Goal: Task Accomplishment & Management: Manage account settings

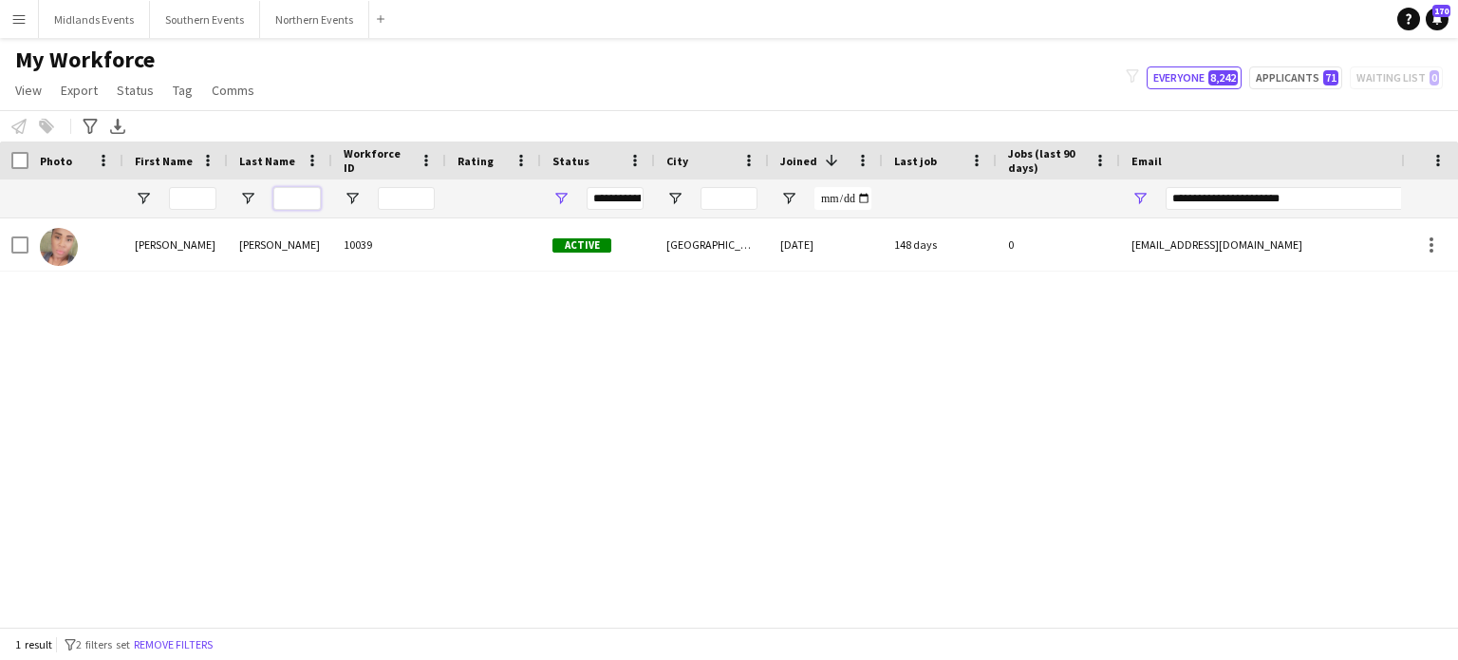
click at [307, 200] on input "Last Name Filter Input" at bounding box center [296, 198] width 47 height 23
click at [301, 204] on input "Last Name Filter Input" at bounding box center [296, 198] width 47 height 23
type input "*****"
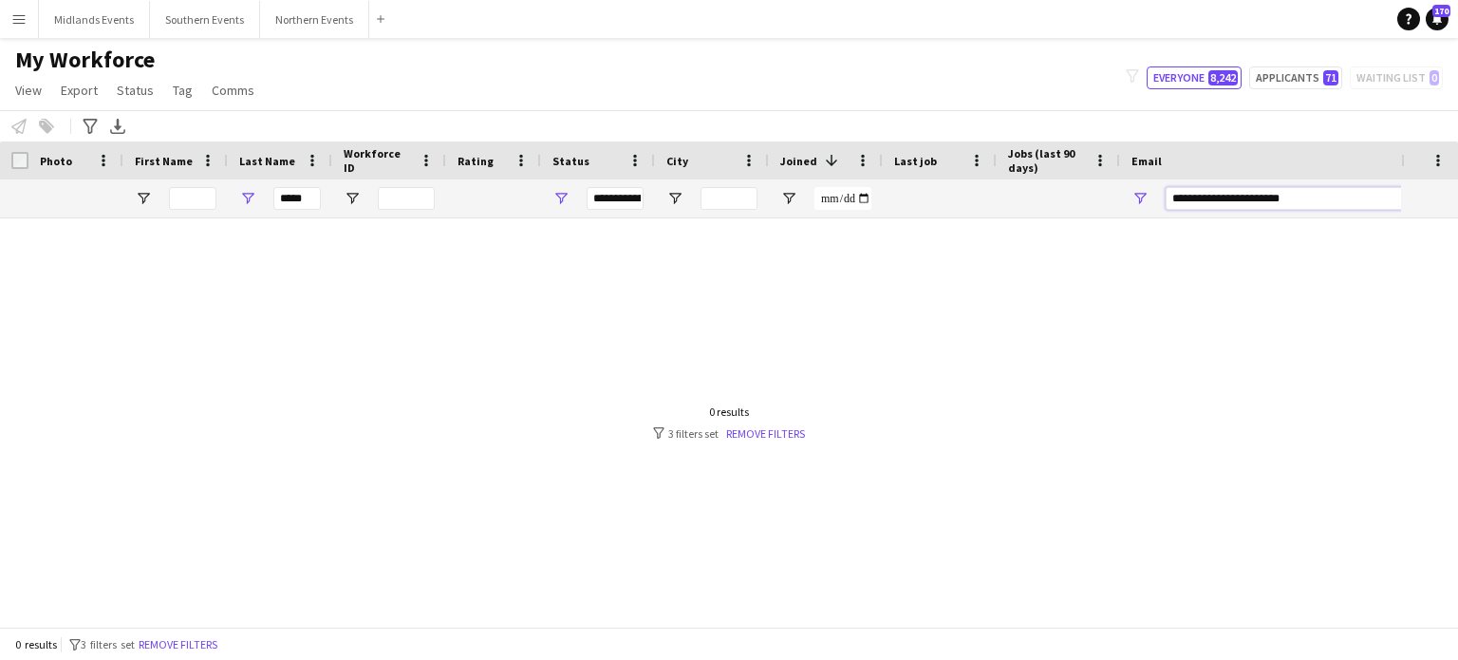
drag, startPoint x: 1322, startPoint y: 200, endPoint x: 1009, endPoint y: 196, distance: 312.4
click at [1009, 196] on div "*****" at bounding box center [1029, 198] width 2059 height 38
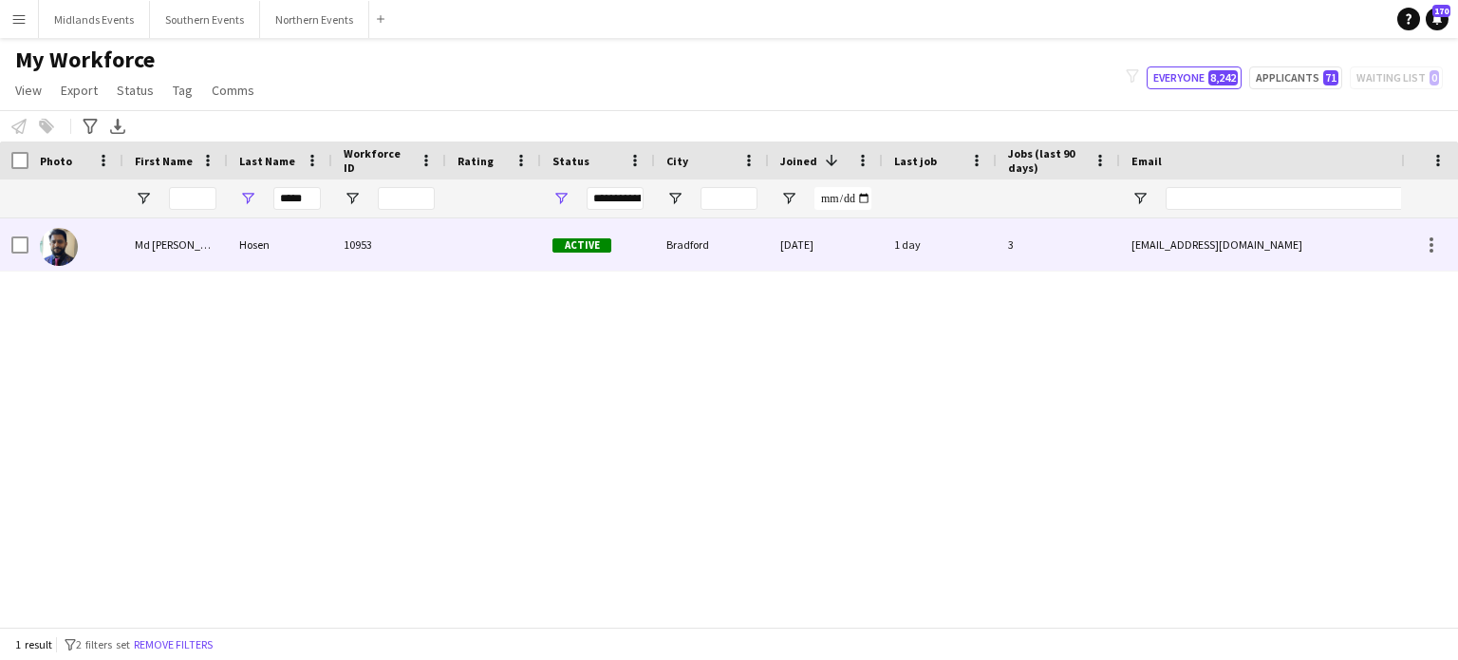
click at [269, 245] on div "Hosen" at bounding box center [280, 244] width 104 height 52
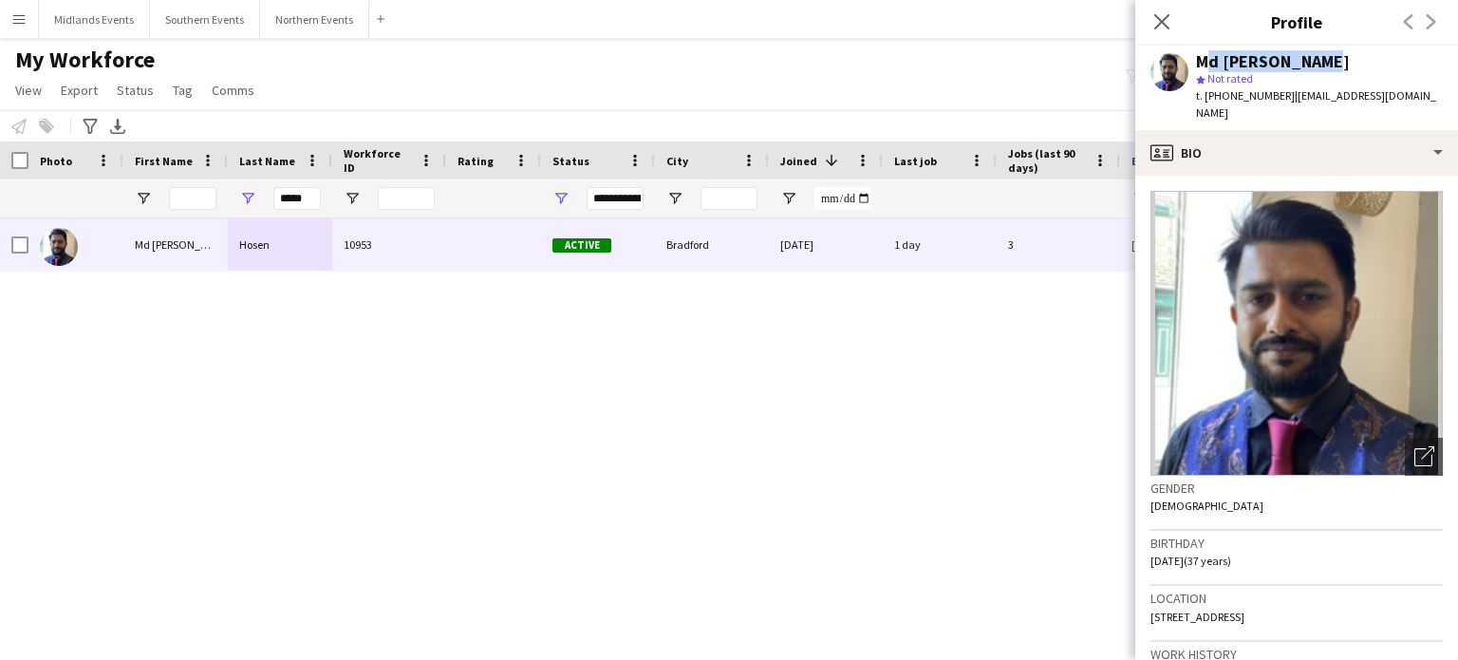
drag, startPoint x: 1314, startPoint y: 62, endPoint x: 1194, endPoint y: 60, distance: 120.6
click at [1194, 60] on div "Md Zakir Hosen star Not rated t. +447448375727 | zhosen636@gmail.com" at bounding box center [1297, 88] width 323 height 85
copy div "Md Zakir Hosen"
click at [1348, 305] on img at bounding box center [1297, 333] width 292 height 285
click at [138, 92] on span "Status" at bounding box center [135, 90] width 37 height 17
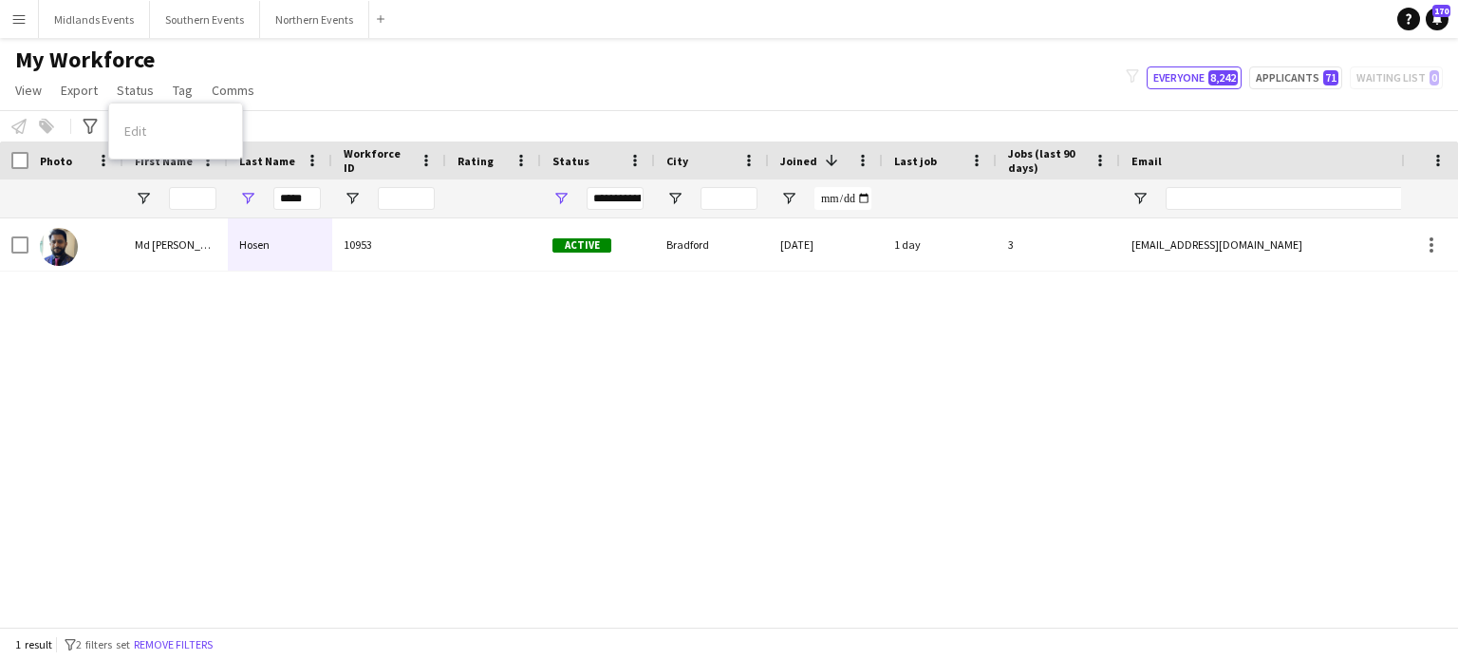
click at [141, 132] on div "Edit" at bounding box center [175, 131] width 133 height 40
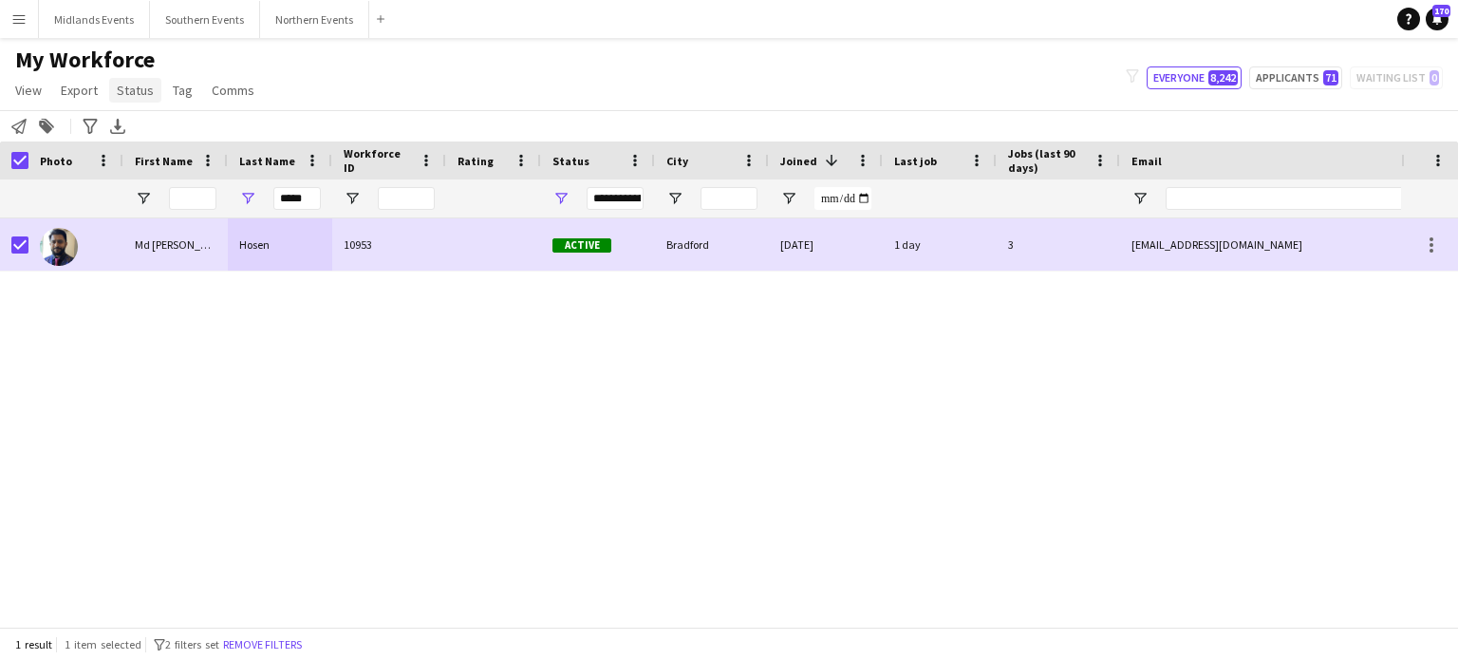
click at [144, 94] on span "Status" at bounding box center [135, 90] width 37 height 17
click at [152, 135] on link "Edit" at bounding box center [175, 131] width 133 height 40
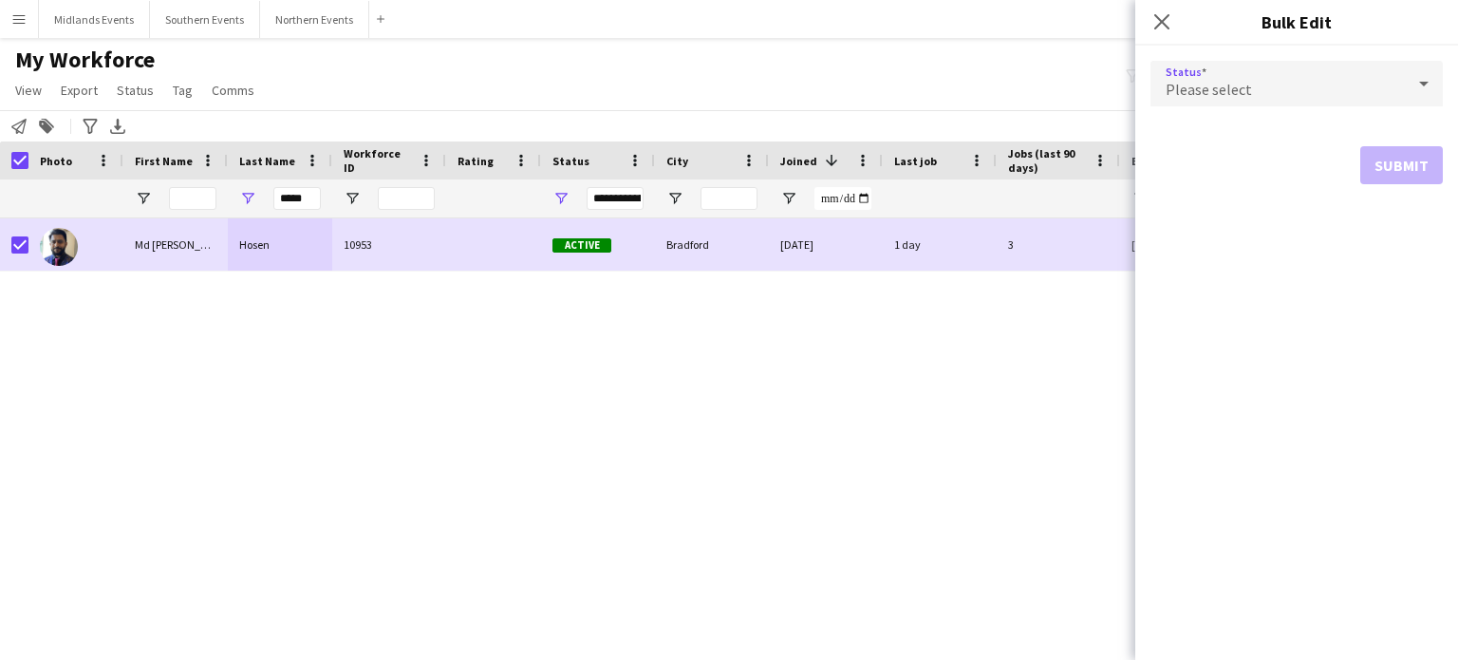
click at [1226, 99] on div "Please select" at bounding box center [1278, 84] width 254 height 46
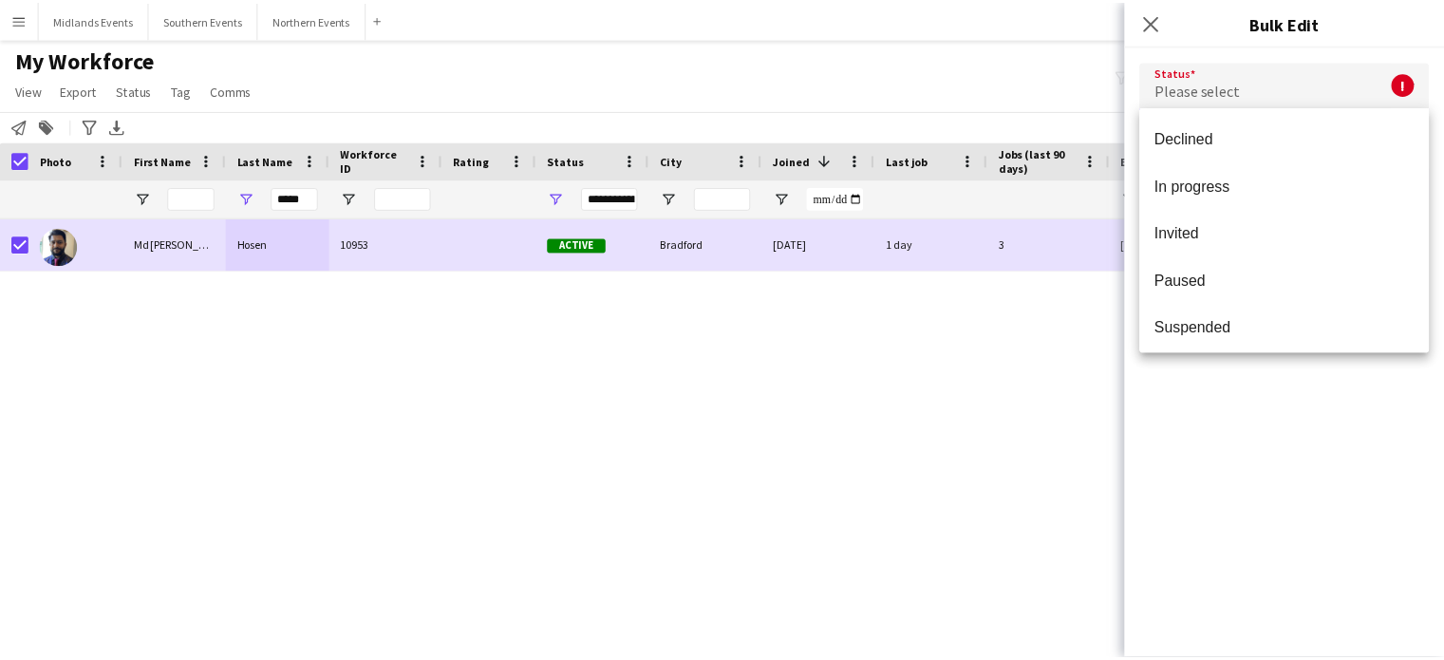
scroll to position [143, 0]
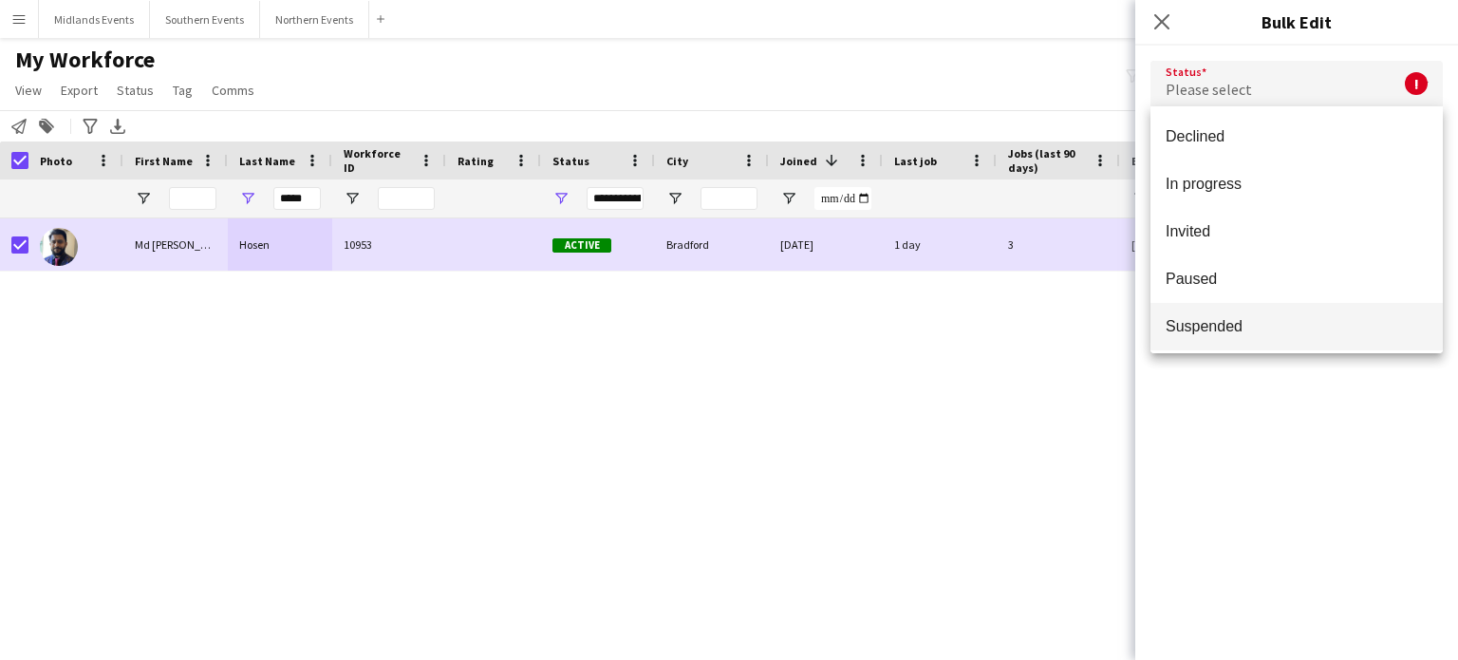
click at [1326, 307] on mat-option "Suspended" at bounding box center [1297, 326] width 292 height 47
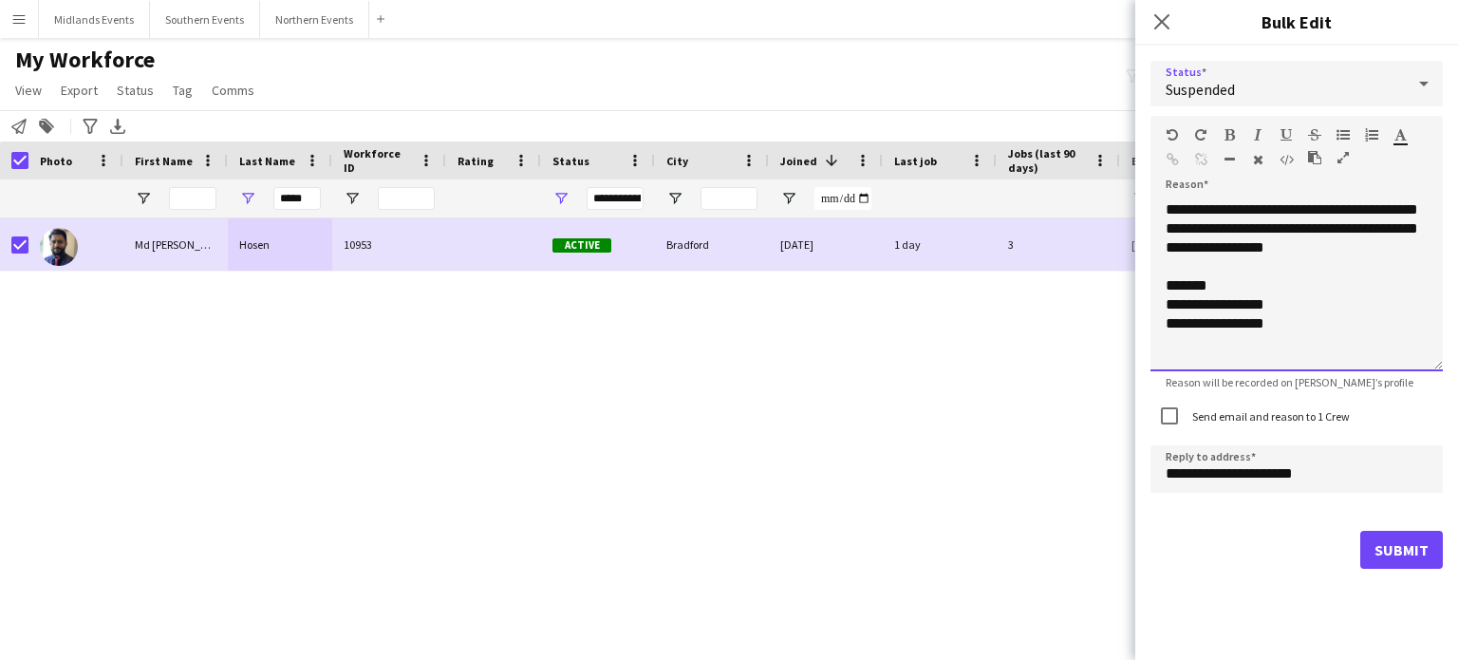
click at [1382, 210] on div "**********" at bounding box center [1297, 285] width 292 height 171
drag, startPoint x: 1322, startPoint y: 335, endPoint x: 1145, endPoint y: 339, distance: 176.7
click at [1145, 339] on div "**********" at bounding box center [1297, 315] width 323 height 538
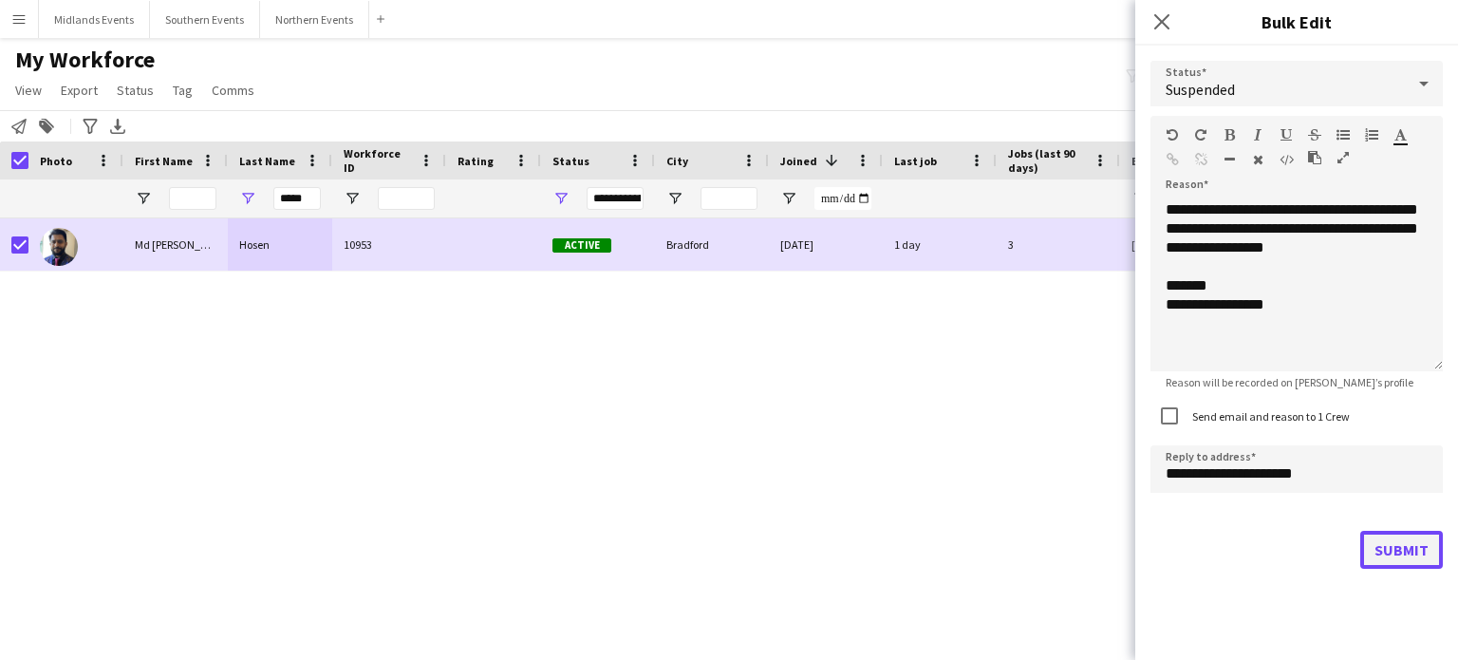
drag, startPoint x: 1409, startPoint y: 538, endPoint x: 1401, endPoint y: 555, distance: 18.7
click at [1401, 555] on button "Submit" at bounding box center [1402, 550] width 83 height 38
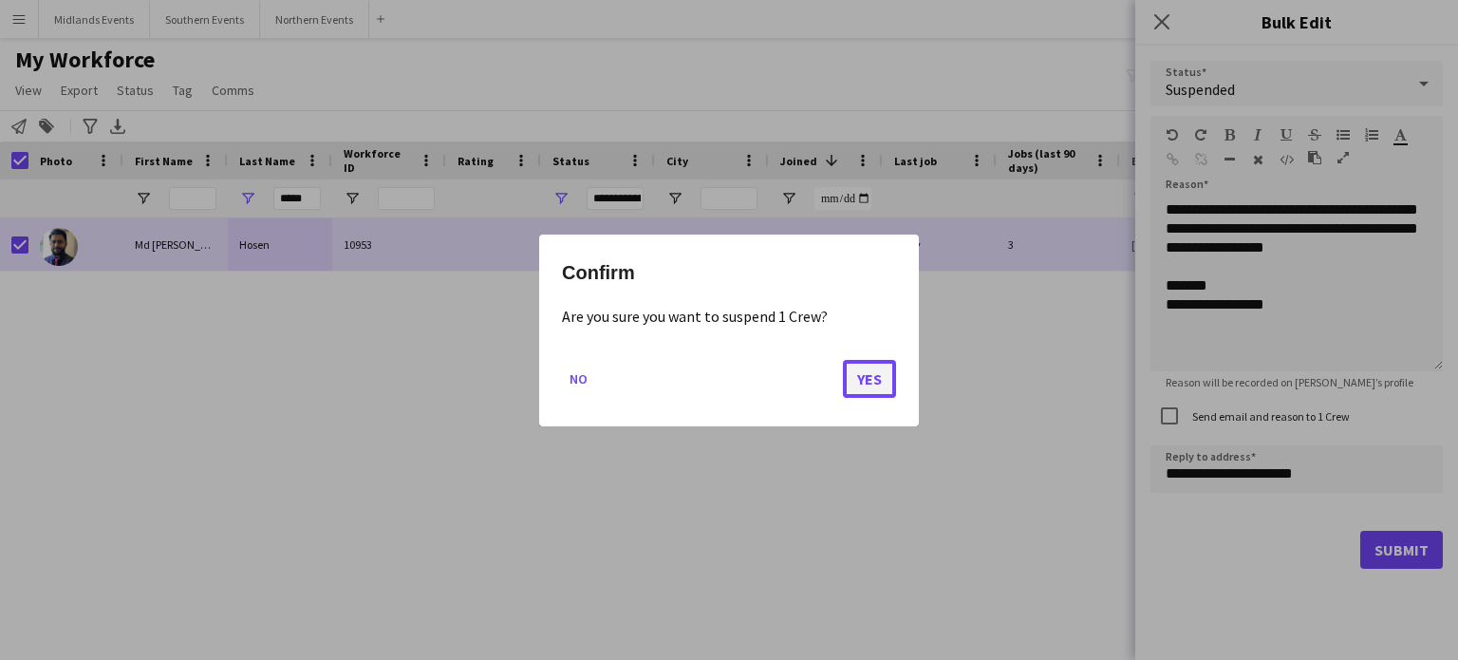
click at [887, 369] on button "Yes" at bounding box center [869, 378] width 53 height 38
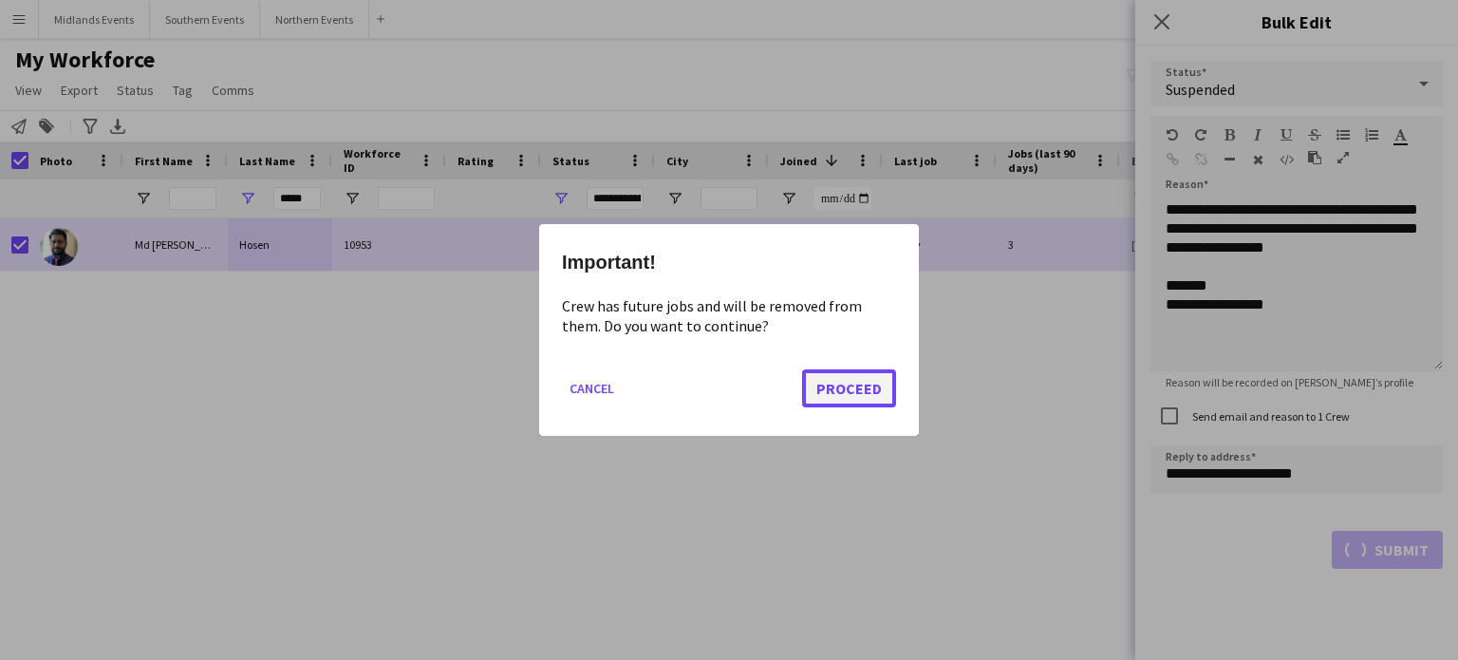
click at [861, 387] on button "Proceed" at bounding box center [849, 388] width 94 height 38
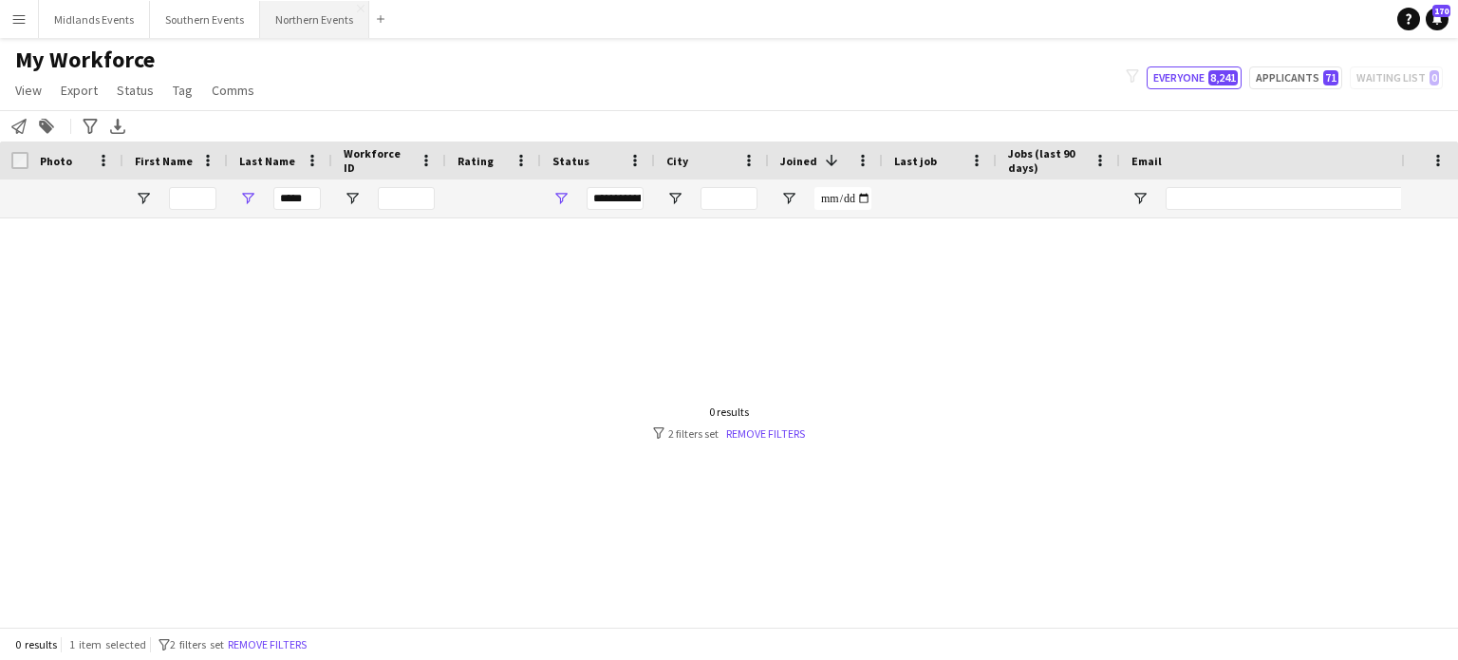
click at [322, 16] on button "Northern Events Close" at bounding box center [314, 19] width 109 height 37
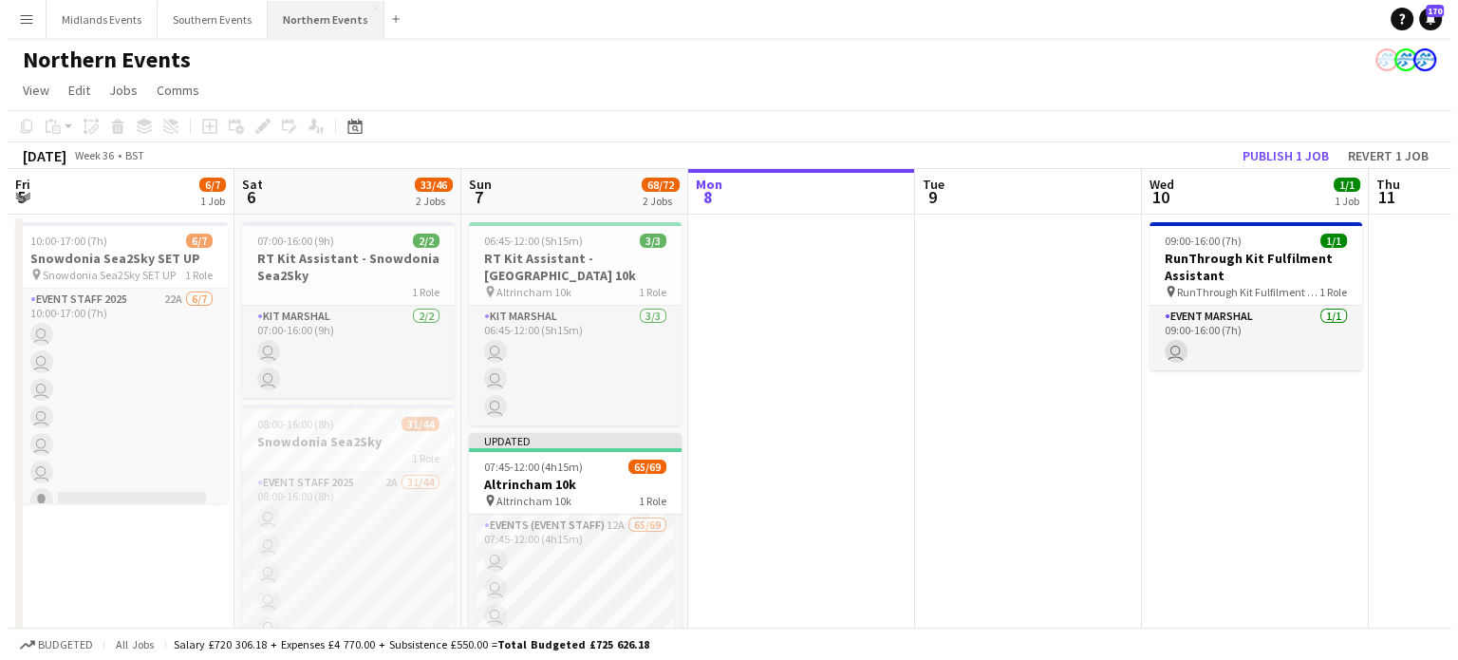
scroll to position [0, 454]
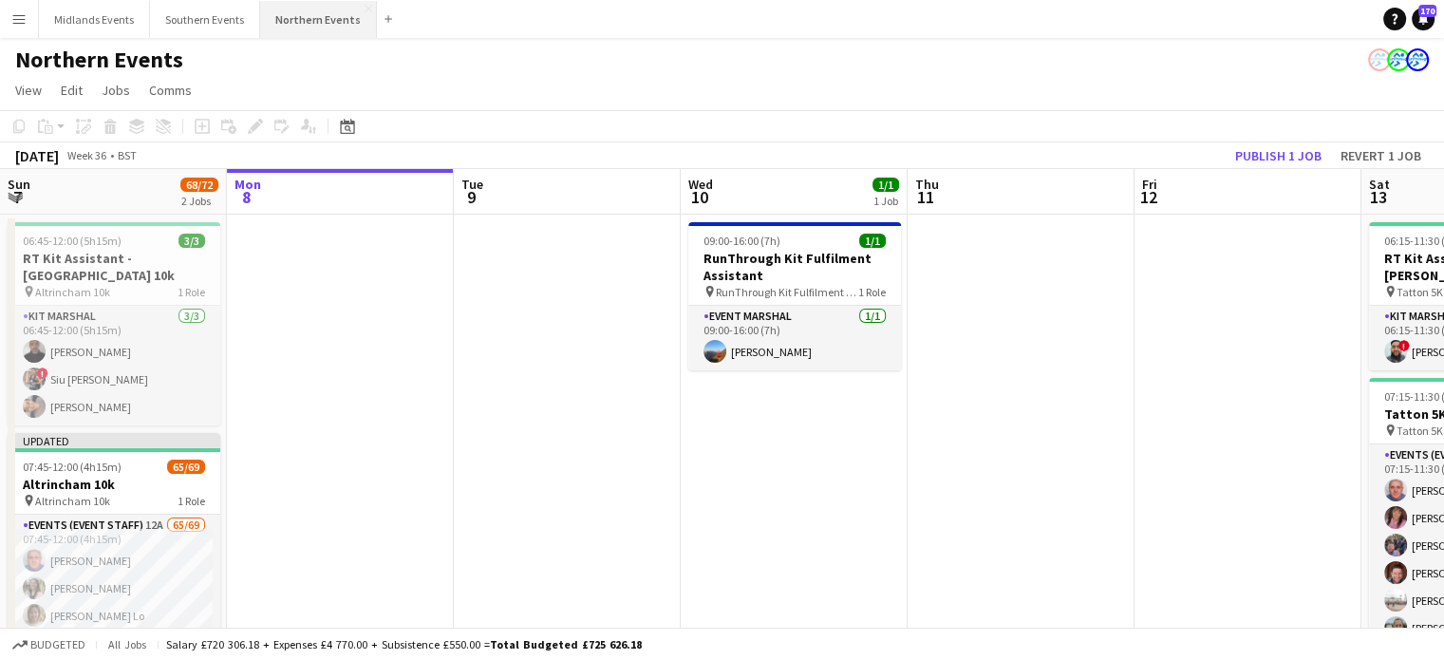
click at [322, 16] on button "Northern Events Close" at bounding box center [318, 19] width 117 height 37
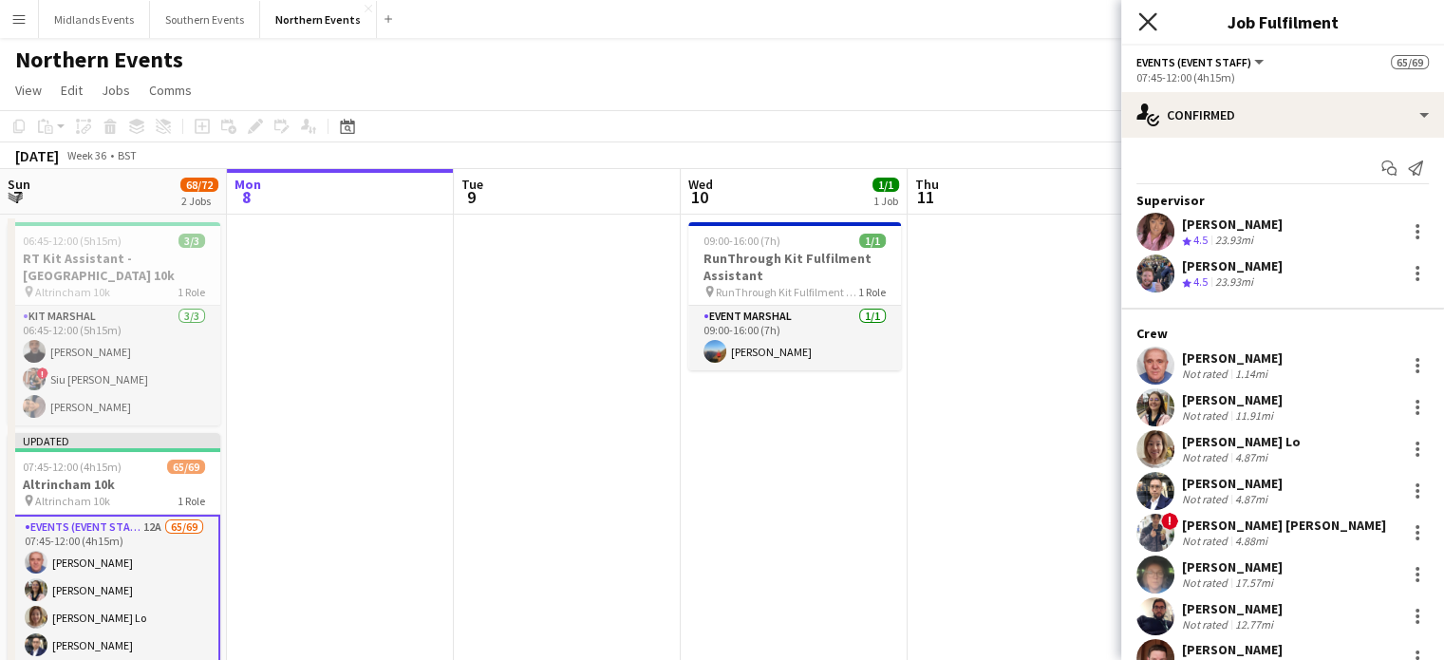
click at [1140, 28] on icon at bounding box center [1147, 21] width 18 height 18
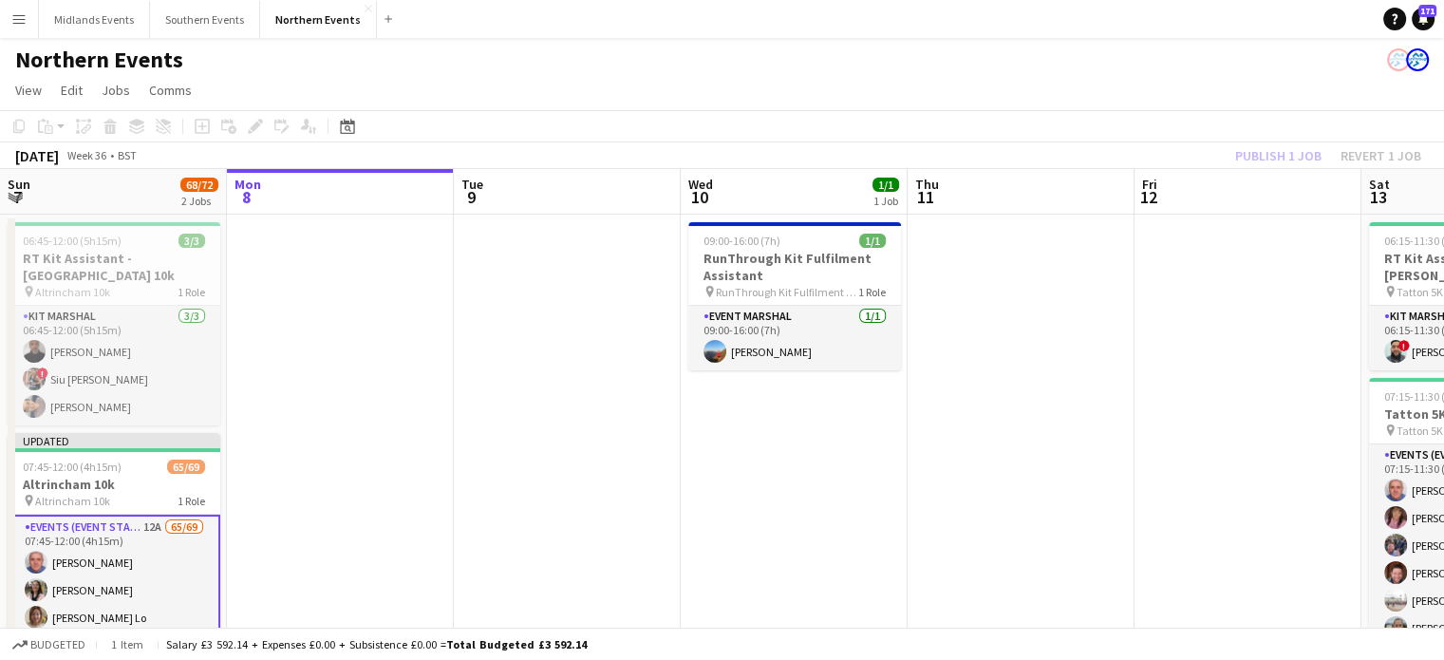
click at [1361, 152] on div "Publish 1 job Revert 1 job" at bounding box center [1329, 155] width 232 height 25
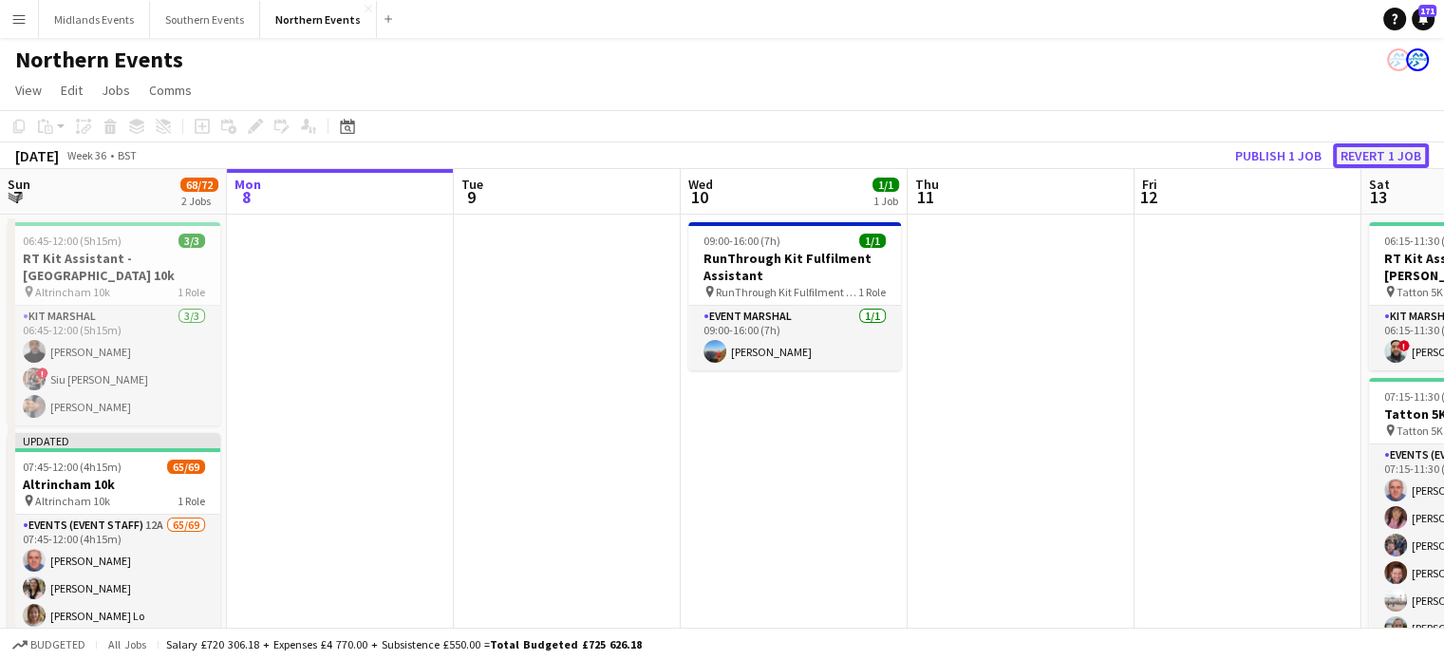
drag, startPoint x: 1361, startPoint y: 152, endPoint x: 1393, endPoint y: 154, distance: 32.3
click at [1393, 154] on button "Revert 1 job" at bounding box center [1381, 155] width 96 height 25
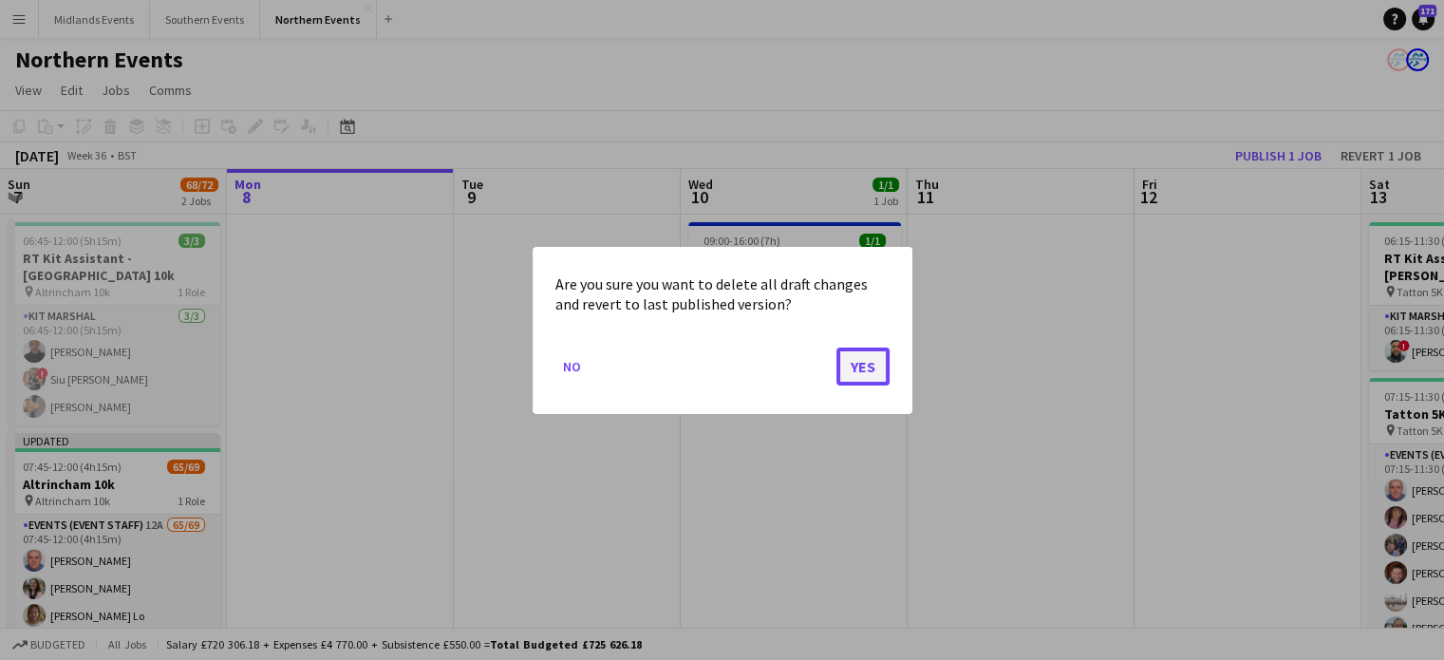
click at [881, 370] on button "Yes" at bounding box center [863, 366] width 53 height 38
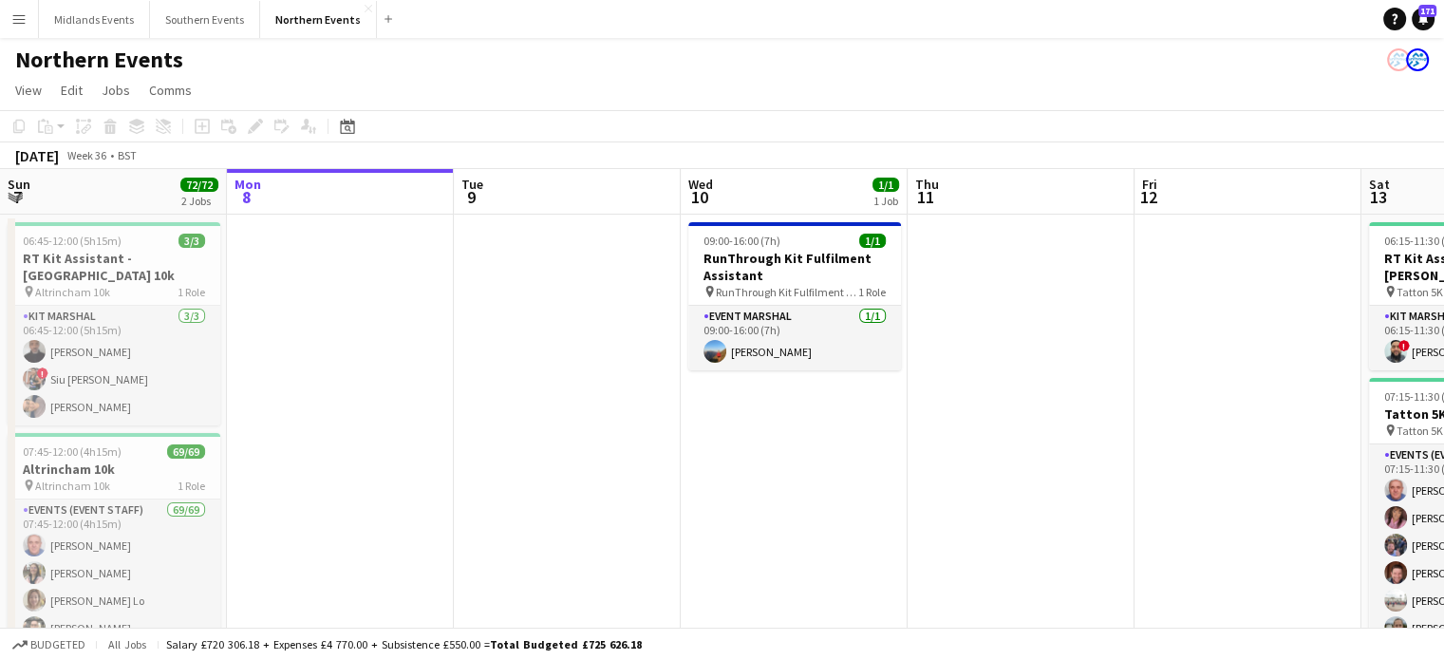
click at [32, 23] on button "Menu" at bounding box center [19, 19] width 38 height 38
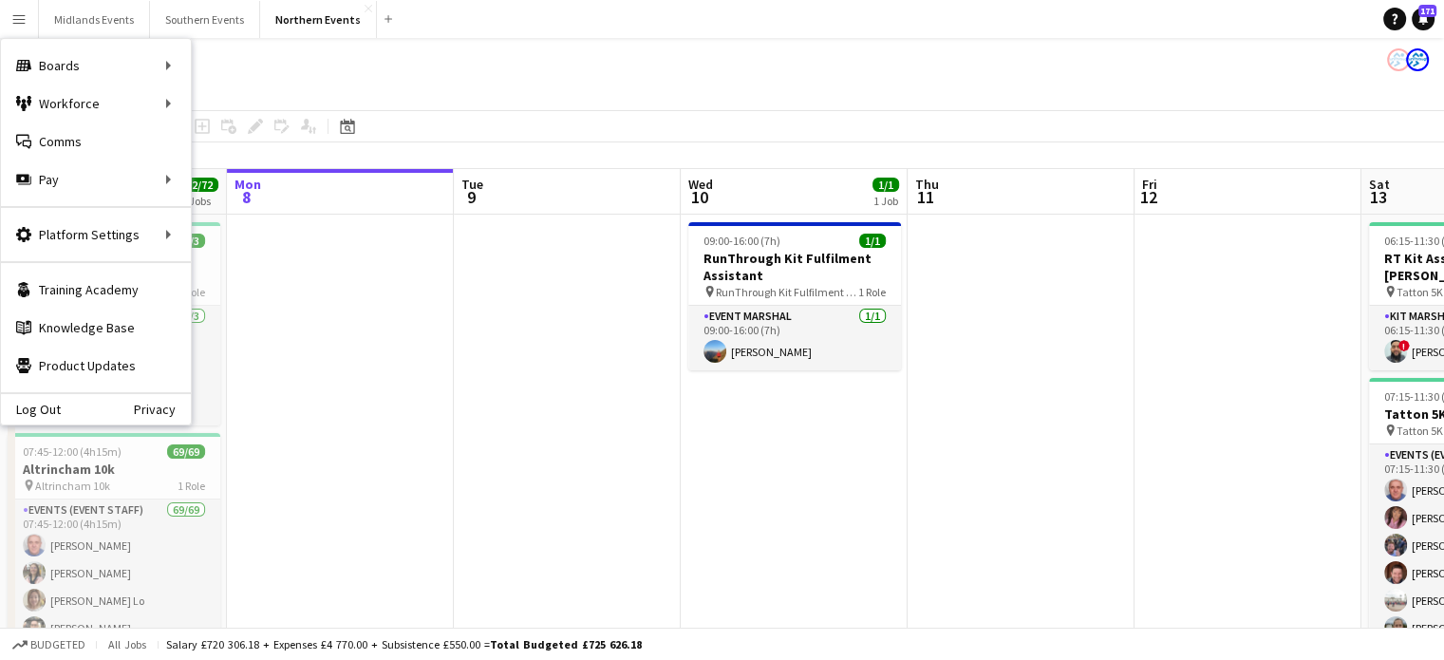
click at [12, 9] on button "Menu" at bounding box center [19, 19] width 38 height 38
click at [226, 107] on link "My Workforce" at bounding box center [287, 104] width 190 height 38
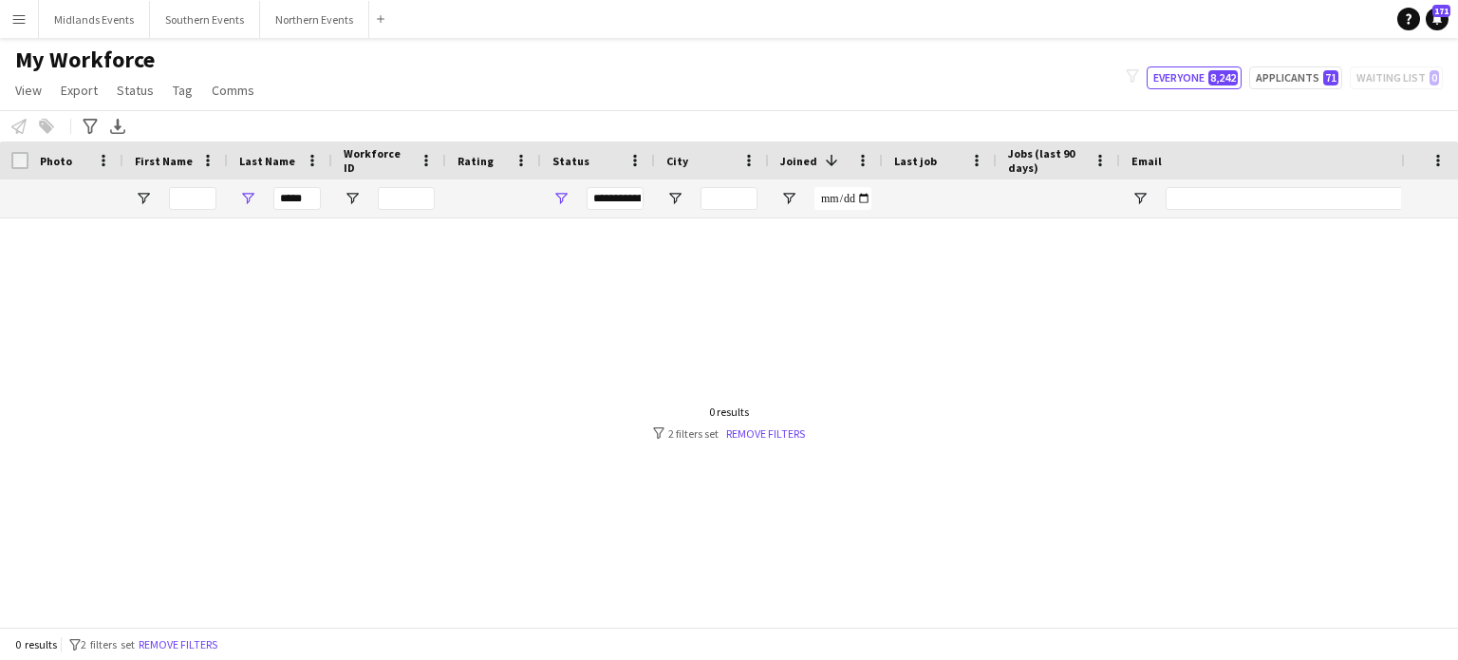
click at [636, 195] on div "**********" at bounding box center [615, 198] width 57 height 23
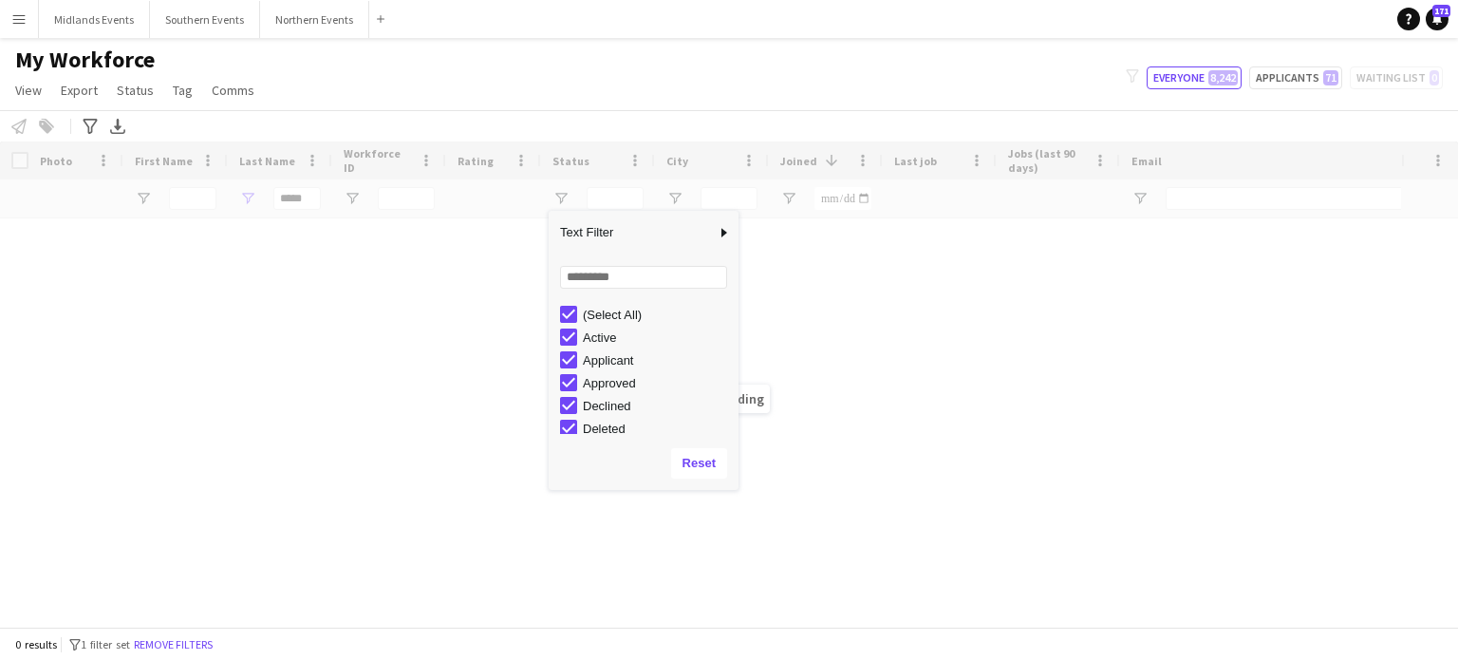
click at [797, 455] on div "Loading" at bounding box center [729, 383] width 1458 height 485
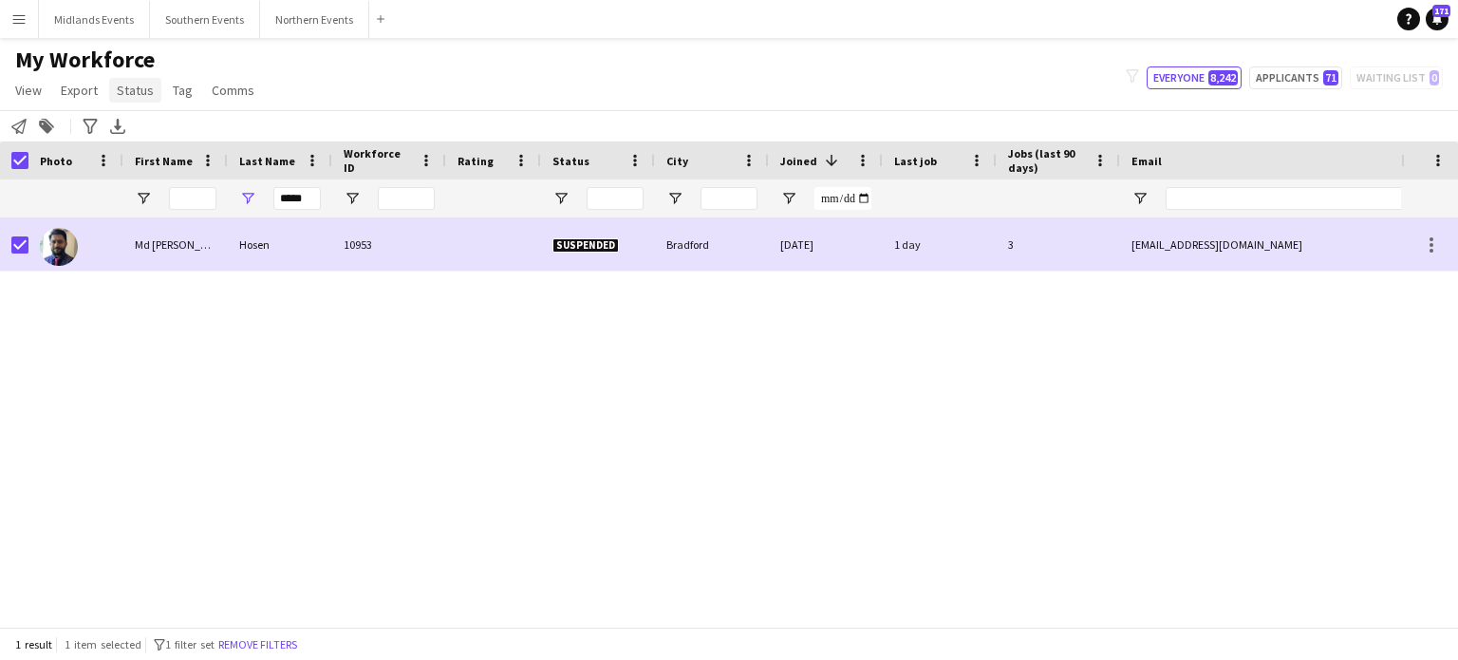
click at [133, 96] on span "Status" at bounding box center [135, 90] width 37 height 17
click at [136, 128] on span "Edit" at bounding box center [135, 130] width 22 height 17
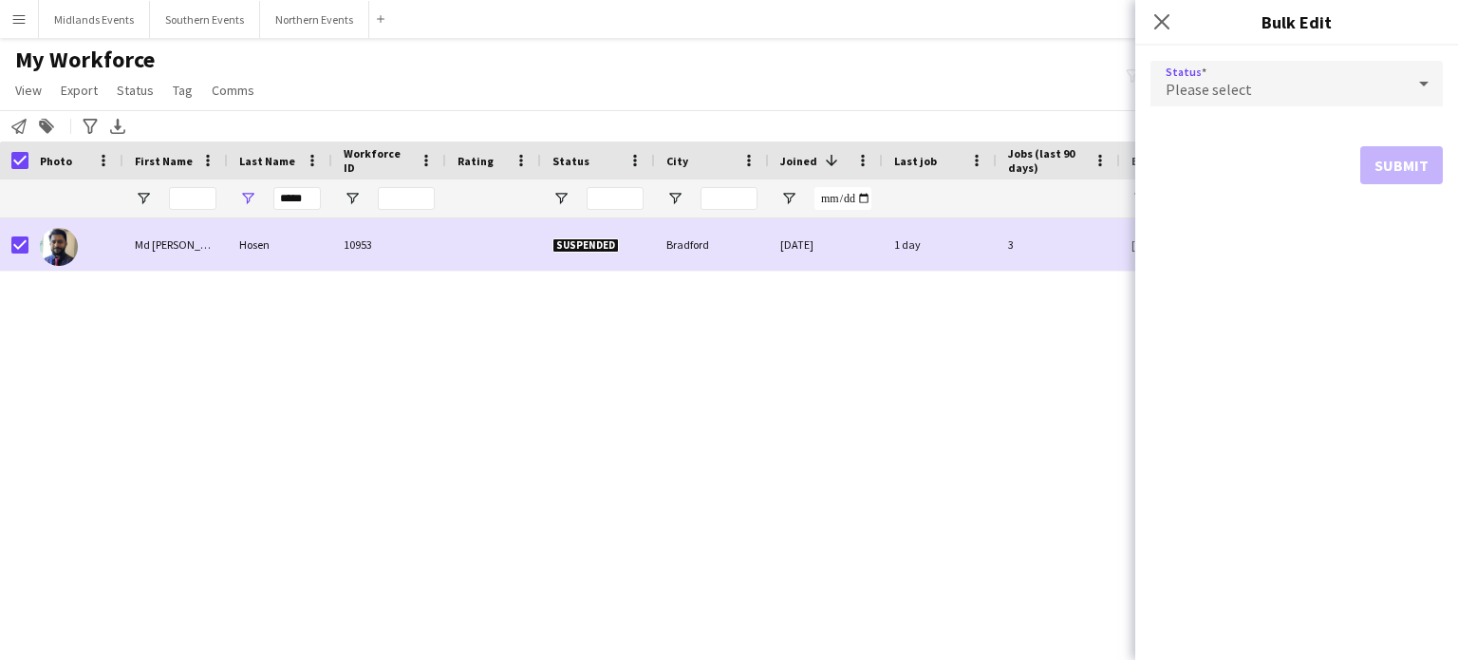
click at [1255, 79] on div "Please select" at bounding box center [1278, 84] width 254 height 46
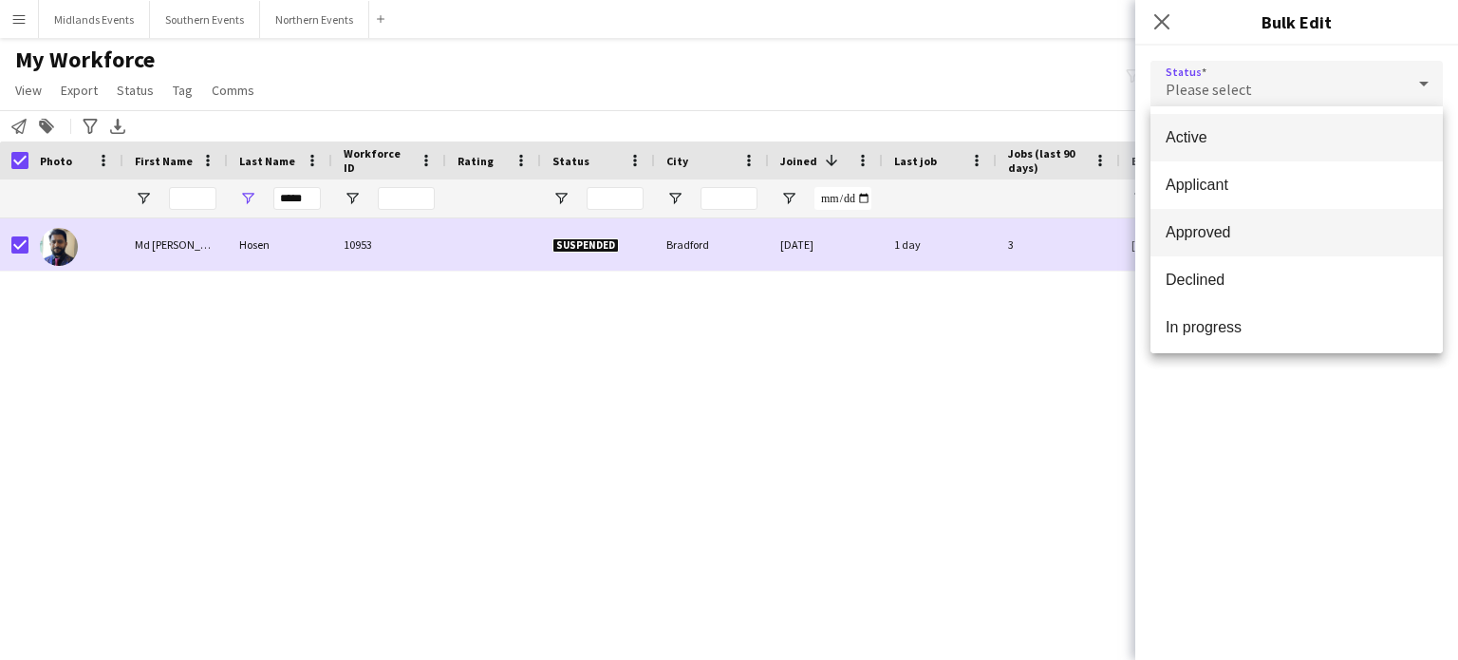
click at [1232, 227] on span "Approved" at bounding box center [1297, 232] width 262 height 18
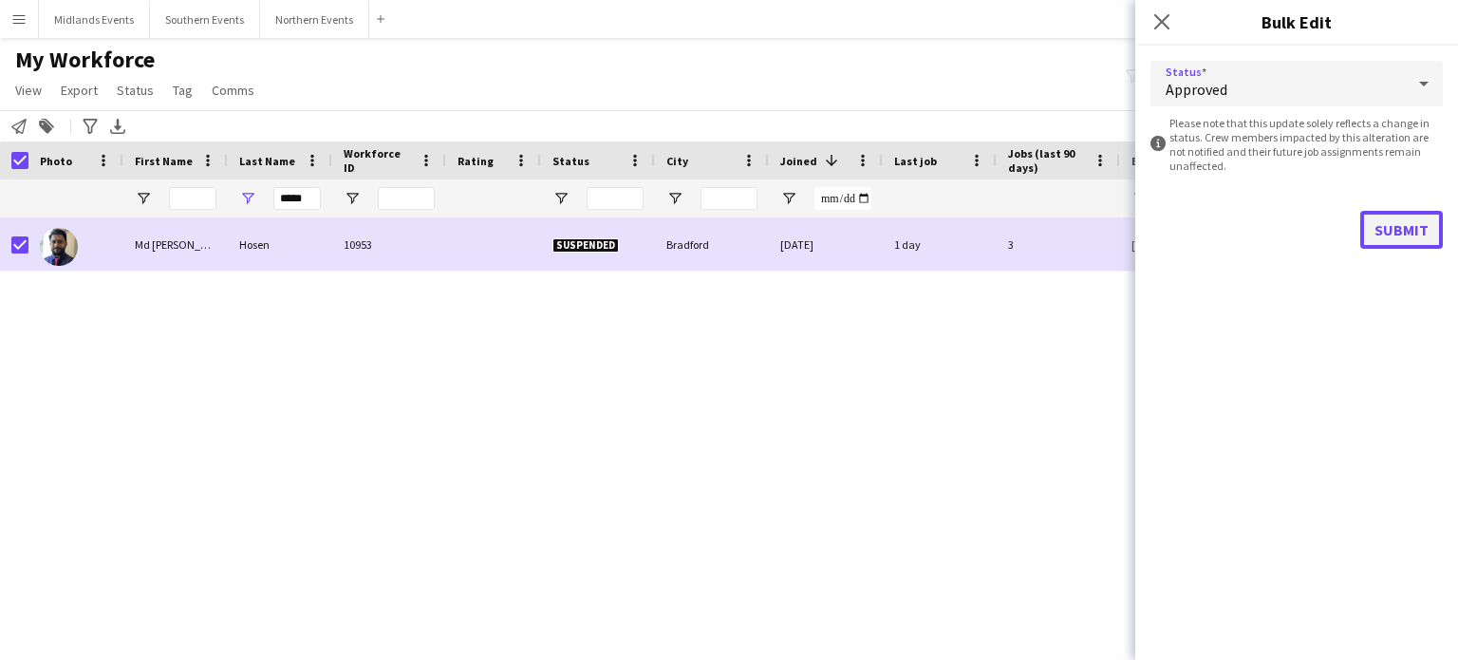
click at [1405, 235] on button "Submit" at bounding box center [1402, 230] width 83 height 38
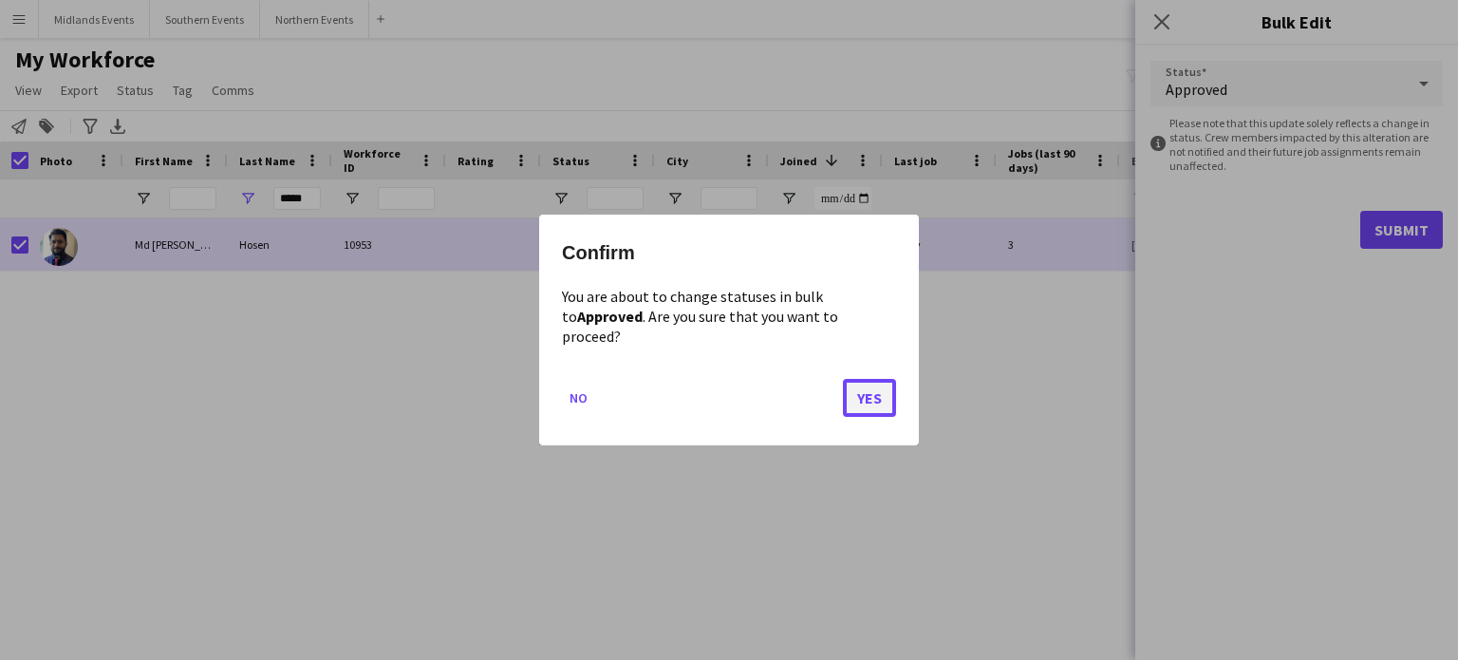
click at [875, 386] on button "Yes" at bounding box center [869, 398] width 53 height 38
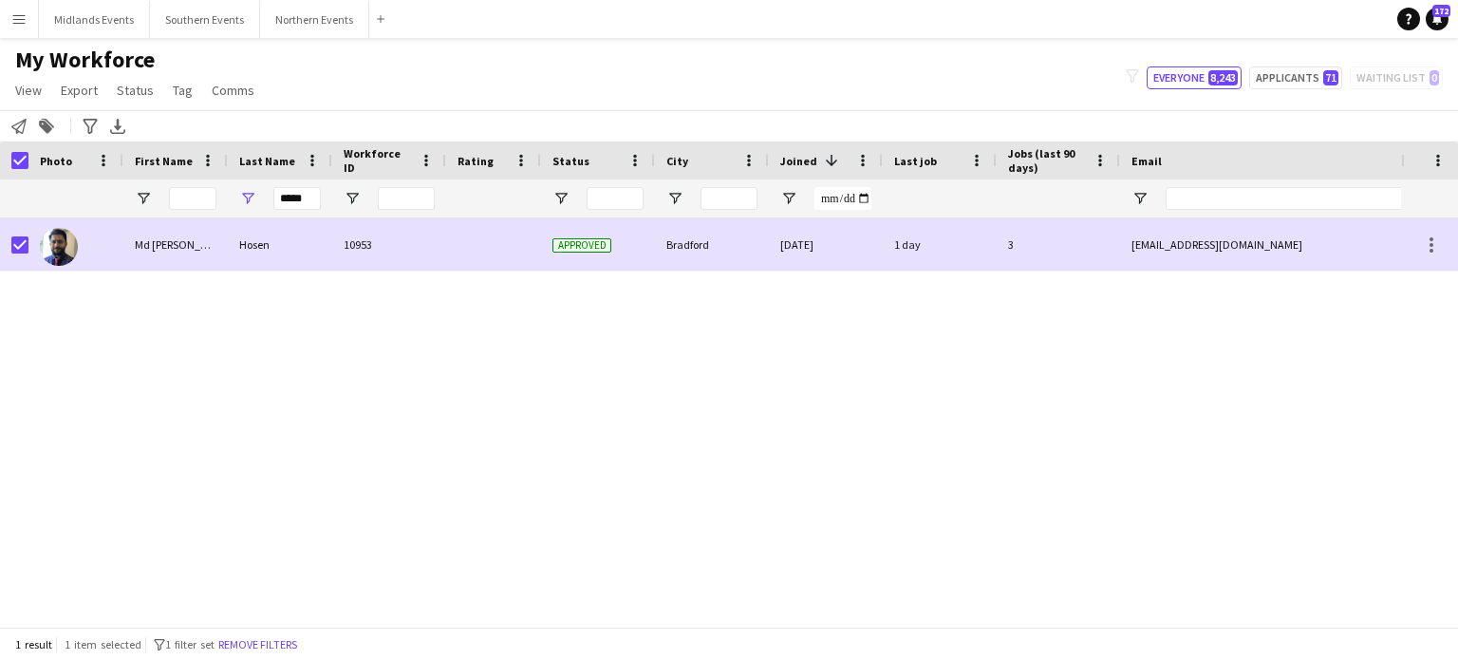
click at [18, 21] on app-icon "Menu" at bounding box center [18, 18] width 15 height 15
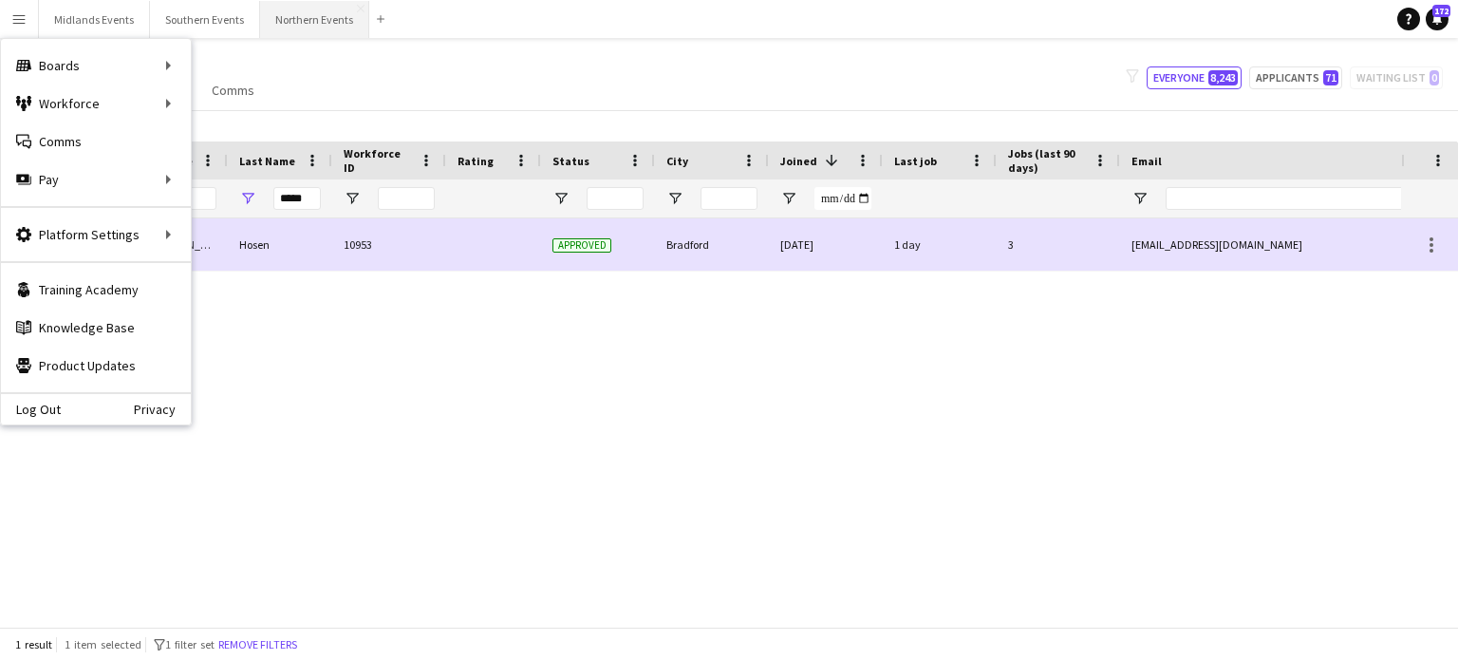
click at [305, 35] on button "Northern Events Close" at bounding box center [314, 19] width 109 height 37
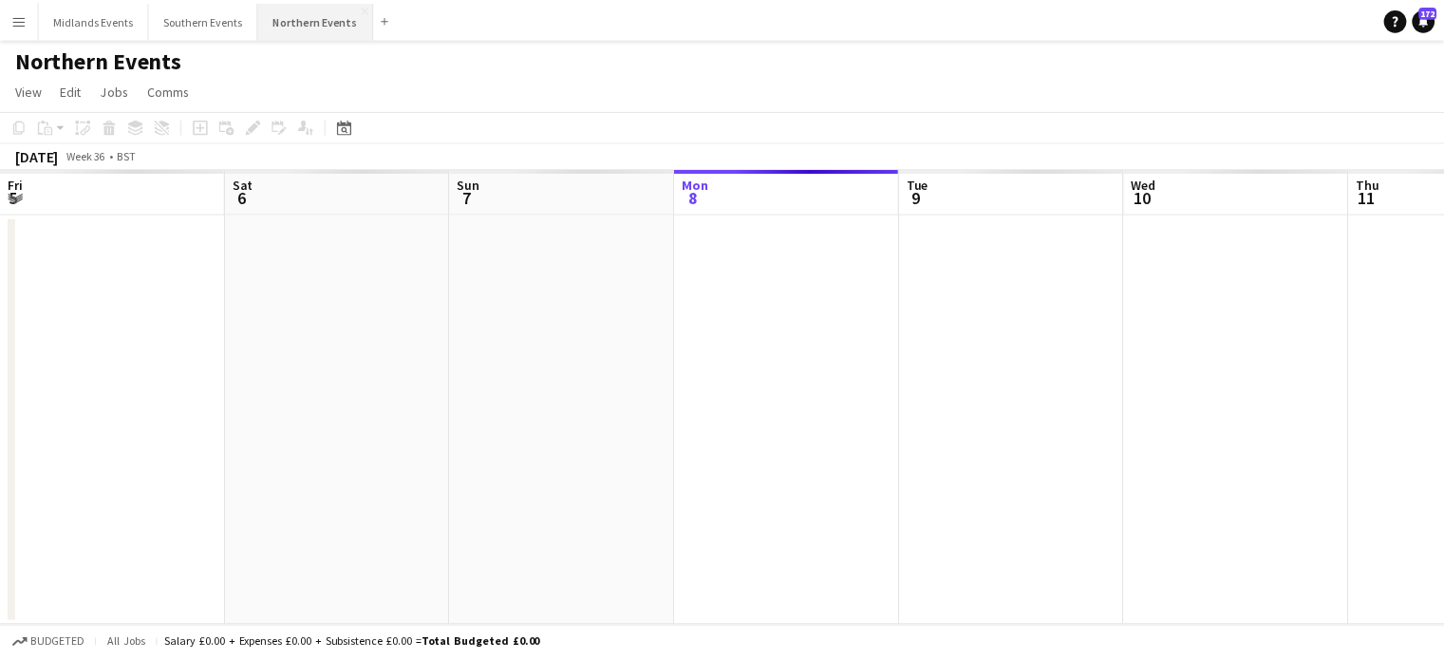
scroll to position [0, 454]
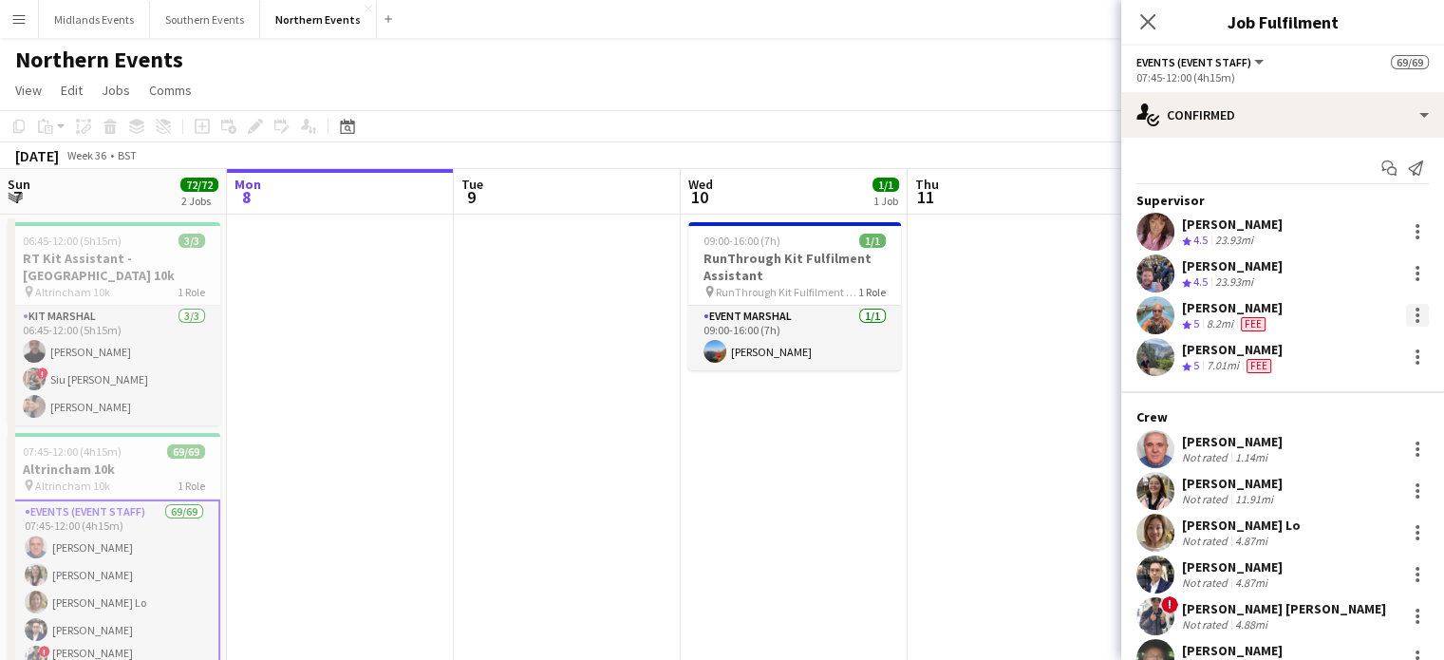
click at [1406, 310] on div at bounding box center [1417, 315] width 23 height 23
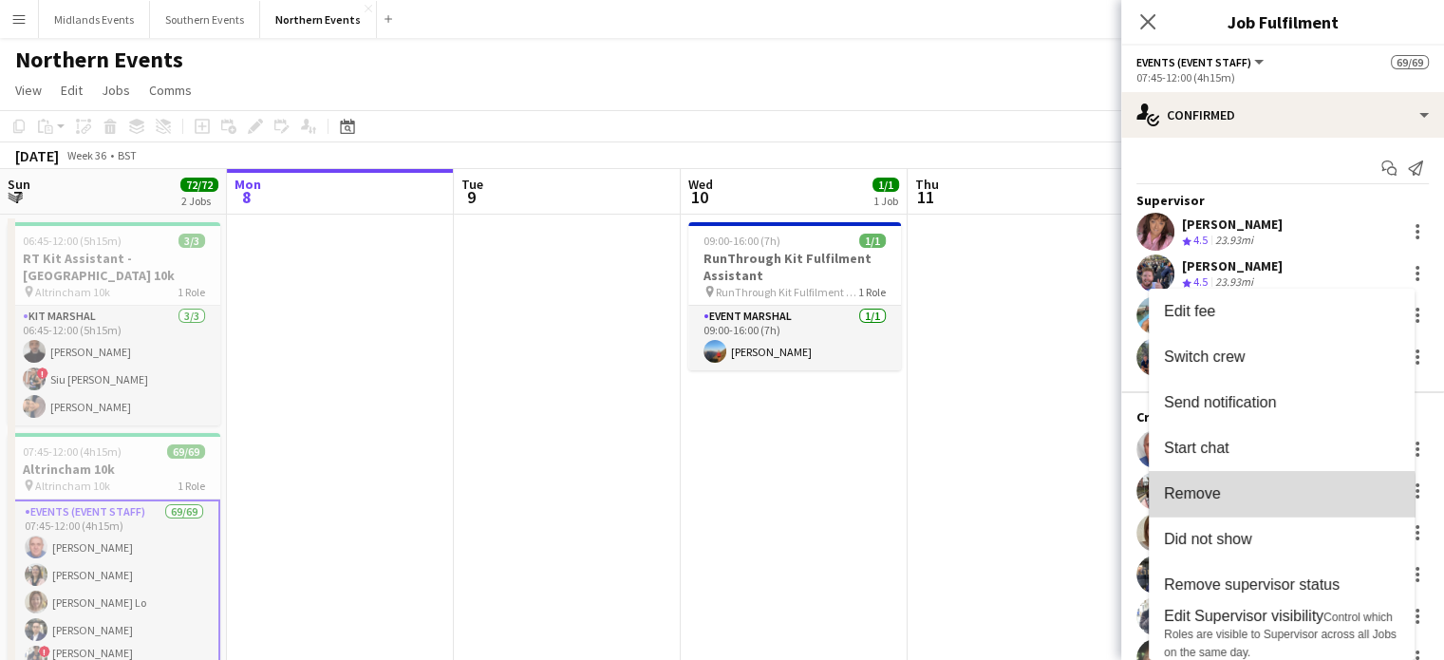
click at [1249, 506] on button "Remove" at bounding box center [1282, 494] width 266 height 46
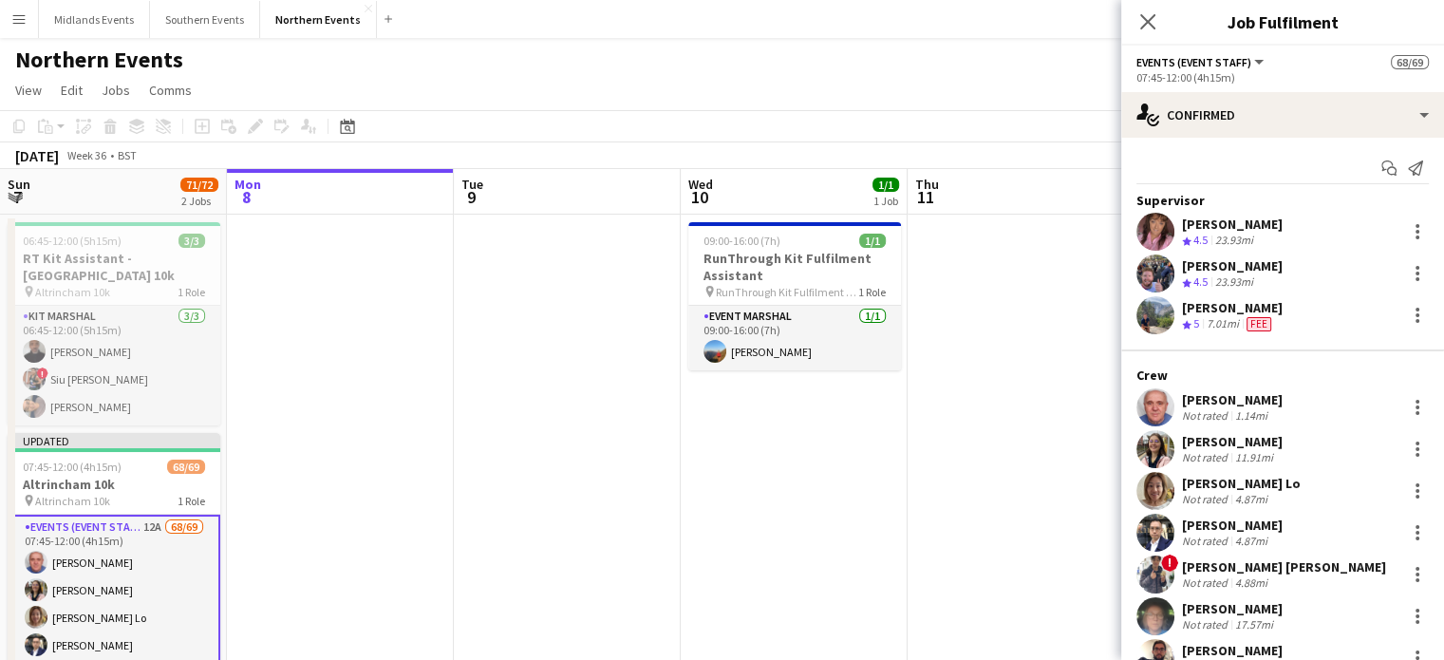
click at [1417, 310] on div "James Johnson Crew rating 5 7.01mi Fee" at bounding box center [1282, 315] width 323 height 38
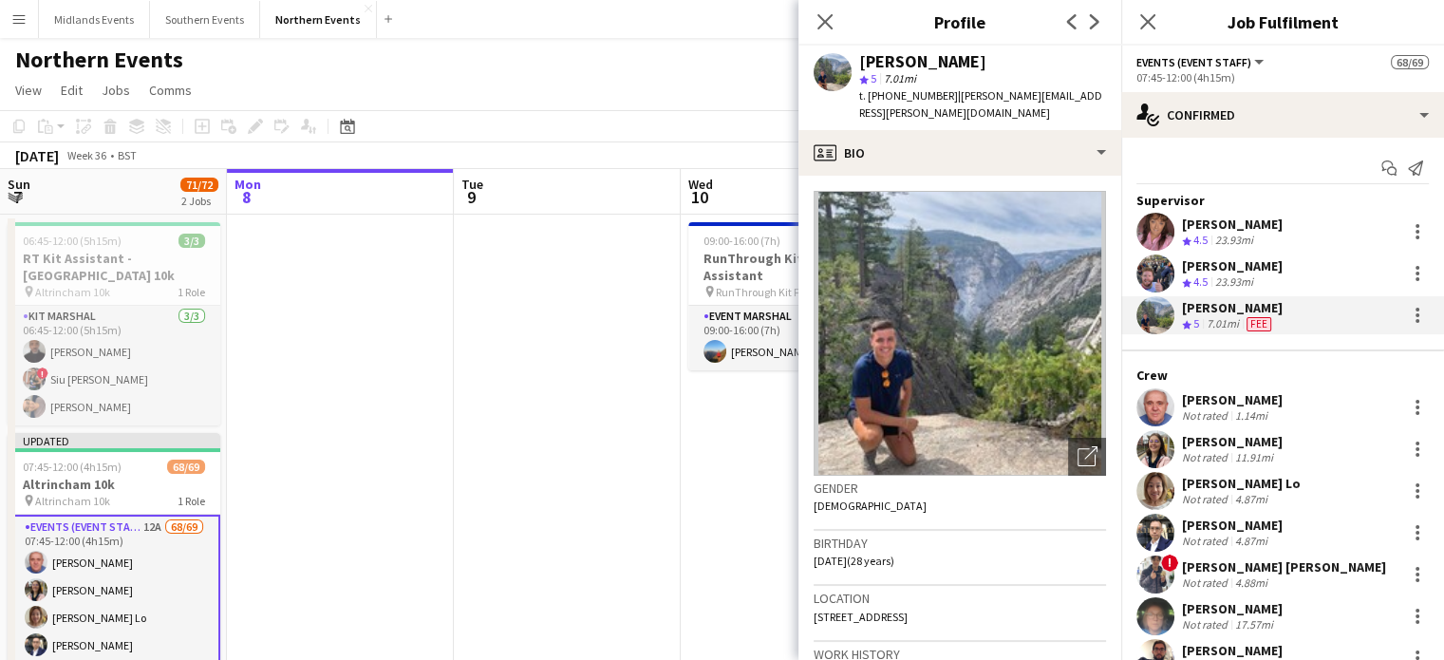
click at [1380, 319] on div "James Johnson Crew rating 5 7.01mi Fee" at bounding box center [1282, 315] width 323 height 38
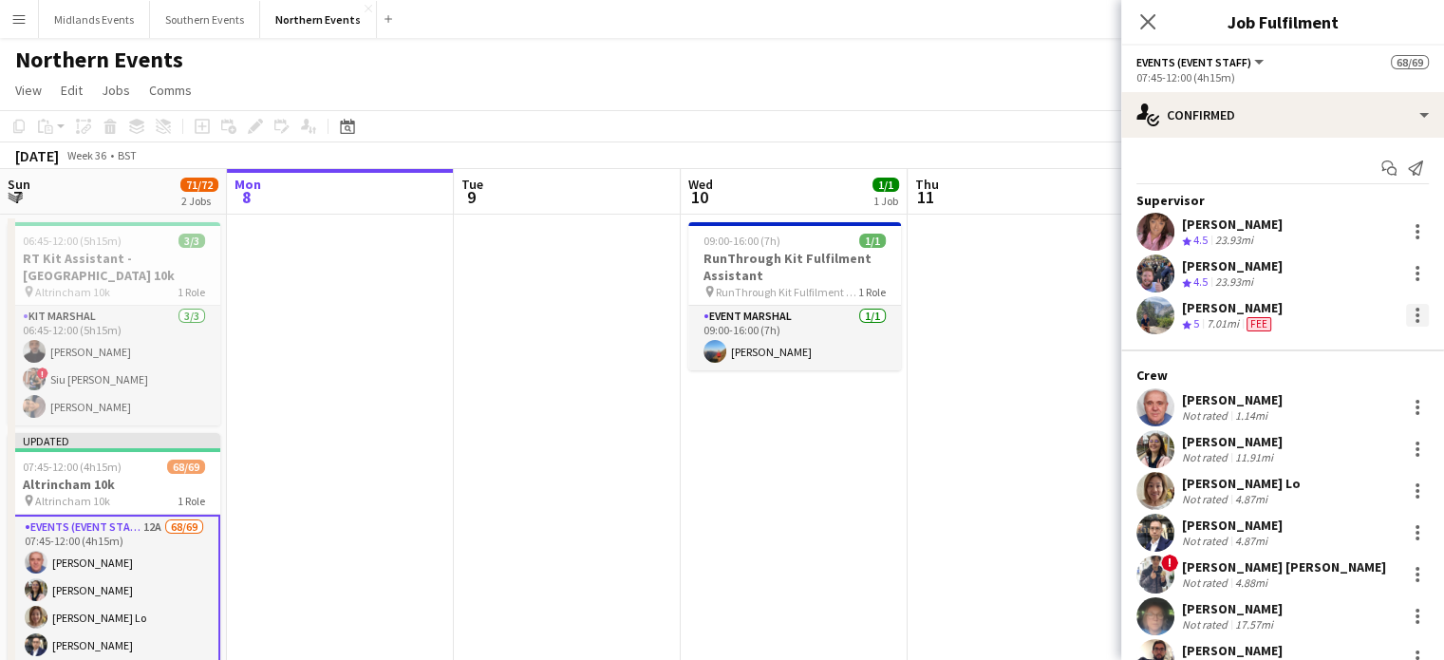
click at [1406, 317] on div at bounding box center [1417, 315] width 23 height 23
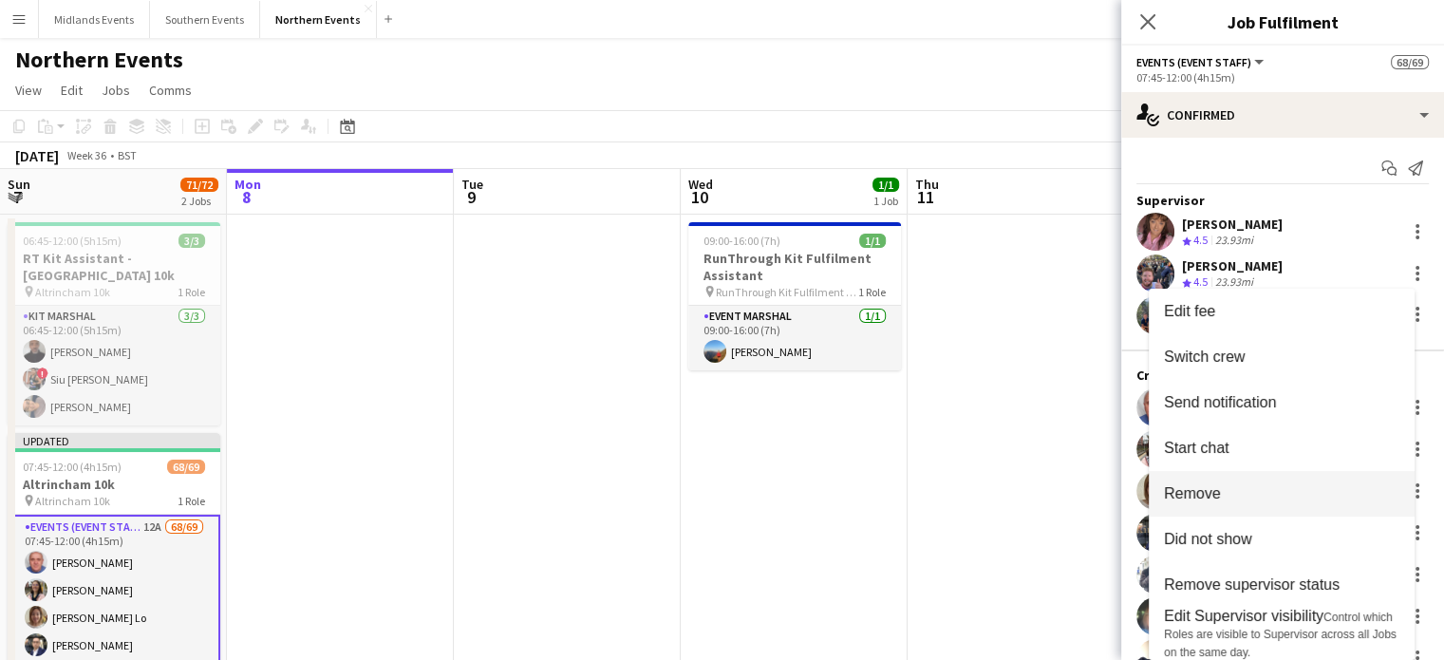
click at [1239, 486] on span "Remove" at bounding box center [1281, 493] width 235 height 17
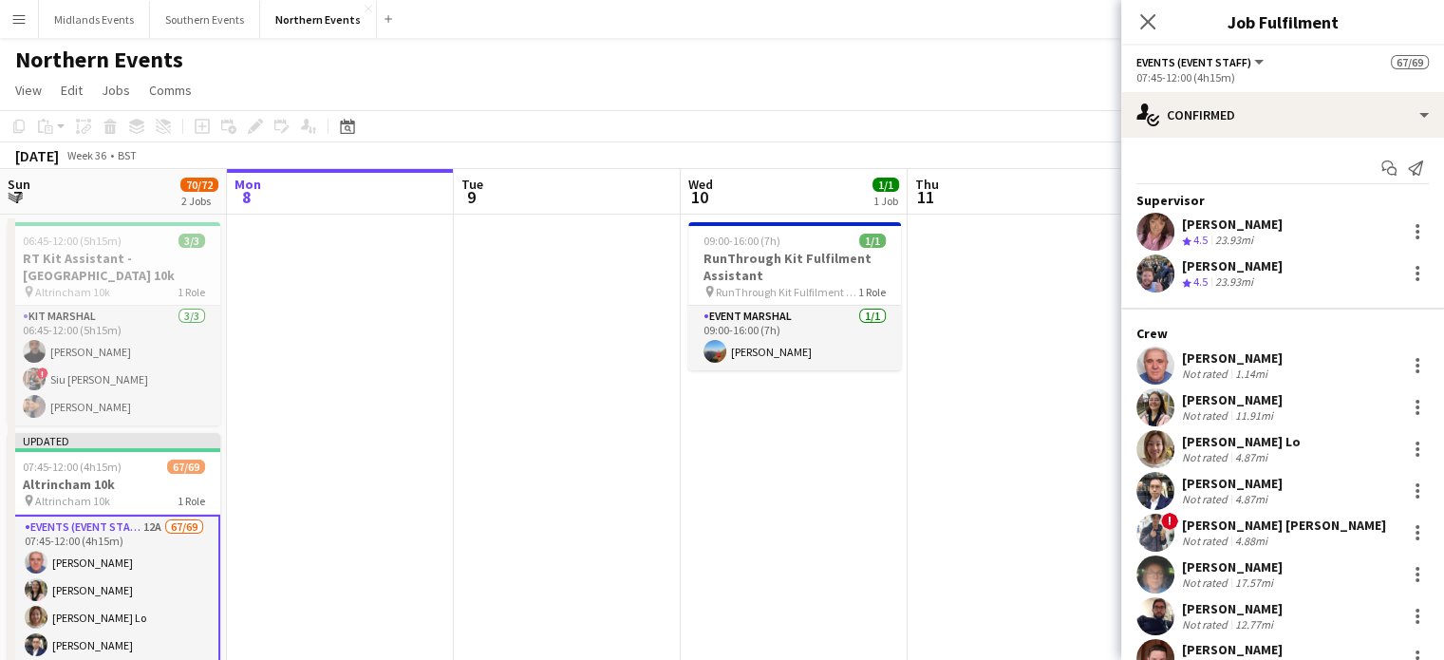
click at [1234, 606] on div "[PERSON_NAME]" at bounding box center [1232, 608] width 101 height 17
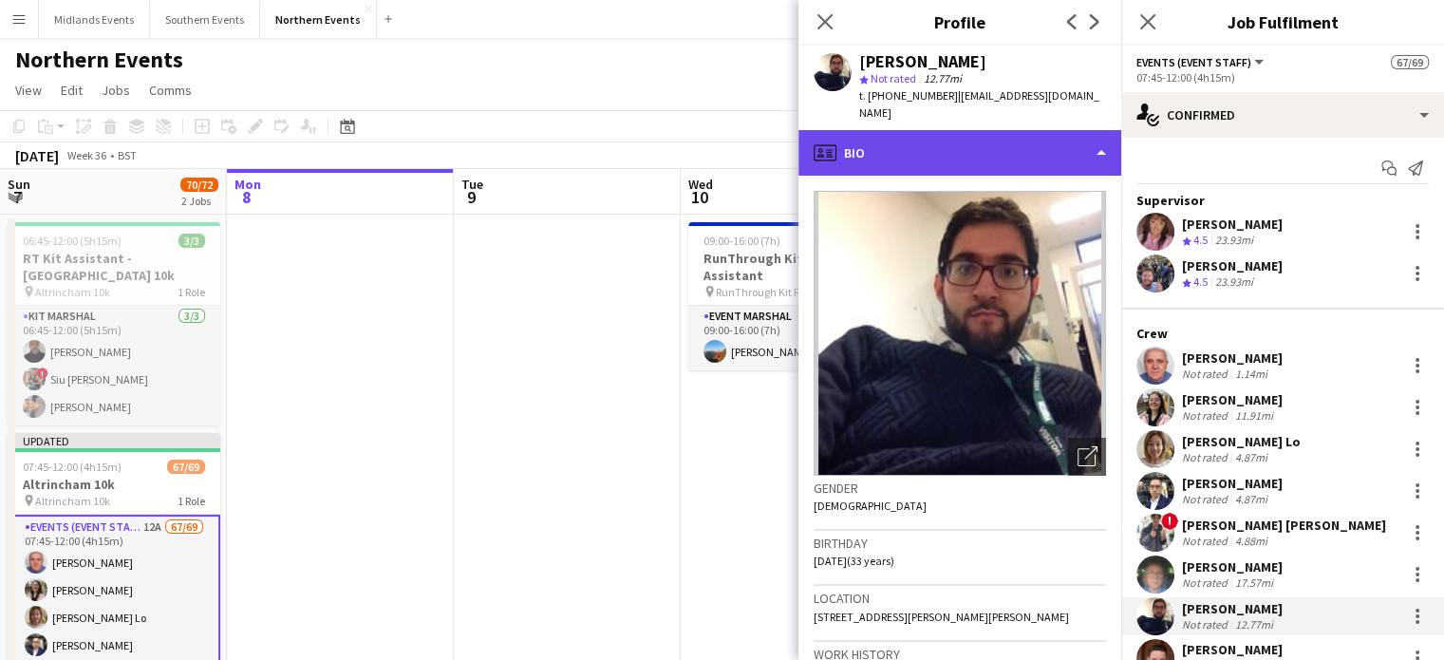
click at [1021, 140] on div "profile Bio" at bounding box center [960, 153] width 323 height 46
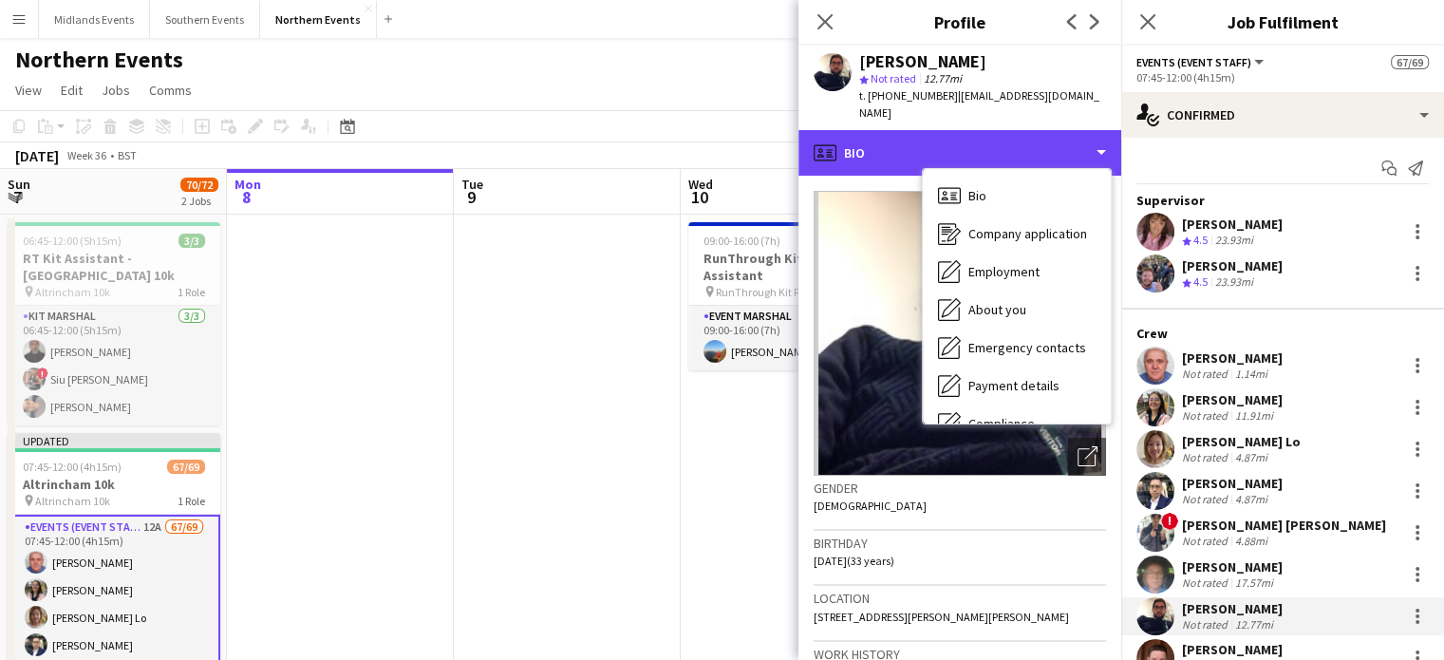
scroll to position [179, 0]
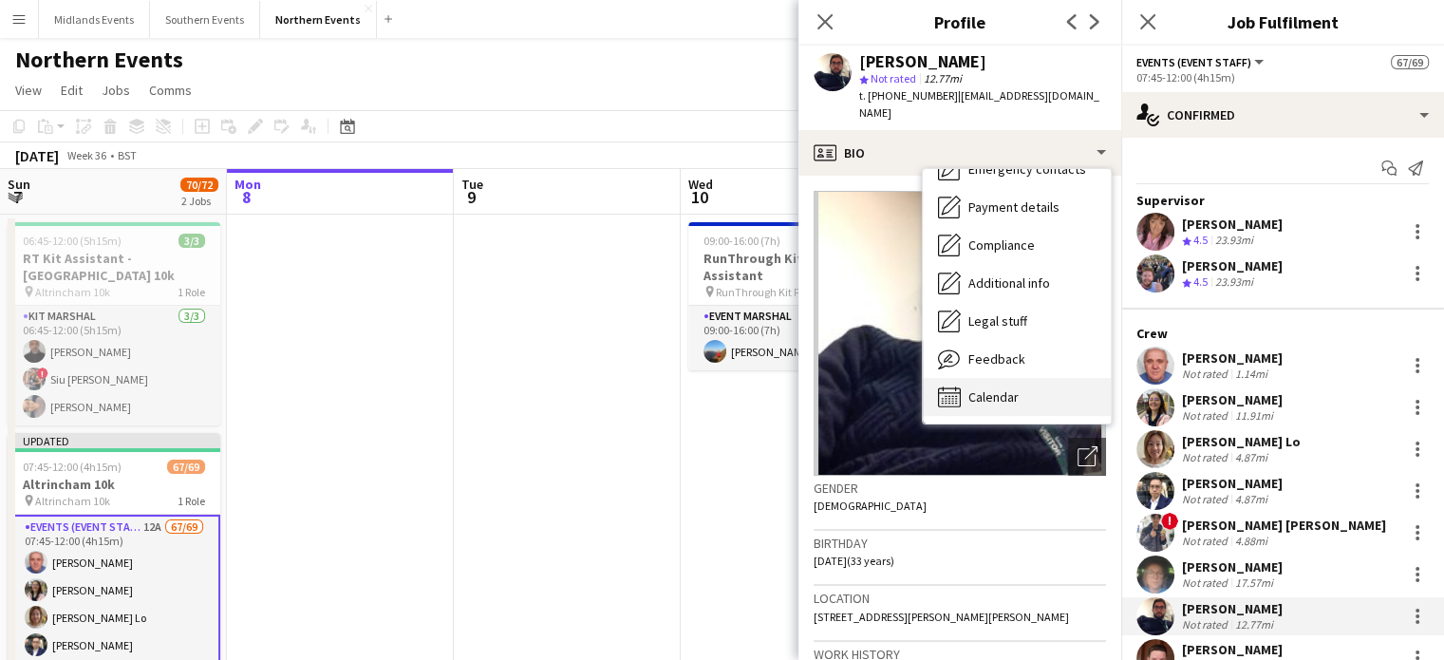
click at [1018, 378] on div "Calendar Calendar" at bounding box center [1017, 397] width 188 height 38
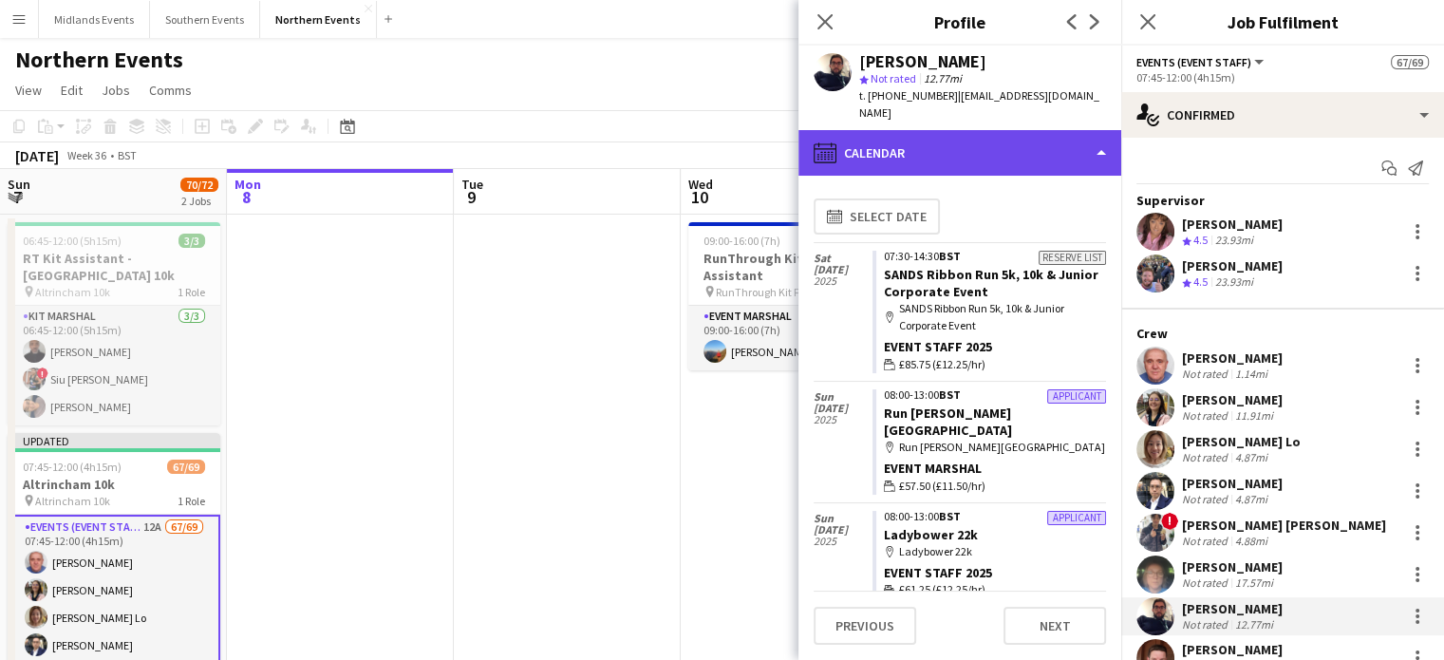
click at [997, 141] on div "calendar-full Calendar" at bounding box center [960, 153] width 323 height 46
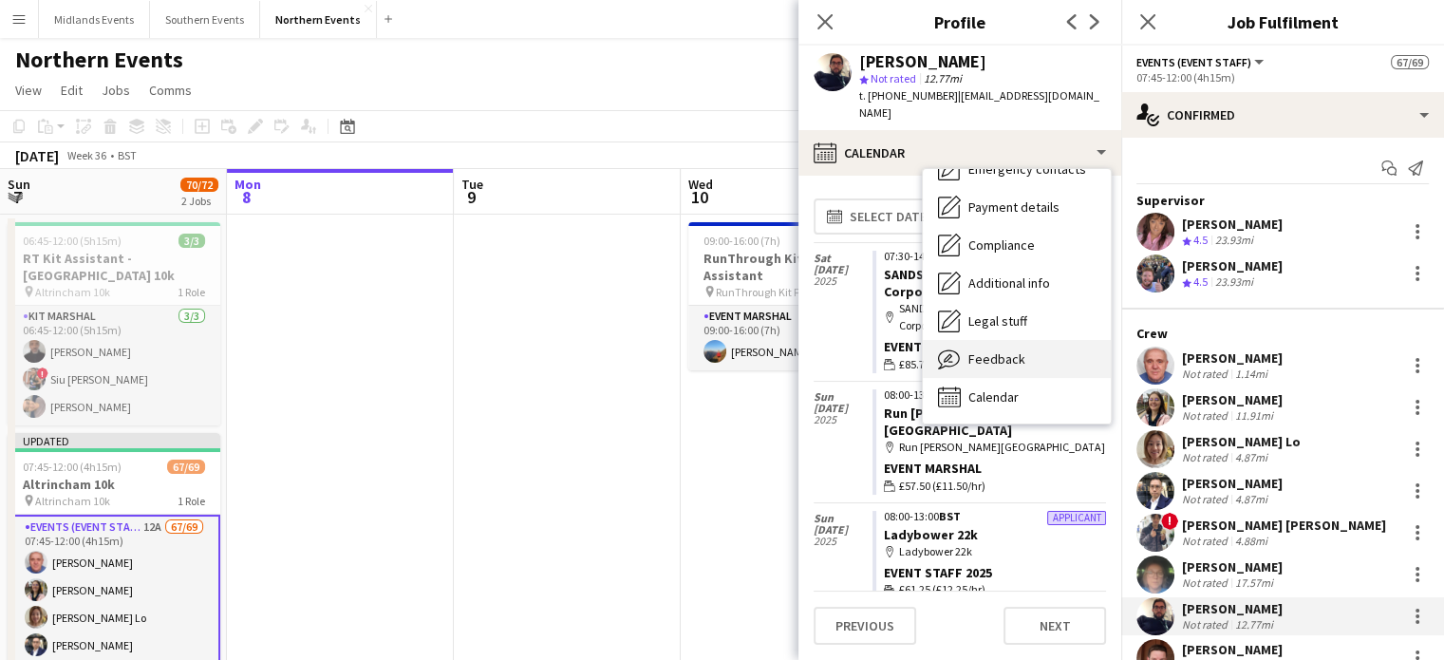
click at [1007, 350] on span "Feedback" at bounding box center [997, 358] width 57 height 17
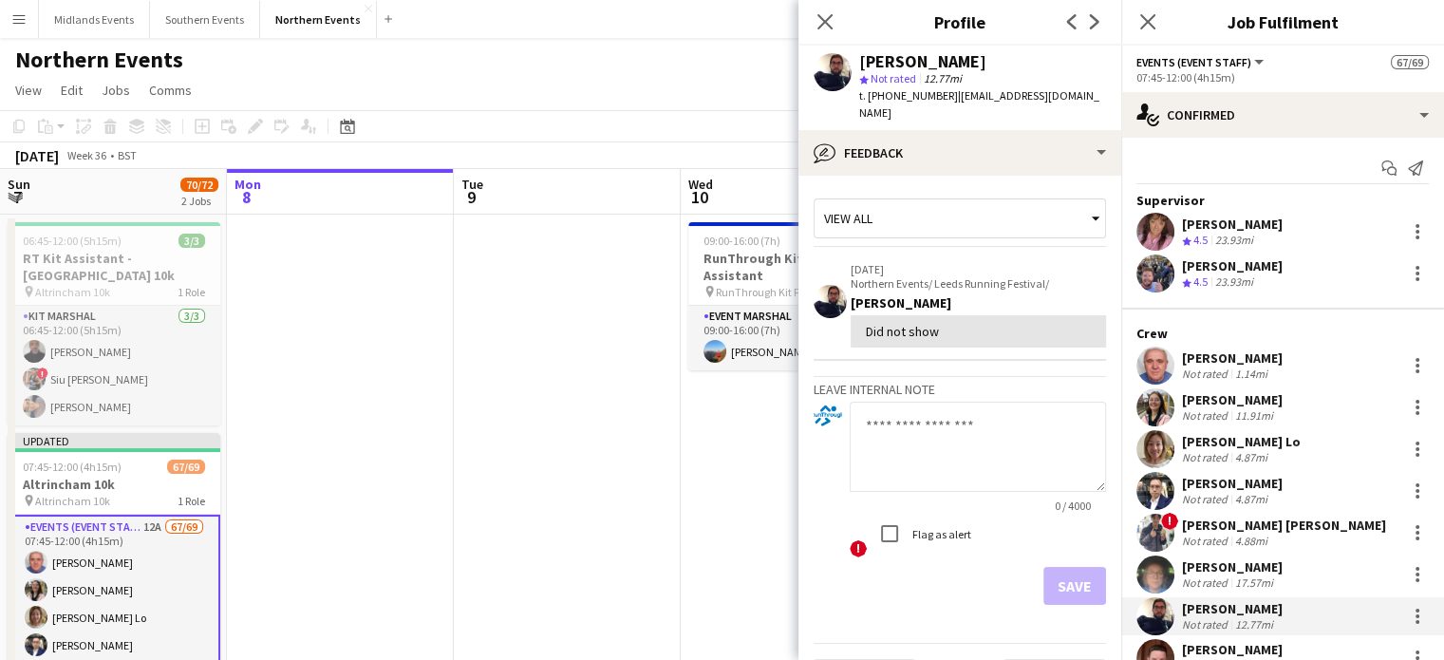
click at [964, 425] on textarea at bounding box center [978, 447] width 256 height 90
type textarea "**********"
click at [1063, 567] on button "Save" at bounding box center [1075, 586] width 63 height 38
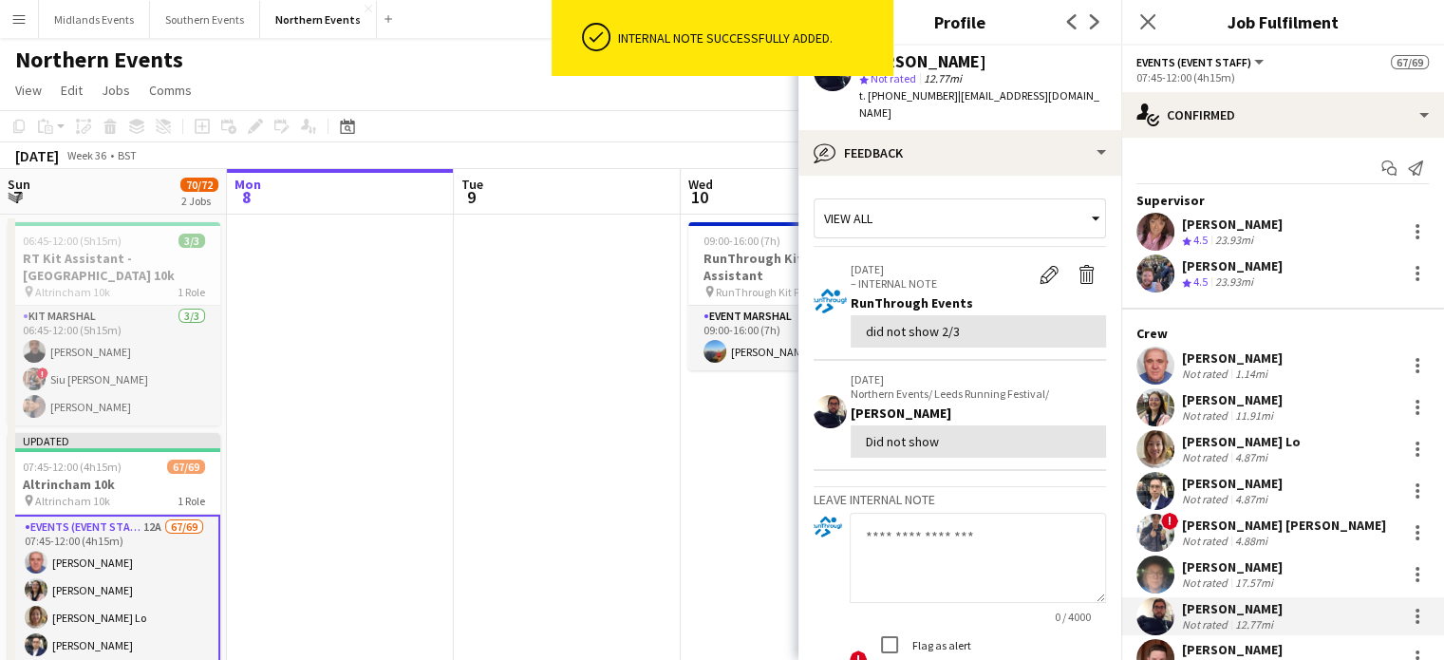
click at [1249, 611] on div "[PERSON_NAME]" at bounding box center [1232, 608] width 101 height 17
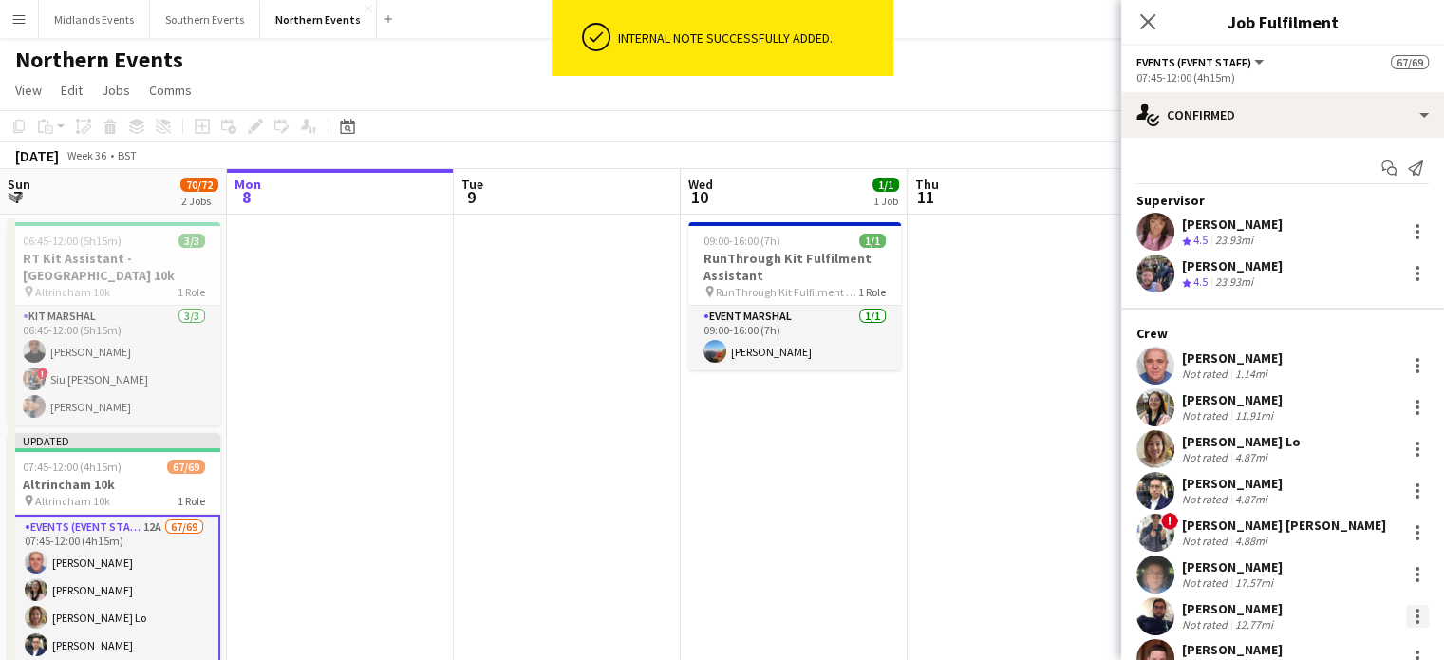
click at [1406, 616] on div at bounding box center [1417, 616] width 23 height 23
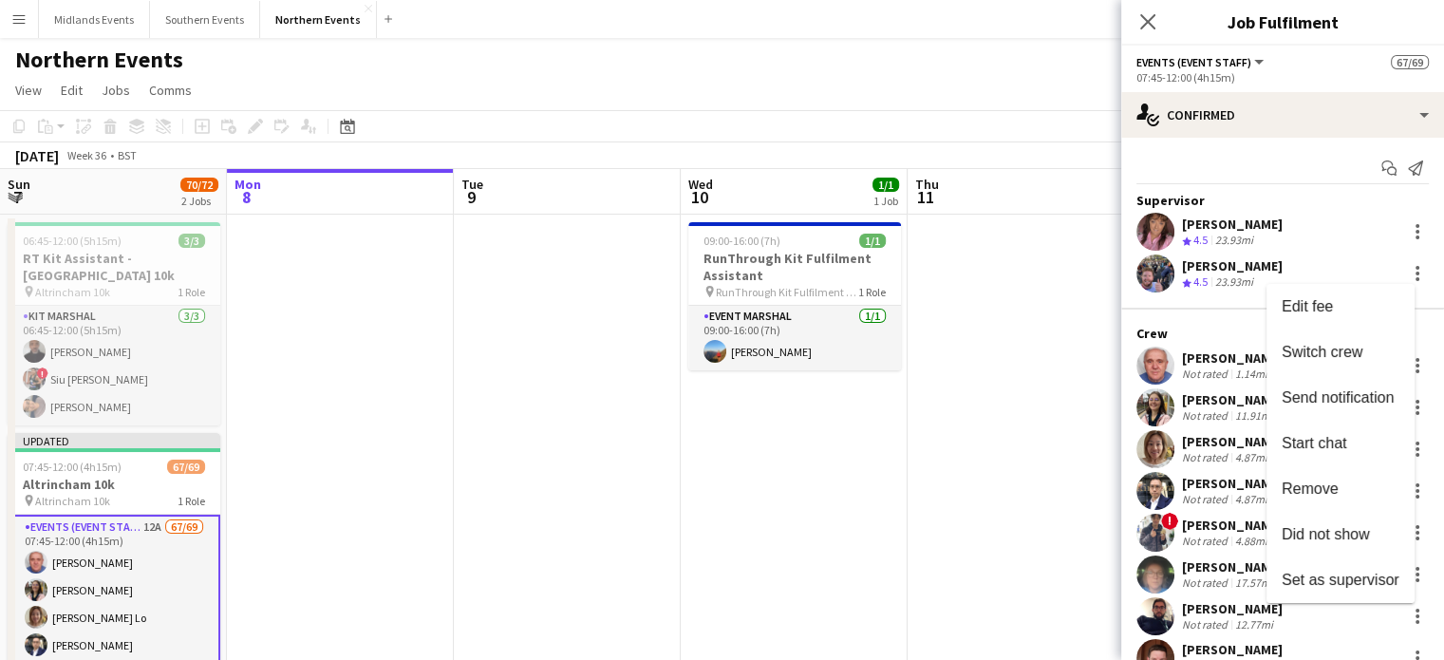
drag, startPoint x: 1279, startPoint y: 603, endPoint x: 1266, endPoint y: 606, distance: 13.6
click at [1266, 606] on div "Edit fee Switch crew Send notification Start chat Remove Did not show Set as su…" at bounding box center [722, 330] width 1444 height 660
click at [1405, 612] on div at bounding box center [722, 330] width 1444 height 660
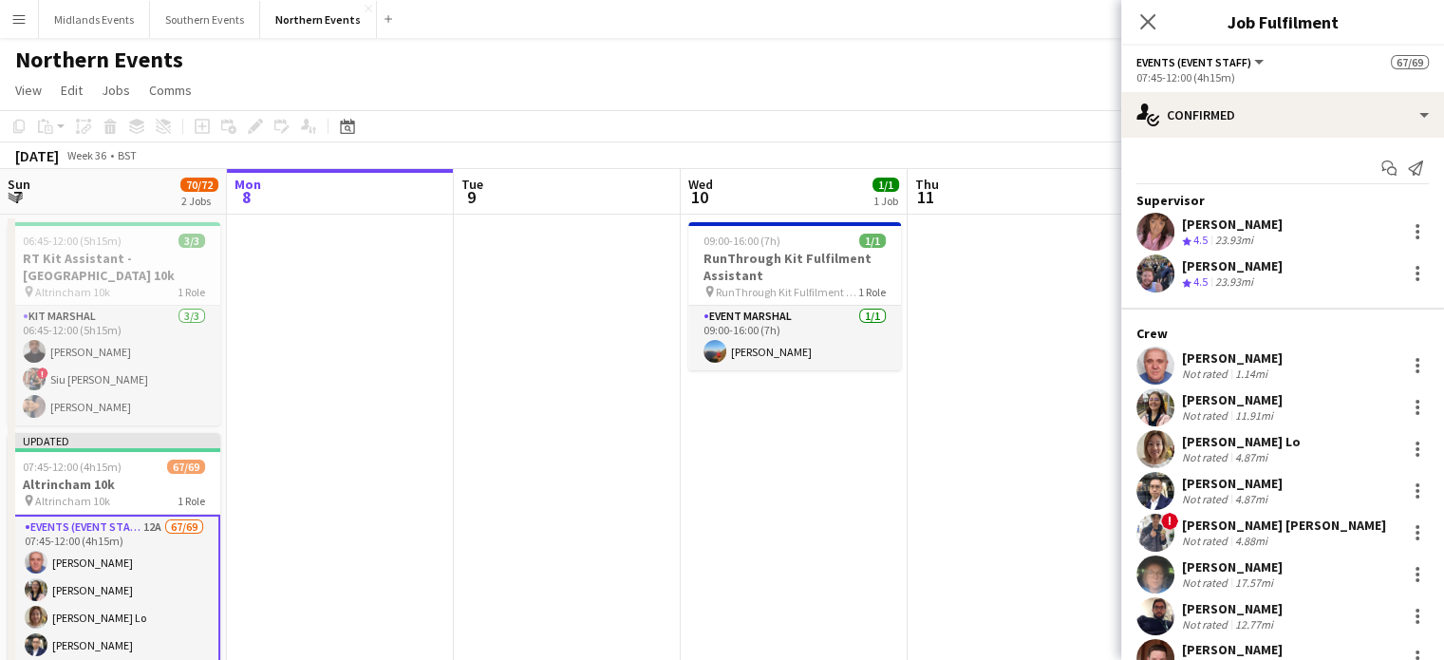
click at [1406, 612] on div at bounding box center [1417, 616] width 23 height 23
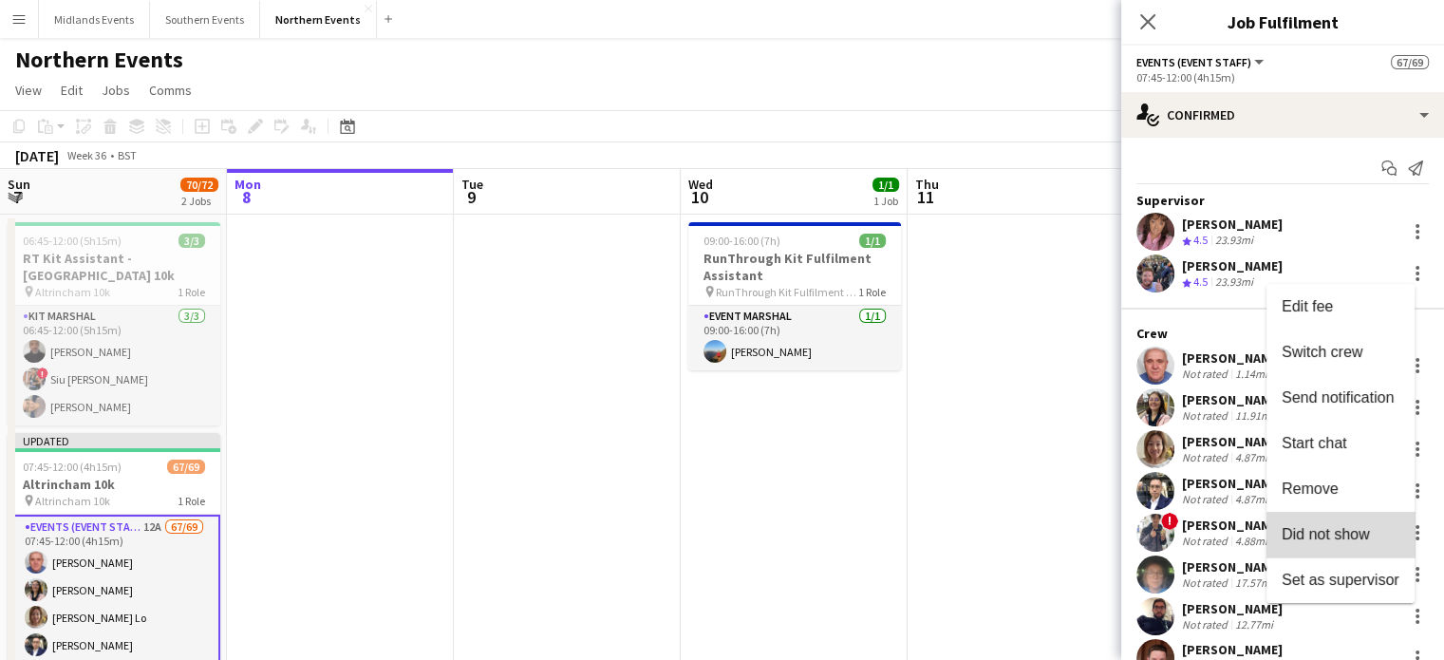
click at [1367, 540] on span "Did not show" at bounding box center [1326, 534] width 88 height 16
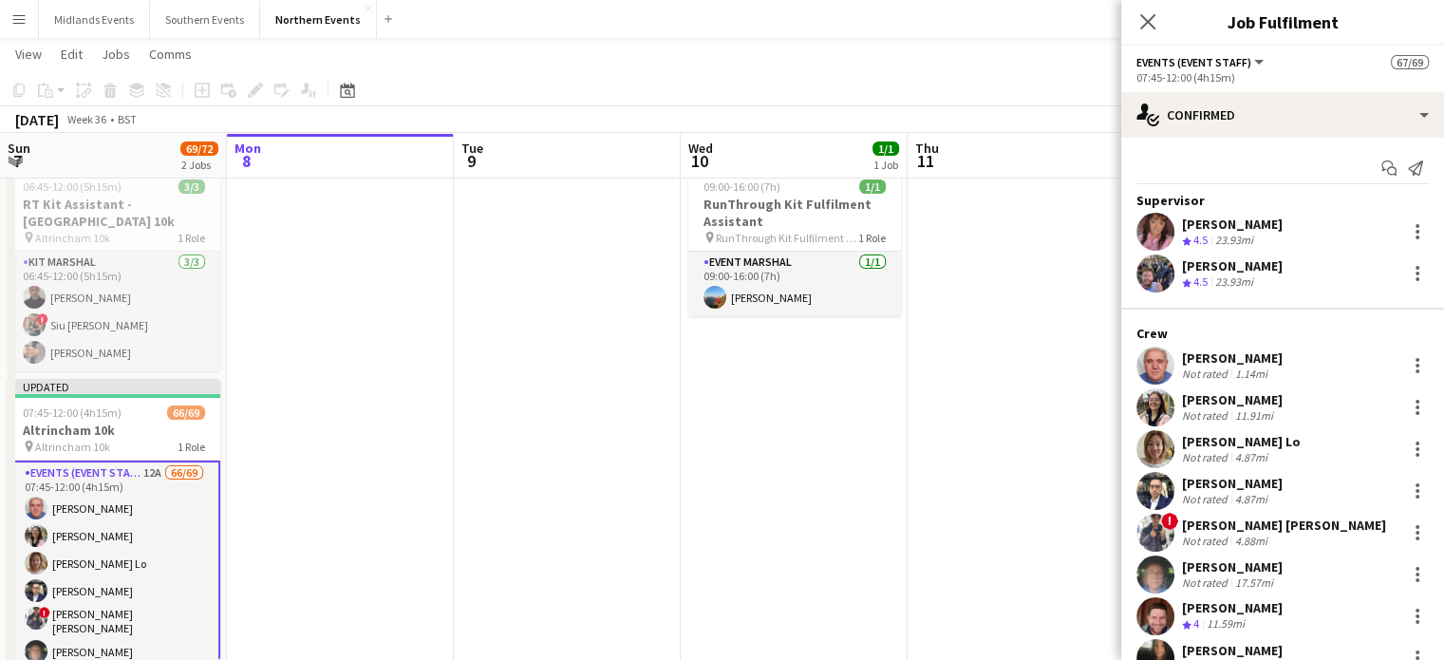
scroll to position [136, 0]
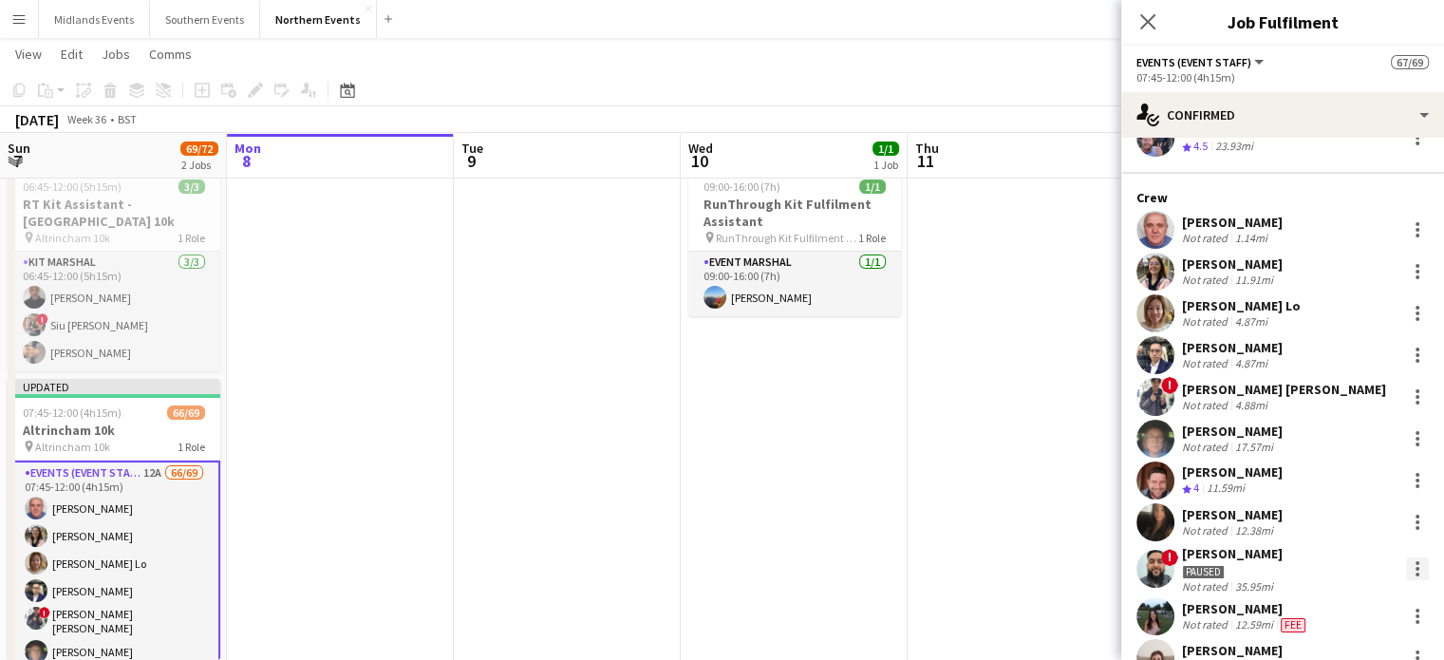
click at [1406, 557] on div at bounding box center [1417, 568] width 23 height 23
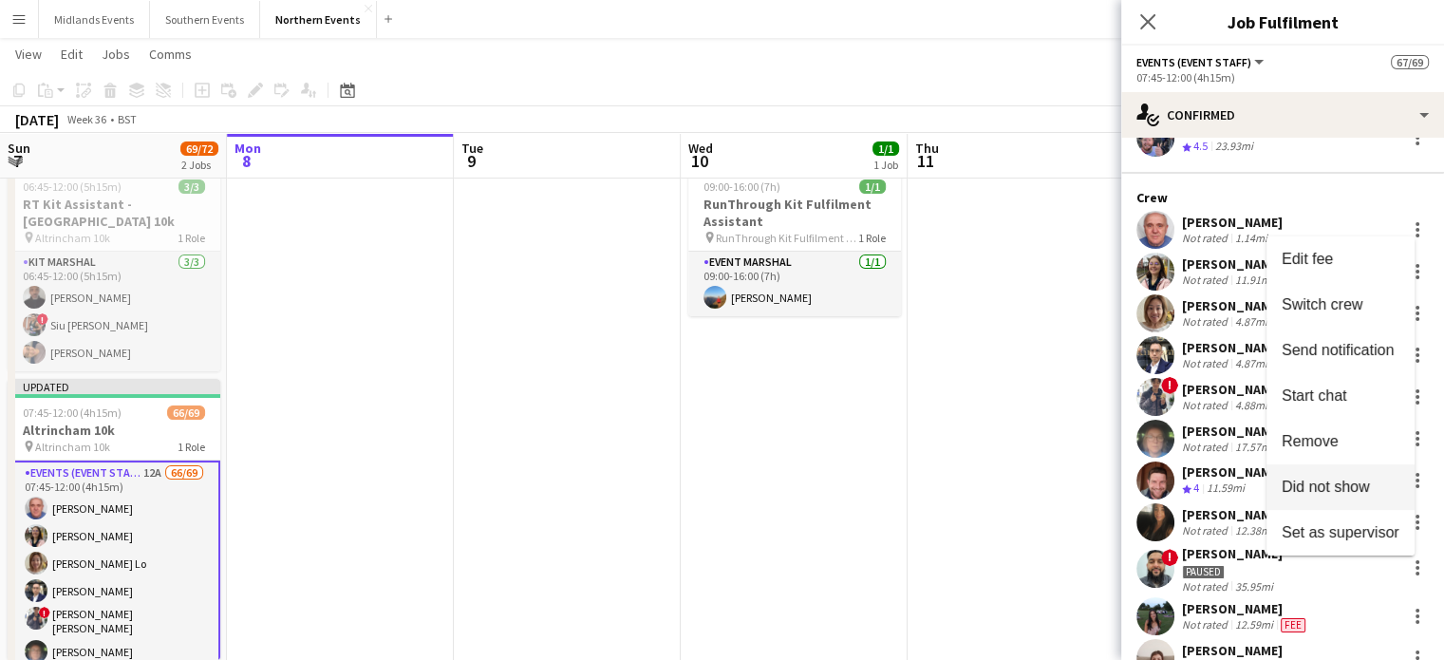
click at [1355, 482] on span "Did not show" at bounding box center [1326, 487] width 88 height 16
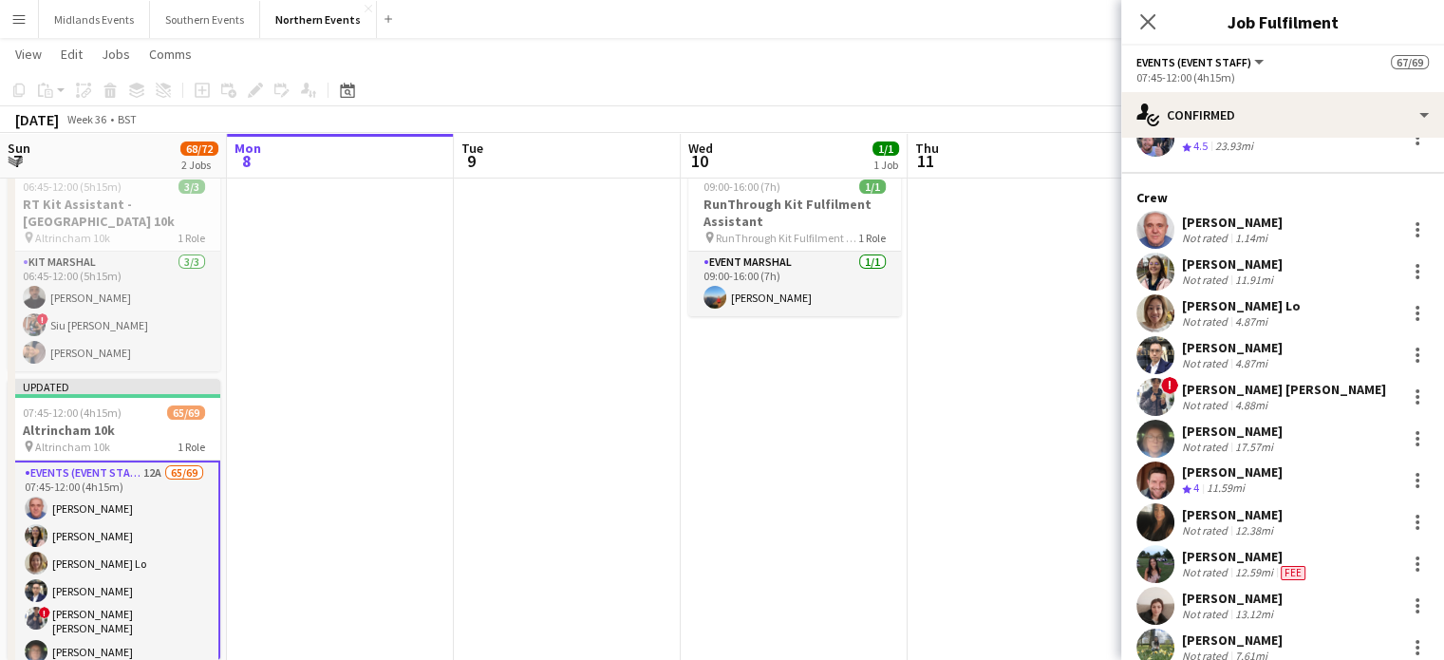
click at [1237, 590] on div "Jemma rust" at bounding box center [1232, 598] width 101 height 17
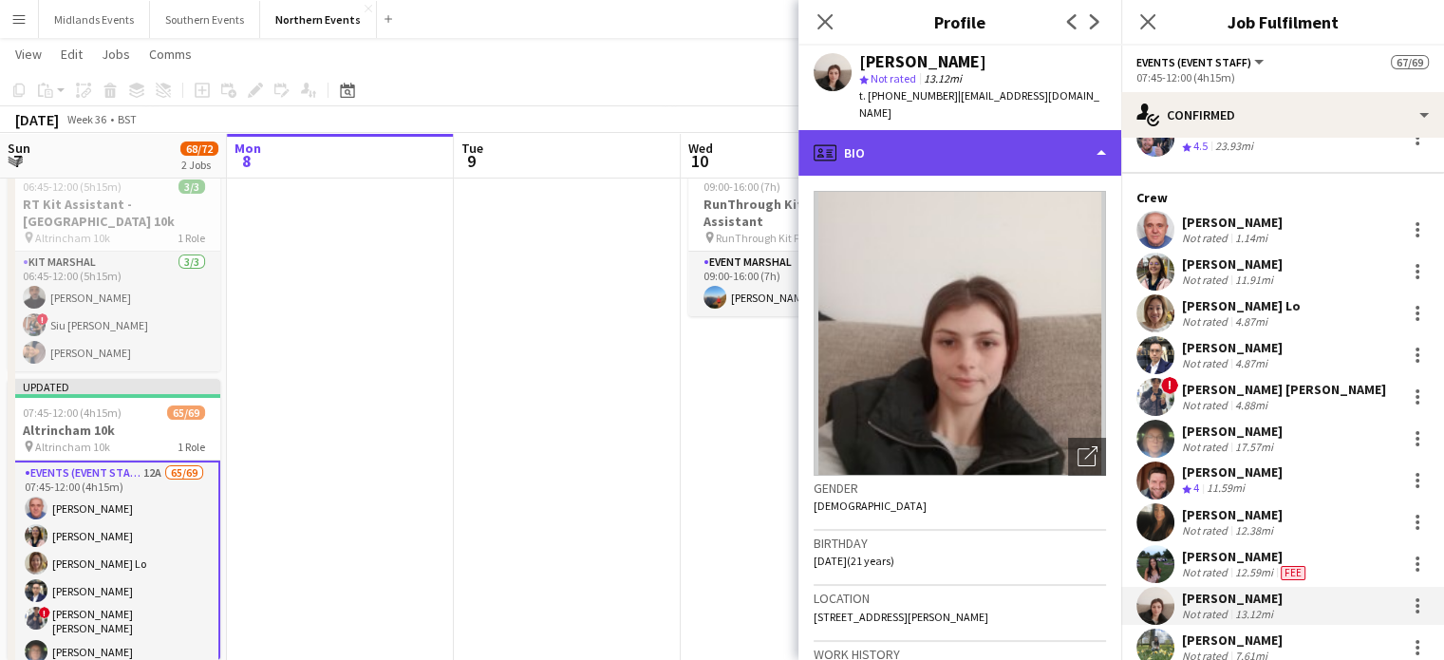
click at [969, 134] on div "profile Bio" at bounding box center [960, 153] width 323 height 46
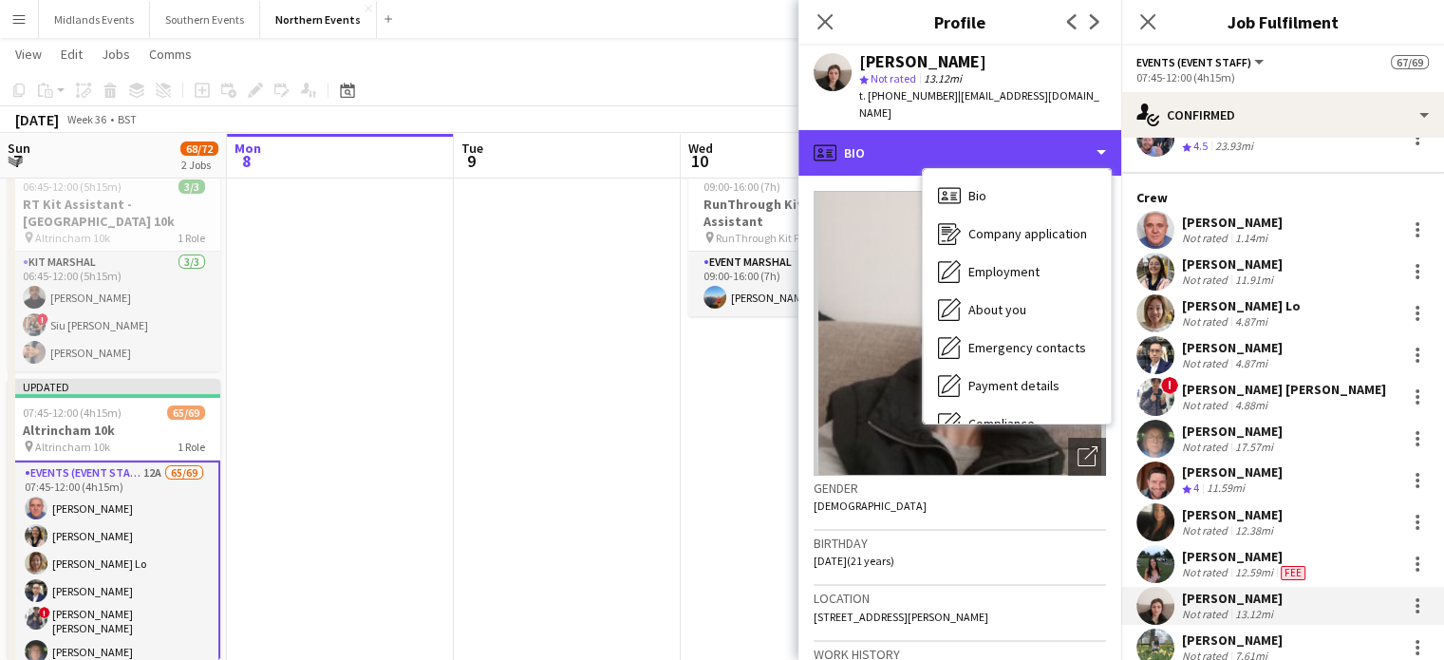
scroll to position [179, 0]
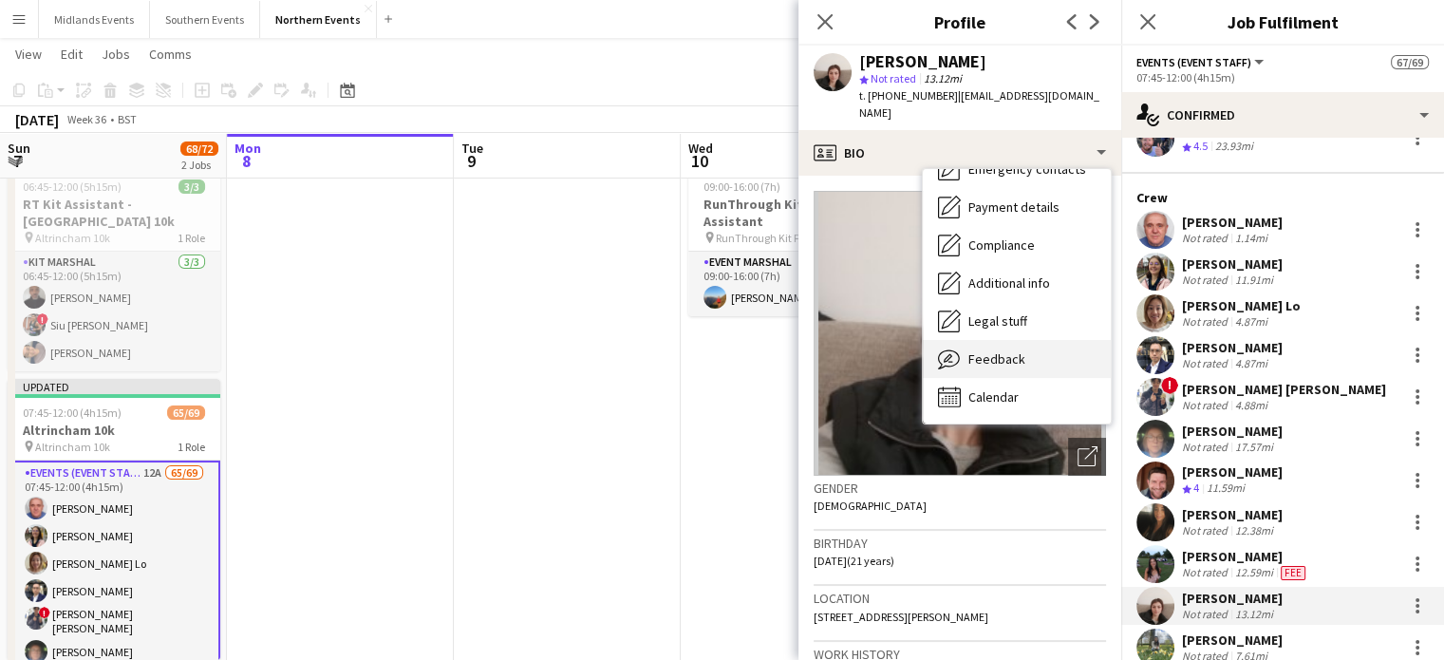
click at [1017, 349] on div "Feedback Feedback" at bounding box center [1017, 359] width 188 height 38
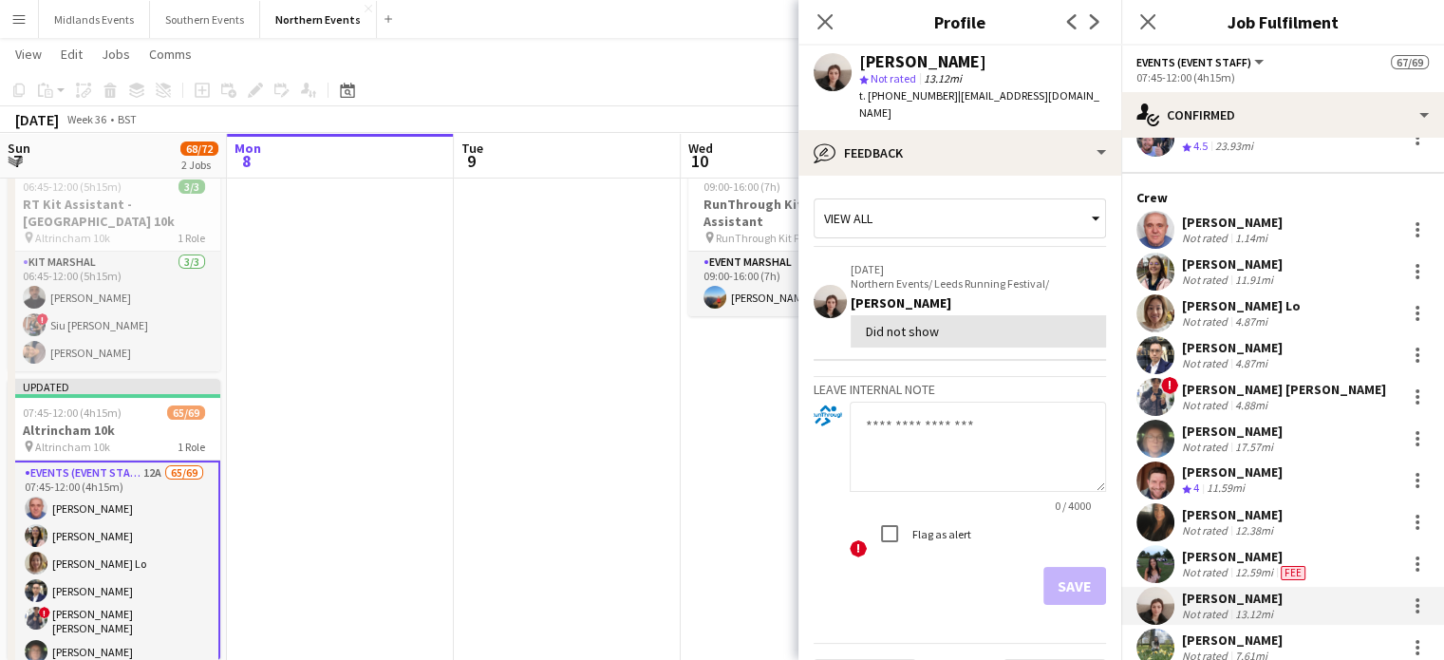
click at [987, 417] on textarea at bounding box center [978, 447] width 256 height 90
type textarea "**********"
click at [1056, 573] on button "Save" at bounding box center [1075, 586] width 63 height 38
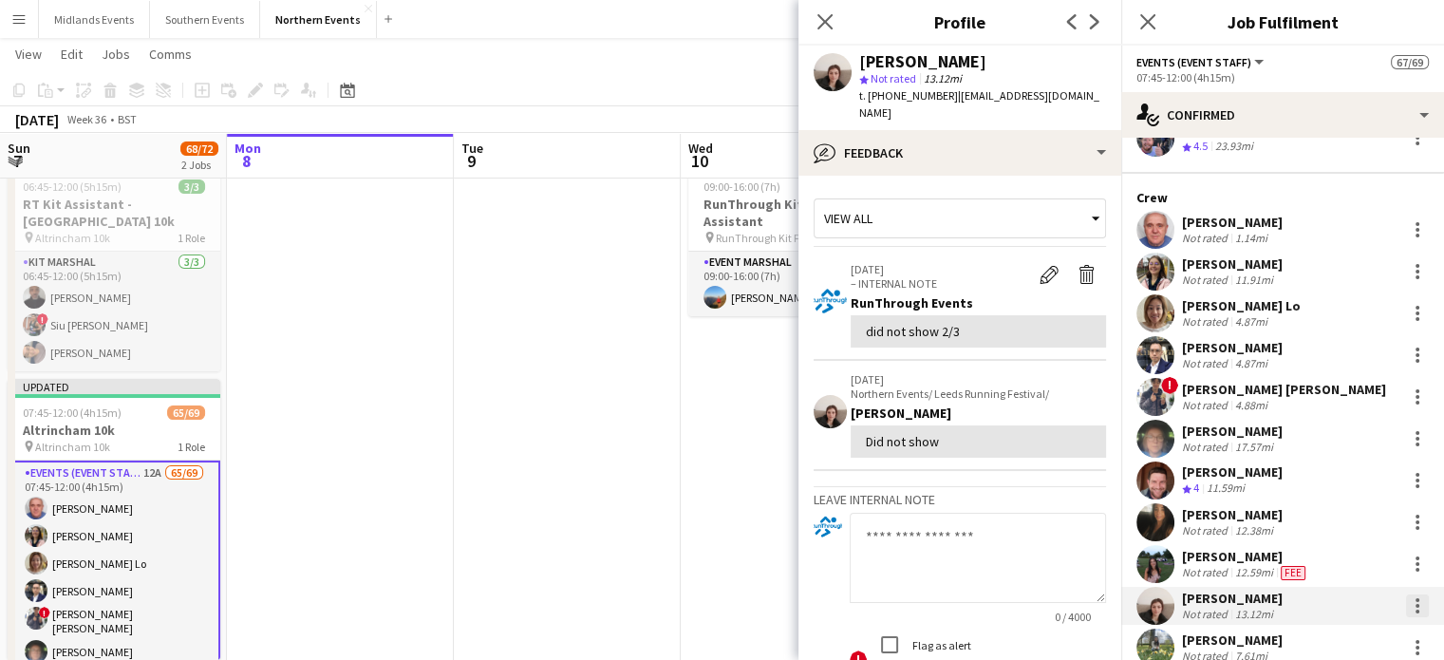
click at [1416, 604] on div at bounding box center [1418, 606] width 4 height 4
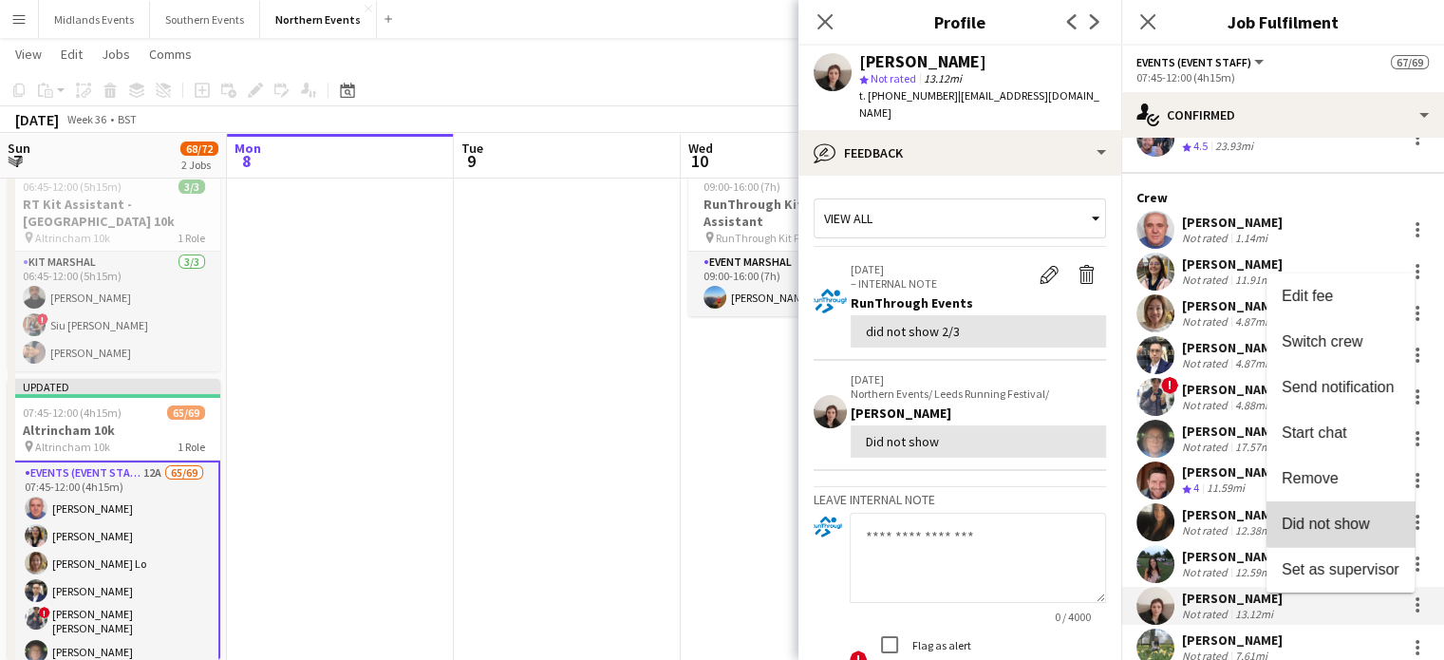
click at [1379, 519] on span "Did not show" at bounding box center [1341, 524] width 118 height 17
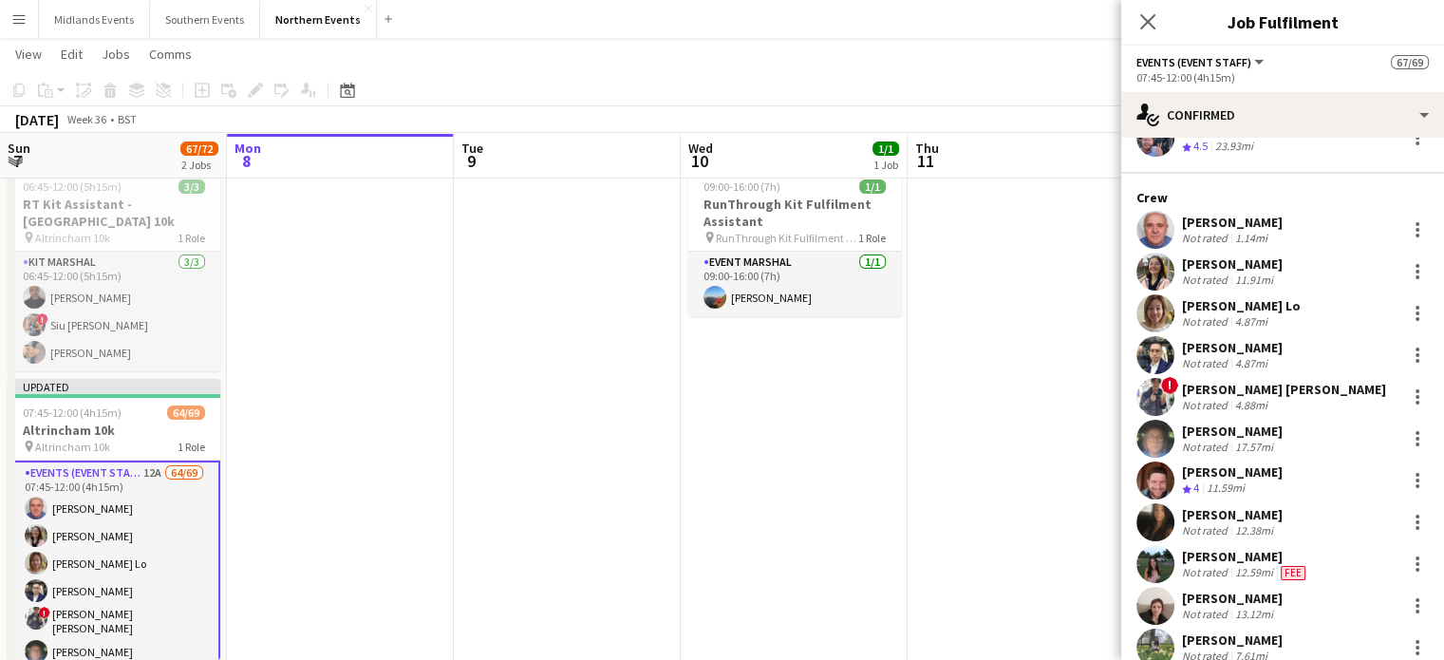
scroll to position [371, 0]
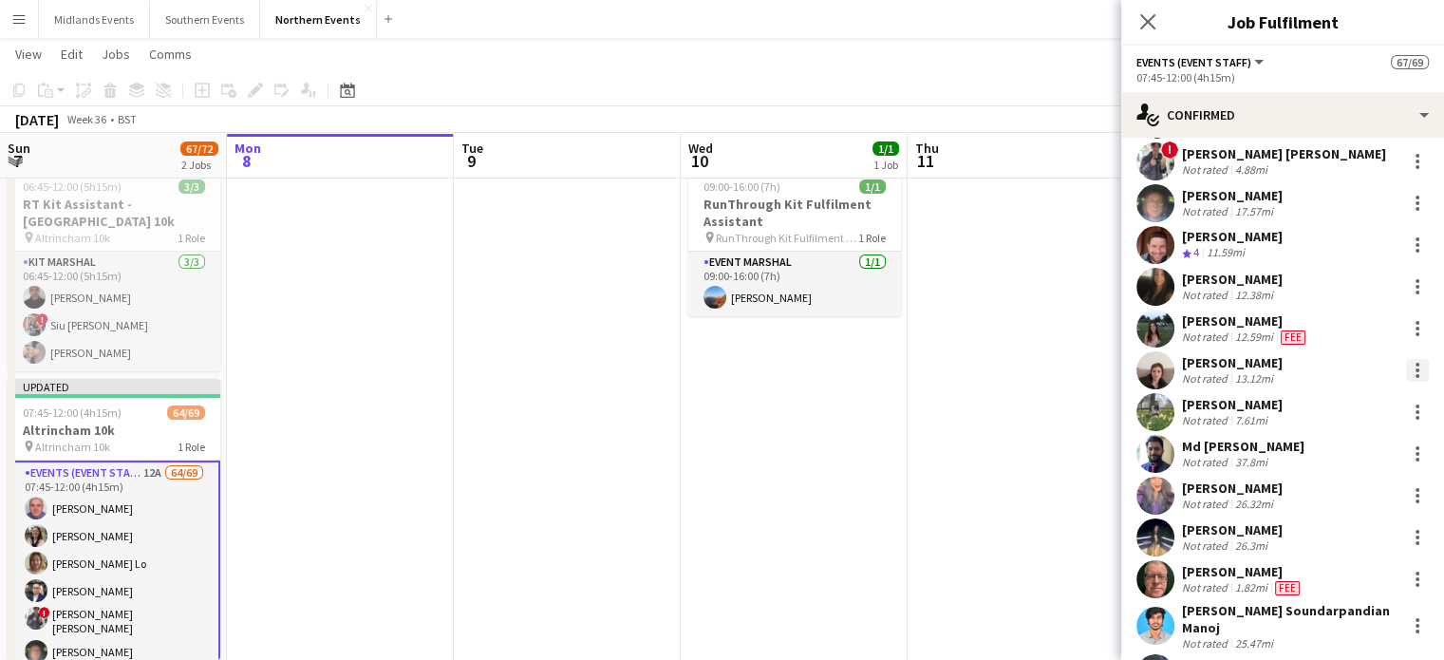
click at [1406, 364] on div at bounding box center [1417, 370] width 23 height 23
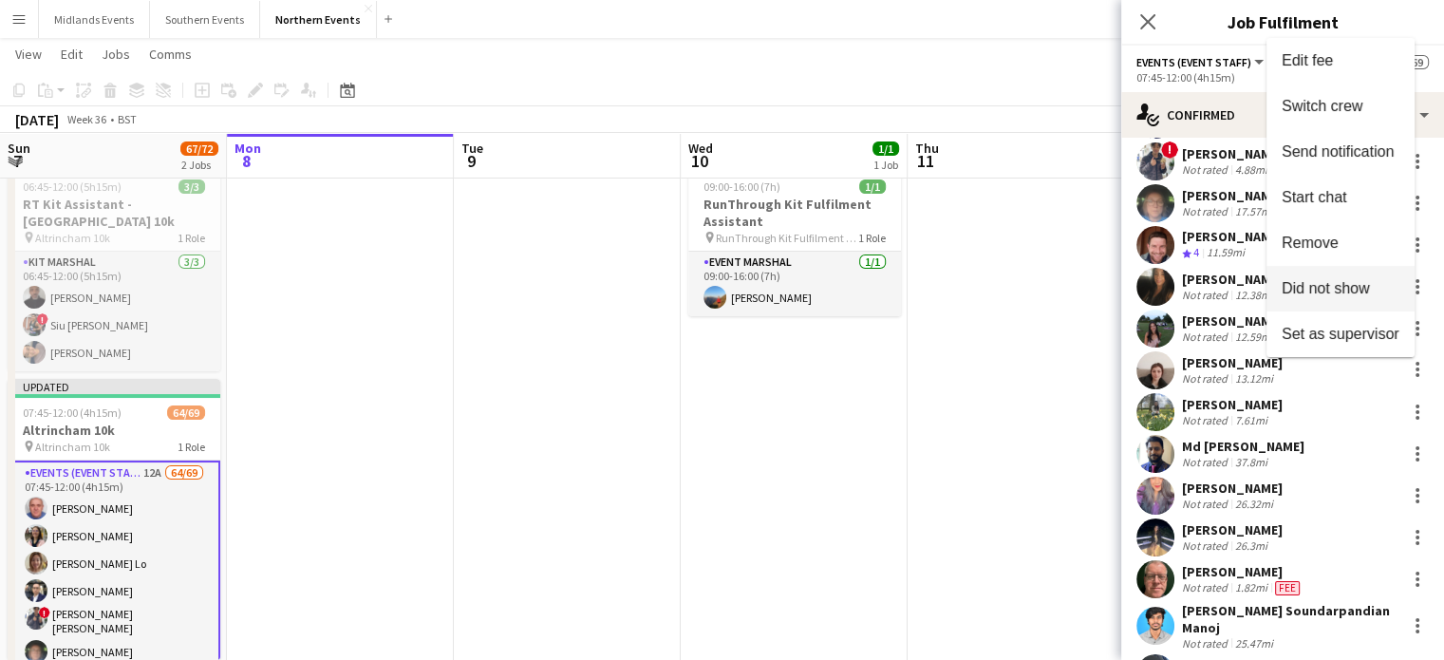
click at [1359, 291] on span "Did not show" at bounding box center [1326, 288] width 88 height 16
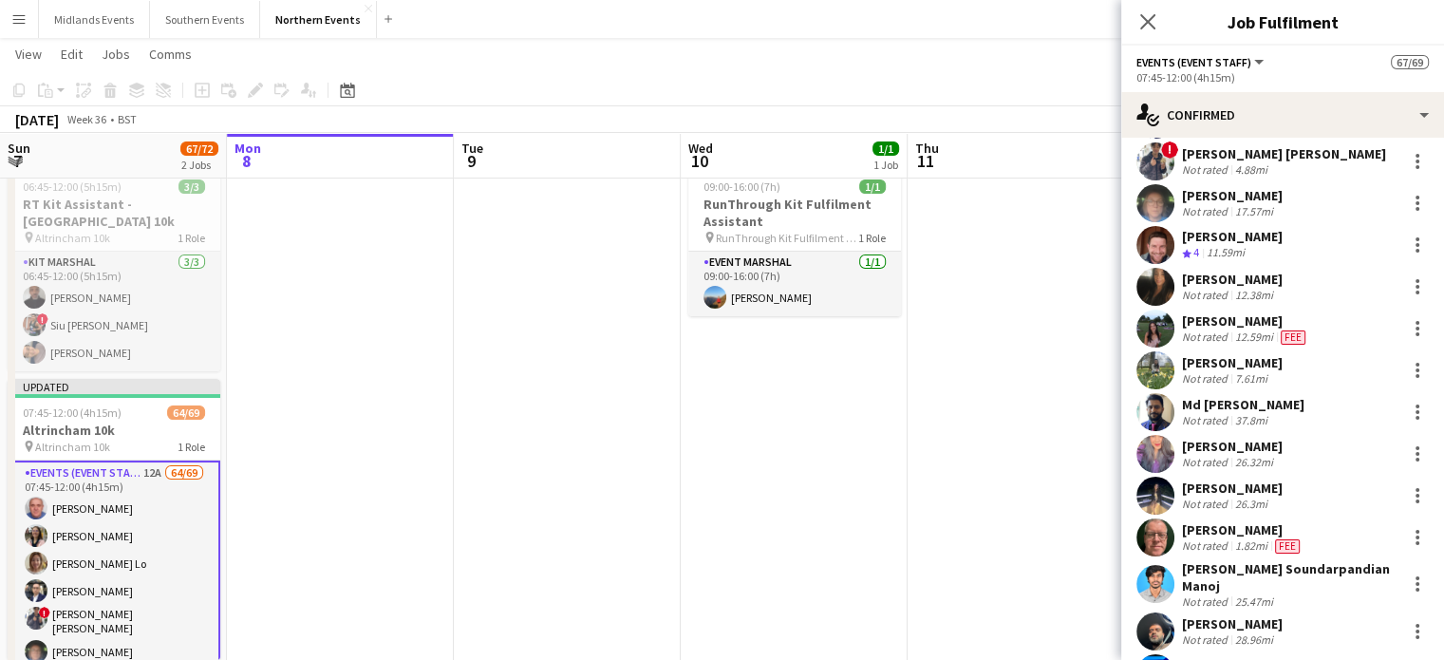
click at [1269, 452] on div "Aiman Siddiqui" at bounding box center [1232, 446] width 101 height 17
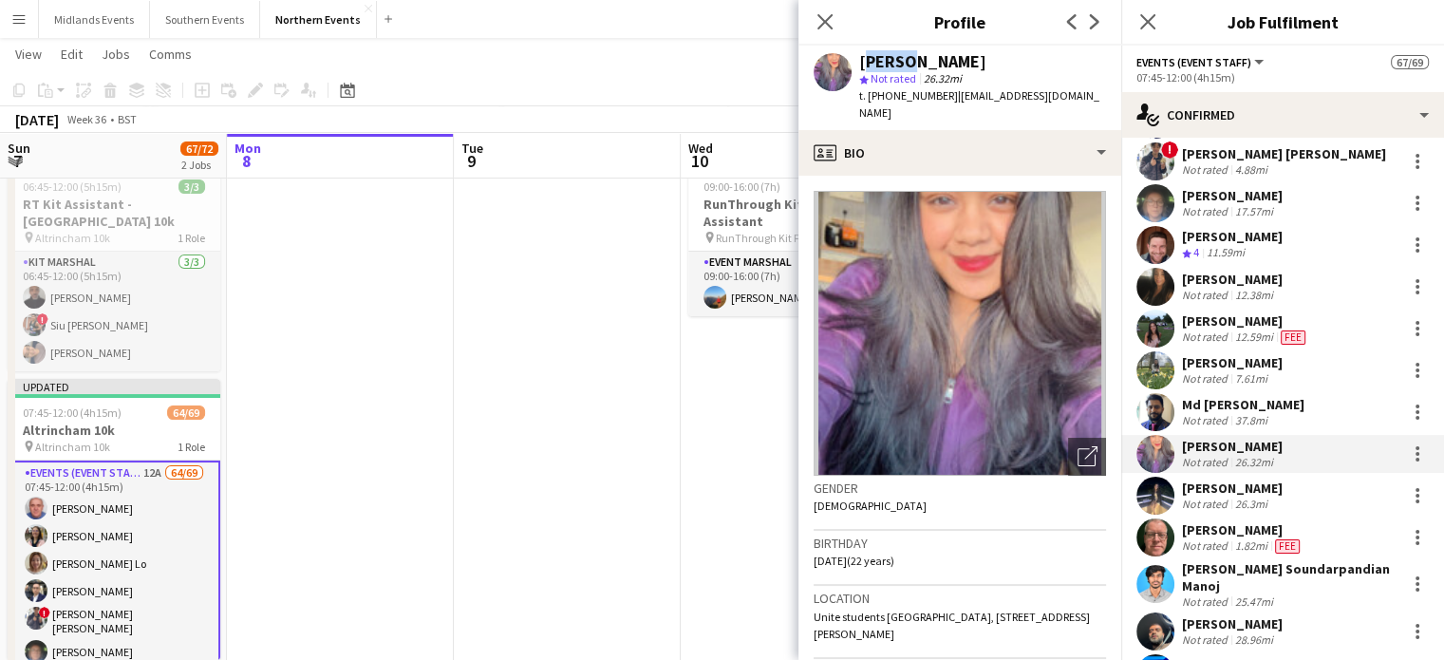
drag, startPoint x: 906, startPoint y: 67, endPoint x: 857, endPoint y: 66, distance: 48.4
click at [857, 66] on div "Aiman Siddiqui star Not rated 26.32mi t. +447818933028 | aimansiddiqui1214@gmai…" at bounding box center [960, 88] width 323 height 85
copy div "[PERSON_NAME]"
click at [1372, 229] on div "Dave Logan Crew rating 4 11.59mi" at bounding box center [1282, 245] width 323 height 38
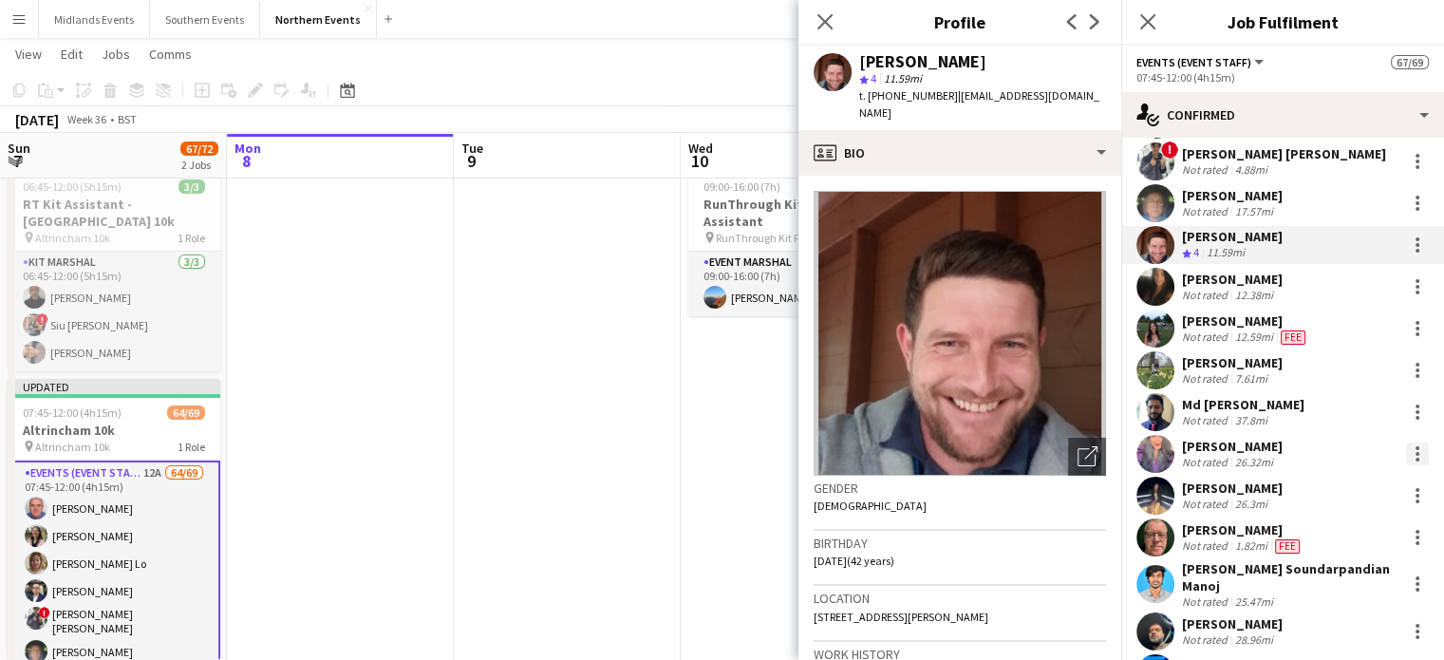
click at [1406, 448] on div at bounding box center [1417, 453] width 23 height 23
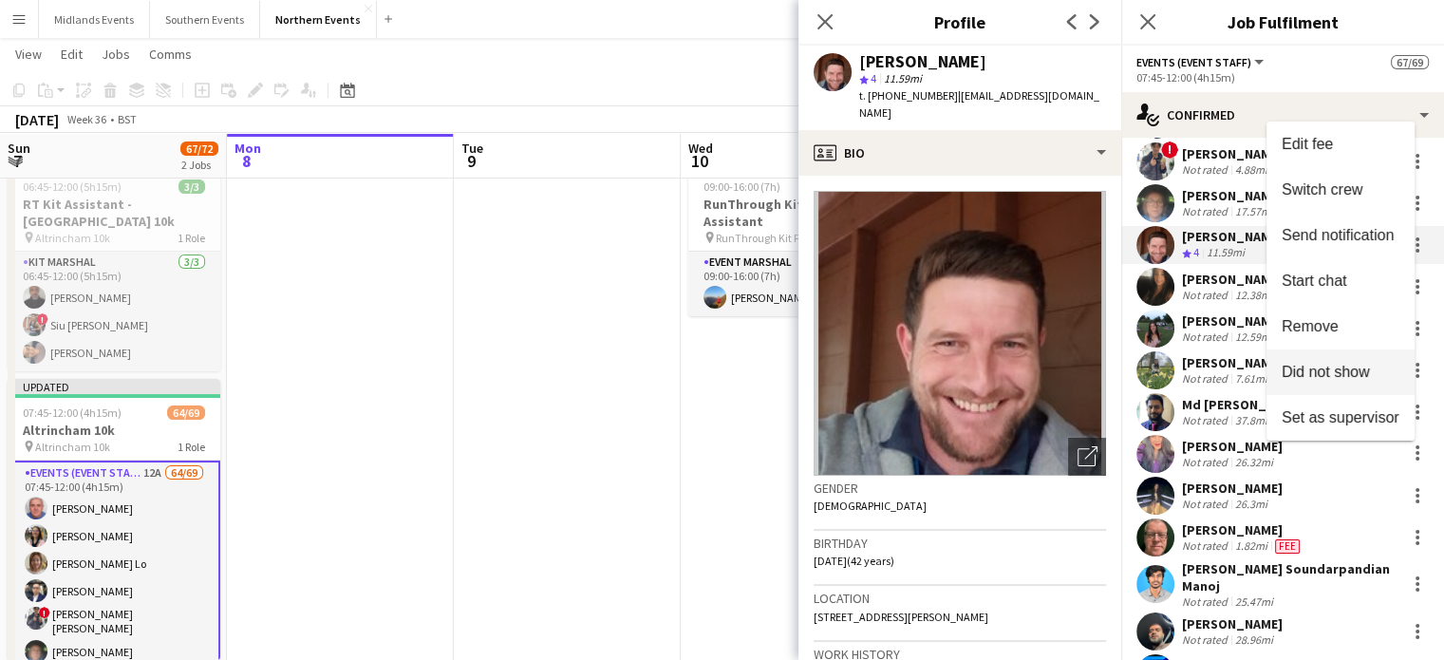
click at [1356, 370] on span "Did not show" at bounding box center [1326, 372] width 88 height 16
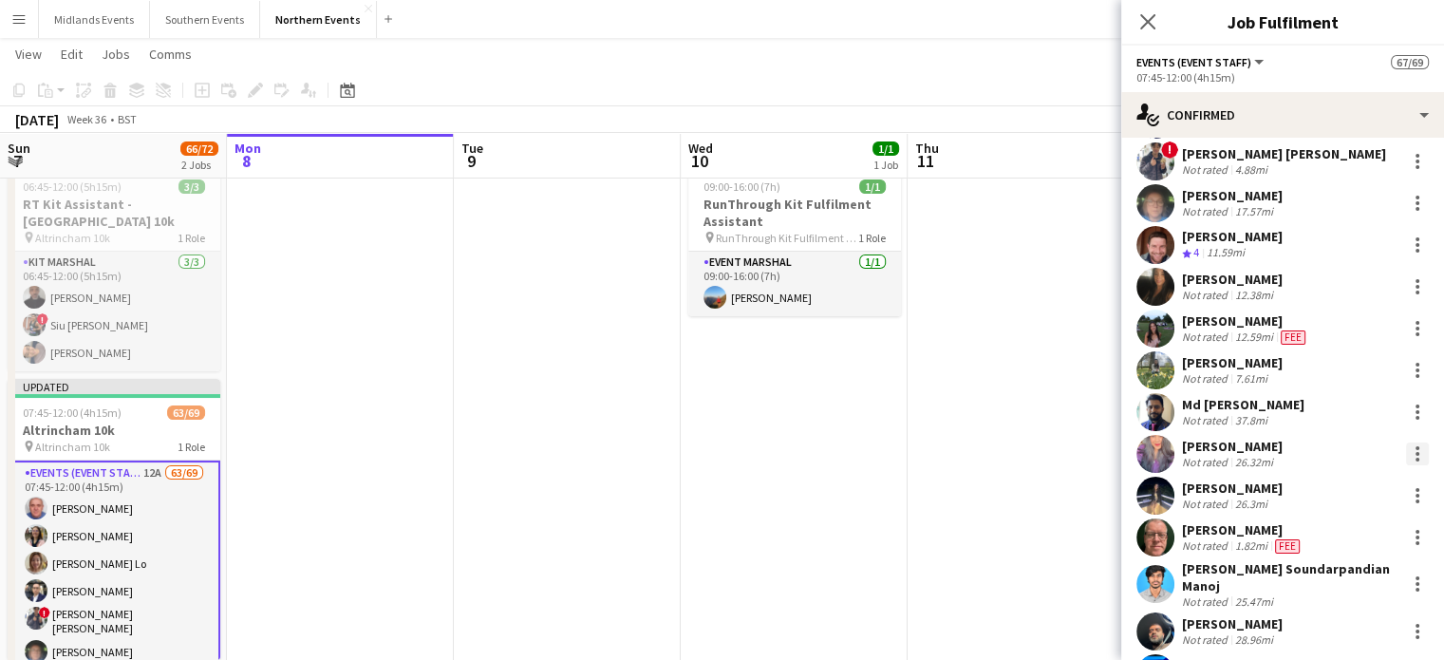
click at [1406, 450] on div at bounding box center [1417, 453] width 23 height 23
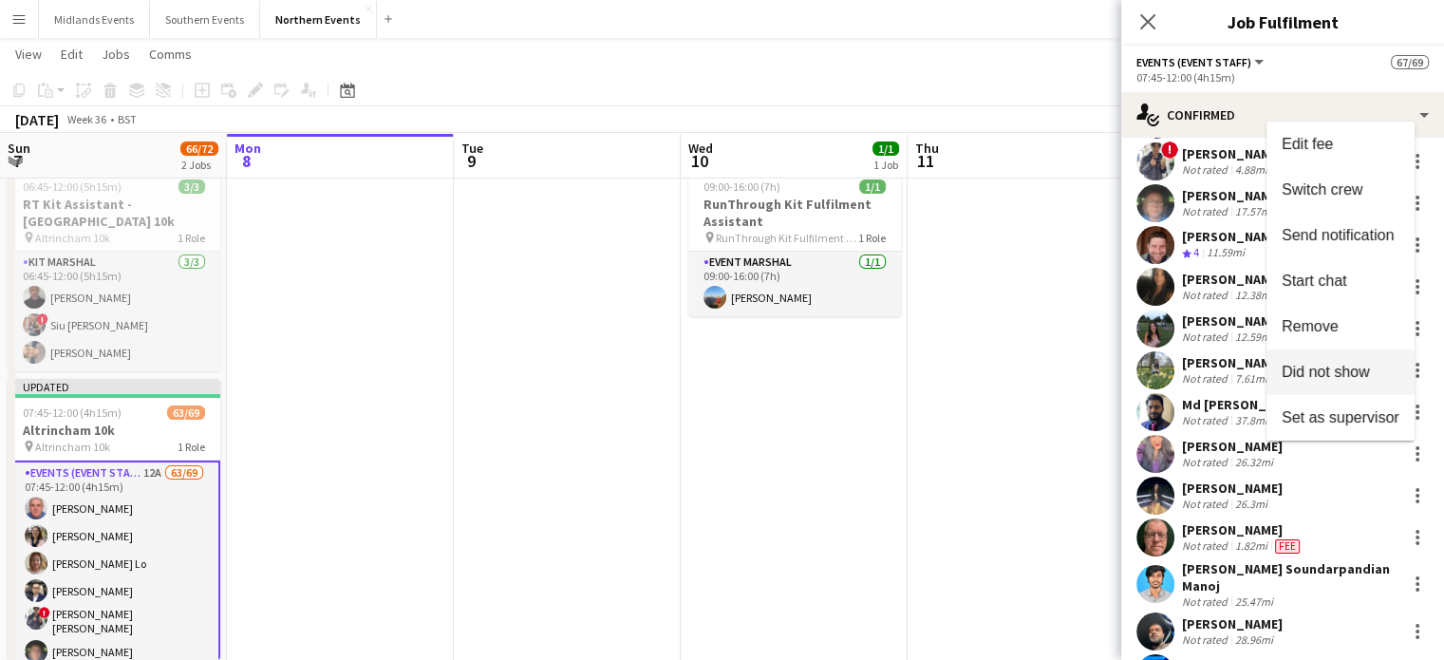
click at [1352, 375] on span "Did not show" at bounding box center [1326, 372] width 88 height 16
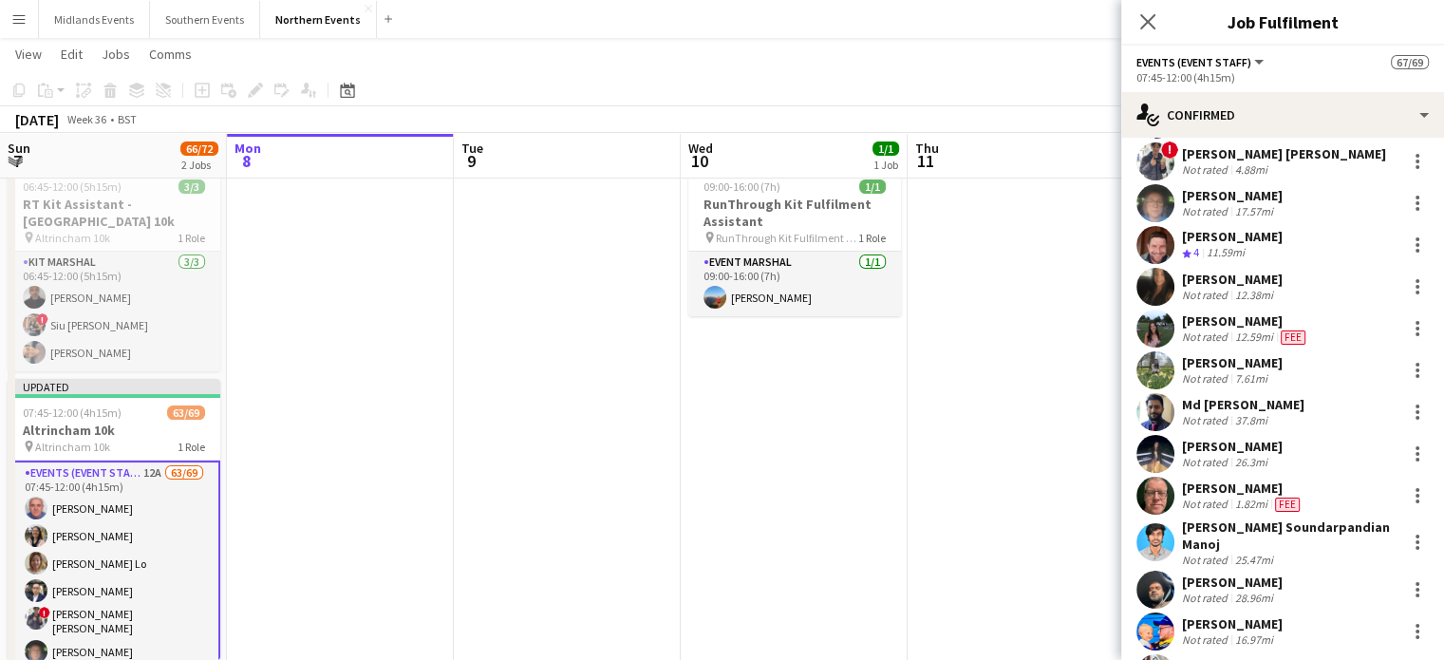
click at [1237, 455] on div "26.3mi" at bounding box center [1252, 462] width 40 height 14
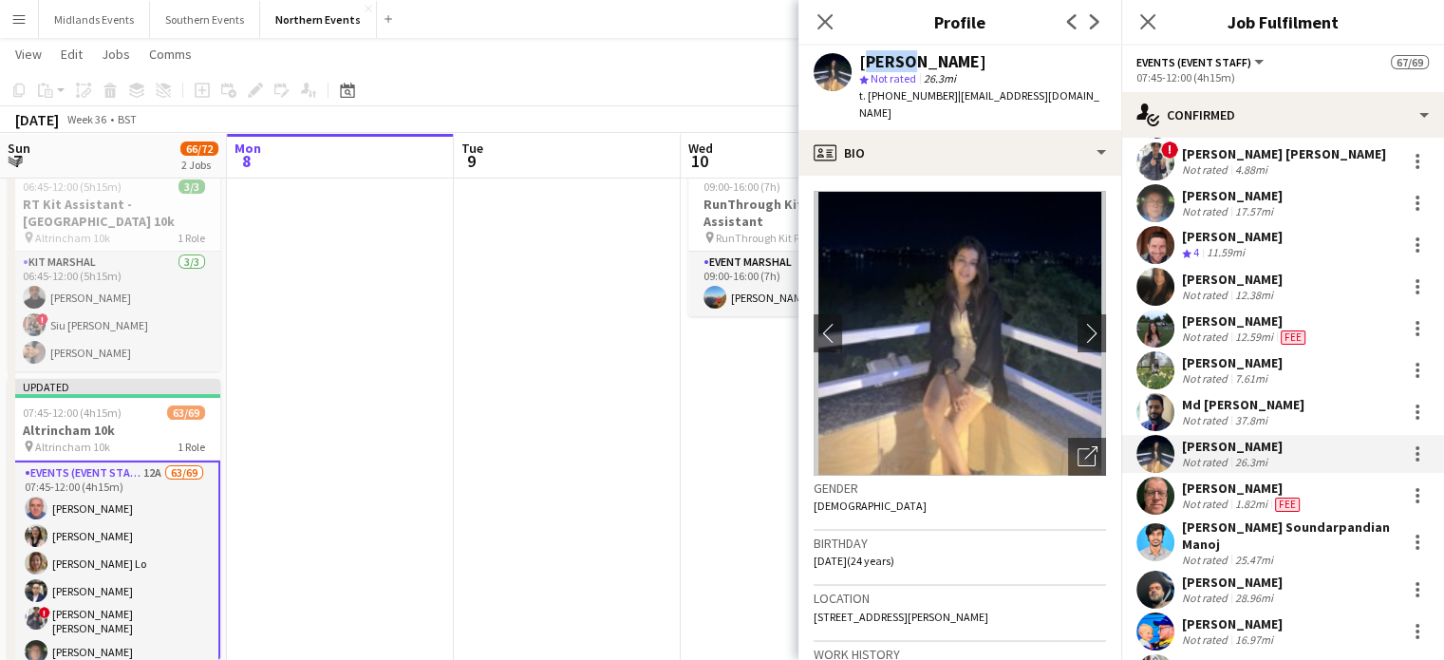
drag, startPoint x: 902, startPoint y: 66, endPoint x: 860, endPoint y: 67, distance: 41.8
click at [860, 67] on div "Kavya Agarwal" at bounding box center [922, 61] width 127 height 17
copy div "[PERSON_NAME]"
click at [1416, 453] on div at bounding box center [1418, 454] width 4 height 4
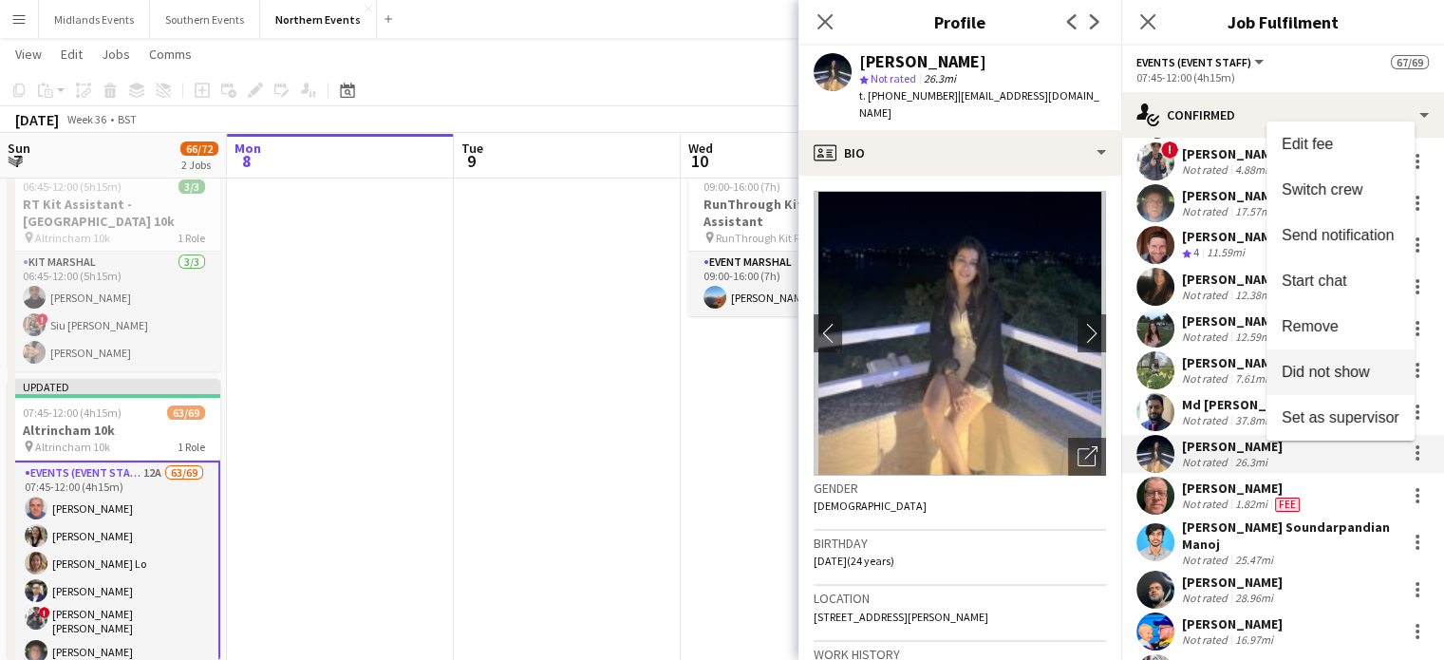
click at [1360, 365] on span "Did not show" at bounding box center [1326, 372] width 88 height 16
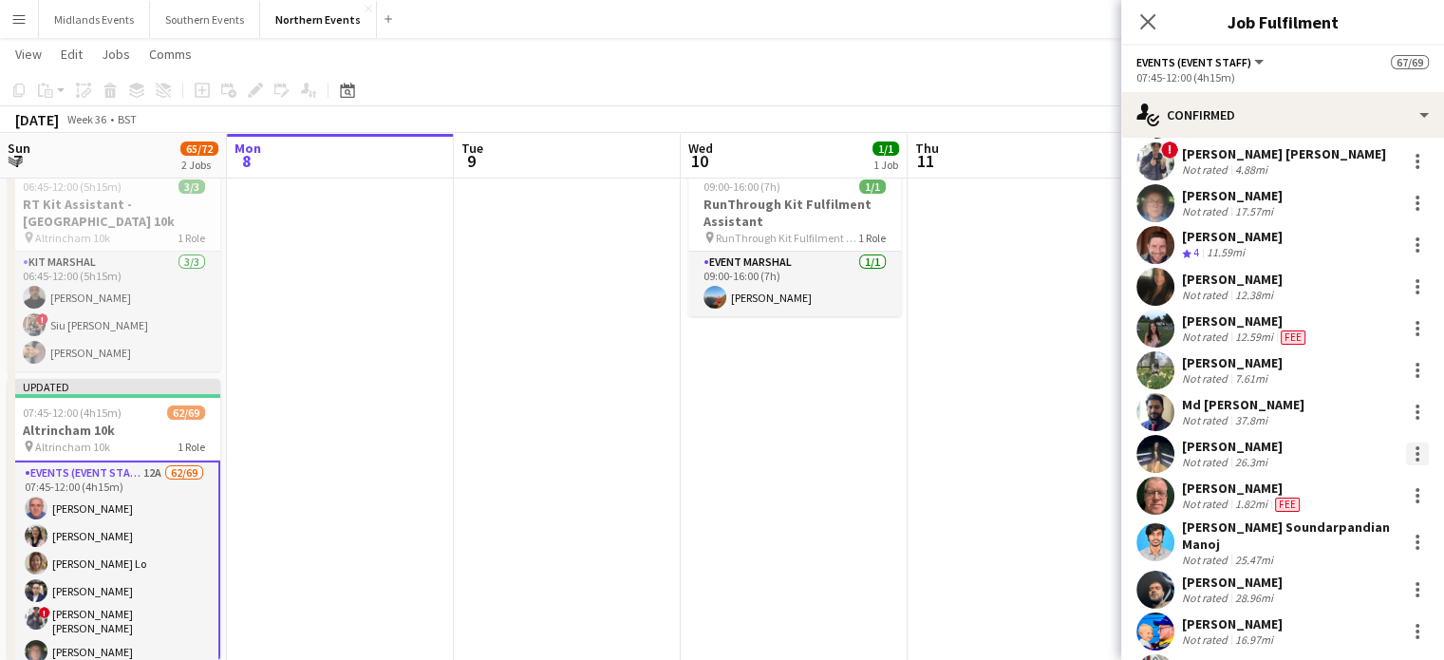
click at [1416, 446] on div at bounding box center [1418, 448] width 4 height 4
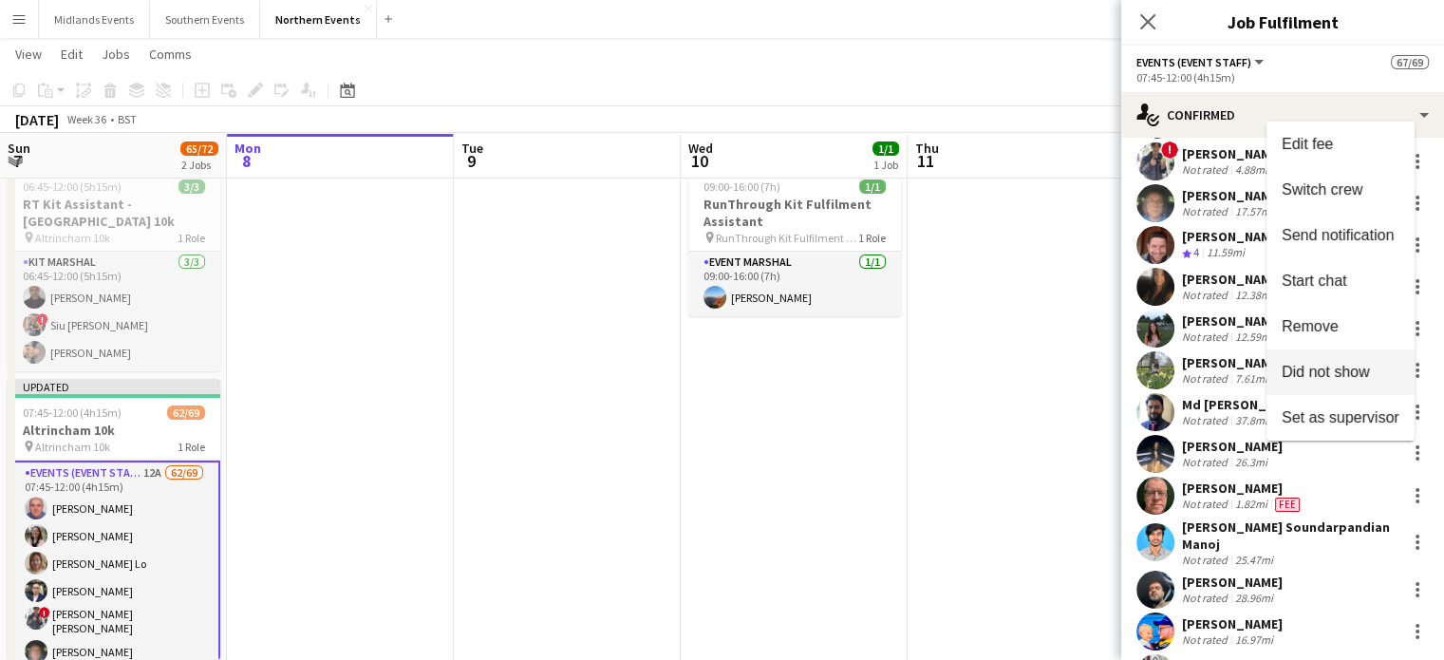
click at [1367, 375] on span "Did not show" at bounding box center [1326, 372] width 88 height 16
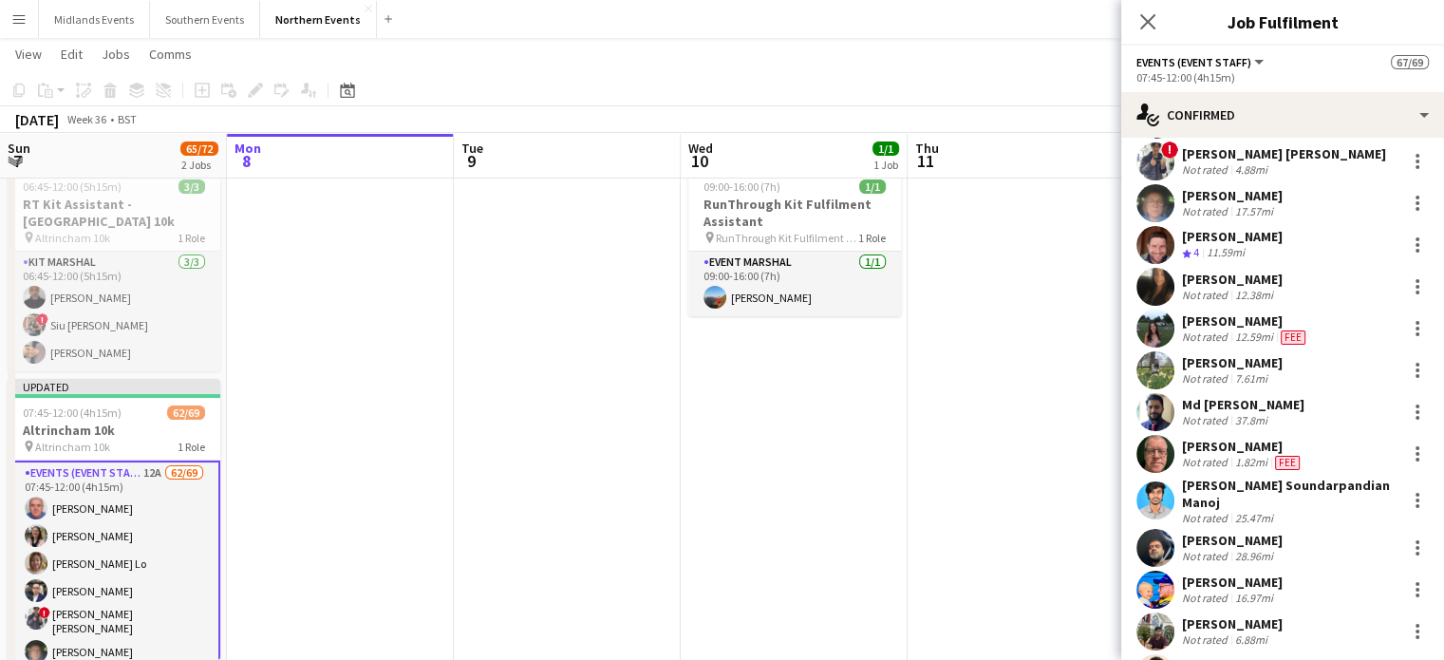
click at [1345, 481] on div "Rahul Venkatesh Soundarpandian Manoj" at bounding box center [1290, 494] width 216 height 34
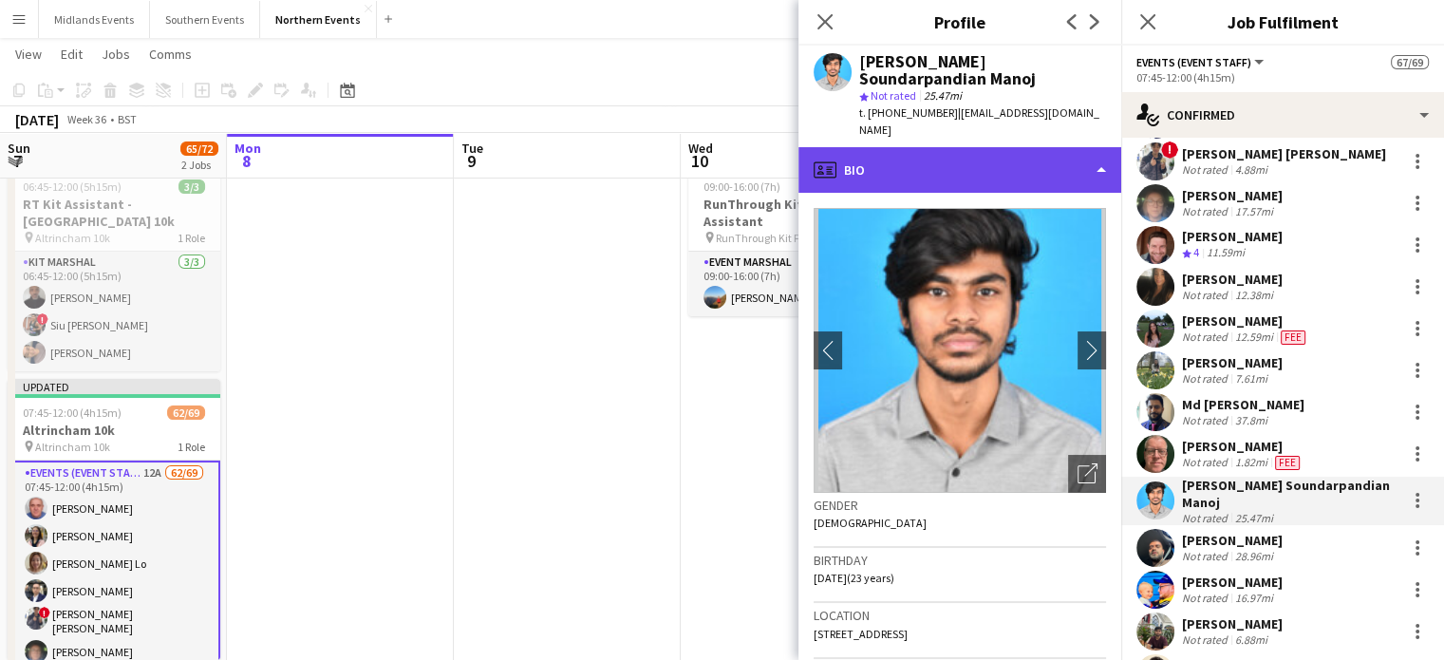
click at [912, 159] on div "profile Bio" at bounding box center [960, 170] width 323 height 46
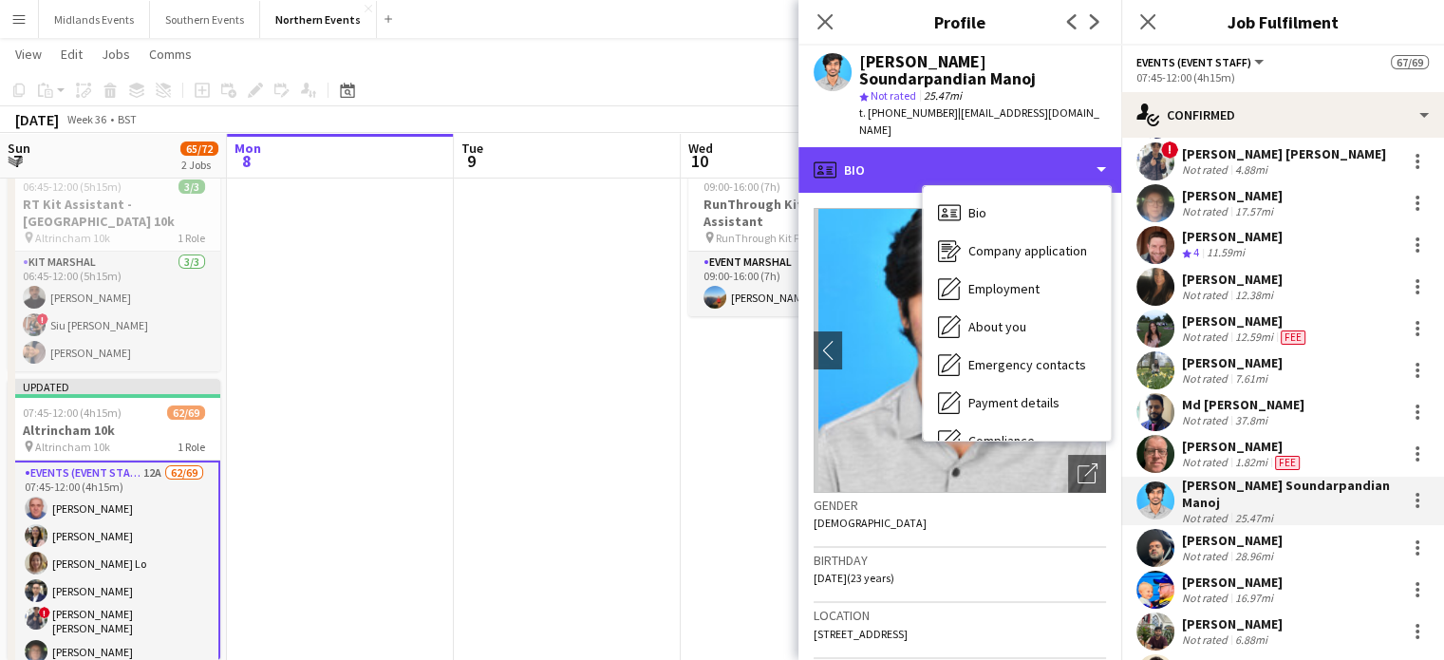
scroll to position [179, 0]
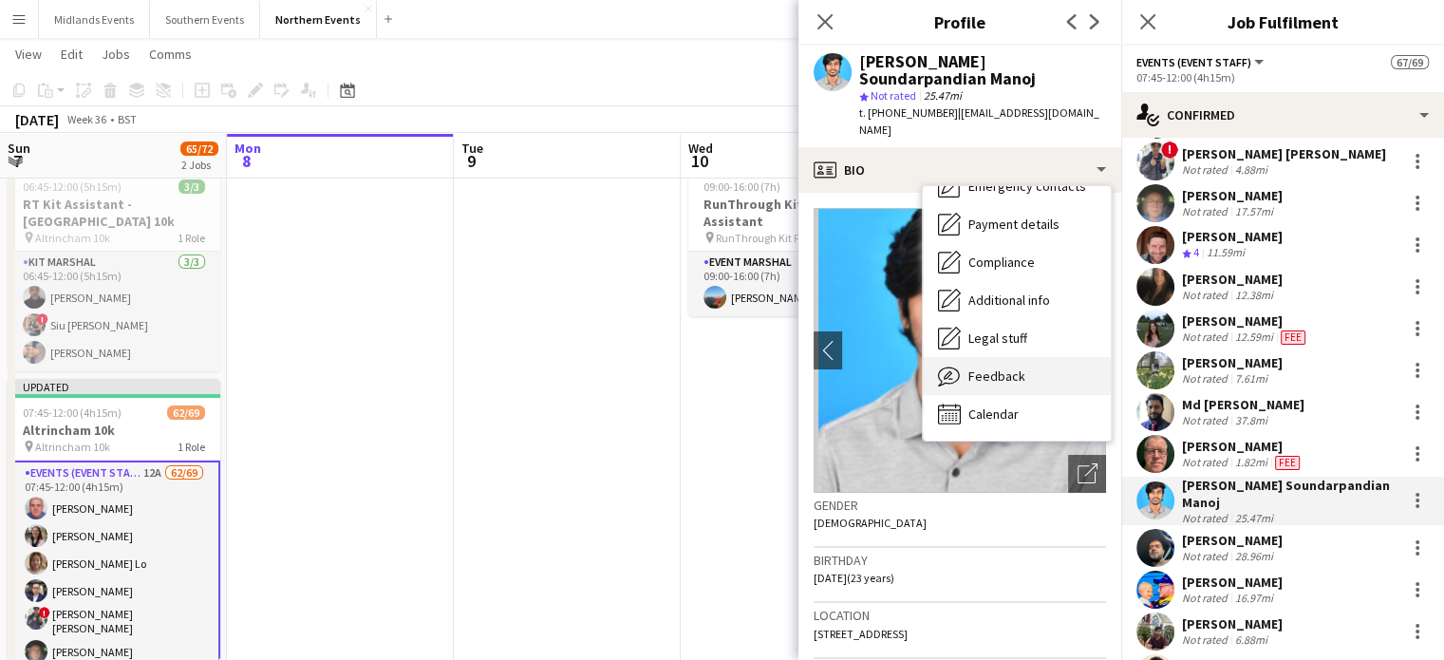
click at [1006, 367] on span "Feedback" at bounding box center [997, 375] width 57 height 17
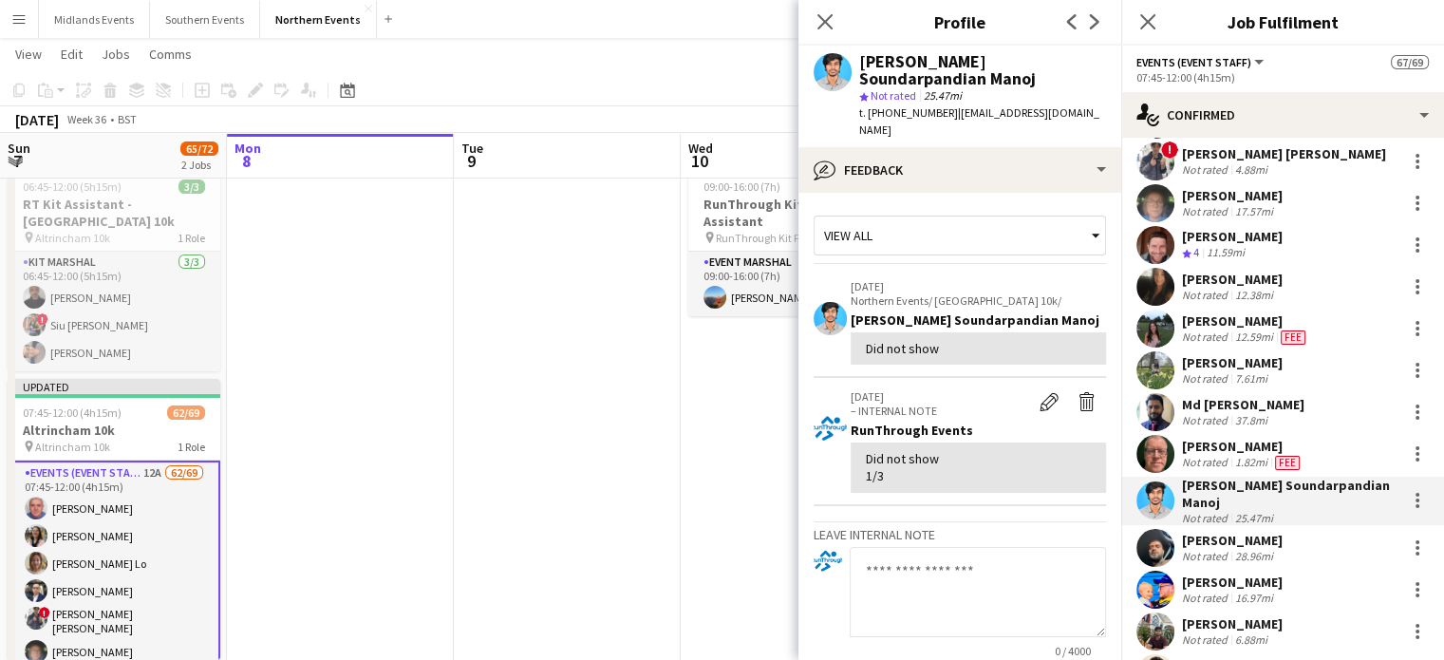
click at [893, 571] on textarea at bounding box center [978, 592] width 256 height 90
type textarea "**********"
click at [1406, 503] on div at bounding box center [1417, 500] width 23 height 23
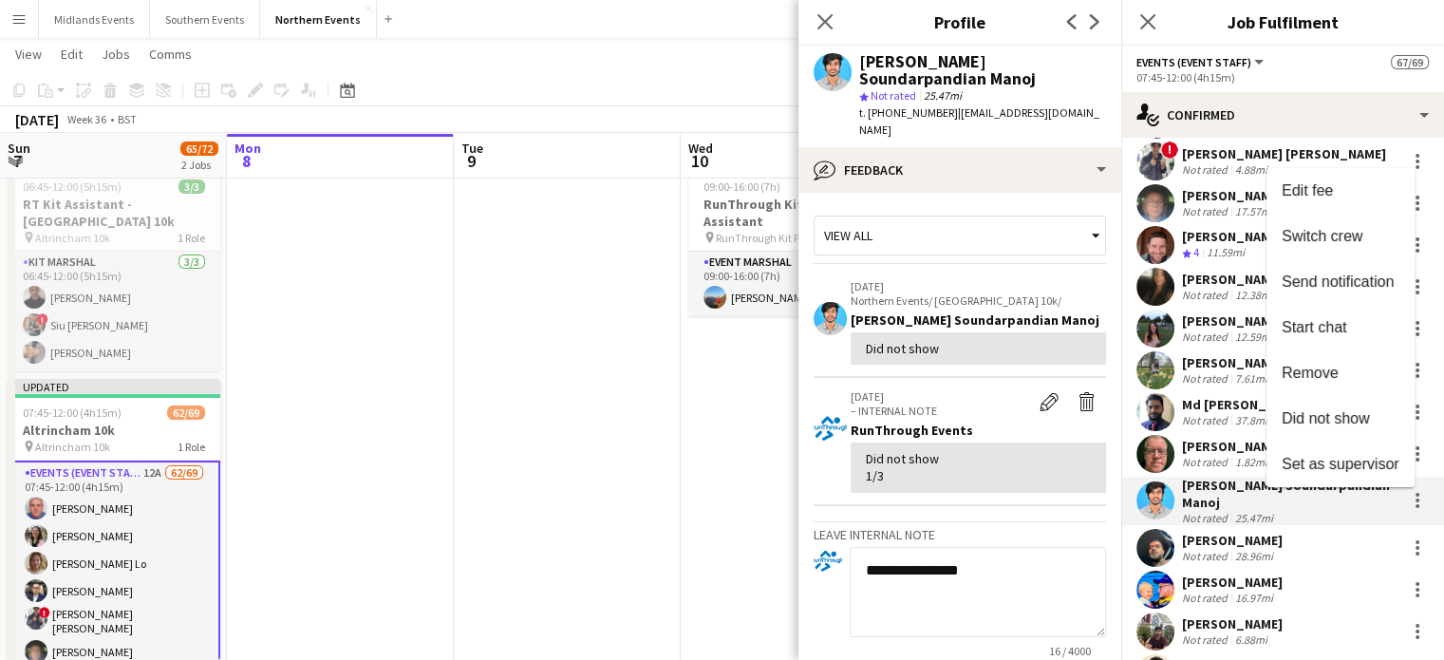
click at [1326, 521] on div at bounding box center [722, 330] width 1444 height 660
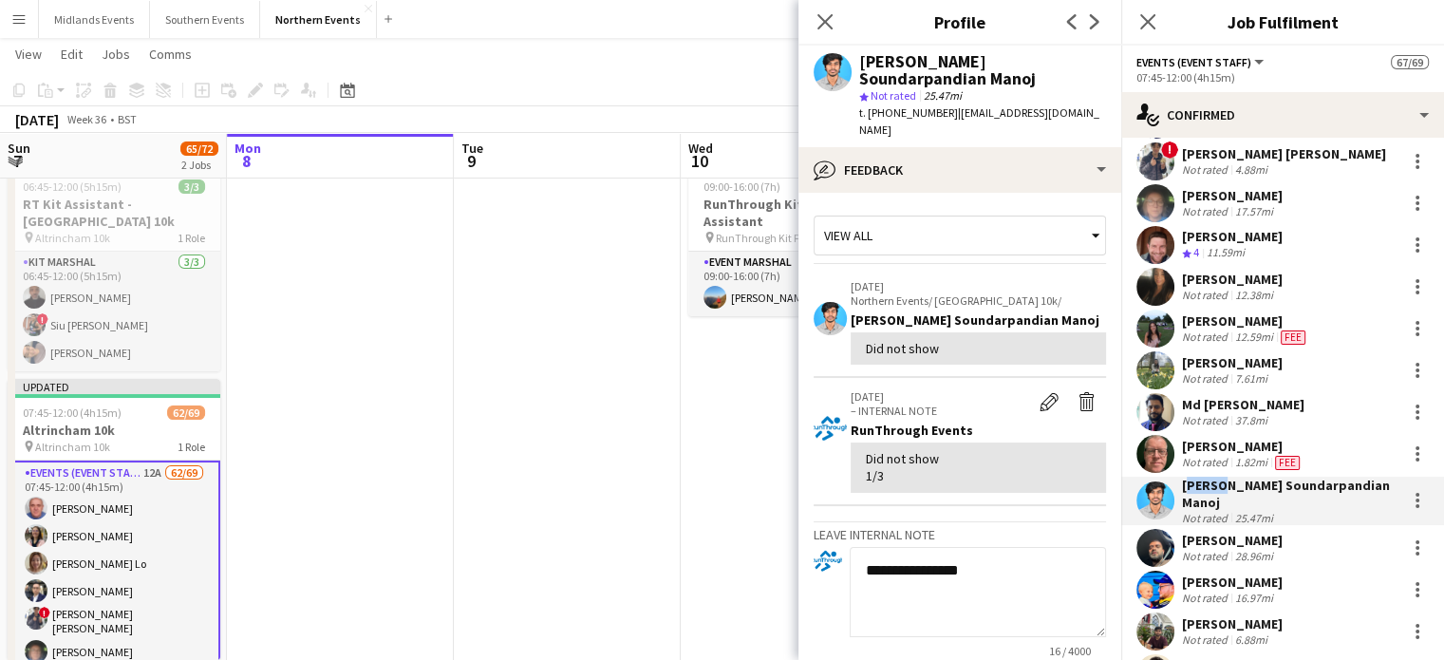
drag, startPoint x: 1215, startPoint y: 484, endPoint x: 1183, endPoint y: 485, distance: 32.3
click at [1183, 485] on div "Rahul Venkatesh Soundarpandian Manoj" at bounding box center [1290, 494] width 216 height 34
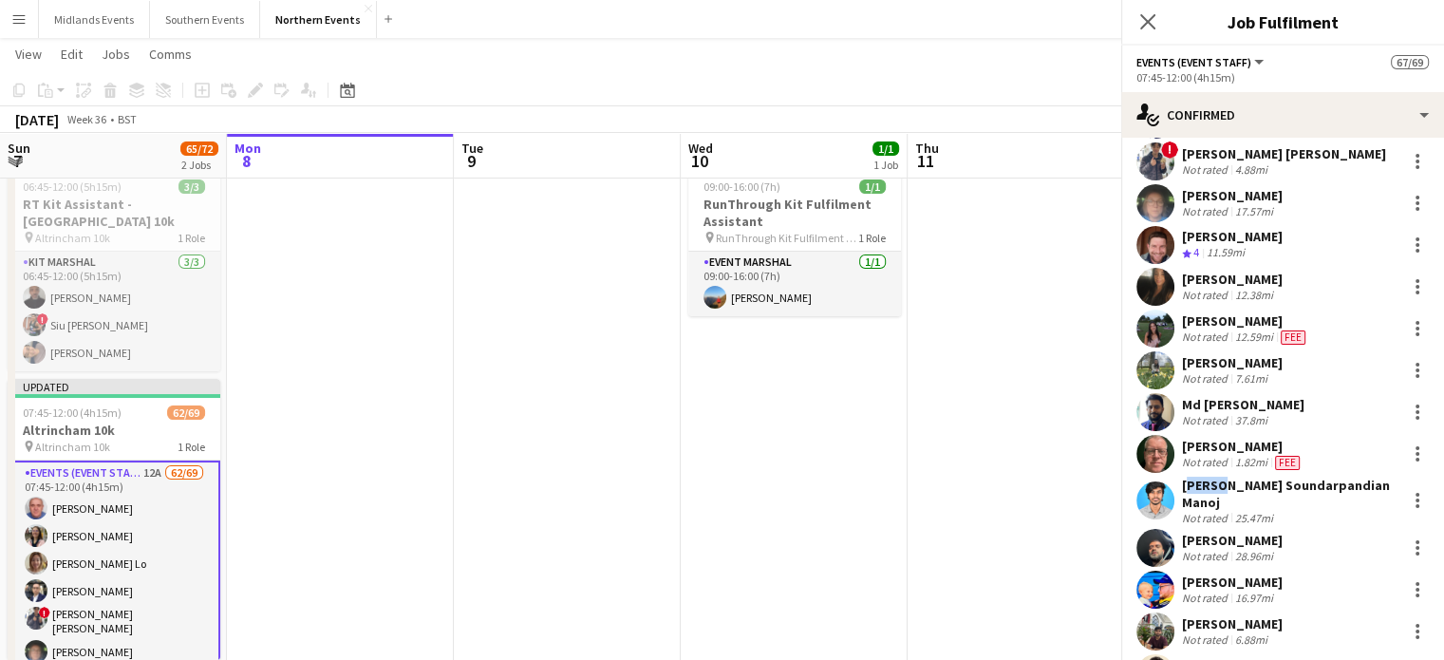
copy div "Rahul"
click at [1416, 493] on div at bounding box center [1418, 495] width 4 height 4
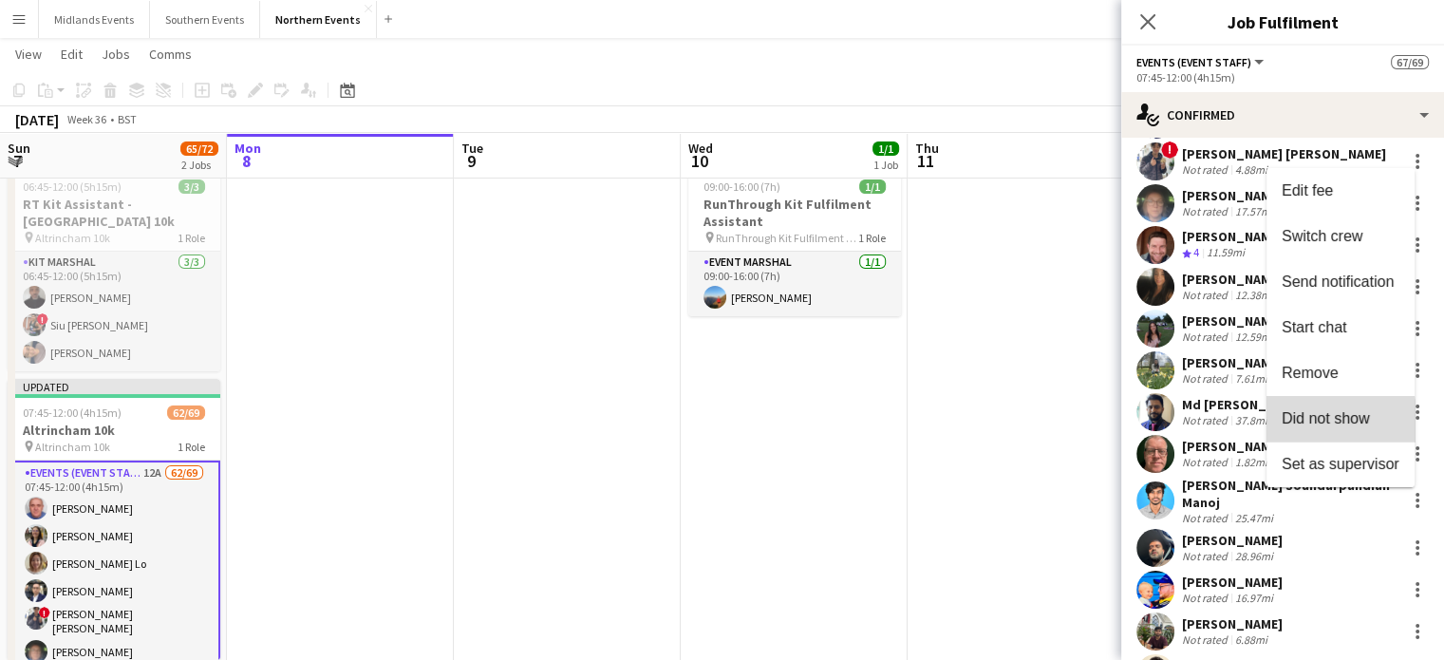
click at [1320, 423] on span "Did not show" at bounding box center [1326, 418] width 88 height 16
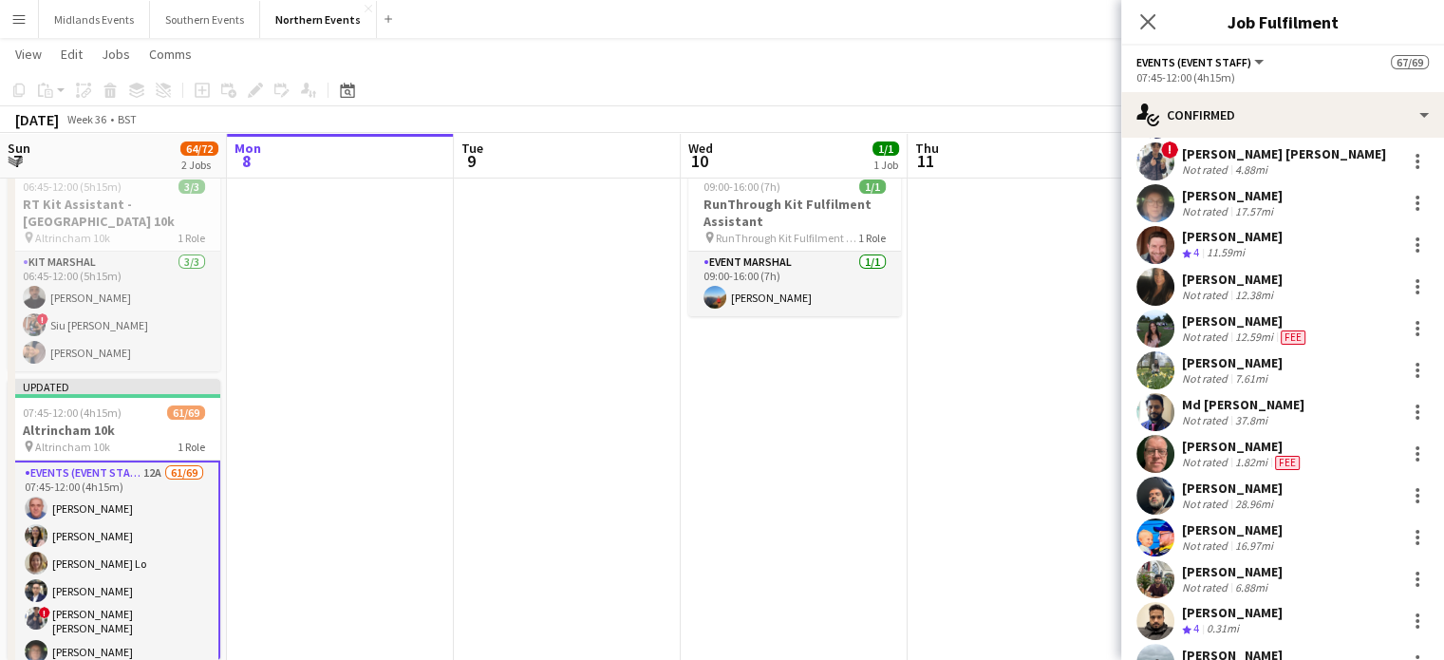
click at [1212, 483] on div "Usaamah Patel" at bounding box center [1232, 488] width 101 height 17
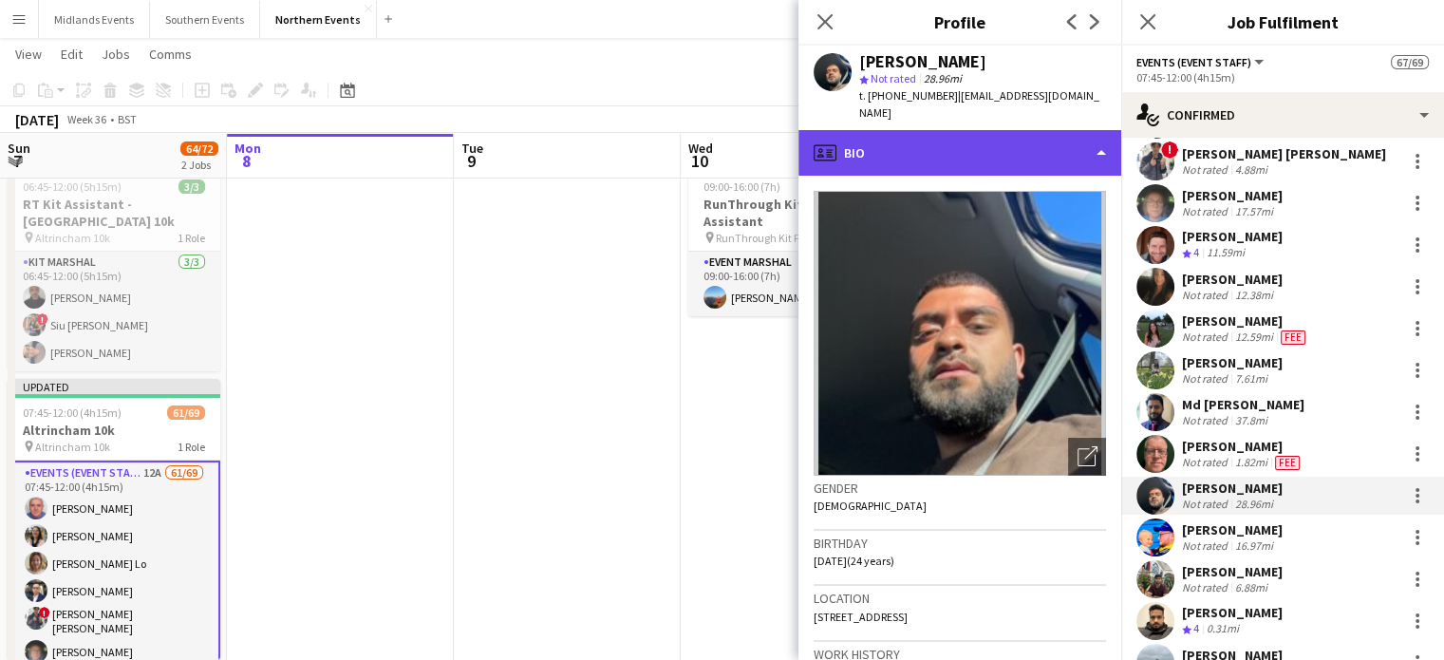
click at [978, 130] on div "profile Bio" at bounding box center [960, 153] width 323 height 46
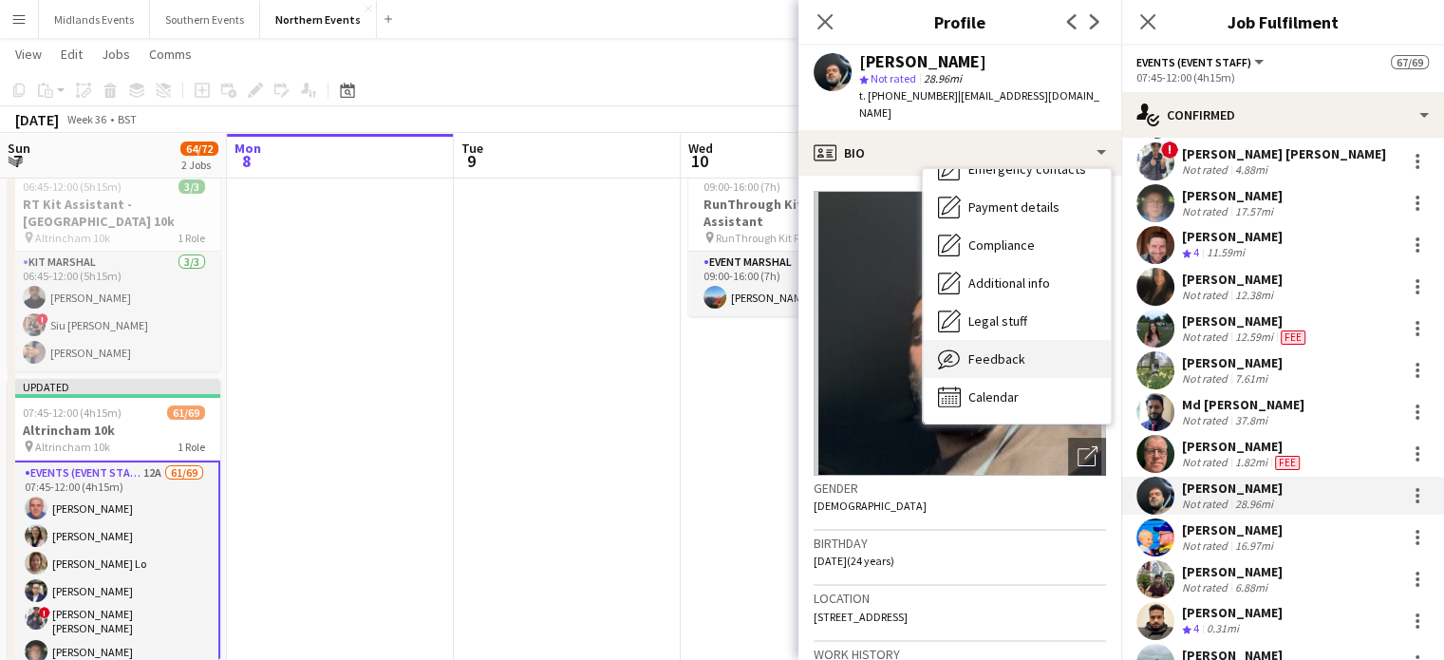
click at [1019, 350] on span "Feedback" at bounding box center [997, 358] width 57 height 17
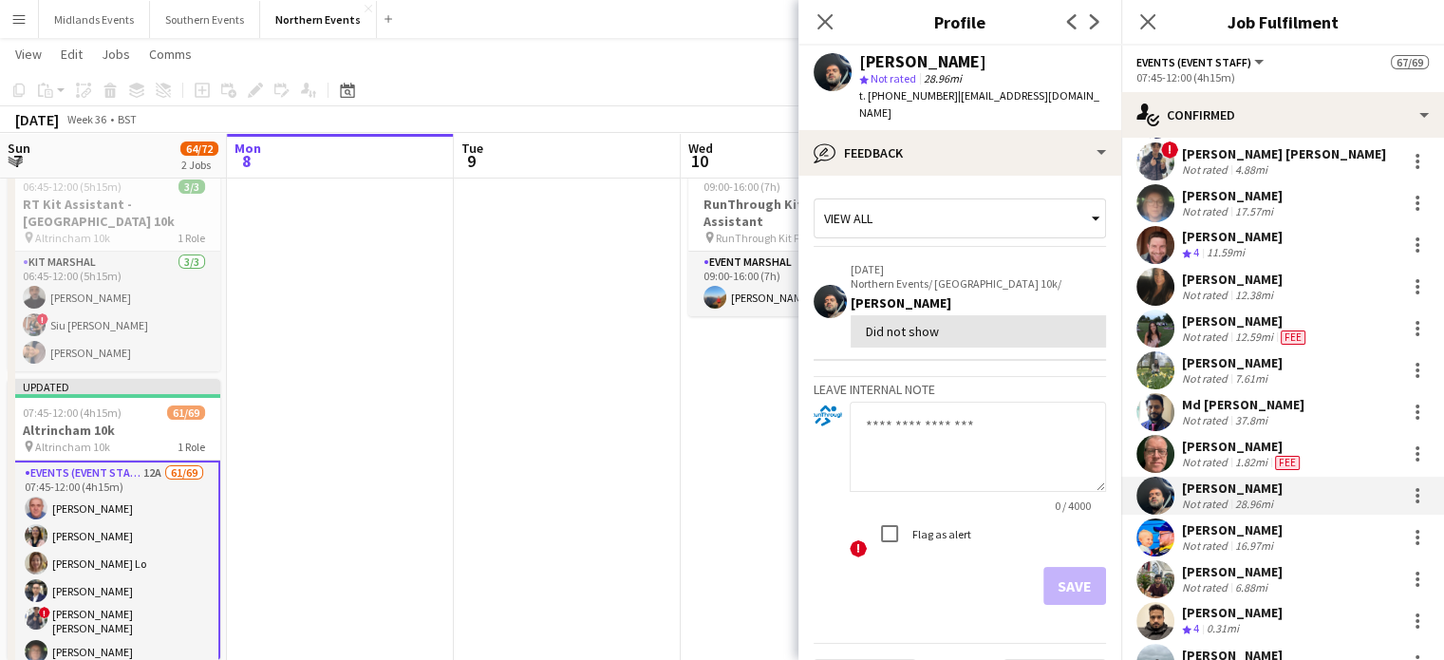
click at [906, 421] on textarea at bounding box center [978, 447] width 256 height 90
type textarea "**********"
click at [1062, 567] on button "Save" at bounding box center [1075, 586] width 63 height 38
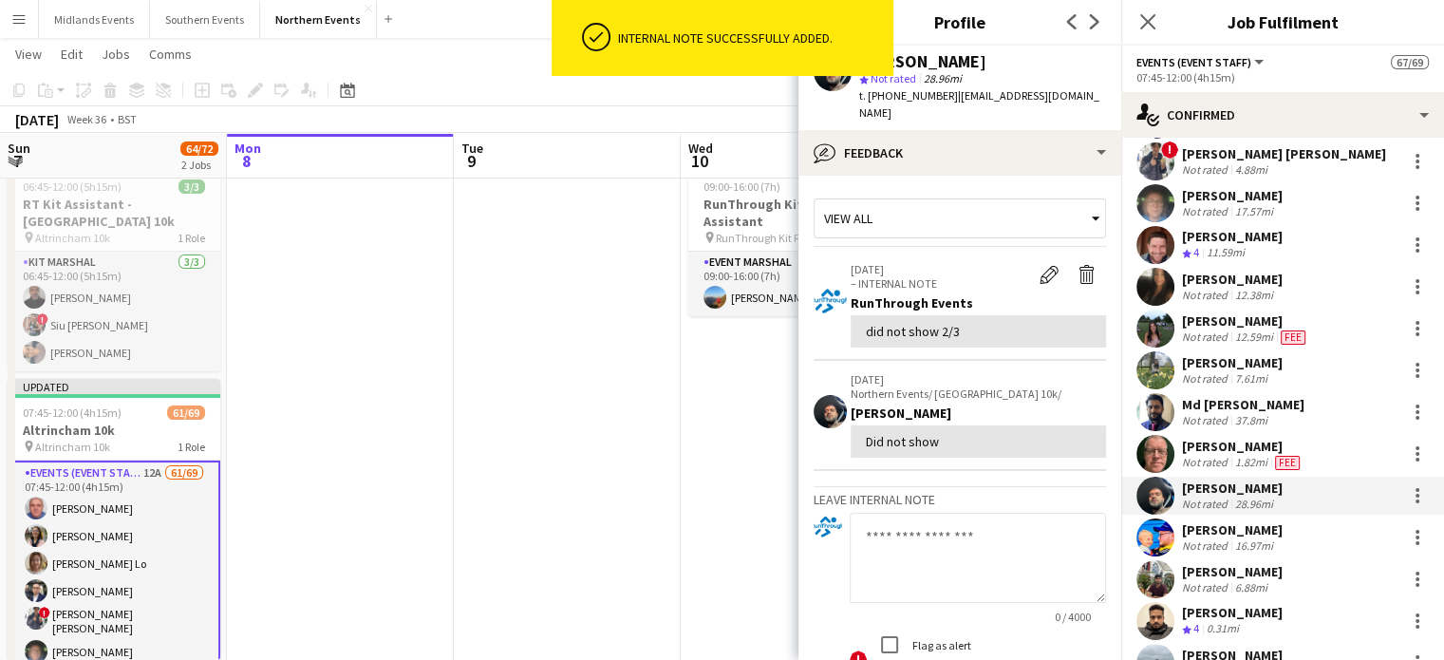
click at [1216, 490] on div "Usaamah Patel" at bounding box center [1232, 488] width 101 height 17
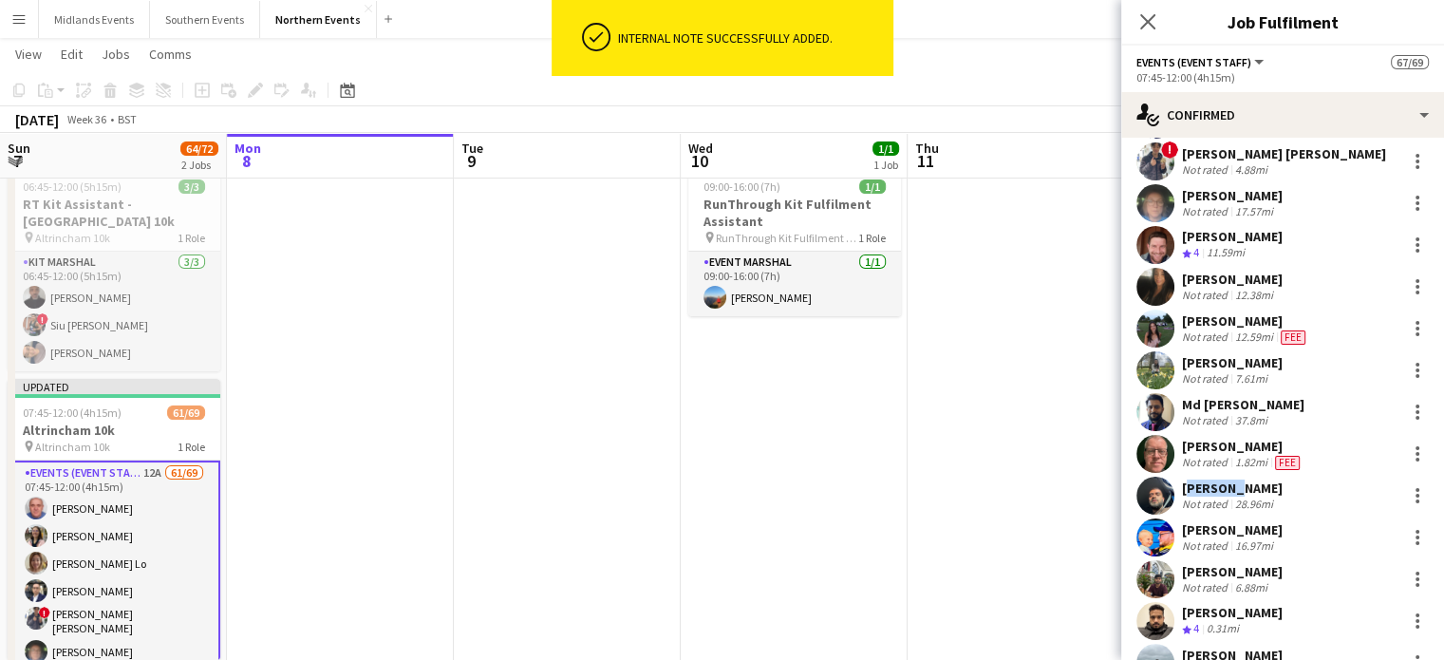
drag, startPoint x: 1237, startPoint y: 489, endPoint x: 1183, endPoint y: 493, distance: 54.3
click at [1183, 493] on div "Usaamah Patel" at bounding box center [1232, 488] width 101 height 17
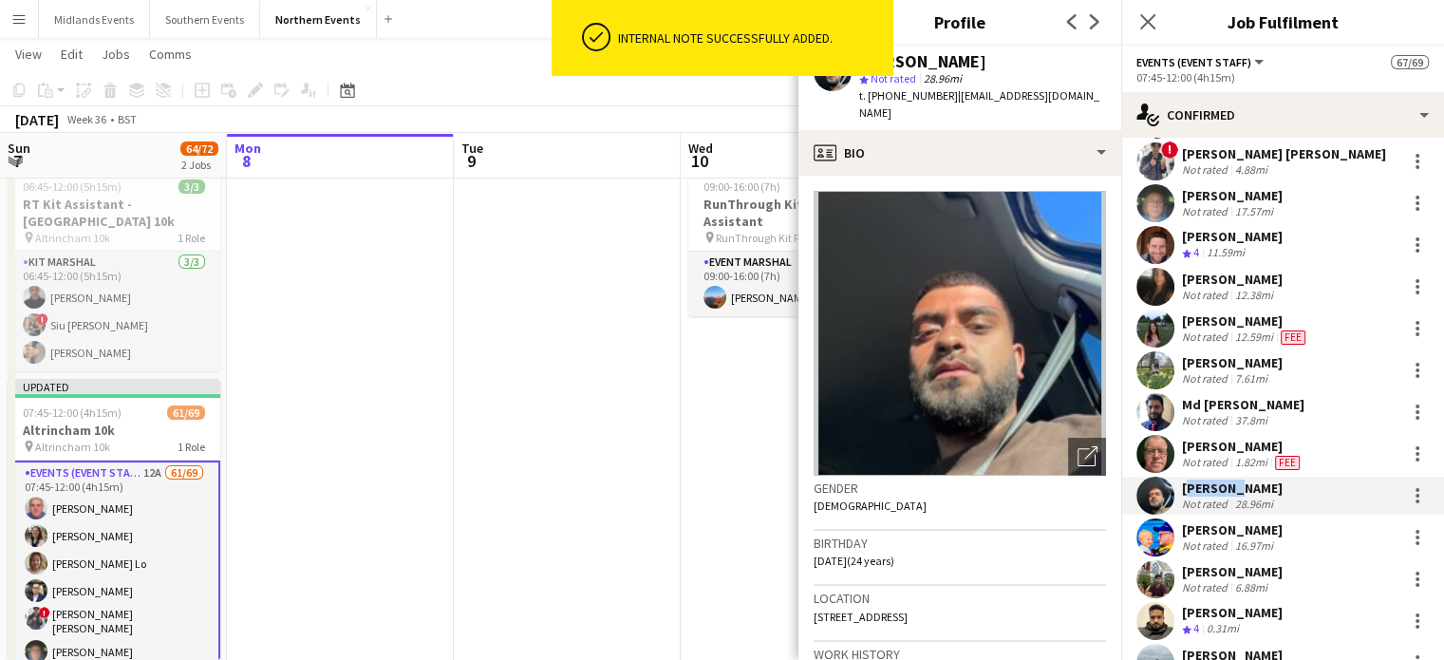
copy div "Usaamah"
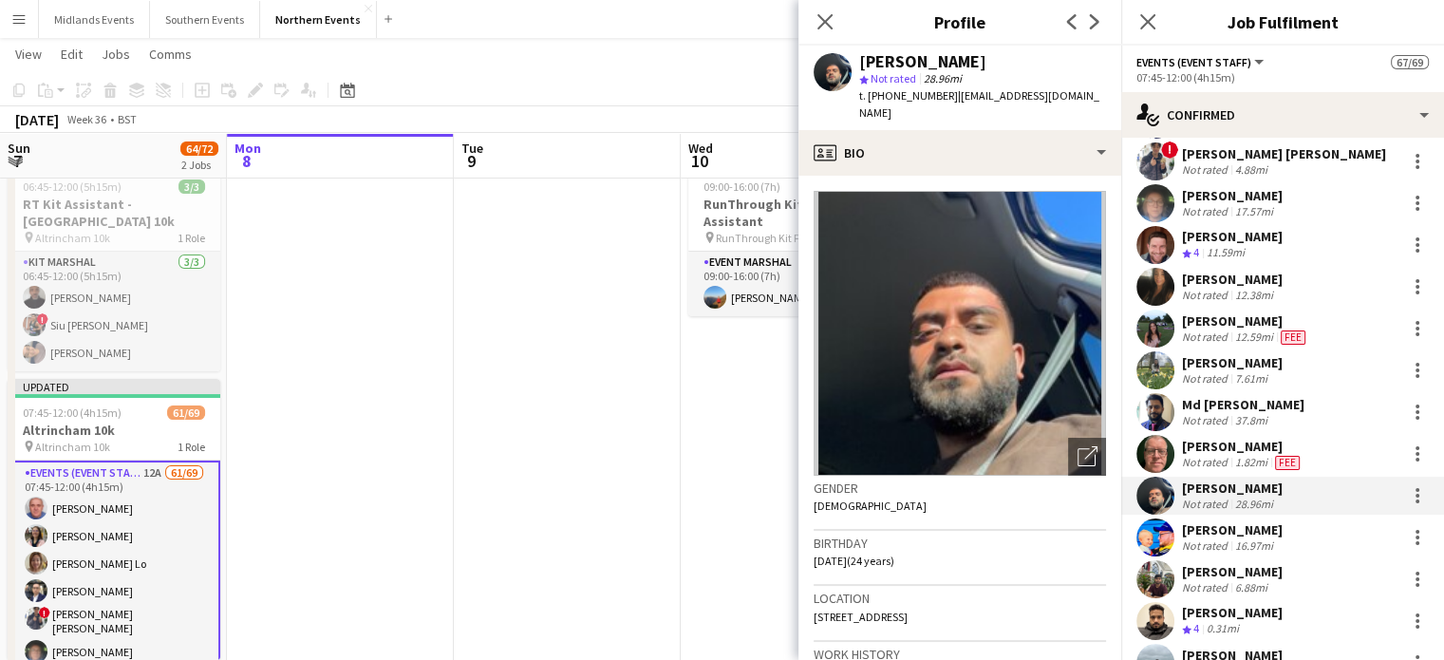
click at [1349, 497] on div "Usaamah Patel Not rated 28.96mi" at bounding box center [1282, 496] width 323 height 38
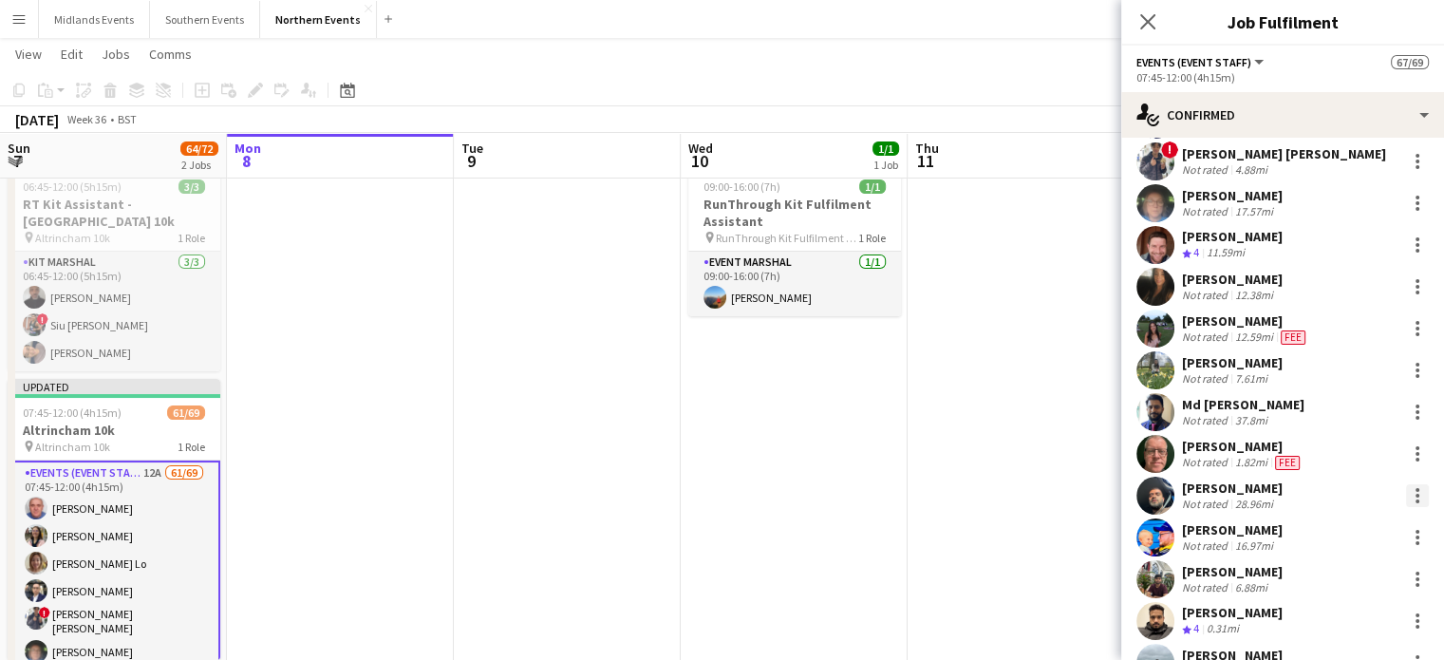
click at [1406, 492] on div at bounding box center [1417, 495] width 23 height 23
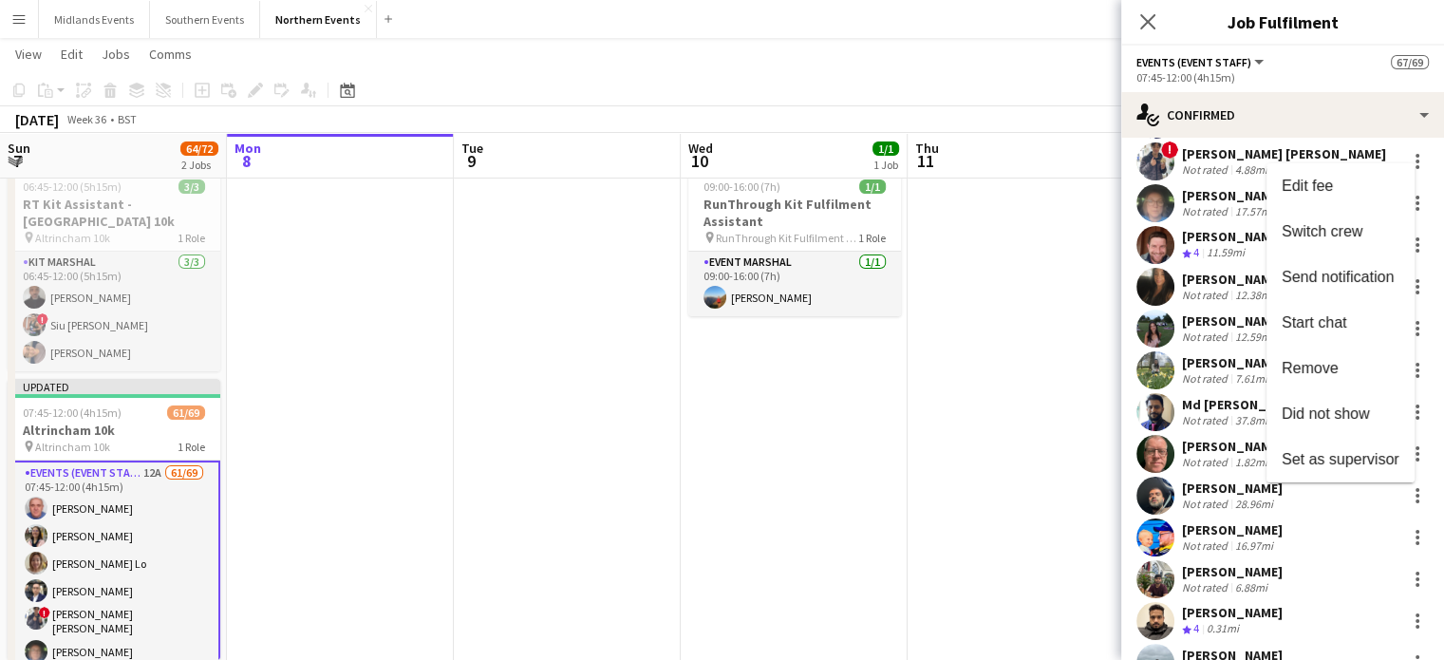
click at [1345, 403] on button "Did not show" at bounding box center [1341, 414] width 148 height 46
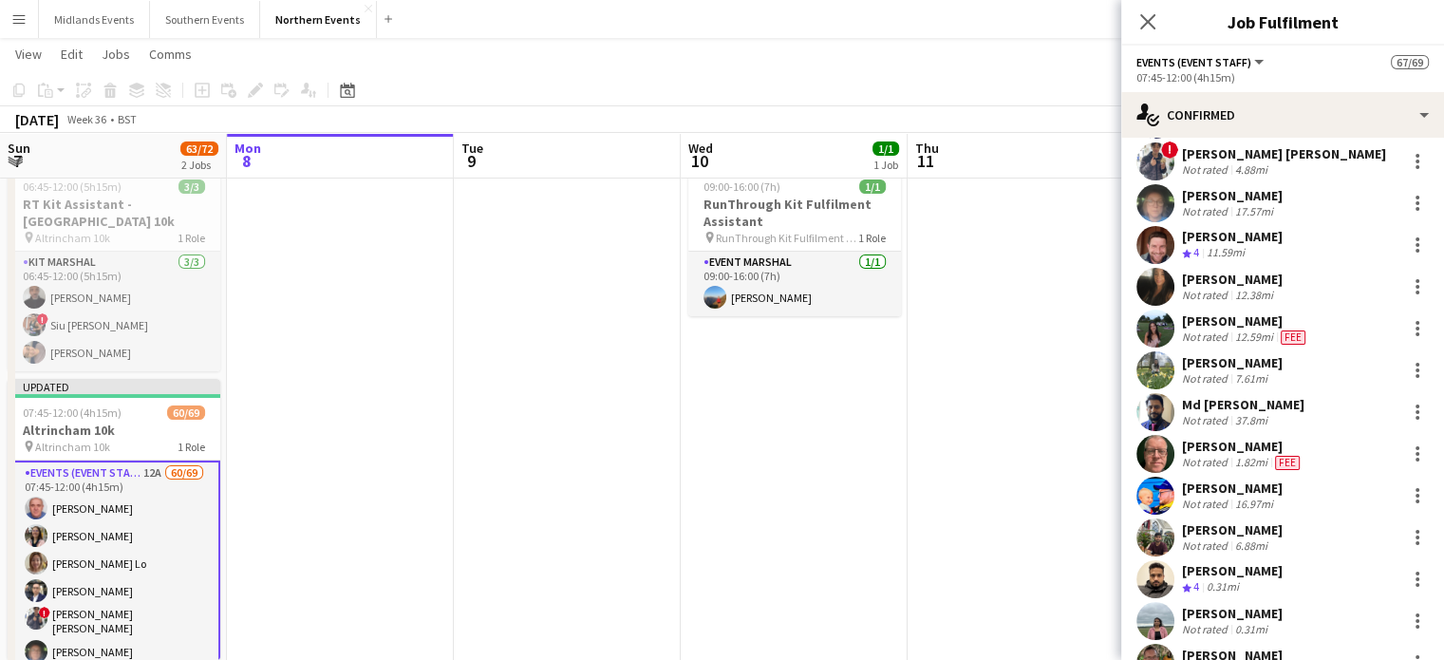
click at [1219, 527] on div "Harshit Harshit" at bounding box center [1232, 529] width 101 height 17
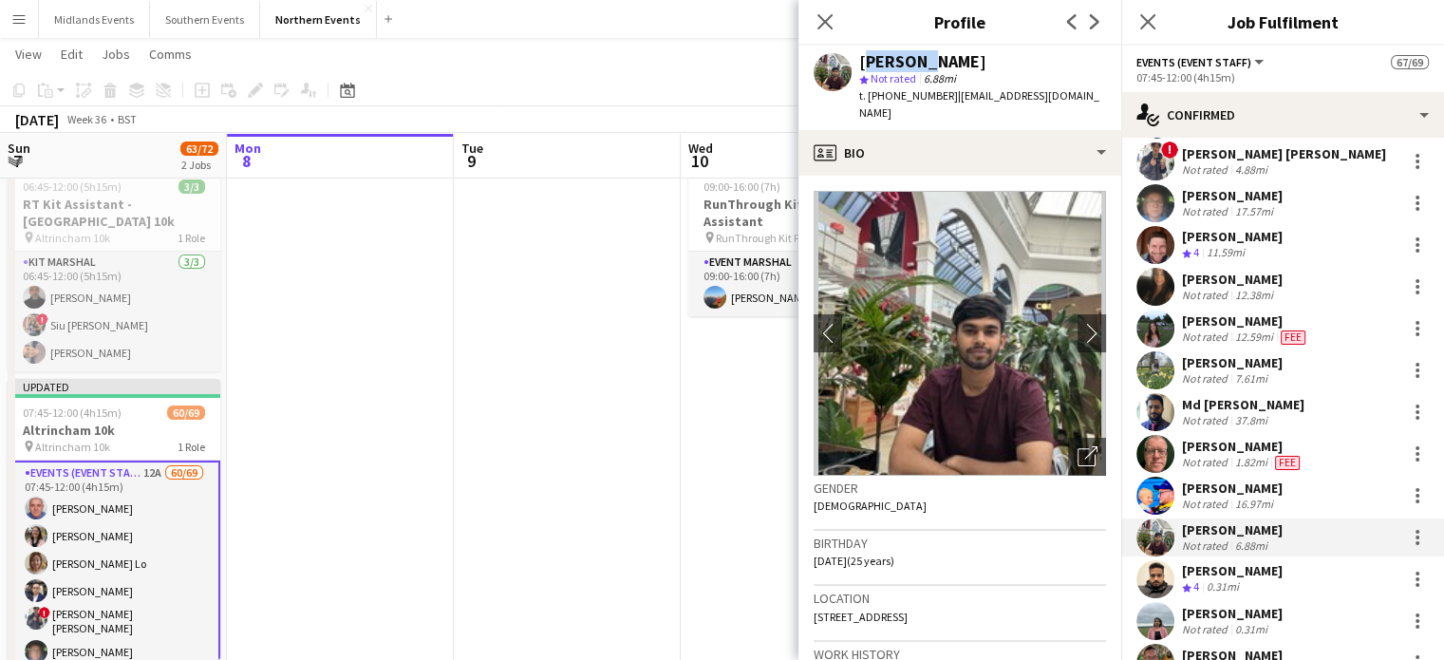
drag, startPoint x: 914, startPoint y: 63, endPoint x: 856, endPoint y: 63, distance: 58.9
click at [856, 63] on div "Harshit Harshit star Not rated 6.88mi t. +4407881969126 | kemharshit@gmail.com" at bounding box center [960, 88] width 323 height 85
copy div "[PERSON_NAME]"
drag, startPoint x: 1227, startPoint y: 528, endPoint x: 1183, endPoint y: 533, distance: 43.9
click at [1183, 533] on div "Harshit Harshit" at bounding box center [1232, 529] width 101 height 17
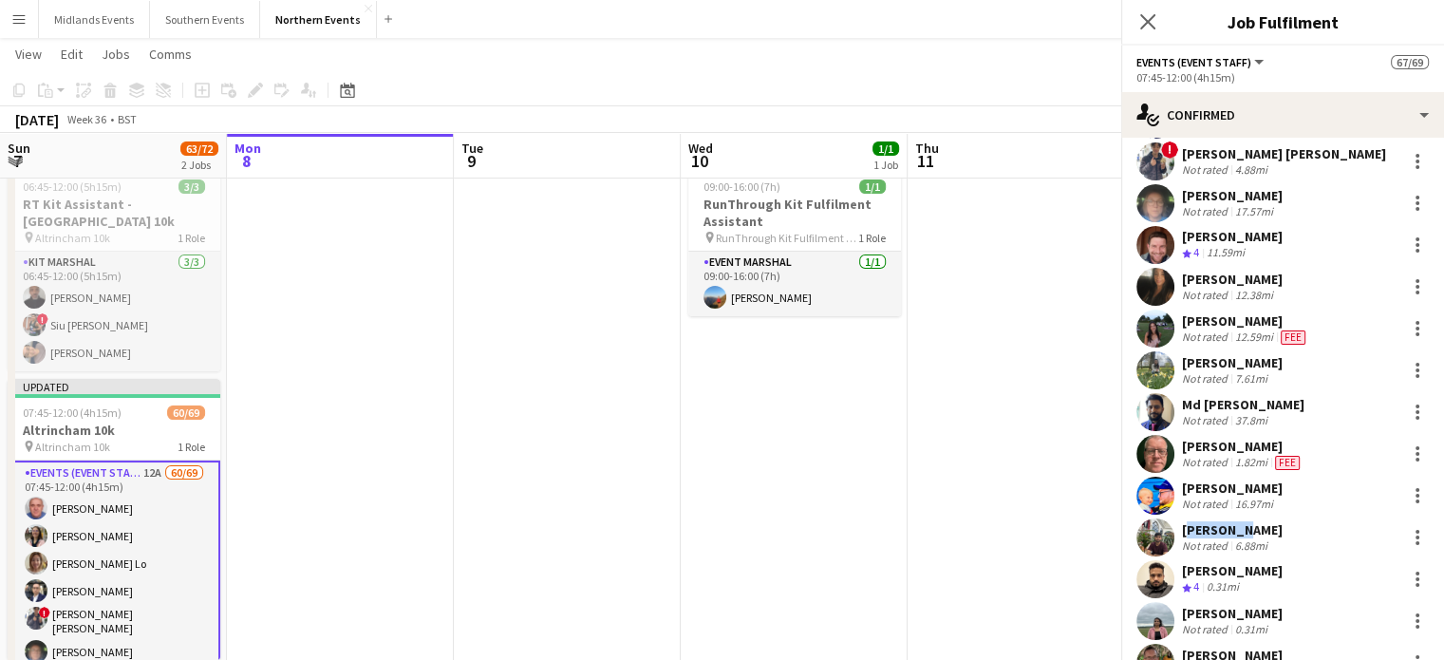
copy div "[PERSON_NAME]"
click at [1406, 532] on div at bounding box center [1417, 537] width 23 height 23
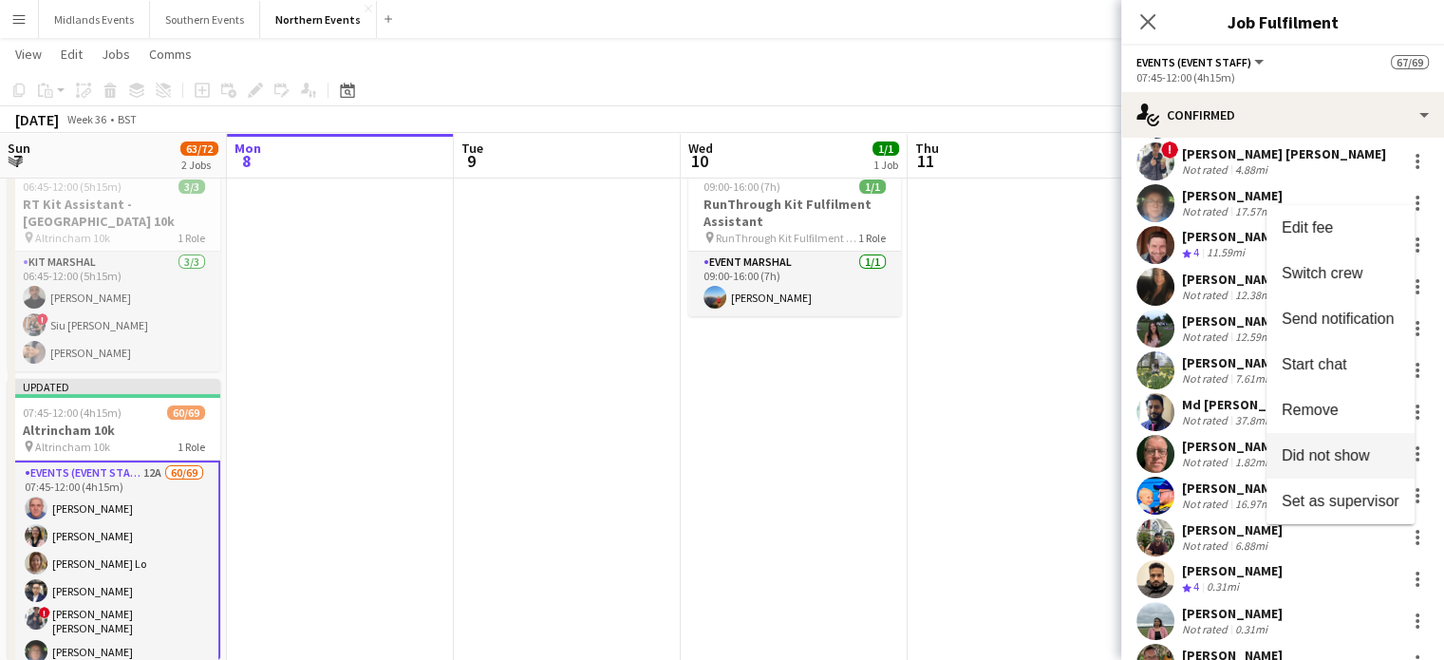
click at [1349, 461] on span "Did not show" at bounding box center [1326, 455] width 88 height 16
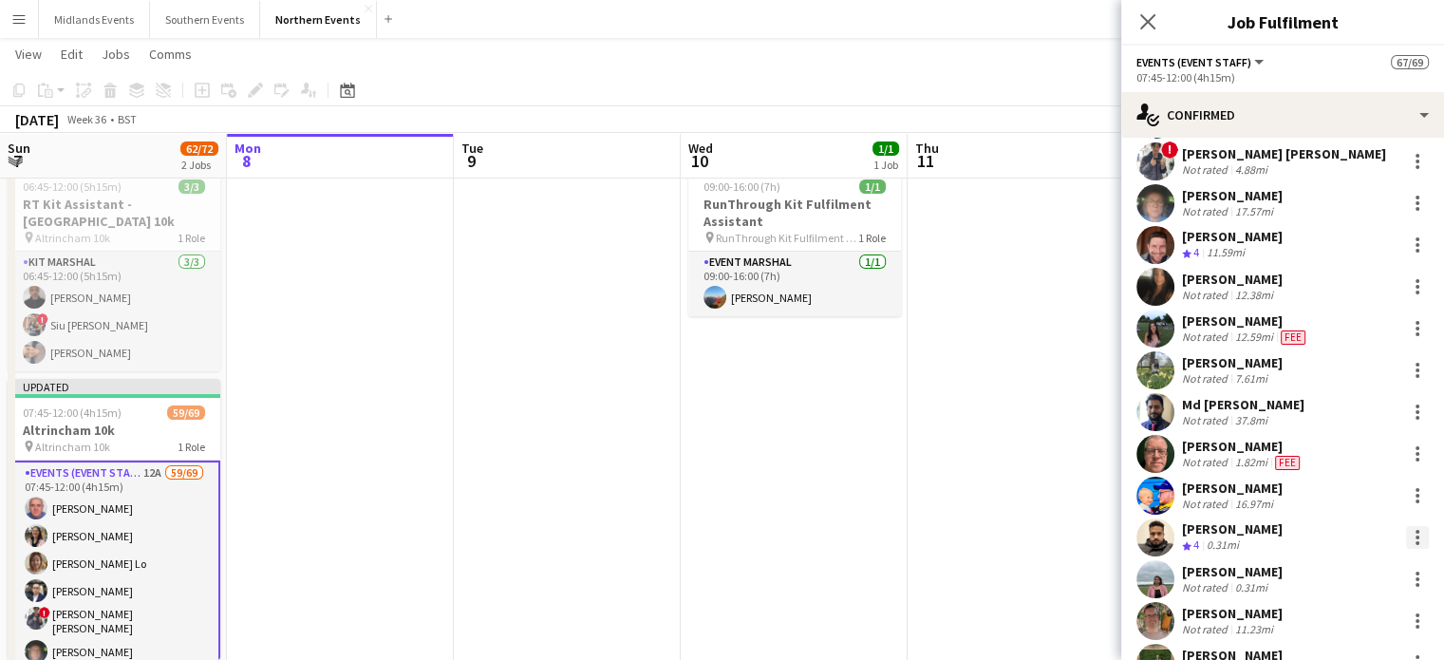
click at [1406, 534] on div at bounding box center [1417, 537] width 23 height 23
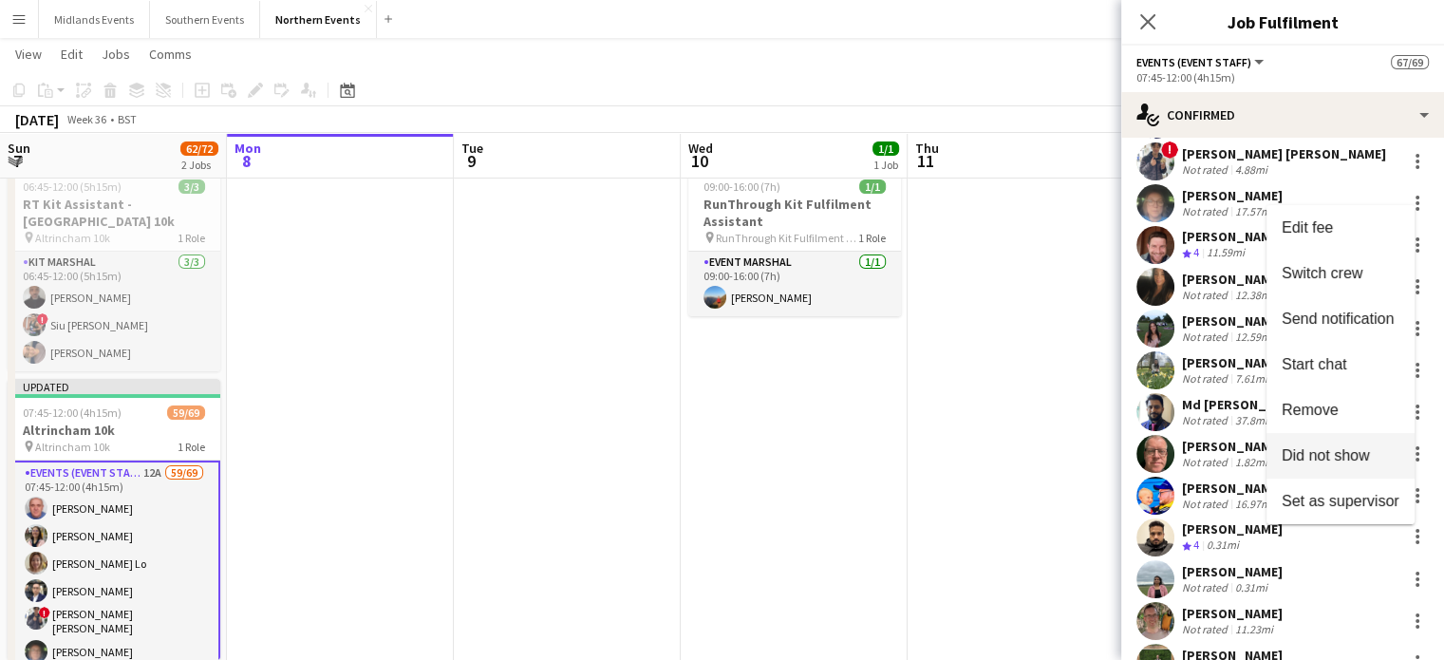
click at [1363, 453] on span "Did not show" at bounding box center [1326, 455] width 88 height 16
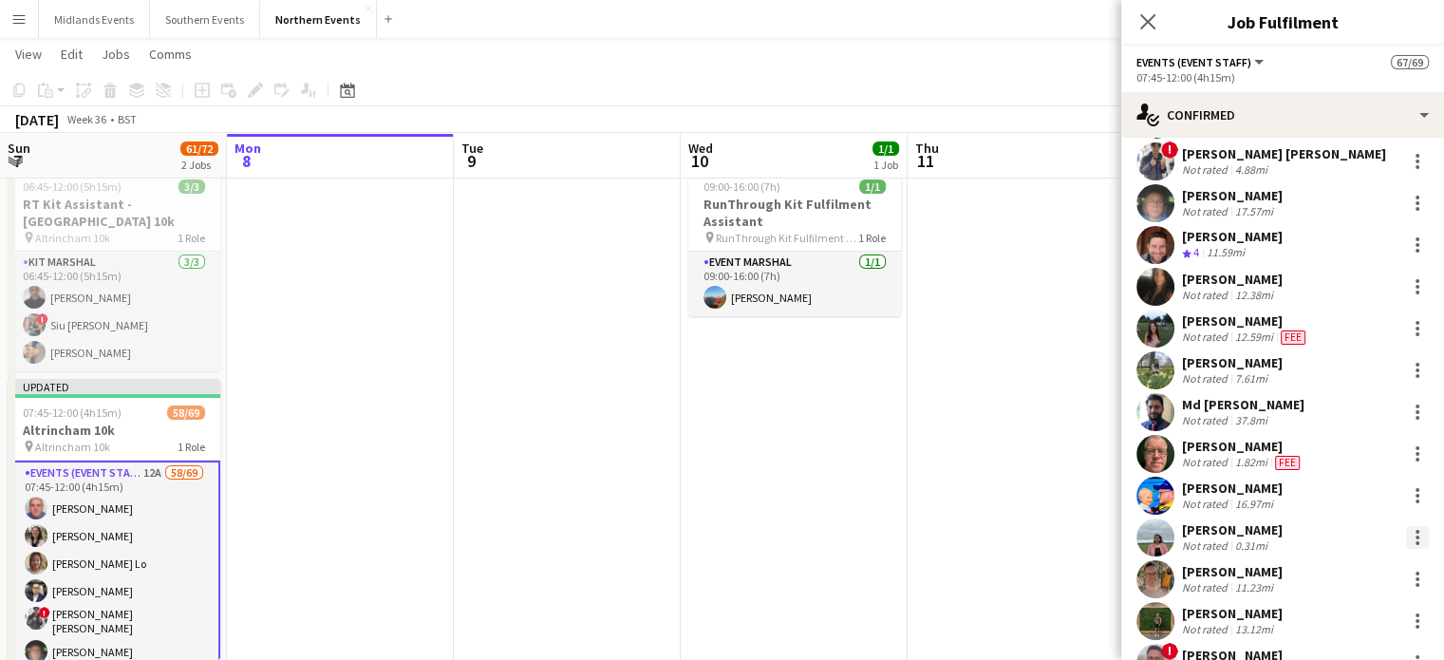
click at [1406, 536] on div at bounding box center [1417, 537] width 23 height 23
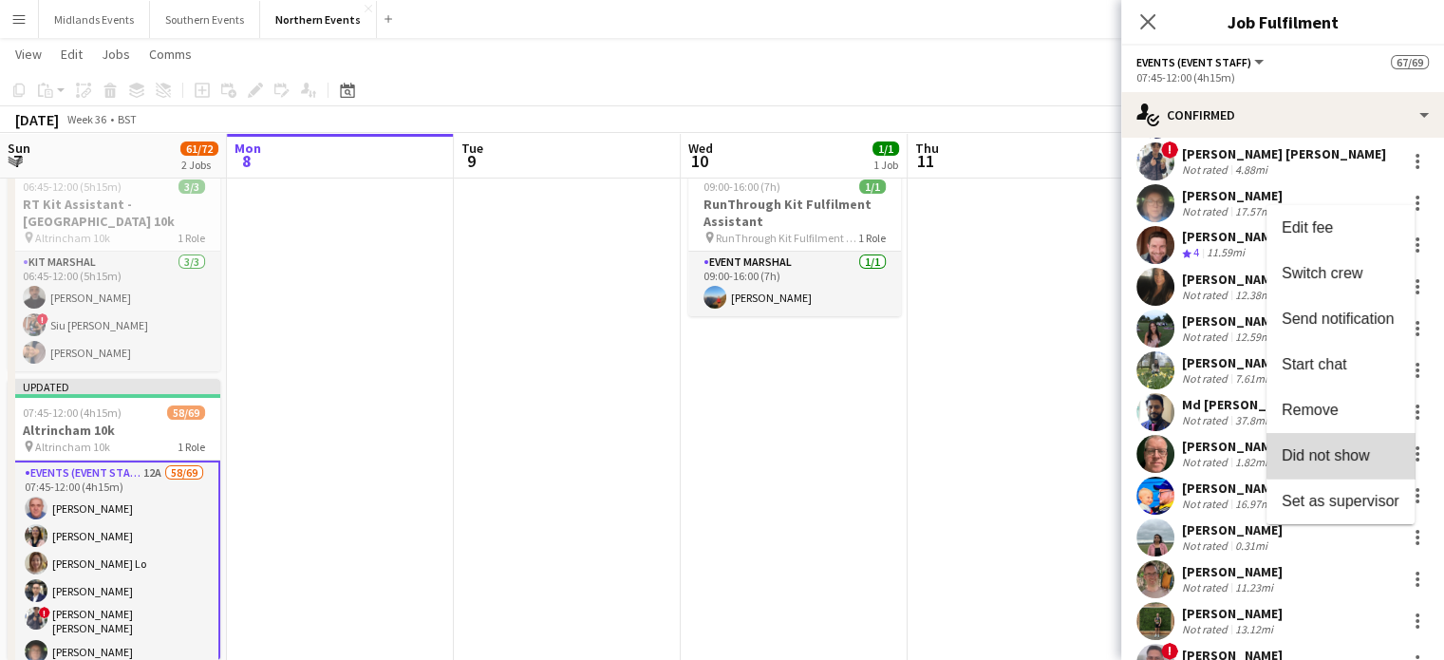
click at [1347, 453] on span "Did not show" at bounding box center [1326, 455] width 88 height 16
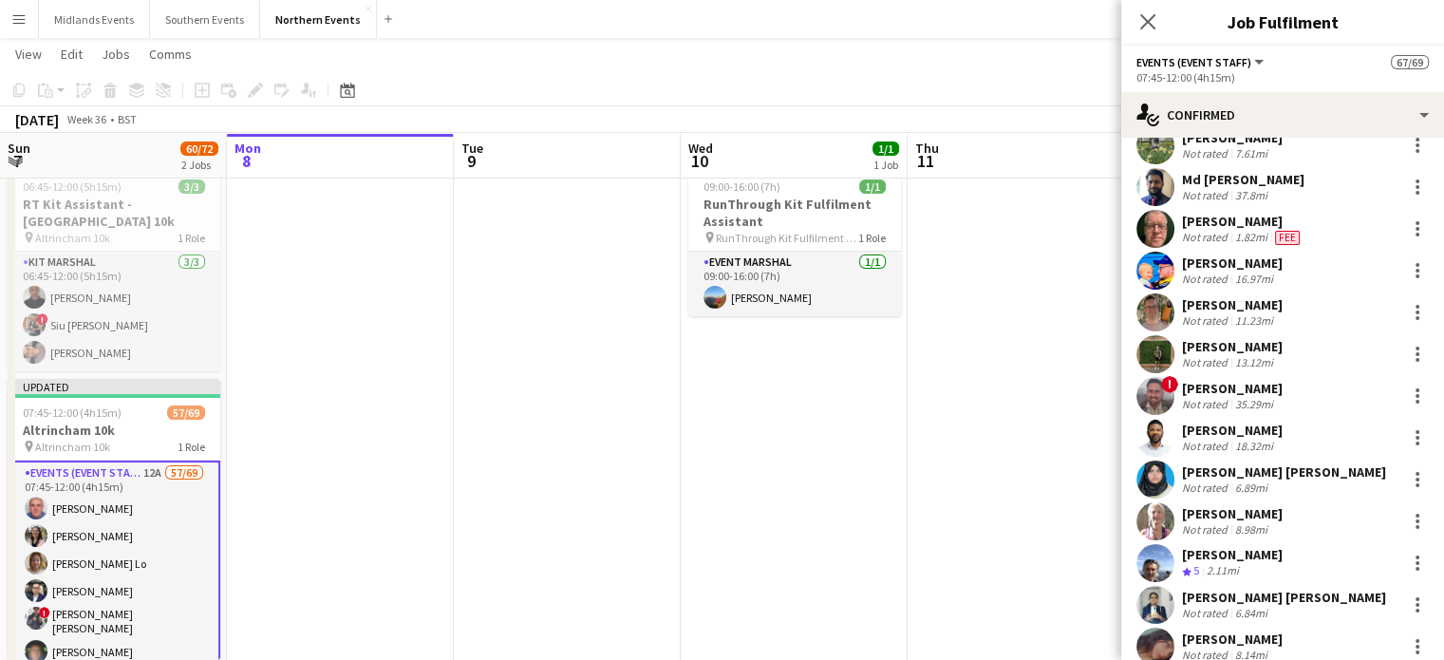
scroll to position [611, 0]
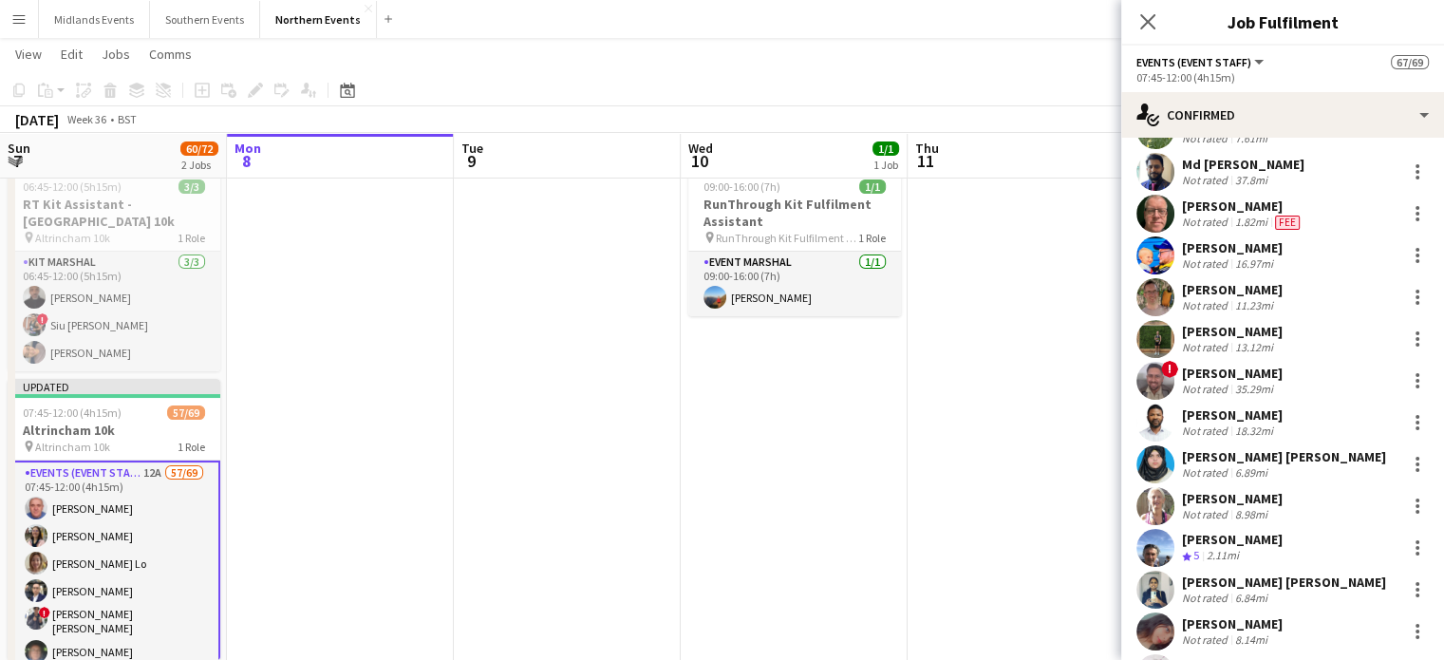
click at [1242, 343] on div "13.12mi" at bounding box center [1255, 347] width 46 height 14
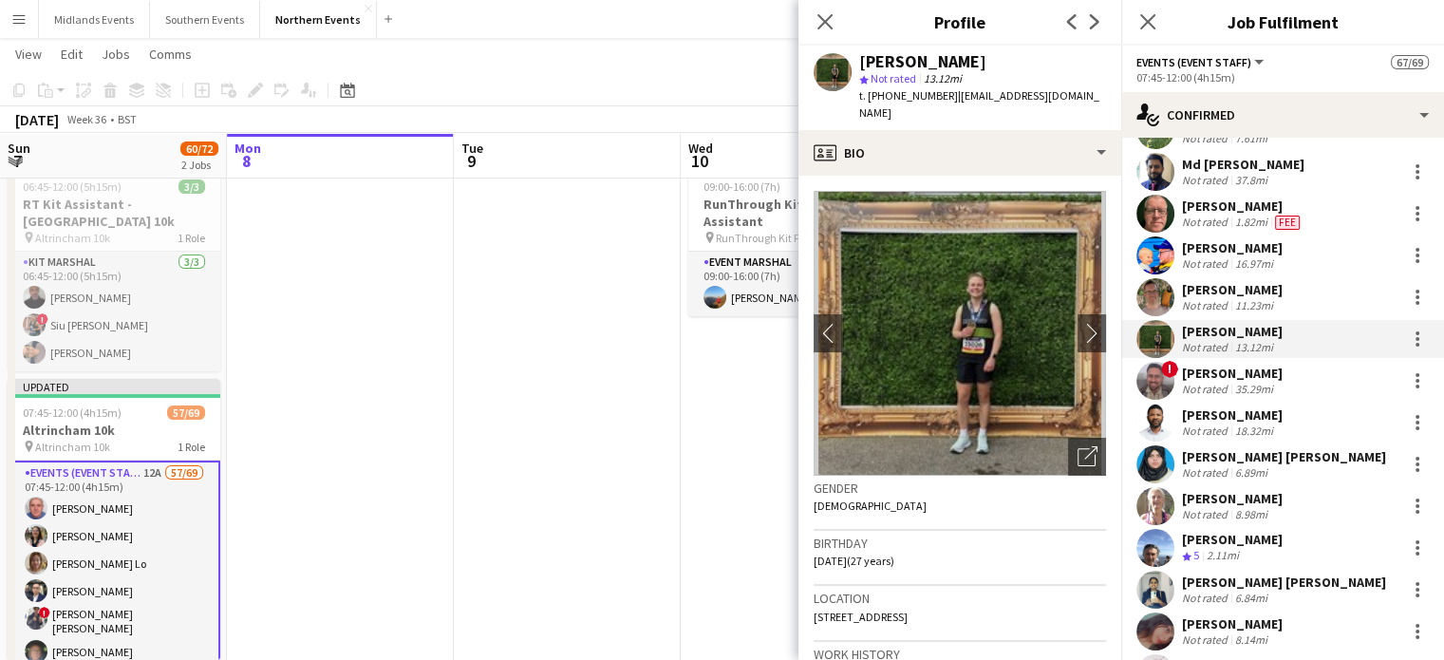
click at [991, 317] on img at bounding box center [960, 333] width 292 height 285
click at [1212, 383] on div "Not rated" at bounding box center [1206, 389] width 49 height 14
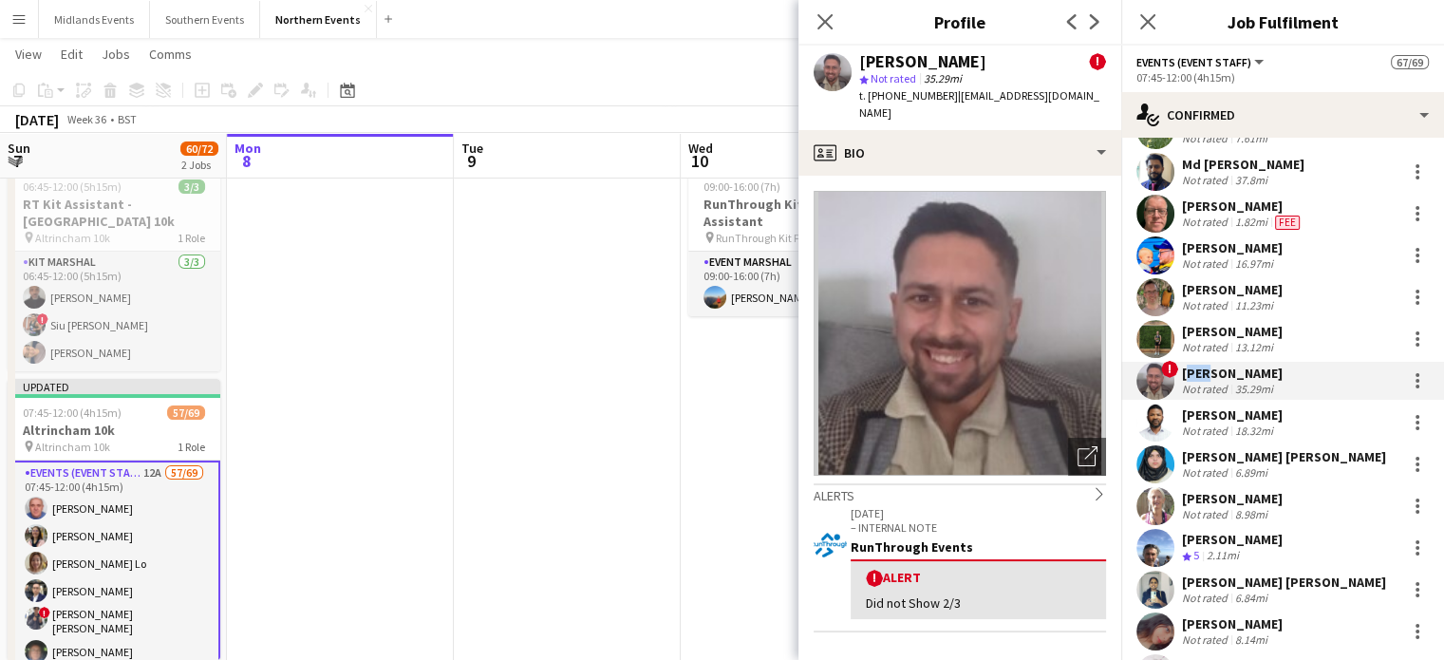
drag, startPoint x: 1208, startPoint y: 370, endPoint x: 1182, endPoint y: 375, distance: 26.1
click at [1182, 375] on div "[PERSON_NAME]" at bounding box center [1232, 373] width 101 height 17
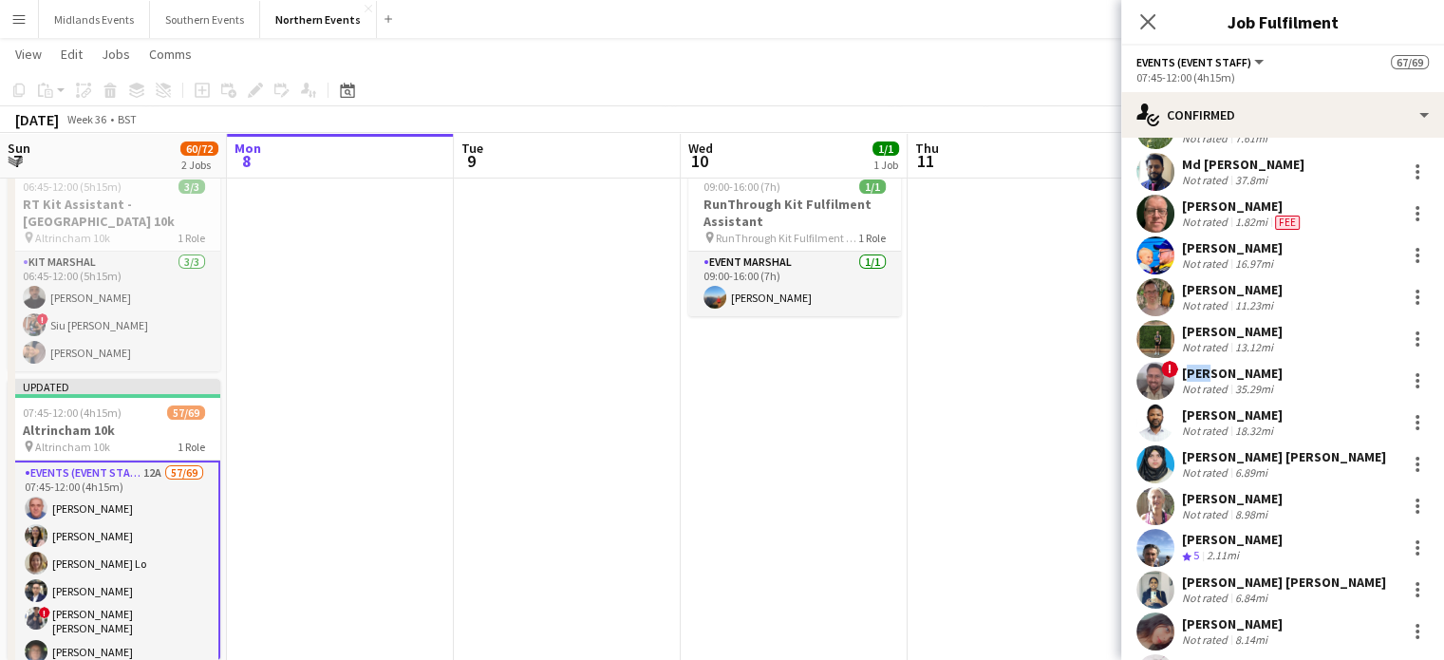
copy div "[PERSON_NAME]"
click at [1193, 365] on div "[PERSON_NAME]" at bounding box center [1232, 373] width 101 height 17
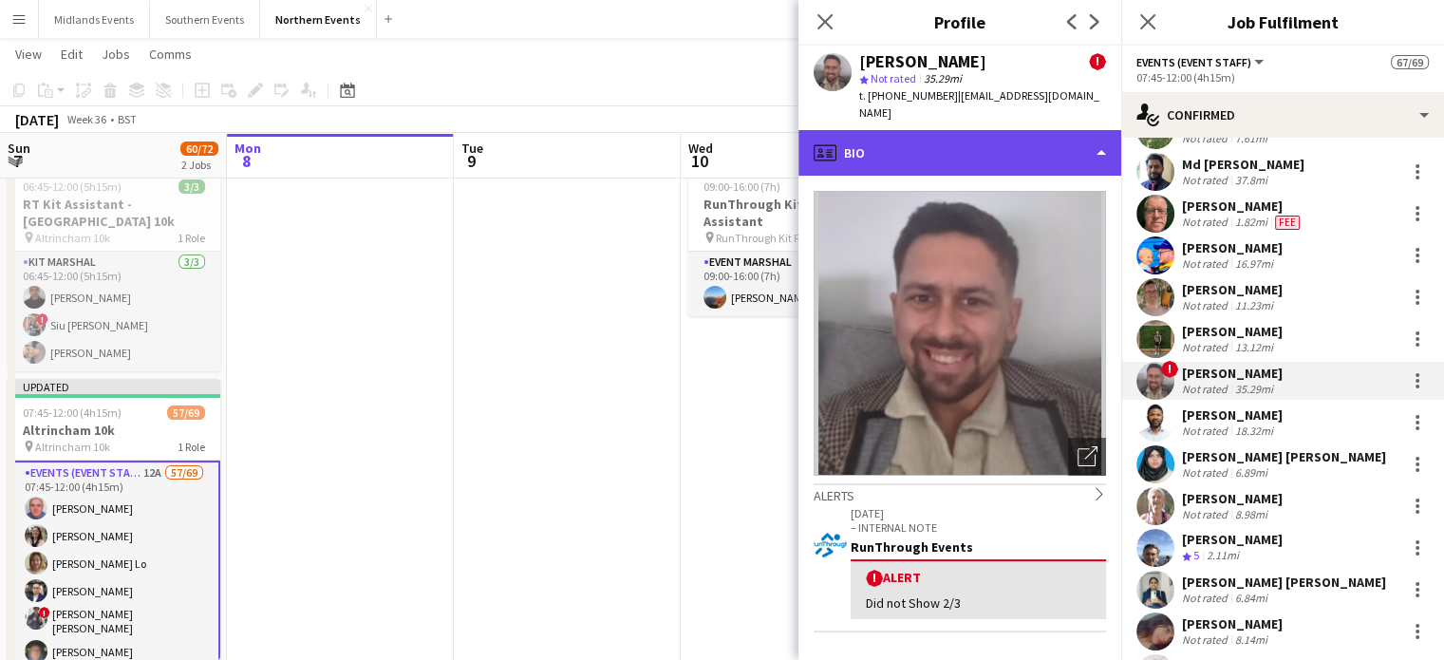
click at [971, 130] on div "profile Bio" at bounding box center [960, 153] width 323 height 46
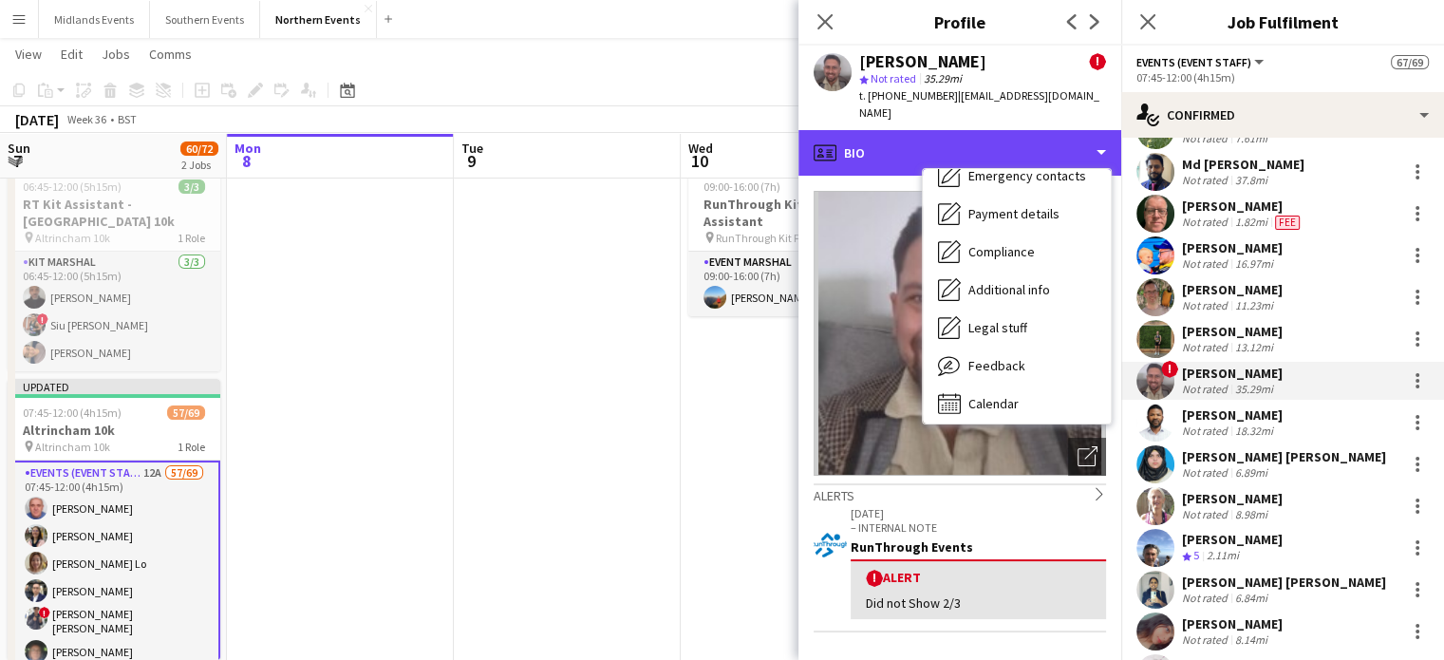
scroll to position [179, 0]
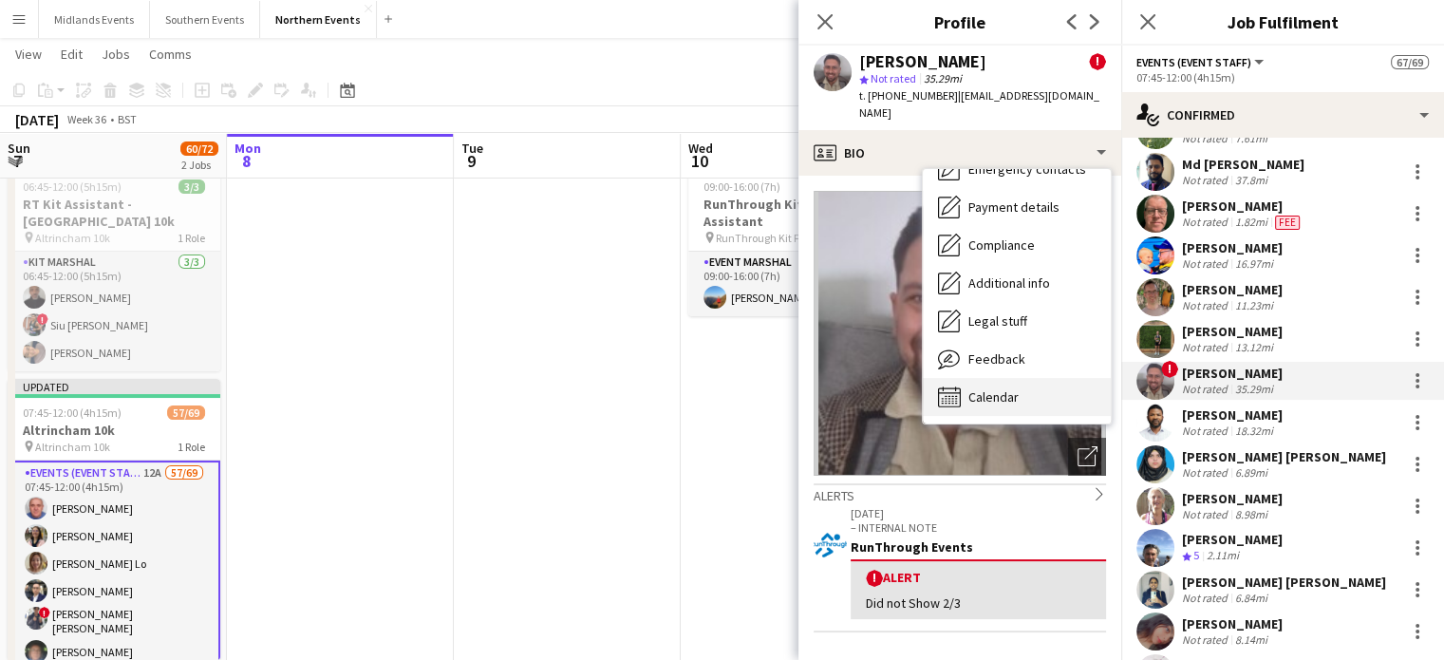
click at [1045, 378] on div "Calendar Calendar" at bounding box center [1017, 397] width 188 height 38
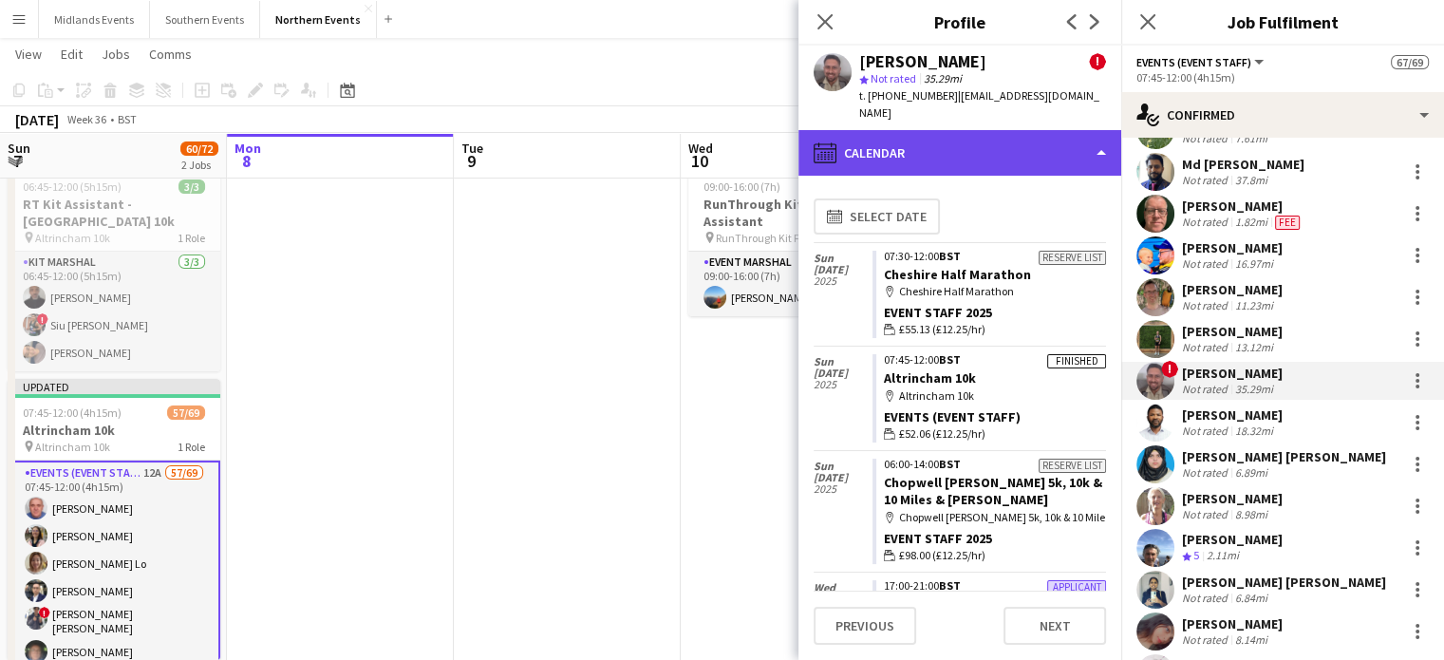
click at [1025, 141] on div "calendar-full Calendar" at bounding box center [960, 153] width 323 height 46
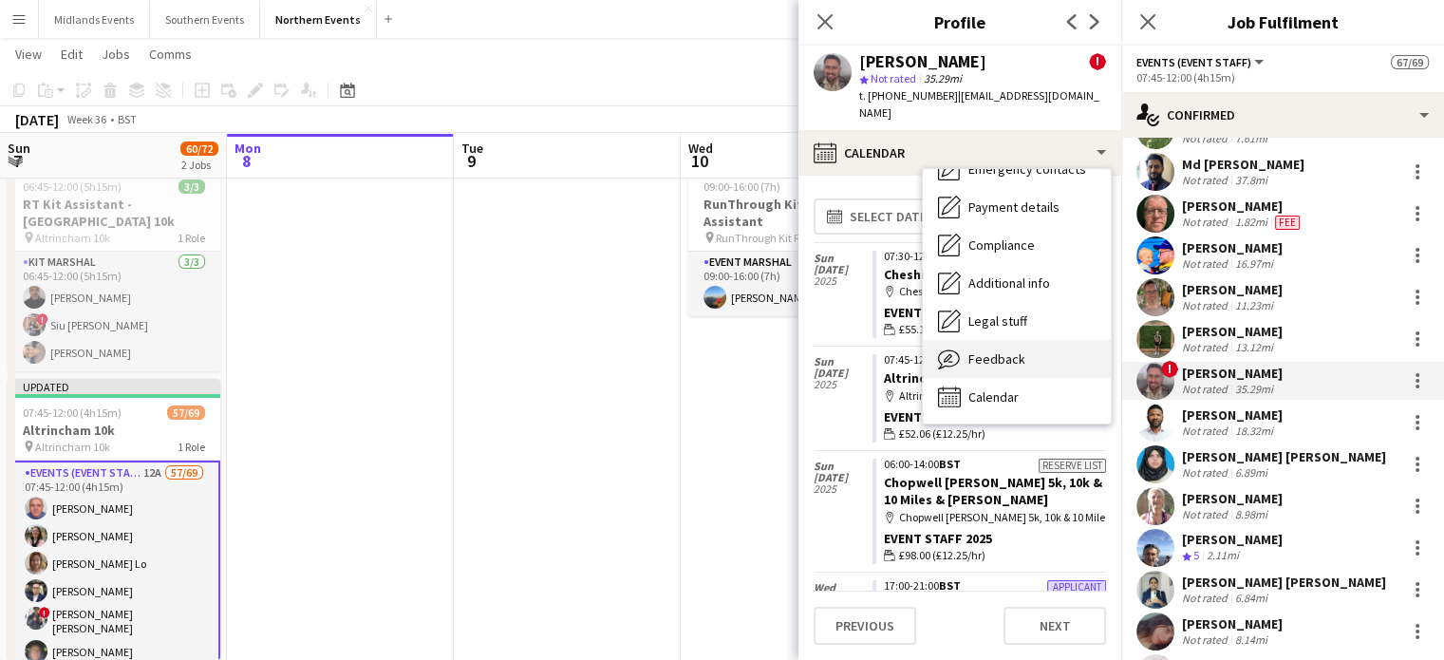
click at [1014, 351] on div "Feedback Feedback" at bounding box center [1017, 359] width 188 height 38
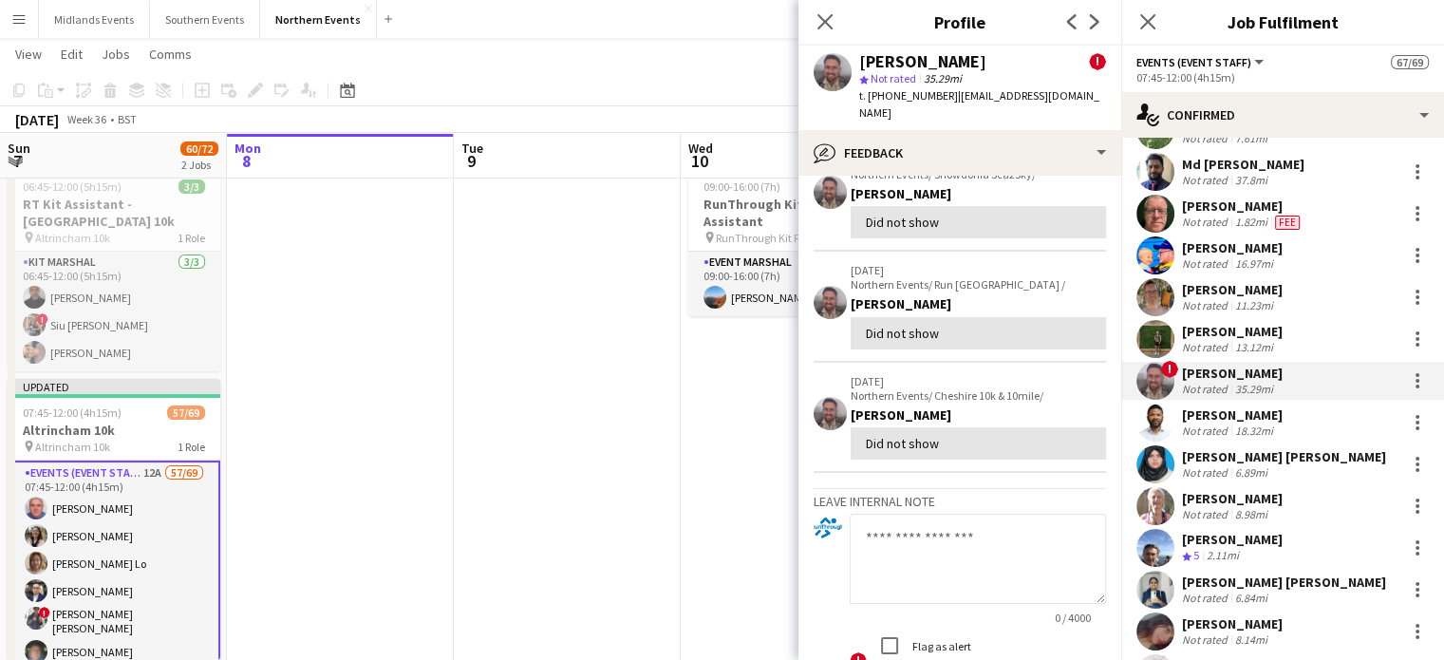
scroll to position [259, 0]
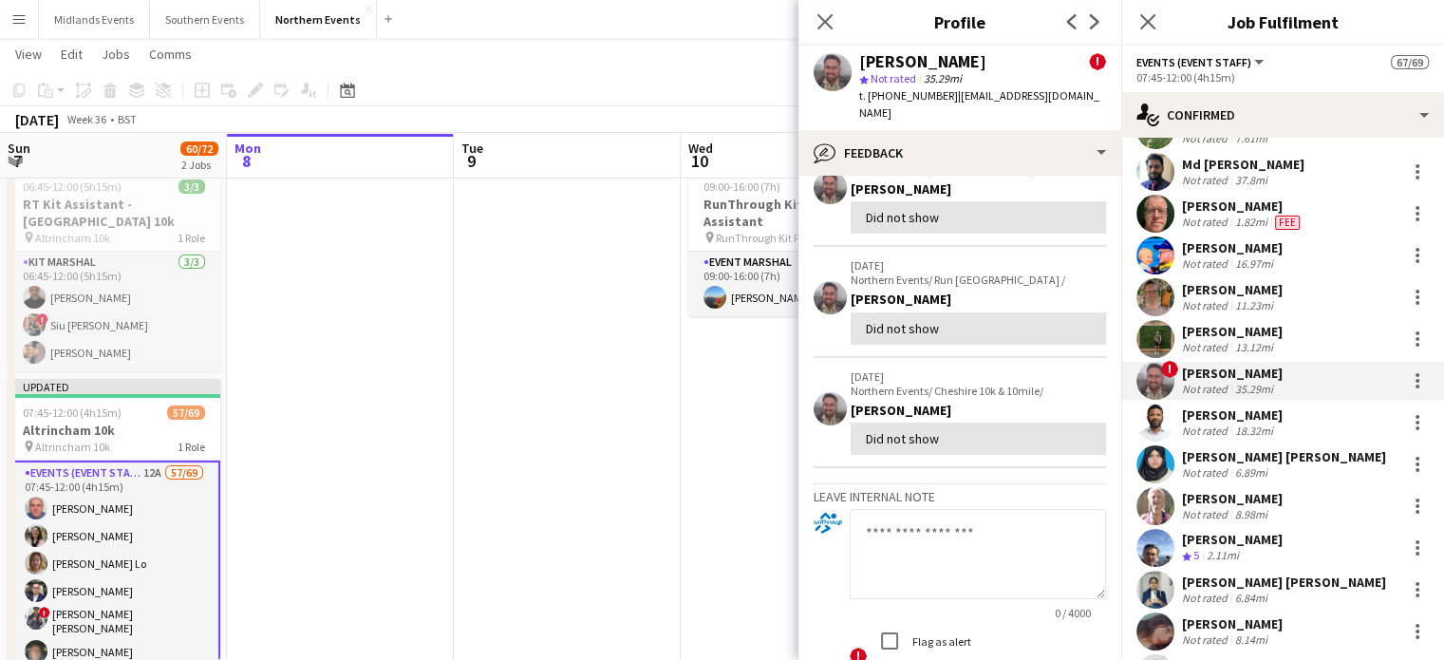
click at [987, 444] on app-crew-profile-feedback-item "14-07-2025 Northern Events/ Cheshire 10k & 10mile/ Tom Ford Did not show" at bounding box center [960, 413] width 292 height 110
click at [968, 509] on textarea at bounding box center [978, 554] width 256 height 90
type textarea "**********"
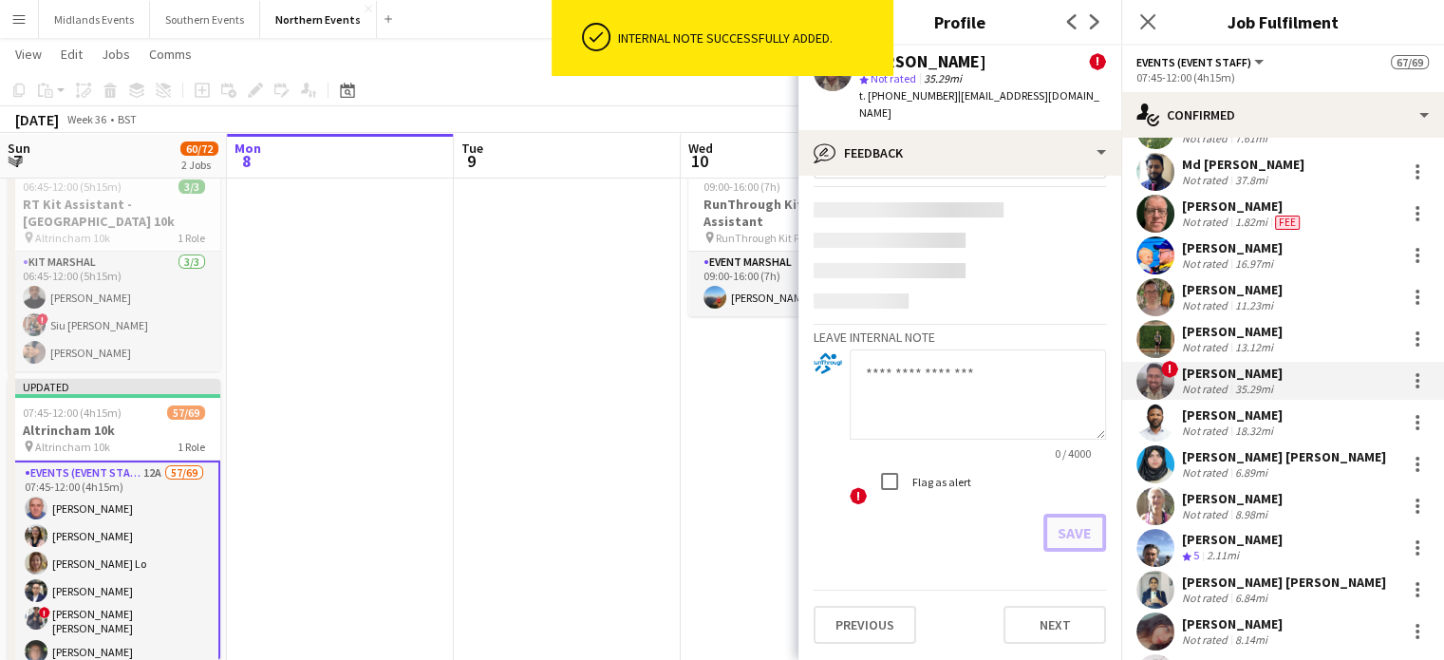
scroll to position [0, 0]
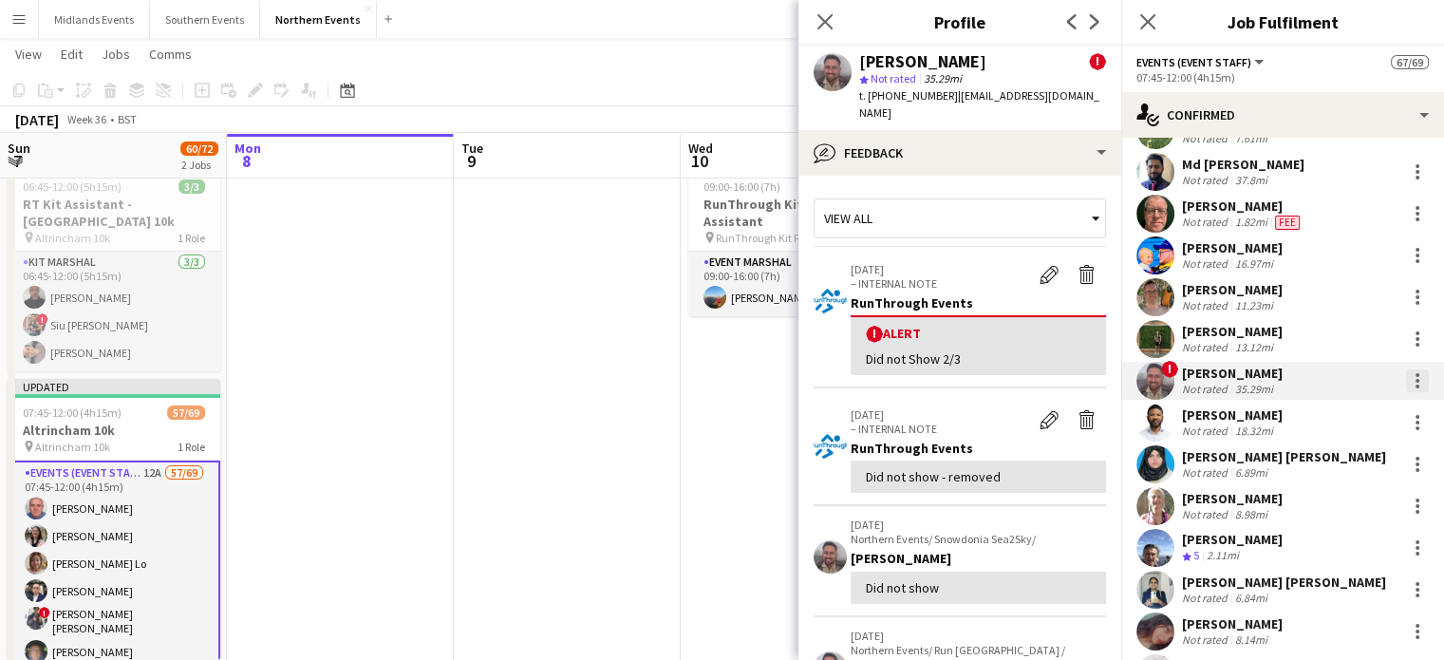
click at [1406, 381] on div at bounding box center [1417, 380] width 23 height 23
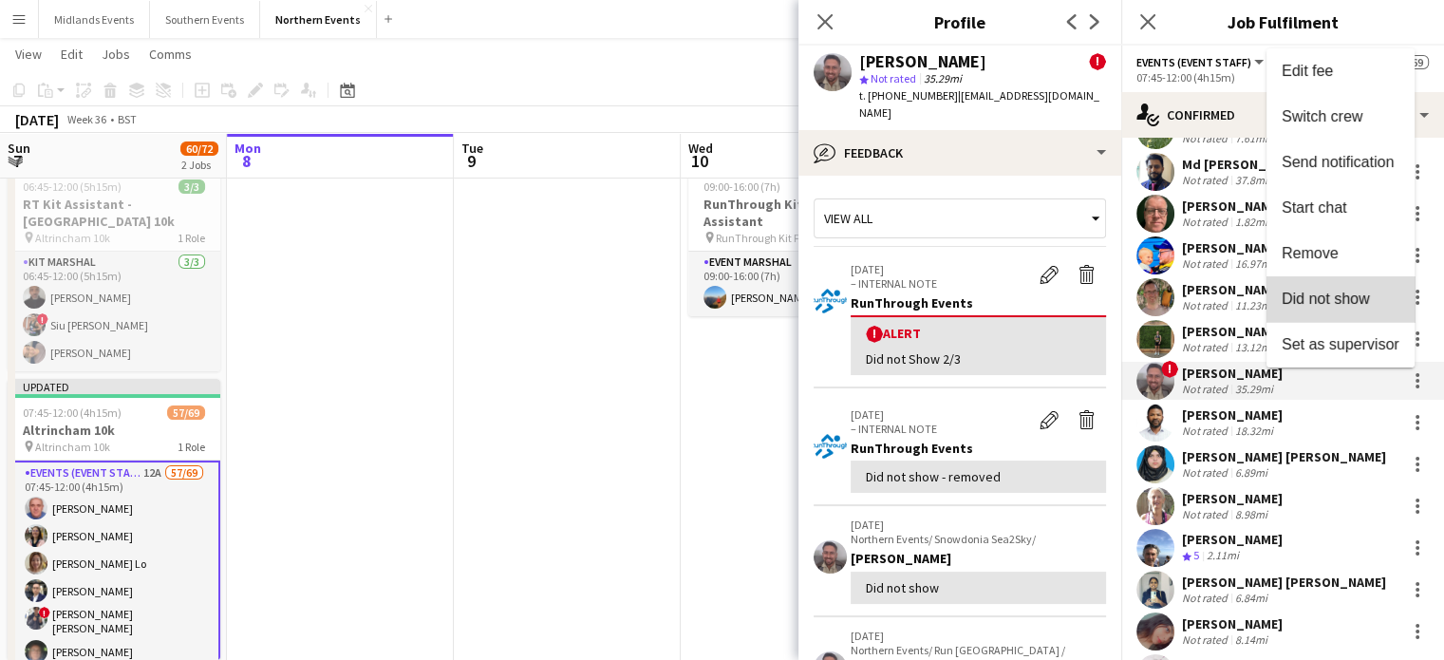
click at [1360, 303] on span "Did not show" at bounding box center [1326, 299] width 88 height 16
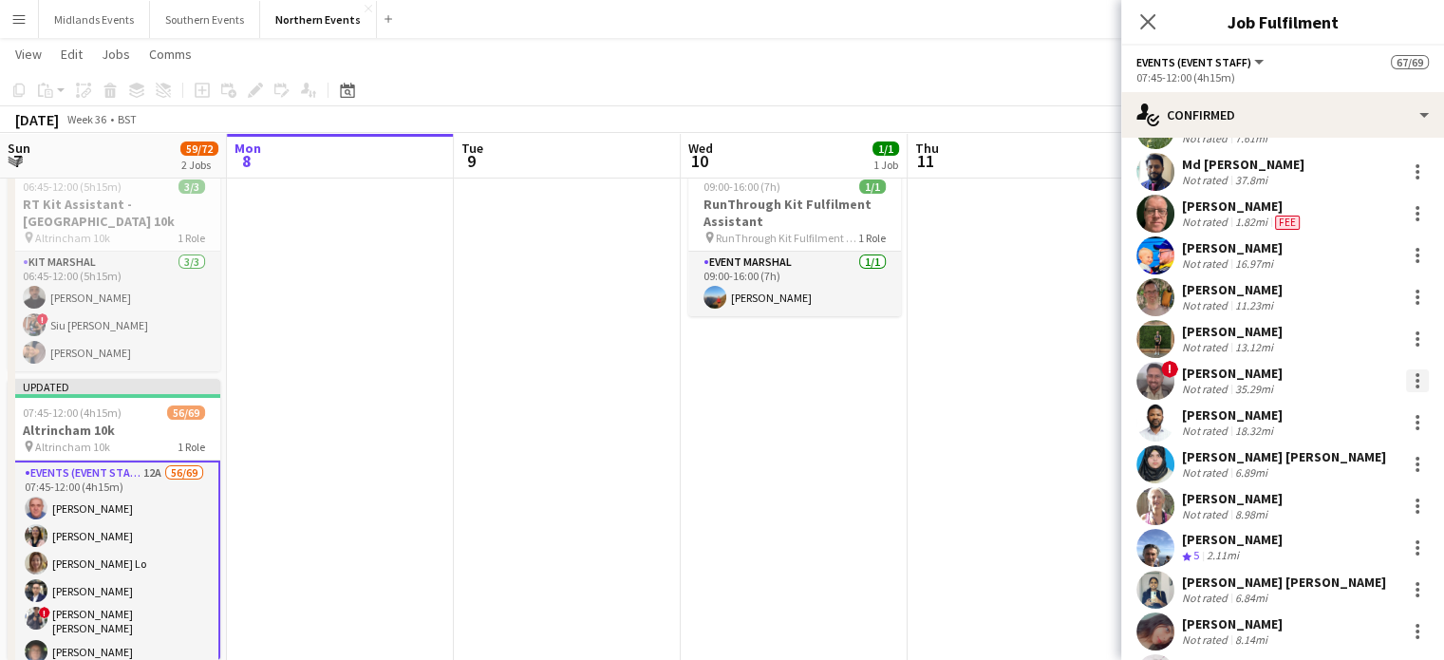
click at [1406, 377] on div at bounding box center [1417, 380] width 23 height 23
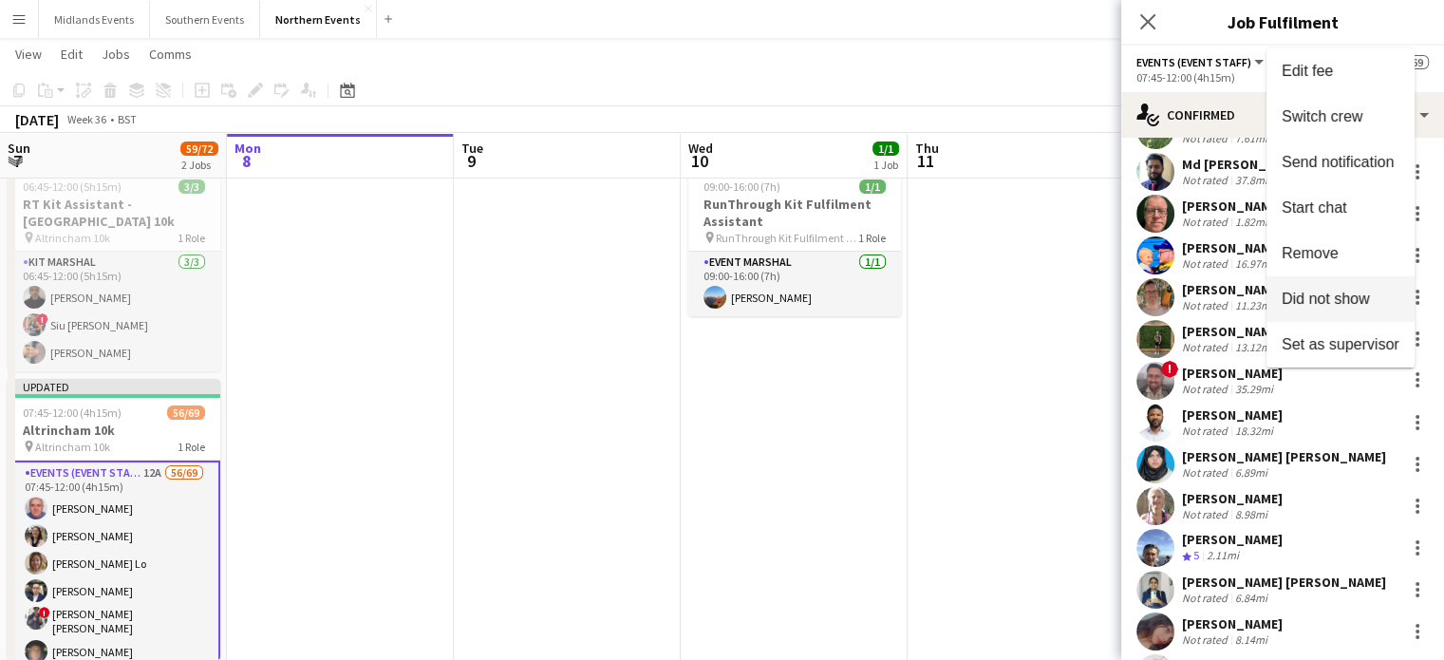
click at [1366, 303] on span "Did not show" at bounding box center [1326, 299] width 88 height 16
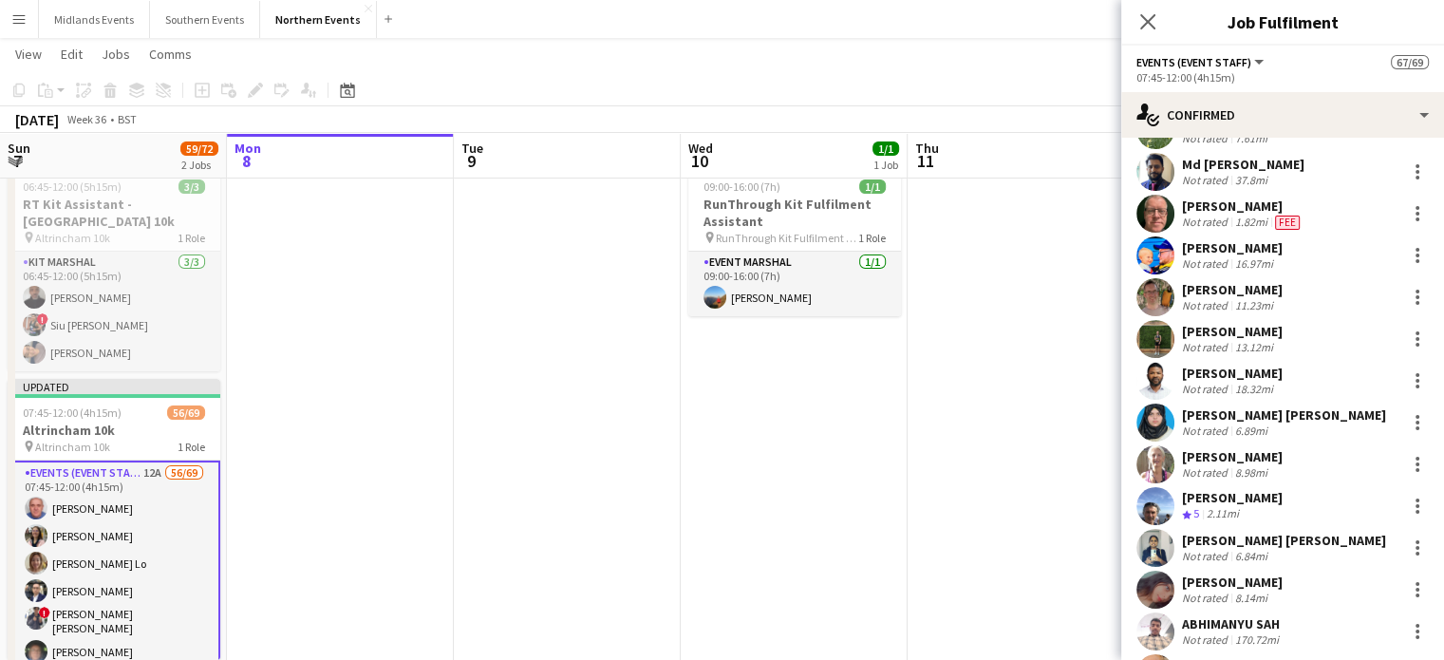
click at [1204, 588] on div "Sania Singh" at bounding box center [1232, 582] width 101 height 17
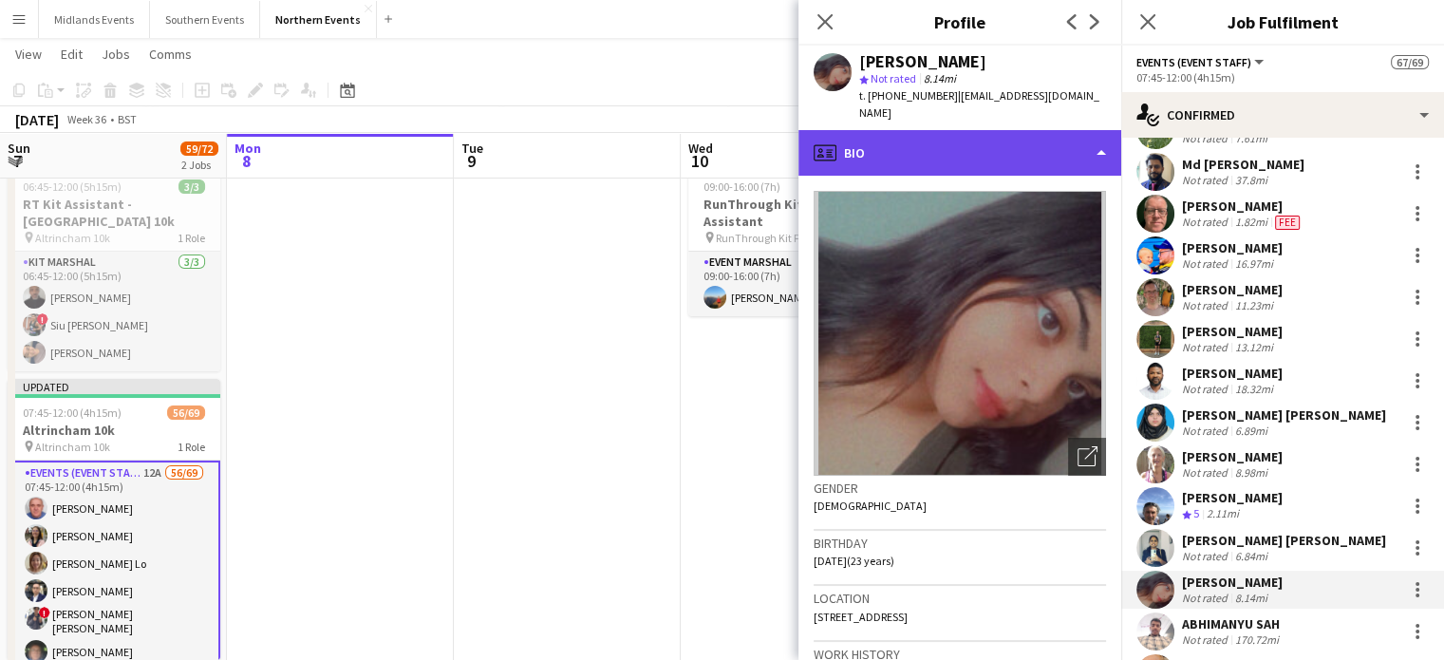
click at [928, 142] on div "profile Bio" at bounding box center [960, 153] width 323 height 46
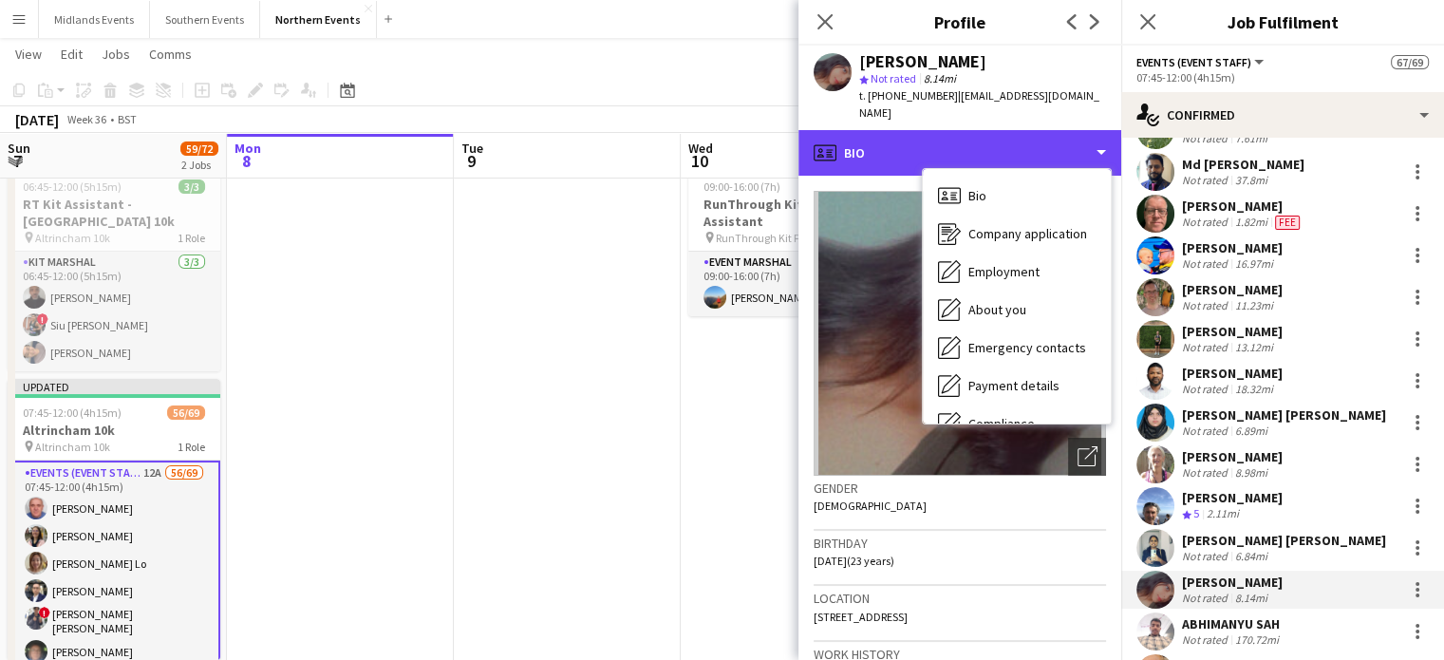
scroll to position [179, 0]
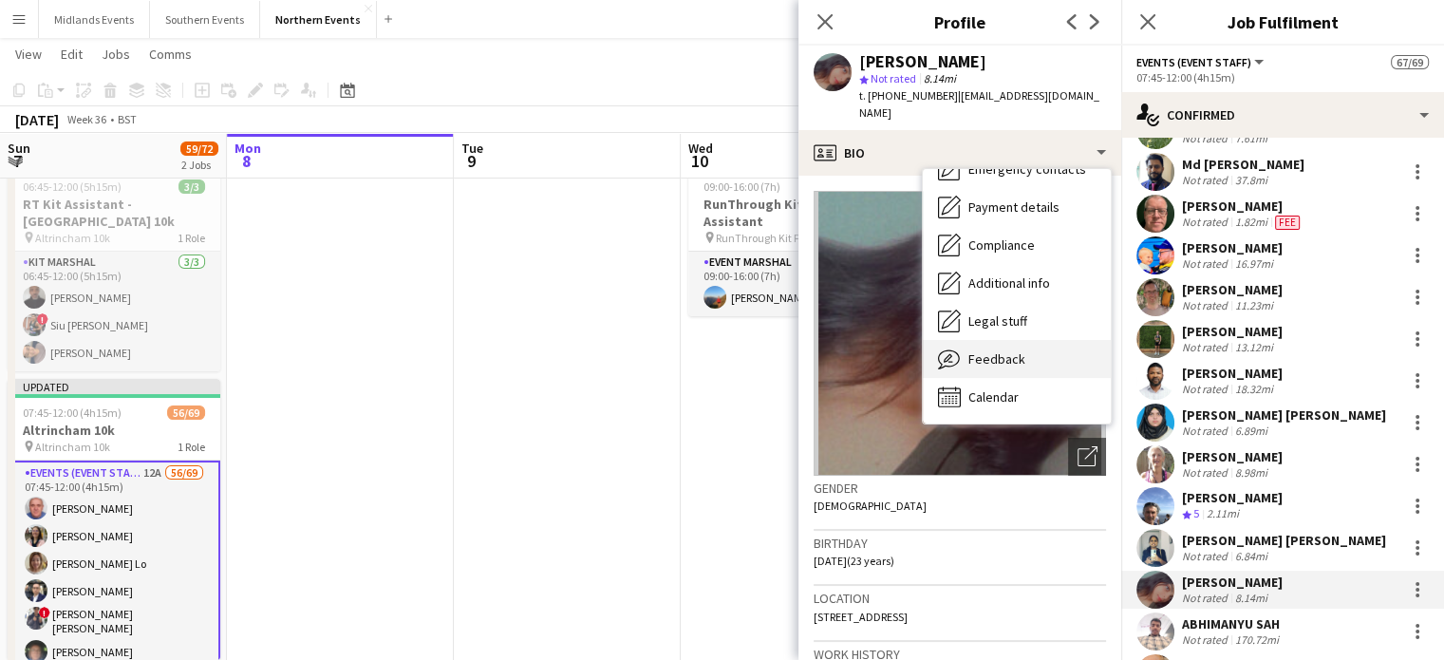
click at [1038, 345] on div "Feedback Feedback" at bounding box center [1017, 359] width 188 height 38
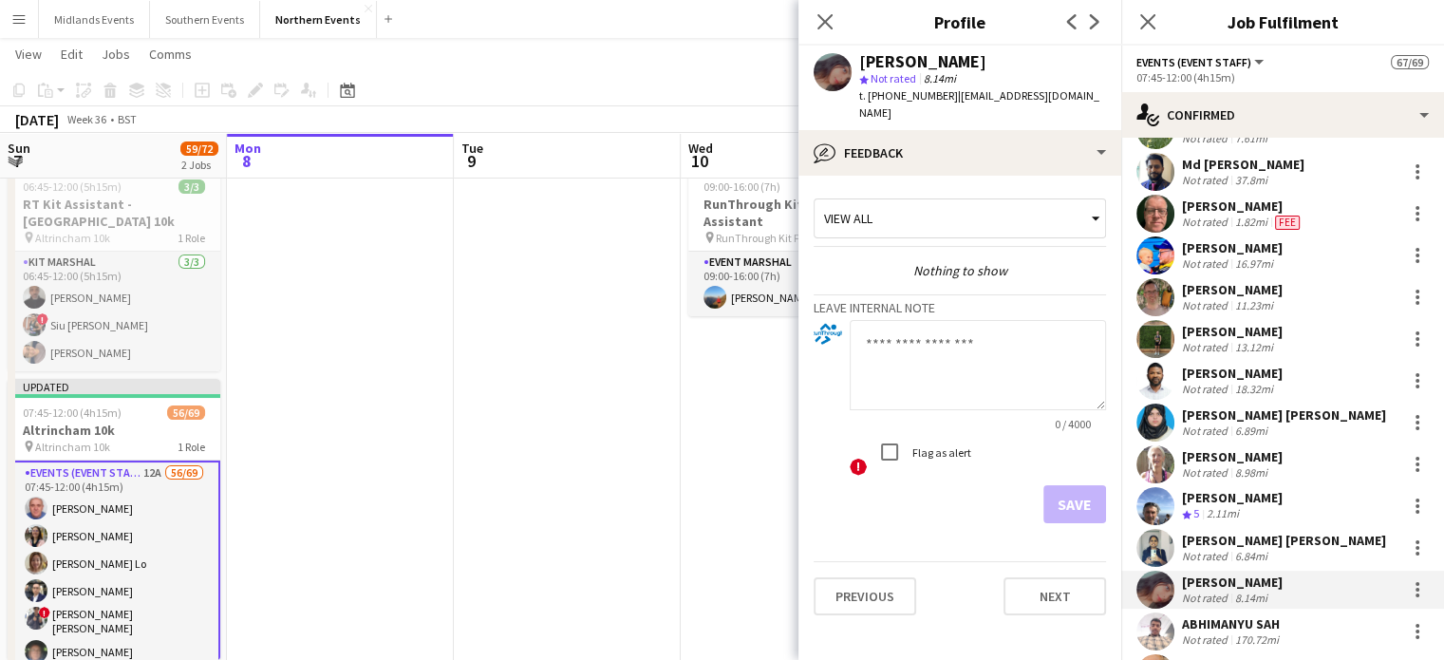
click at [1018, 337] on textarea at bounding box center [978, 365] width 256 height 90
type textarea "**********"
click at [1084, 485] on button "Save" at bounding box center [1075, 504] width 63 height 38
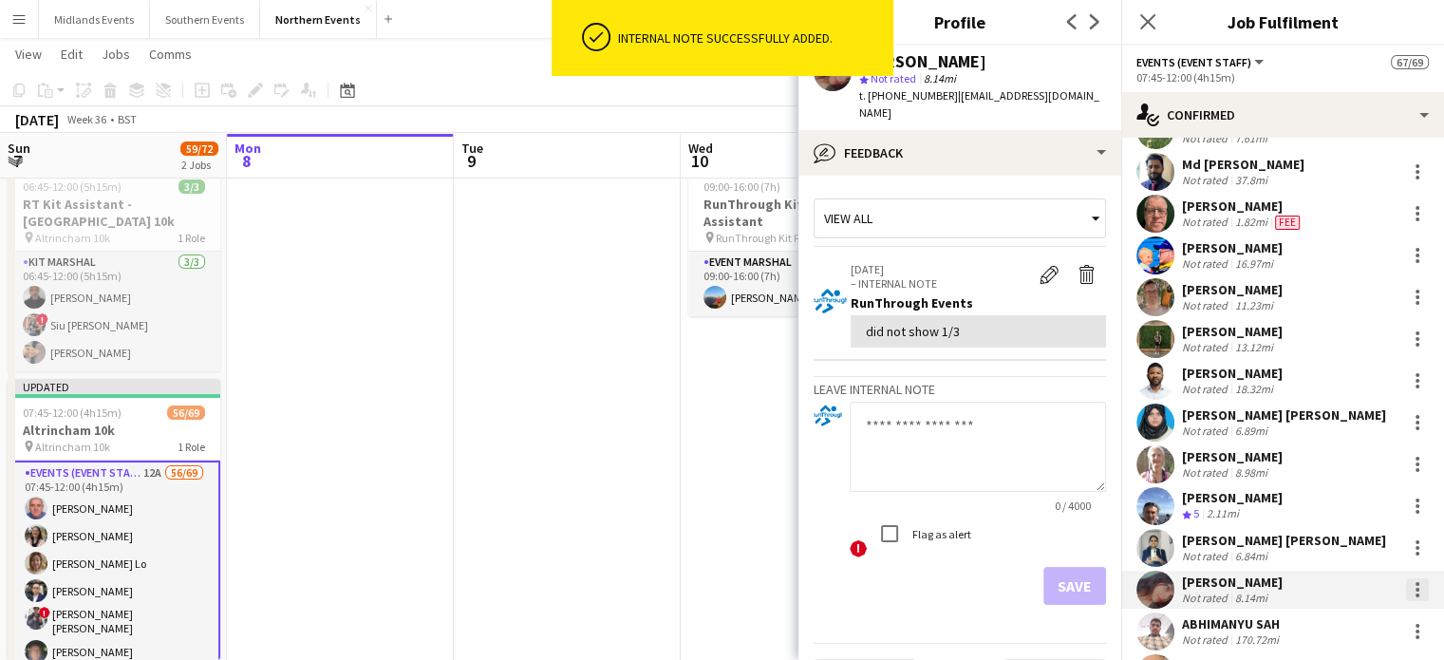
click at [1406, 589] on div at bounding box center [1417, 589] width 23 height 23
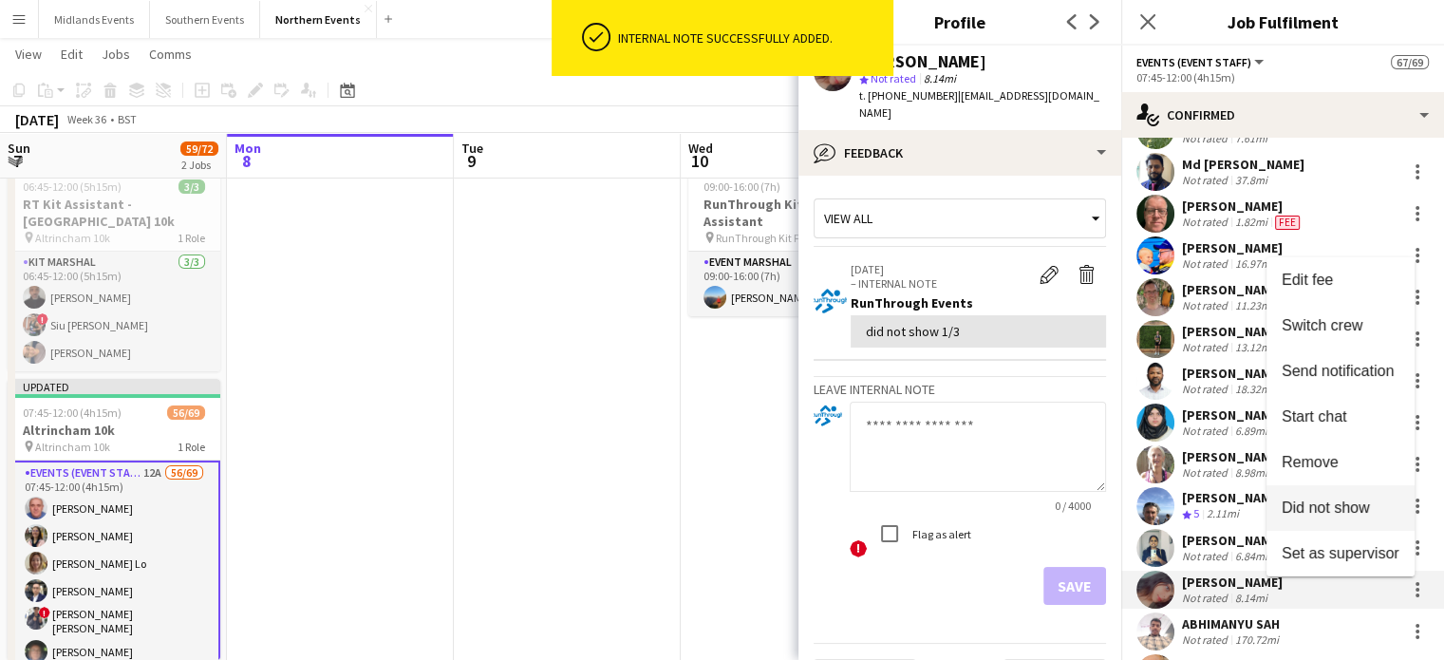
click at [1358, 507] on span "Did not show" at bounding box center [1326, 507] width 88 height 16
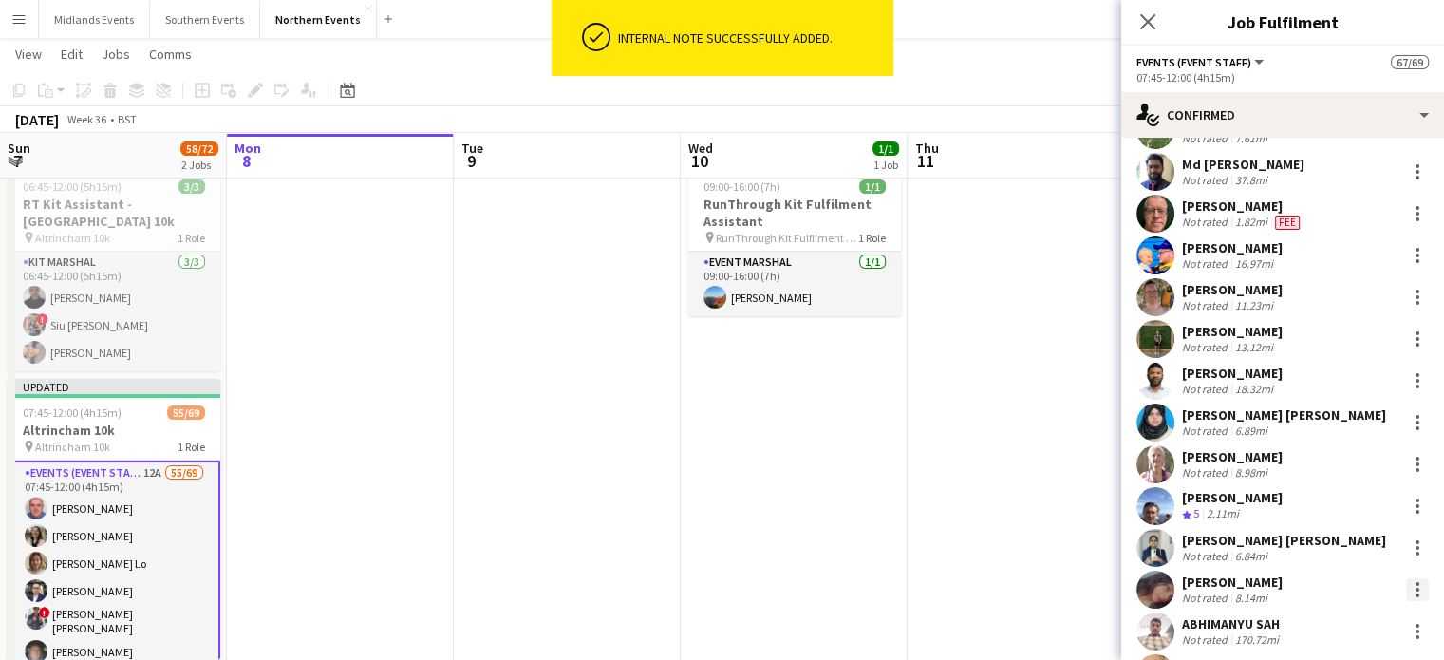
click at [1416, 588] on div at bounding box center [1418, 590] width 4 height 4
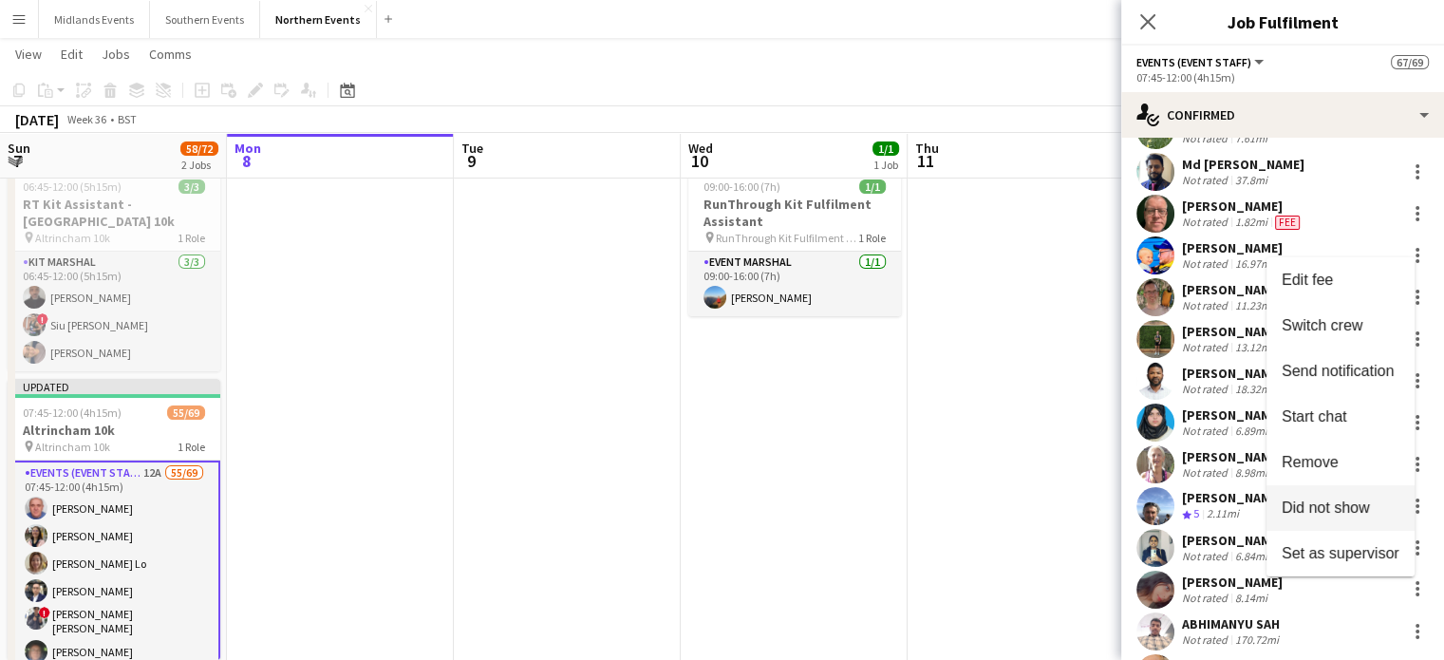
click at [1357, 509] on span "Did not show" at bounding box center [1326, 507] width 88 height 16
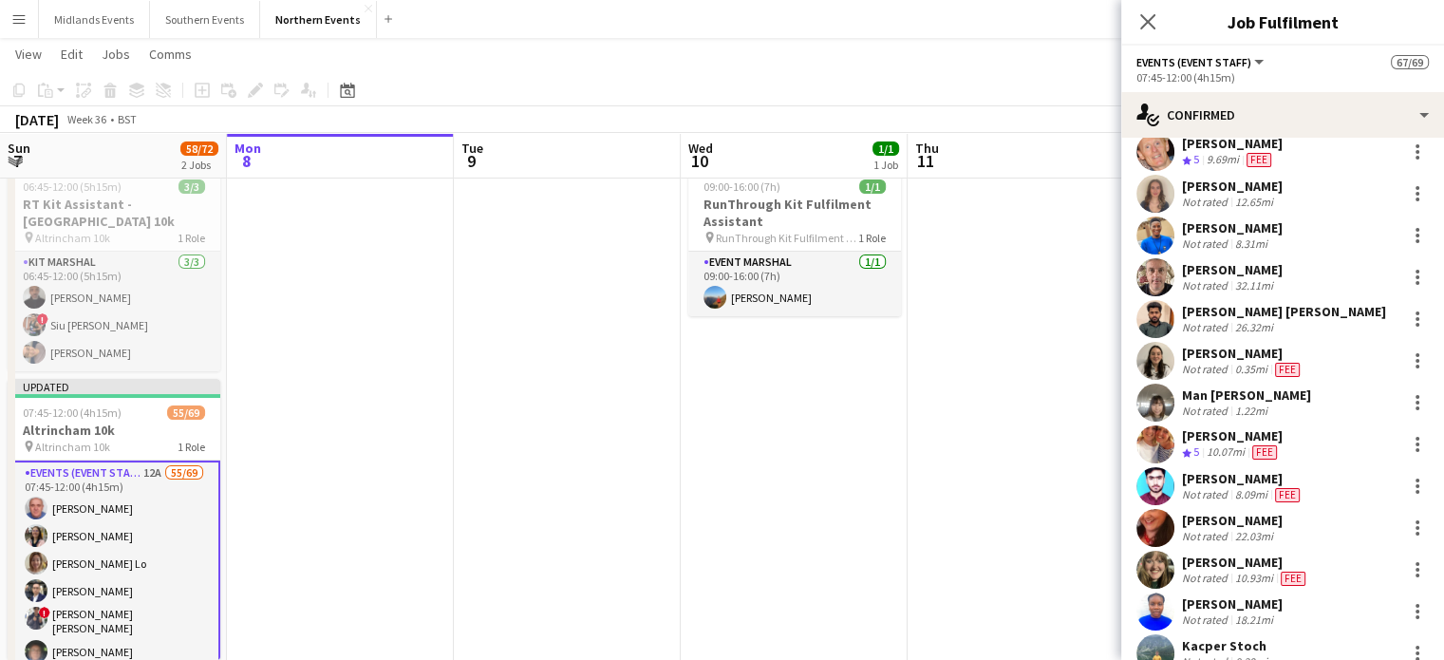
scroll to position [1096, 0]
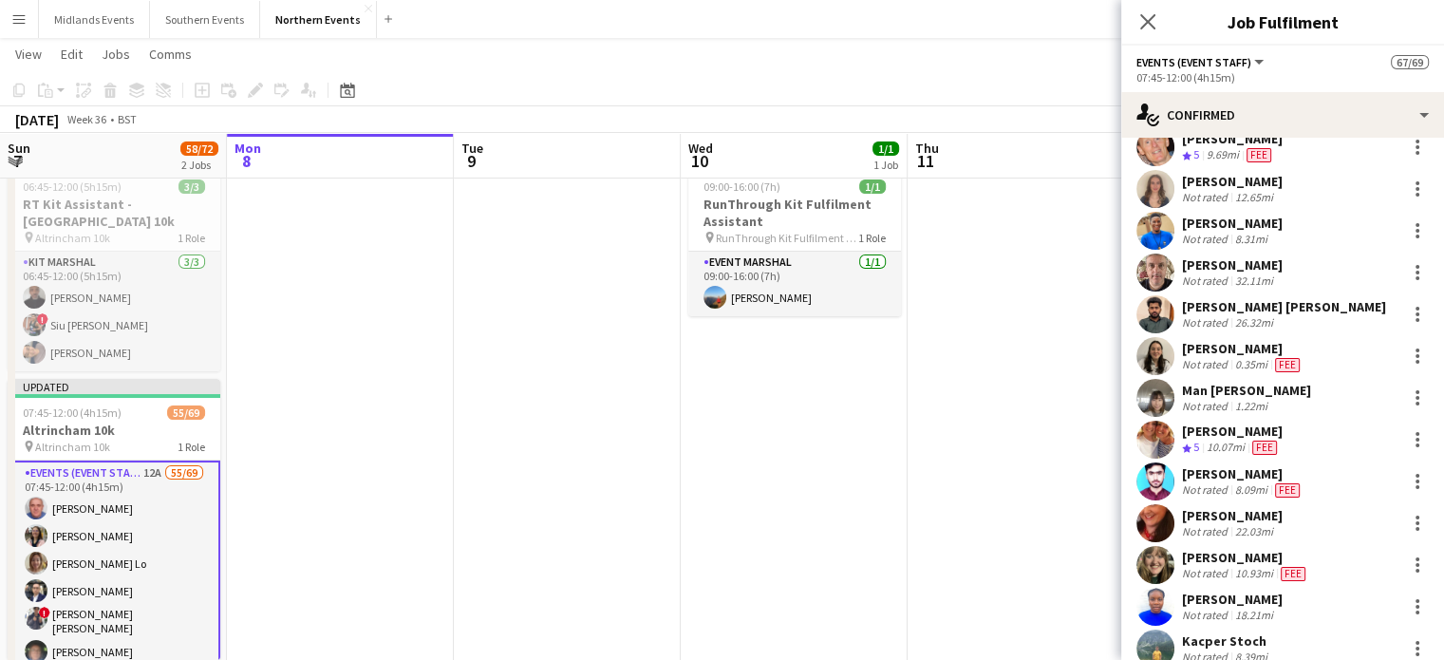
click at [1215, 180] on div "[PERSON_NAME]" at bounding box center [1232, 181] width 101 height 17
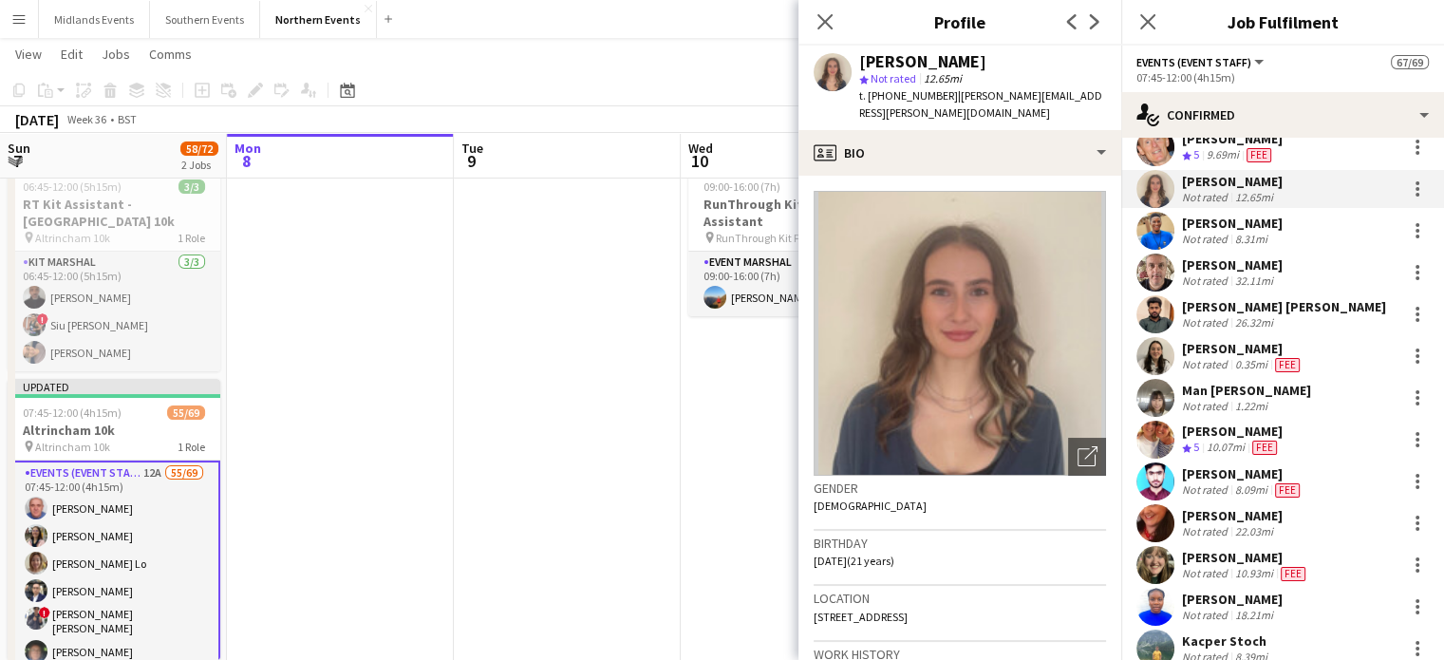
click at [940, 110] on div "Faye Conboy star Not rated 12.65mi t. +447484266507 | faye.conboy@btinternet.com" at bounding box center [960, 88] width 323 height 85
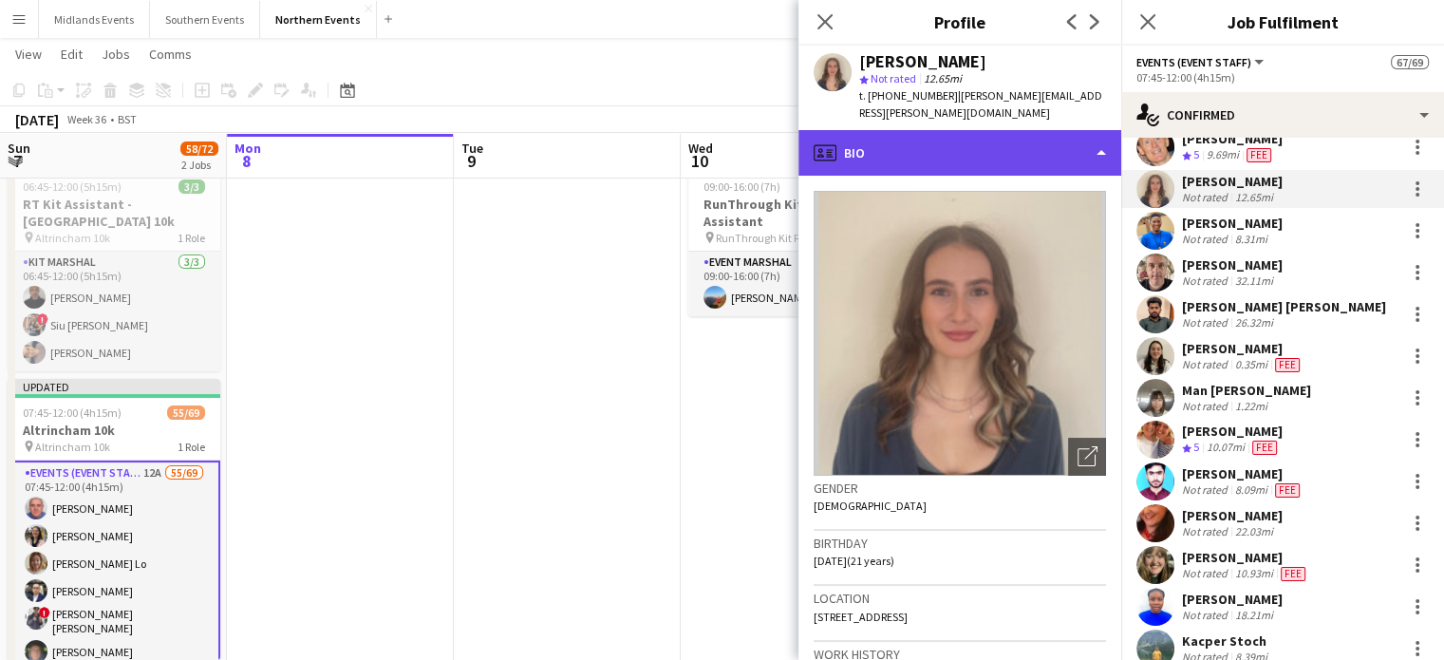
click at [939, 136] on div "profile Bio" at bounding box center [960, 153] width 323 height 46
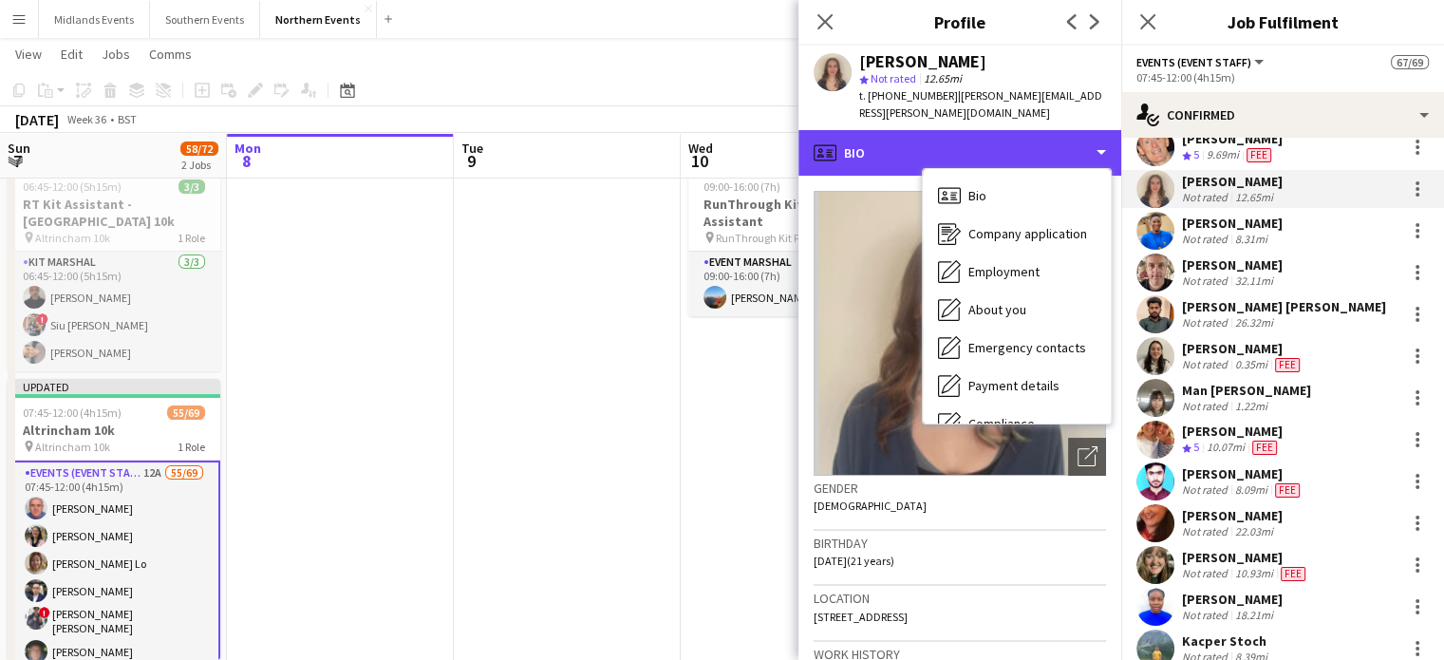
scroll to position [179, 0]
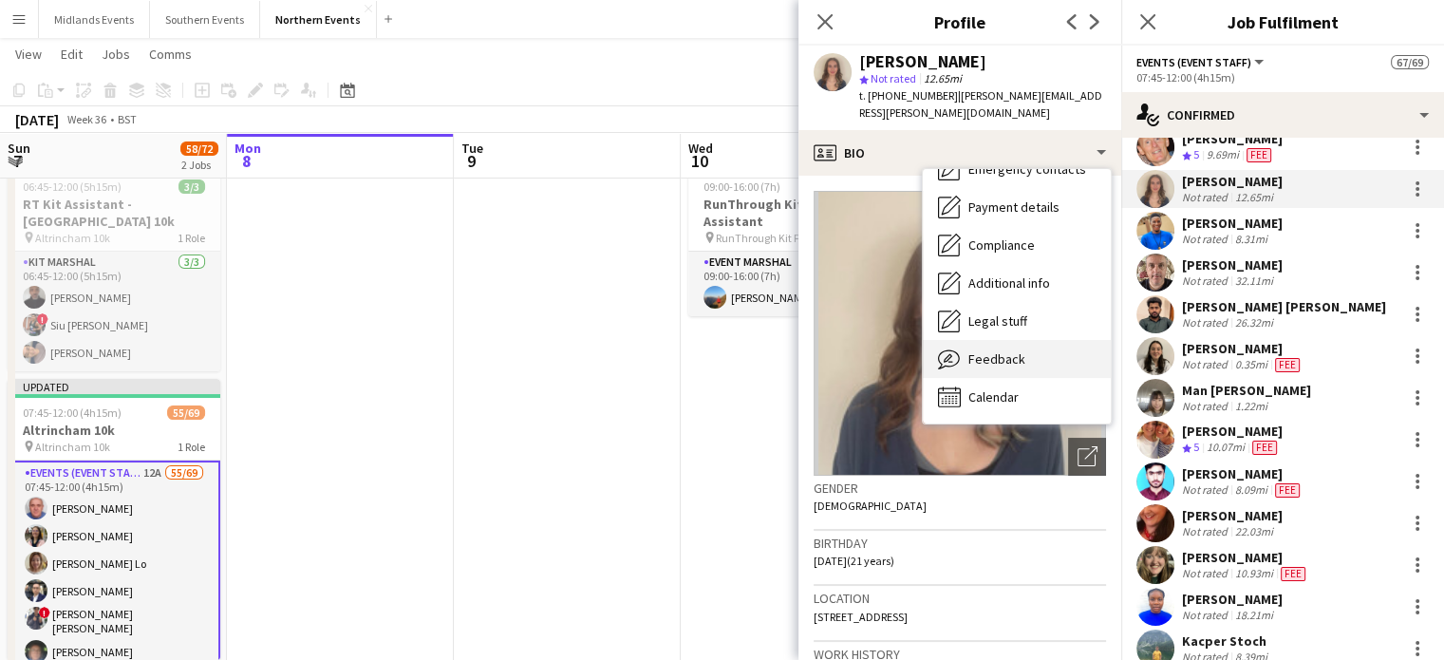
click at [1010, 340] on div "Feedback Feedback" at bounding box center [1017, 359] width 188 height 38
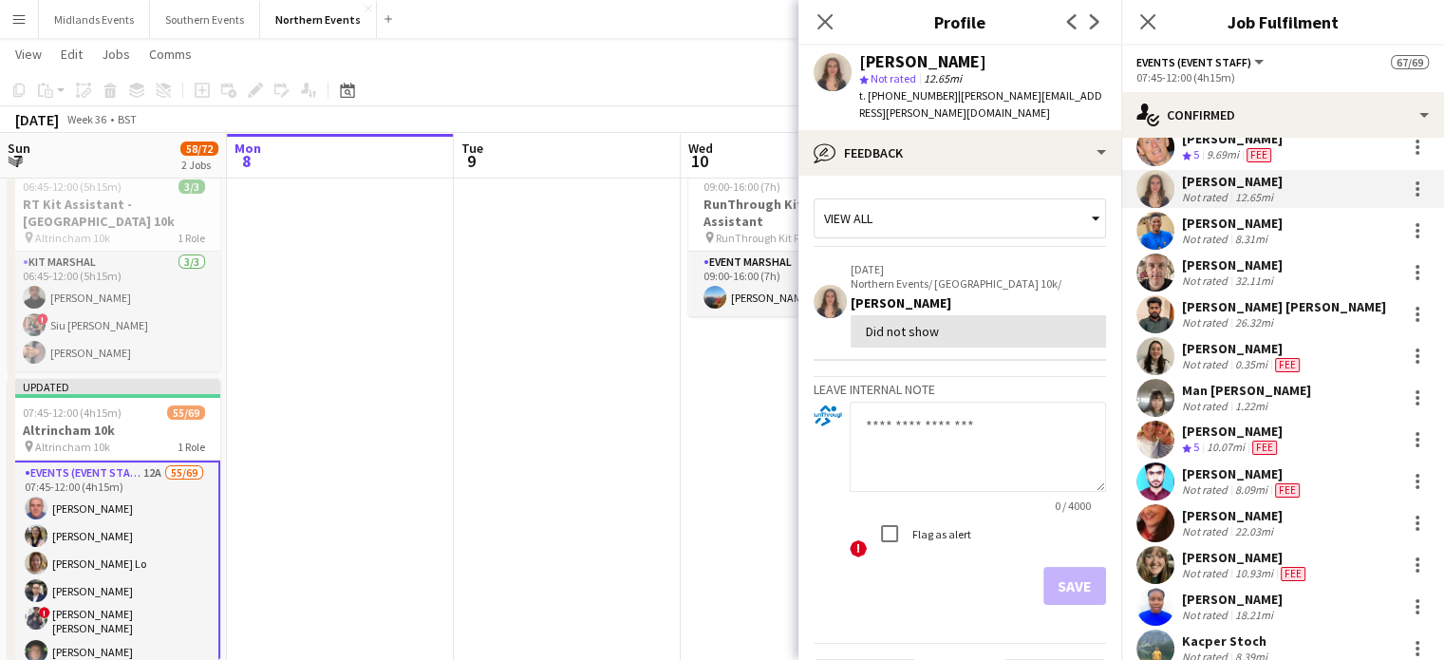
click at [982, 413] on textarea at bounding box center [978, 447] width 256 height 90
type textarea "**********"
click at [1063, 573] on button "Save" at bounding box center [1075, 586] width 63 height 38
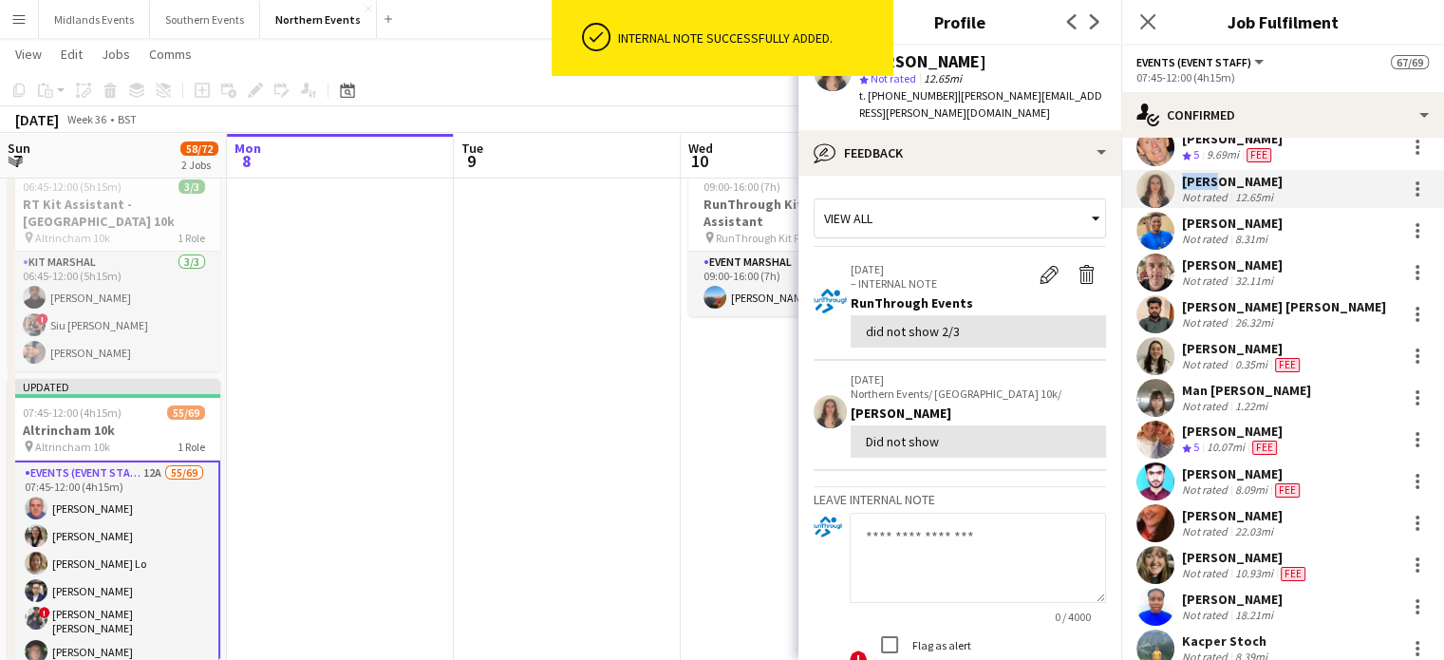
drag, startPoint x: 1210, startPoint y: 182, endPoint x: 1176, endPoint y: 183, distance: 33.2
click at [1176, 183] on div "Faye Conboy Not rated 12.65mi" at bounding box center [1282, 189] width 323 height 38
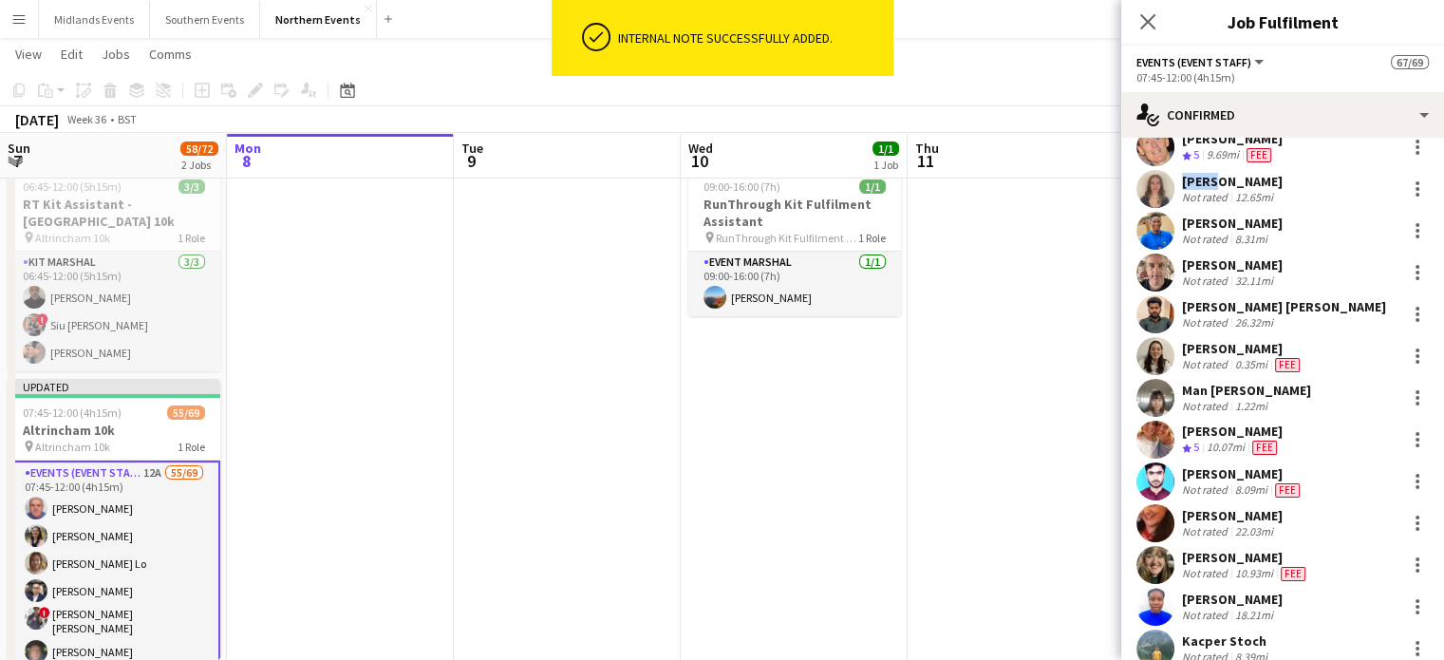
copy div "[PERSON_NAME]"
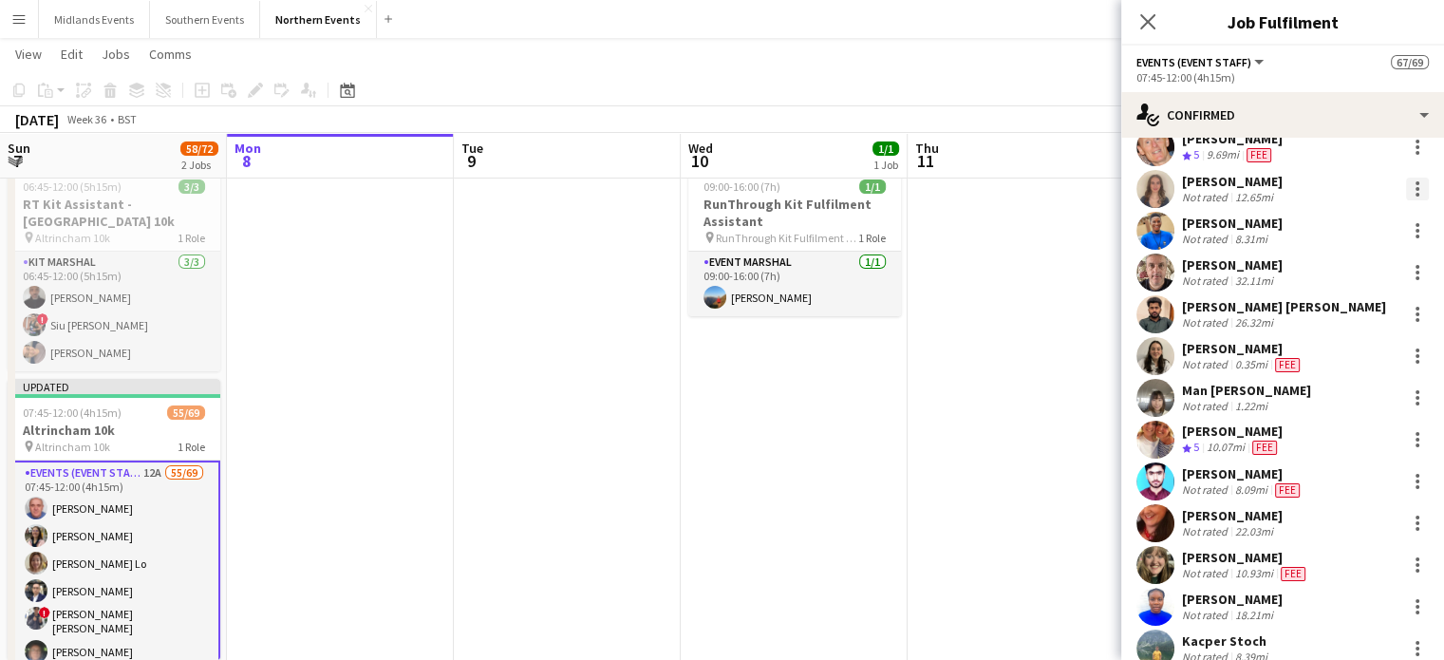
click at [1406, 195] on div at bounding box center [1417, 189] width 23 height 23
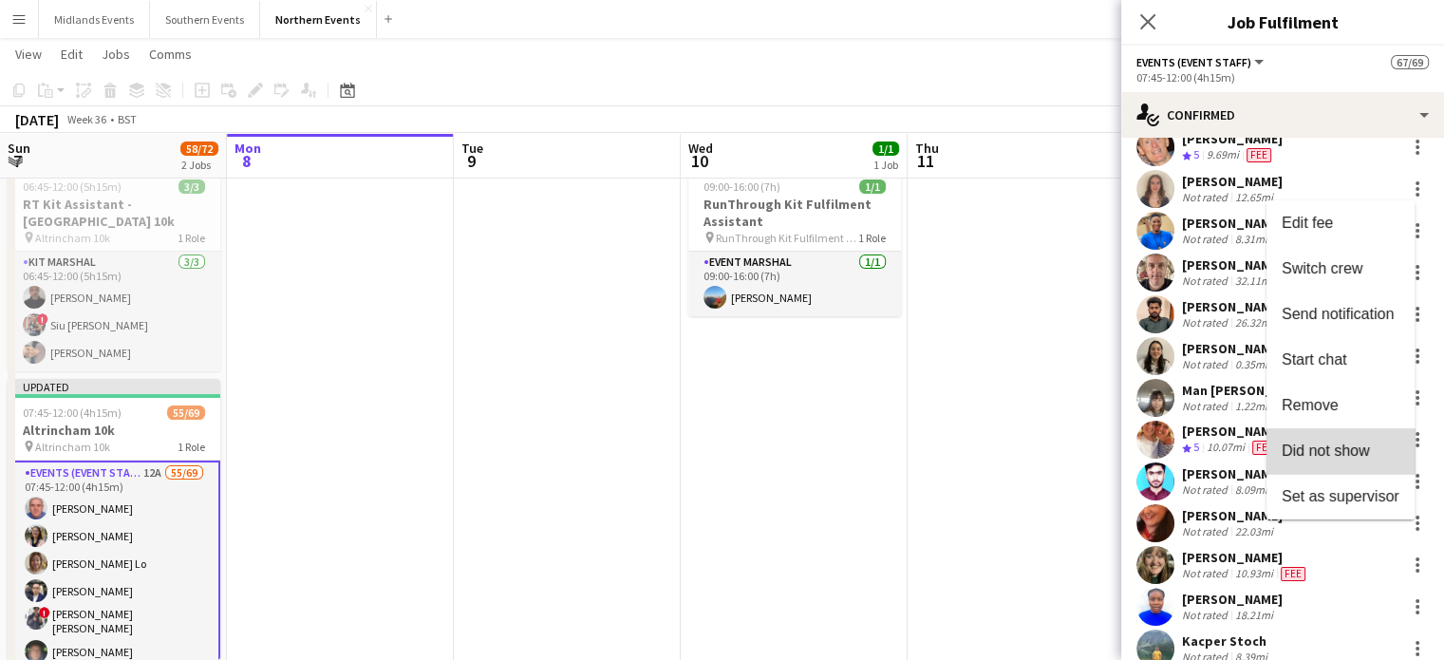
click at [1342, 442] on span "Did not show" at bounding box center [1326, 450] width 88 height 16
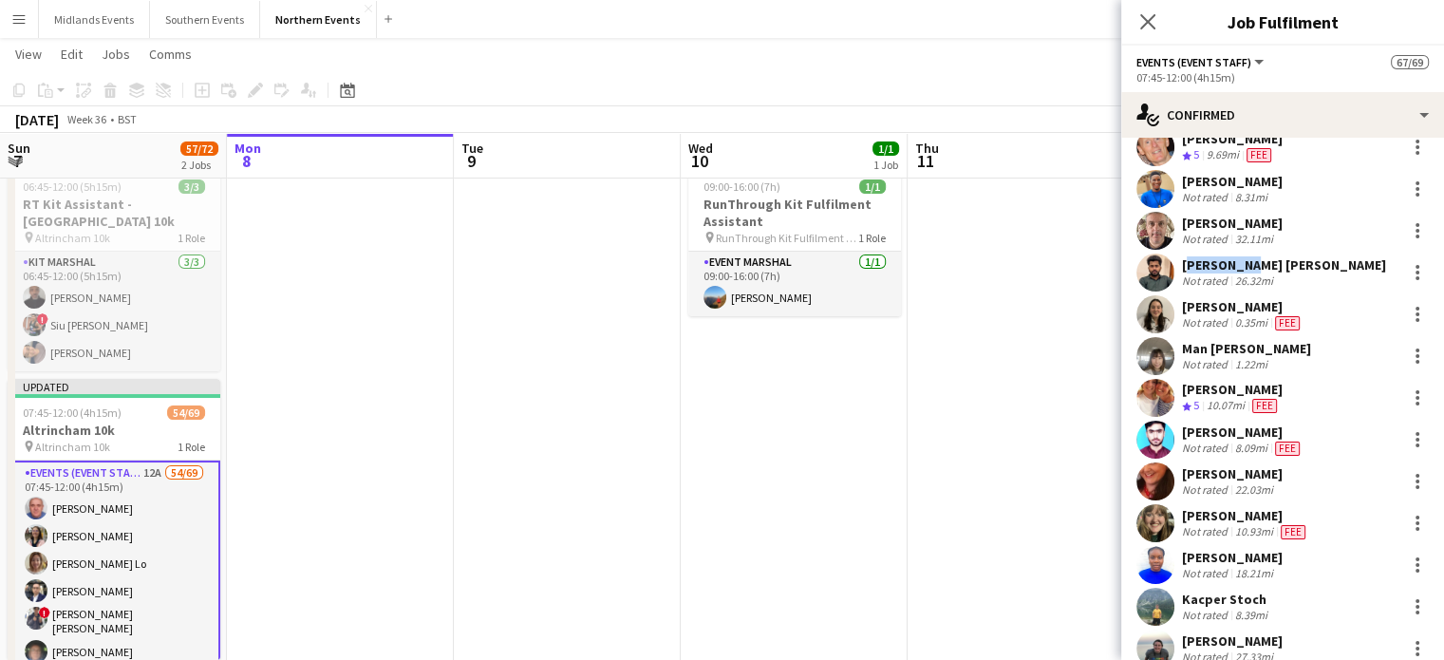
drag, startPoint x: 1240, startPoint y: 263, endPoint x: 1183, endPoint y: 263, distance: 57.0
click at [1183, 263] on div "Devendra Singh Rathore" at bounding box center [1284, 264] width 204 height 17
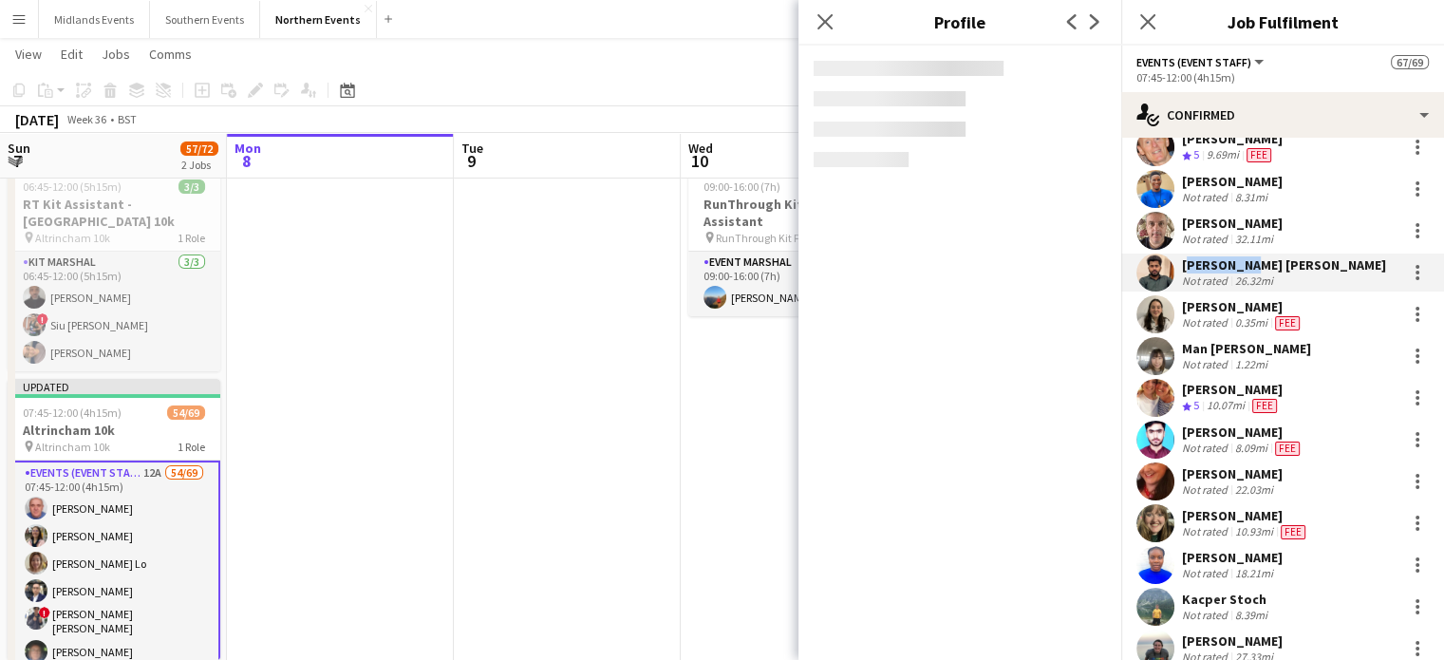
copy div "Devendra"
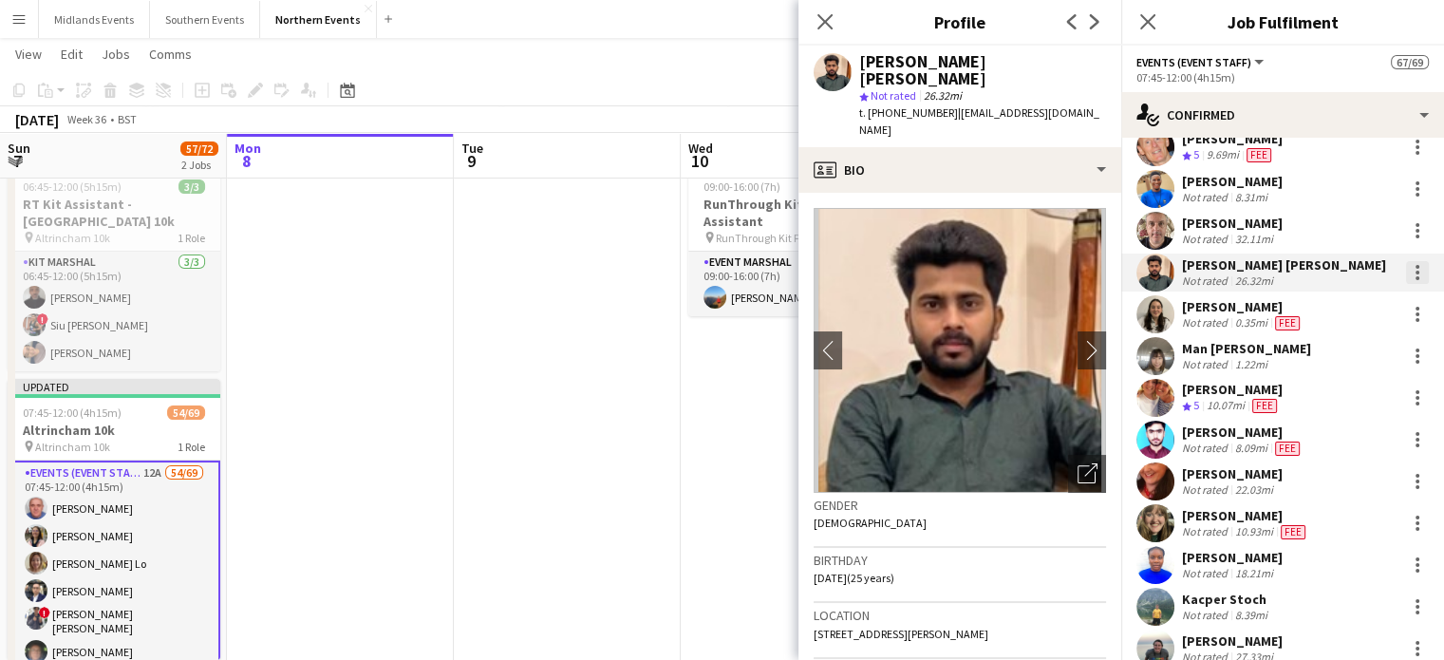
click at [1406, 271] on div at bounding box center [1417, 272] width 23 height 23
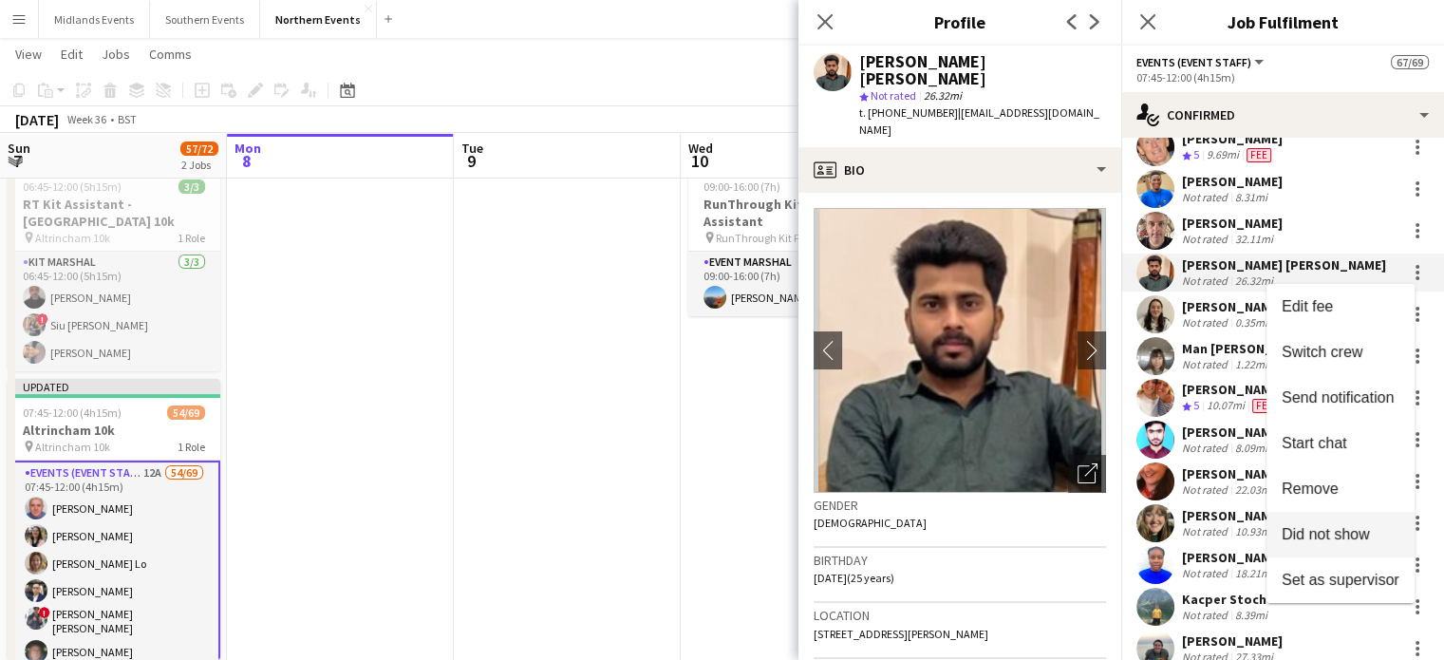
click at [1344, 526] on span "Did not show" at bounding box center [1326, 533] width 88 height 16
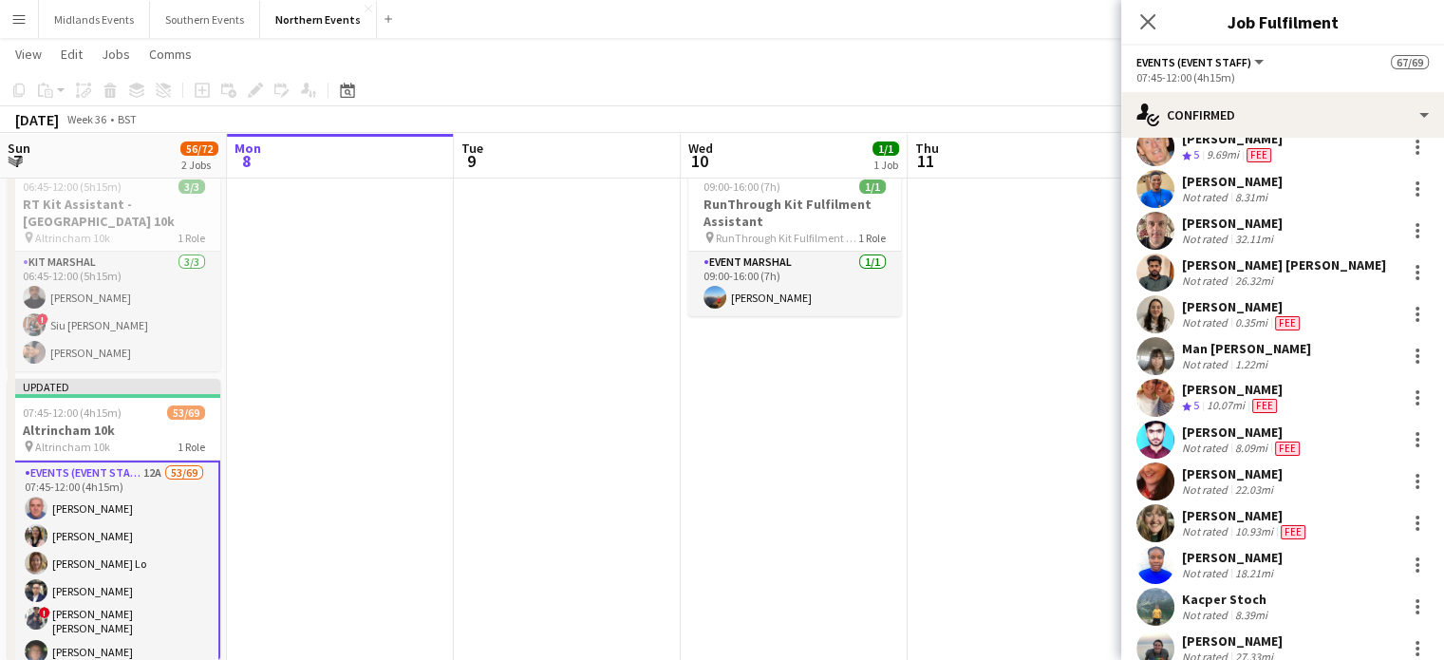
click at [1214, 263] on div "Devendra Singh Rathore" at bounding box center [1284, 264] width 204 height 17
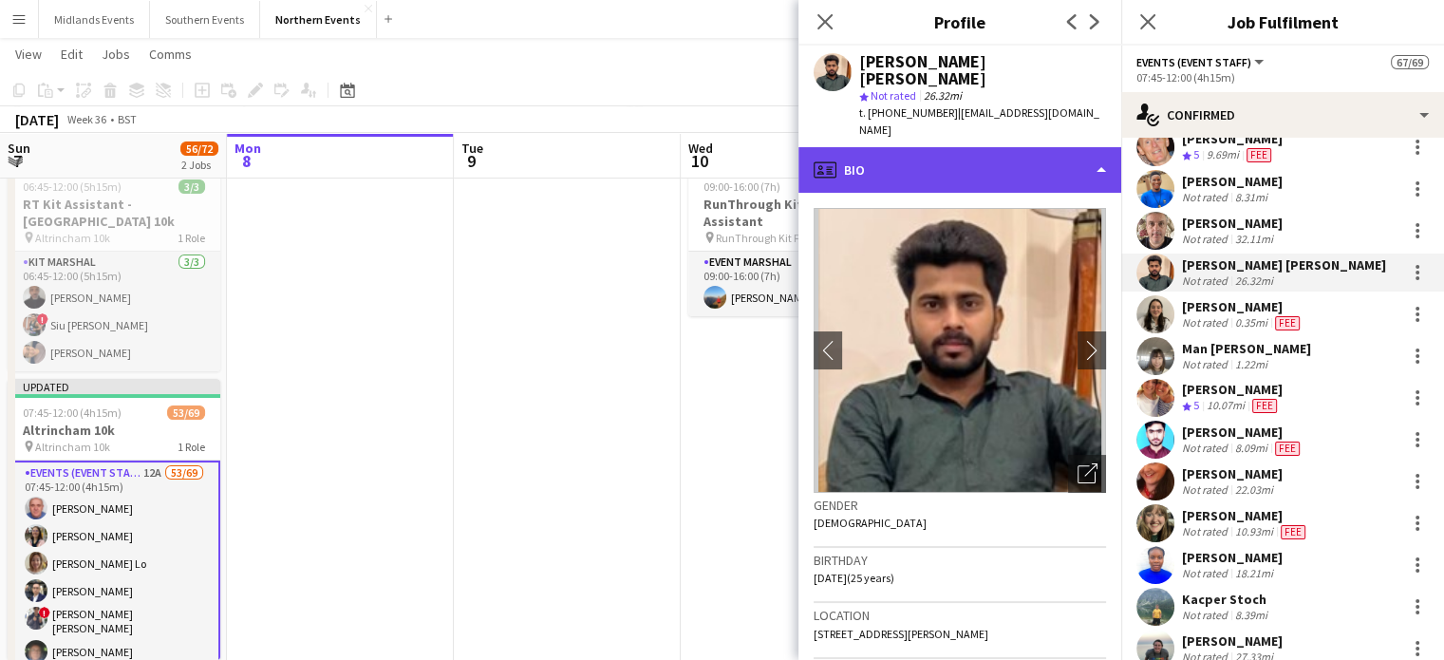
click at [907, 147] on div "profile Bio" at bounding box center [960, 170] width 323 height 46
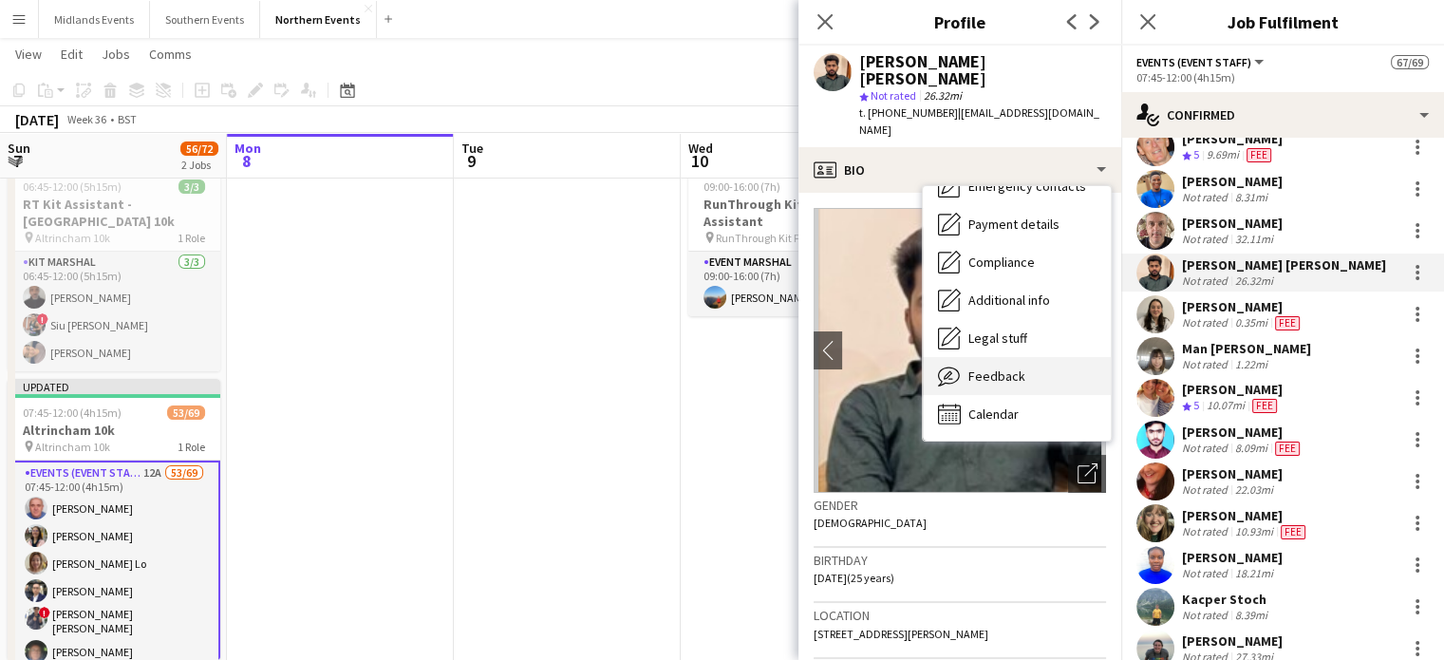
click at [1015, 367] on span "Feedback" at bounding box center [997, 375] width 57 height 17
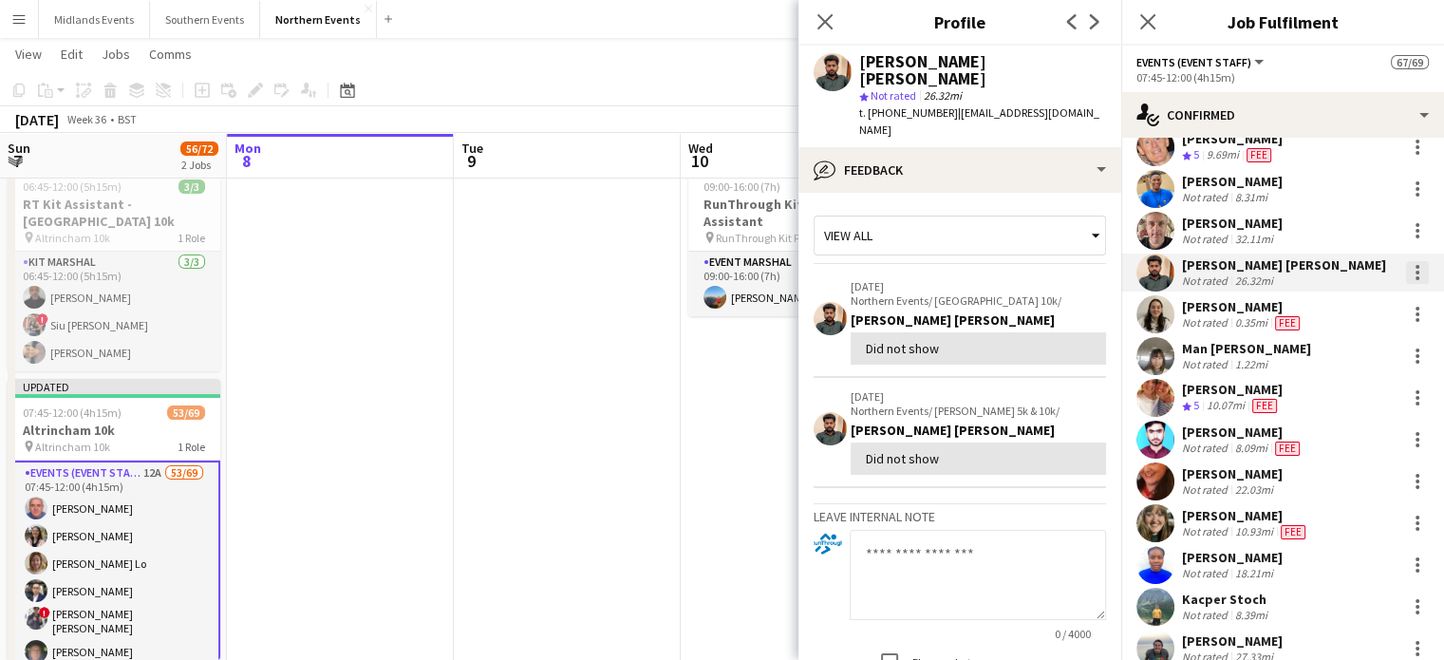
click at [1406, 273] on div at bounding box center [1417, 272] width 23 height 23
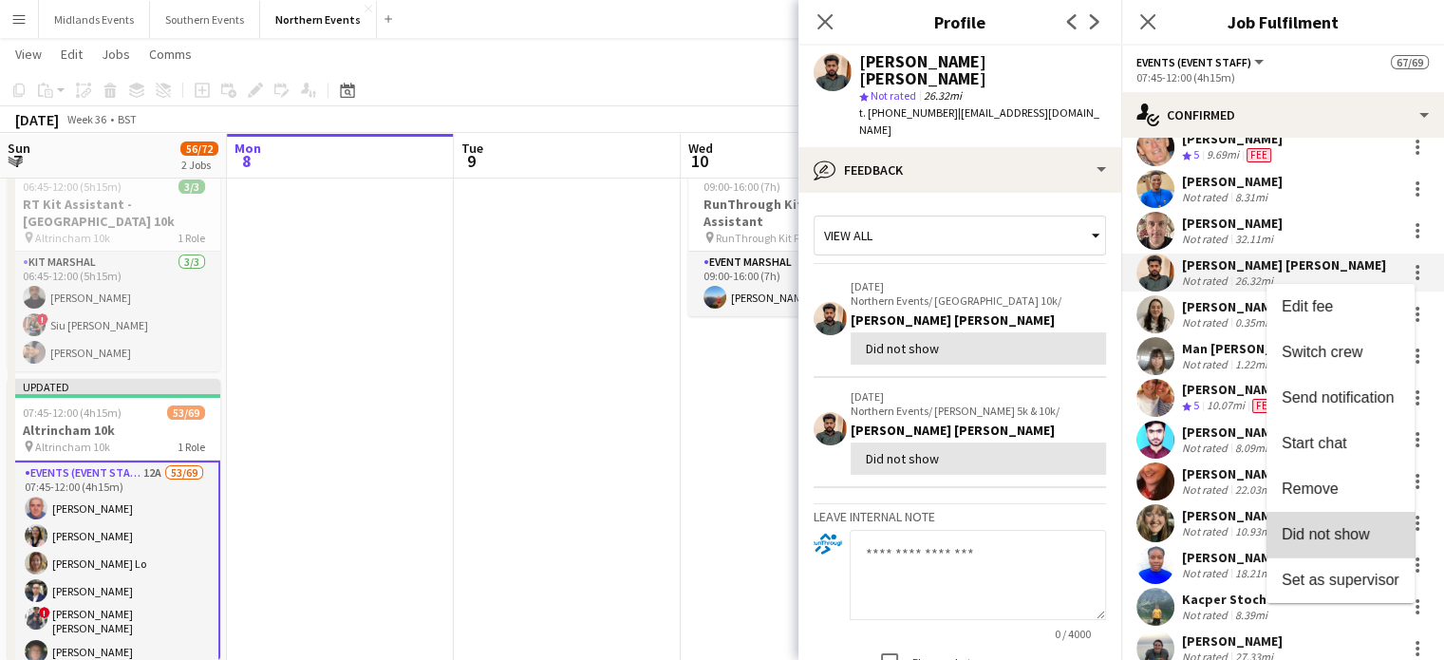
click at [1345, 536] on span "Did not show" at bounding box center [1326, 533] width 88 height 16
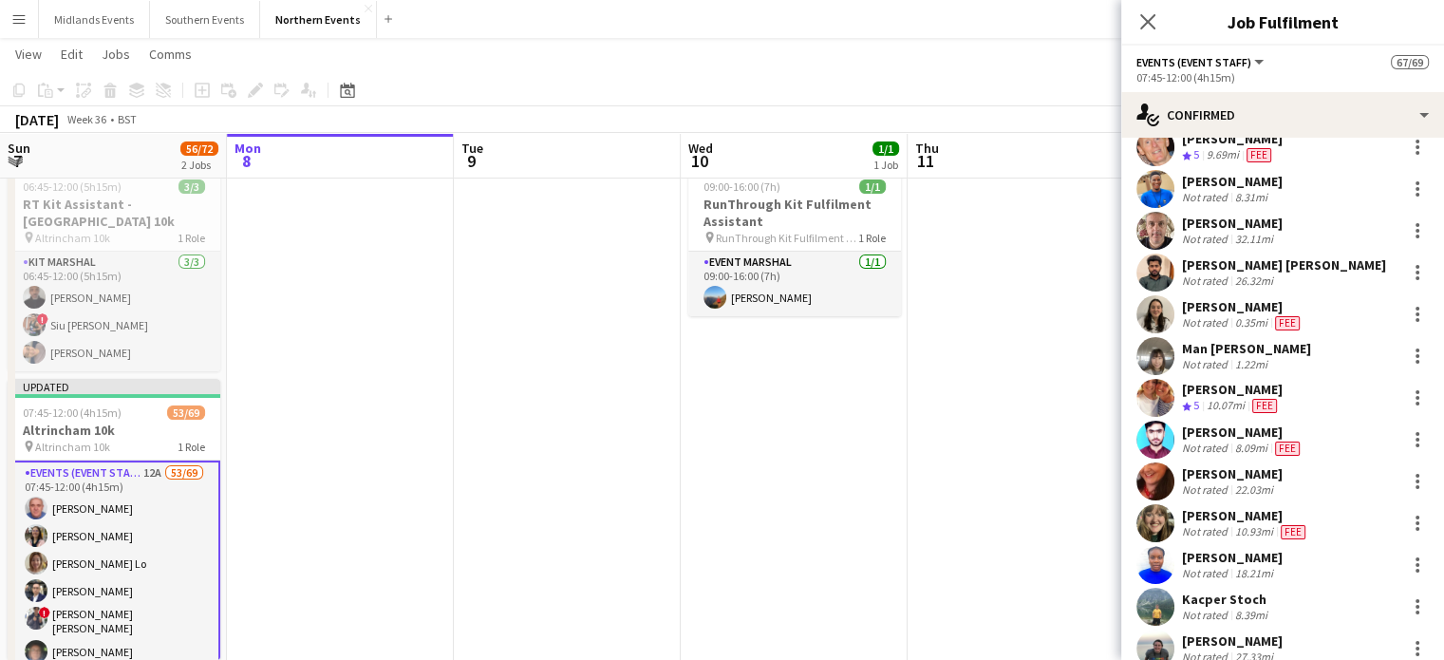
click at [1401, 254] on div "Devendra Singh Rathore Not rated 26.32mi" at bounding box center [1282, 273] width 323 height 38
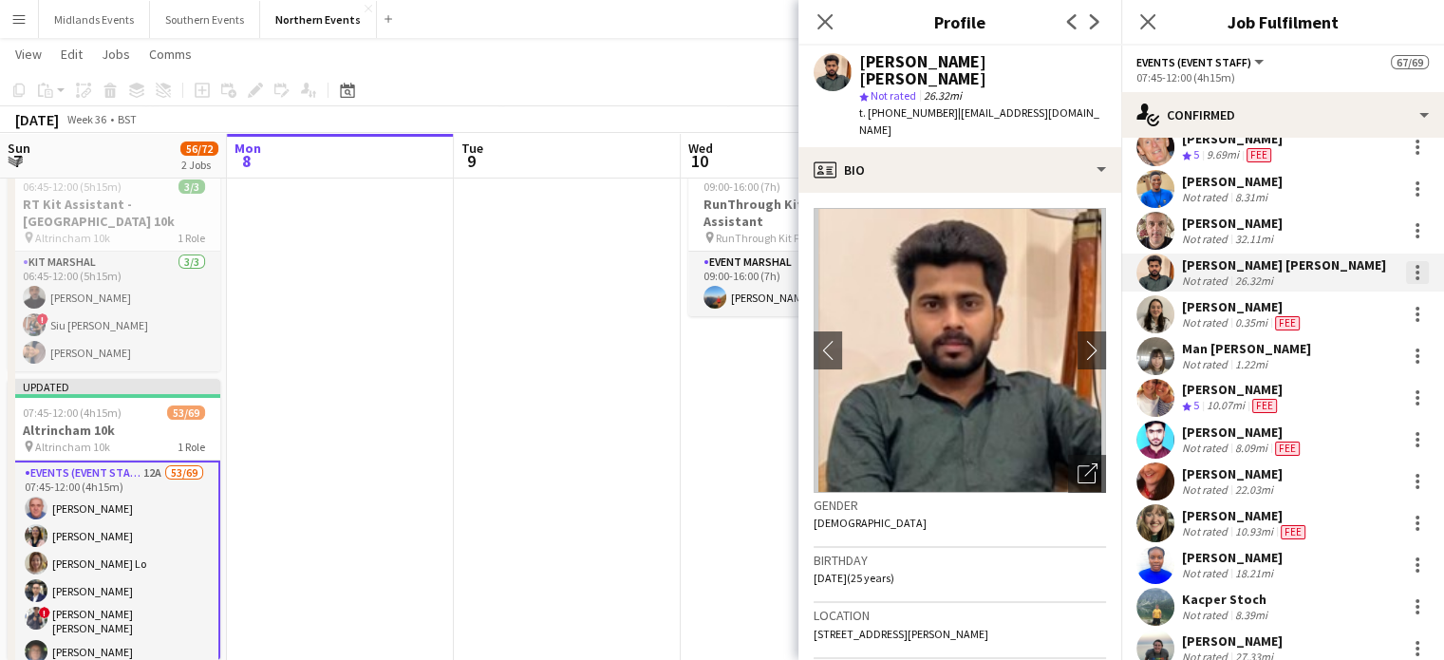
click at [1406, 271] on div at bounding box center [1417, 272] width 23 height 23
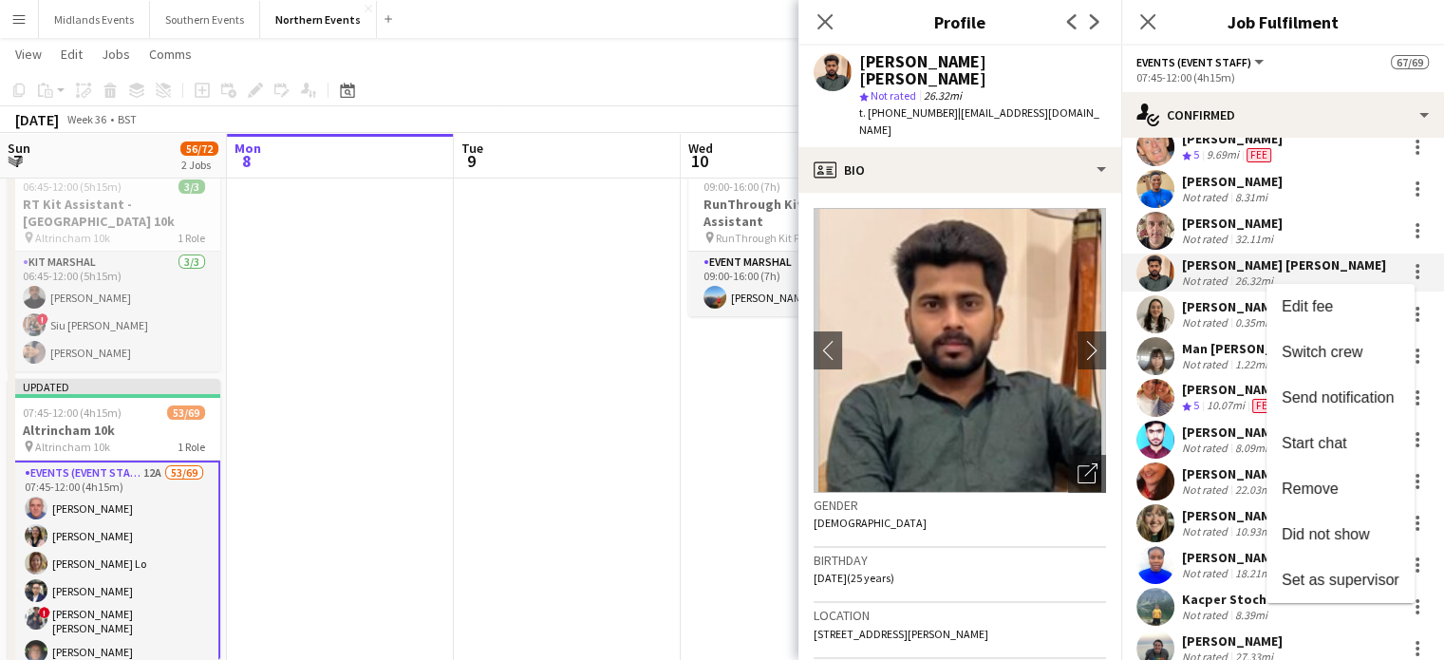
click at [1350, 271] on div at bounding box center [722, 330] width 1444 height 660
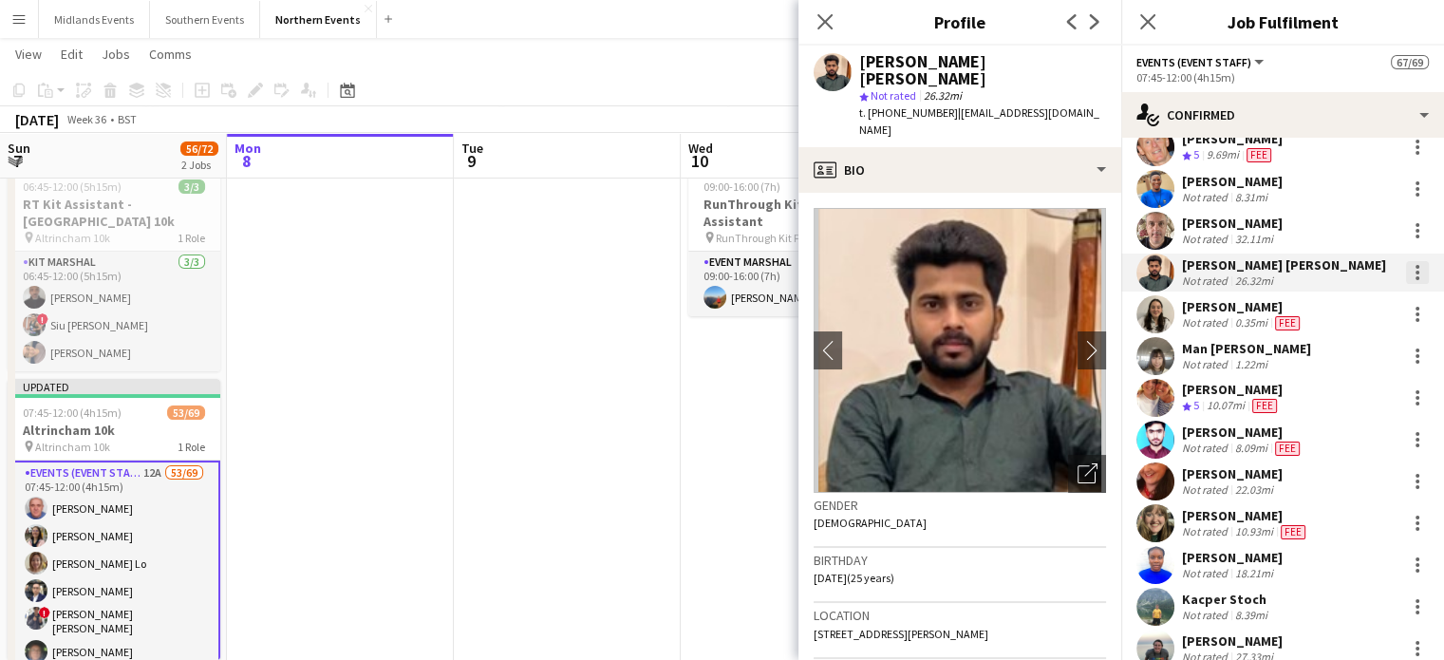
click at [1406, 276] on div at bounding box center [1417, 272] width 23 height 23
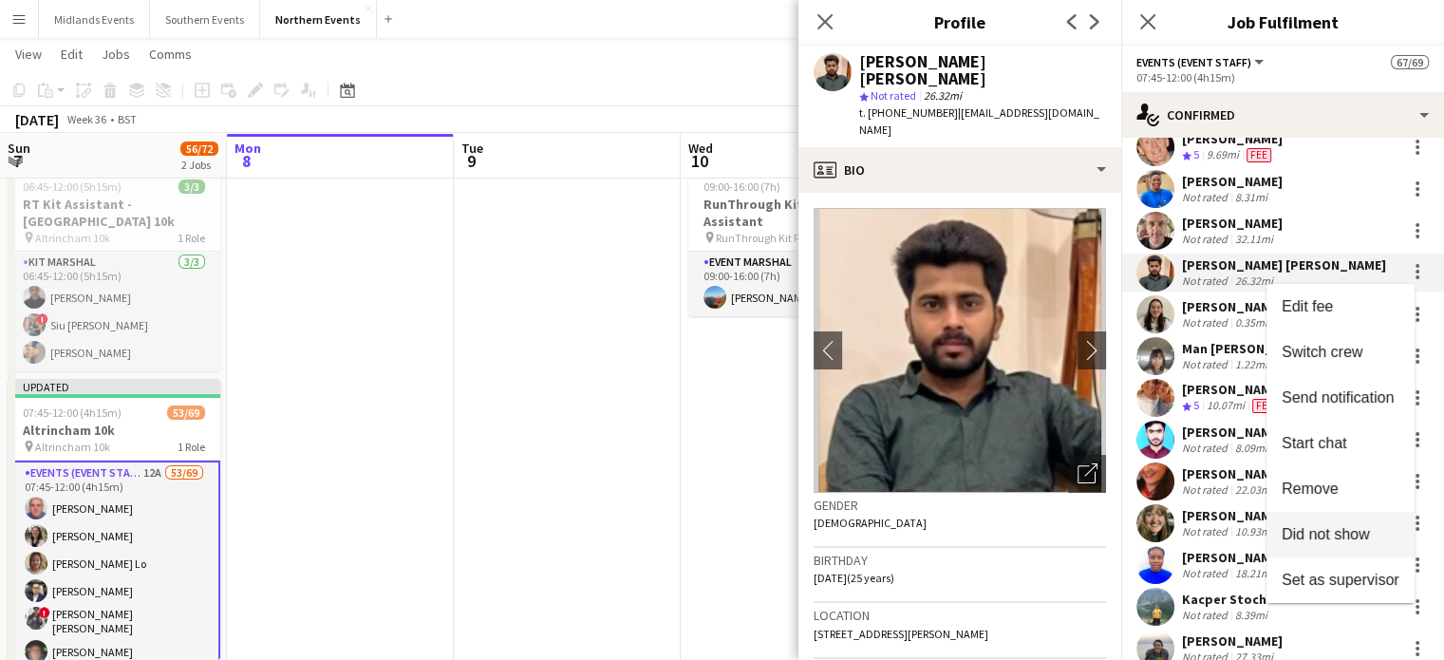
click at [1379, 539] on span "Did not show" at bounding box center [1341, 533] width 118 height 17
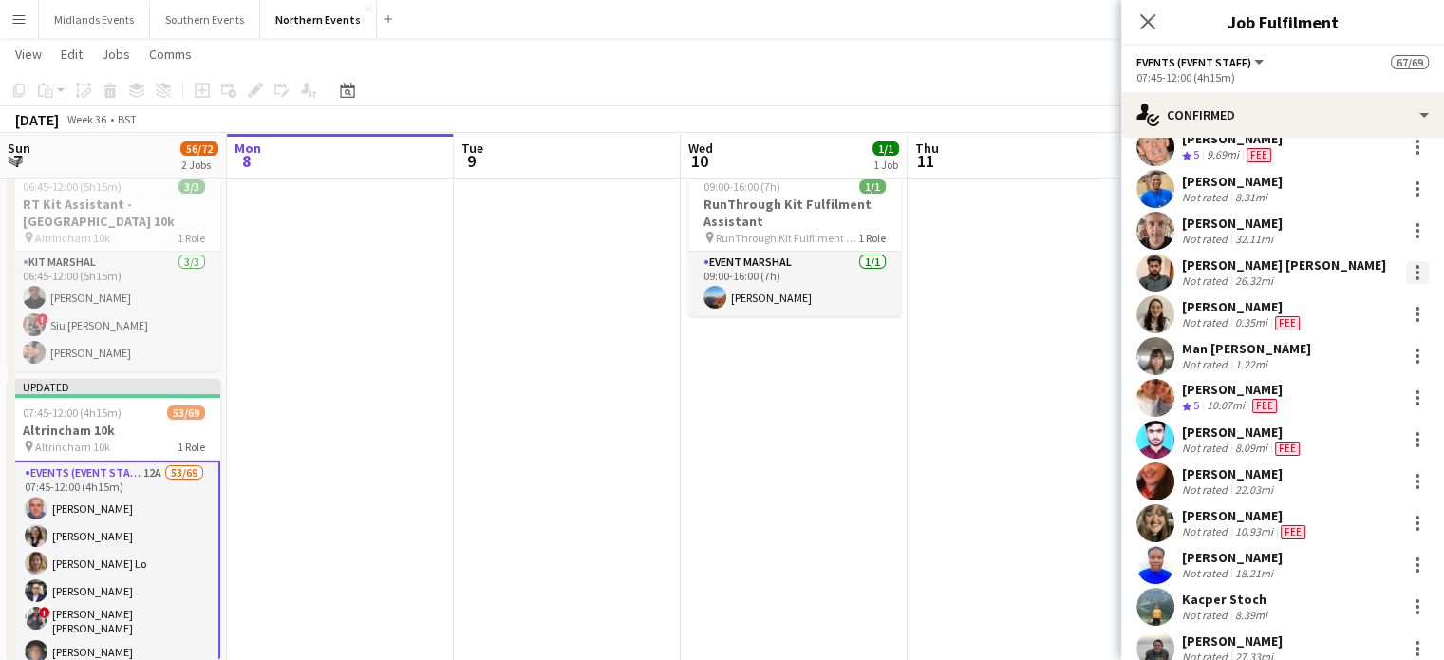
click at [1409, 276] on div at bounding box center [1417, 272] width 23 height 23
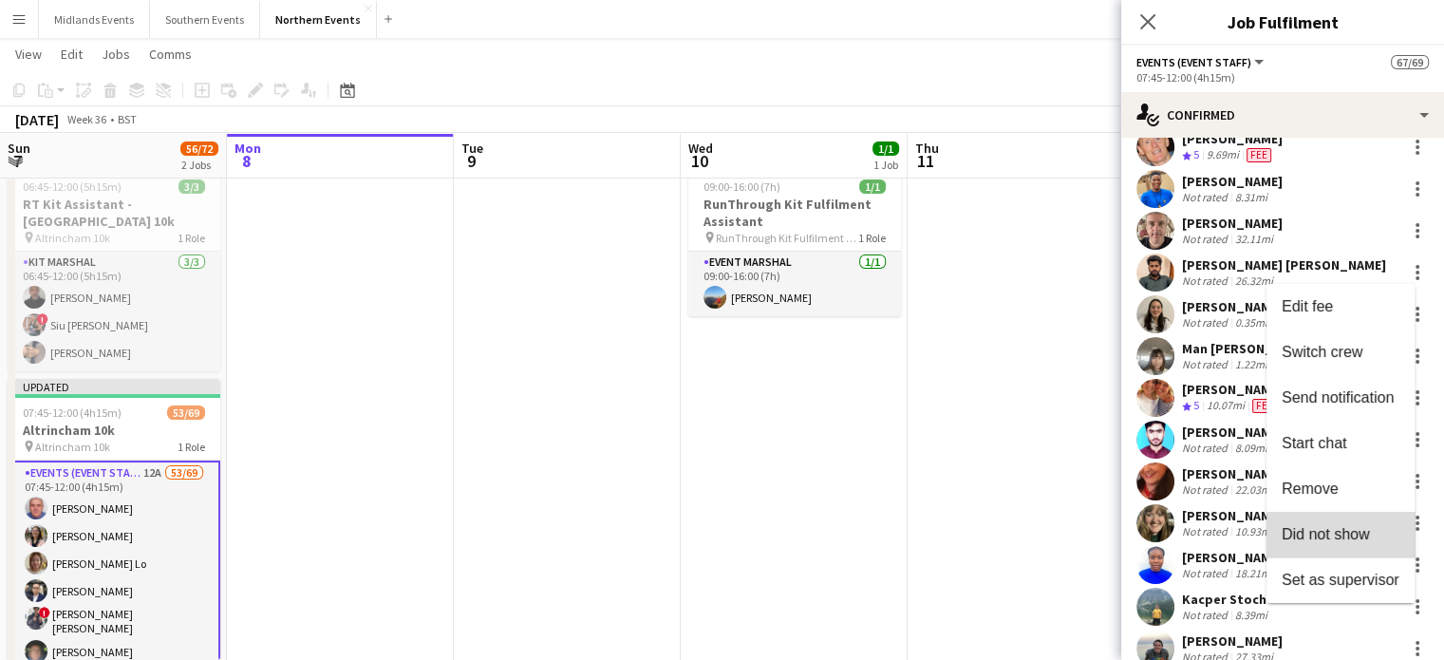
click at [1356, 539] on span "Did not show" at bounding box center [1326, 533] width 88 height 16
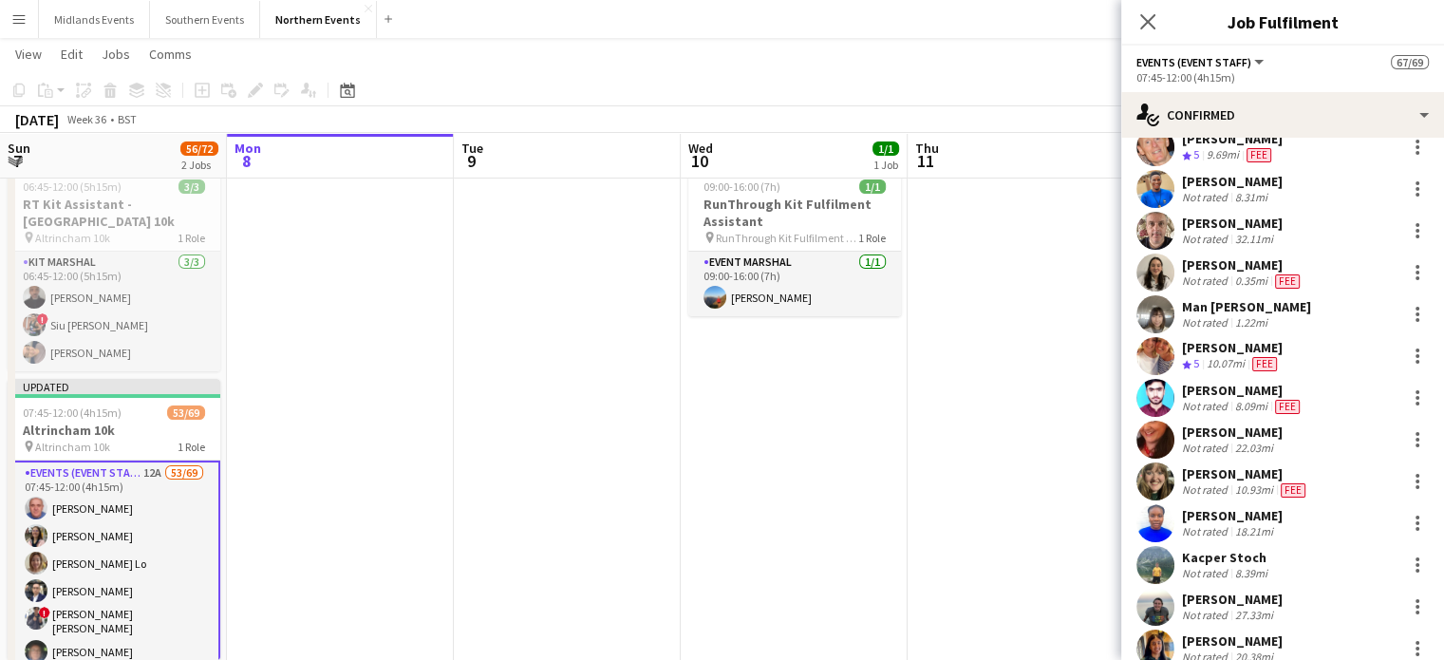
click at [1231, 396] on div "[PERSON_NAME]" at bounding box center [1243, 390] width 122 height 17
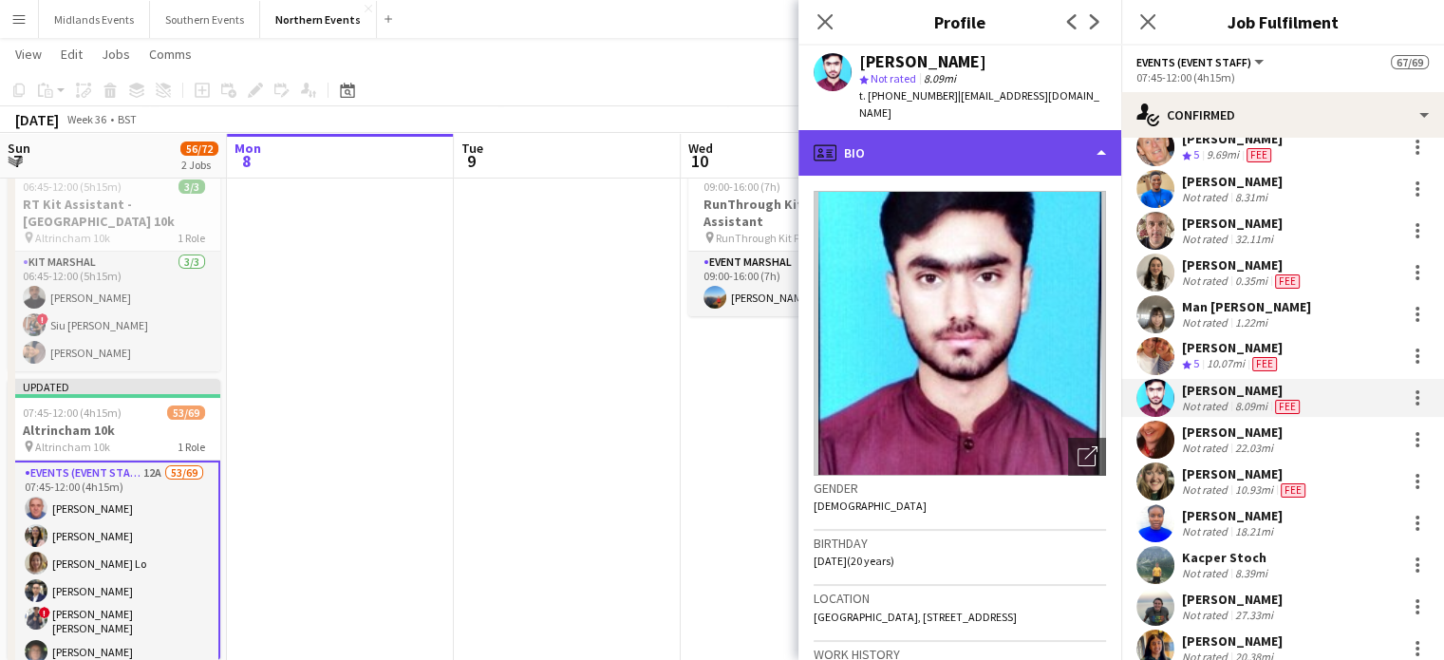
click at [1068, 138] on div "profile Bio" at bounding box center [960, 153] width 323 height 46
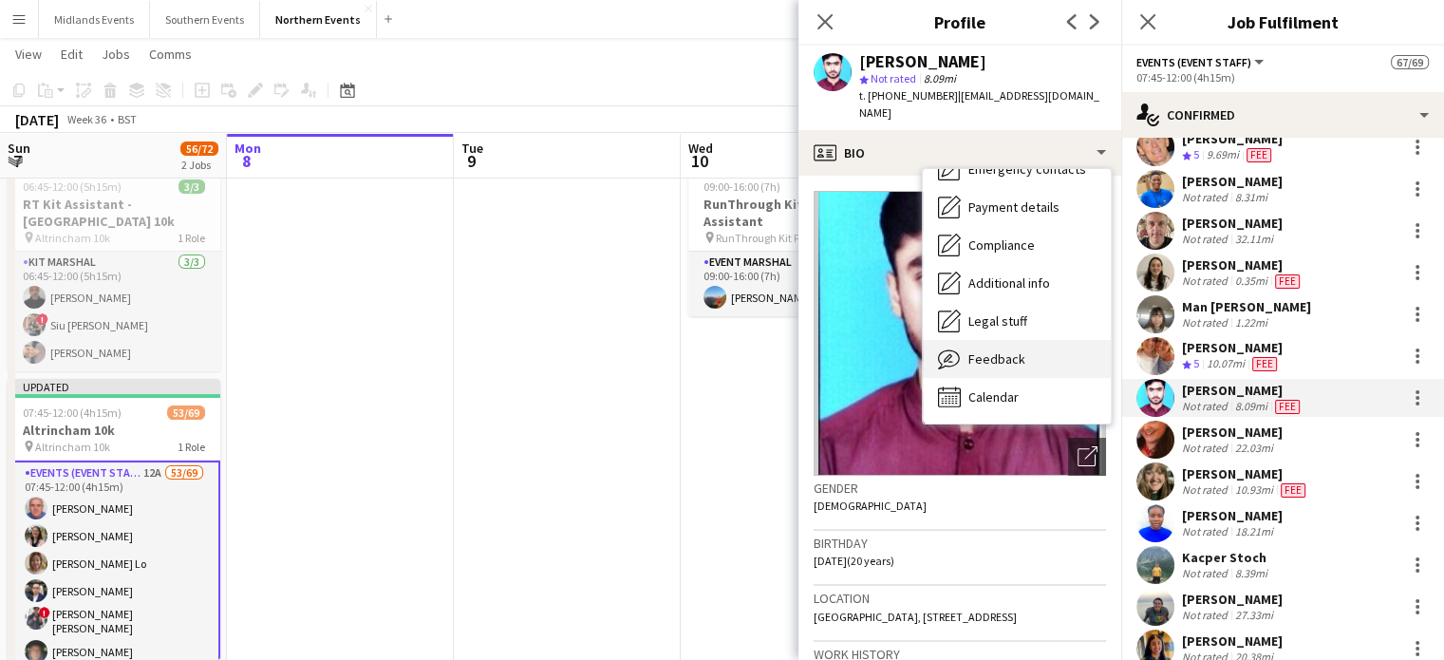
click at [1040, 340] on div "Feedback Feedback" at bounding box center [1017, 359] width 188 height 38
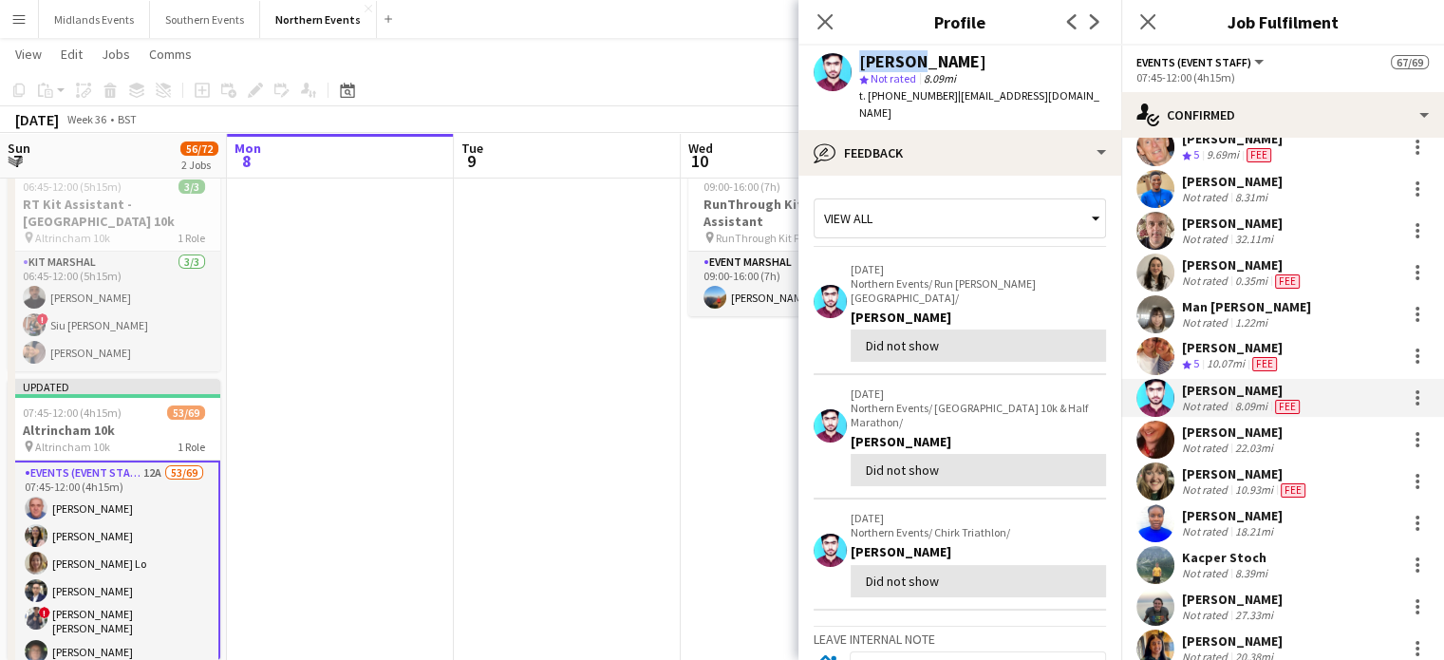
drag, startPoint x: 911, startPoint y: 64, endPoint x: 849, endPoint y: 69, distance: 62.0
click at [849, 69] on div "Danish Iqbal star Not rated 8.09mi t. +447400102803 | danishmalkana@gmail.com" at bounding box center [960, 88] width 323 height 85
click at [1409, 396] on div at bounding box center [1417, 397] width 23 height 23
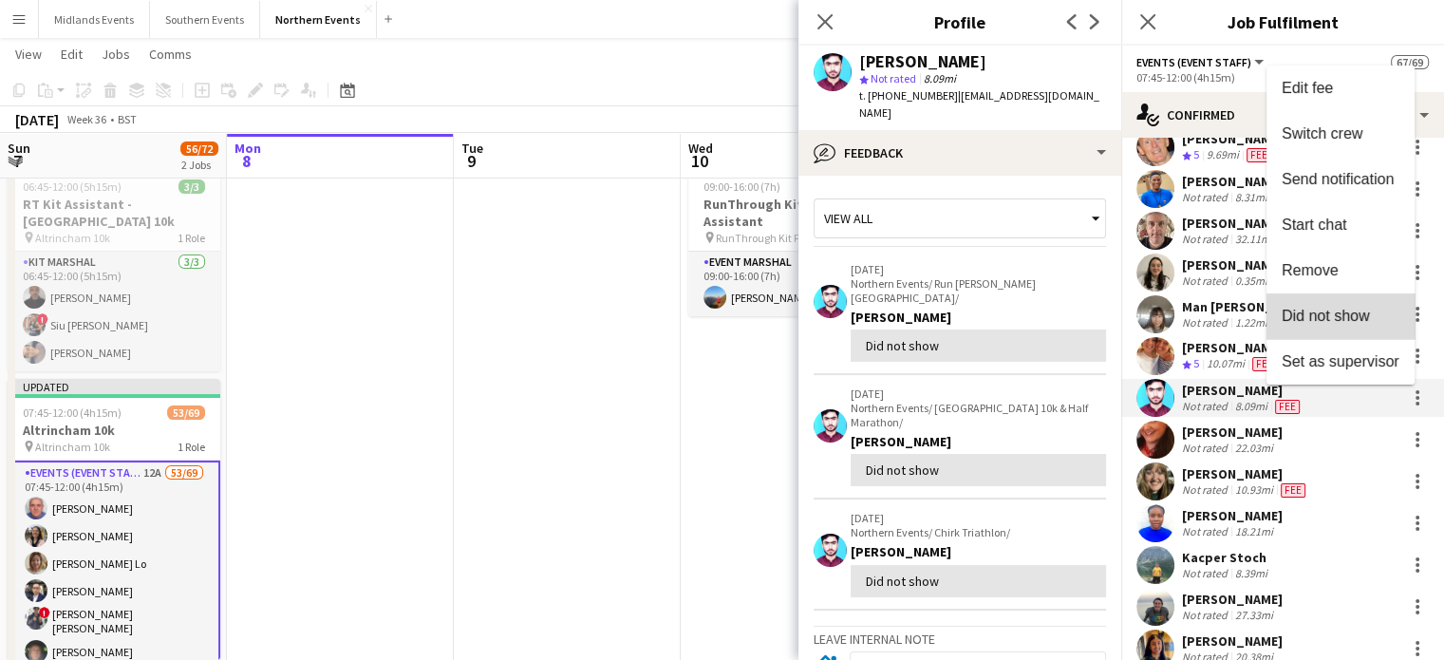
click at [1379, 321] on span "Did not show" at bounding box center [1341, 315] width 118 height 17
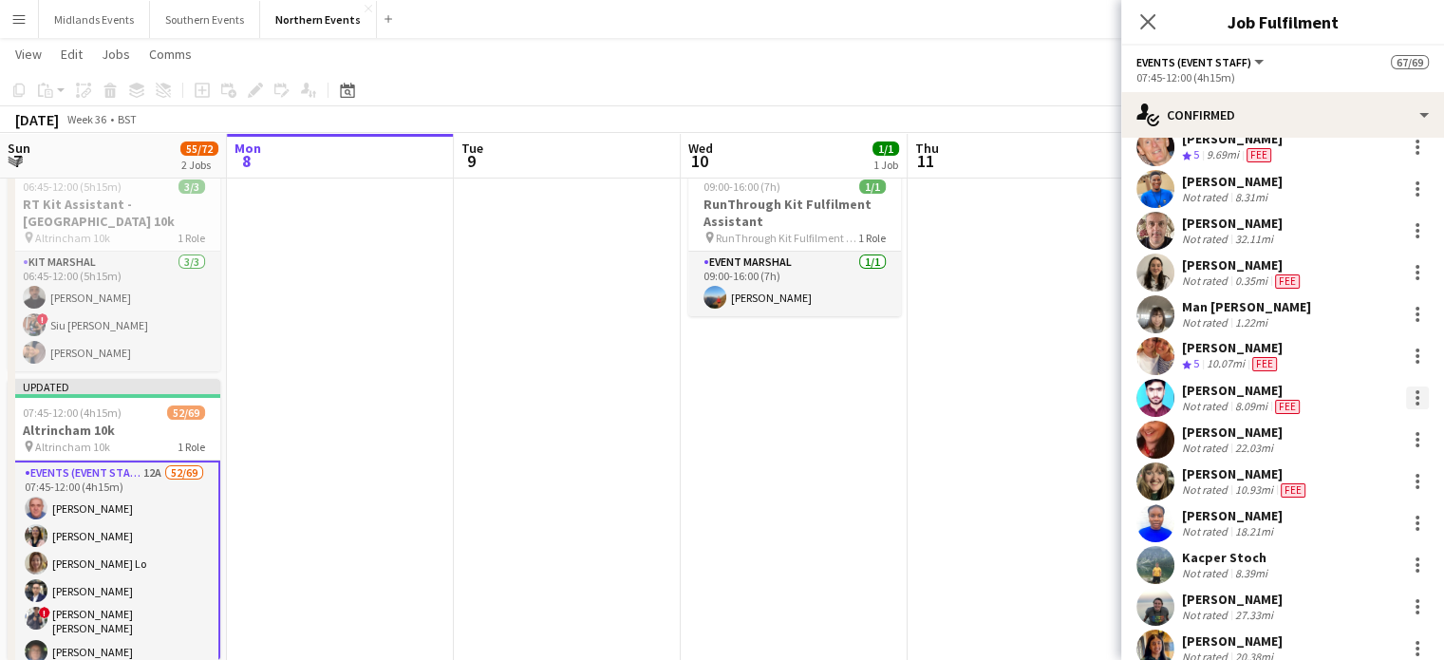
click at [1406, 399] on div at bounding box center [1417, 397] width 23 height 23
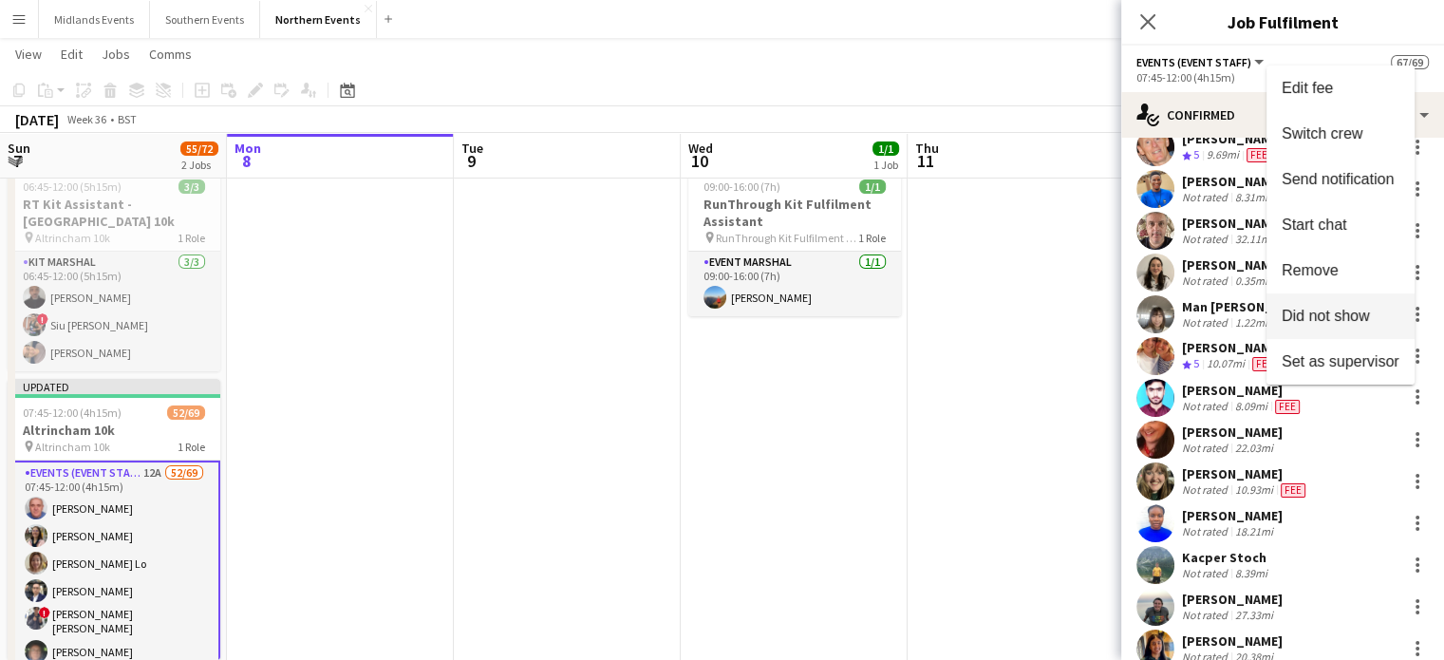
click at [1367, 315] on span "Did not show" at bounding box center [1326, 315] width 88 height 16
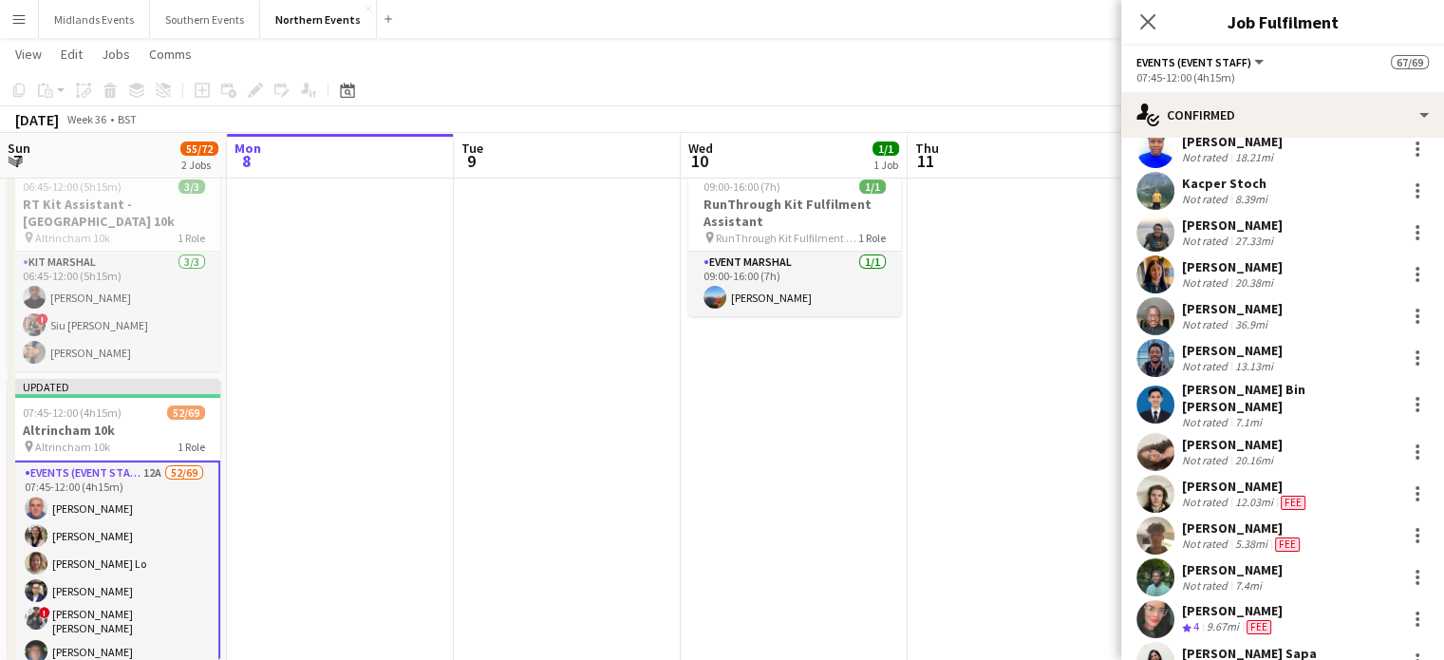
scroll to position [1404, 0]
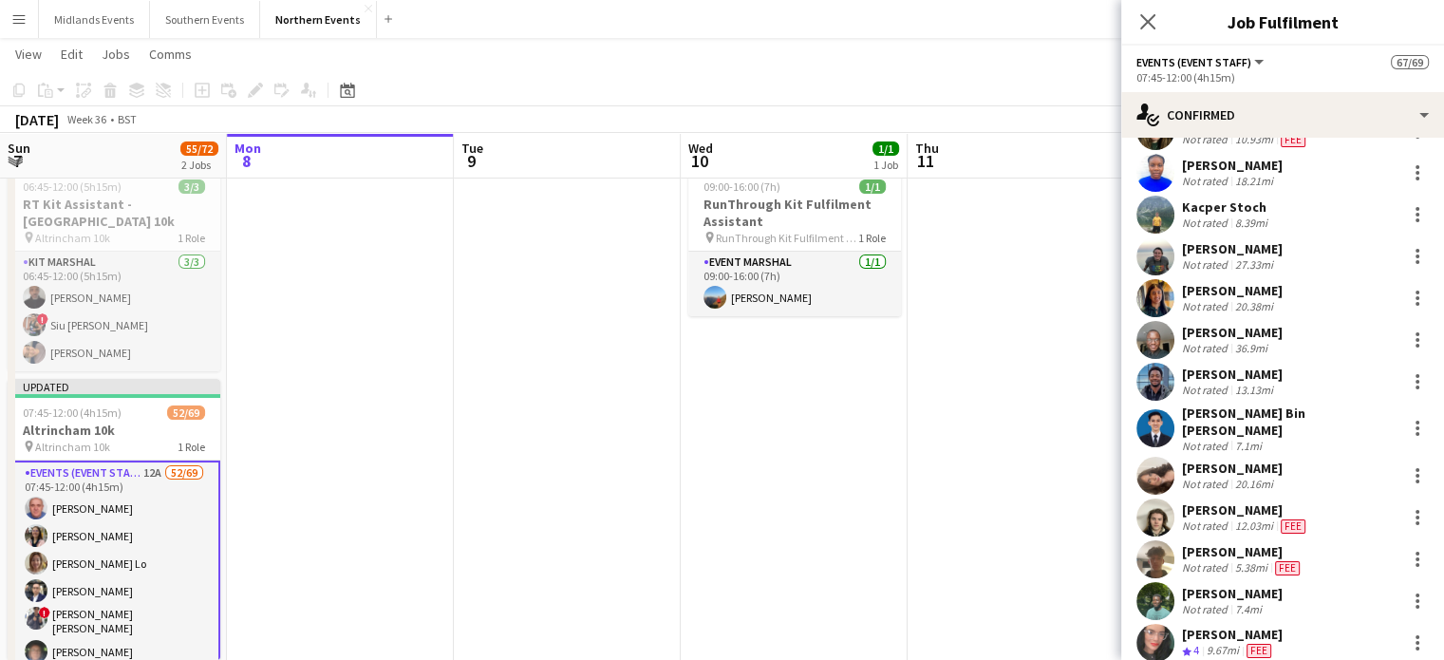
click at [1215, 330] on div "Shingirai Nyambira" at bounding box center [1232, 332] width 101 height 17
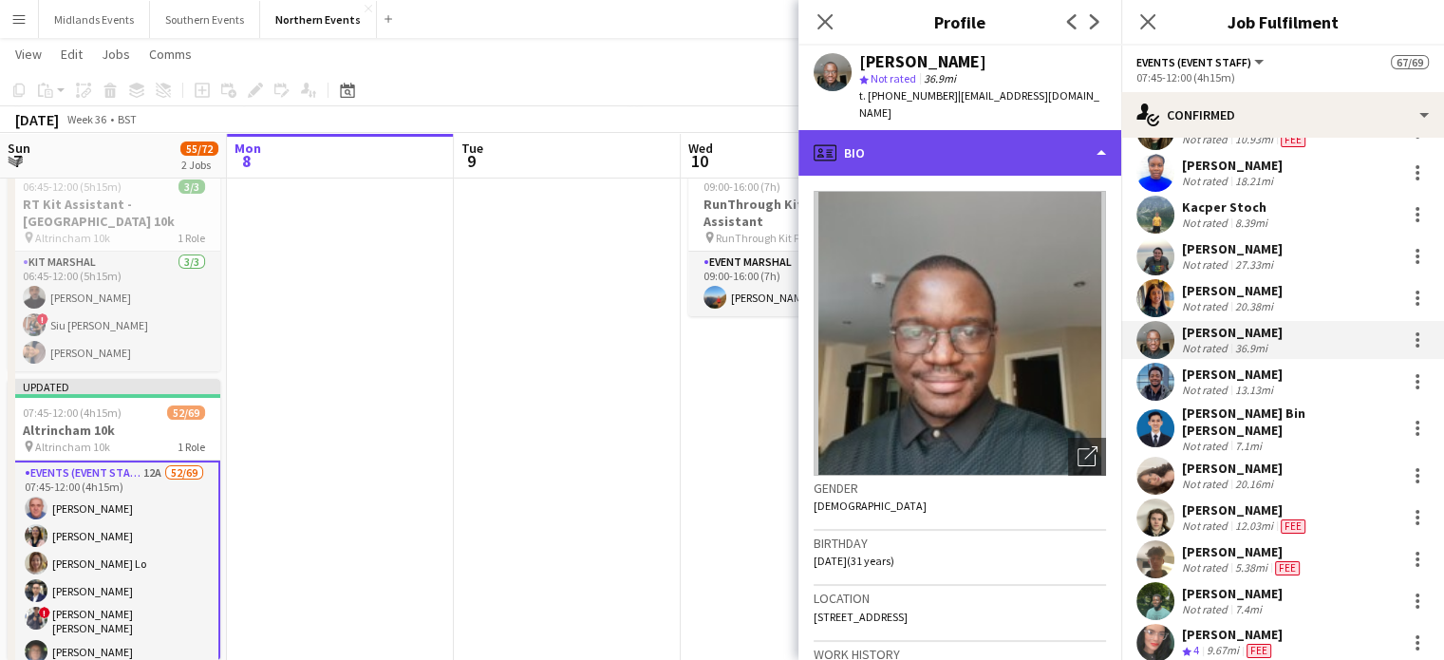
click at [947, 143] on div "profile Bio" at bounding box center [960, 153] width 323 height 46
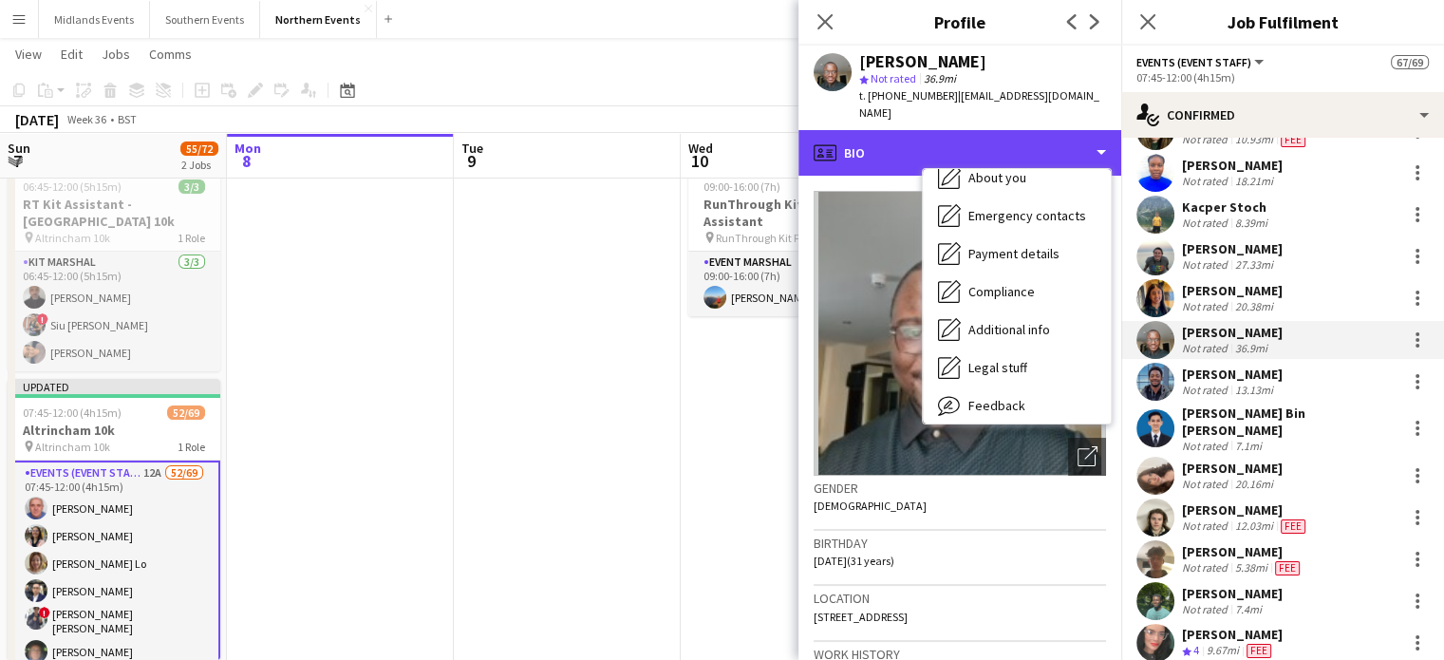
scroll to position [164, 0]
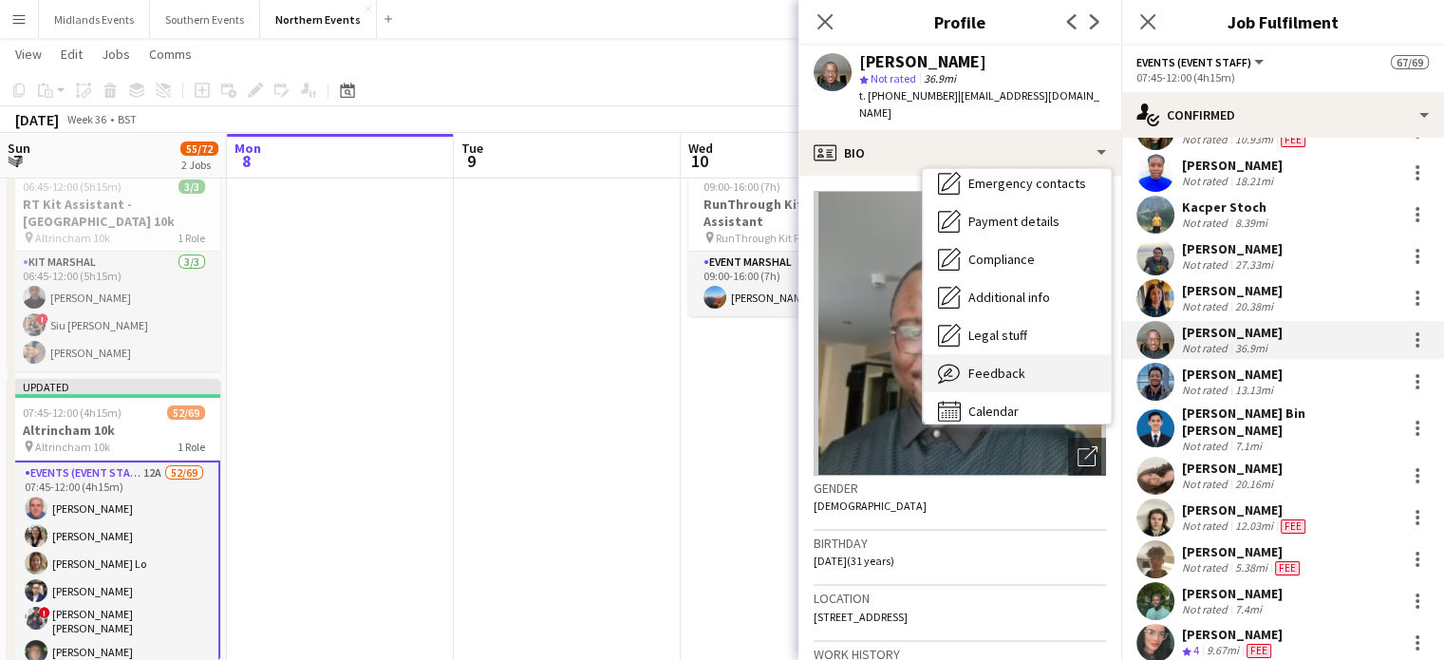
click at [1029, 357] on div "Feedback Feedback" at bounding box center [1017, 373] width 188 height 38
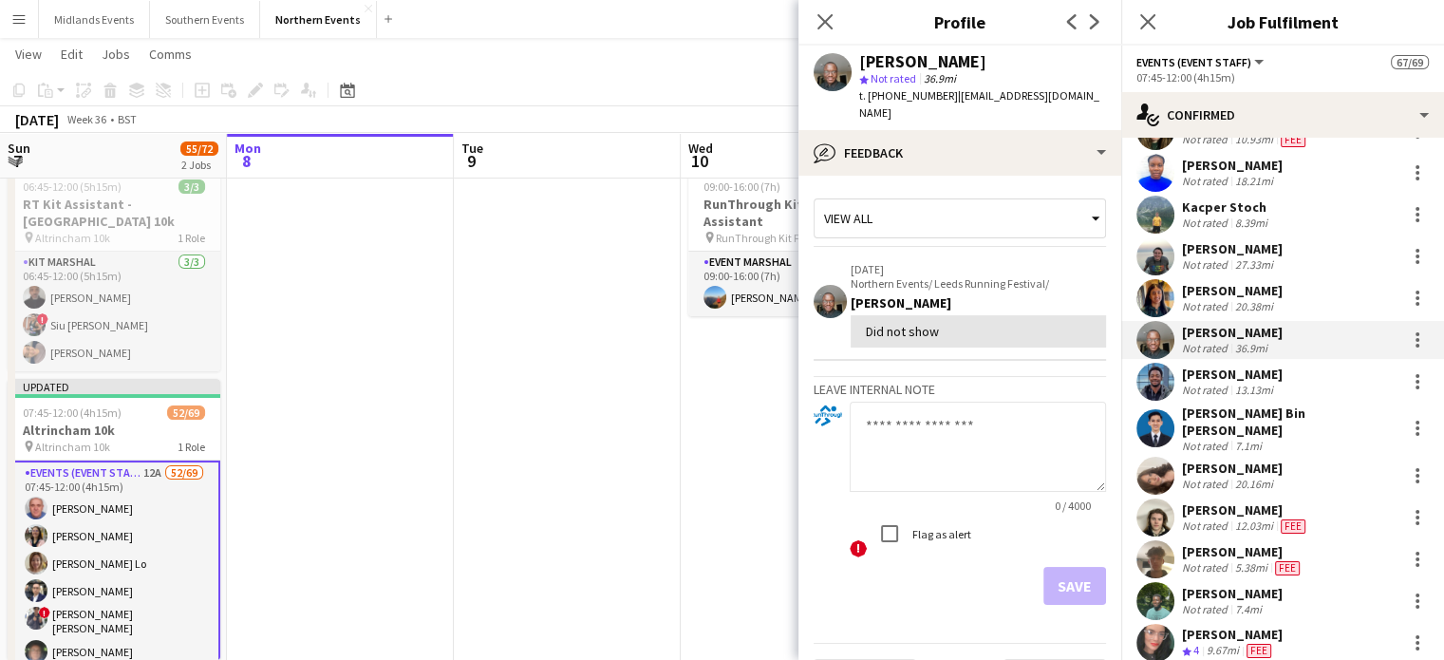
click at [949, 416] on textarea at bounding box center [978, 447] width 256 height 90
type textarea "**********"
click at [1070, 578] on button "Save" at bounding box center [1075, 586] width 63 height 38
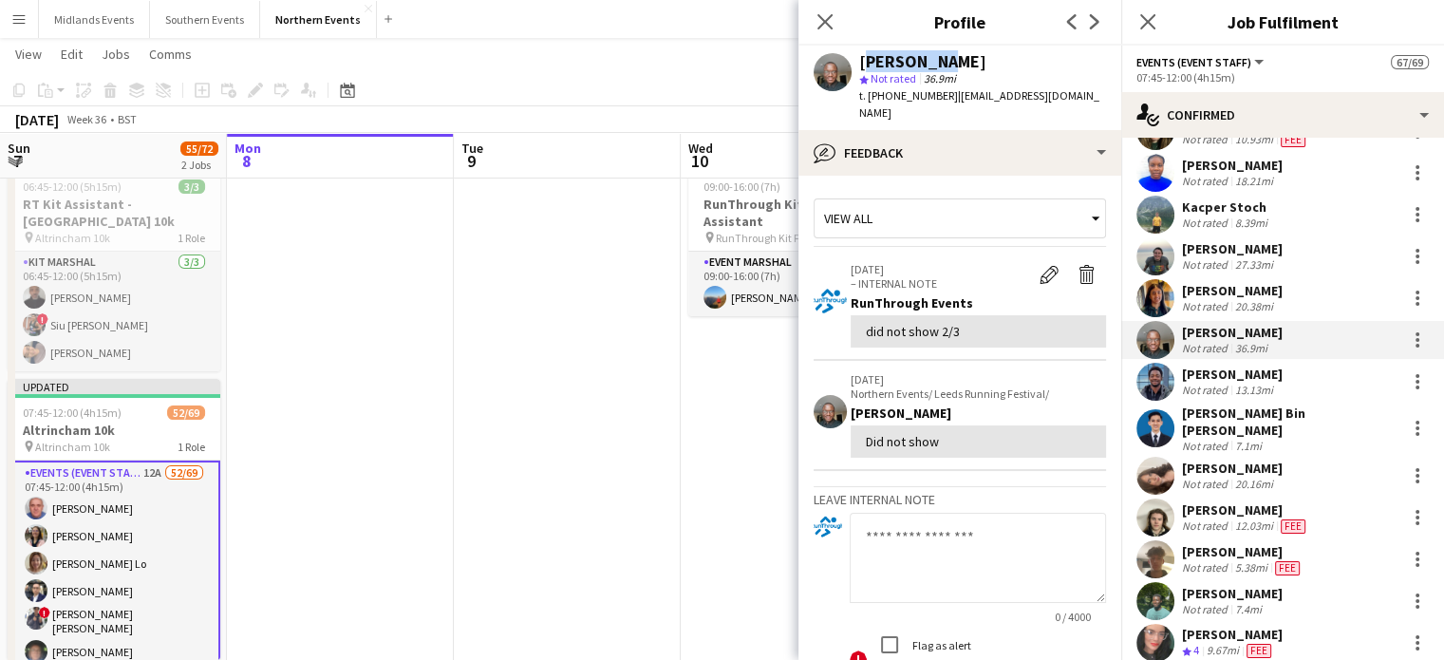
drag, startPoint x: 926, startPoint y: 63, endPoint x: 863, endPoint y: 67, distance: 62.8
click at [863, 67] on div "Shingirai Nyambira" at bounding box center [922, 61] width 127 height 17
click at [1406, 338] on div at bounding box center [1417, 340] width 23 height 23
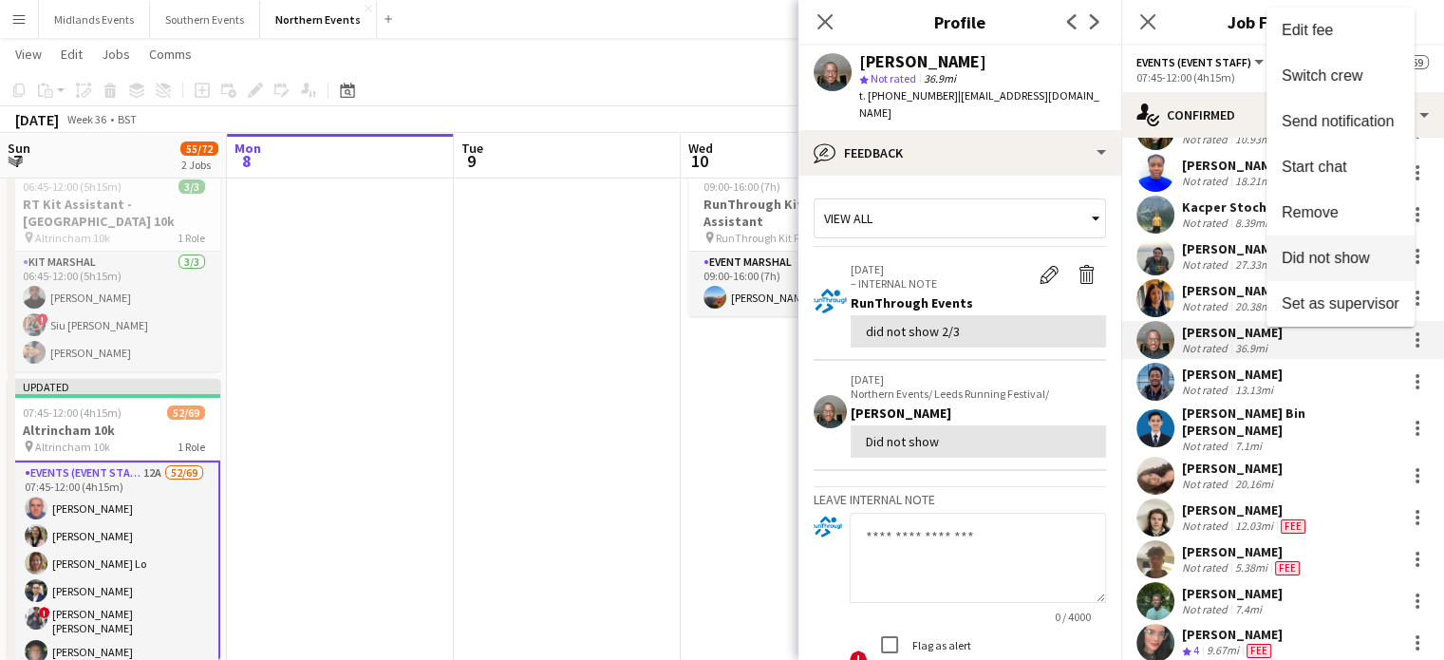
click at [1365, 262] on span "Did not show" at bounding box center [1326, 258] width 88 height 16
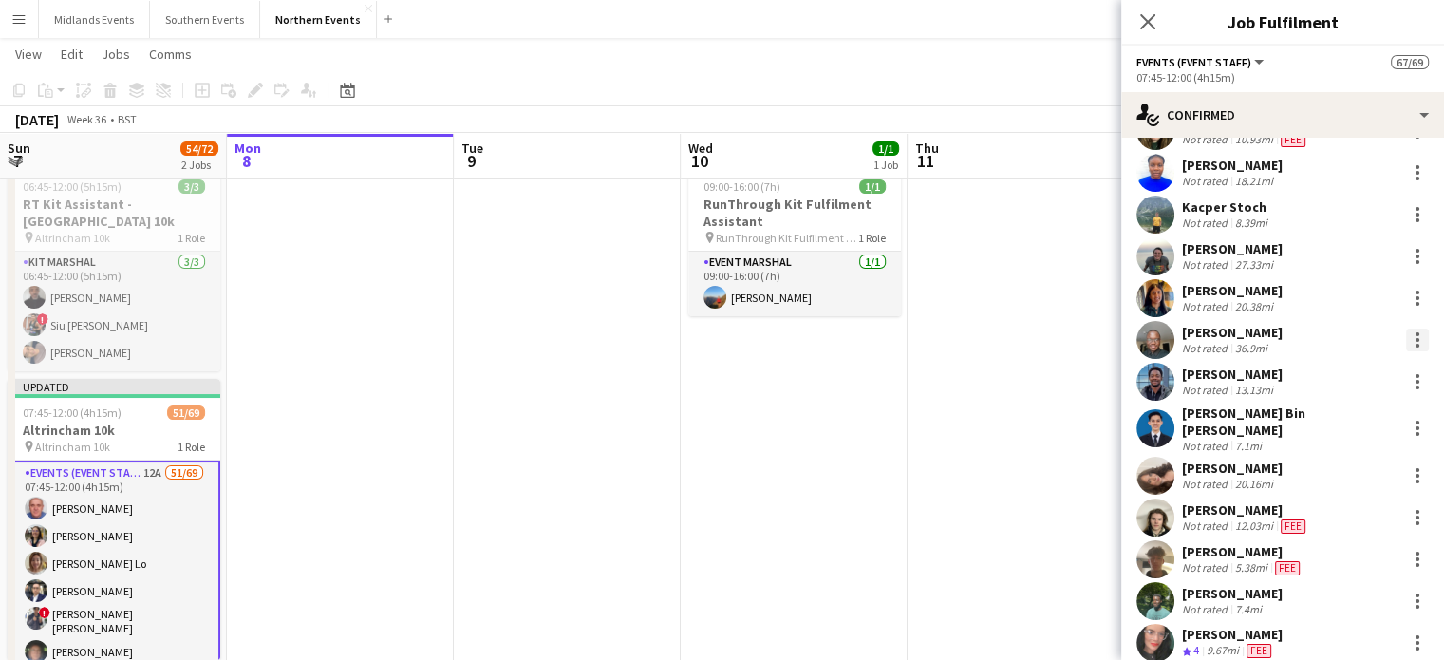
click at [1406, 337] on div at bounding box center [1417, 340] width 23 height 23
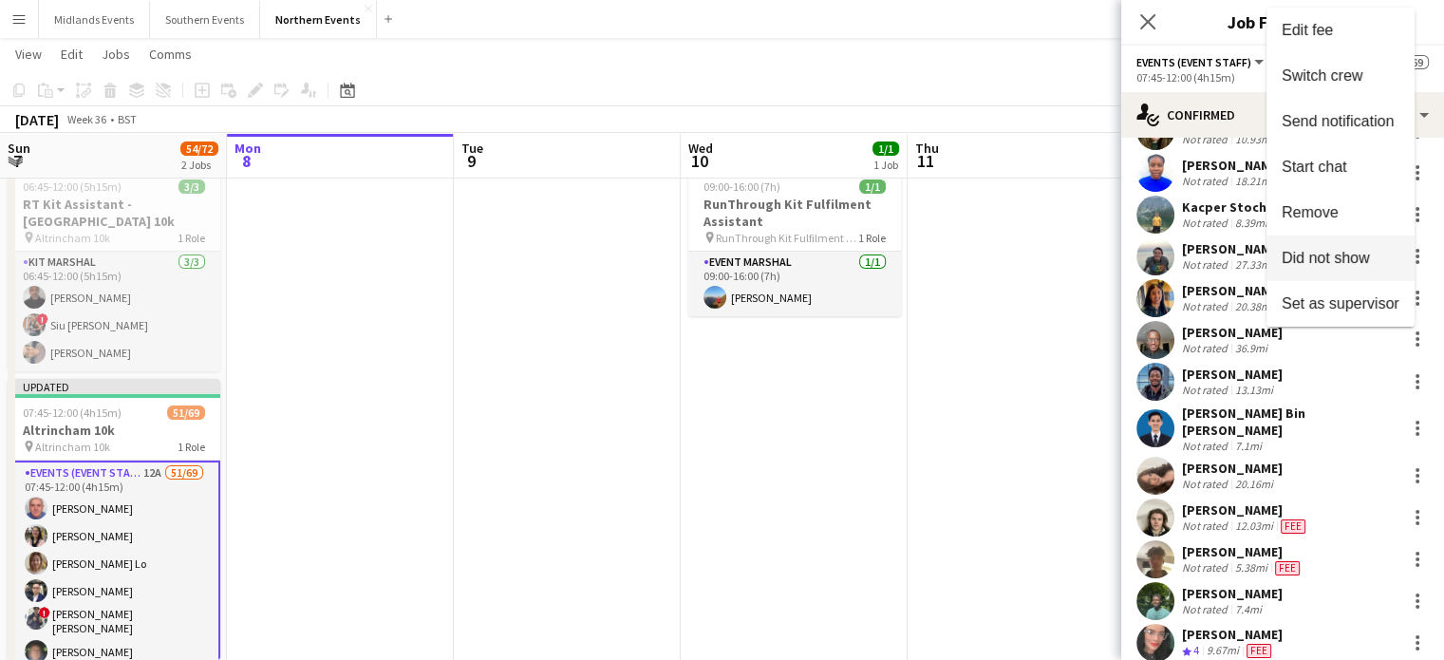
click at [1326, 255] on span "Did not show" at bounding box center [1326, 258] width 88 height 16
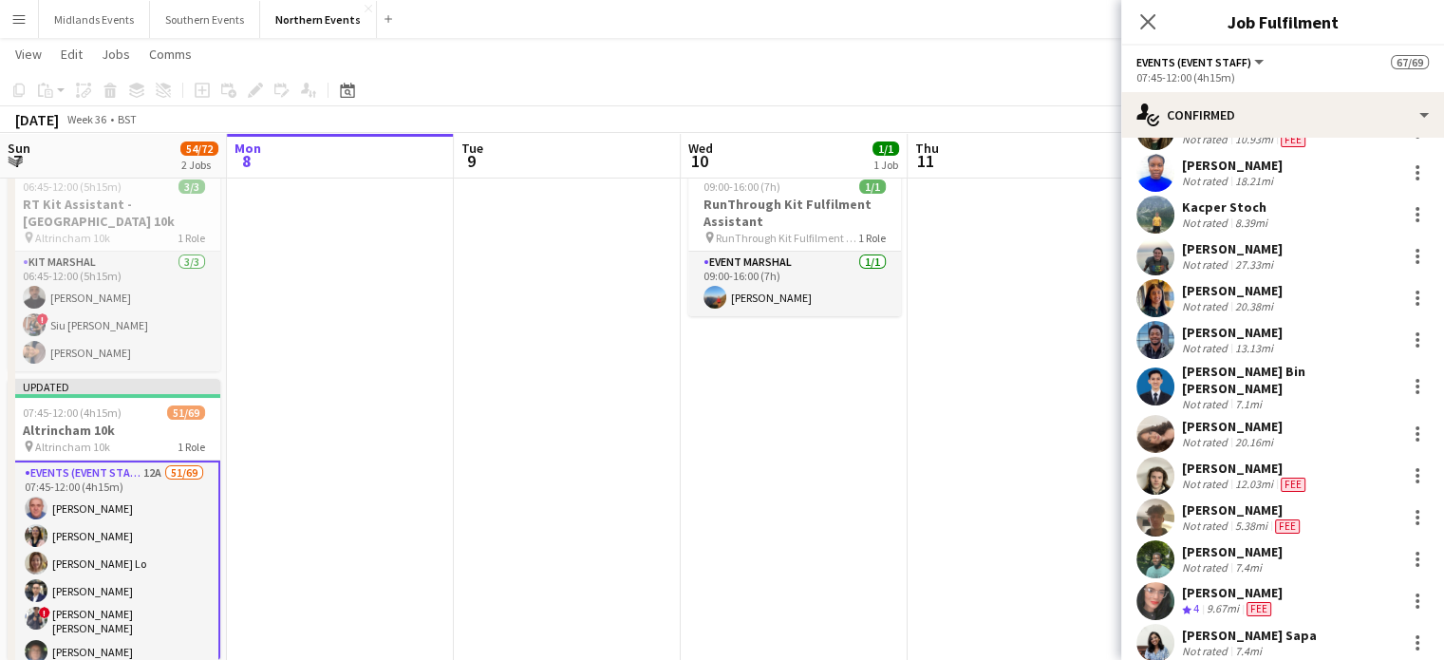
click at [1246, 464] on div "Finn Wright Not rated 12.03mi Fee" at bounding box center [1245, 476] width 127 height 32
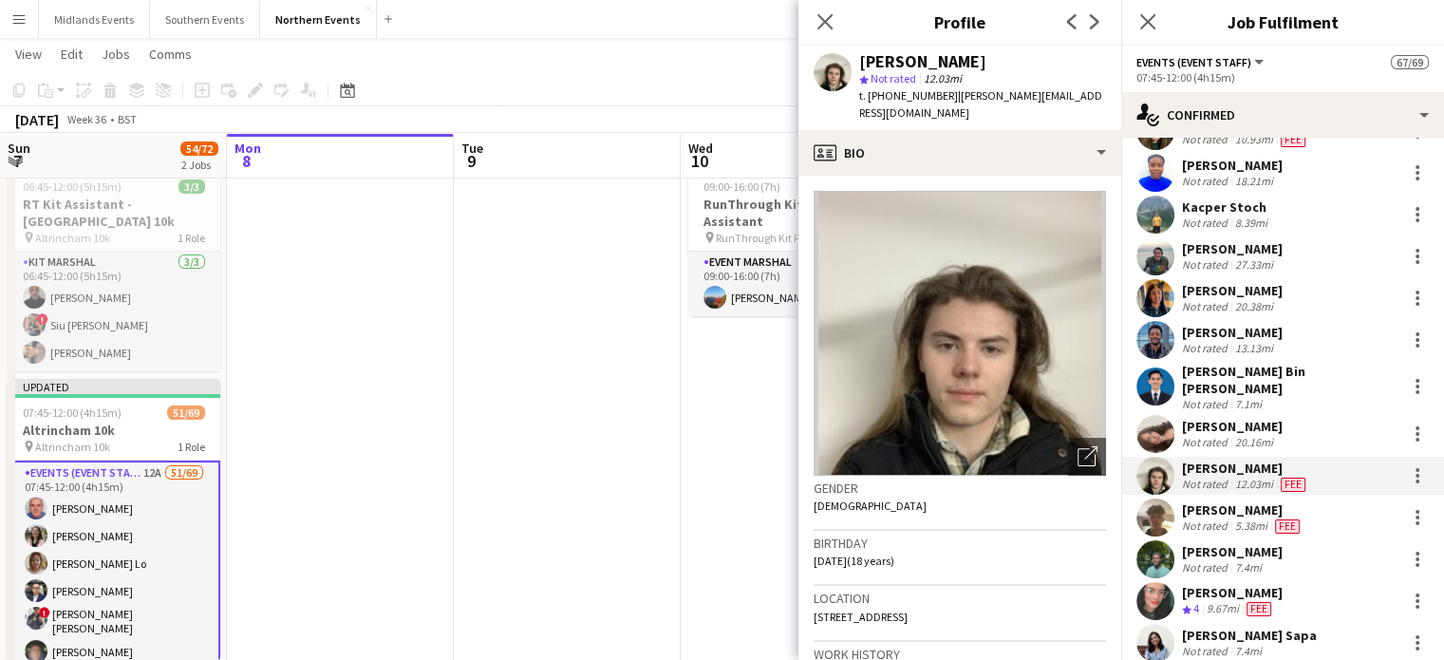
click at [1220, 501] on div "Oliver Powell" at bounding box center [1243, 509] width 122 height 17
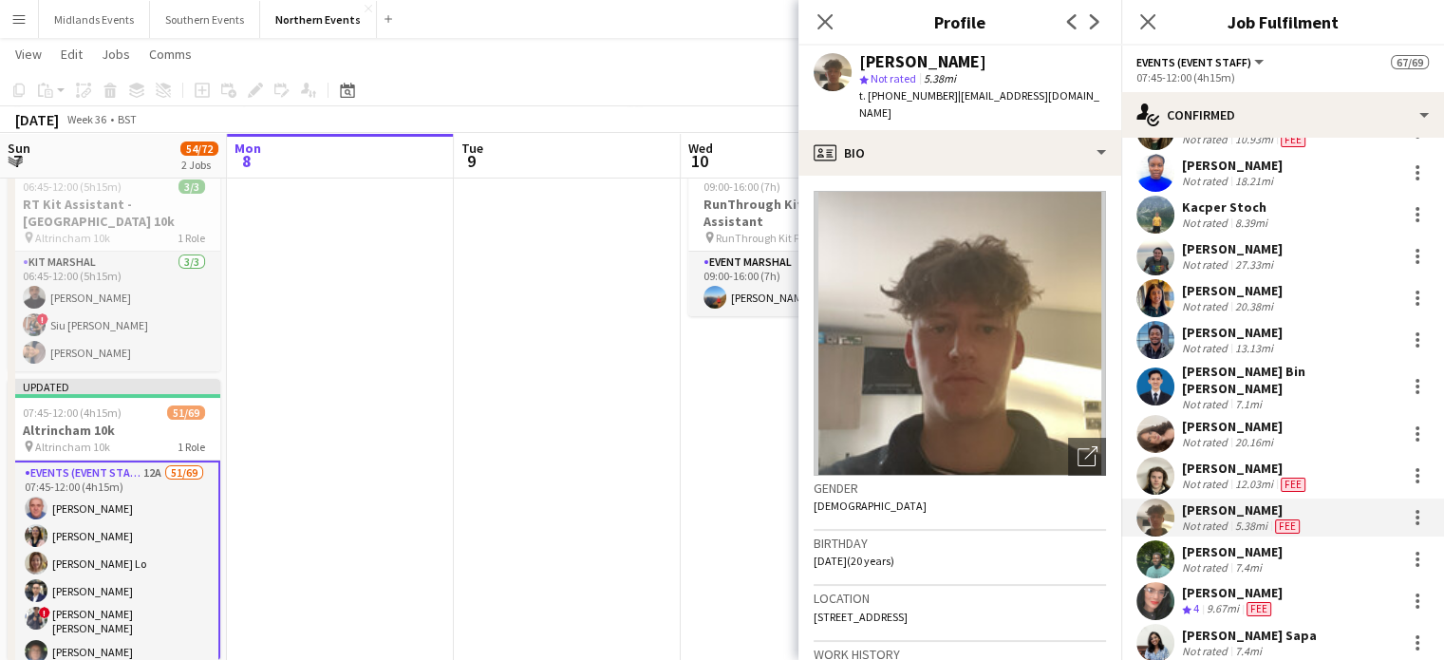
click at [1259, 627] on div "Laasya sree Sapa" at bounding box center [1249, 635] width 135 height 17
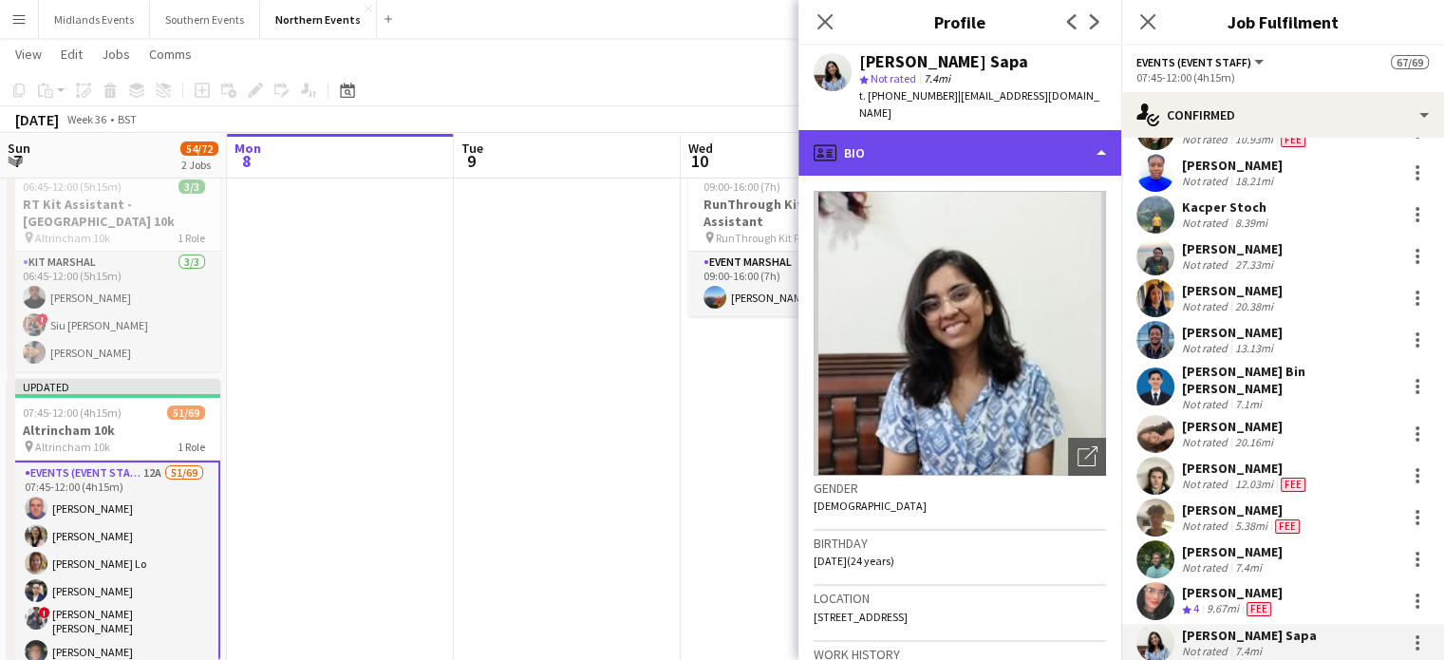
click at [1035, 146] on div "profile Bio" at bounding box center [960, 153] width 323 height 46
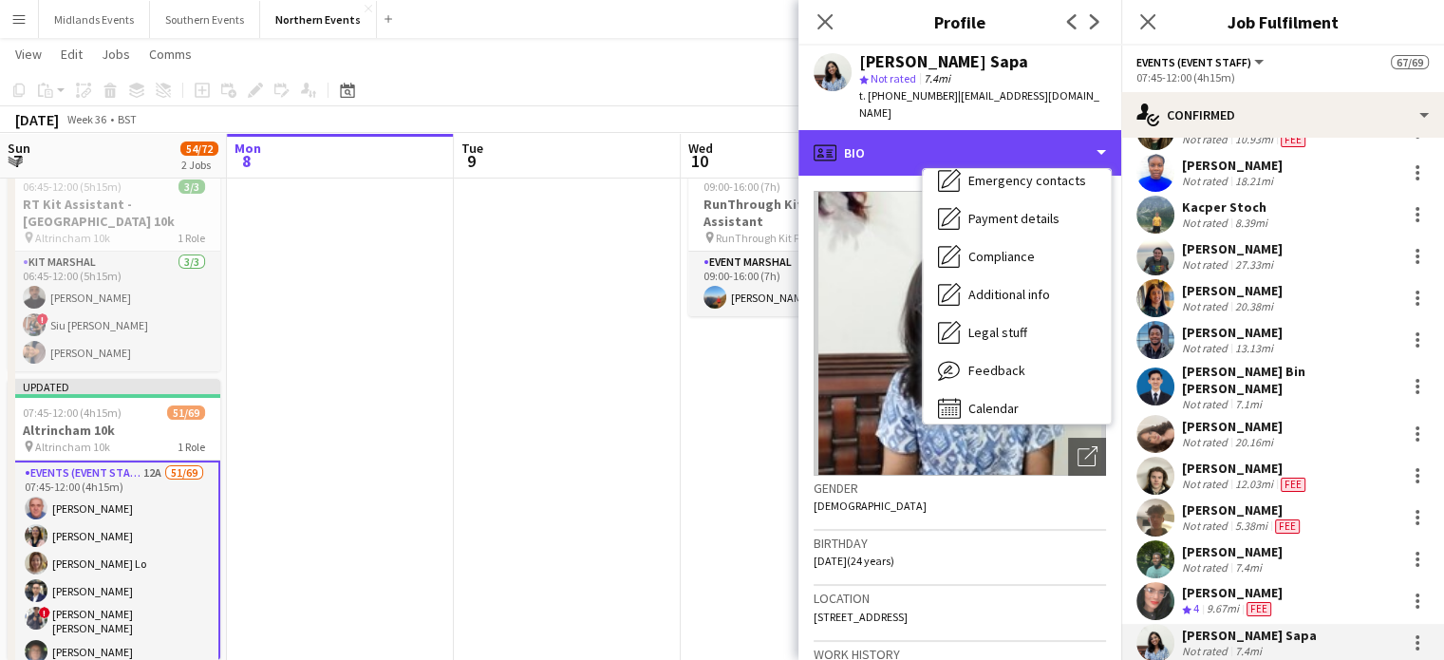
scroll to position [179, 0]
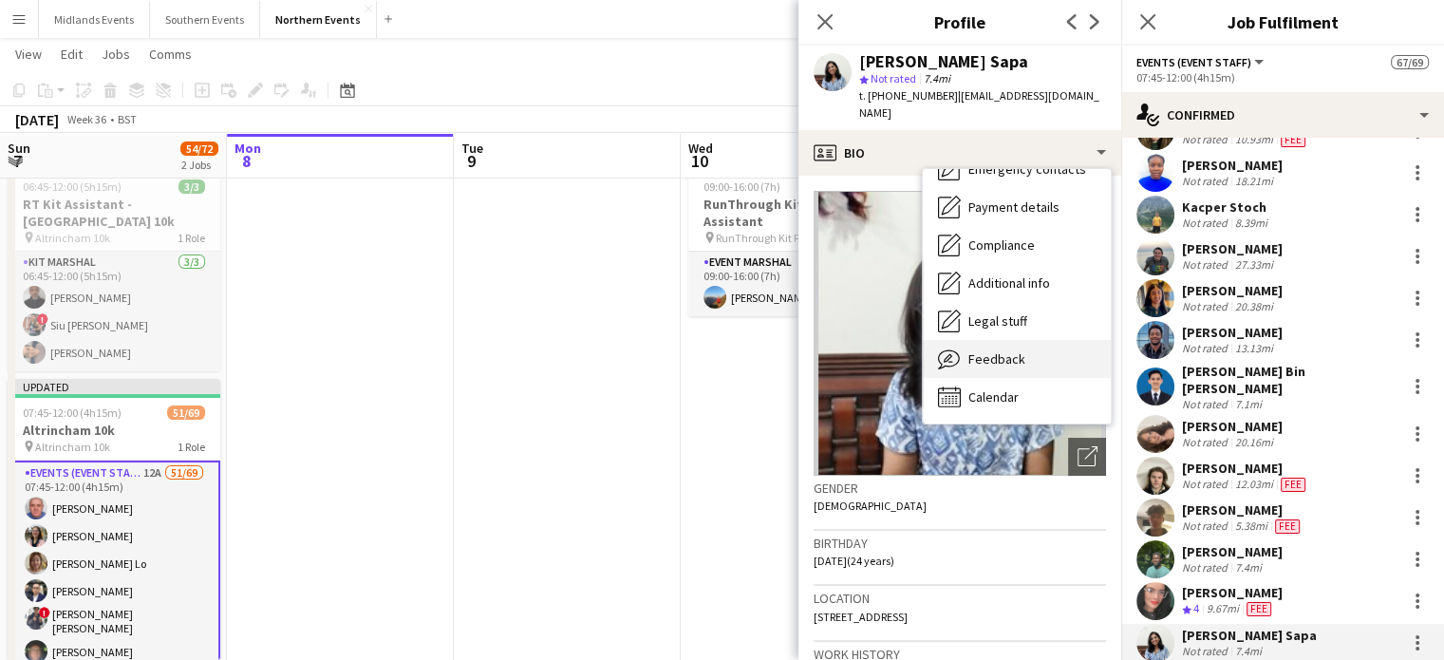
click at [997, 349] on div "Feedback Feedback" at bounding box center [1017, 359] width 188 height 38
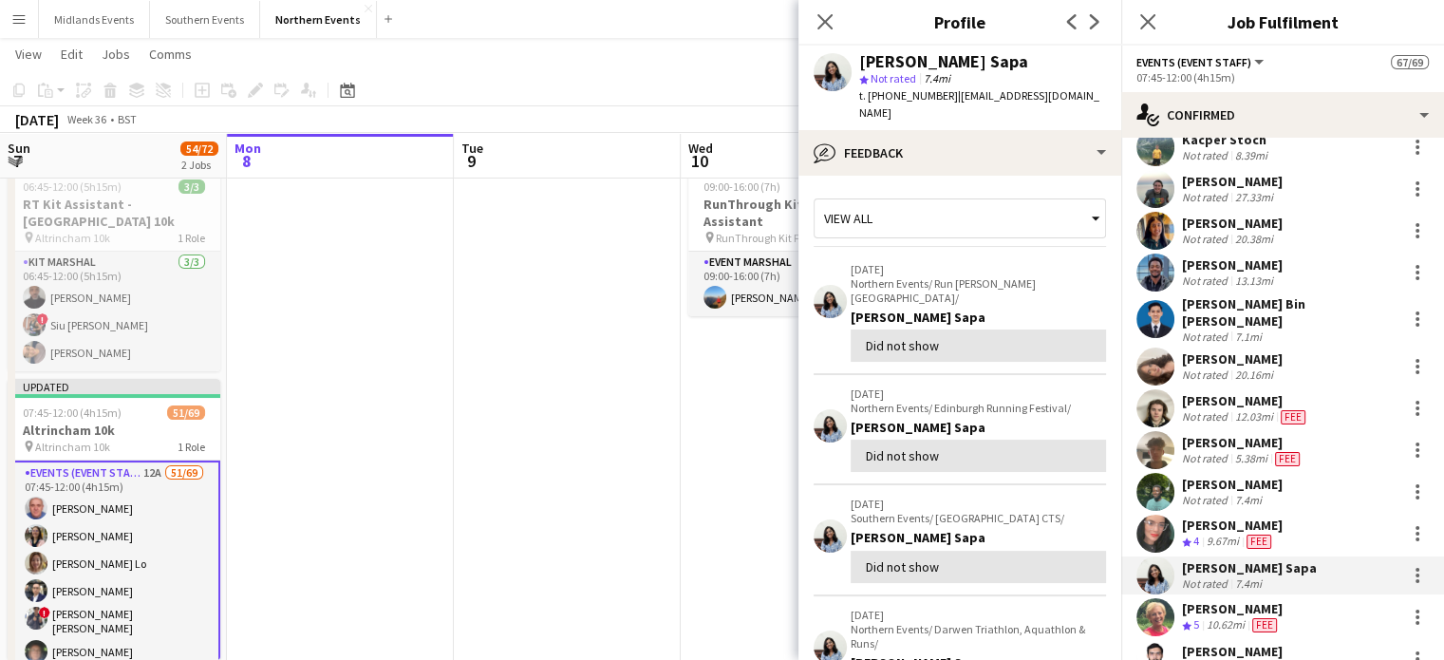
scroll to position [1477, 0]
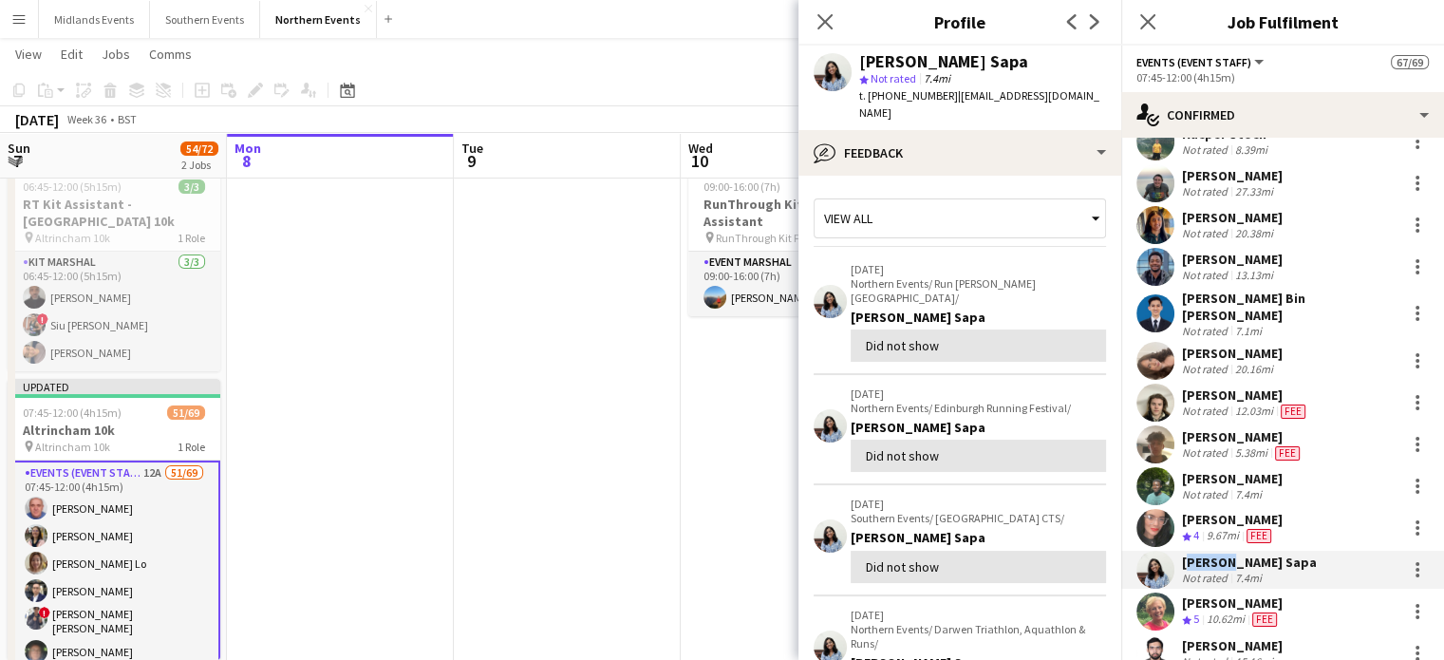
drag, startPoint x: 1223, startPoint y: 548, endPoint x: 1180, endPoint y: 550, distance: 42.8
click at [1180, 551] on div "Laasya sree Sapa Not rated 7.4mi" at bounding box center [1282, 570] width 323 height 38
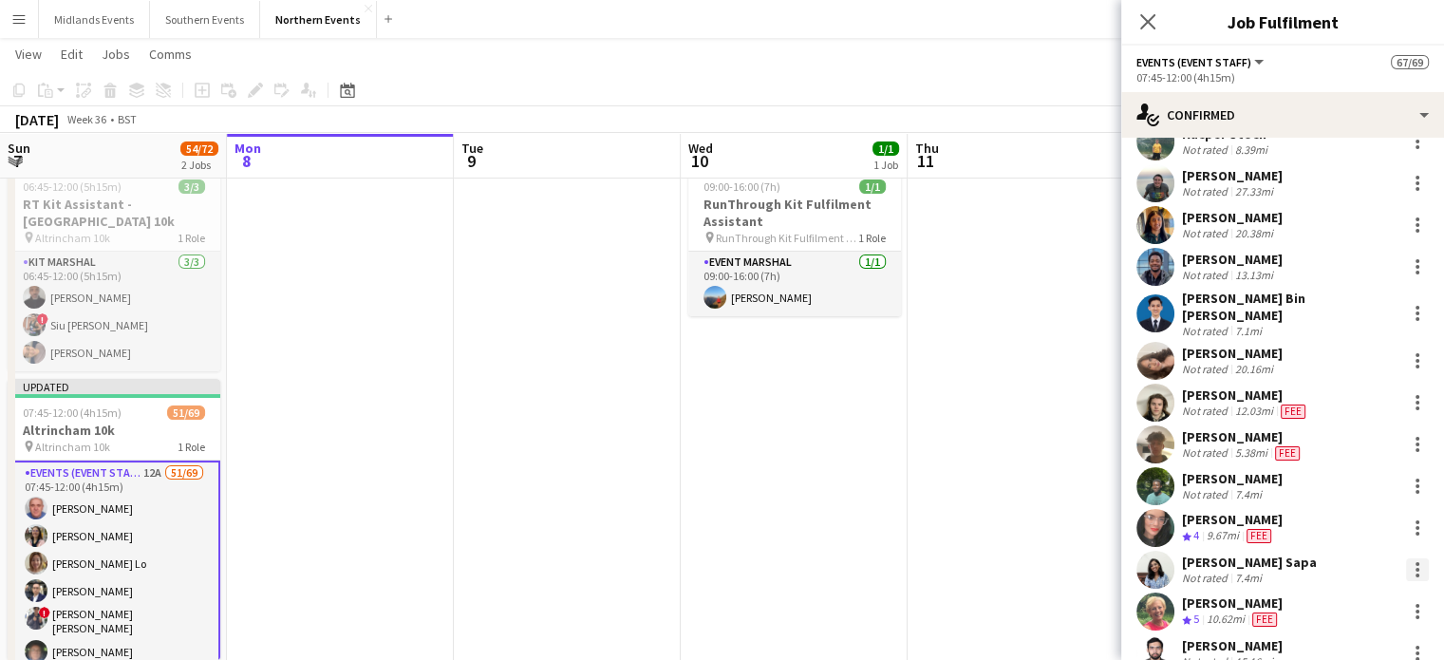
click at [1406, 558] on div at bounding box center [1417, 569] width 23 height 23
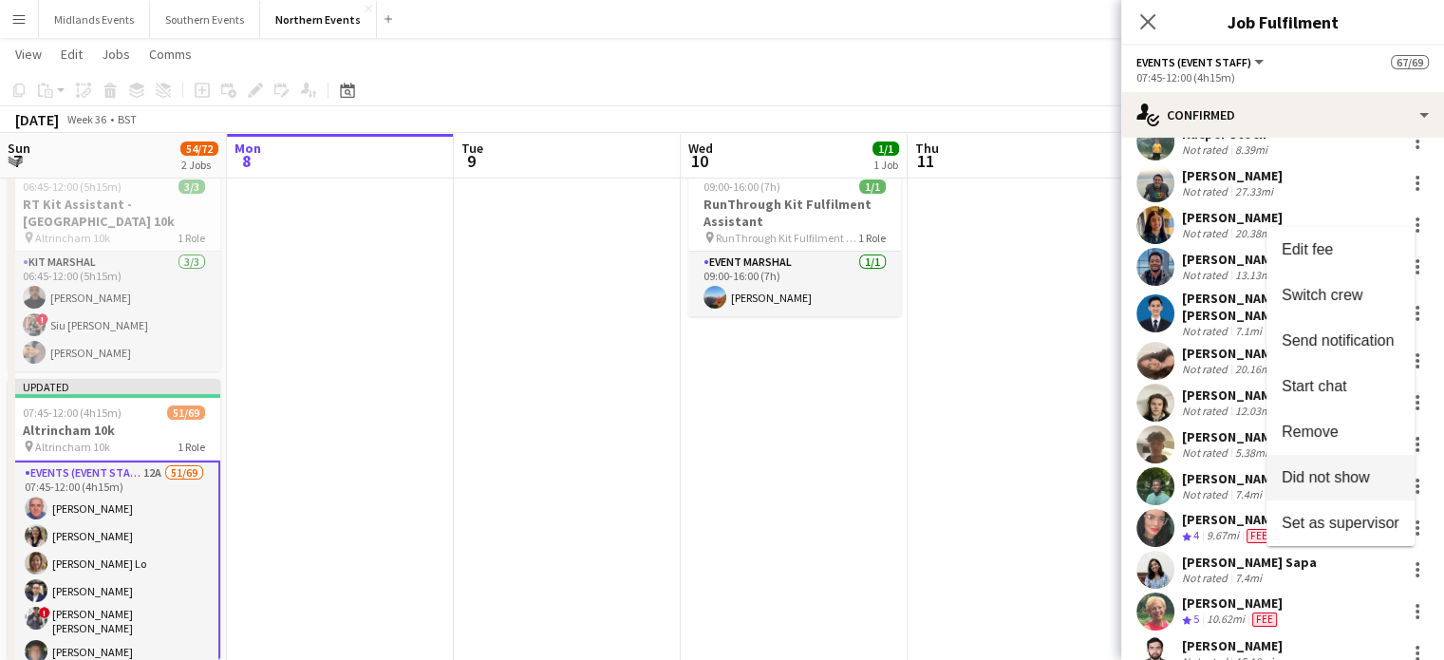
click at [1347, 470] on span "Did not show" at bounding box center [1326, 477] width 88 height 16
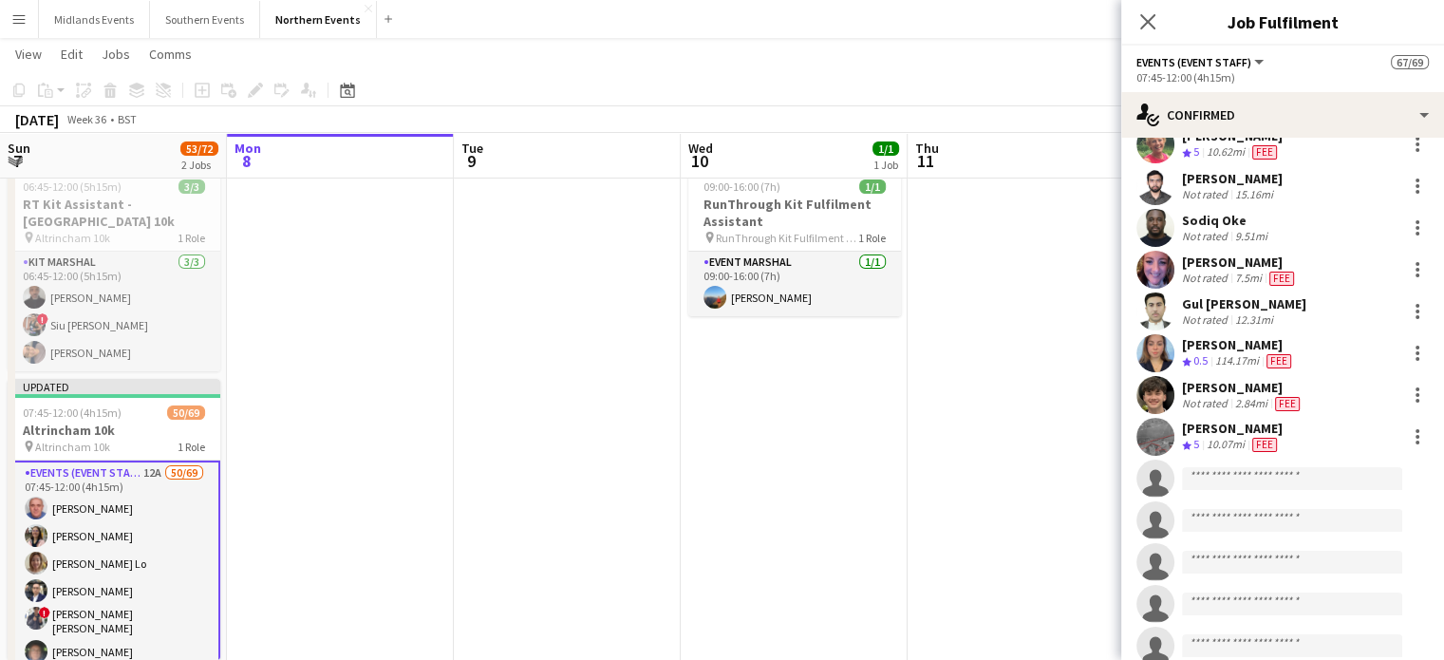
scroll to position [1908, 0]
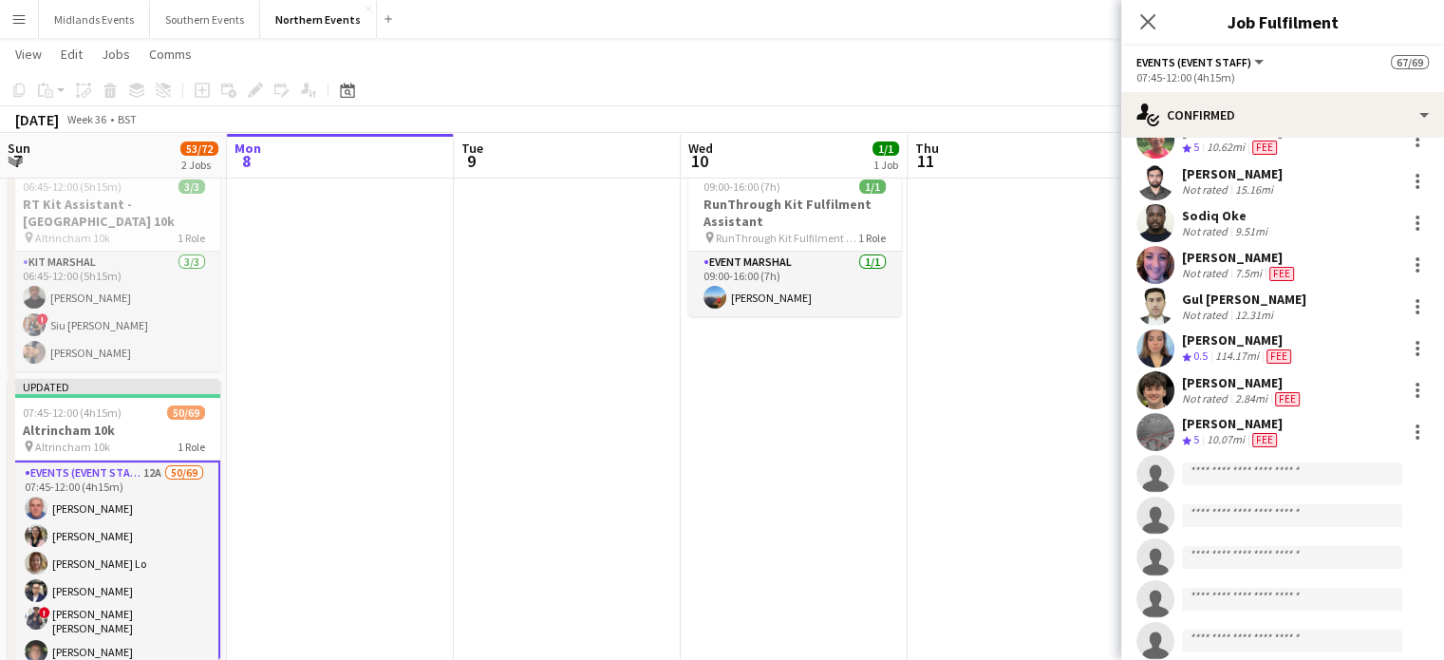
click at [1232, 291] on div "Gul Mubarik Khan" at bounding box center [1244, 299] width 124 height 17
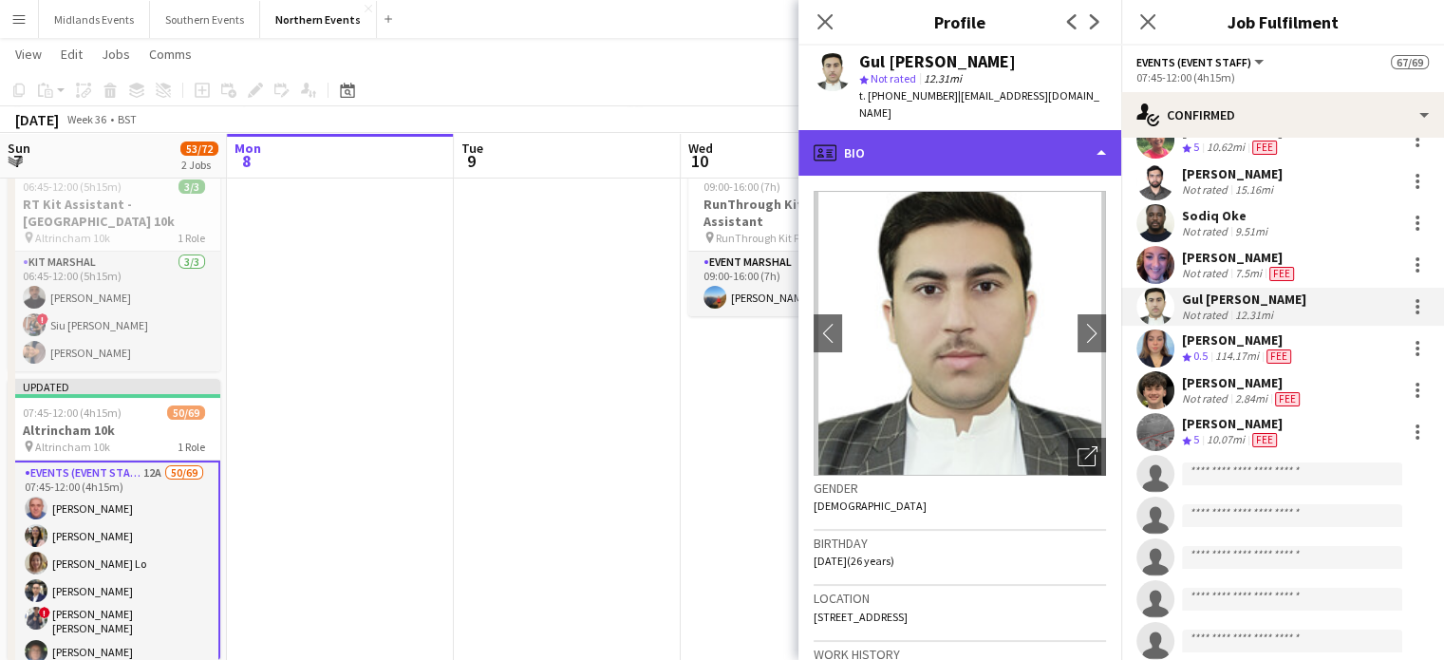
click at [912, 146] on div "profile Bio" at bounding box center [960, 153] width 323 height 46
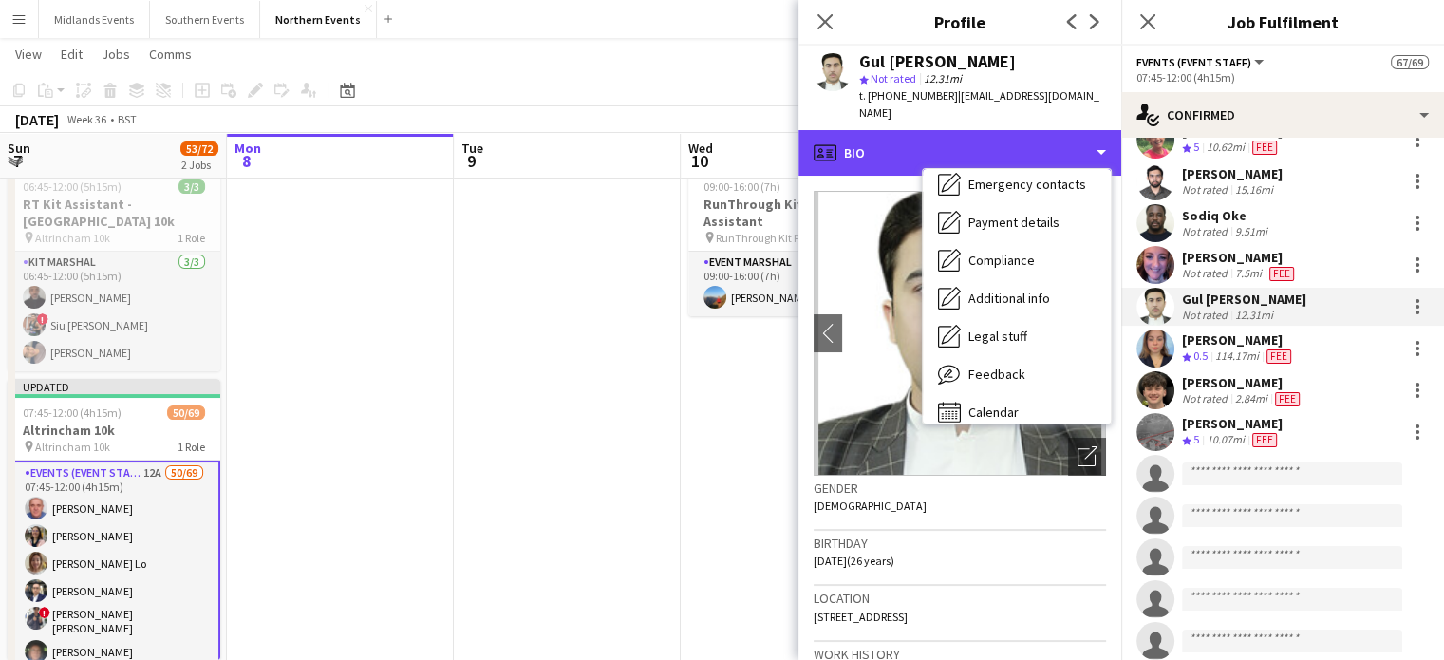
scroll to position [179, 0]
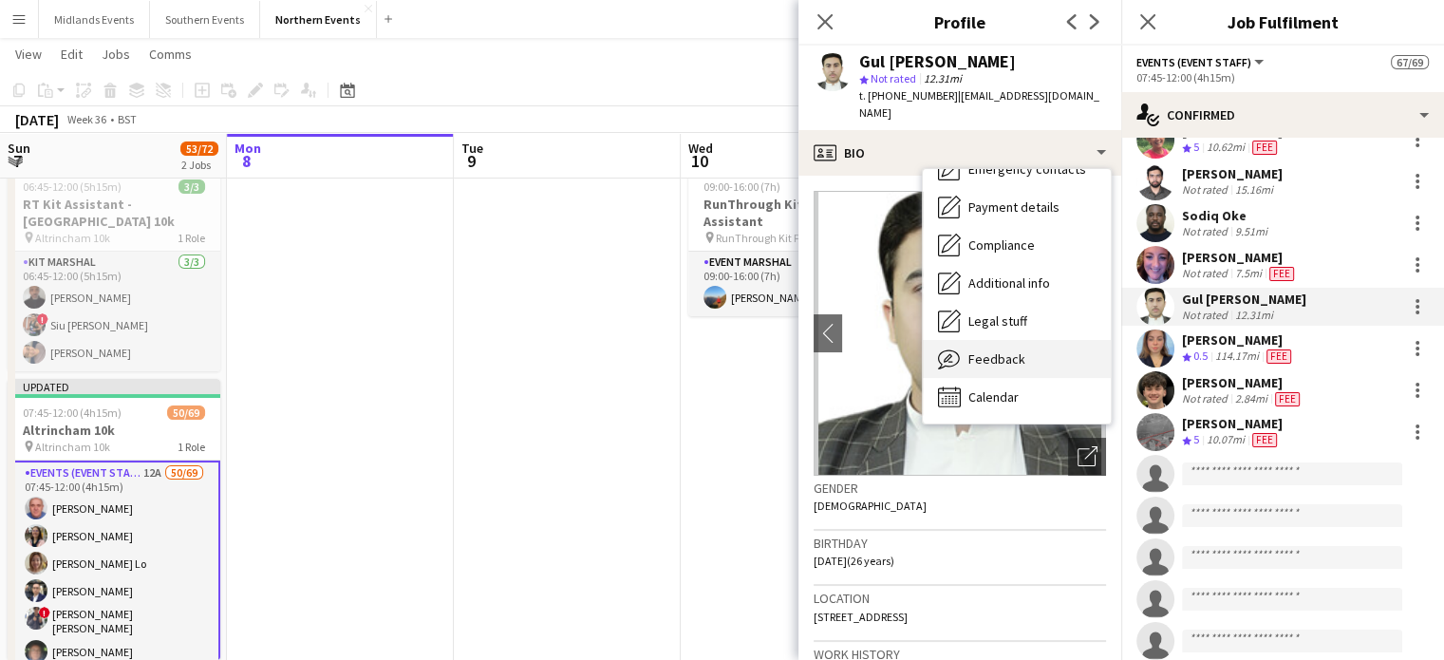
click at [1003, 350] on span "Feedback" at bounding box center [997, 358] width 57 height 17
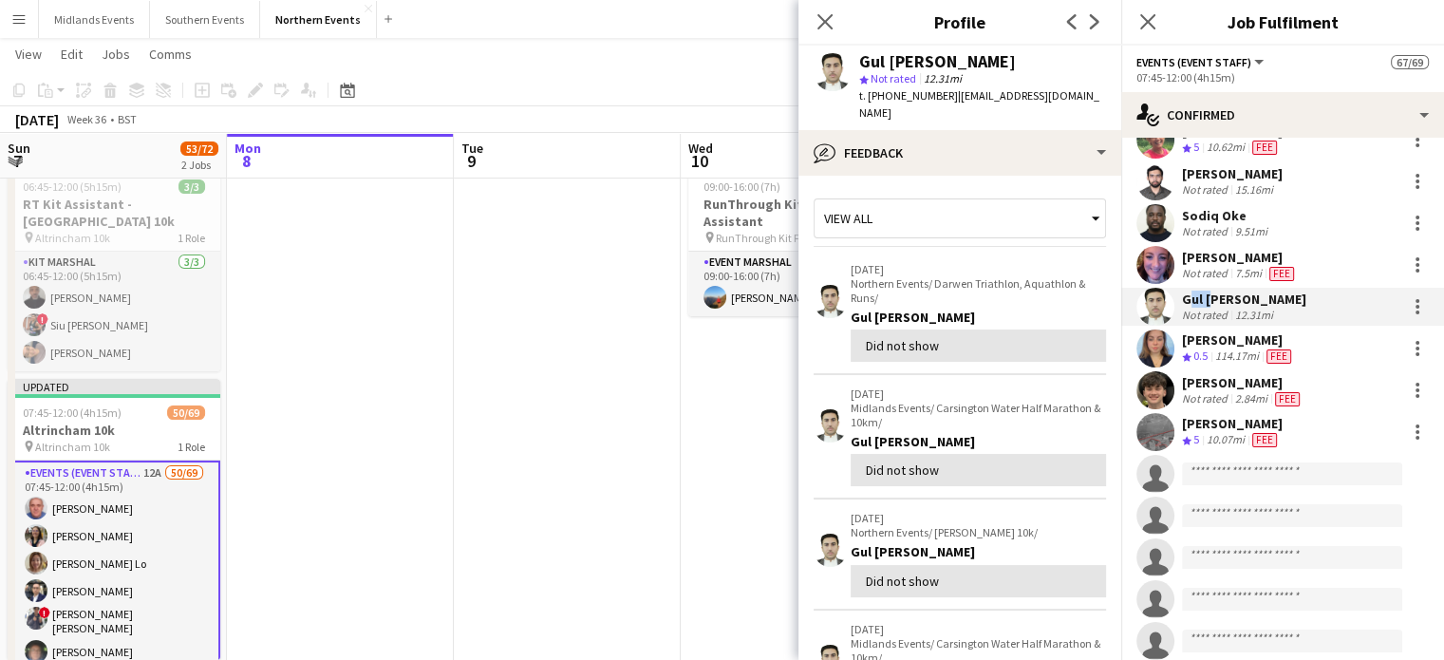
drag, startPoint x: 1204, startPoint y: 287, endPoint x: 1181, endPoint y: 288, distance: 22.8
click at [1182, 291] on div "Gul Mubarik Khan" at bounding box center [1244, 299] width 124 height 17
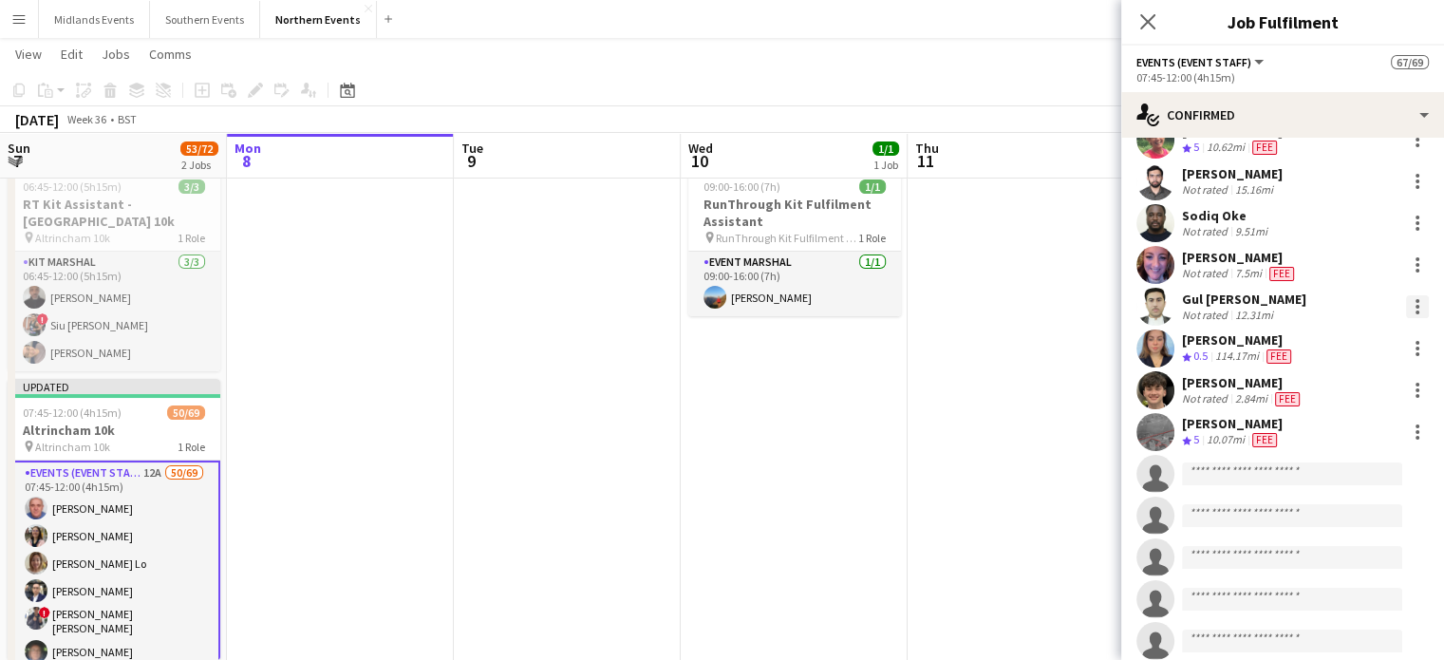
click at [1406, 296] on div at bounding box center [1417, 306] width 23 height 23
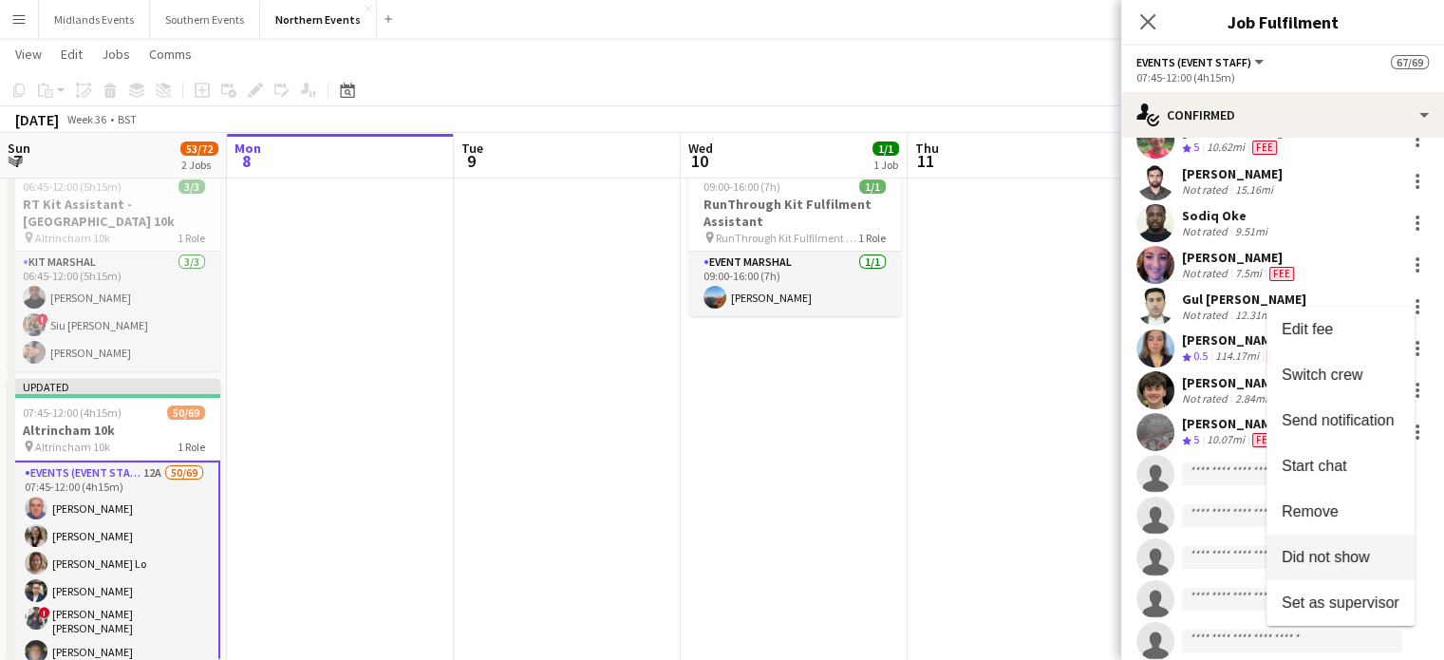
click at [1356, 536] on button "Did not show" at bounding box center [1341, 558] width 148 height 46
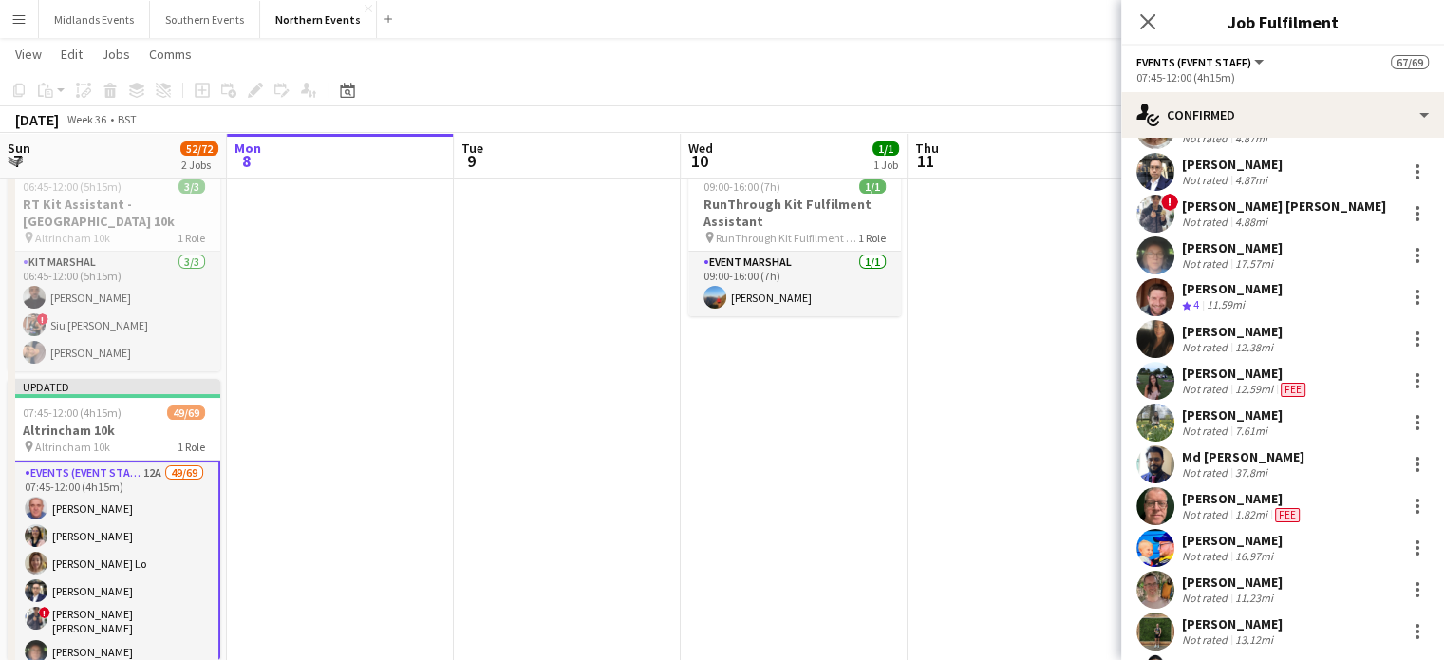
scroll to position [290, 0]
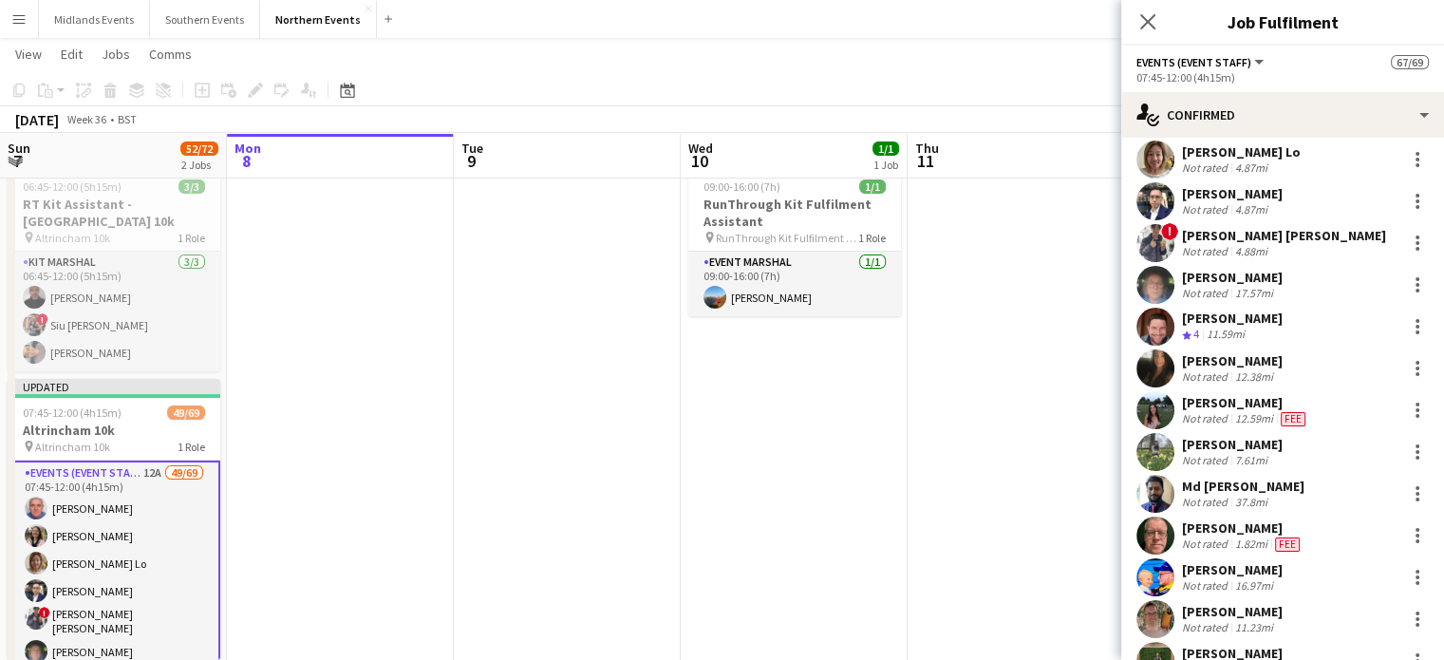
click at [1063, 262] on app-date-cell at bounding box center [1021, 429] width 227 height 539
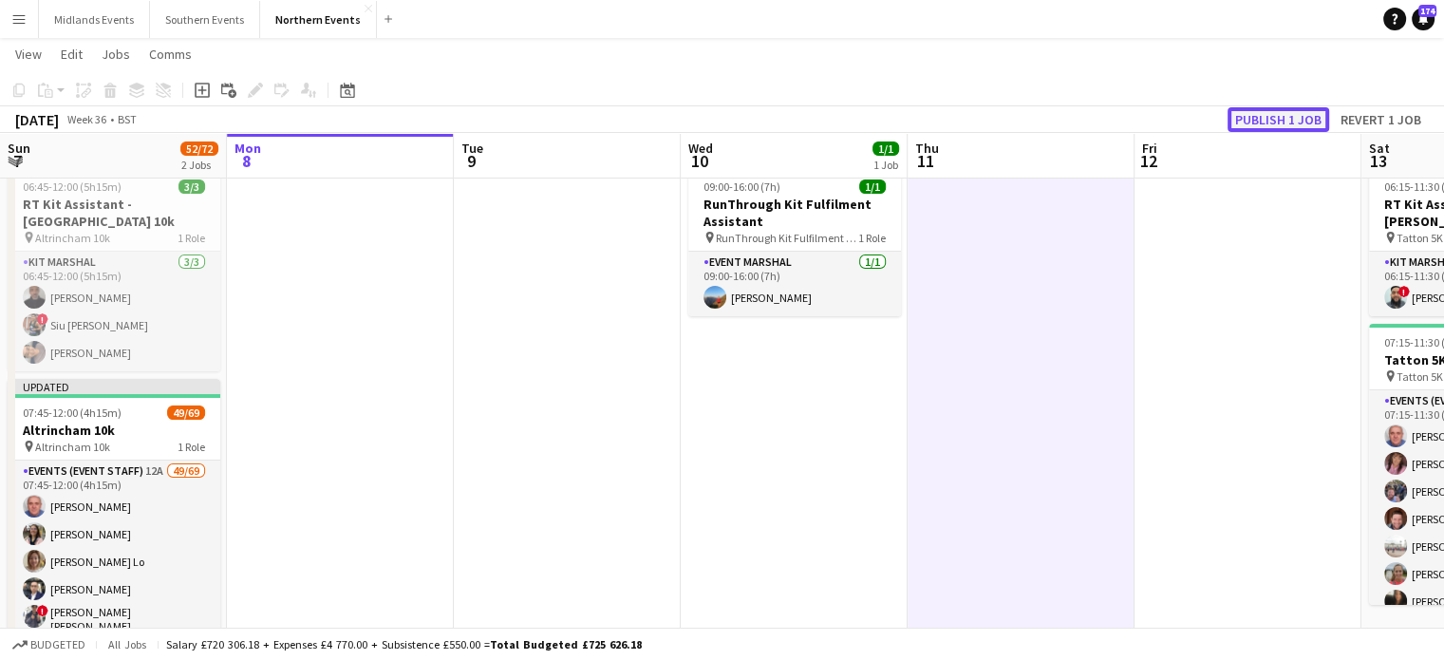
click at [1300, 116] on button "Publish 1 job" at bounding box center [1279, 119] width 102 height 25
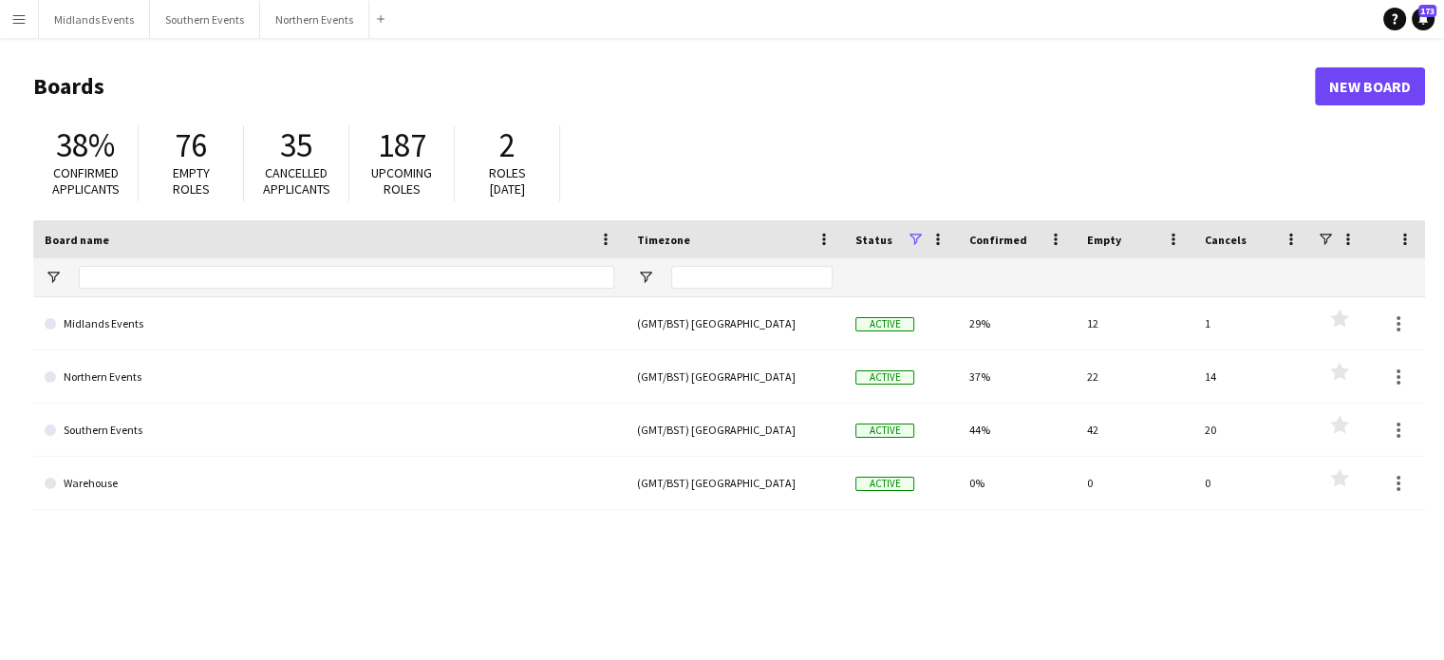
click at [23, 35] on button "Menu" at bounding box center [19, 19] width 38 height 38
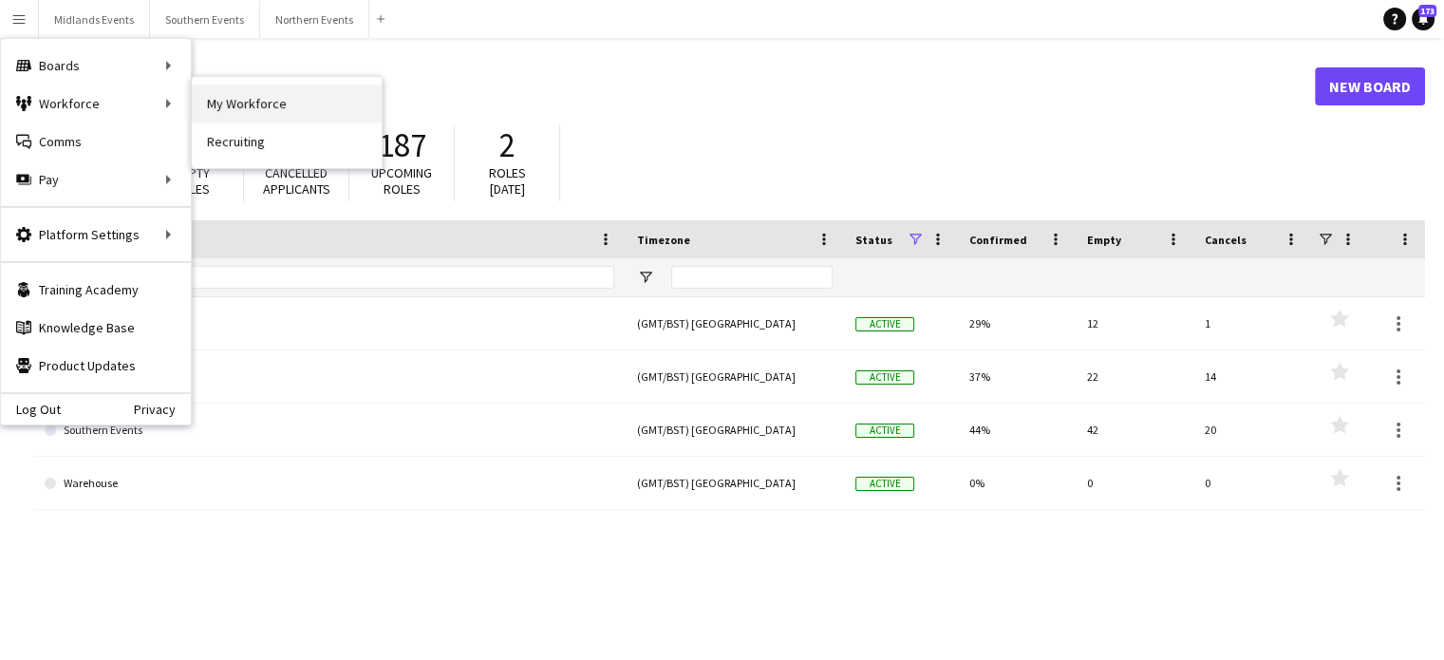
click at [269, 105] on link "My Workforce" at bounding box center [287, 104] width 190 height 38
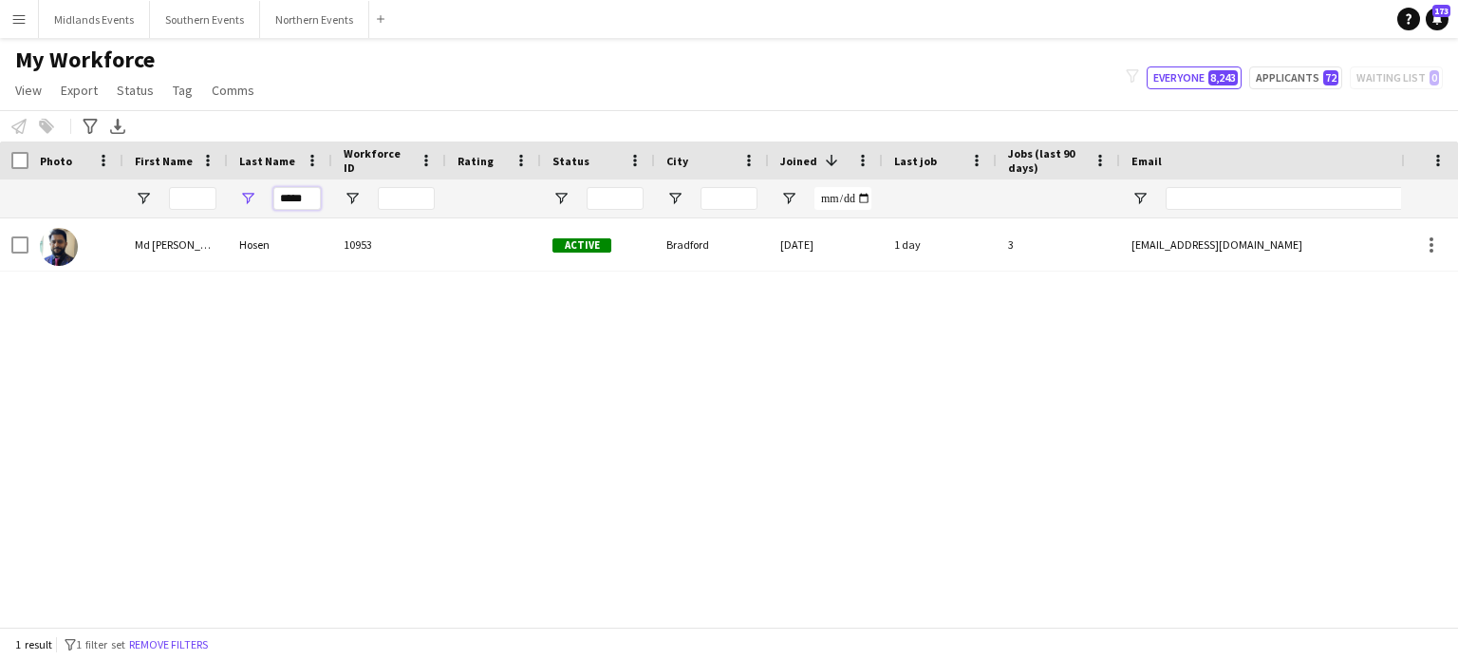
drag, startPoint x: 310, startPoint y: 201, endPoint x: 251, endPoint y: 210, distance: 60.4
click at [251, 210] on div "*****" at bounding box center [280, 198] width 104 height 38
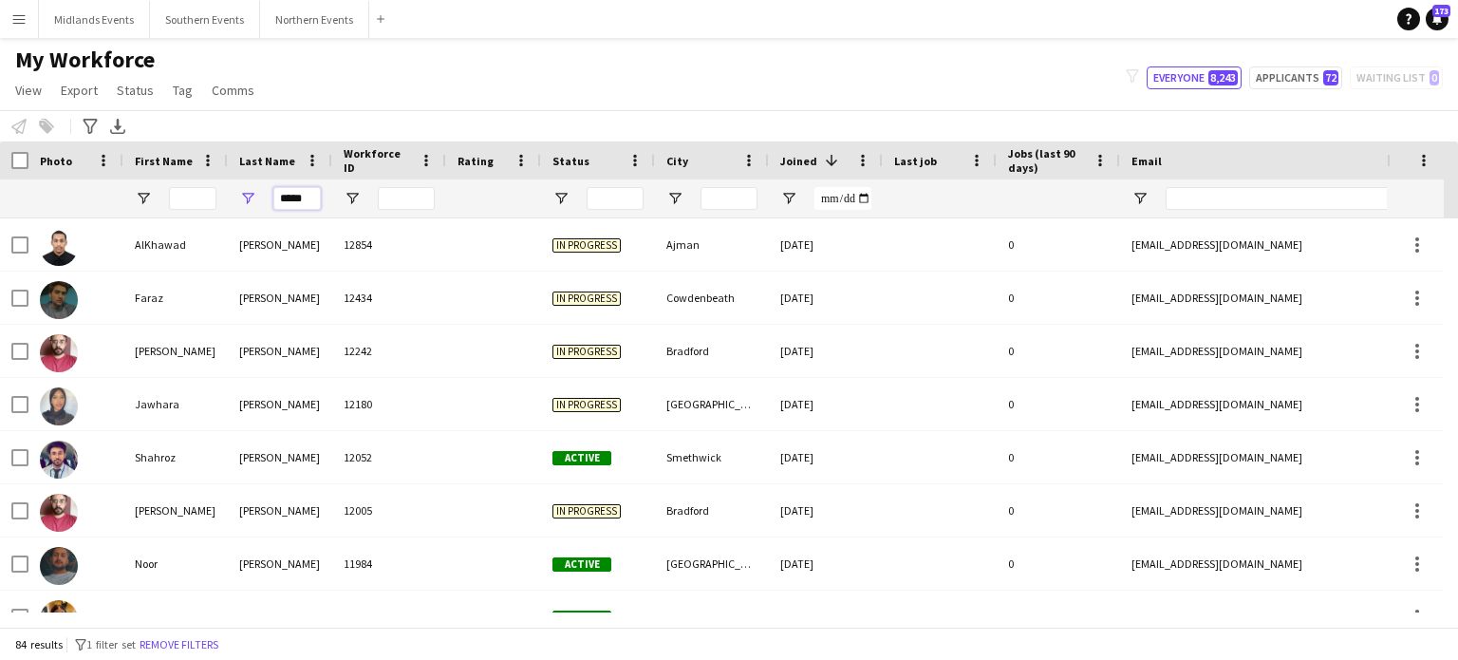
type input "*****"
click at [182, 201] on input "First Name Filter Input" at bounding box center [192, 198] width 47 height 23
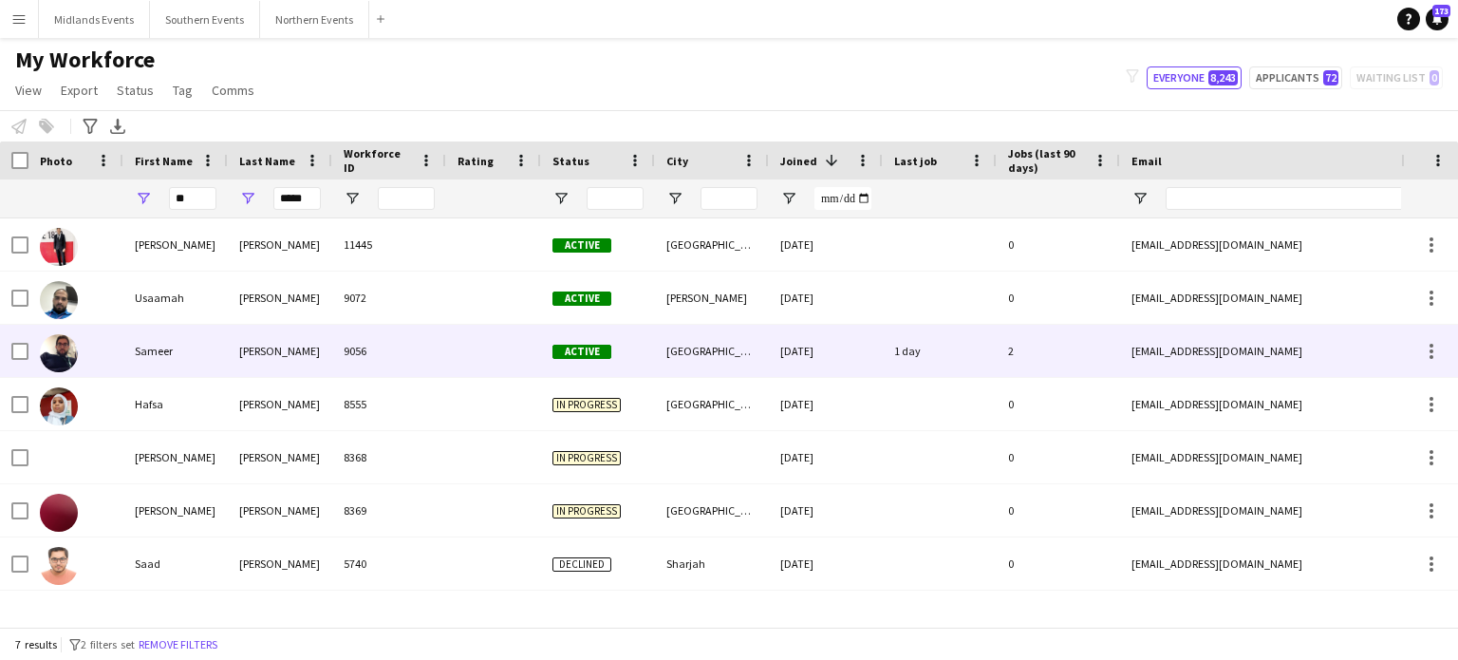
click at [160, 346] on div "Sameer" at bounding box center [175, 351] width 104 height 52
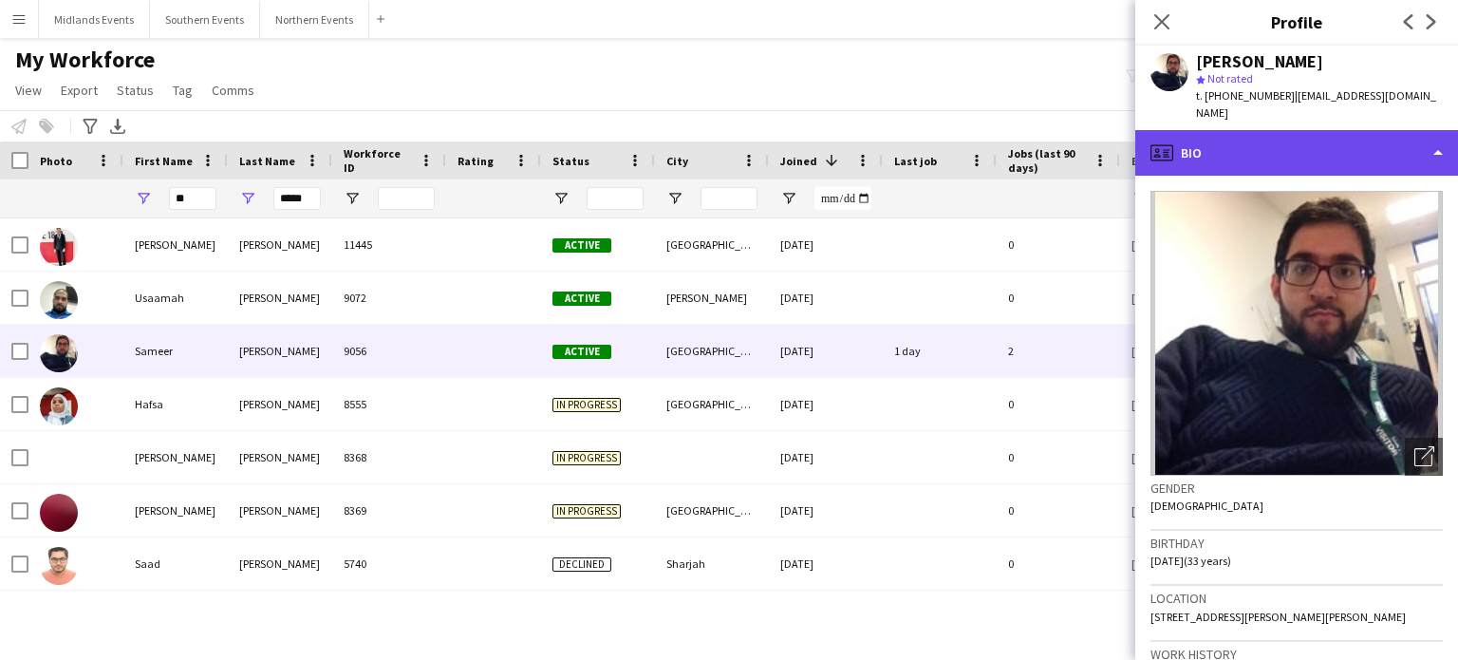
click at [1207, 138] on div "profile Bio" at bounding box center [1297, 153] width 323 height 46
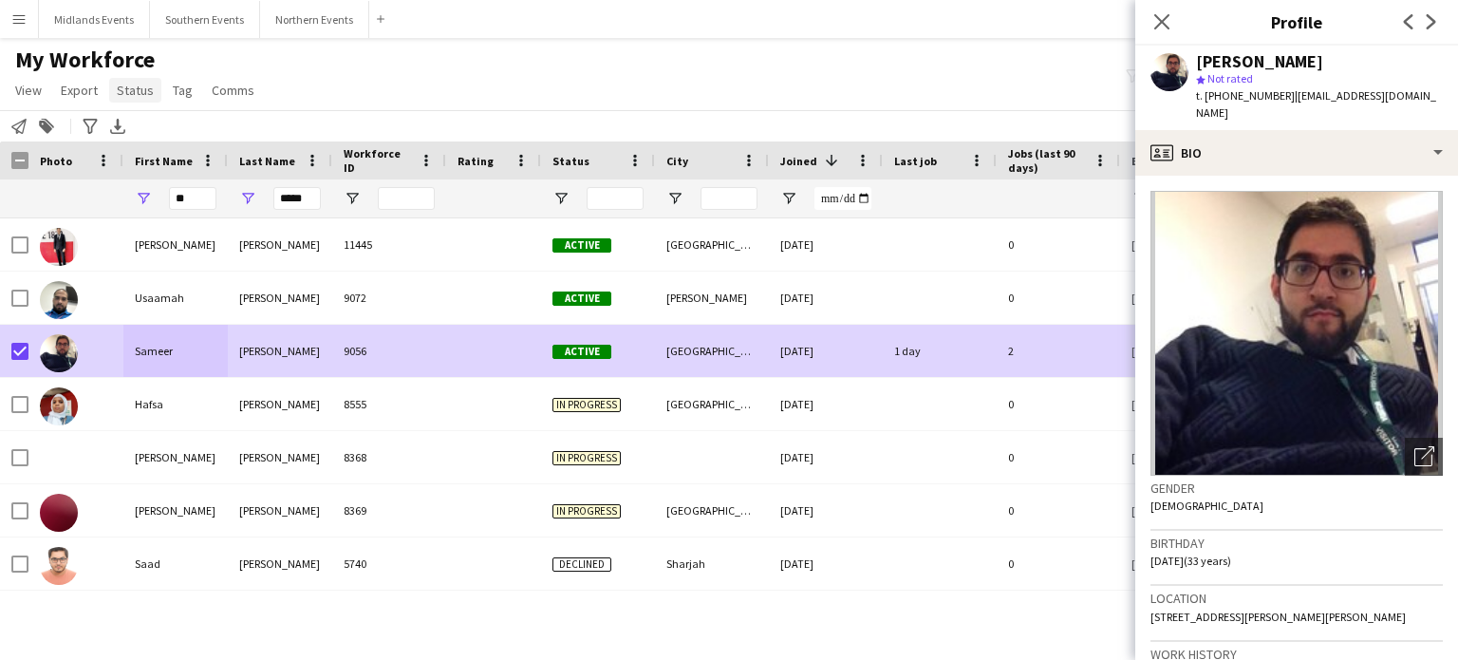
click at [144, 94] on span "Status" at bounding box center [135, 90] width 37 height 17
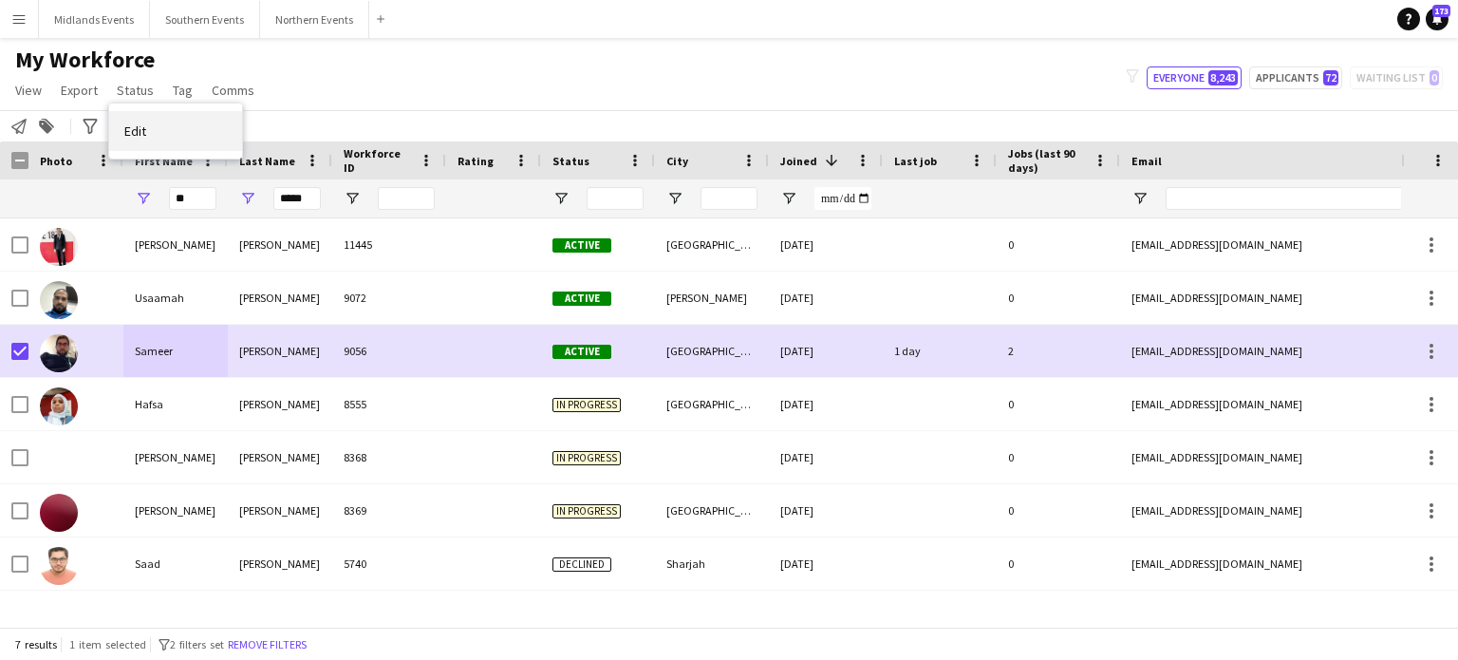
click at [161, 124] on link "Edit" at bounding box center [175, 131] width 133 height 40
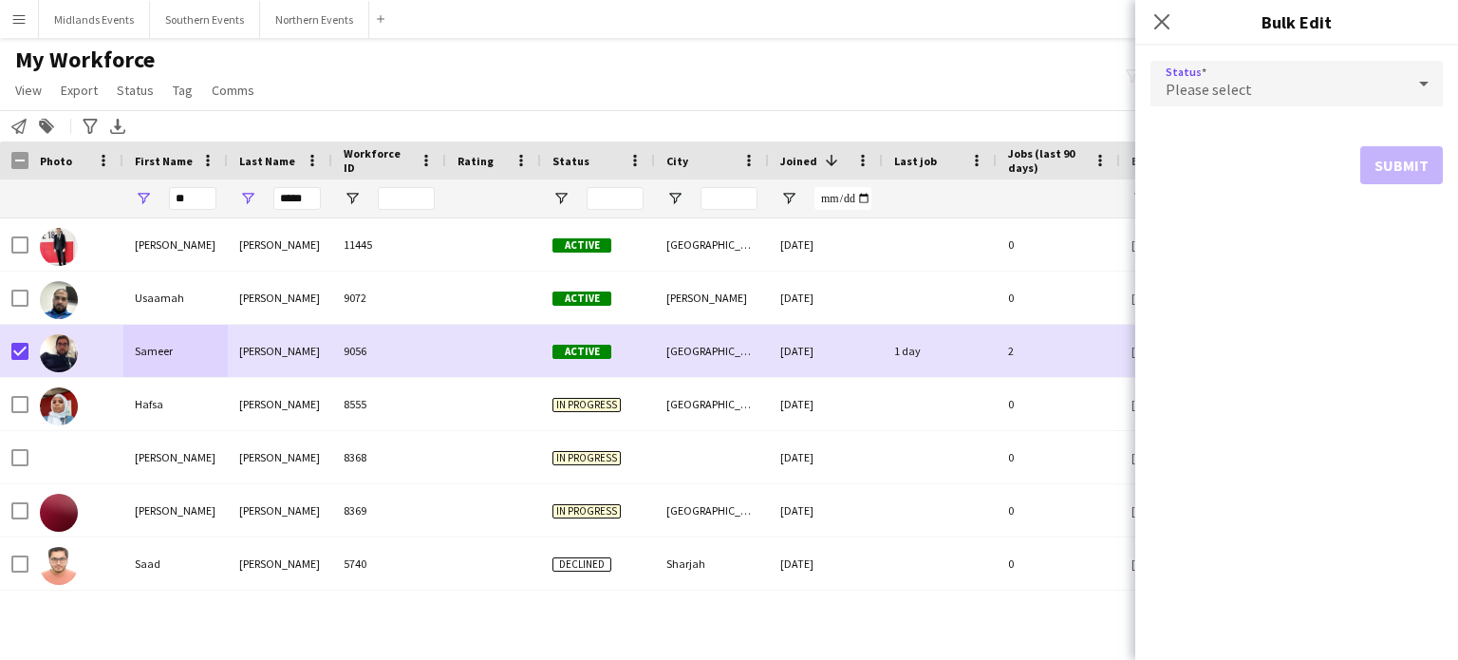
click at [1259, 90] on div "Please select" at bounding box center [1278, 84] width 254 height 46
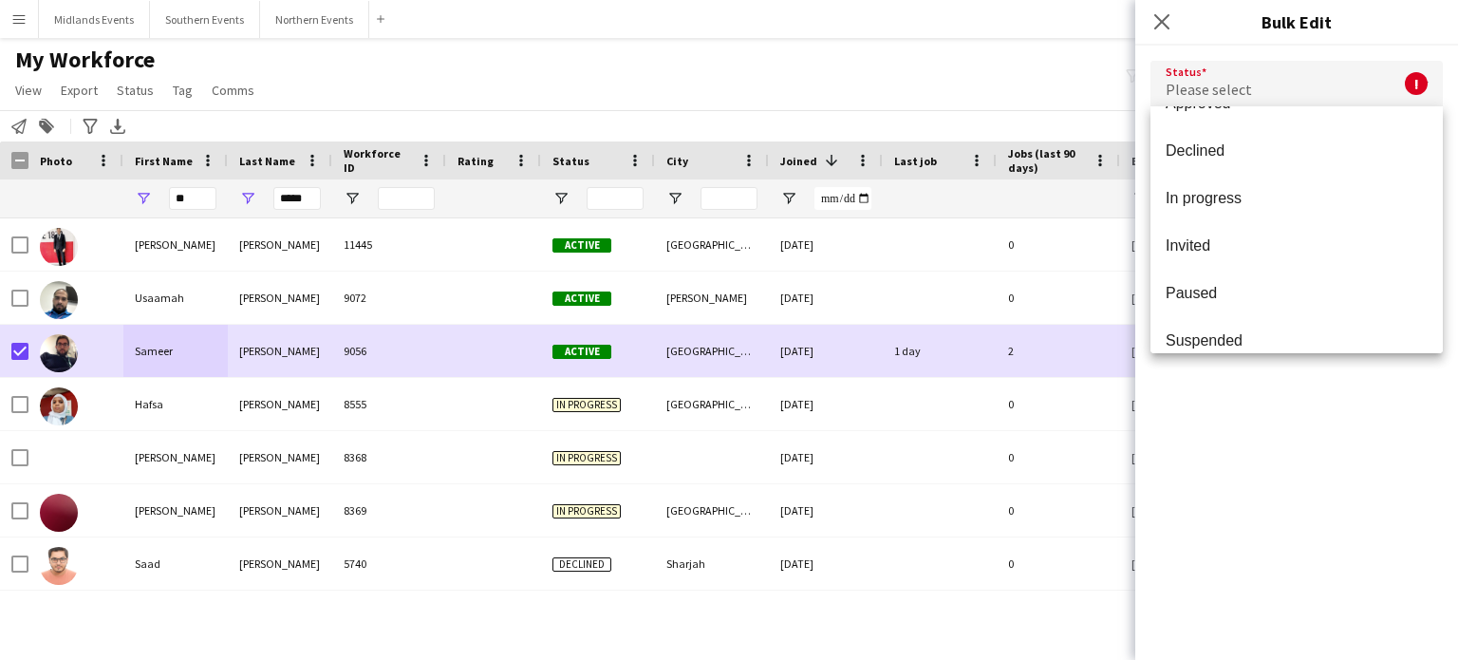
scroll to position [131, 0]
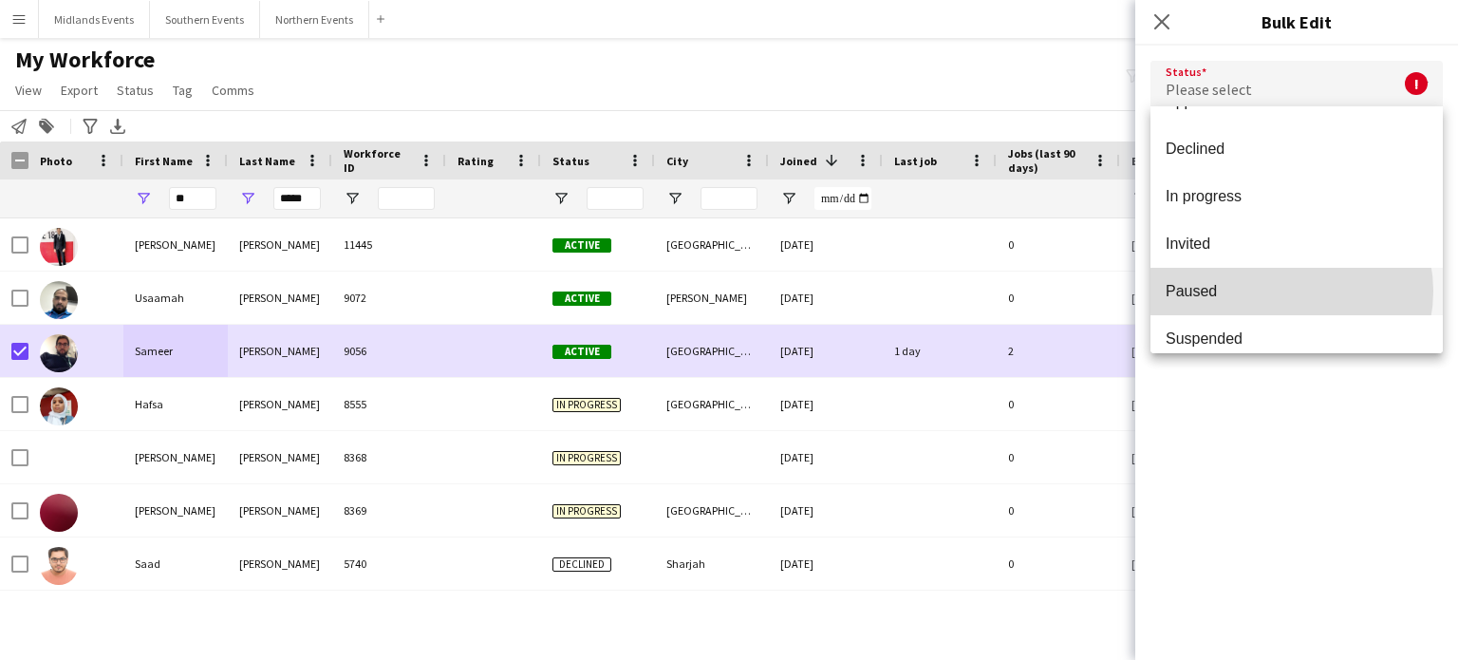
click at [1291, 291] on span "Paused" at bounding box center [1297, 291] width 262 height 18
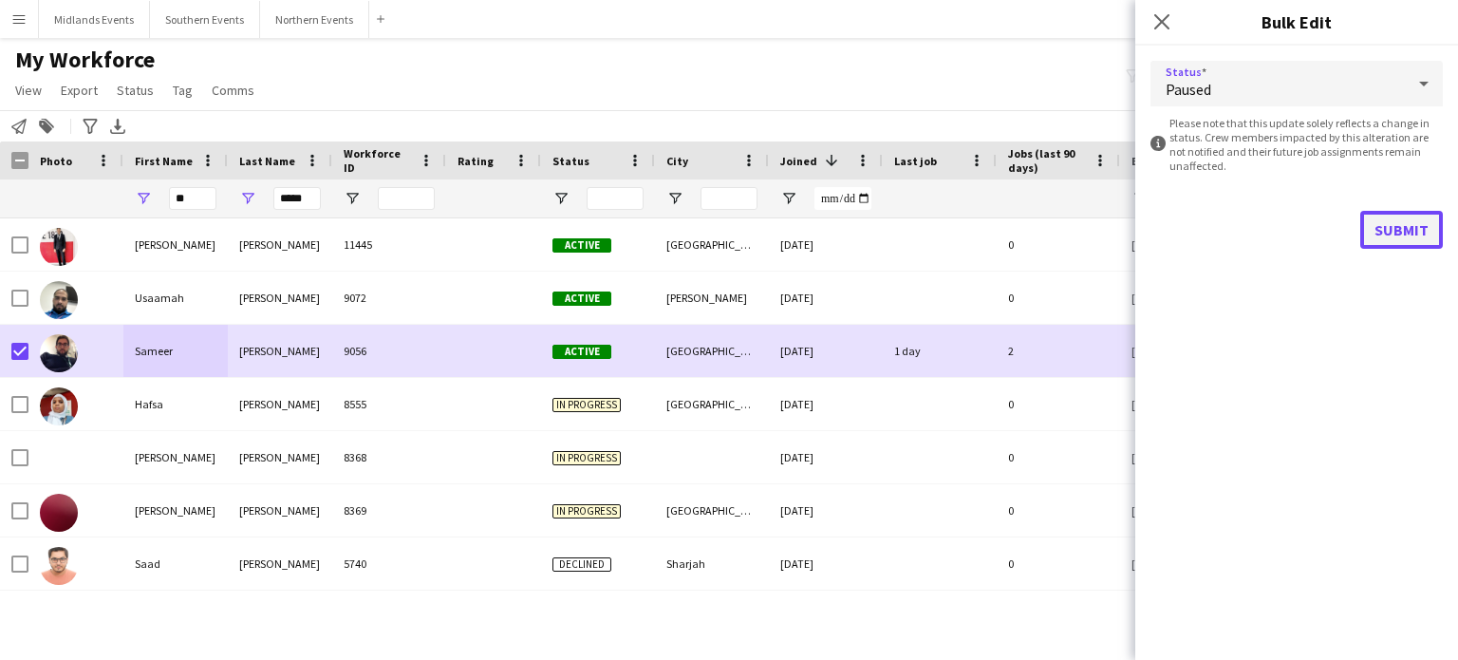
click at [1417, 218] on button "Submit" at bounding box center [1402, 230] width 83 height 38
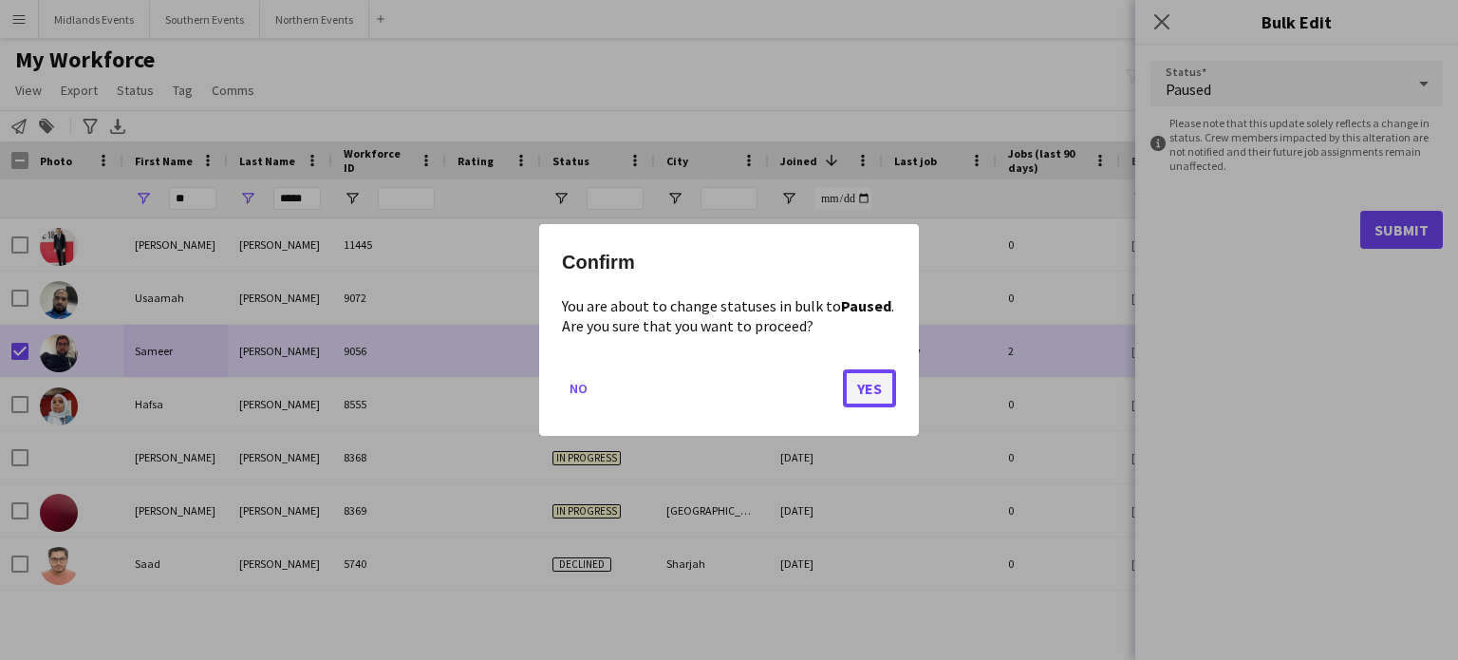
click at [870, 387] on button "Yes" at bounding box center [869, 388] width 53 height 38
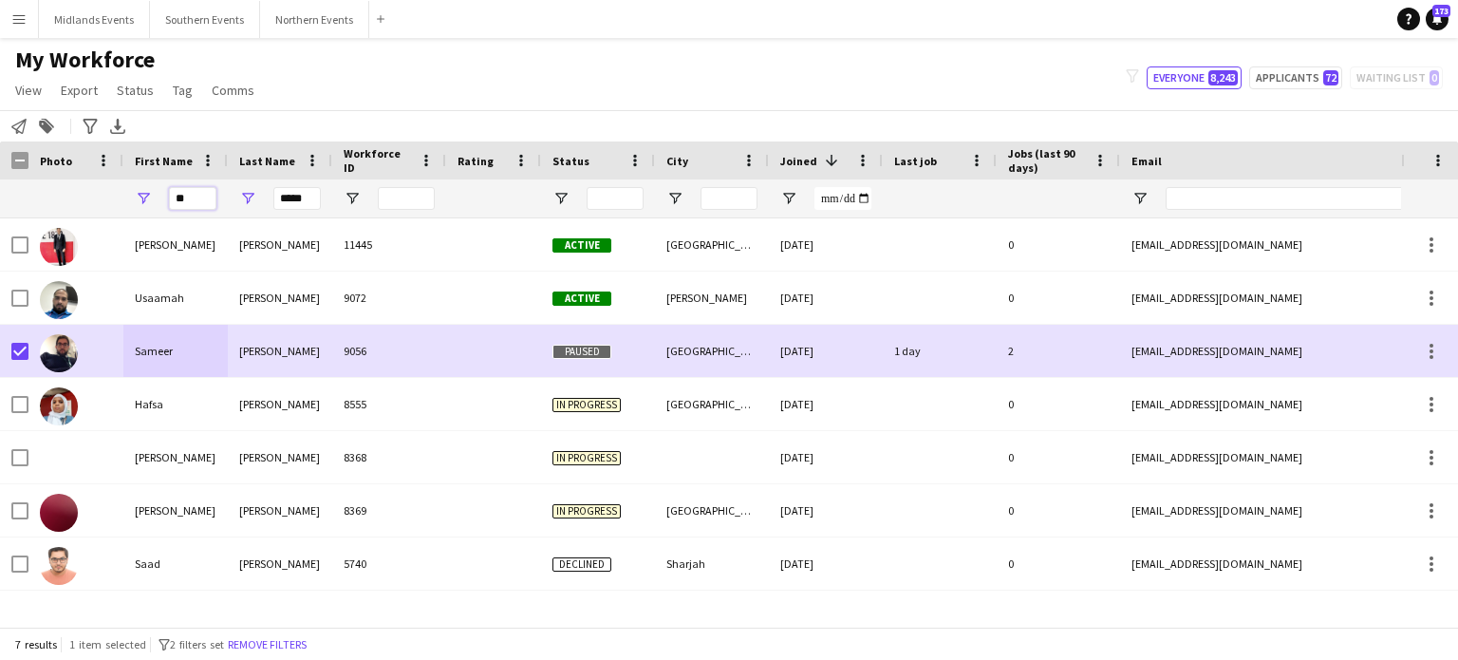
click at [201, 196] on input "**" at bounding box center [192, 198] width 47 height 23
type input "*"
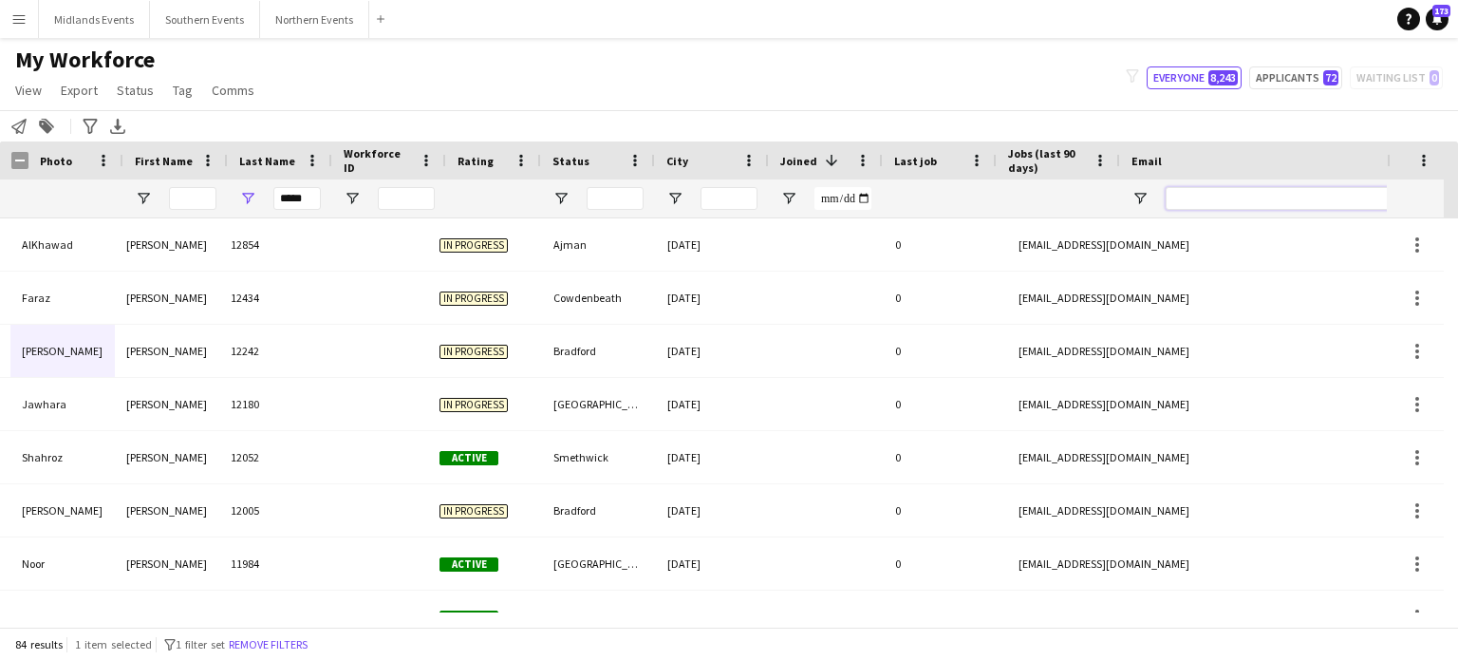
scroll to position [0, 113]
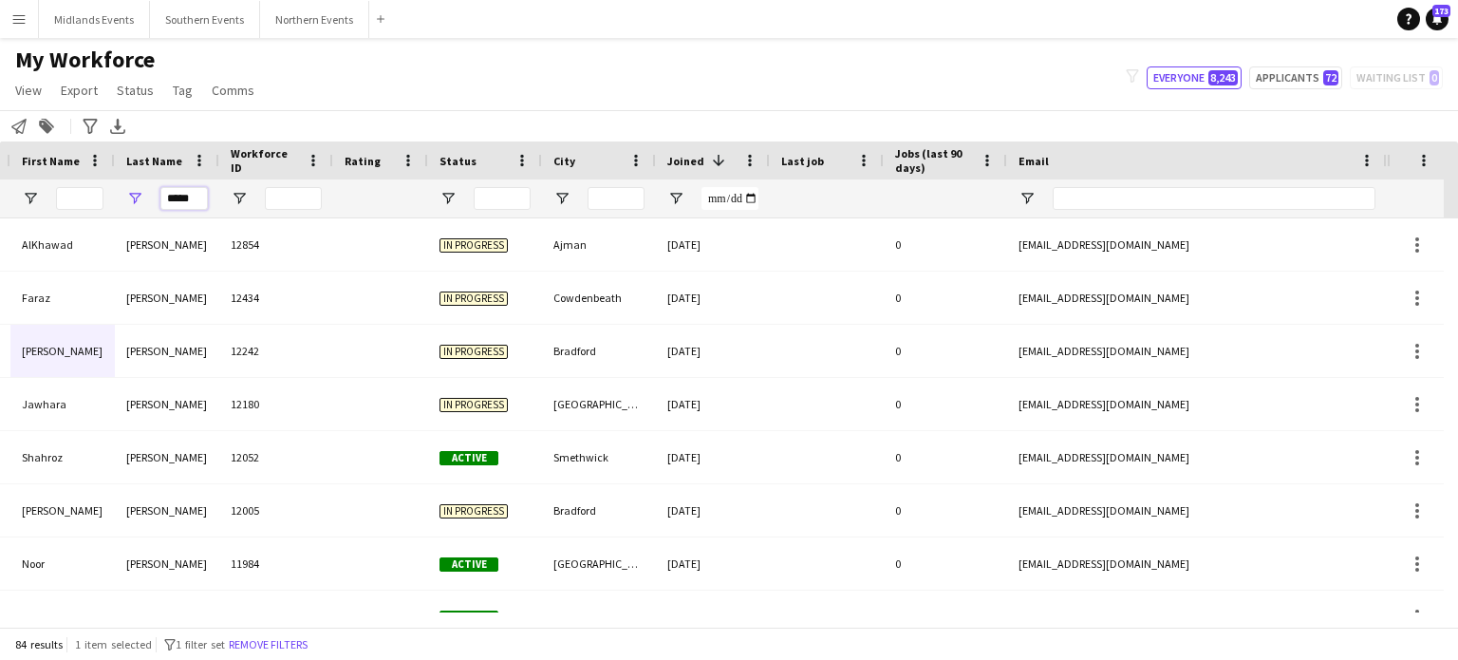
drag, startPoint x: 201, startPoint y: 196, endPoint x: 156, endPoint y: 197, distance: 45.6
click at [156, 197] on div "*****" at bounding box center [167, 198] width 104 height 38
type input "****"
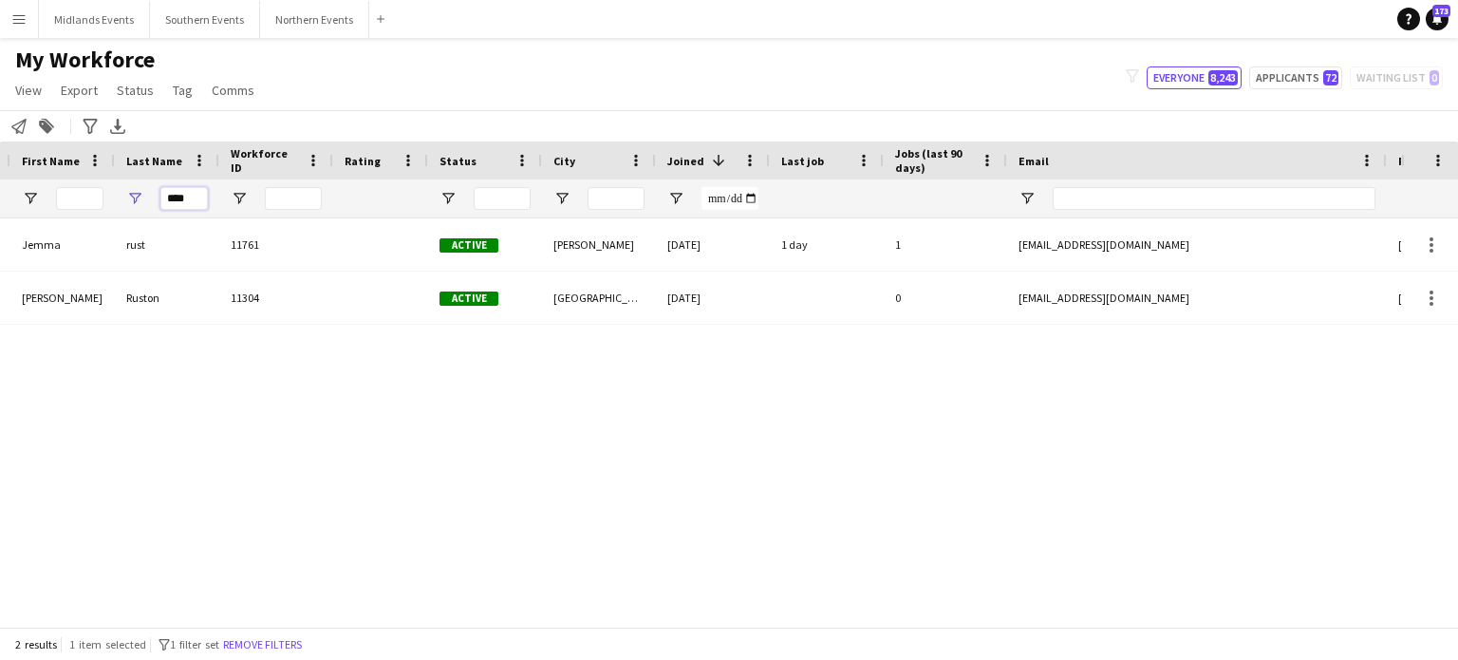
scroll to position [0, 0]
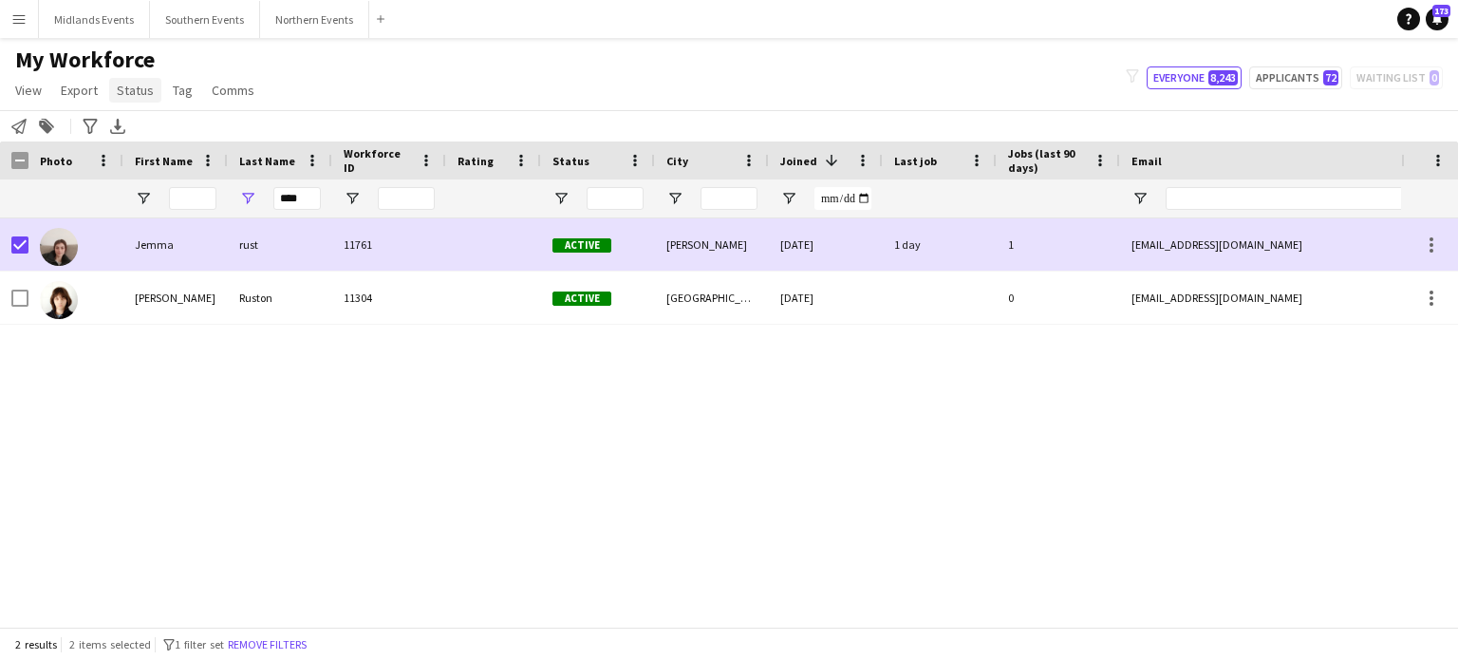
click at [131, 95] on span "Status" at bounding box center [135, 90] width 37 height 17
click at [142, 131] on span "Edit" at bounding box center [135, 130] width 22 height 17
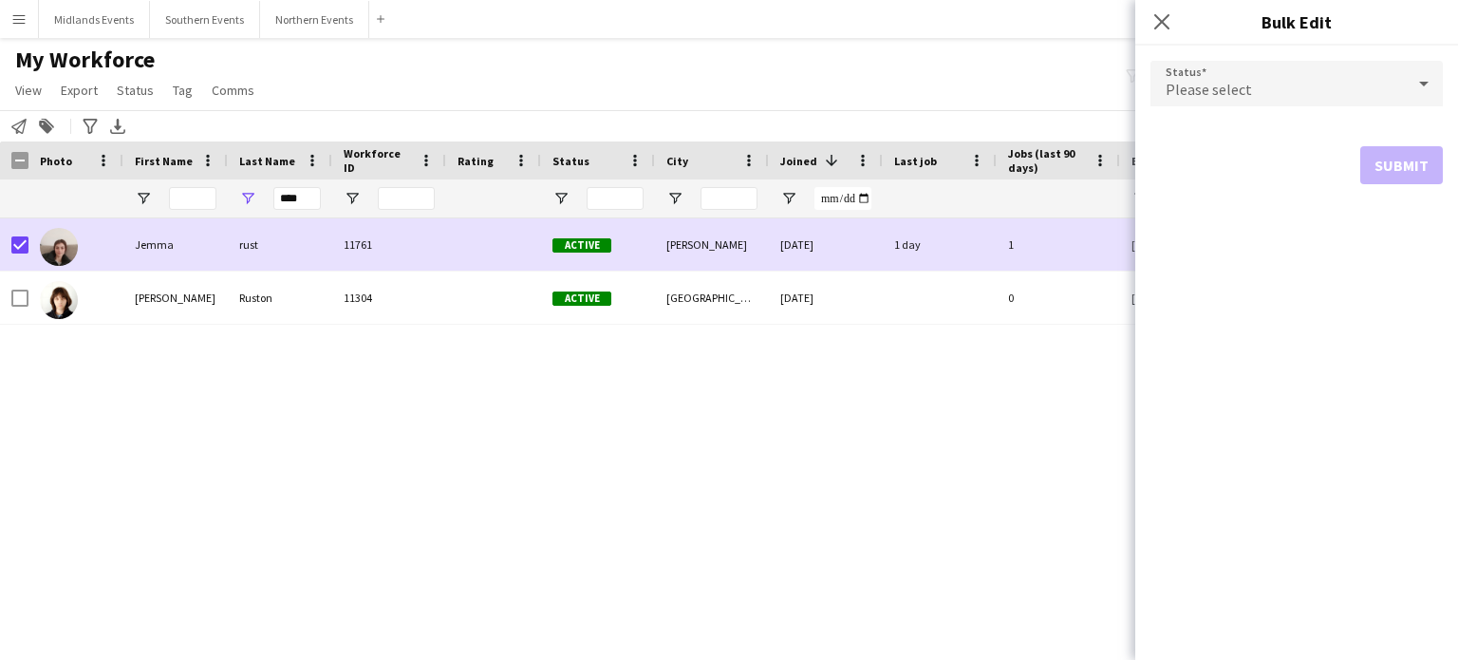
click at [1266, 89] on div "Please select" at bounding box center [1278, 84] width 254 height 46
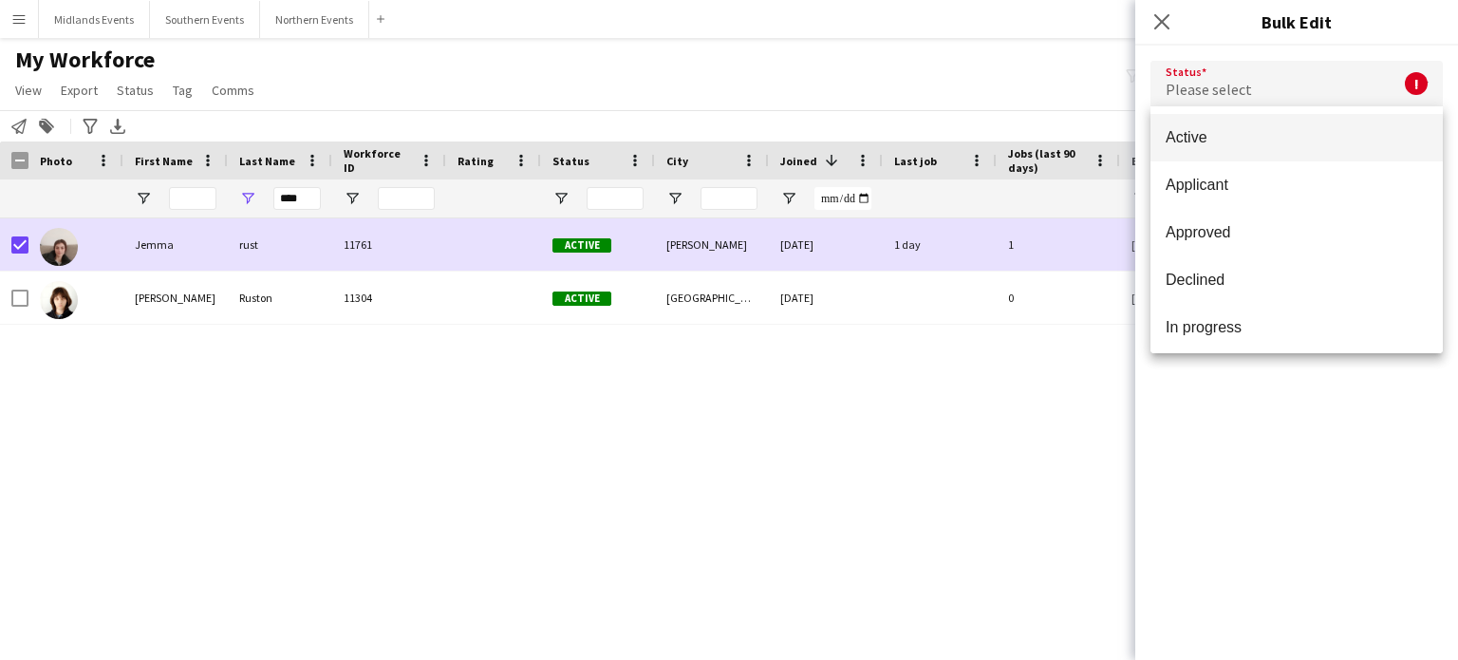
scroll to position [196, 0]
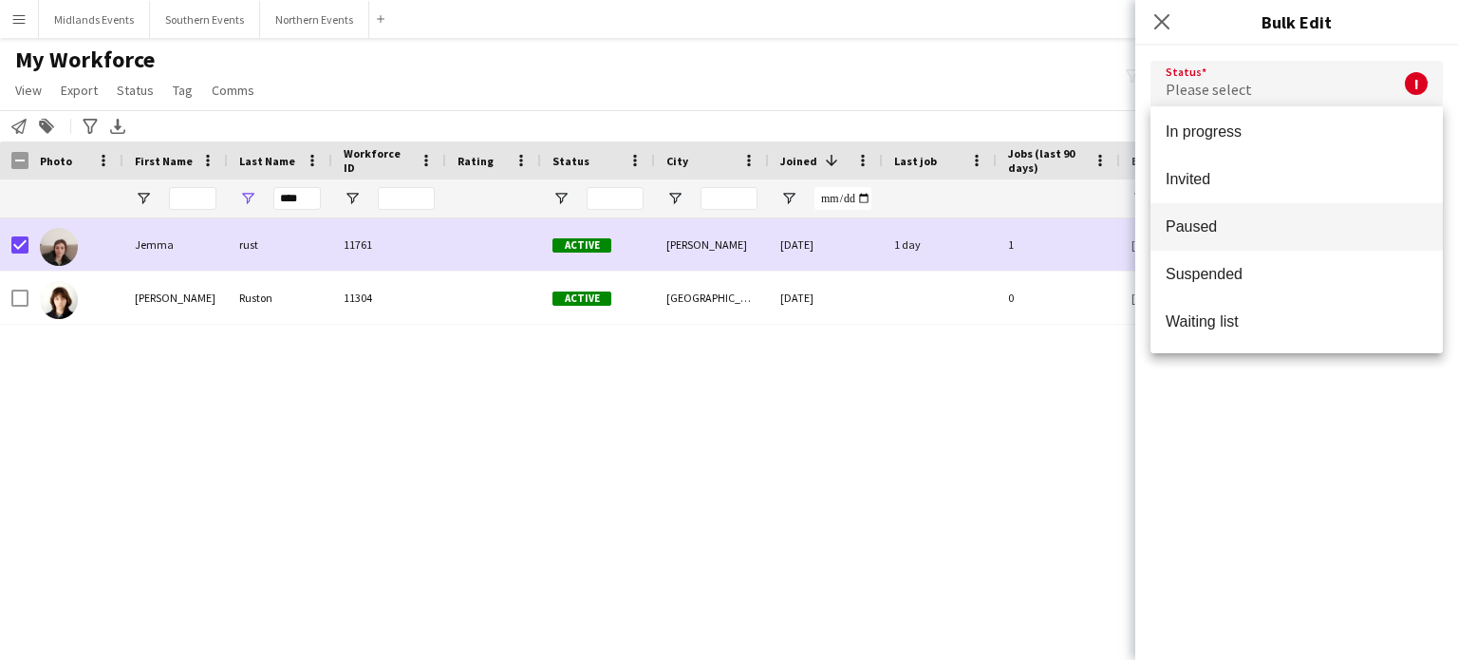
click at [1293, 217] on span "Paused" at bounding box center [1297, 226] width 262 height 18
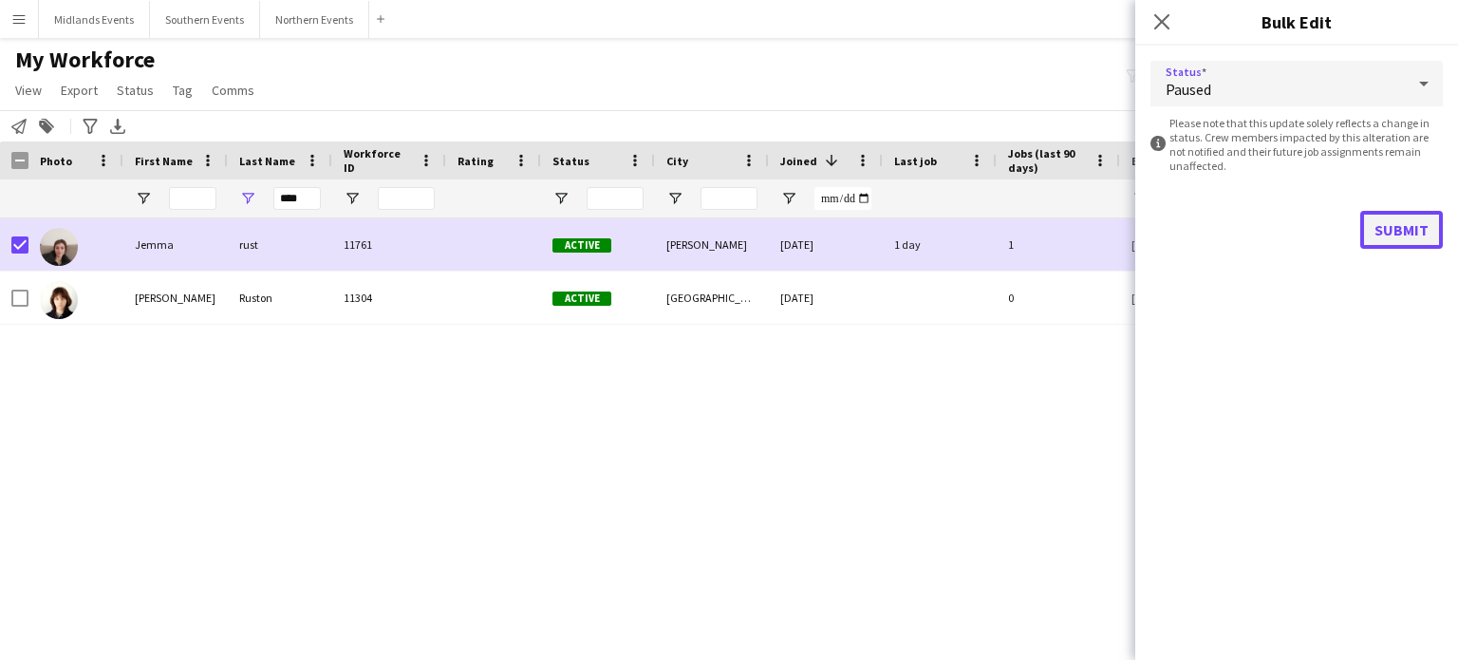
click at [1412, 224] on button "Submit" at bounding box center [1402, 230] width 83 height 38
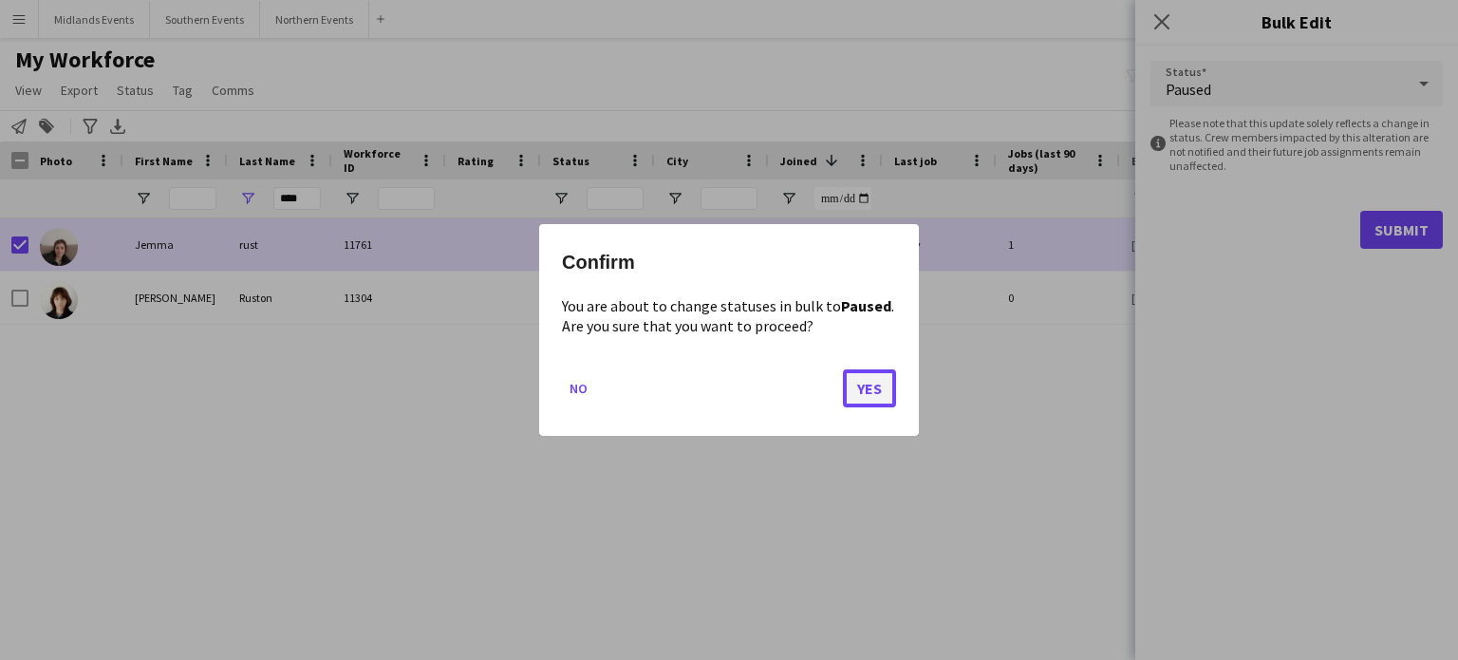
click at [885, 380] on button "Yes" at bounding box center [869, 388] width 53 height 38
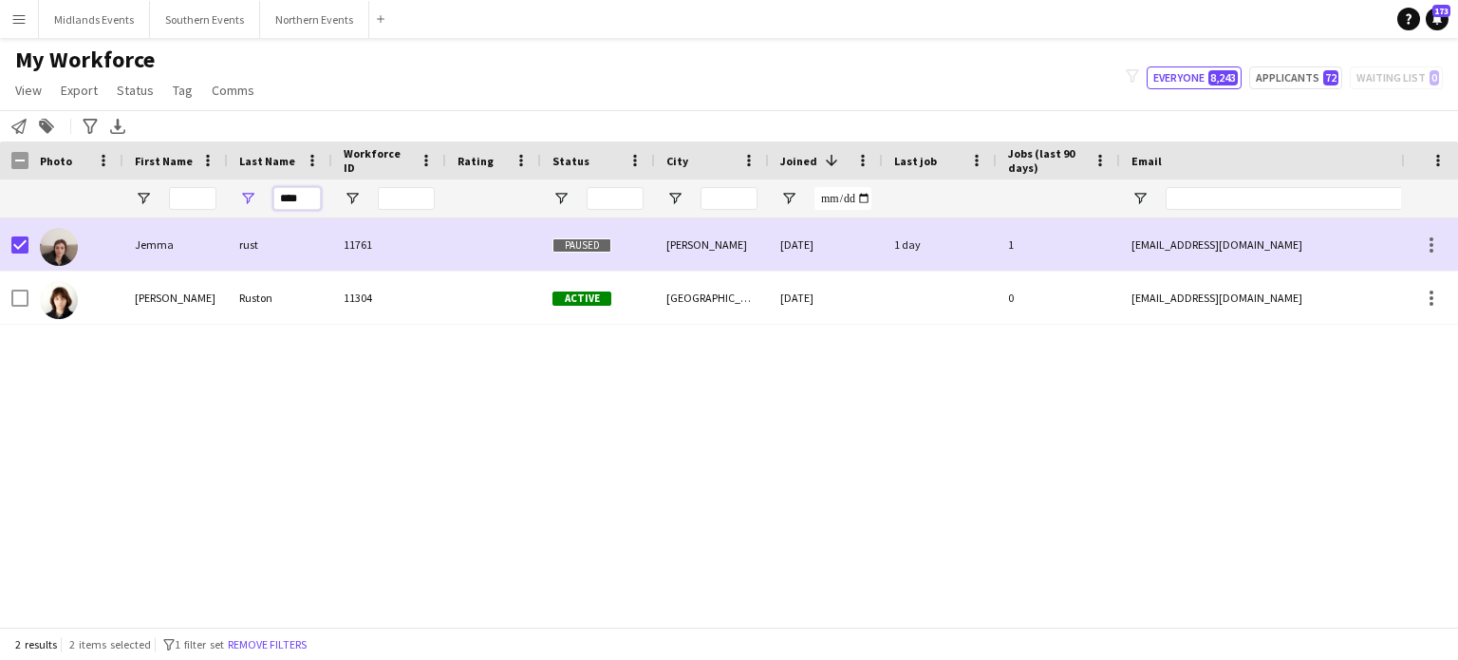
drag, startPoint x: 296, startPoint y: 198, endPoint x: 248, endPoint y: 200, distance: 48.5
click at [248, 200] on div "****" at bounding box center [280, 198] width 104 height 38
click at [194, 197] on input "First Name Filter Input" at bounding box center [192, 198] width 47 height 23
click at [188, 200] on input "First Name Filter Input" at bounding box center [192, 198] width 47 height 23
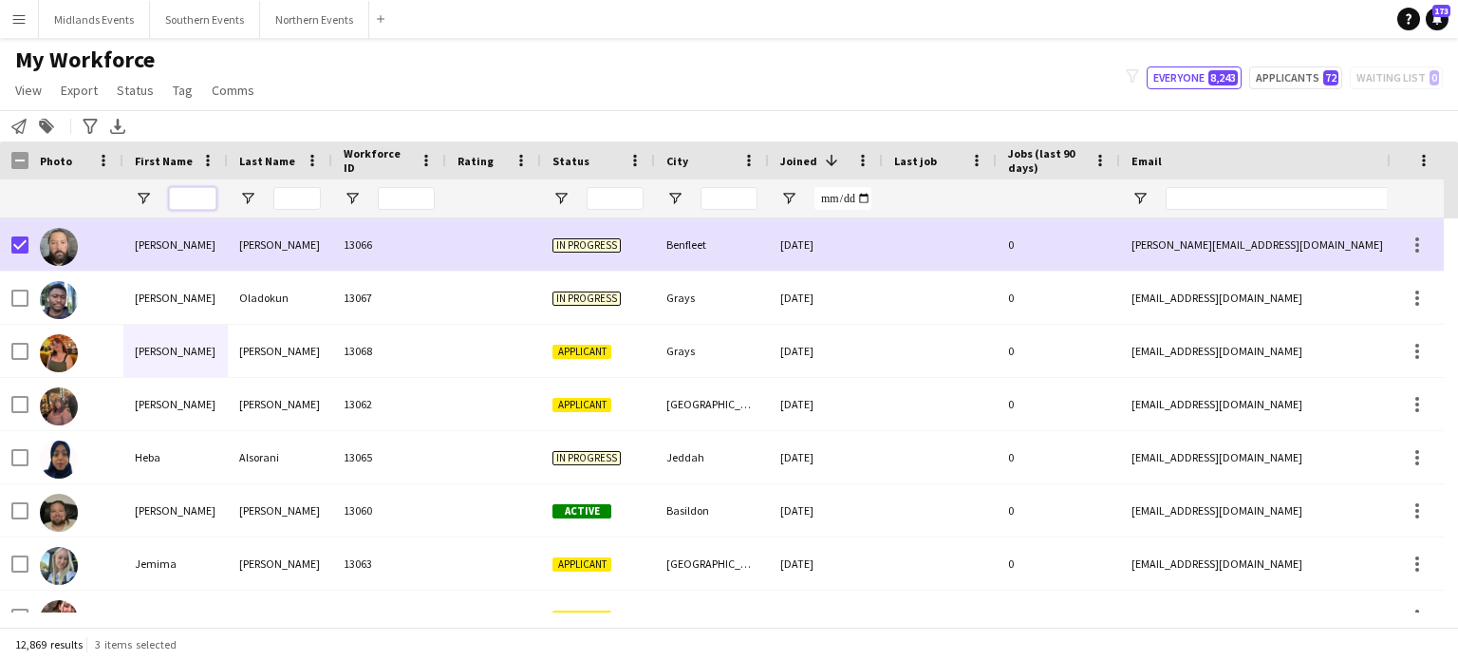
click at [195, 202] on input "First Name Filter Input" at bounding box center [192, 198] width 47 height 23
paste input "*****"
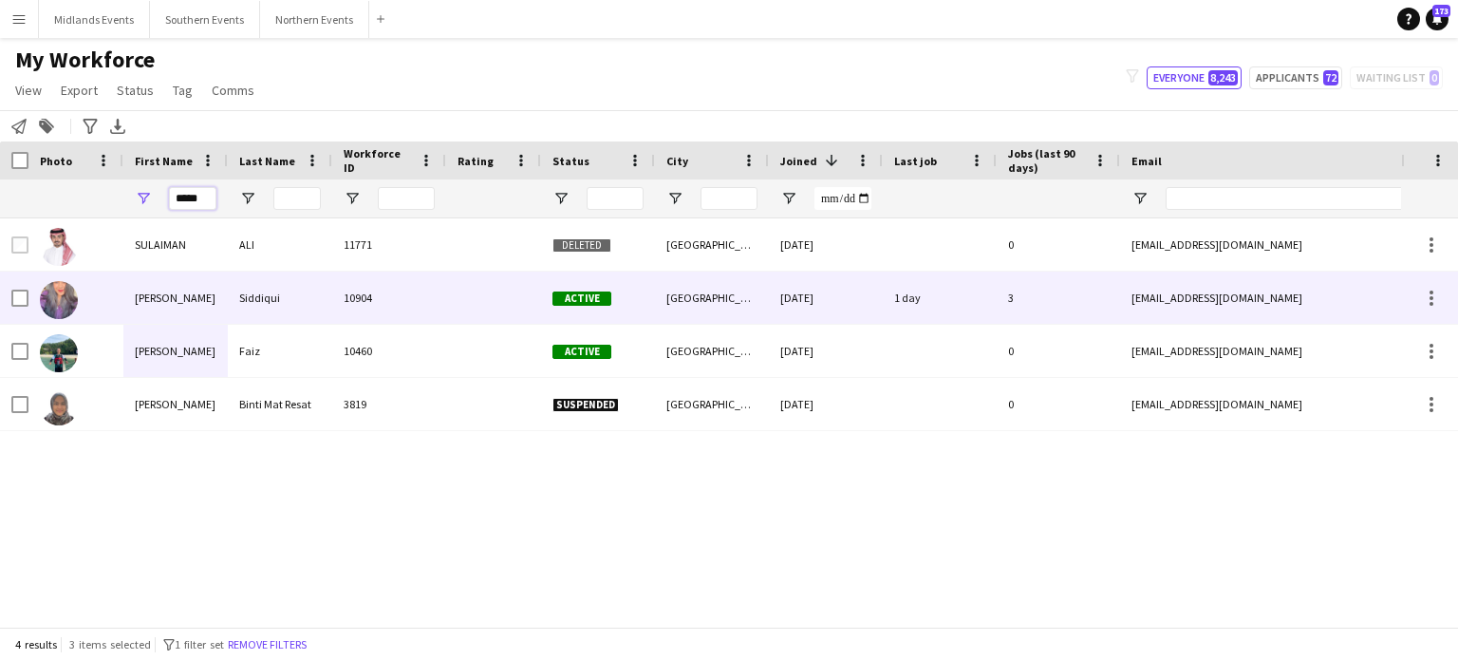
type input "*****"
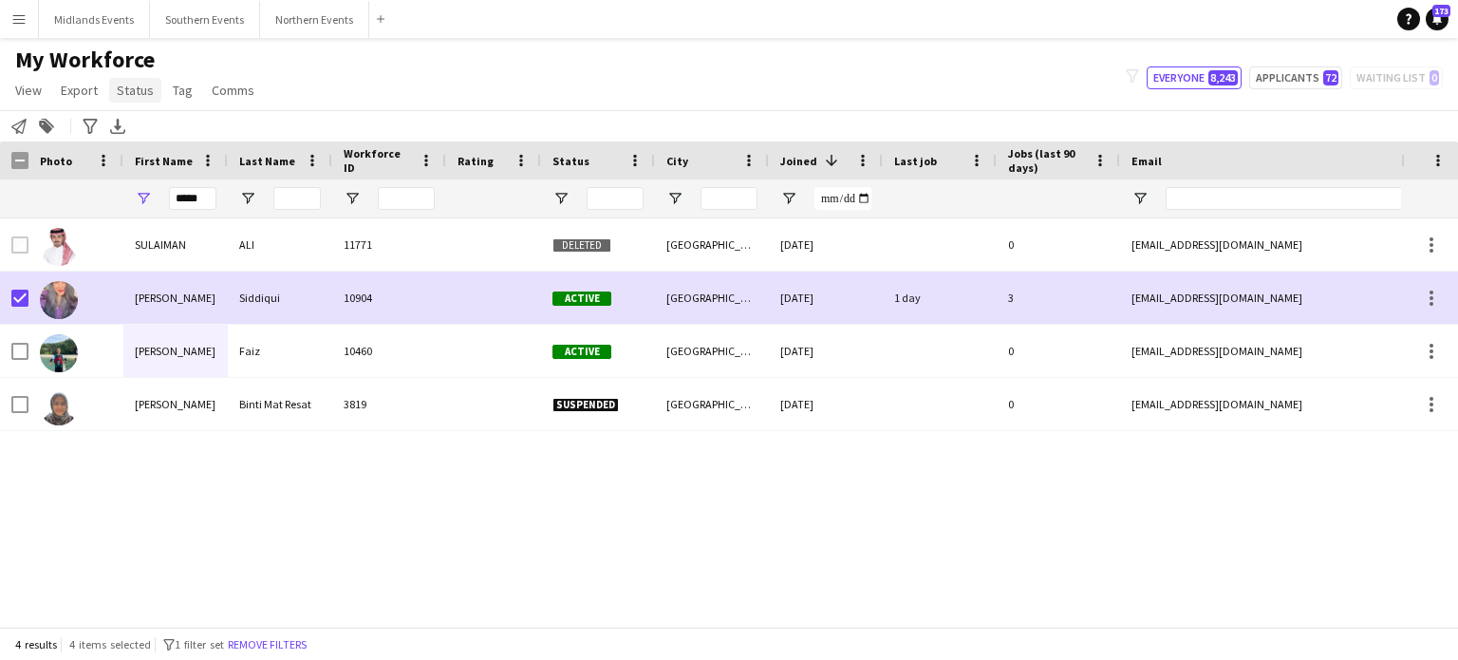
click at [126, 94] on span "Status" at bounding box center [135, 90] width 37 height 17
click at [148, 126] on link "Edit" at bounding box center [175, 131] width 133 height 40
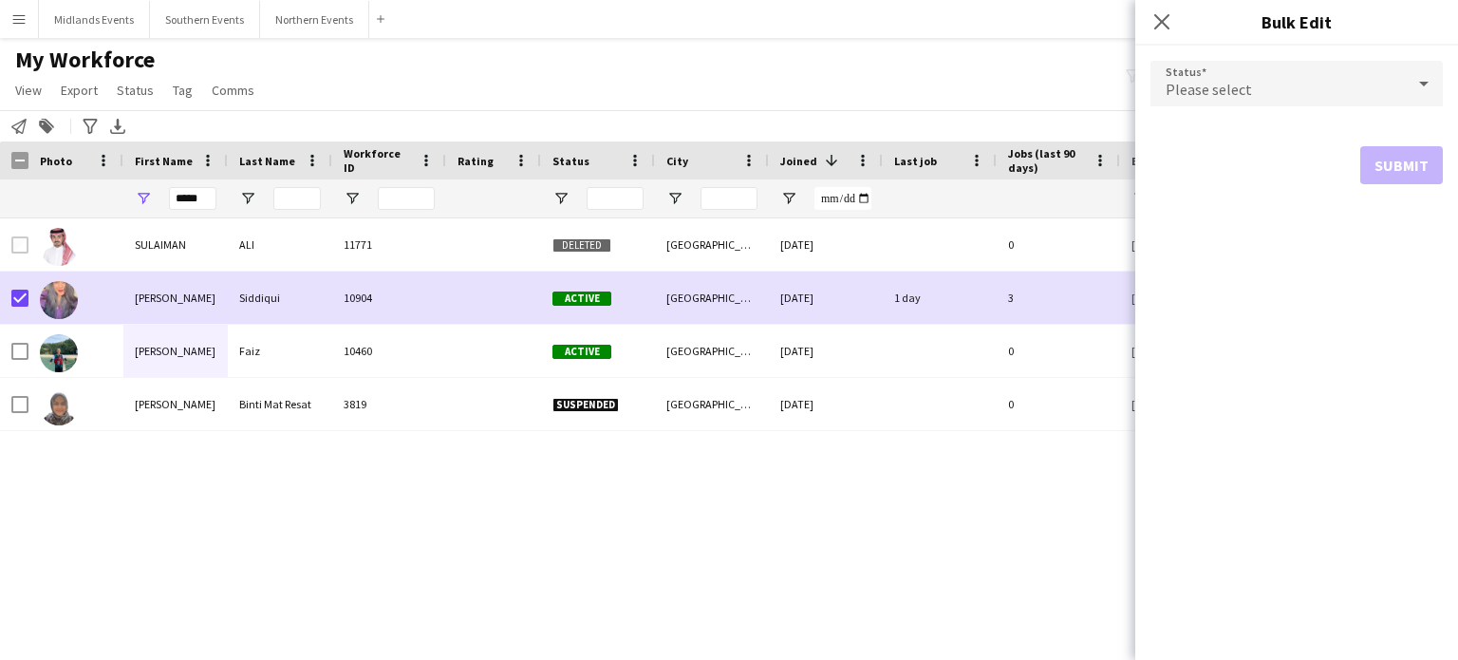
click at [1205, 94] on span "Please select" at bounding box center [1209, 89] width 86 height 19
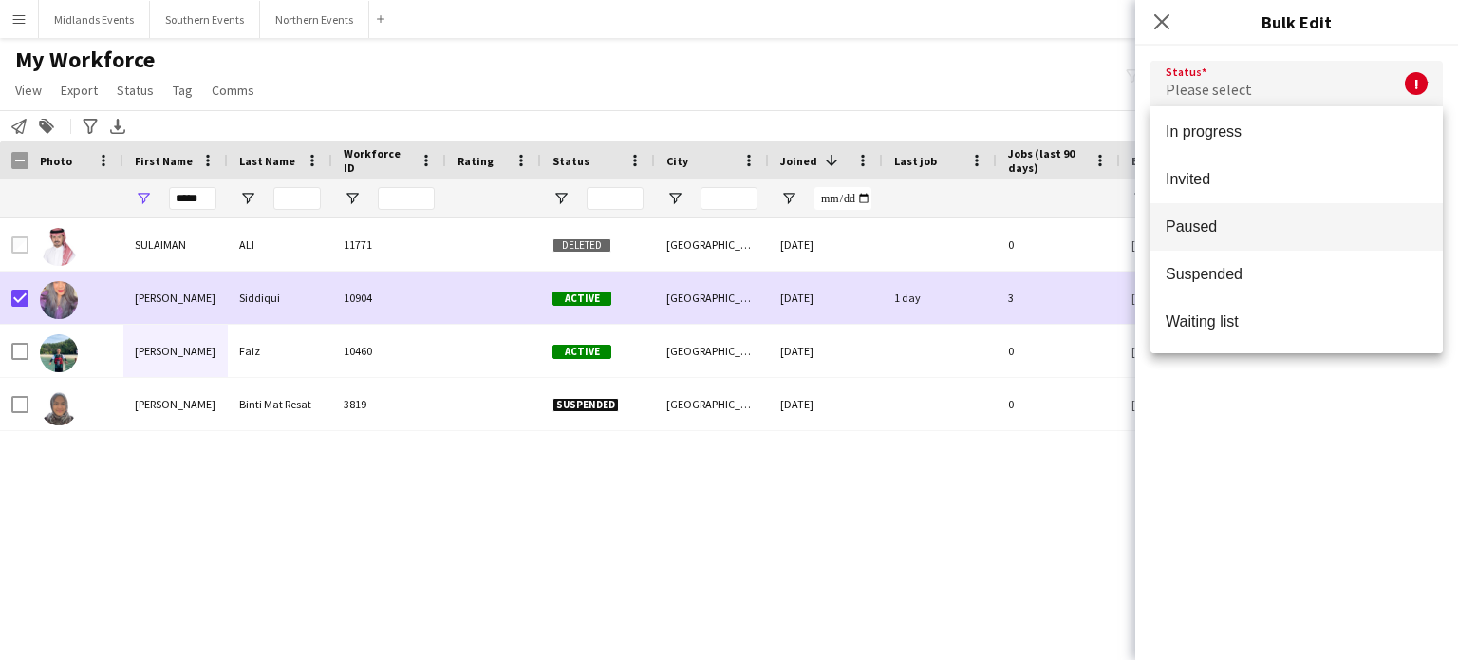
click at [1291, 237] on mat-option "Paused" at bounding box center [1297, 226] width 292 height 47
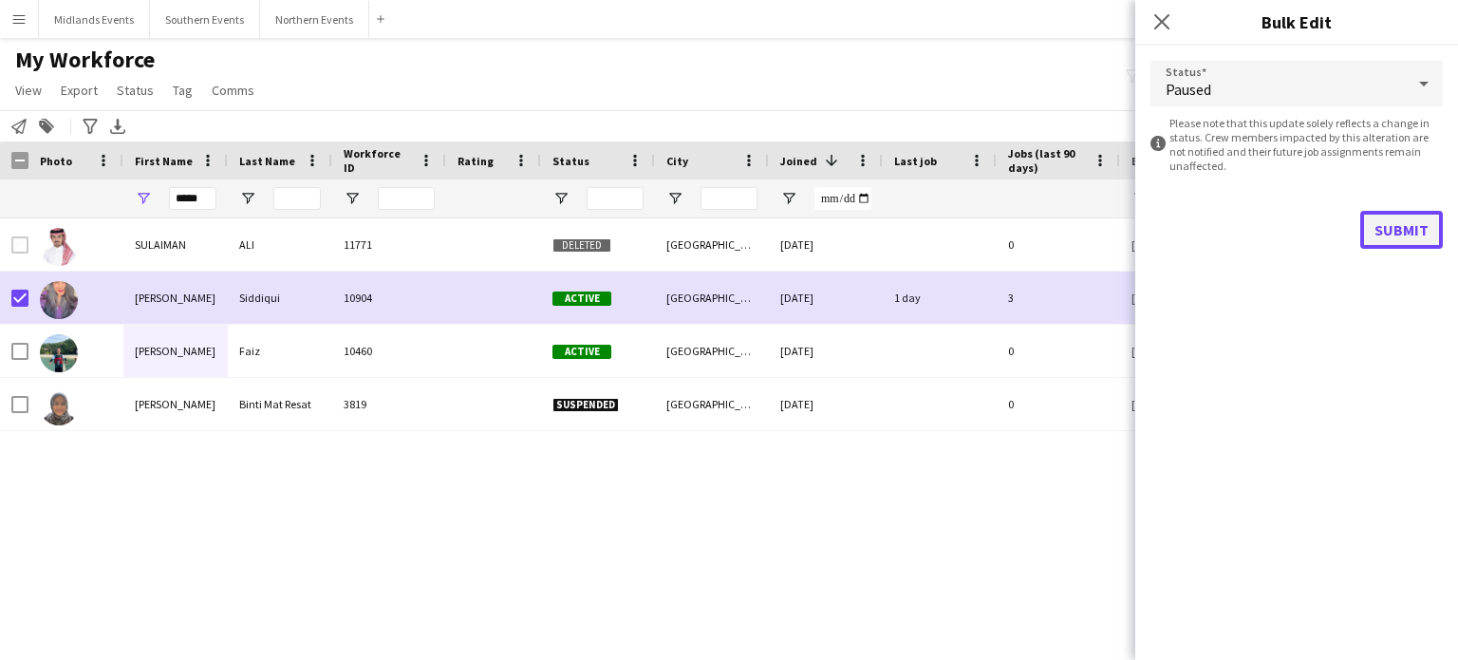
click at [1372, 229] on button "Submit" at bounding box center [1402, 230] width 83 height 38
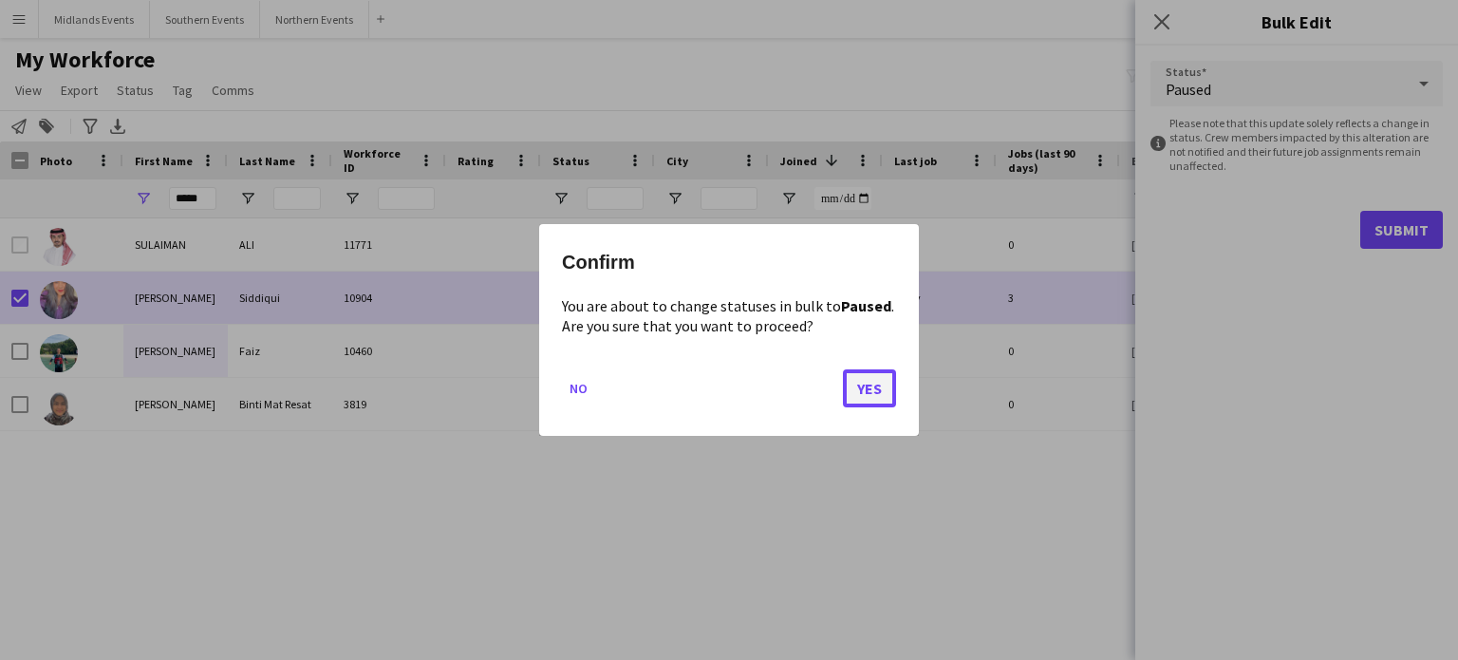
click at [893, 386] on button "Yes" at bounding box center [869, 388] width 53 height 38
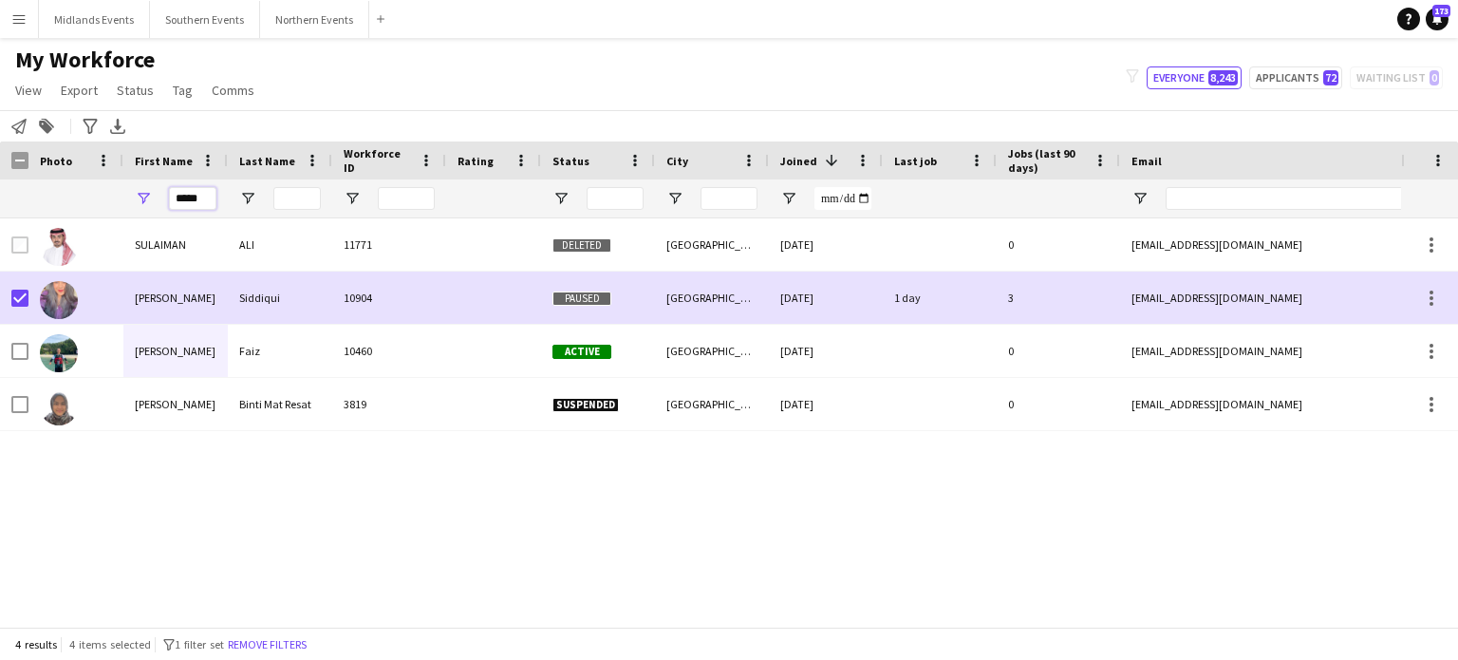
drag, startPoint x: 213, startPoint y: 200, endPoint x: 147, endPoint y: 212, distance: 66.5
click at [147, 212] on div "*****" at bounding box center [175, 198] width 104 height 38
paste input "First Name Filter Input"
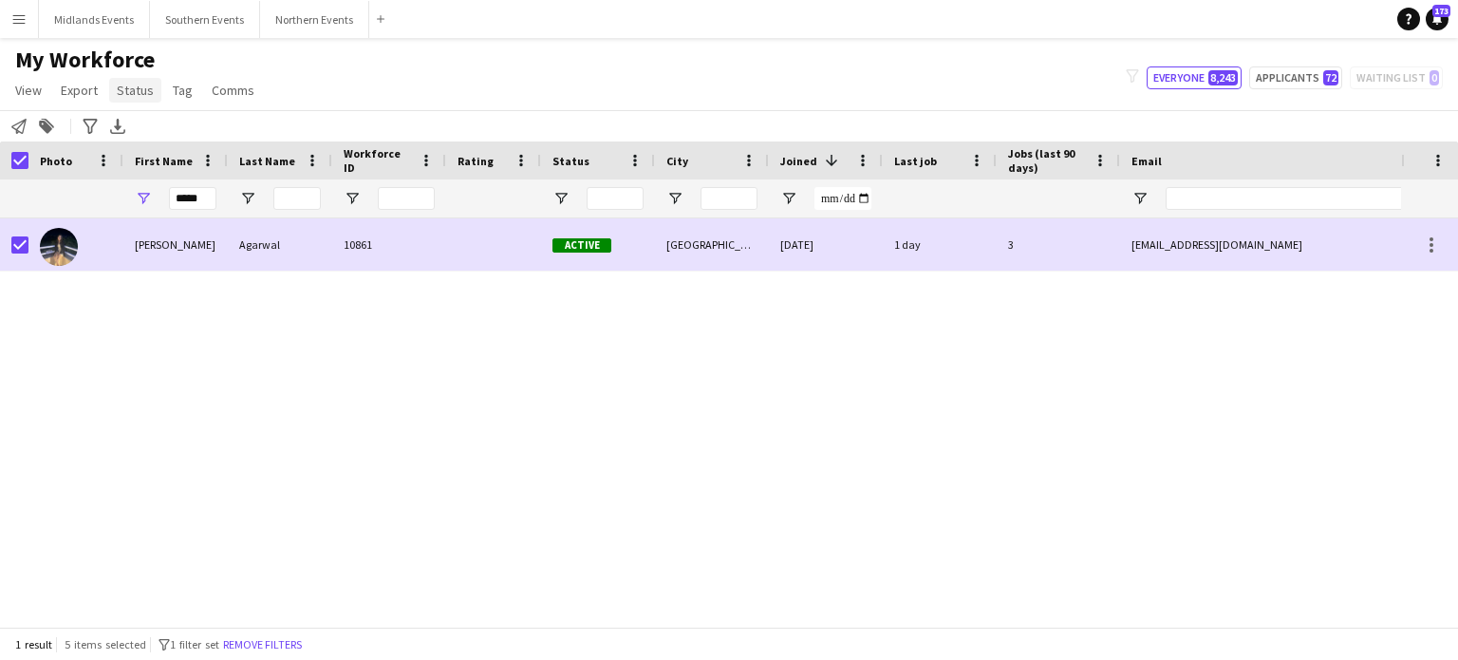
click at [132, 90] on span "Status" at bounding box center [135, 90] width 37 height 17
click at [140, 128] on span "Edit" at bounding box center [135, 130] width 22 height 17
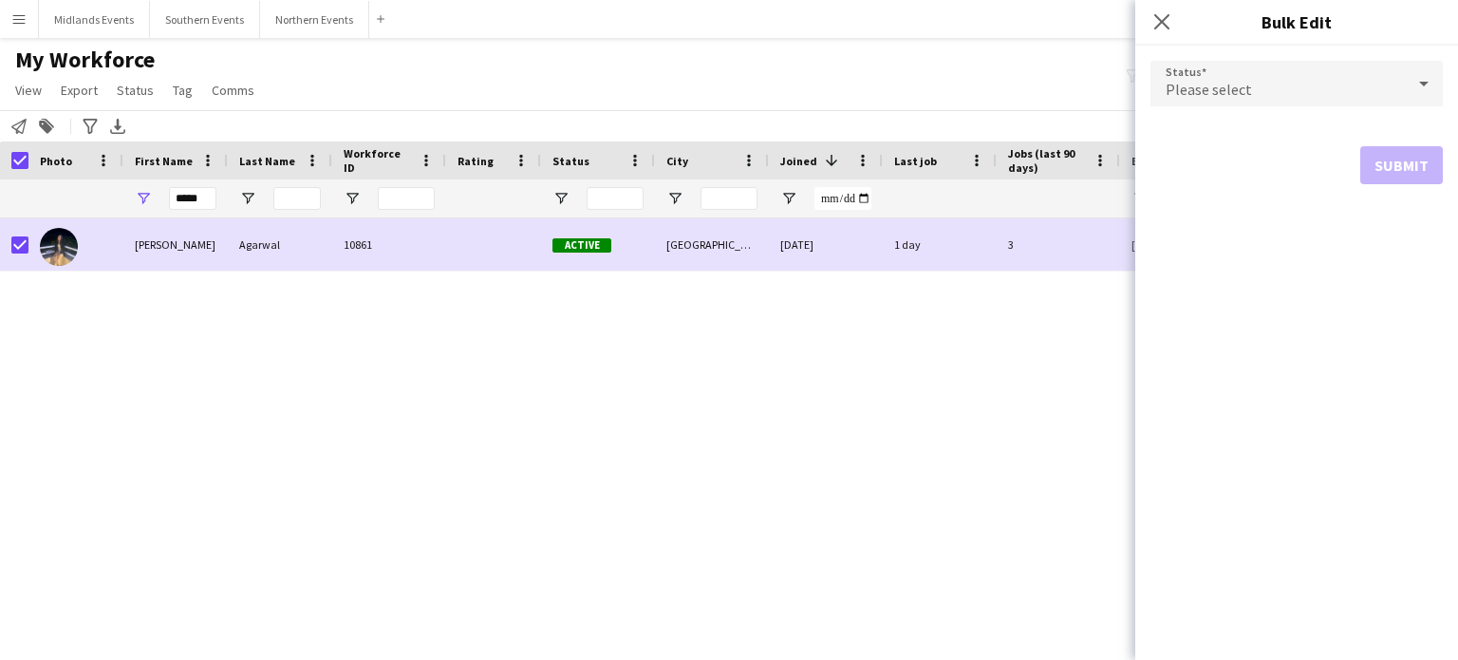
click at [1223, 95] on span "Please select" at bounding box center [1209, 89] width 86 height 19
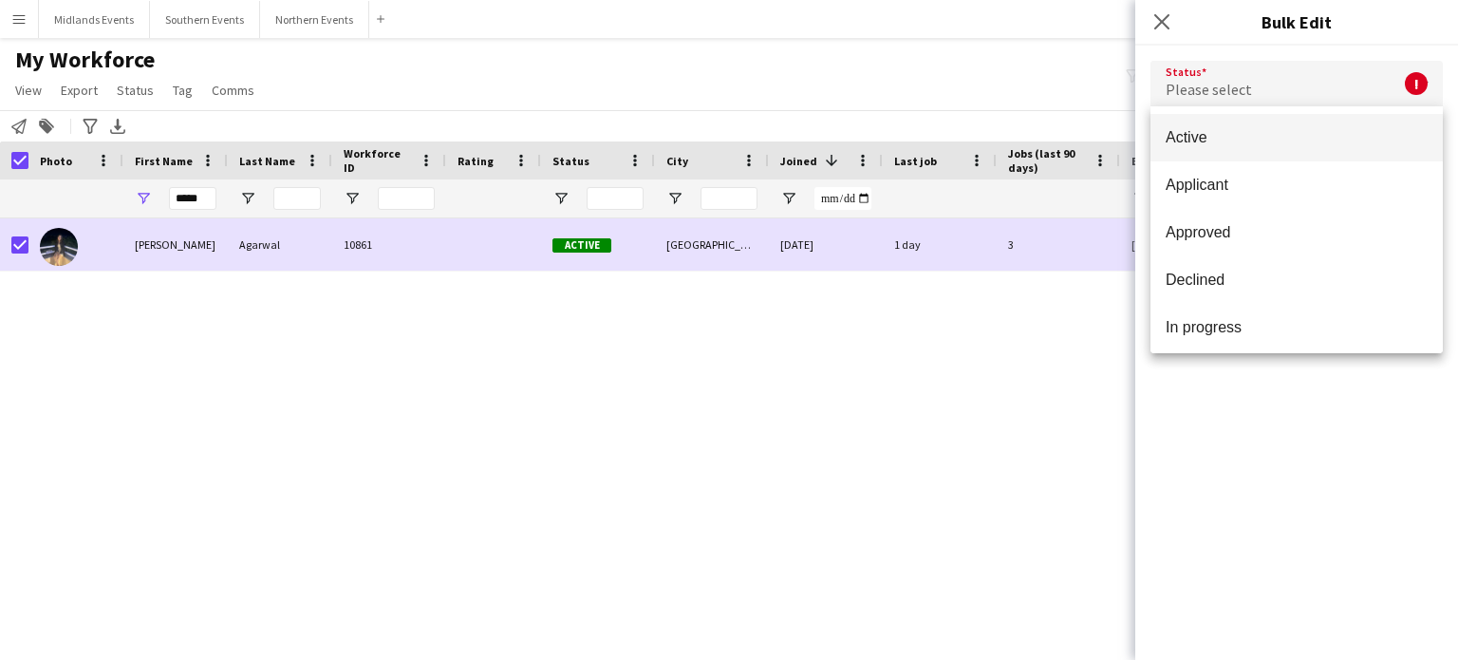
scroll to position [117, 0]
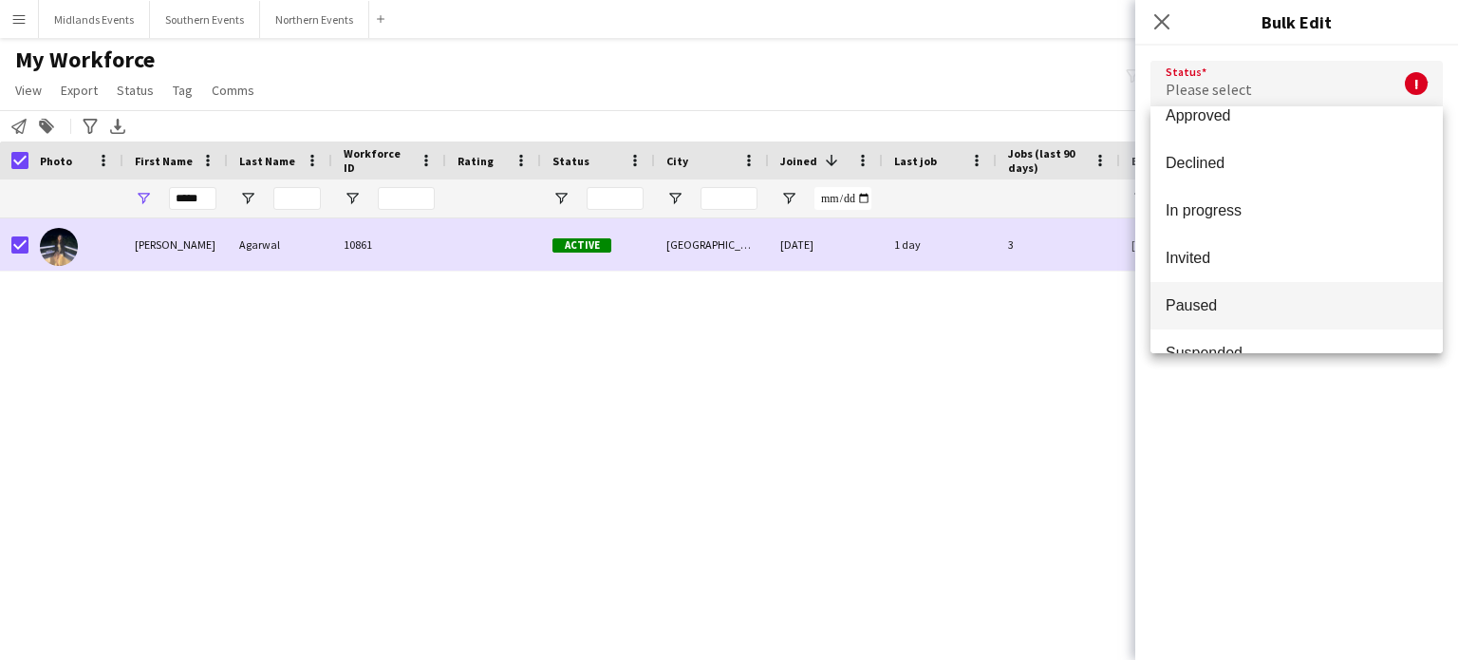
click at [1275, 296] on span "Paused" at bounding box center [1297, 305] width 262 height 18
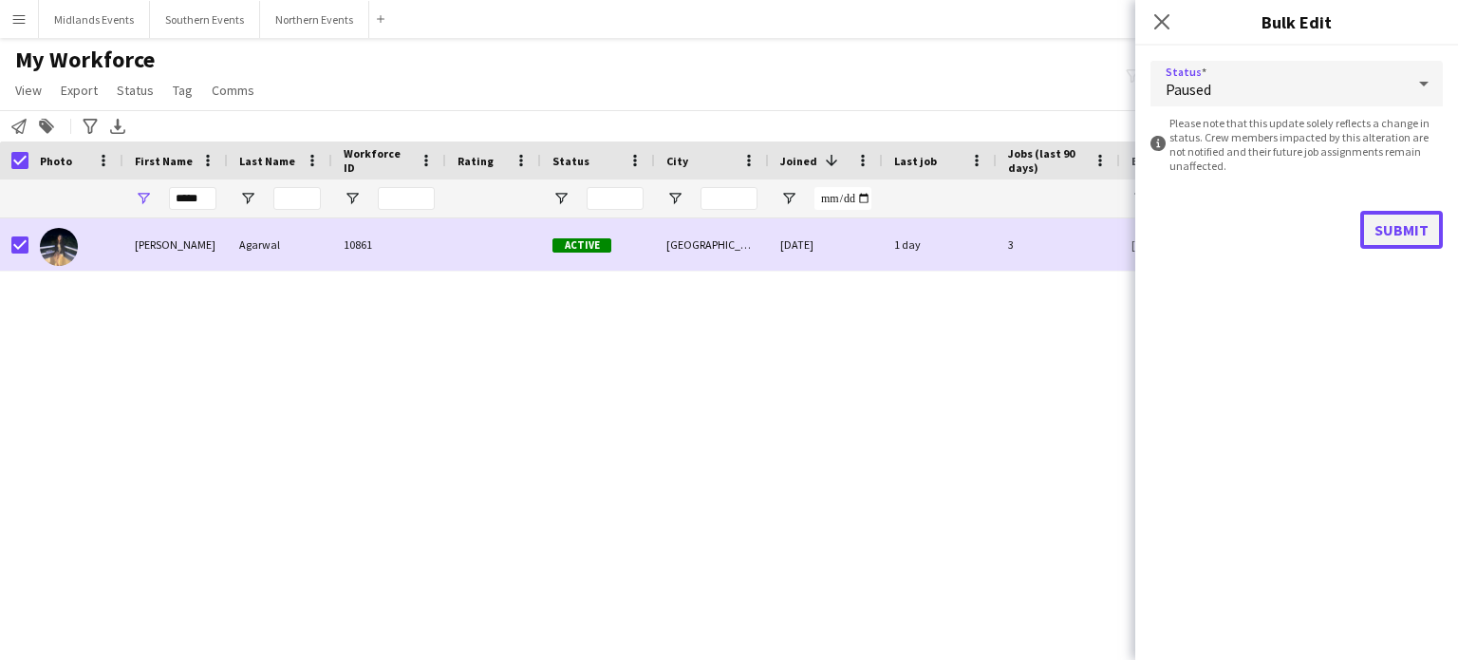
click at [1405, 237] on button "Submit" at bounding box center [1402, 230] width 83 height 38
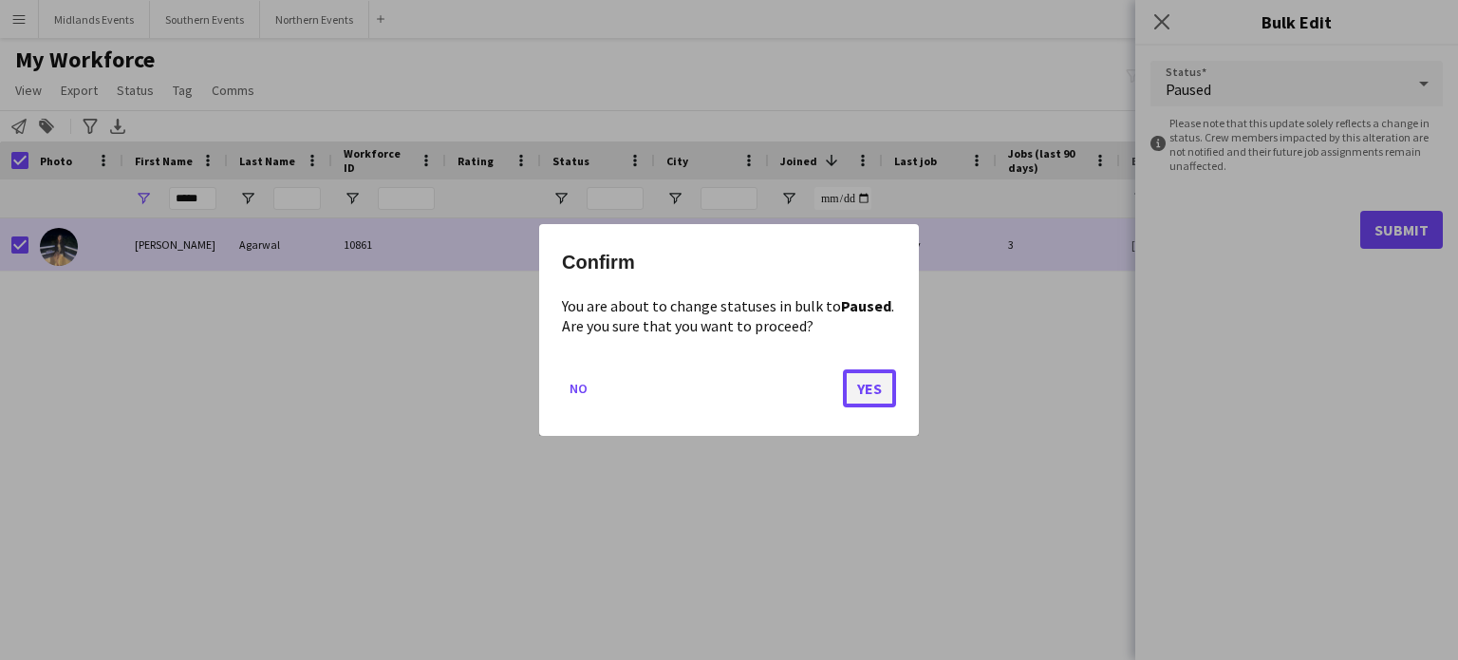
click at [878, 389] on button "Yes" at bounding box center [869, 388] width 53 height 38
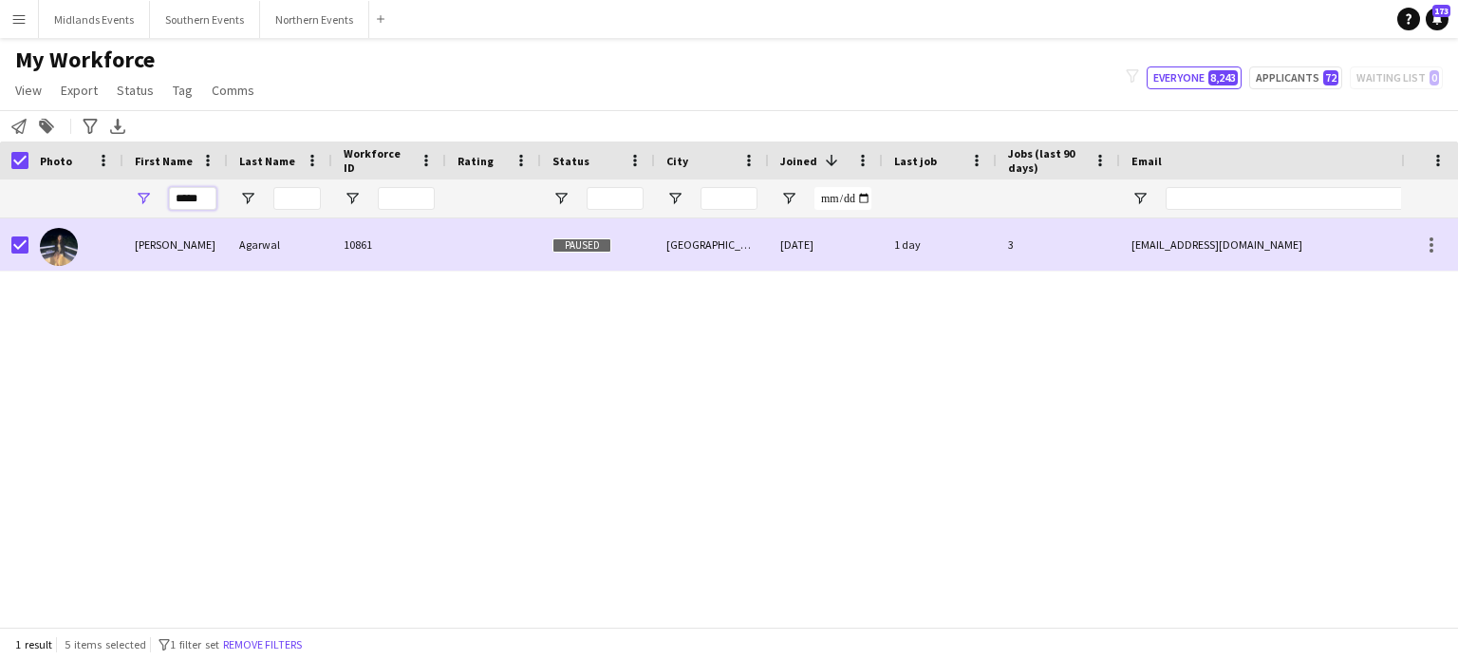
drag, startPoint x: 209, startPoint y: 200, endPoint x: 158, endPoint y: 206, distance: 51.6
click at [158, 206] on div "*****" at bounding box center [175, 198] width 104 height 38
paste input "First Name Filter Input"
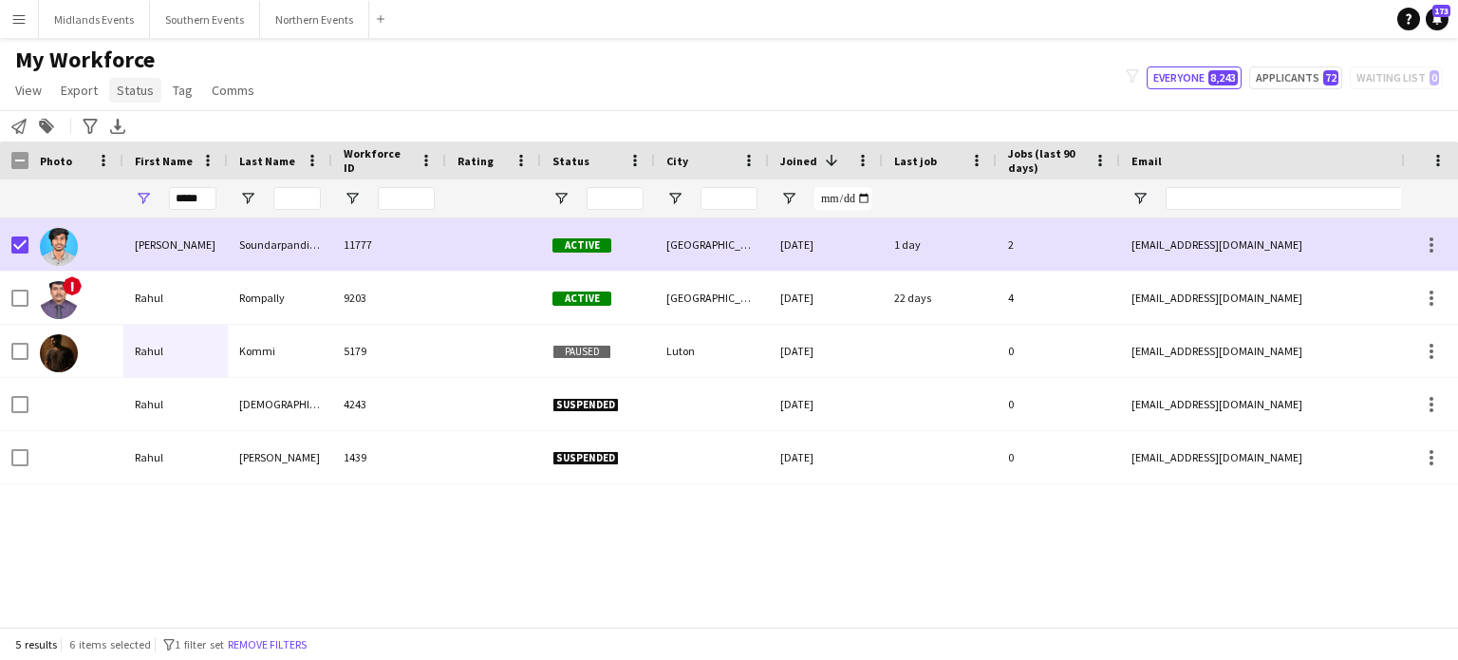
click at [132, 85] on span "Status" at bounding box center [135, 90] width 37 height 17
click at [147, 122] on link "Edit" at bounding box center [175, 131] width 133 height 40
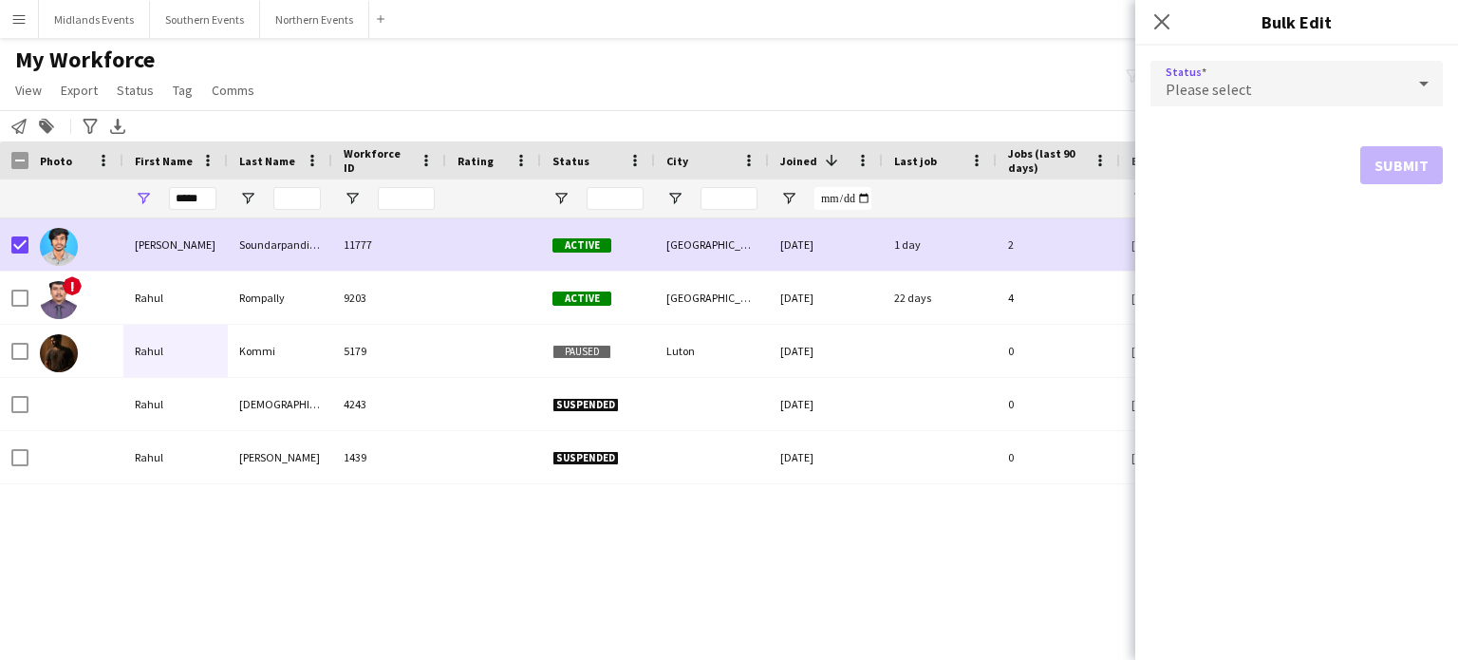
click at [1332, 61] on div "Please select" at bounding box center [1278, 84] width 254 height 46
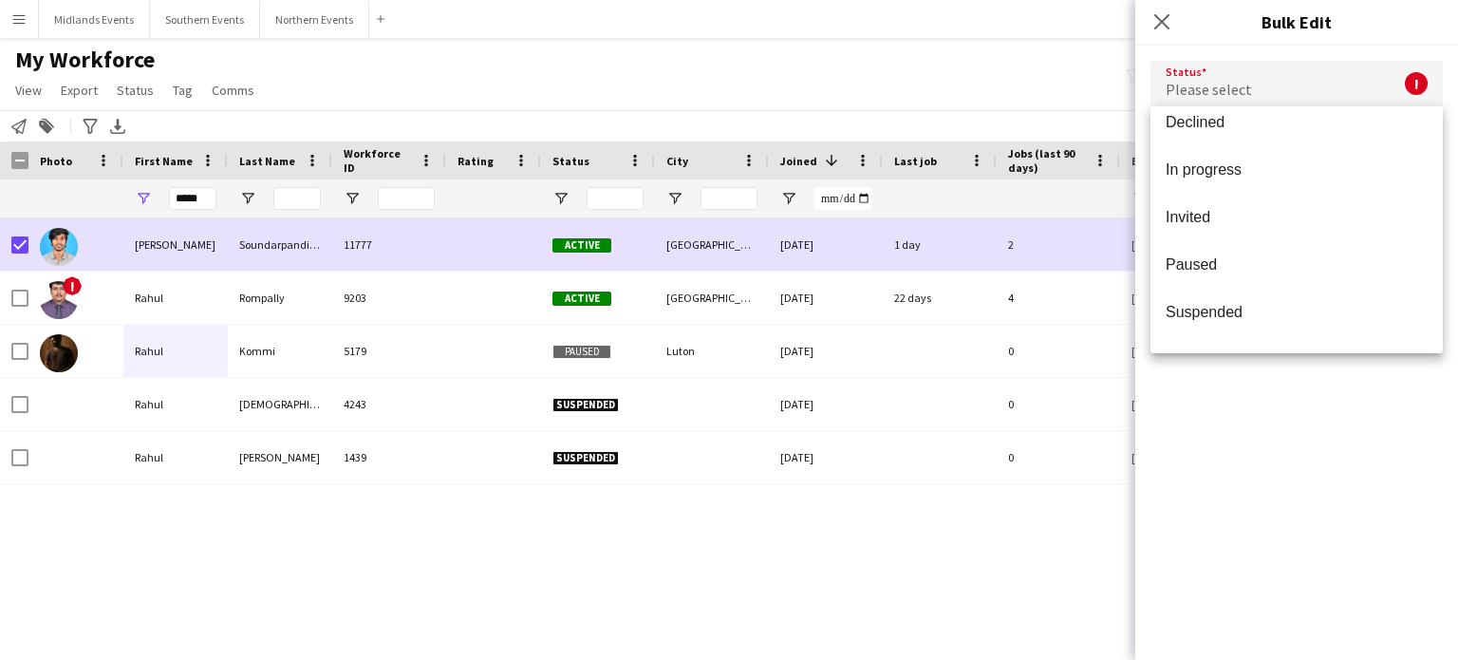
scroll to position [162, 0]
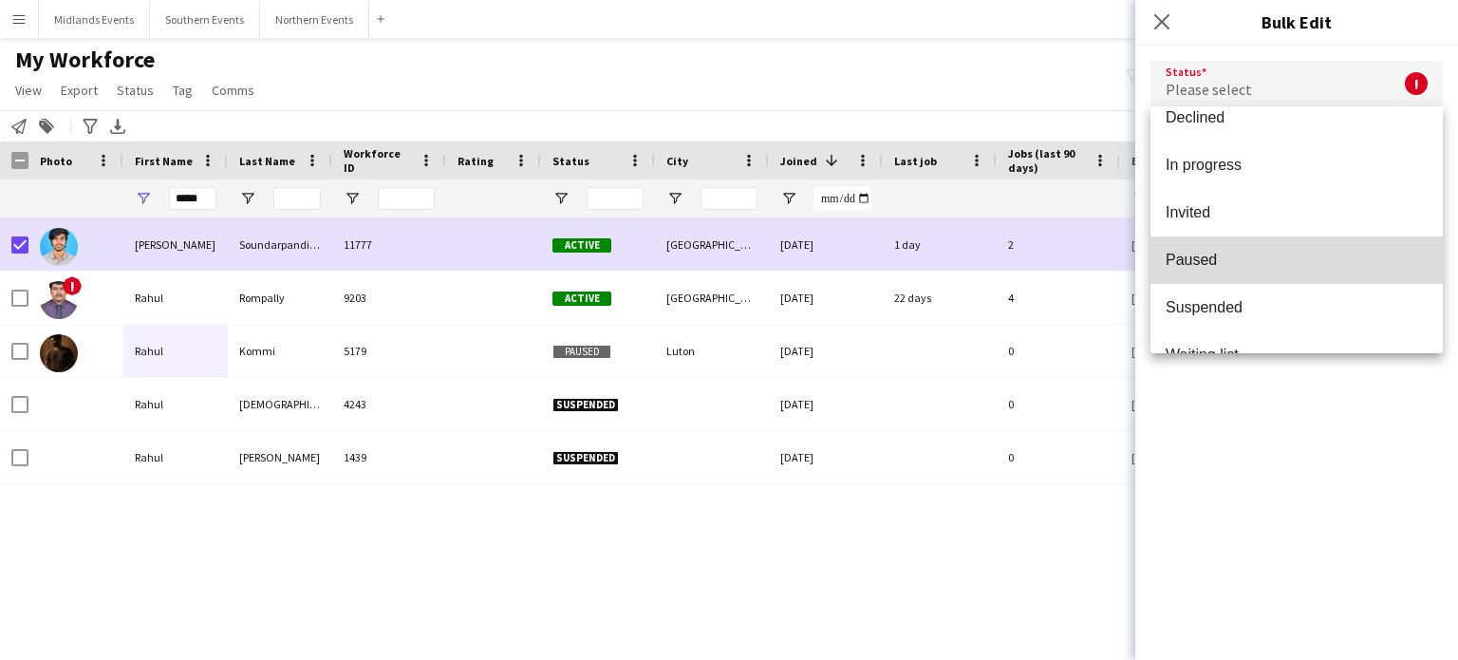
click at [1396, 270] on mat-option "Paused" at bounding box center [1297, 259] width 292 height 47
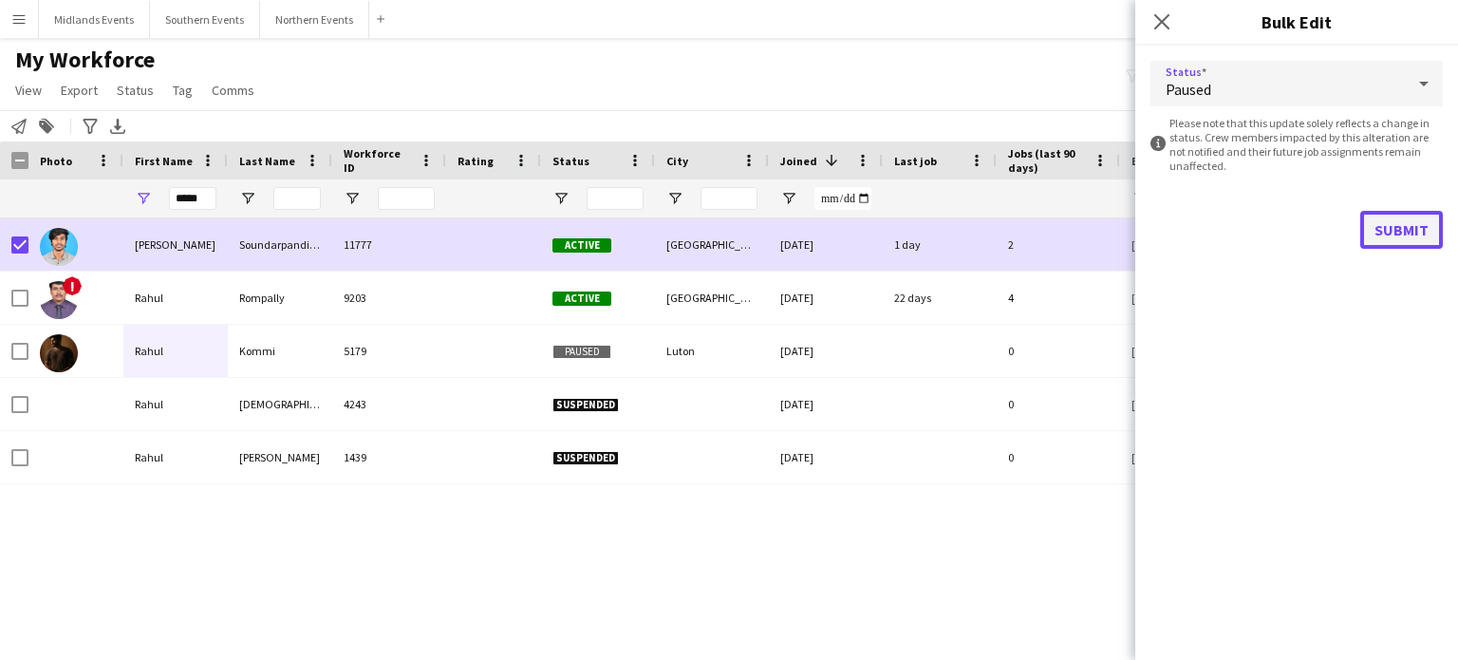
click at [1424, 220] on button "Submit" at bounding box center [1402, 230] width 83 height 38
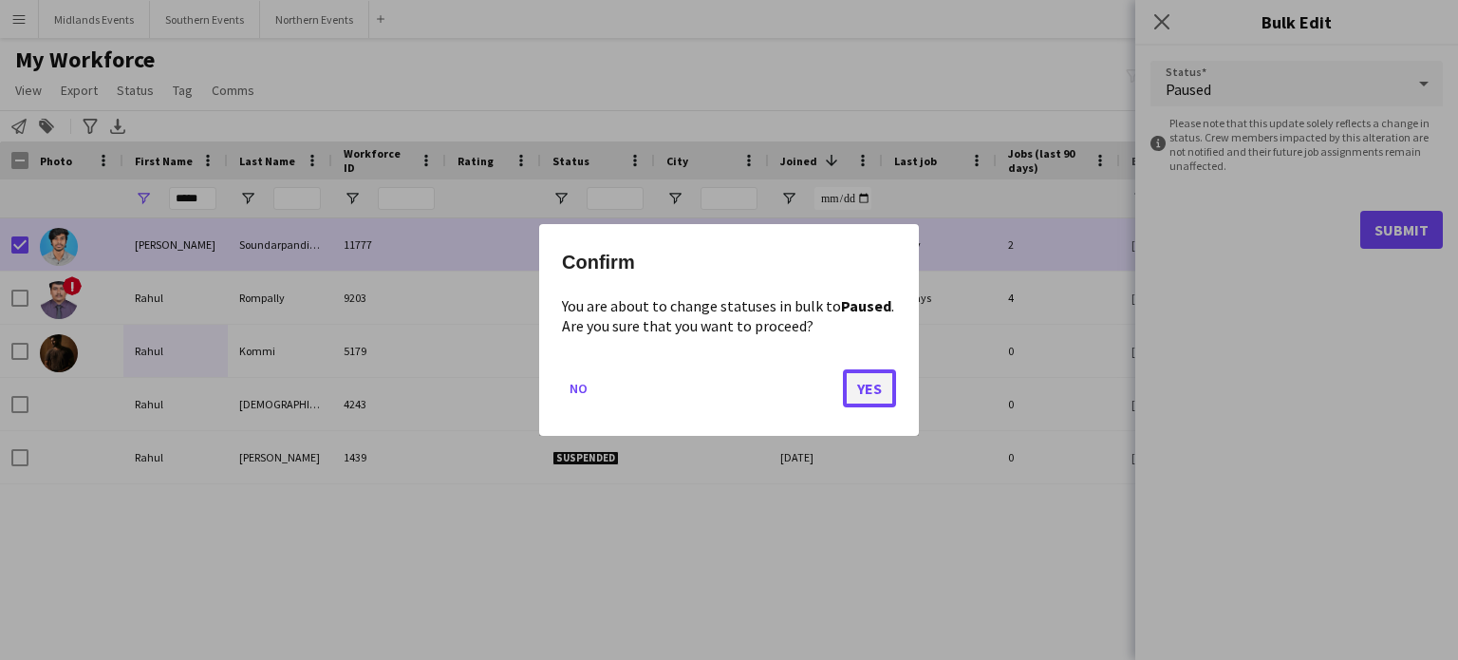
click at [874, 396] on button "Yes" at bounding box center [869, 388] width 53 height 38
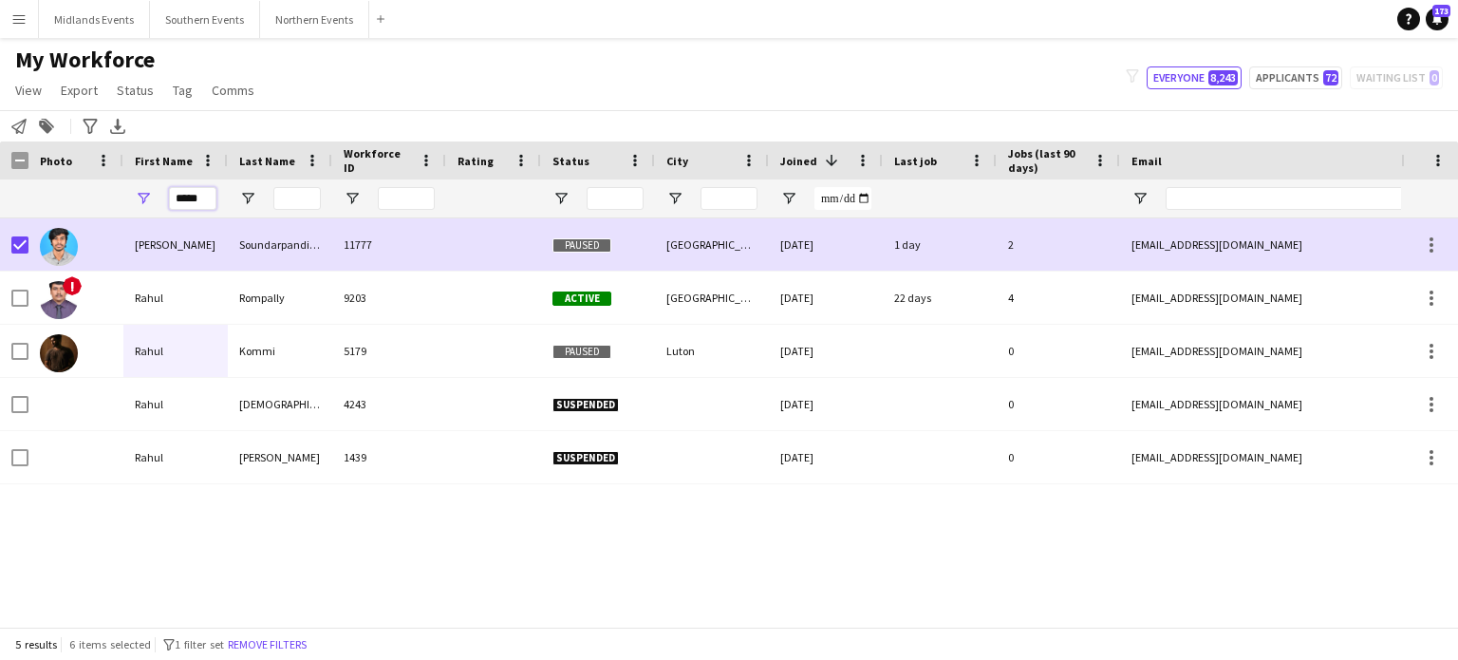
drag, startPoint x: 205, startPoint y: 198, endPoint x: 151, endPoint y: 204, distance: 54.4
click at [151, 204] on div "*****" at bounding box center [175, 198] width 104 height 38
paste input "**"
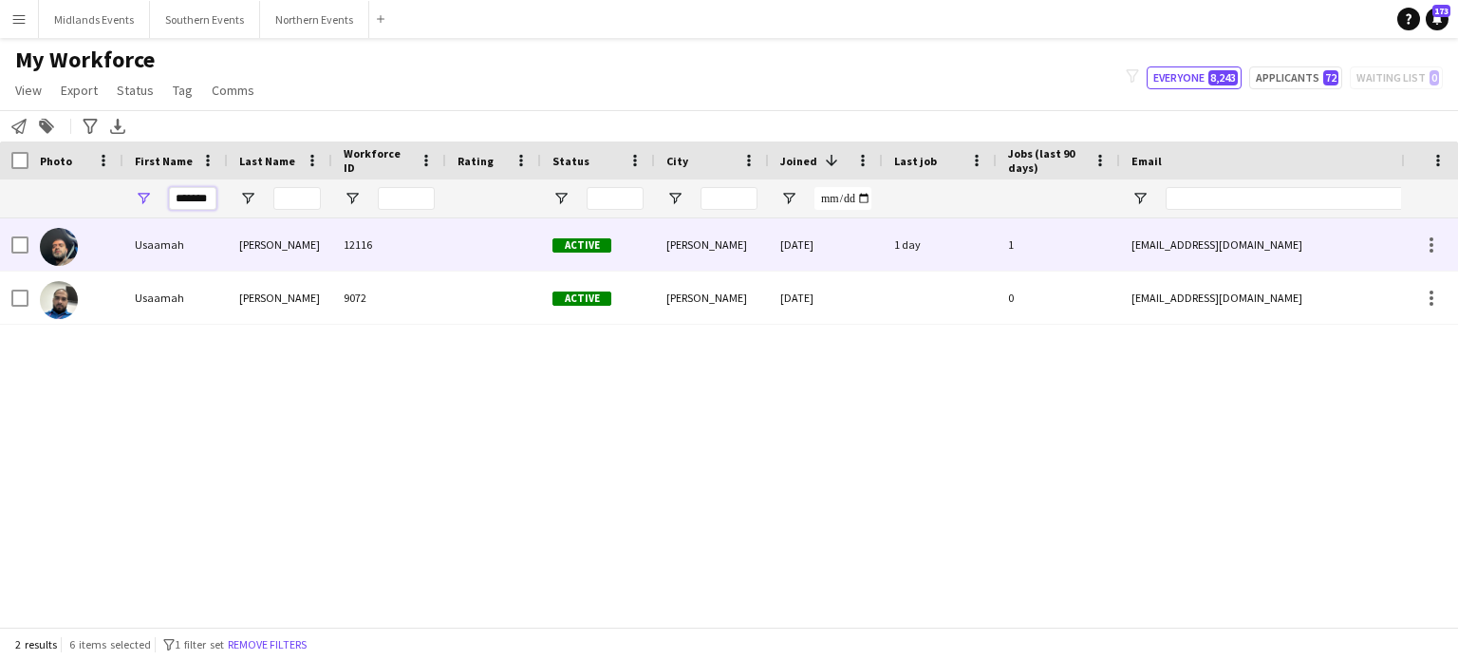
type input "*******"
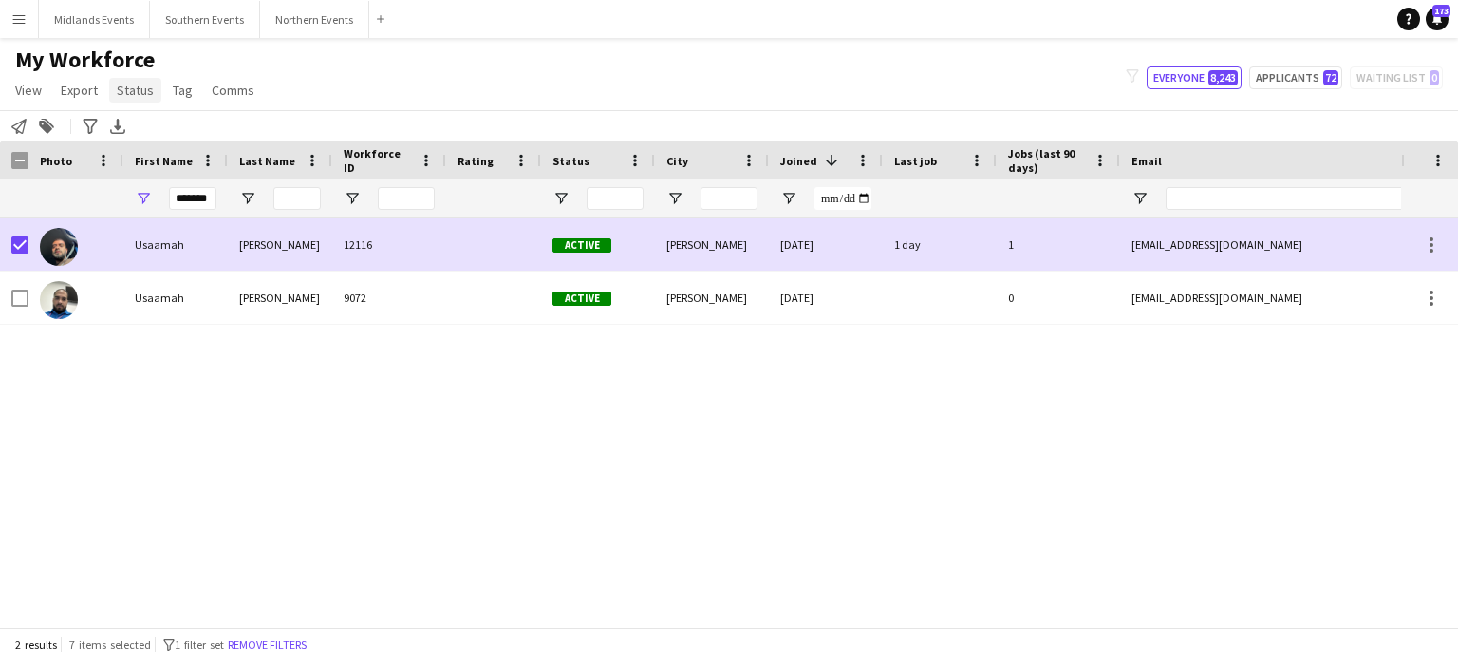
click at [134, 93] on span "Status" at bounding box center [135, 90] width 37 height 17
click at [144, 131] on span "Edit" at bounding box center [135, 130] width 22 height 17
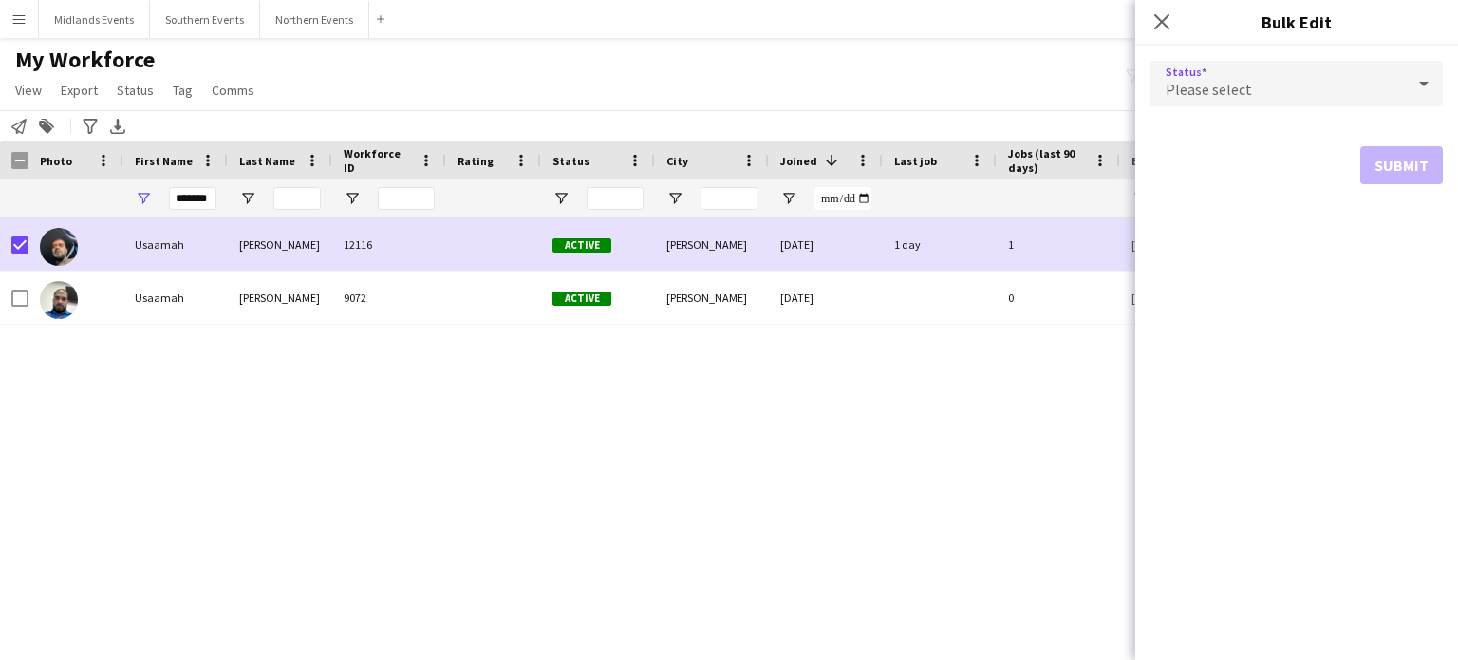
click at [1215, 80] on span "Please select" at bounding box center [1209, 89] width 86 height 19
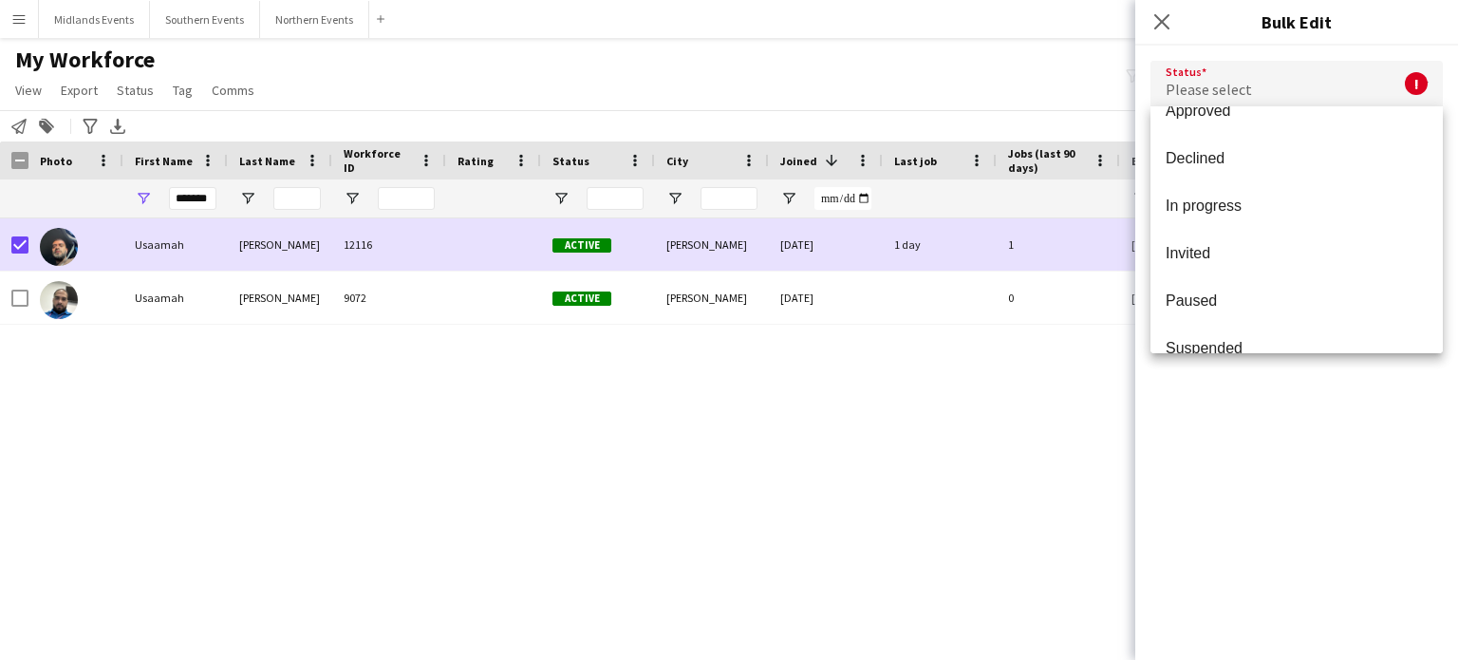
scroll to position [141, 0]
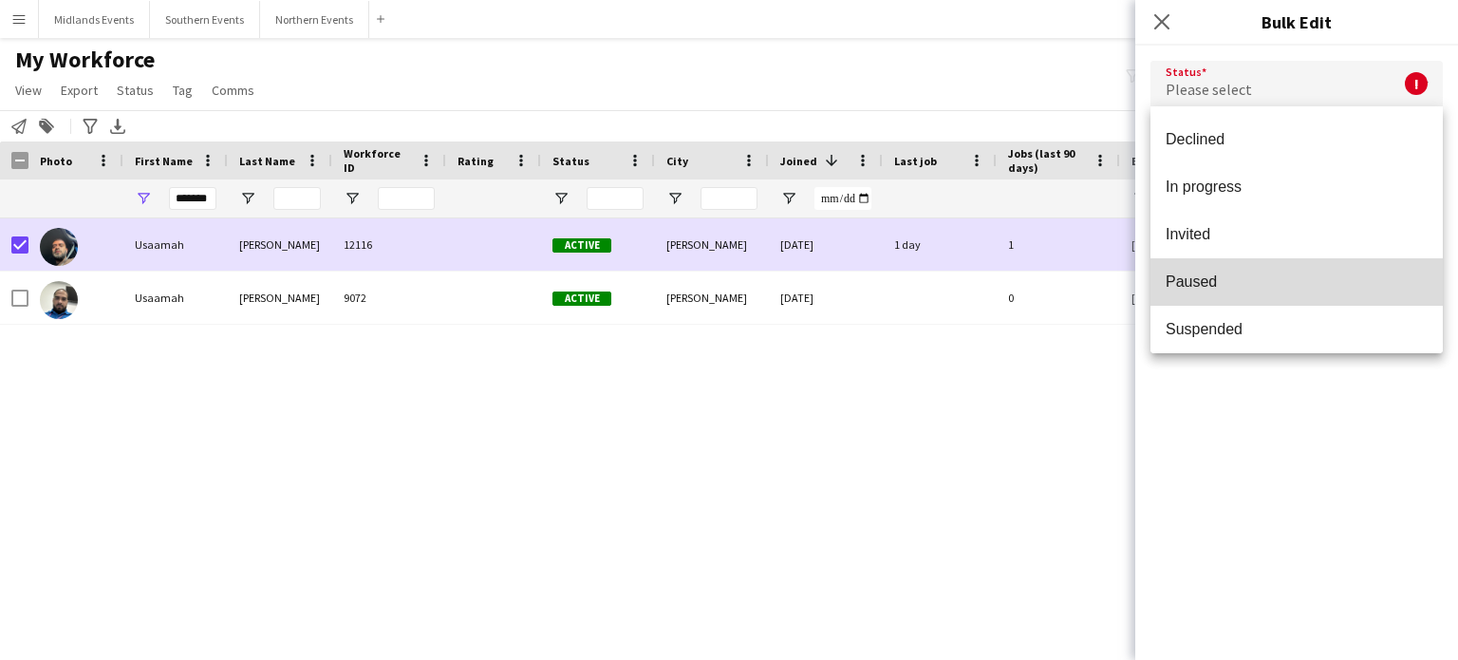
click at [1354, 259] on mat-option "Paused" at bounding box center [1297, 281] width 292 height 47
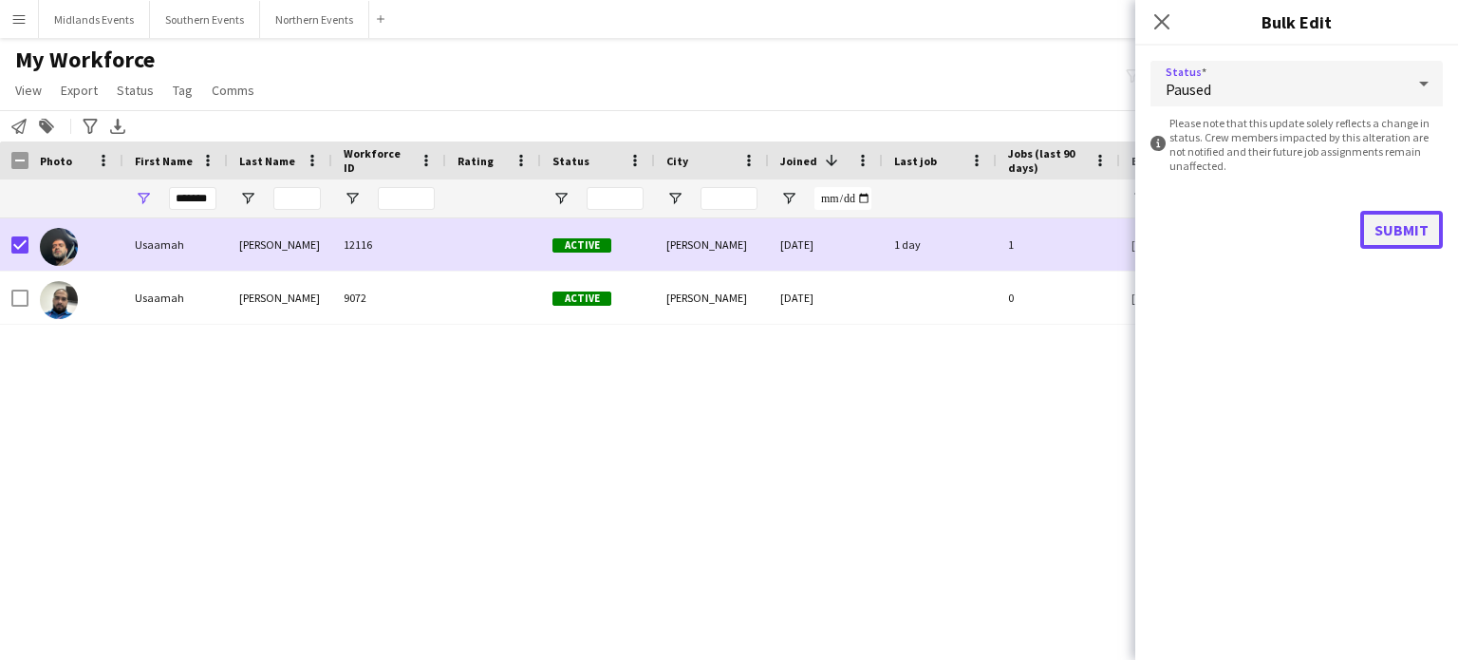
click at [1398, 230] on button "Submit" at bounding box center [1402, 230] width 83 height 38
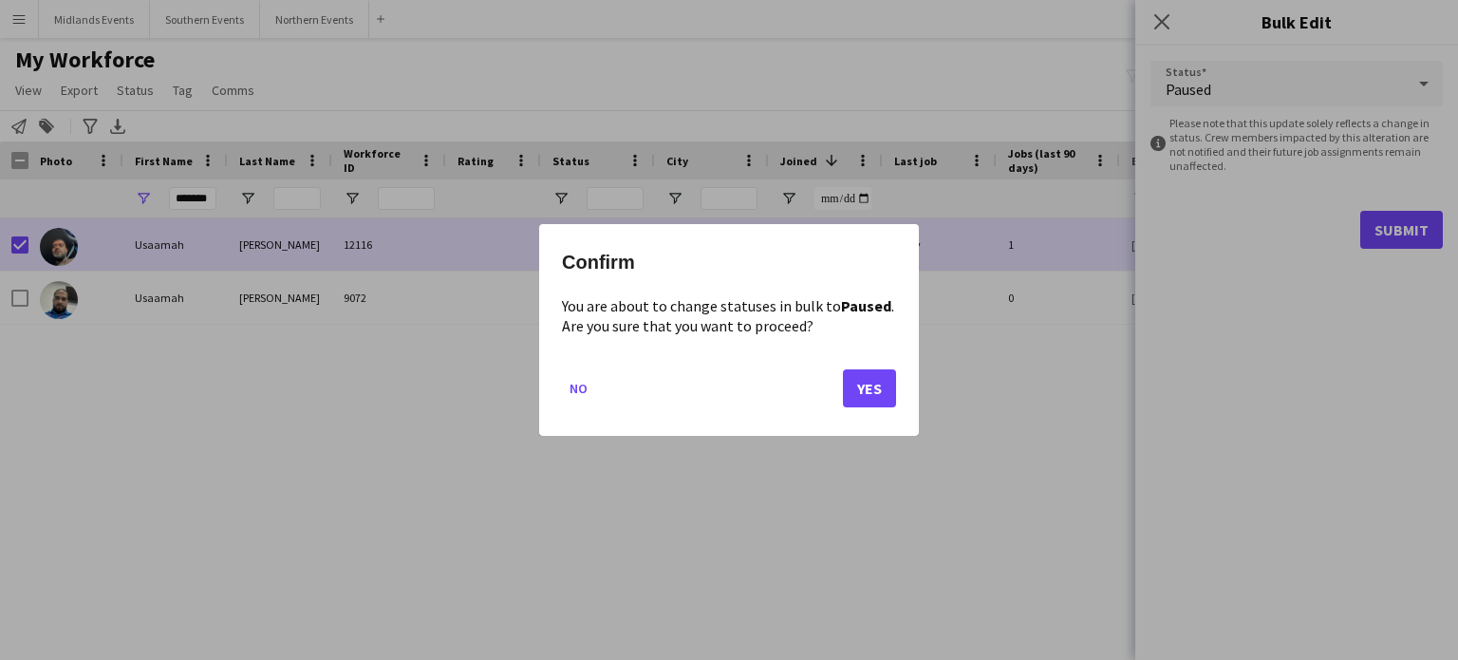
click at [839, 393] on mat-dialog-actions "No Yes" at bounding box center [729, 395] width 334 height 81
click at [866, 393] on button "Yes" at bounding box center [869, 388] width 53 height 38
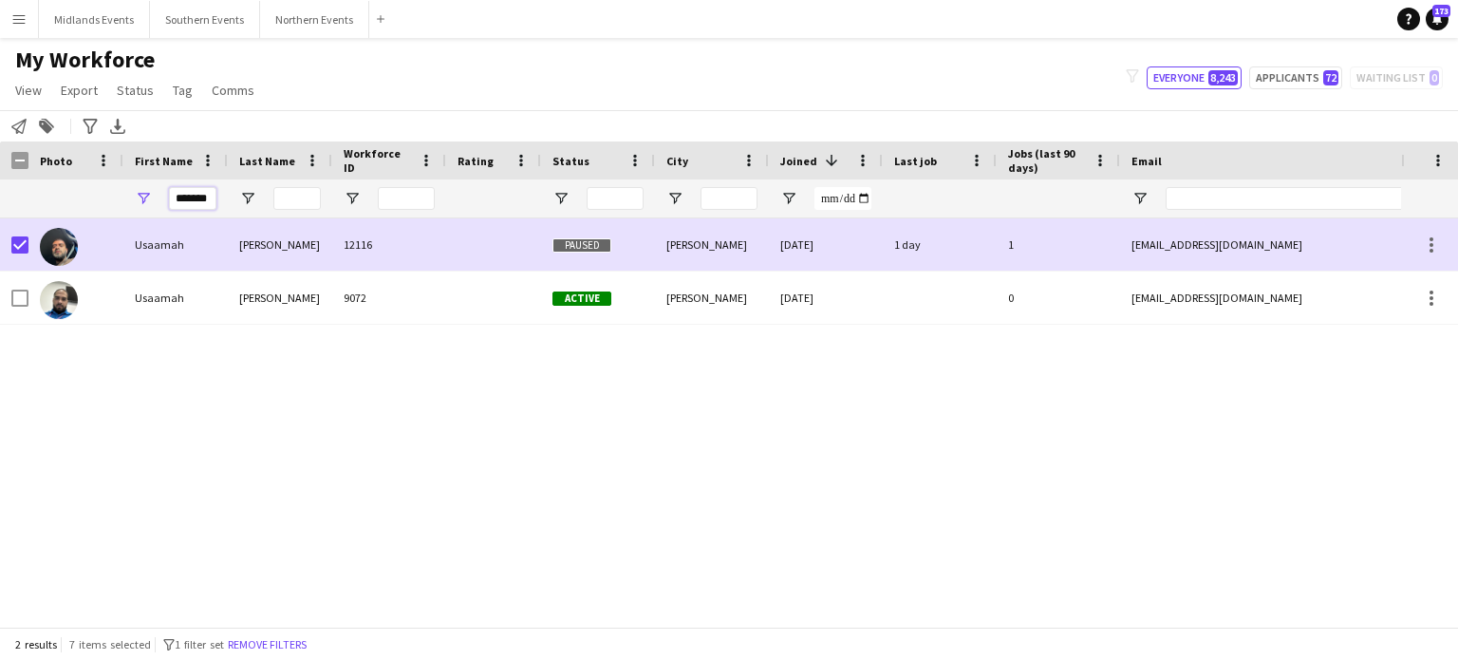
click at [207, 200] on input "*******" at bounding box center [192, 198] width 47 height 23
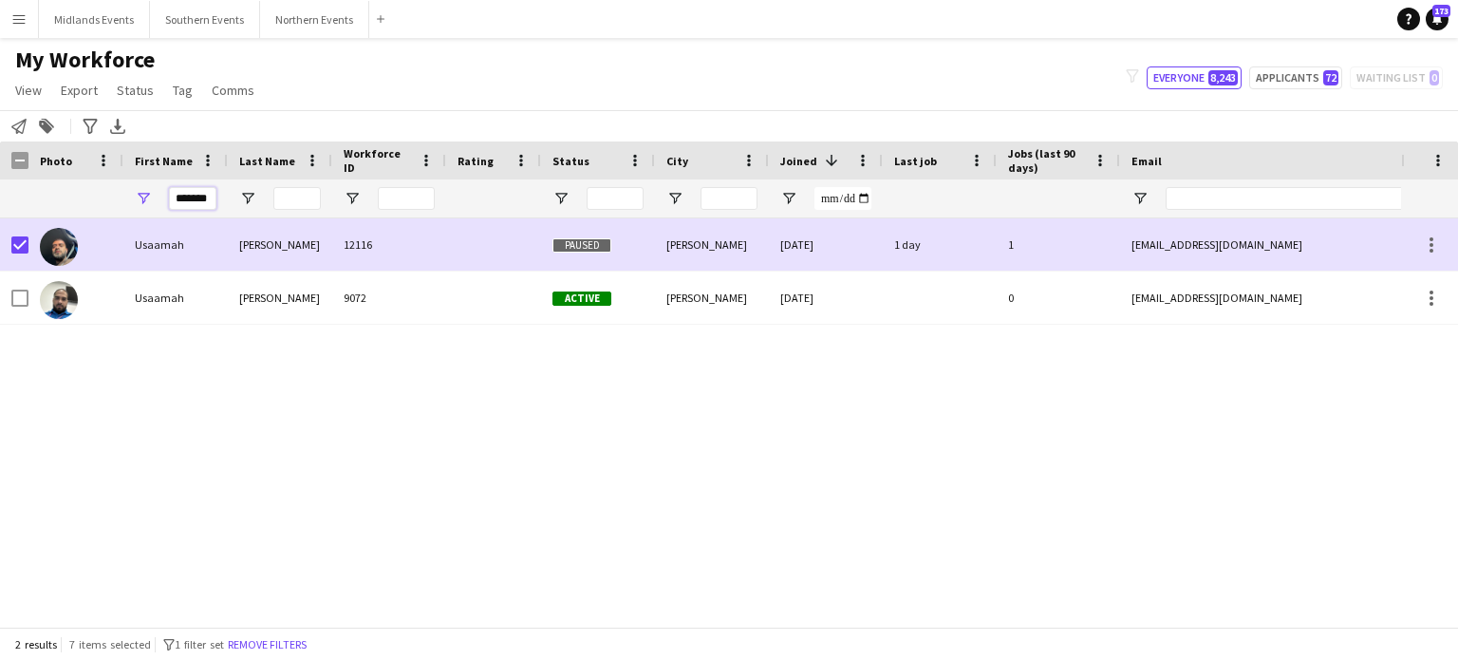
click at [207, 200] on input "*******" at bounding box center [192, 198] width 47 height 23
paste input "*******"
type input "*"
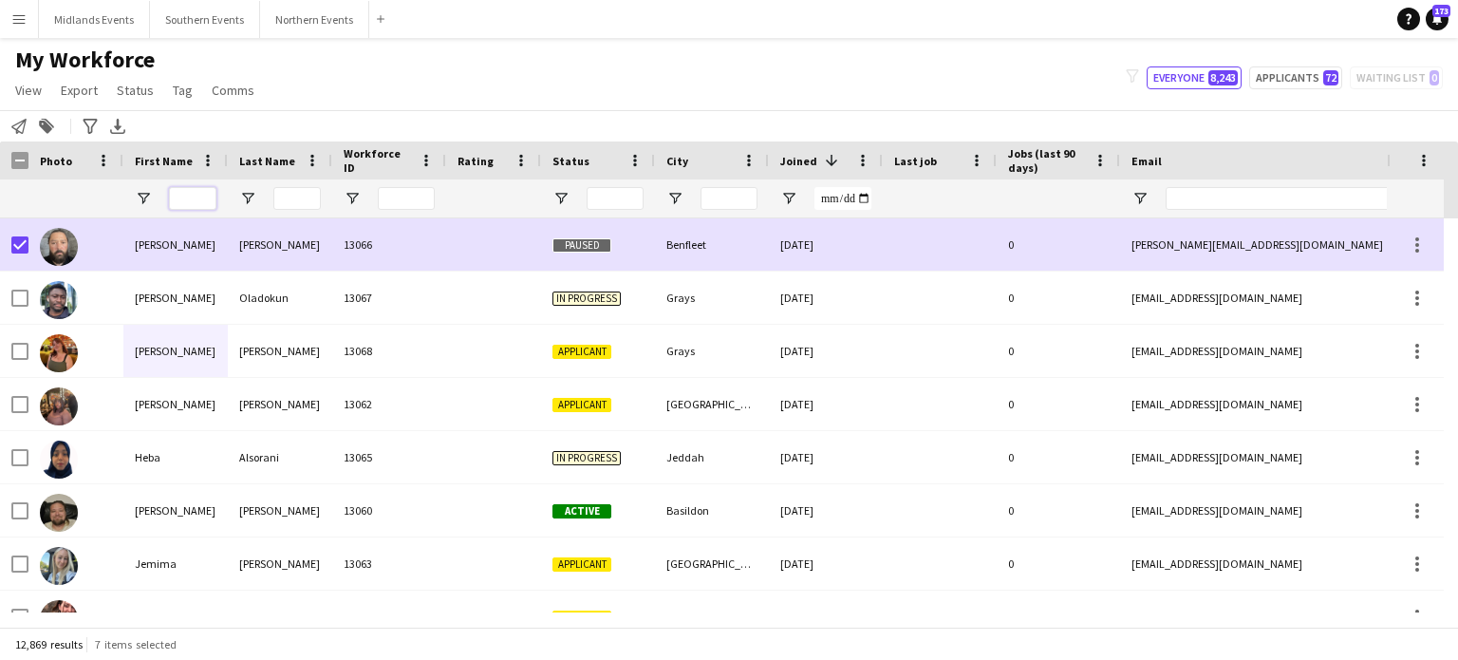
click at [189, 198] on input "First Name Filter Input" at bounding box center [192, 198] width 47 height 23
paste input "*******"
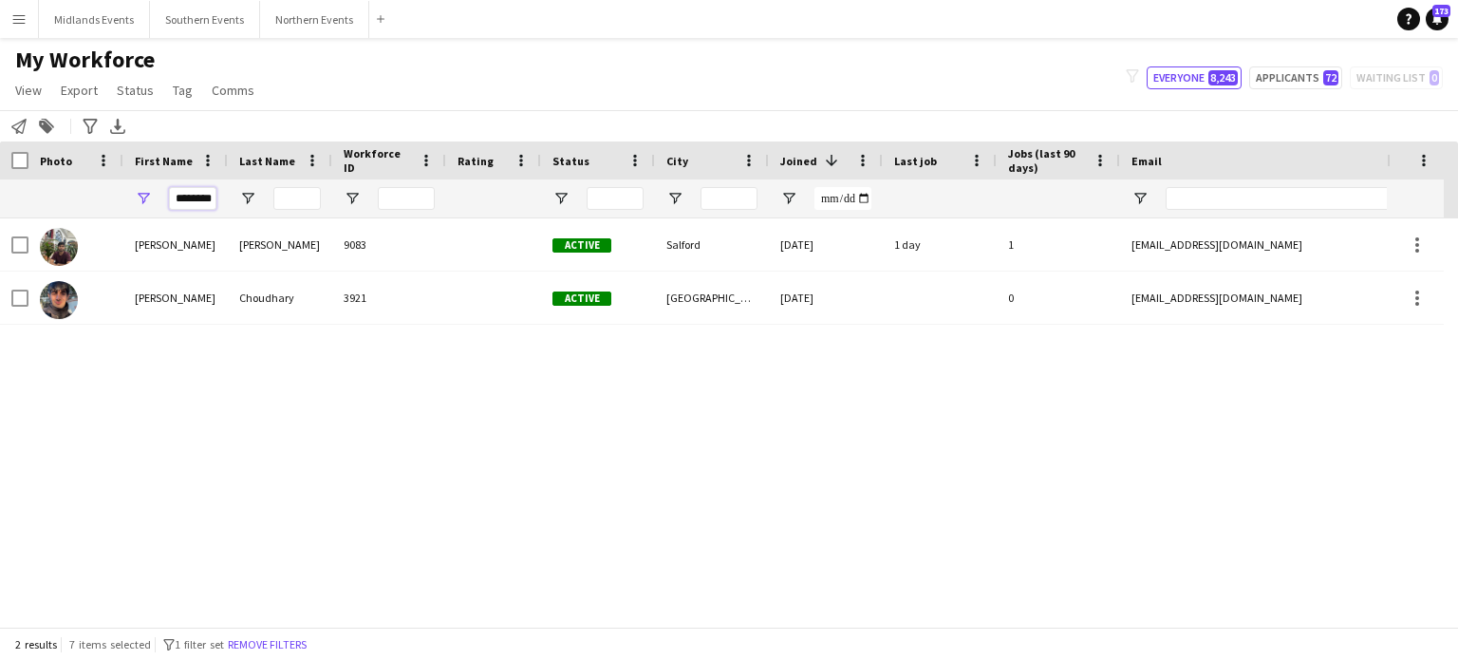
type input "*******"
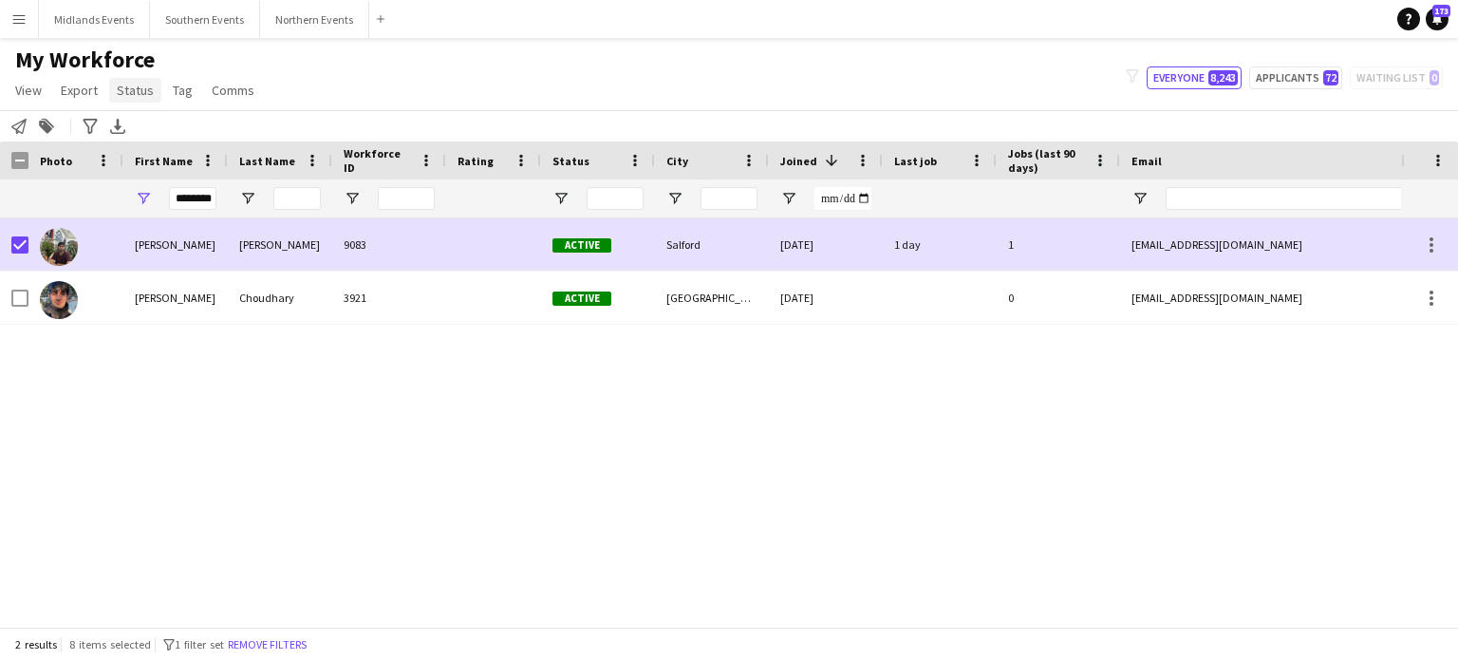
click at [138, 93] on span "Status" at bounding box center [135, 90] width 37 height 17
click at [141, 127] on span "Edit" at bounding box center [135, 130] width 22 height 17
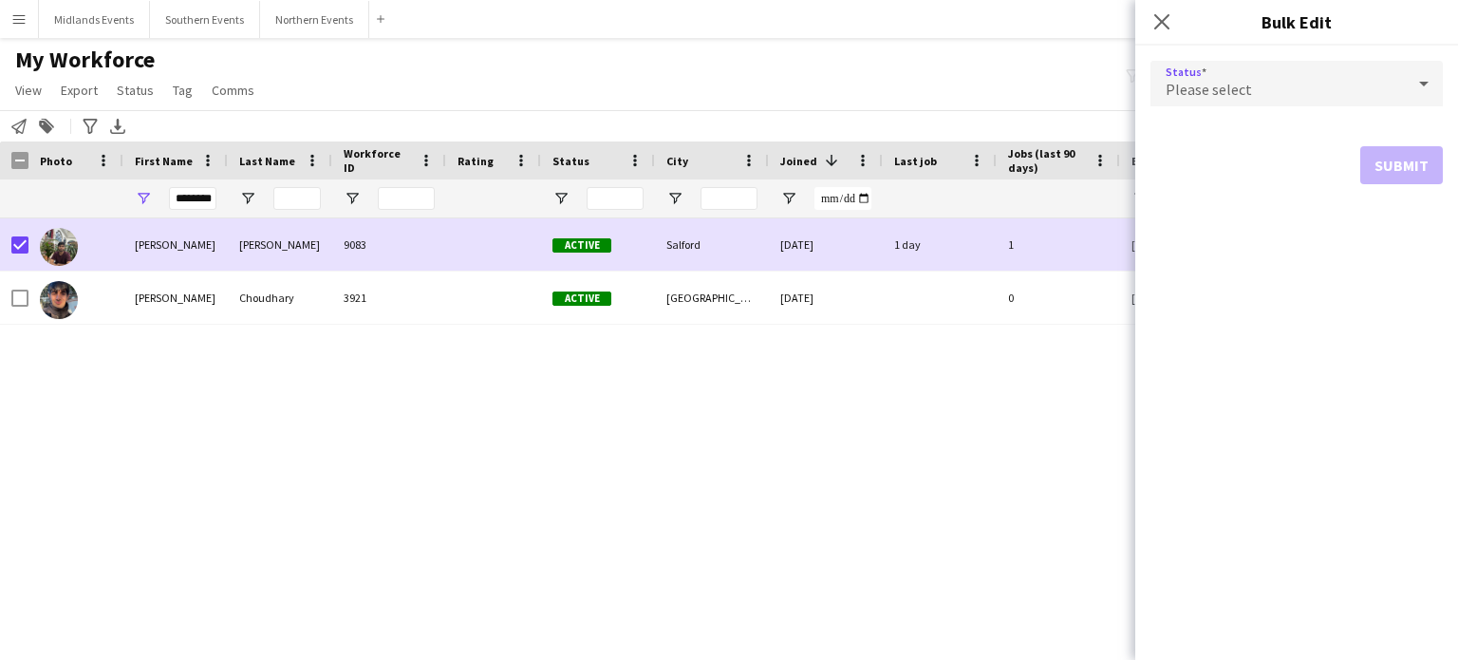
click at [1268, 75] on div "Please select" at bounding box center [1278, 84] width 254 height 46
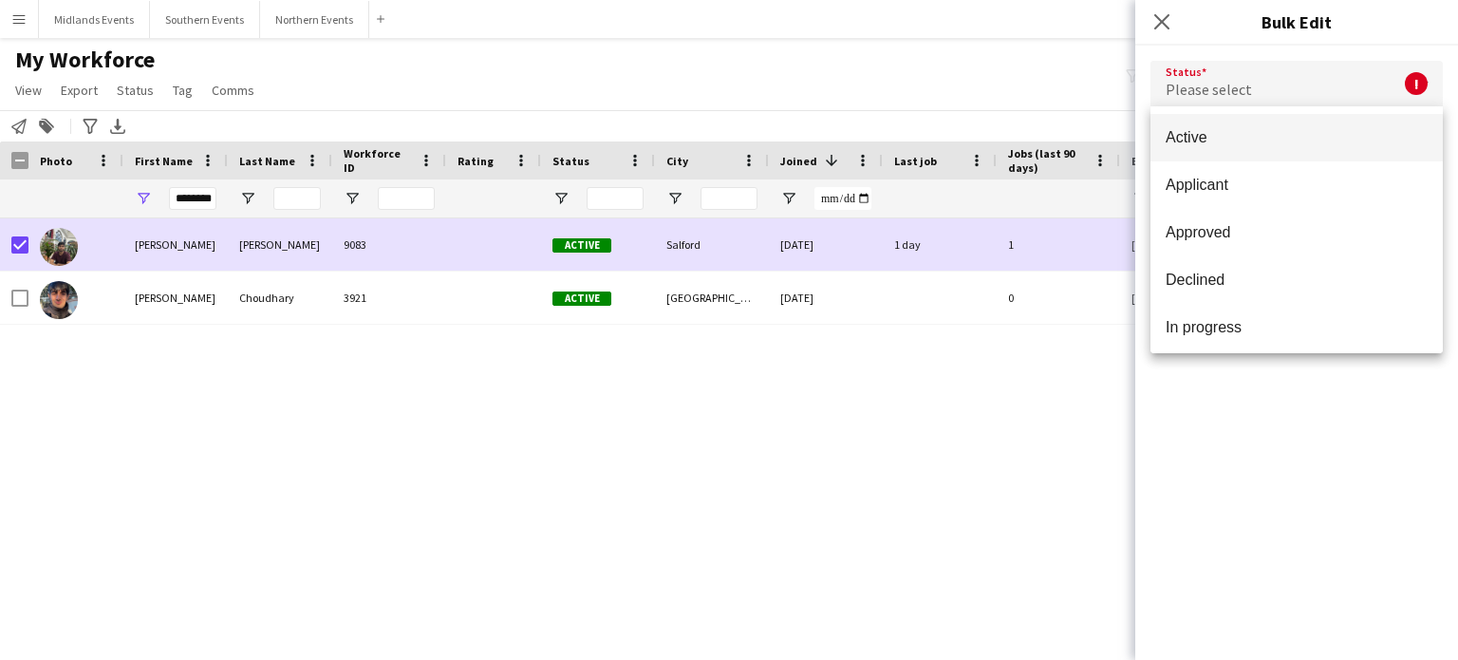
scroll to position [125, 0]
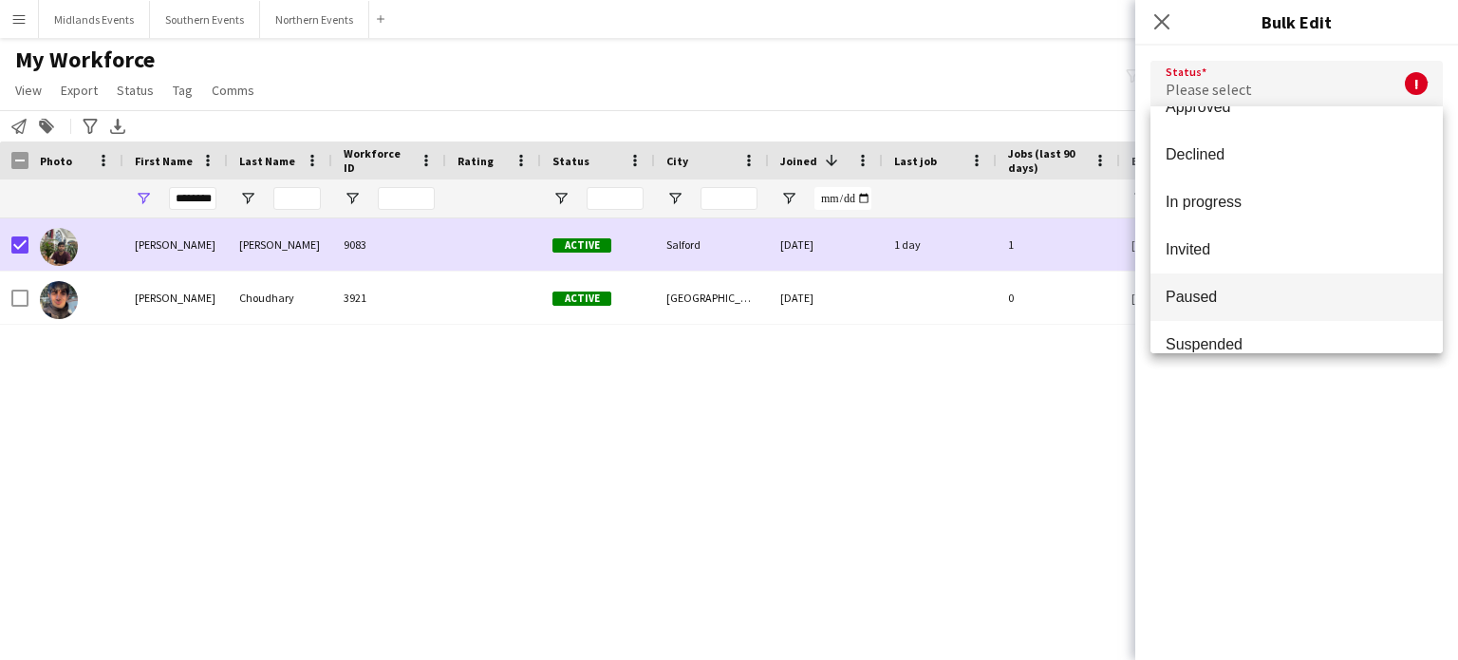
click at [1299, 304] on span "Paused" at bounding box center [1297, 297] width 262 height 18
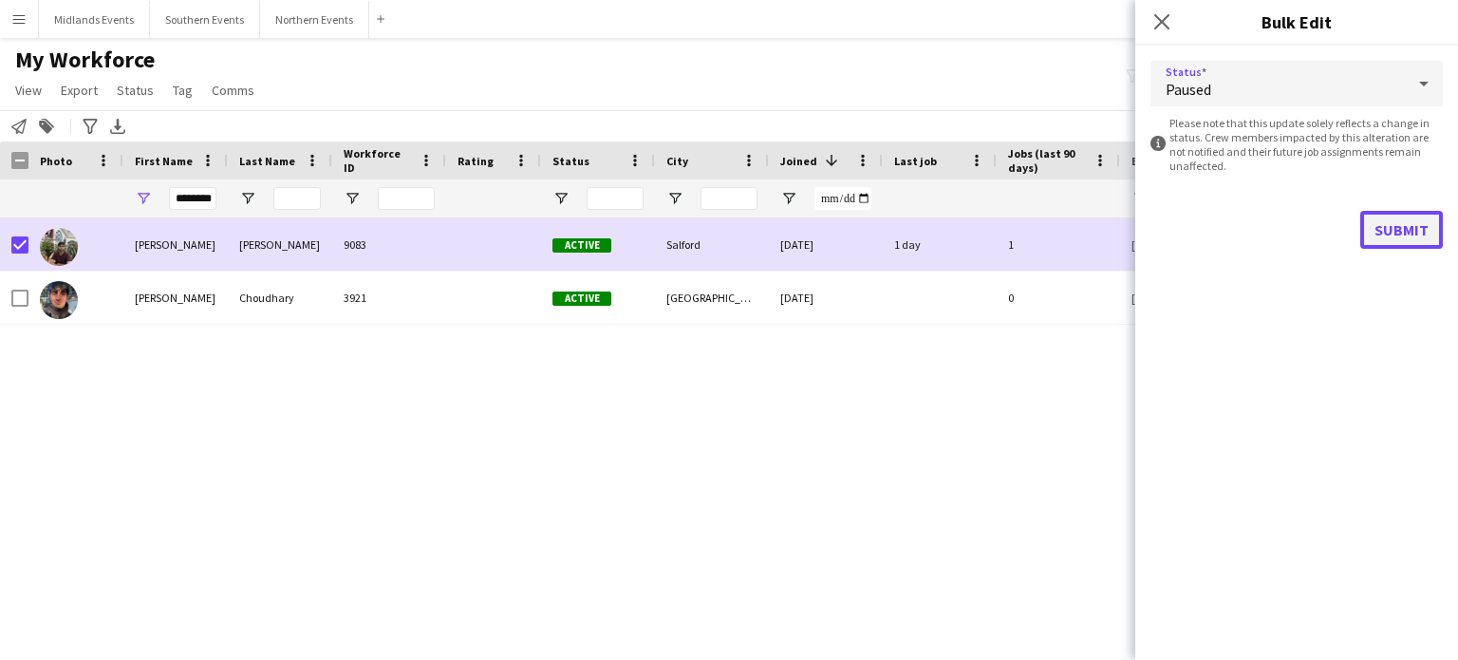
click at [1395, 233] on button "Submit" at bounding box center [1402, 230] width 83 height 38
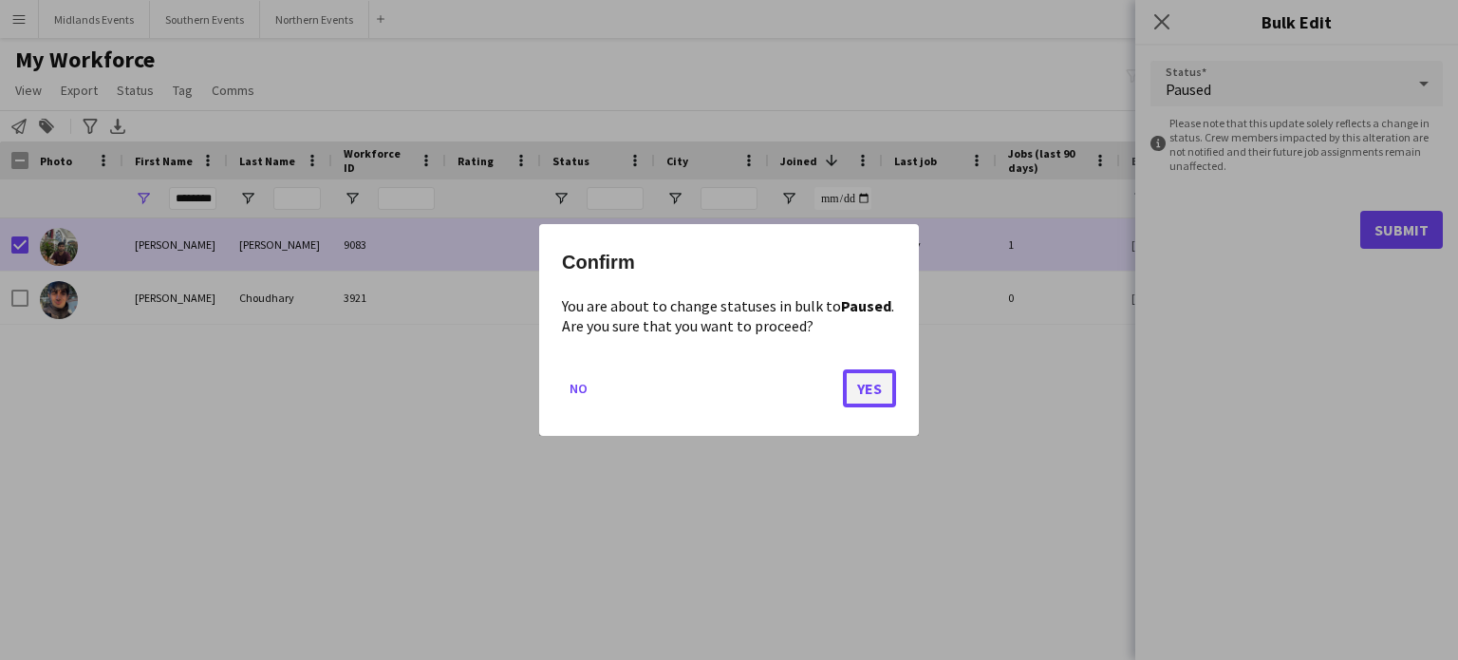
click at [886, 386] on button "Yes" at bounding box center [869, 388] width 53 height 38
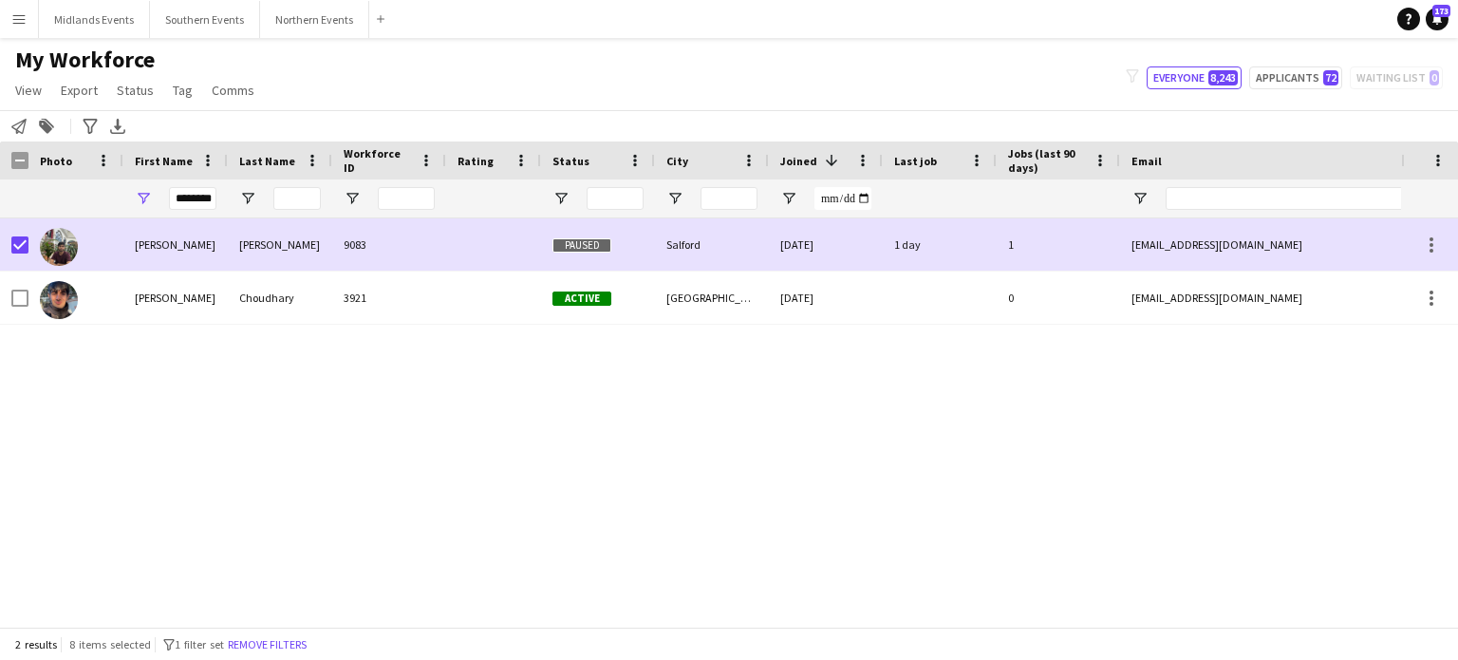
click at [216, 201] on div "*******" at bounding box center [175, 198] width 104 height 38
click at [205, 200] on input "*******" at bounding box center [192, 198] width 47 height 23
type input "***"
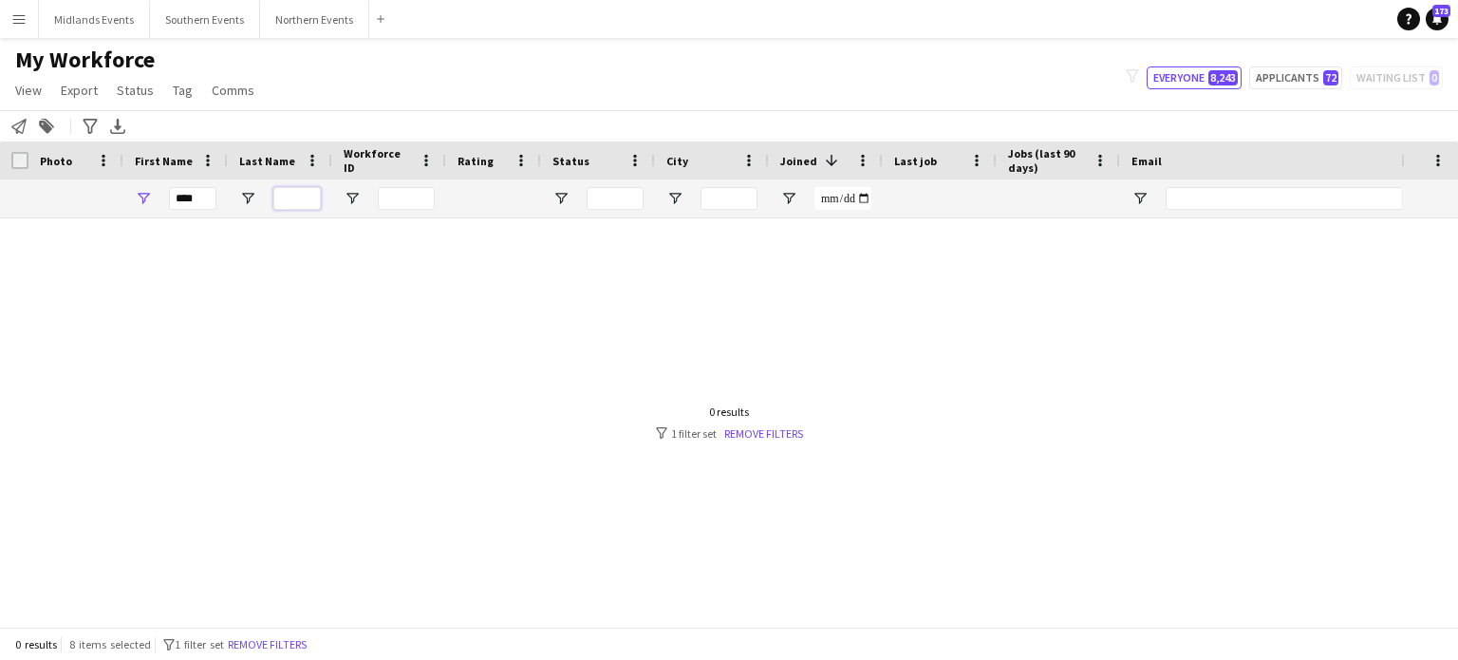
click at [285, 201] on input "Last Name Filter Input" at bounding box center [296, 198] width 47 height 23
type input "*"
click at [208, 191] on input "***" at bounding box center [192, 198] width 47 height 23
click at [298, 198] on input "*" at bounding box center [296, 198] width 47 height 23
type input "****"
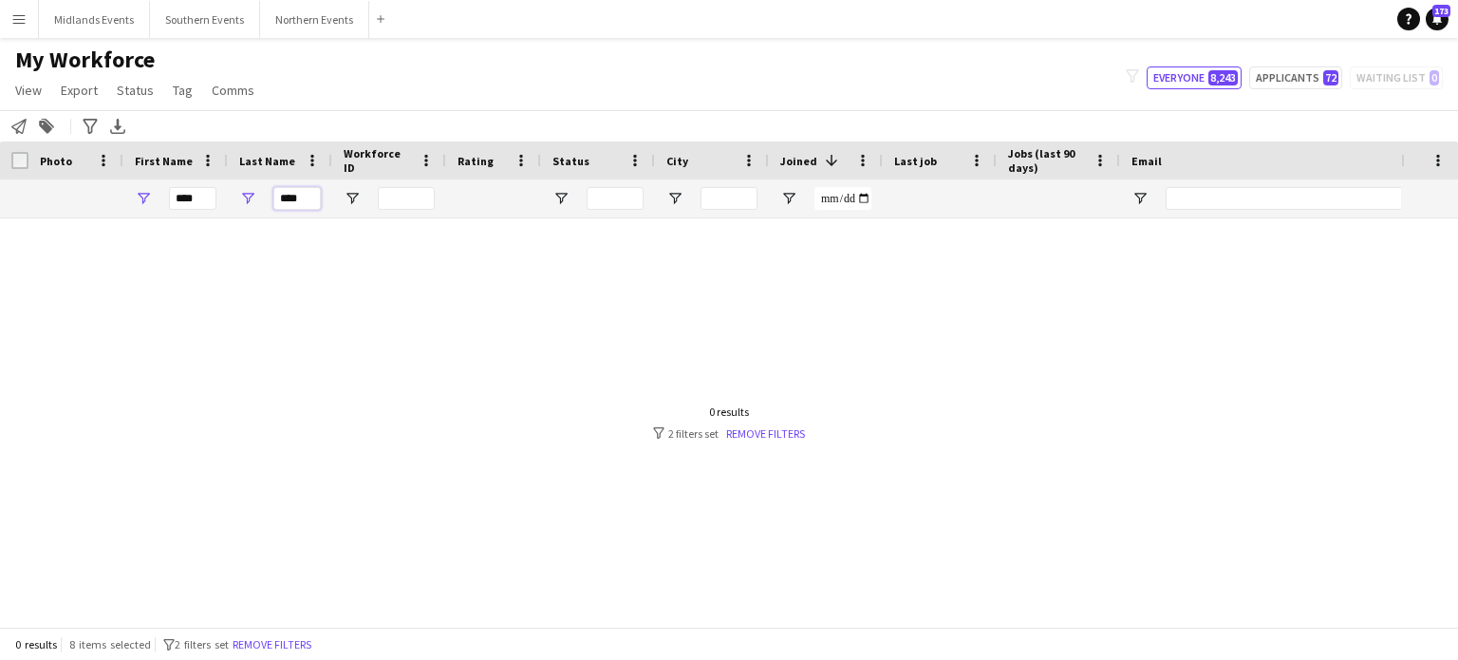
drag, startPoint x: 310, startPoint y: 203, endPoint x: 256, endPoint y: 203, distance: 53.2
drag, startPoint x: 256, startPoint y: 203, endPoint x: 209, endPoint y: 193, distance: 48.6
click at [209, 193] on input "***" at bounding box center [192, 198] width 47 height 23
type input "***"
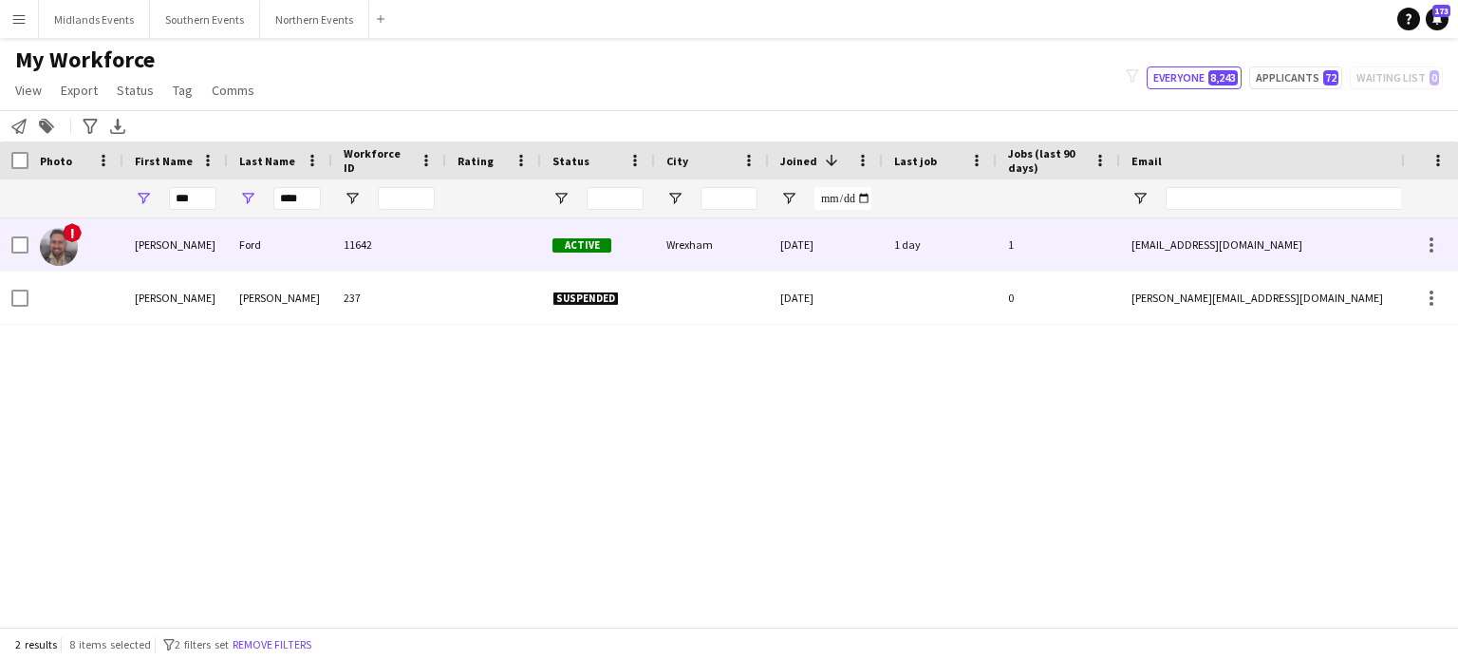
click at [25, 254] on div at bounding box center [19, 244] width 17 height 53
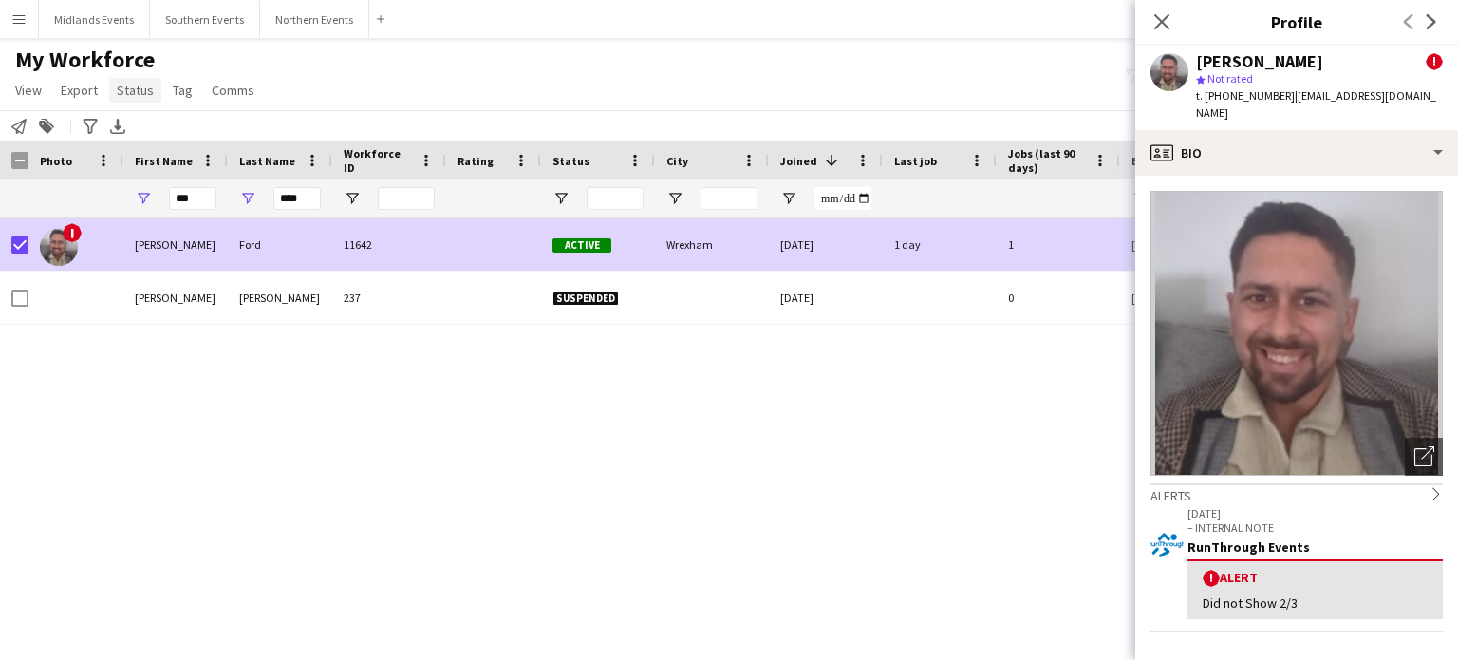
click at [137, 93] on span "Status" at bounding box center [135, 90] width 37 height 17
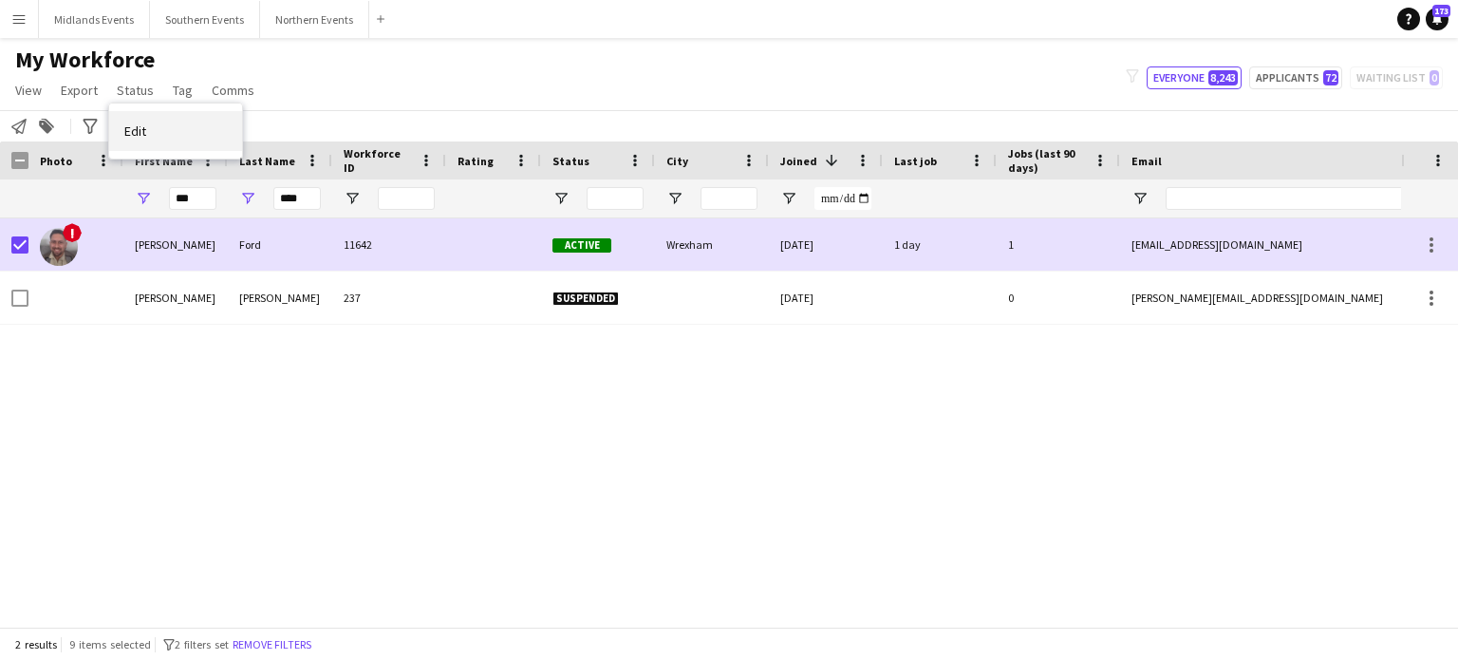
click at [174, 146] on link "Edit" at bounding box center [175, 131] width 133 height 40
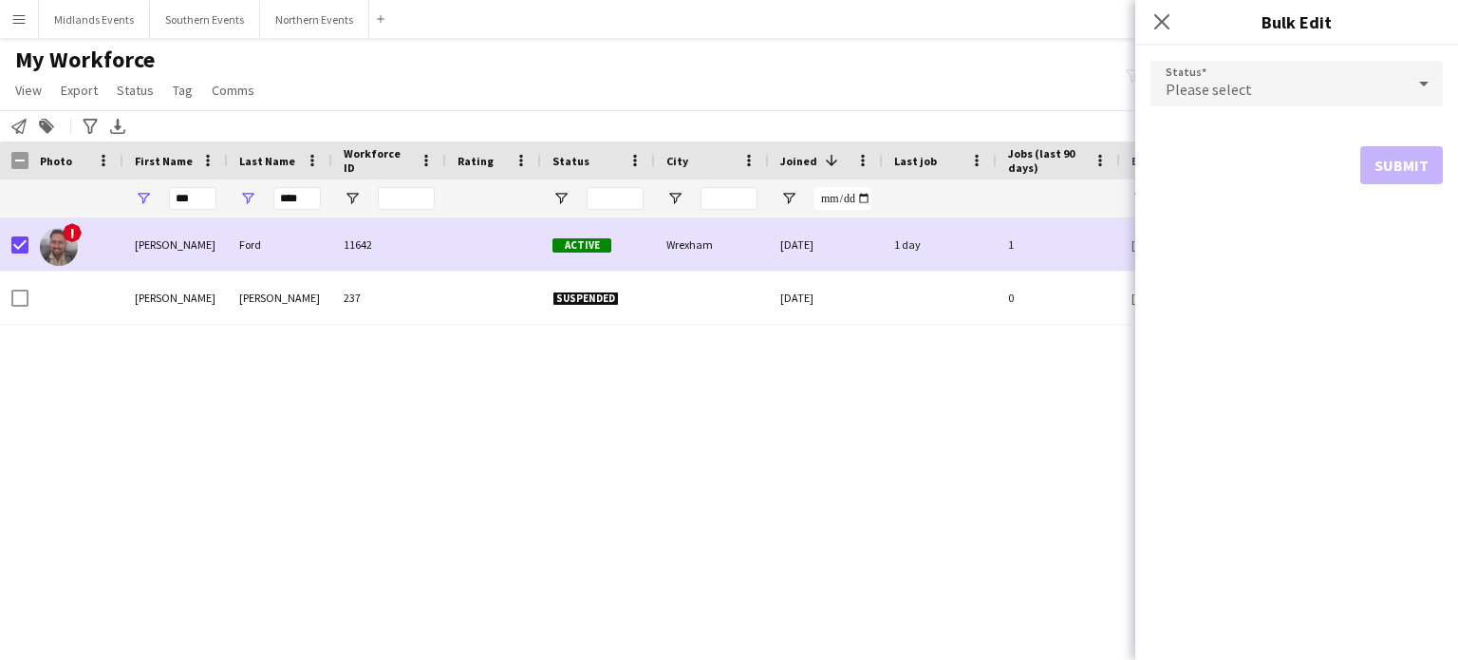
click at [1239, 87] on span "Please select" at bounding box center [1209, 89] width 86 height 19
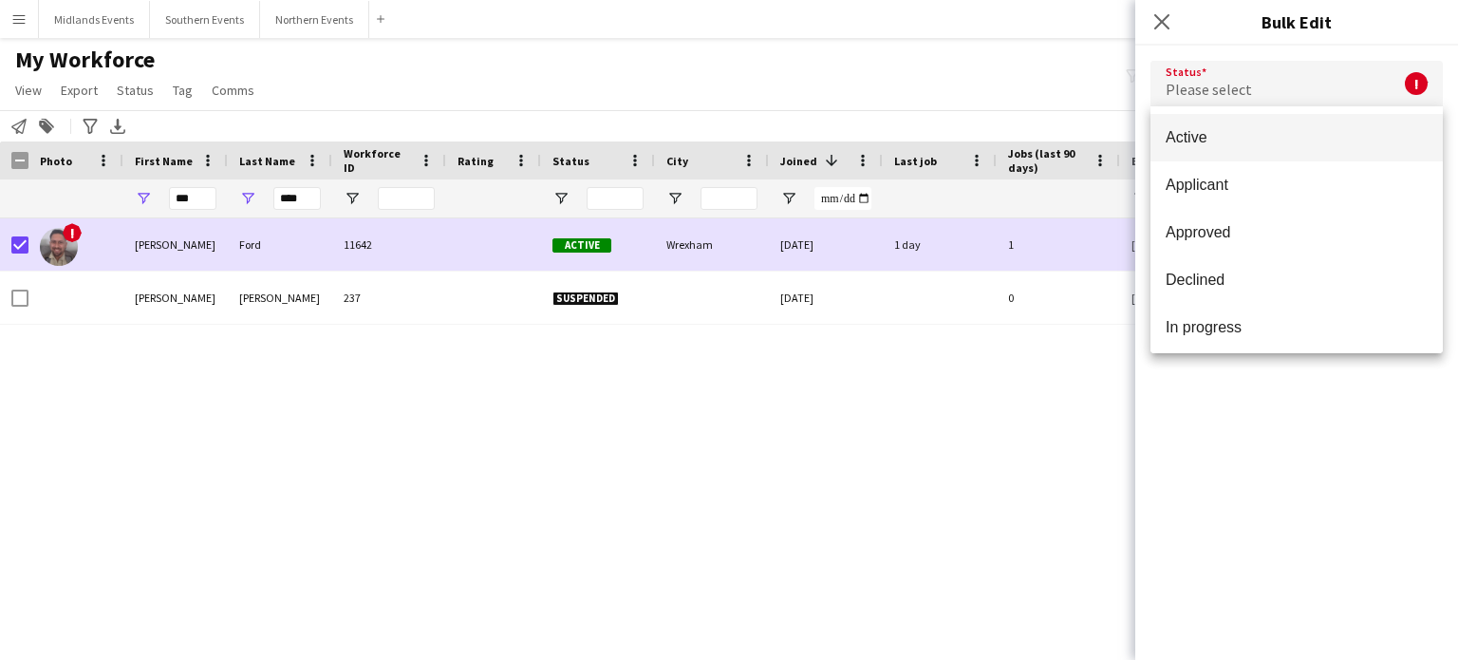
scroll to position [196, 0]
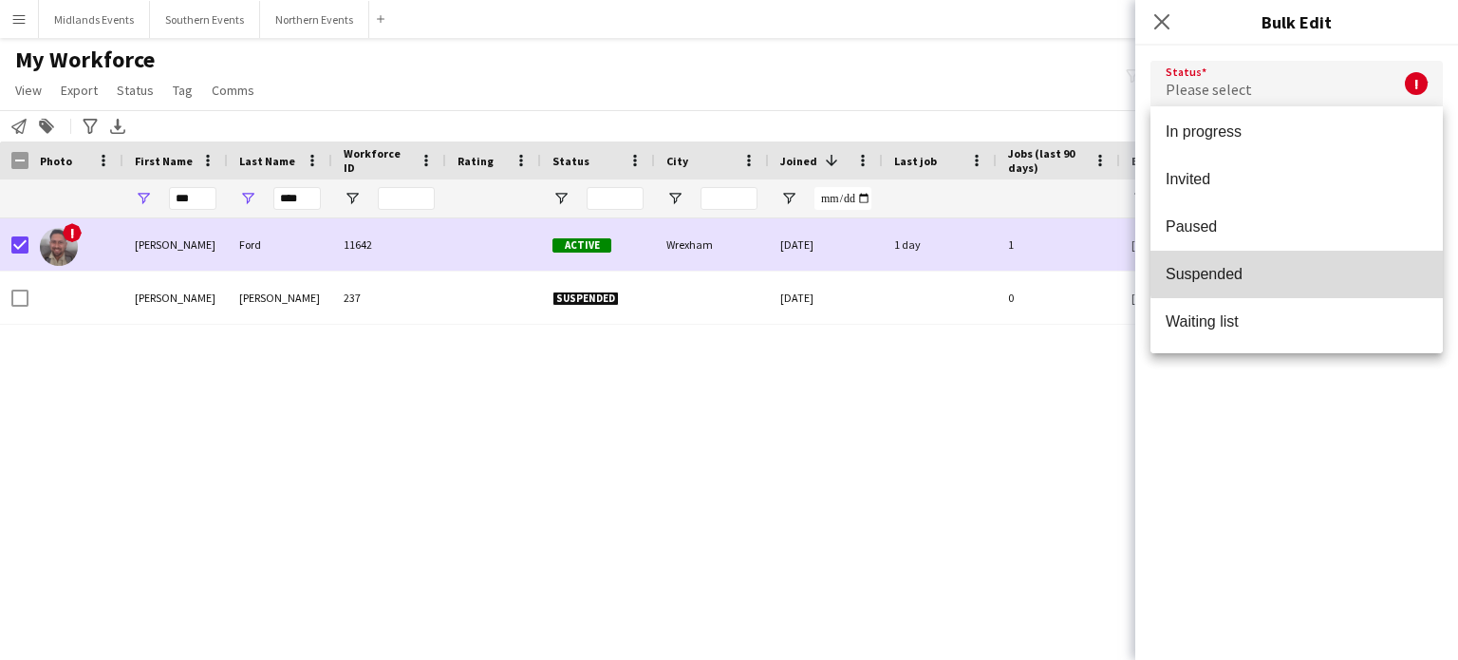
click at [1351, 261] on mat-option "Suspended" at bounding box center [1297, 274] width 292 height 47
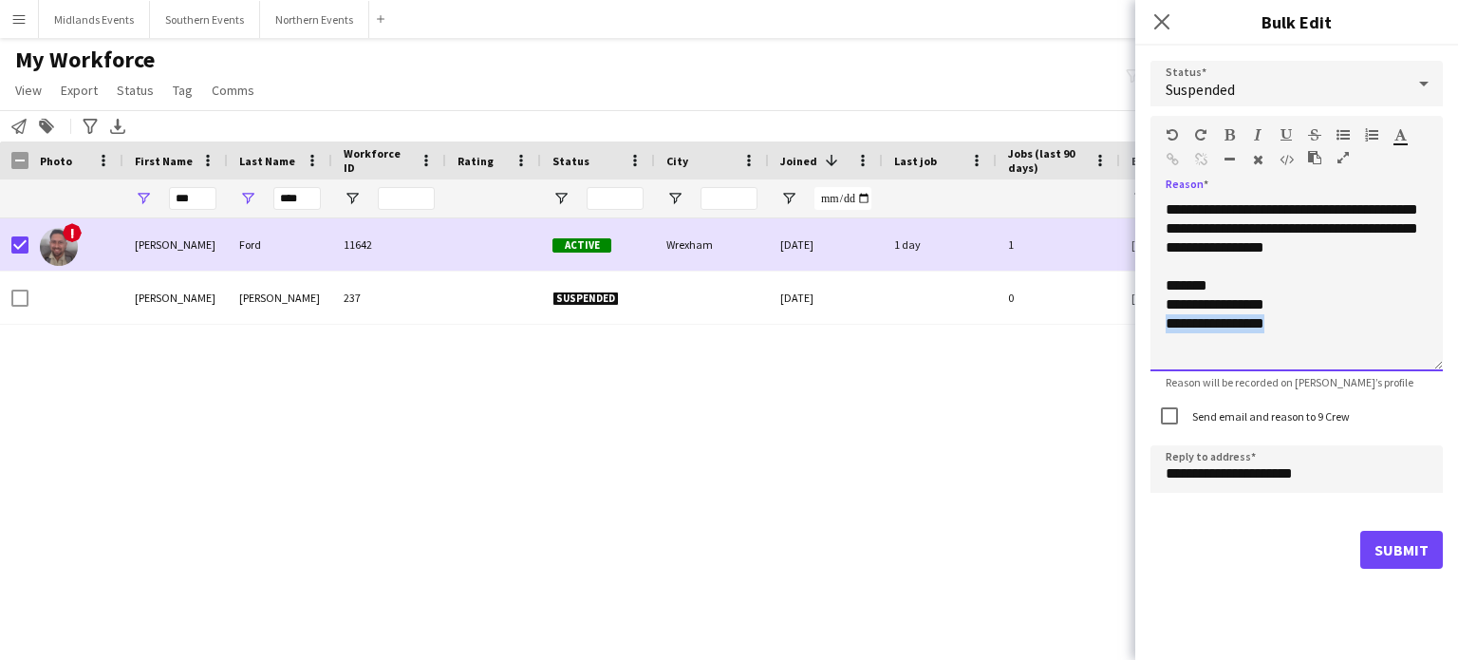
drag, startPoint x: 1292, startPoint y: 329, endPoint x: 1165, endPoint y: 329, distance: 127.2
click at [1165, 329] on div "**********" at bounding box center [1297, 285] width 292 height 171
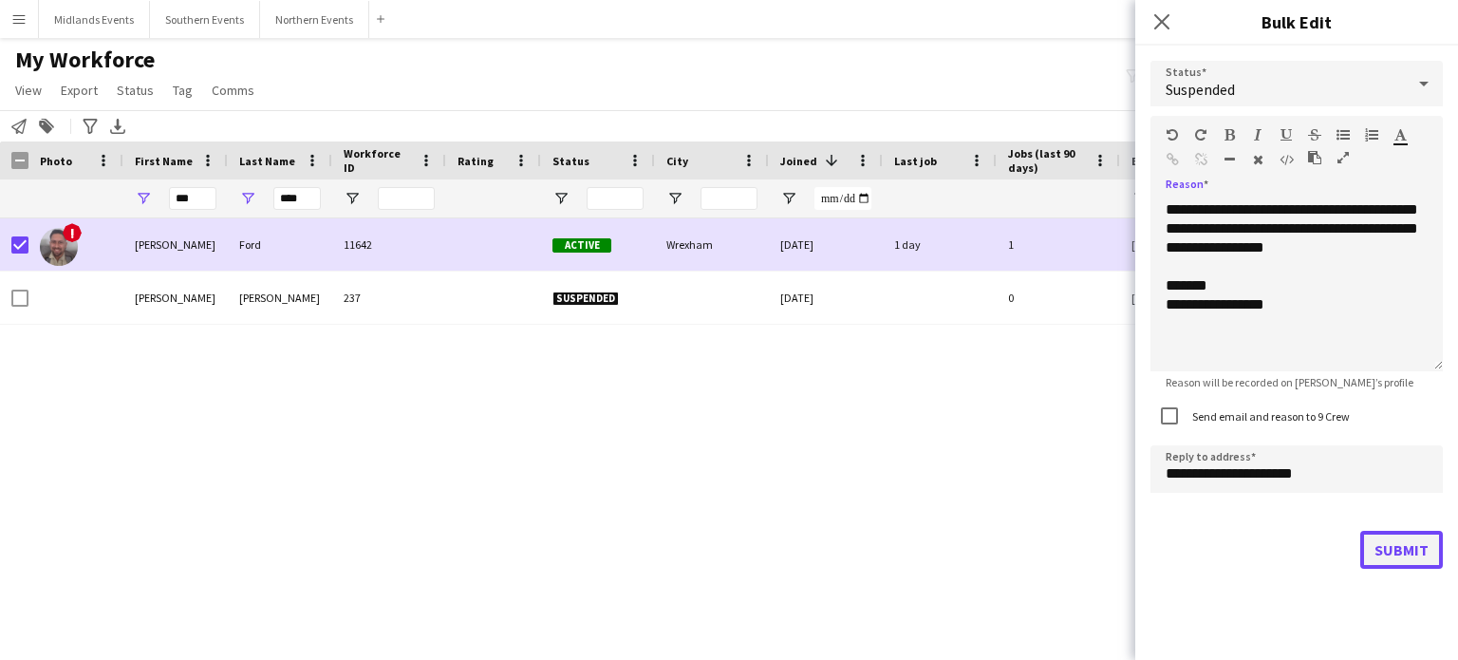
click at [1398, 561] on button "Submit" at bounding box center [1402, 550] width 83 height 38
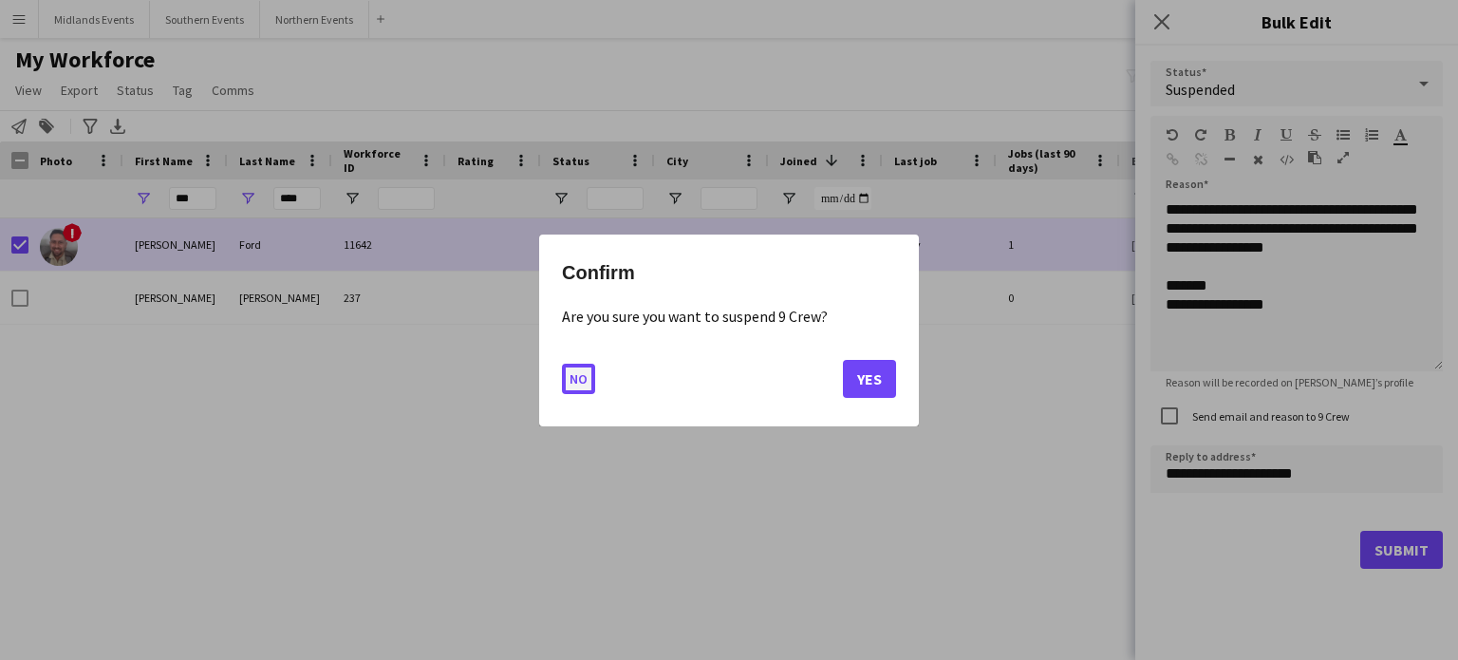
click at [581, 377] on button "No" at bounding box center [578, 378] width 33 height 30
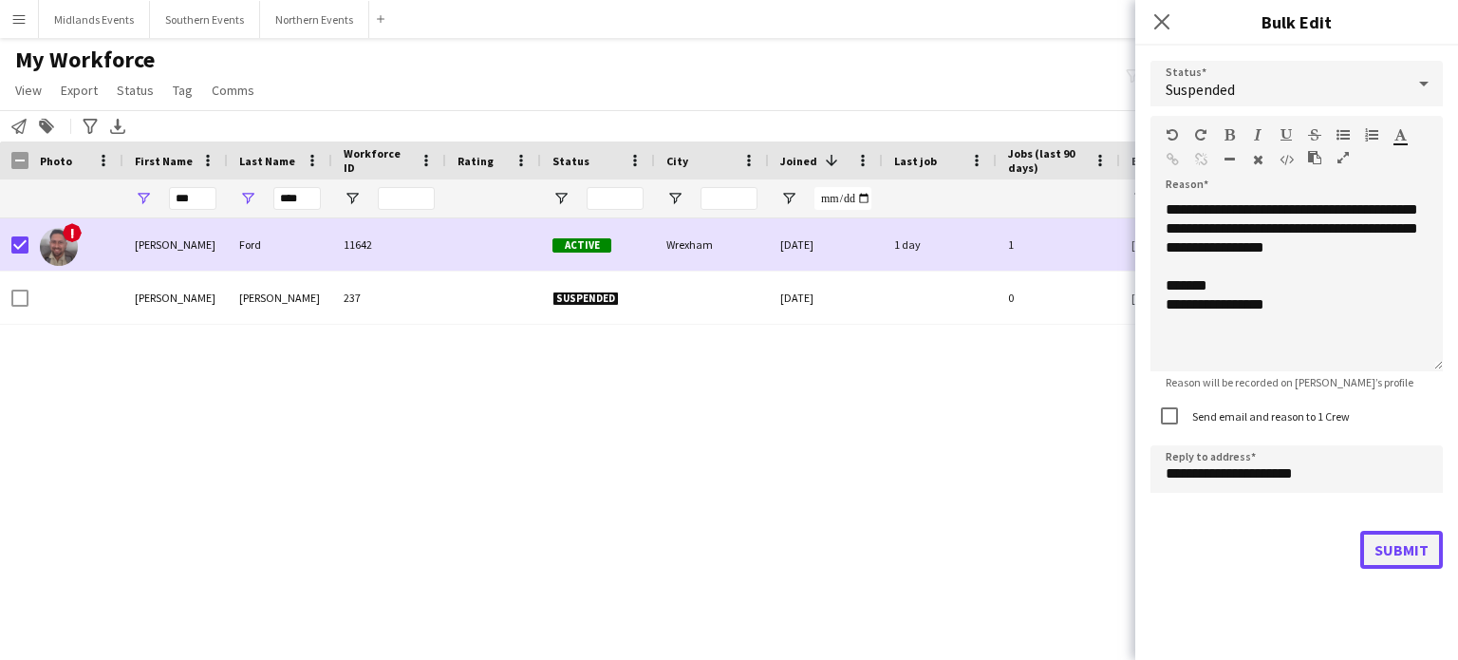
click at [1419, 550] on button "Submit" at bounding box center [1402, 550] width 83 height 38
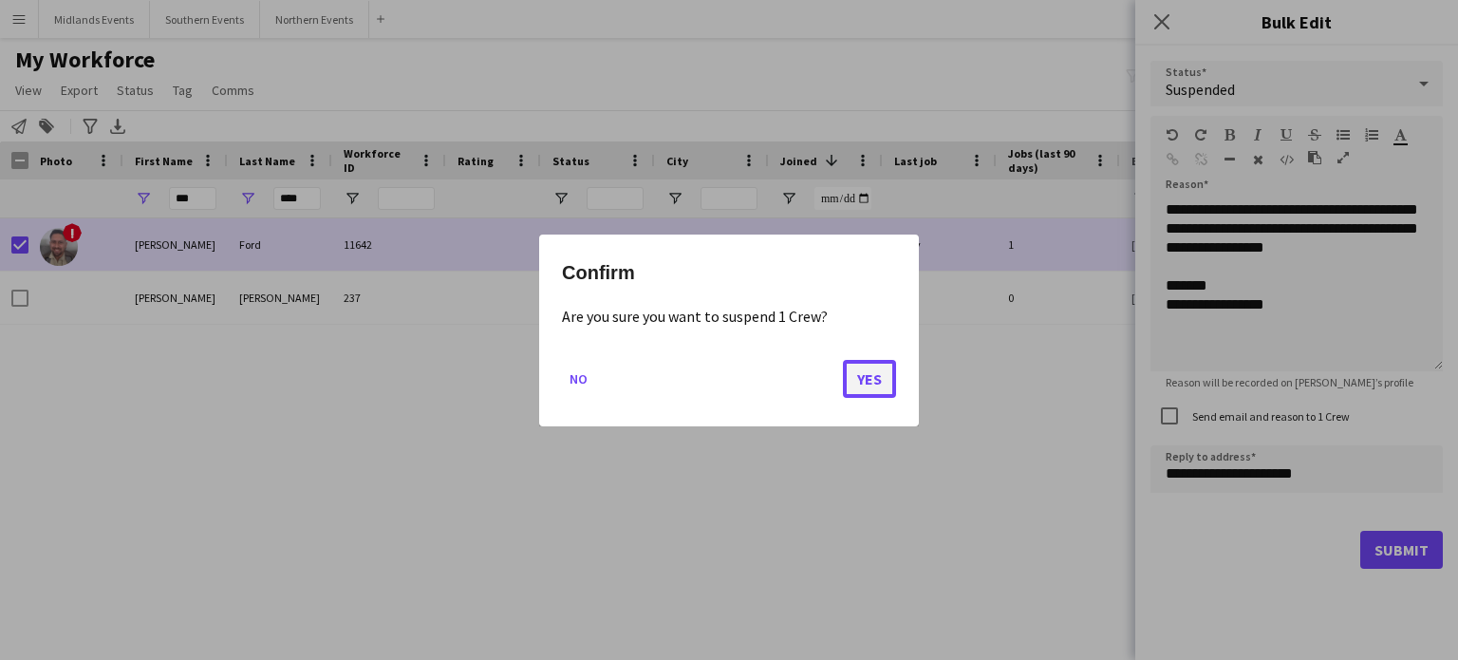
click at [885, 374] on button "Yes" at bounding box center [869, 378] width 53 height 38
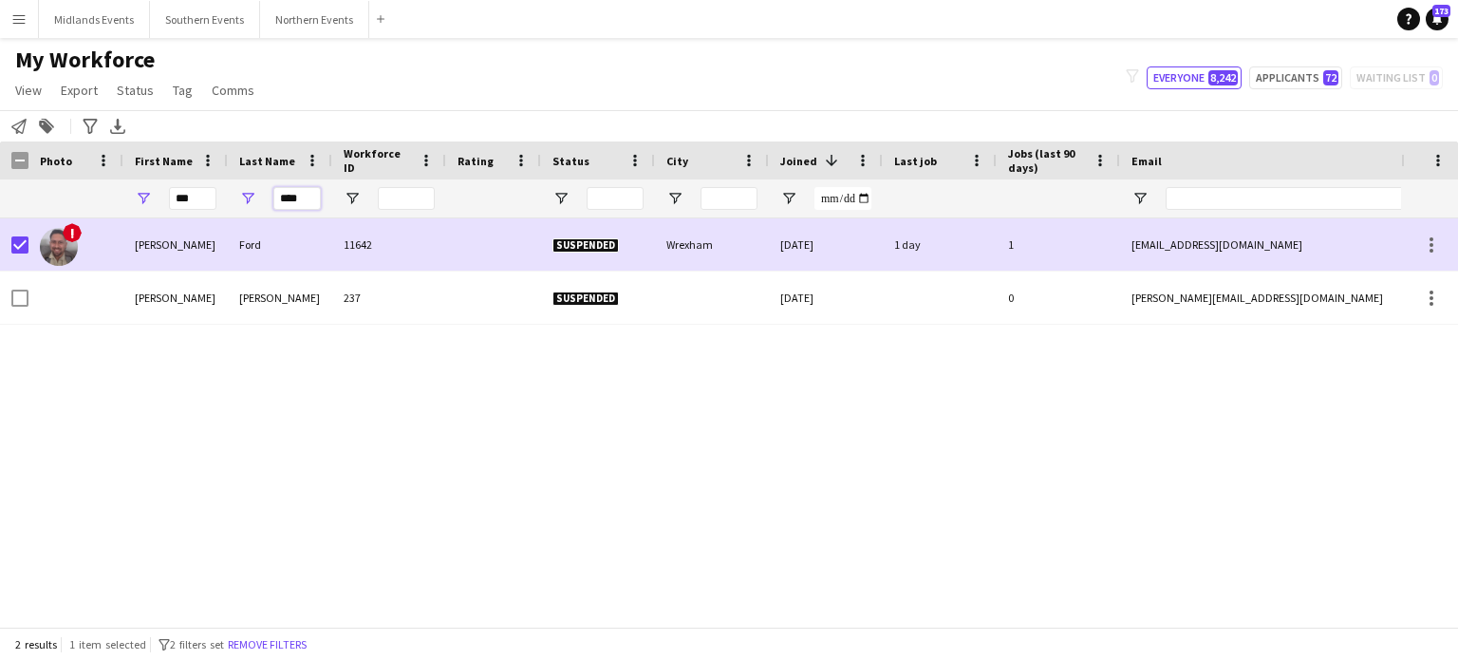
drag, startPoint x: 309, startPoint y: 199, endPoint x: 246, endPoint y: 201, distance: 62.7
click at [246, 201] on div "****" at bounding box center [280, 198] width 104 height 38
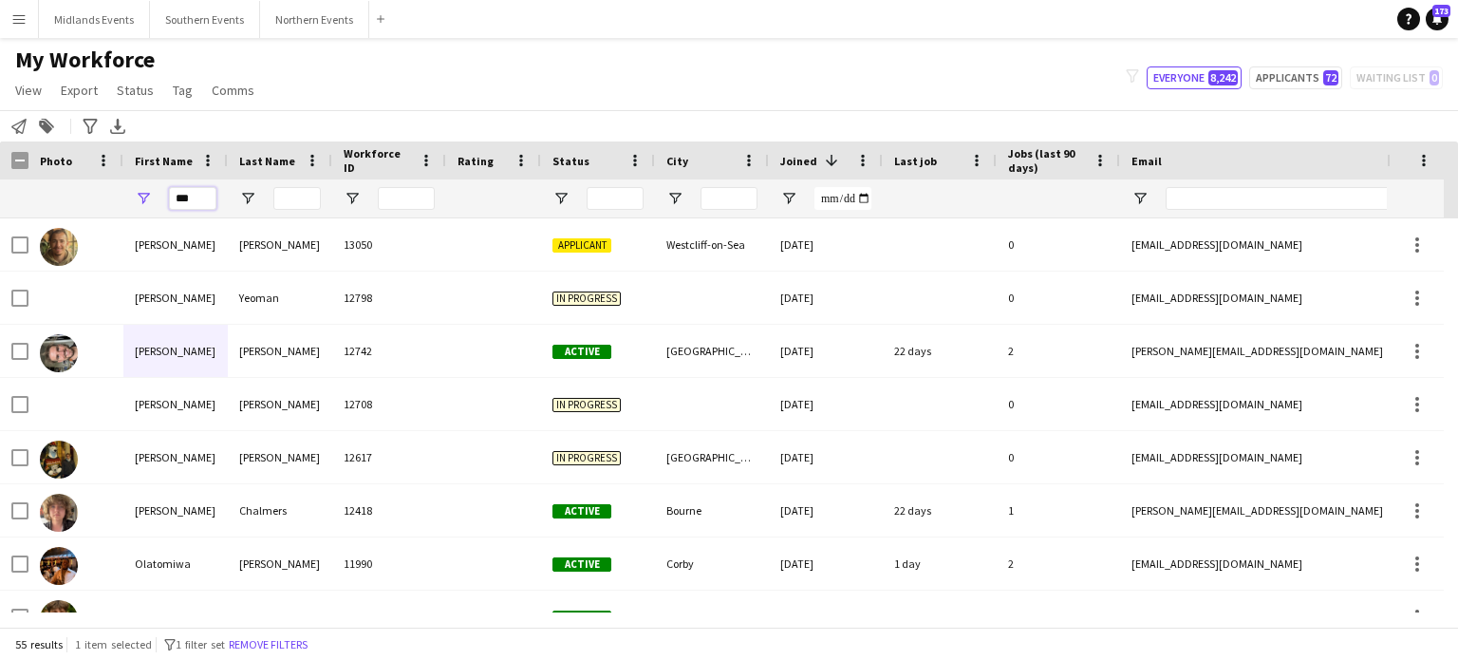
drag, startPoint x: 199, startPoint y: 191, endPoint x: 141, endPoint y: 198, distance: 58.4
click at [141, 198] on div "***" at bounding box center [175, 198] width 104 height 38
paste input "*"
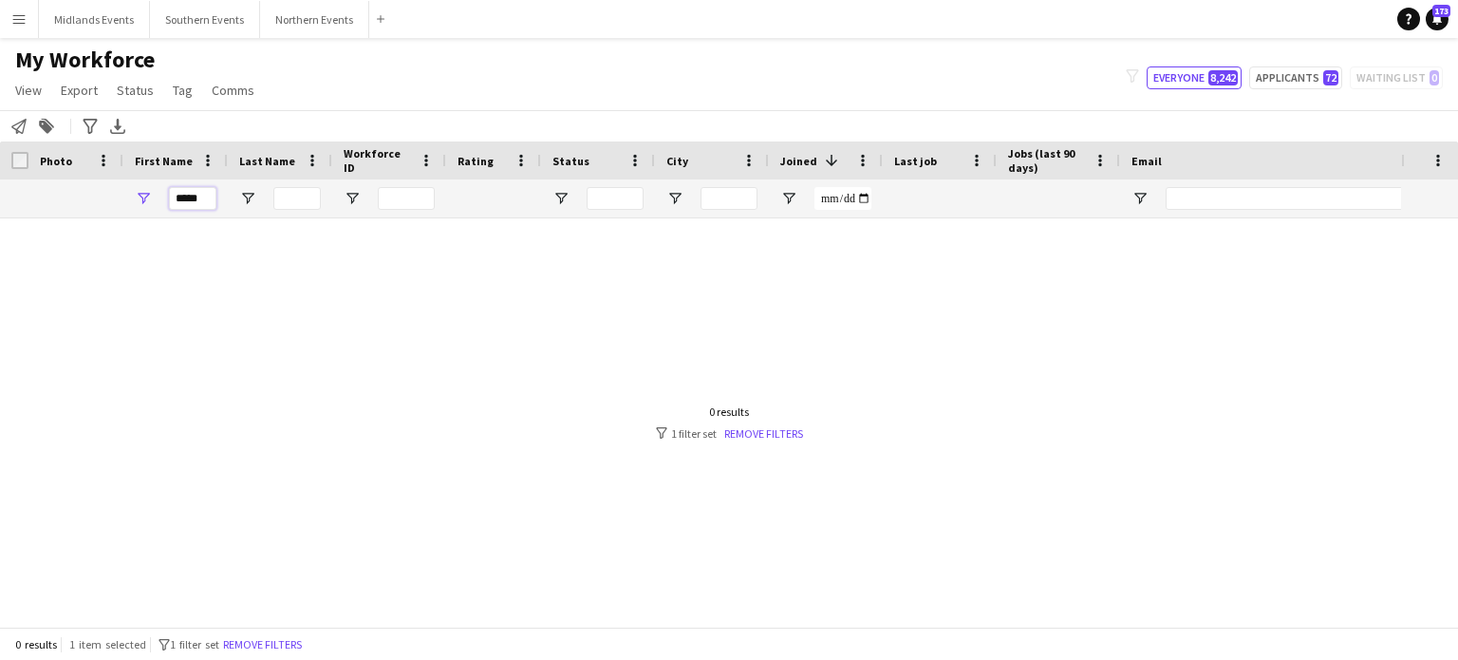
click at [177, 200] on input "****" at bounding box center [192, 198] width 47 height 23
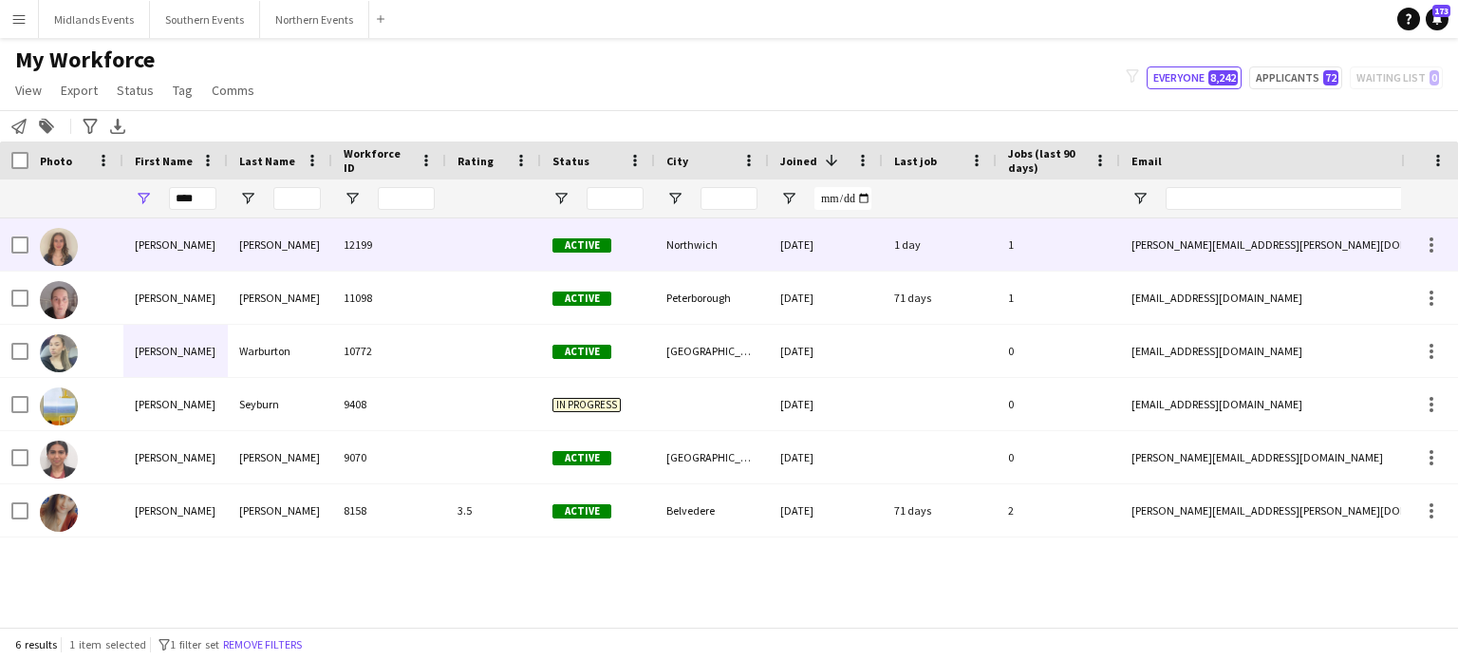
click at [28, 239] on div at bounding box center [75, 244] width 95 height 52
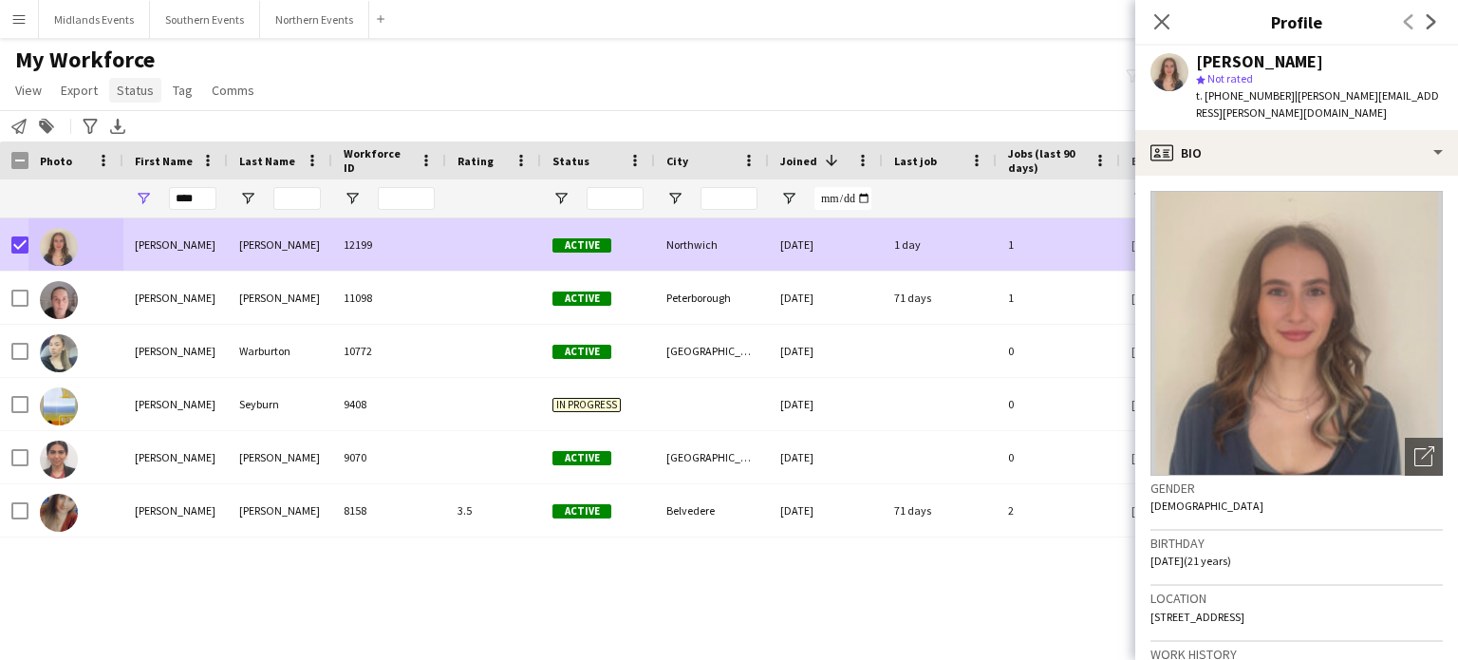
click at [145, 92] on span "Status" at bounding box center [135, 90] width 37 height 17
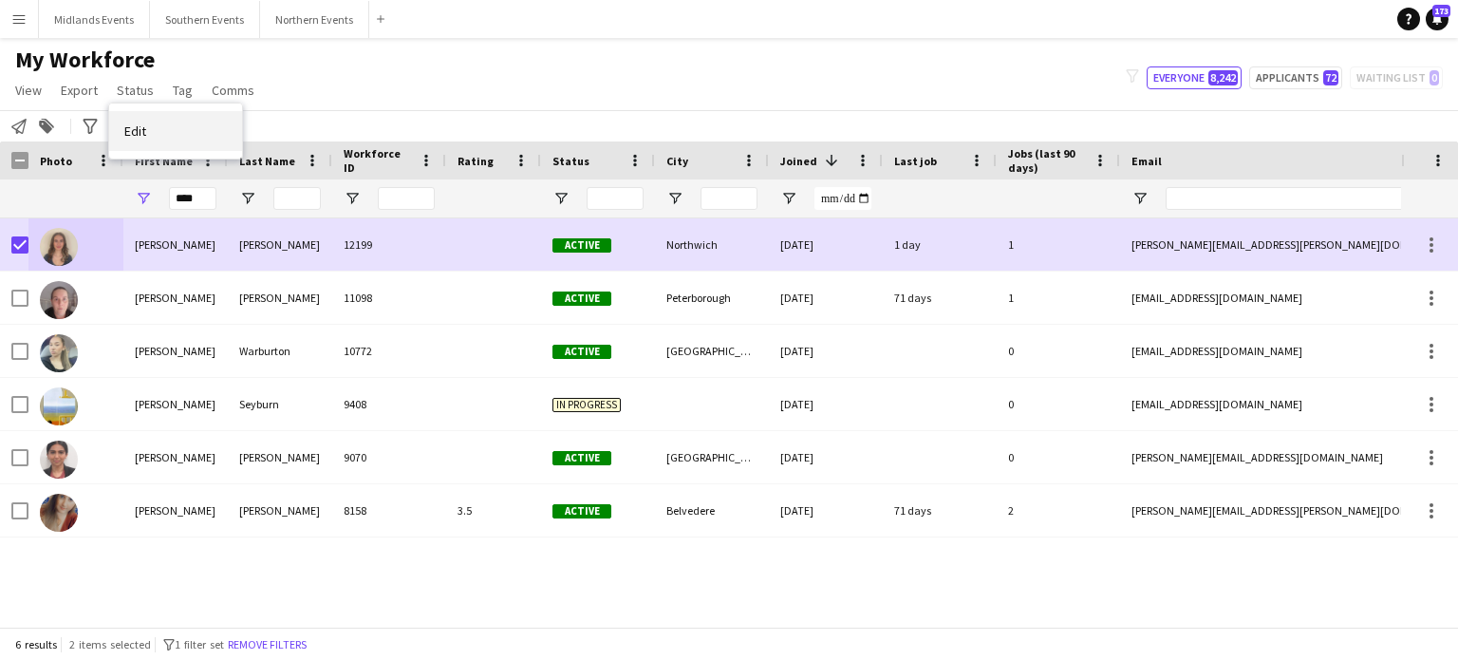
click at [162, 139] on link "Edit" at bounding box center [175, 131] width 133 height 40
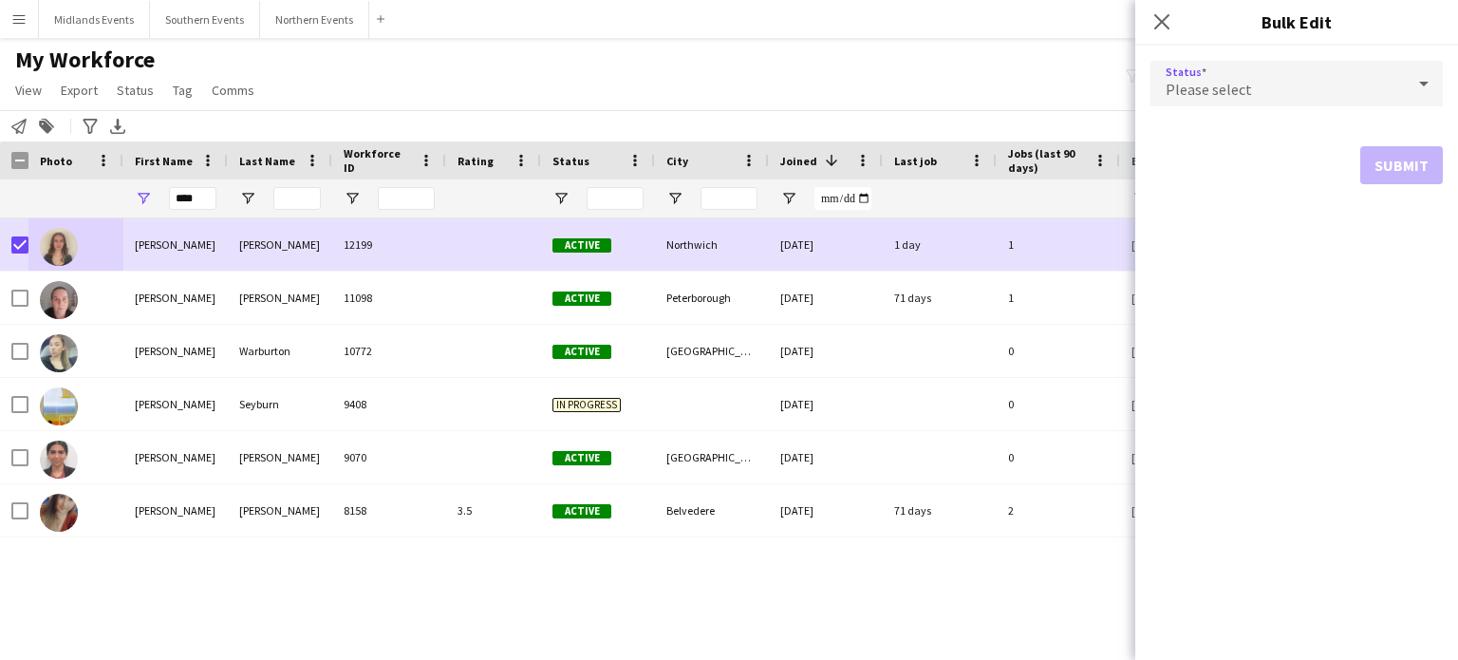
click at [1238, 100] on div "Please select" at bounding box center [1278, 84] width 254 height 46
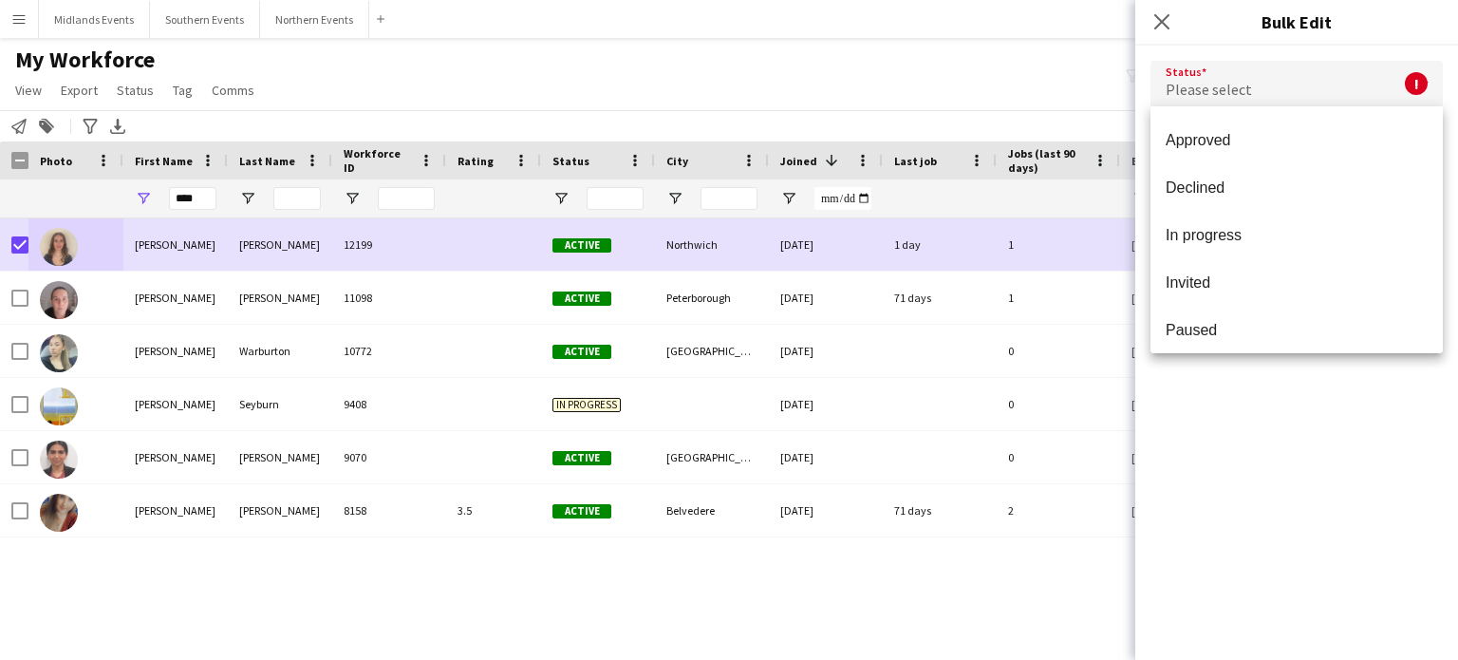
scroll to position [125, 0]
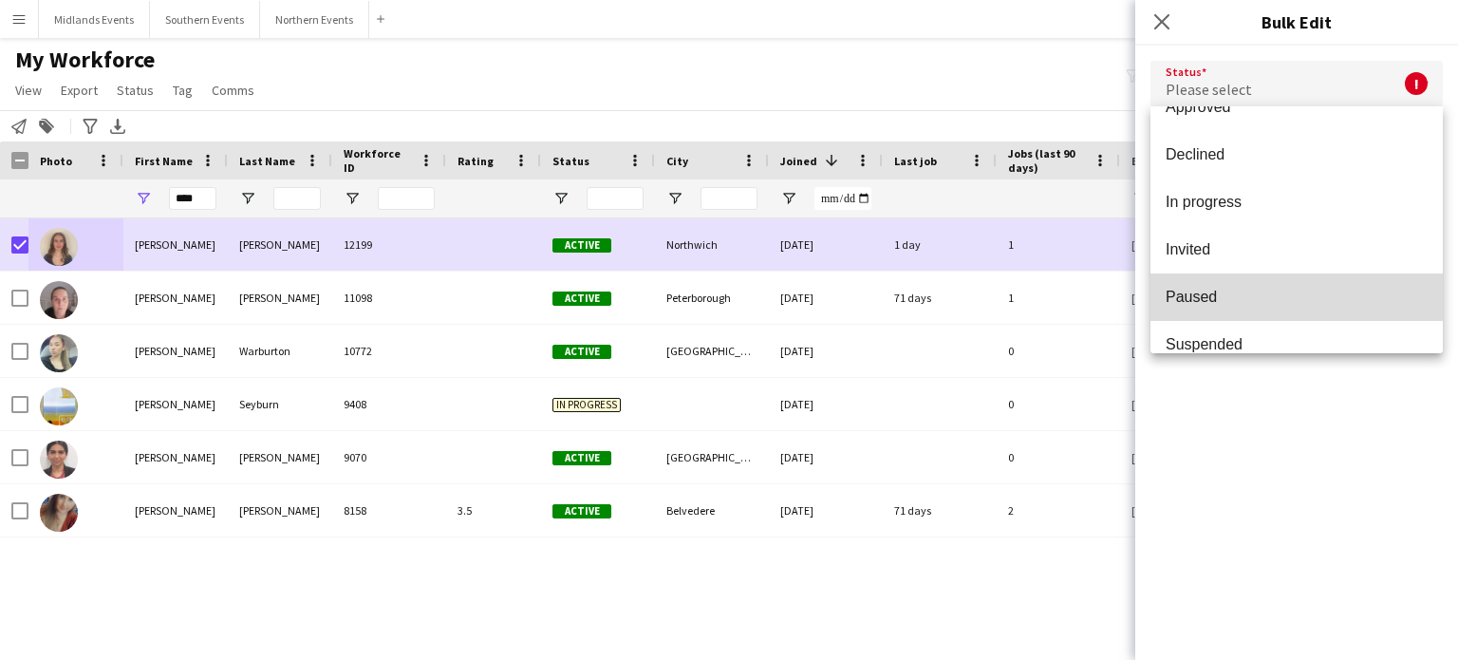
click at [1320, 297] on span "Paused" at bounding box center [1297, 297] width 262 height 18
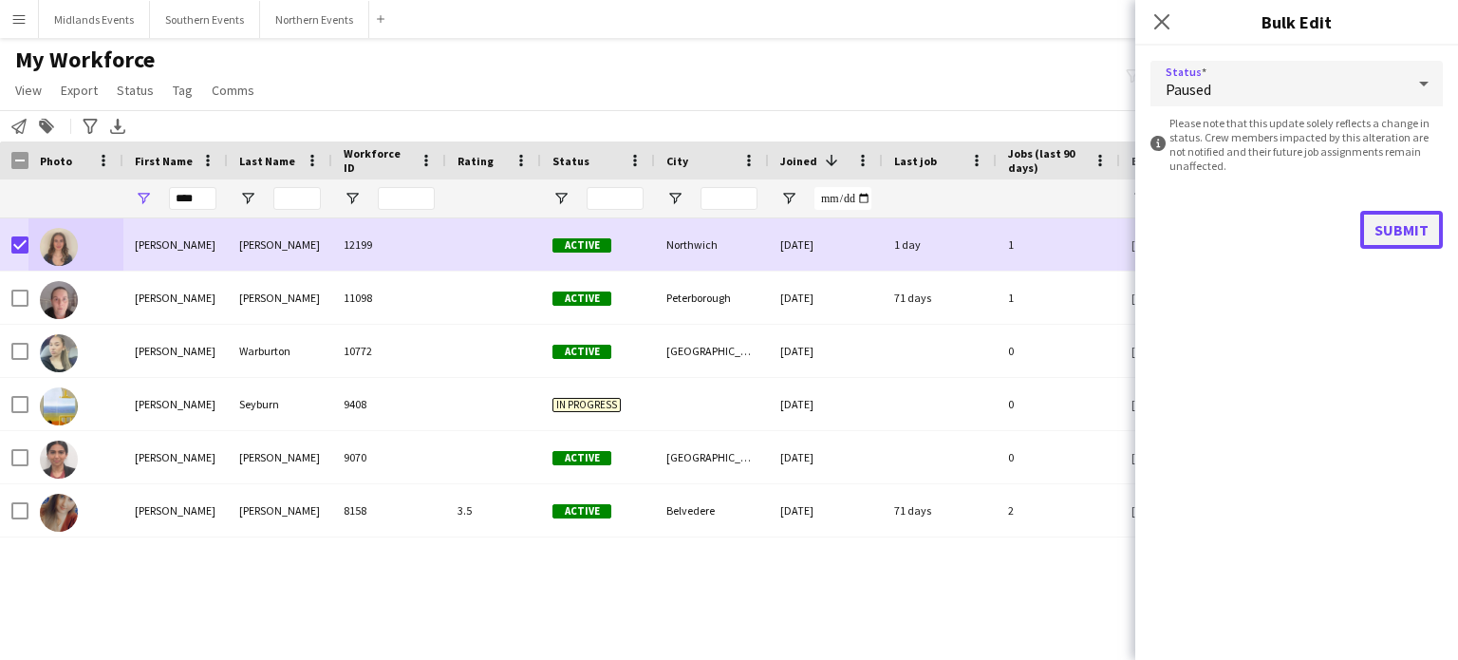
click at [1406, 239] on button "Submit" at bounding box center [1402, 230] width 83 height 38
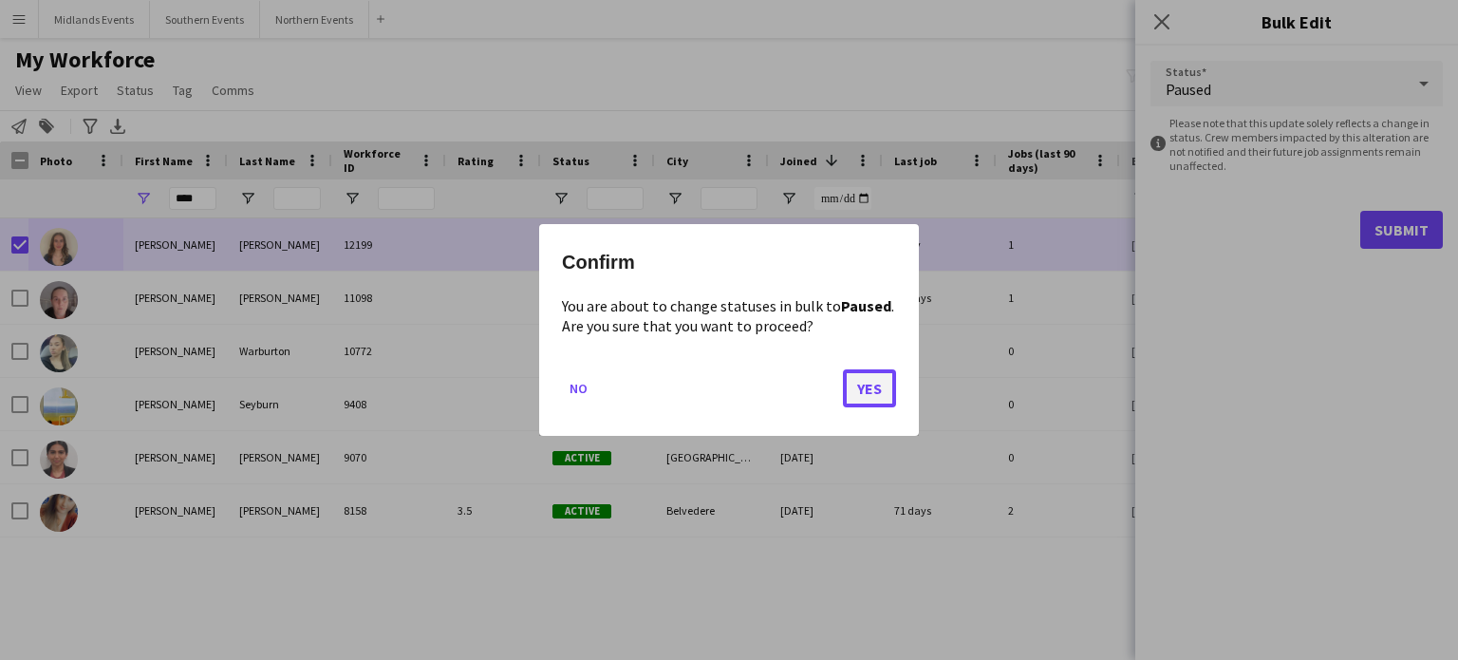
click at [869, 380] on button "Yes" at bounding box center [869, 388] width 53 height 38
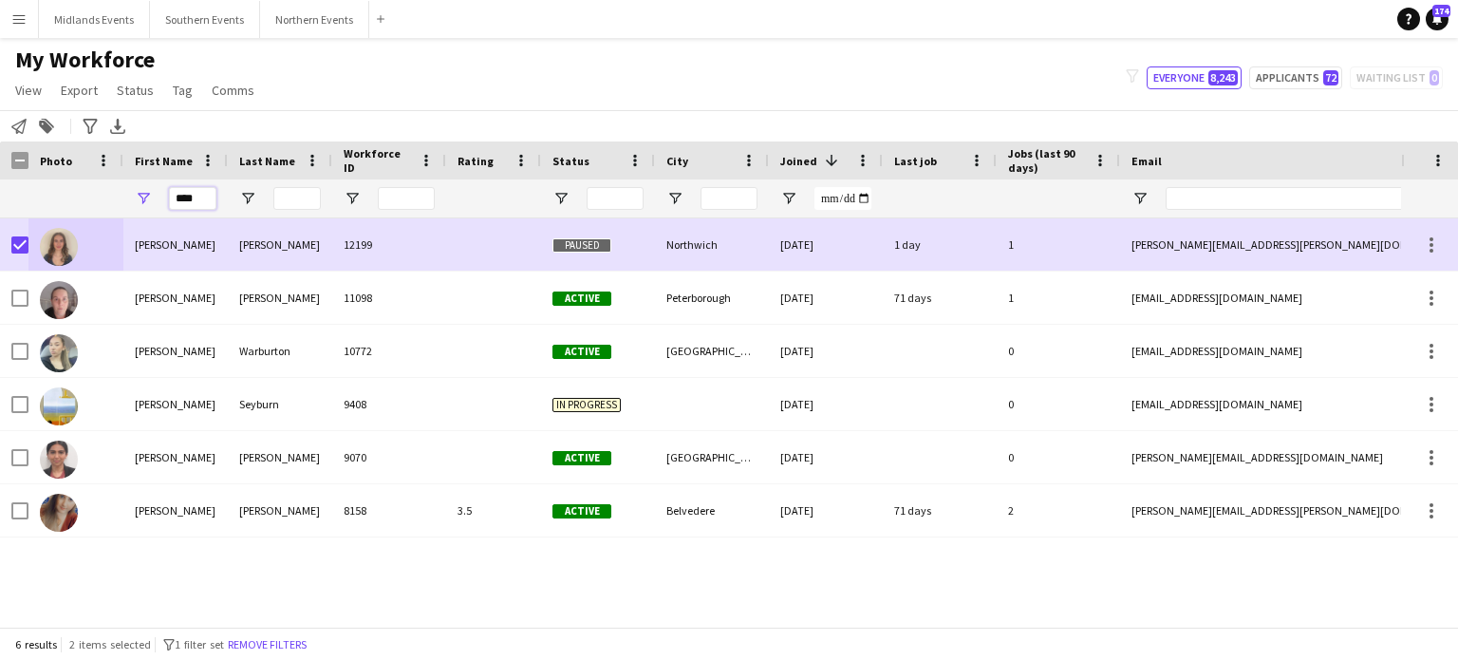
drag, startPoint x: 200, startPoint y: 197, endPoint x: 132, endPoint y: 203, distance: 68.7
click at [132, 203] on div "****" at bounding box center [175, 198] width 104 height 38
paste input "****"
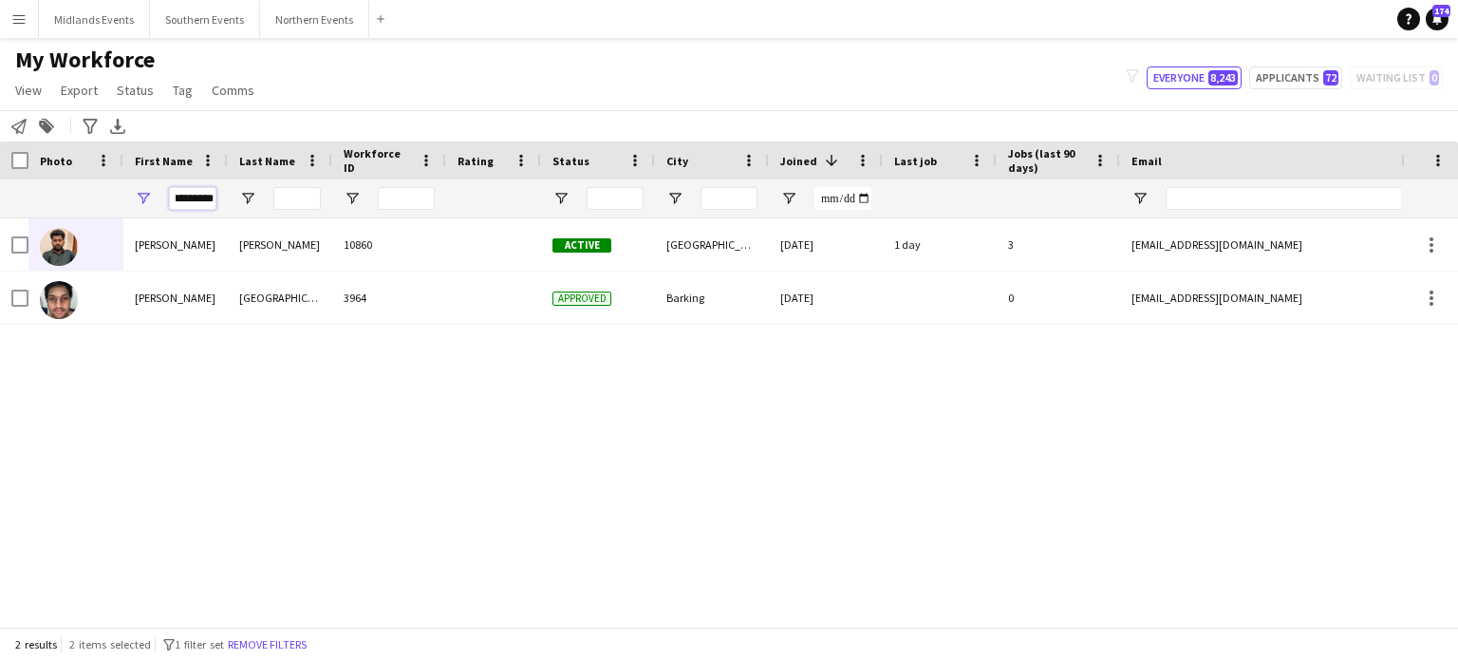
type input "********"
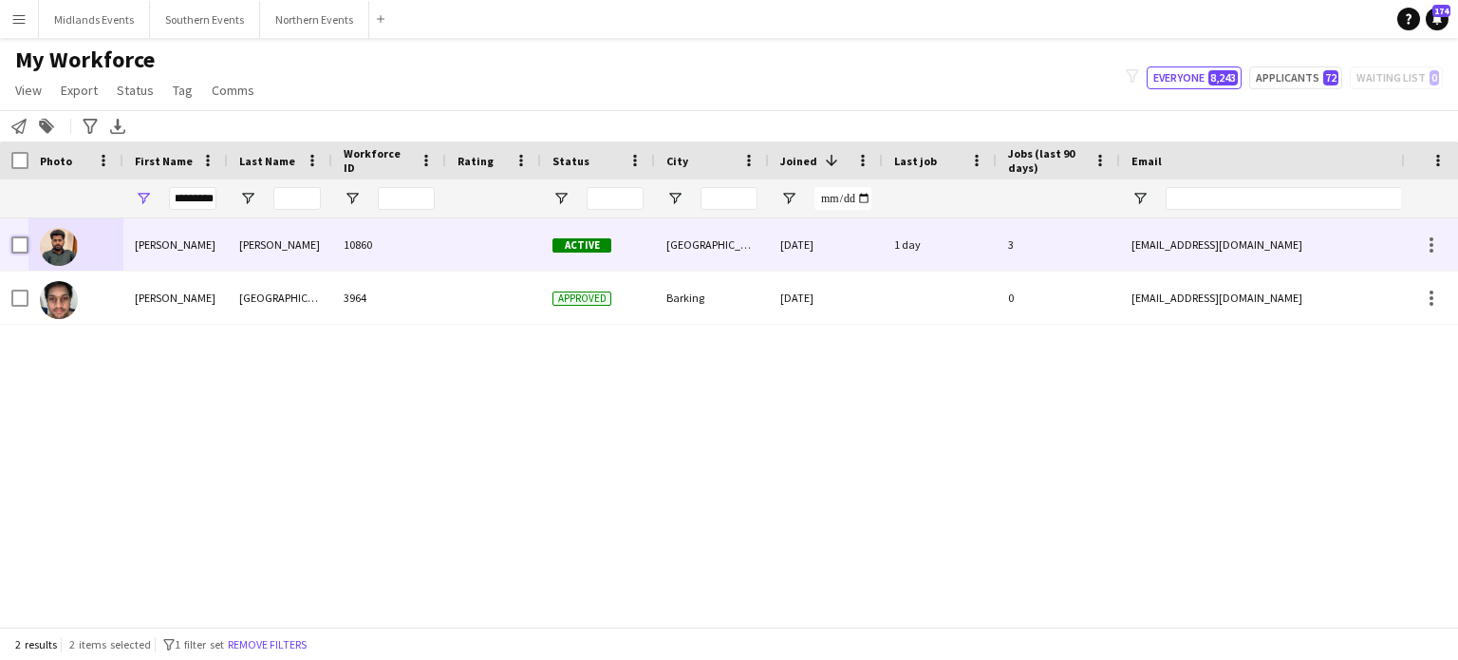
scroll to position [0, 0]
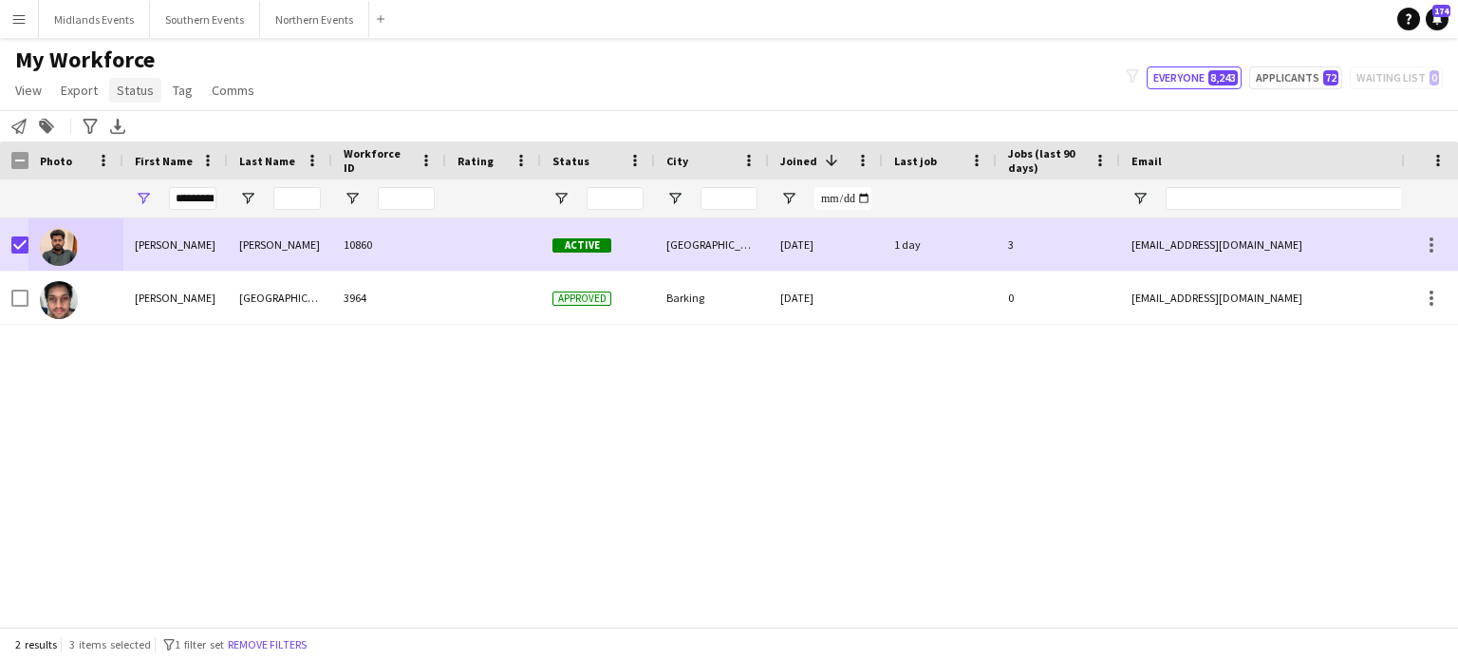
click at [136, 85] on span "Status" at bounding box center [135, 90] width 37 height 17
click at [173, 142] on link "Edit" at bounding box center [175, 131] width 133 height 40
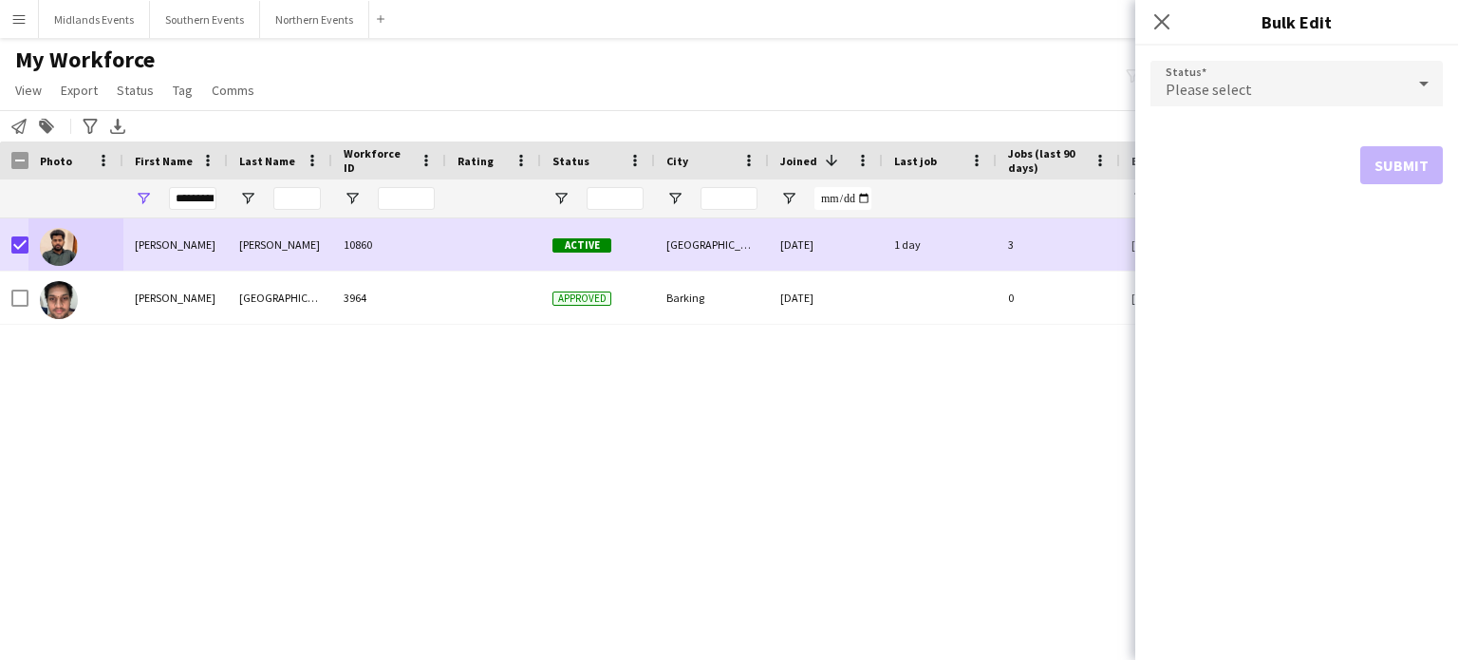
click at [1204, 95] on span "Please select" at bounding box center [1209, 89] width 86 height 19
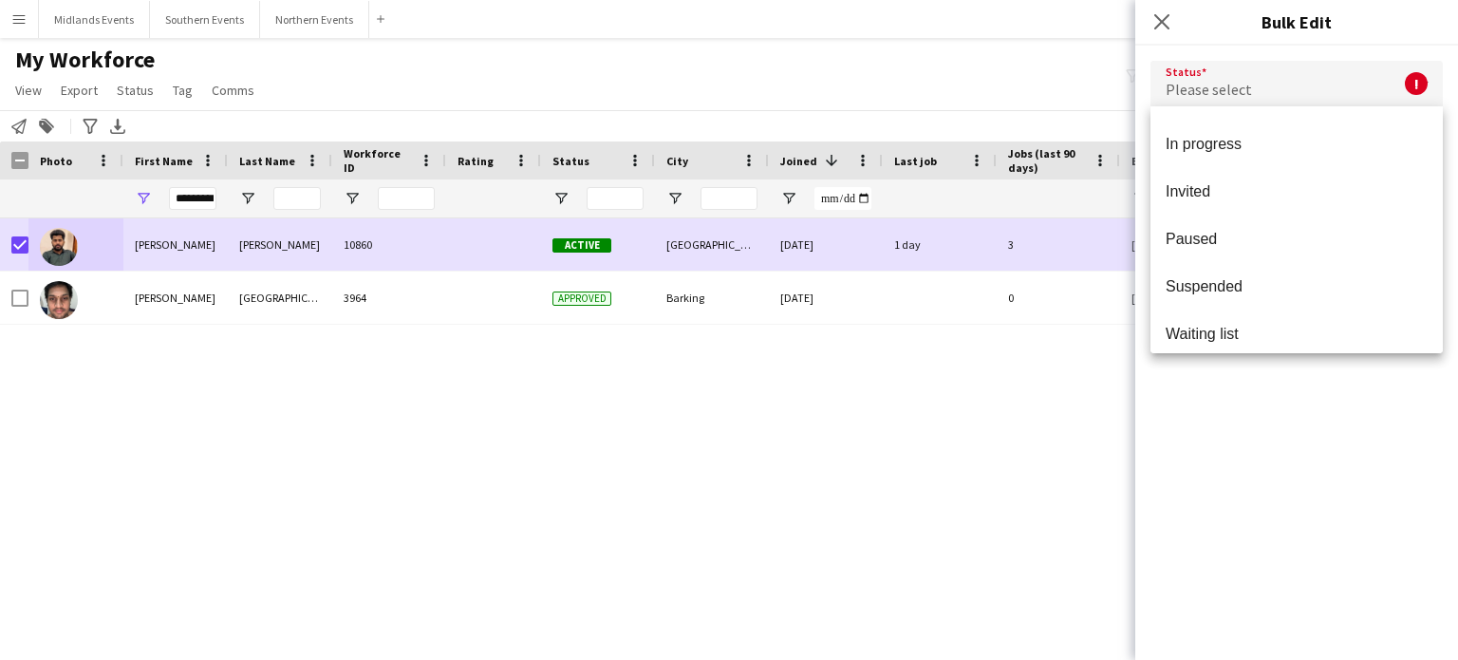
scroll to position [196, 0]
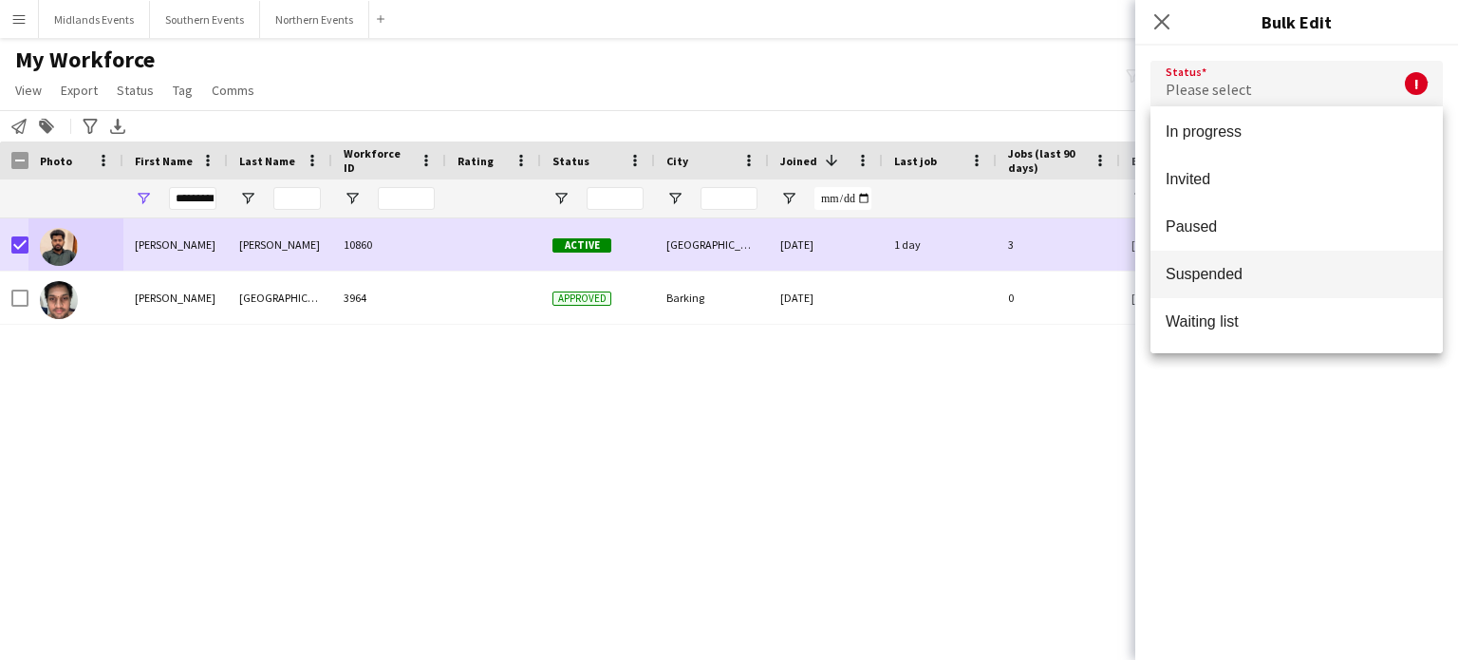
click at [1265, 257] on mat-option "Suspended" at bounding box center [1297, 274] width 292 height 47
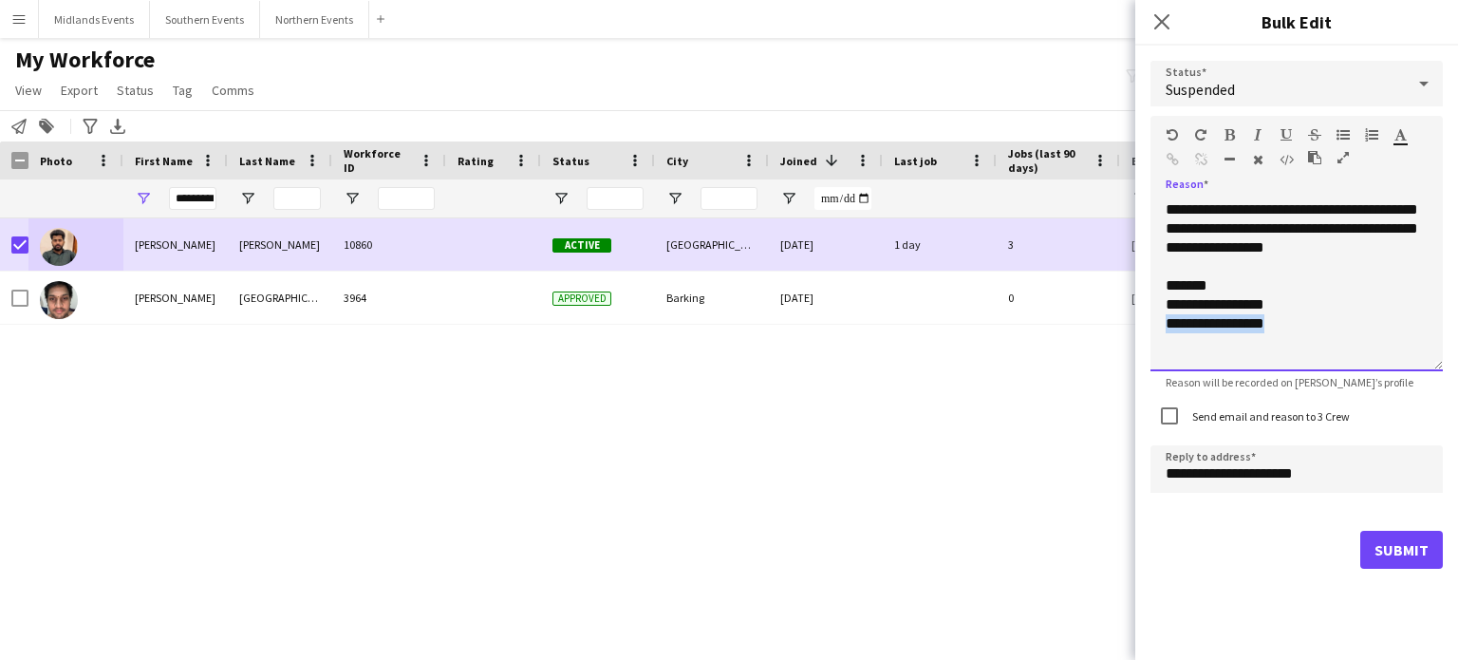
drag, startPoint x: 1290, startPoint y: 333, endPoint x: 1165, endPoint y: 349, distance: 126.4
click at [1165, 349] on div "**********" at bounding box center [1297, 285] width 292 height 171
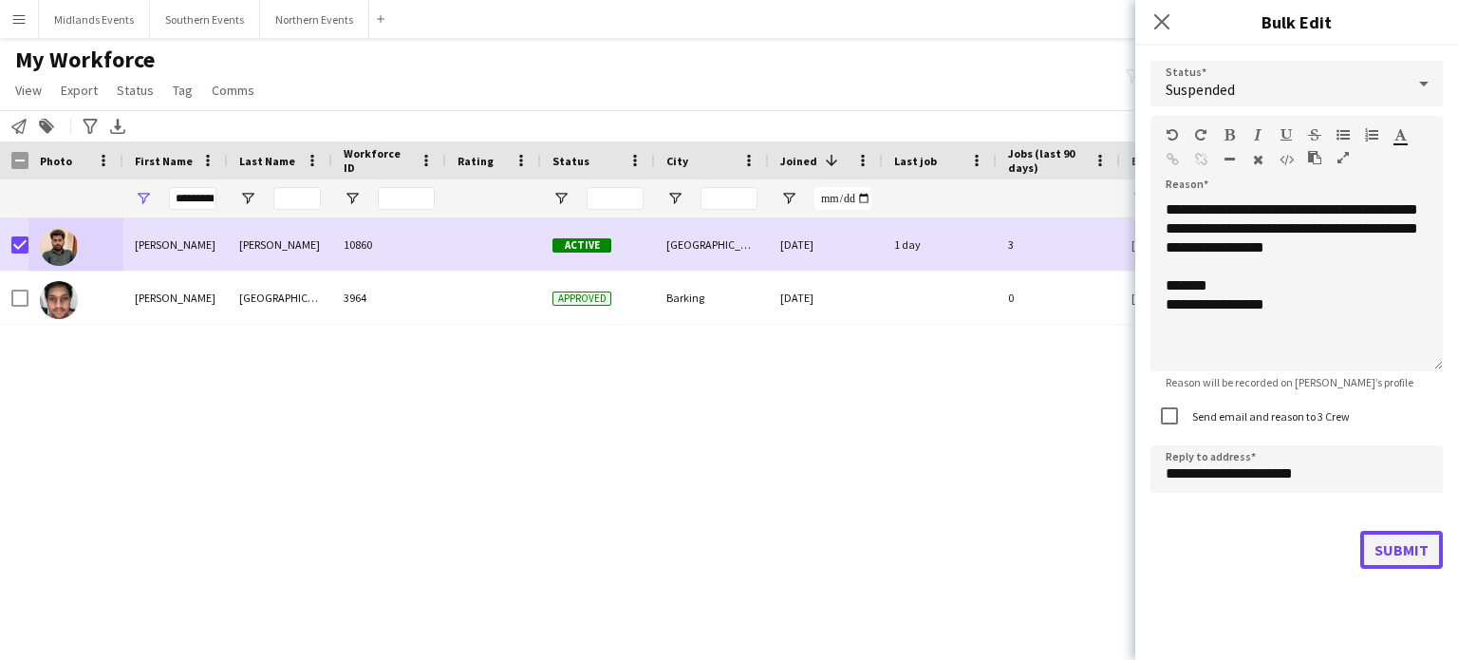
click at [1387, 550] on button "Submit" at bounding box center [1402, 550] width 83 height 38
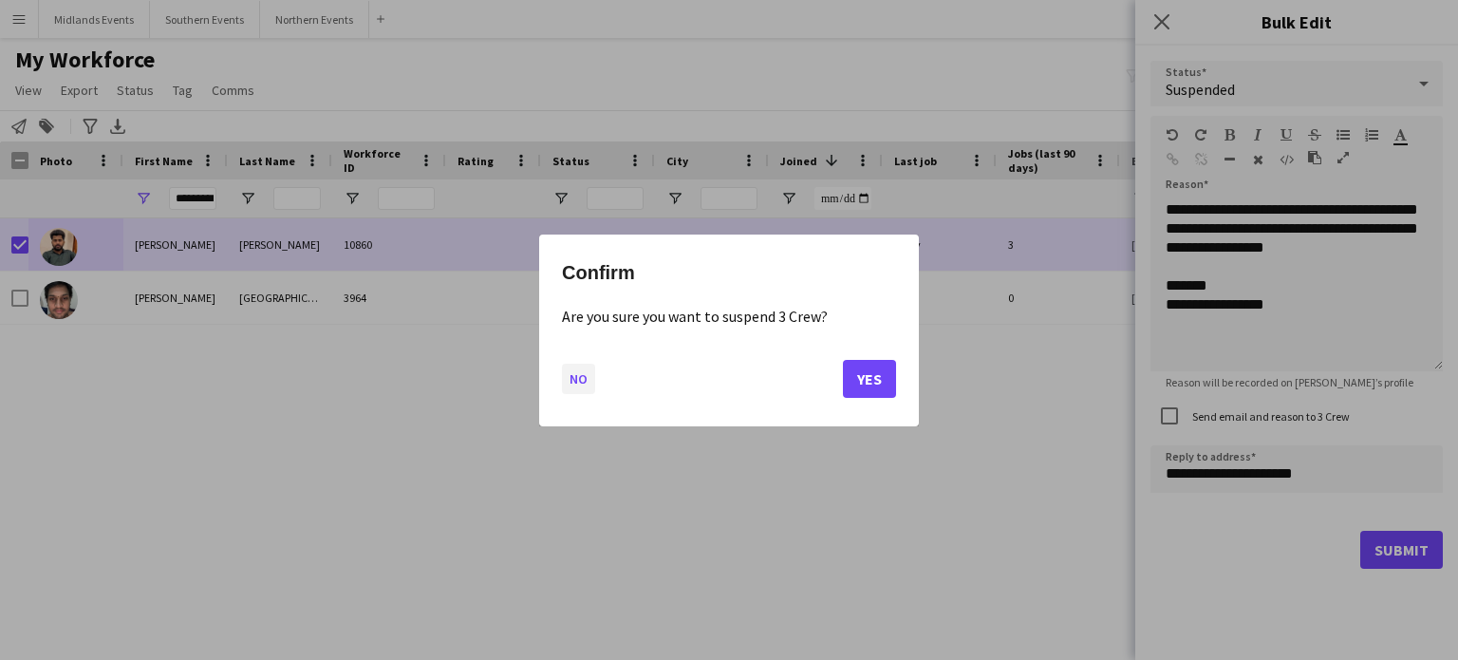
click at [585, 384] on button "No" at bounding box center [578, 378] width 33 height 30
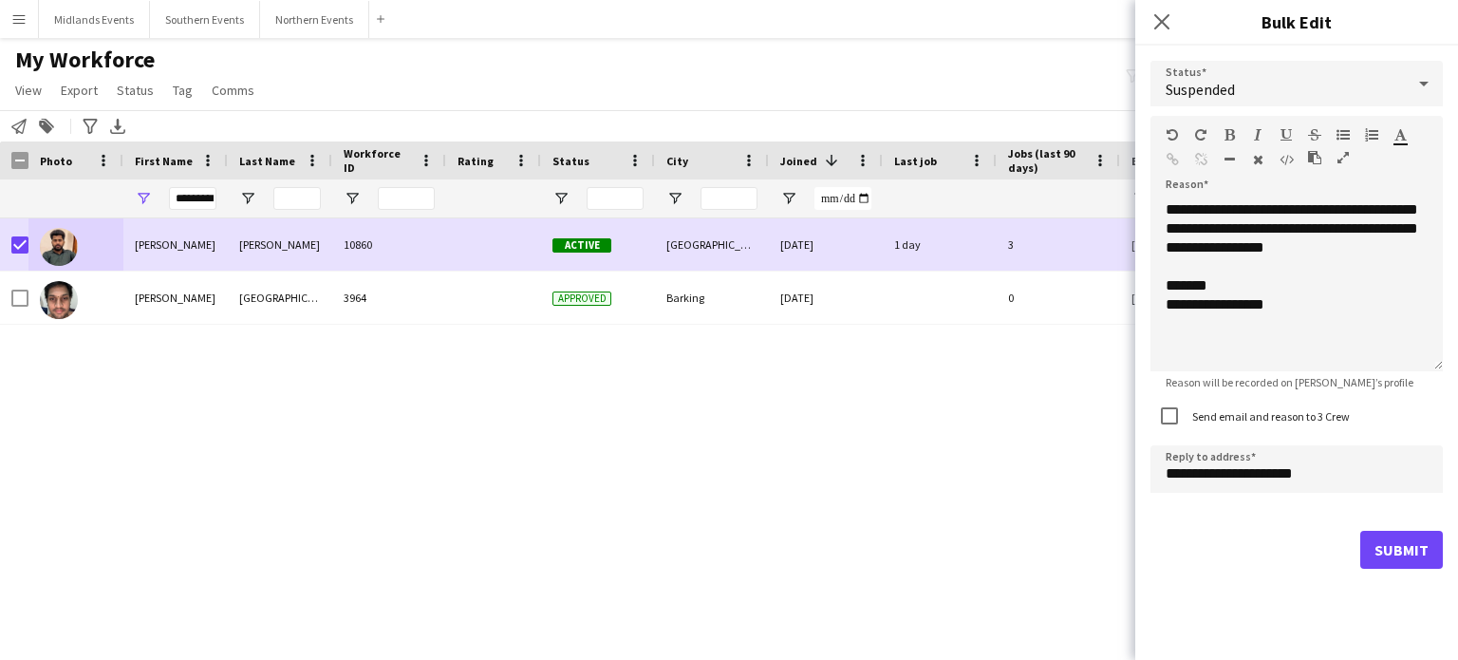
click at [19, 147] on div at bounding box center [14, 160] width 28 height 38
click at [1419, 562] on button "Submit" at bounding box center [1402, 550] width 83 height 38
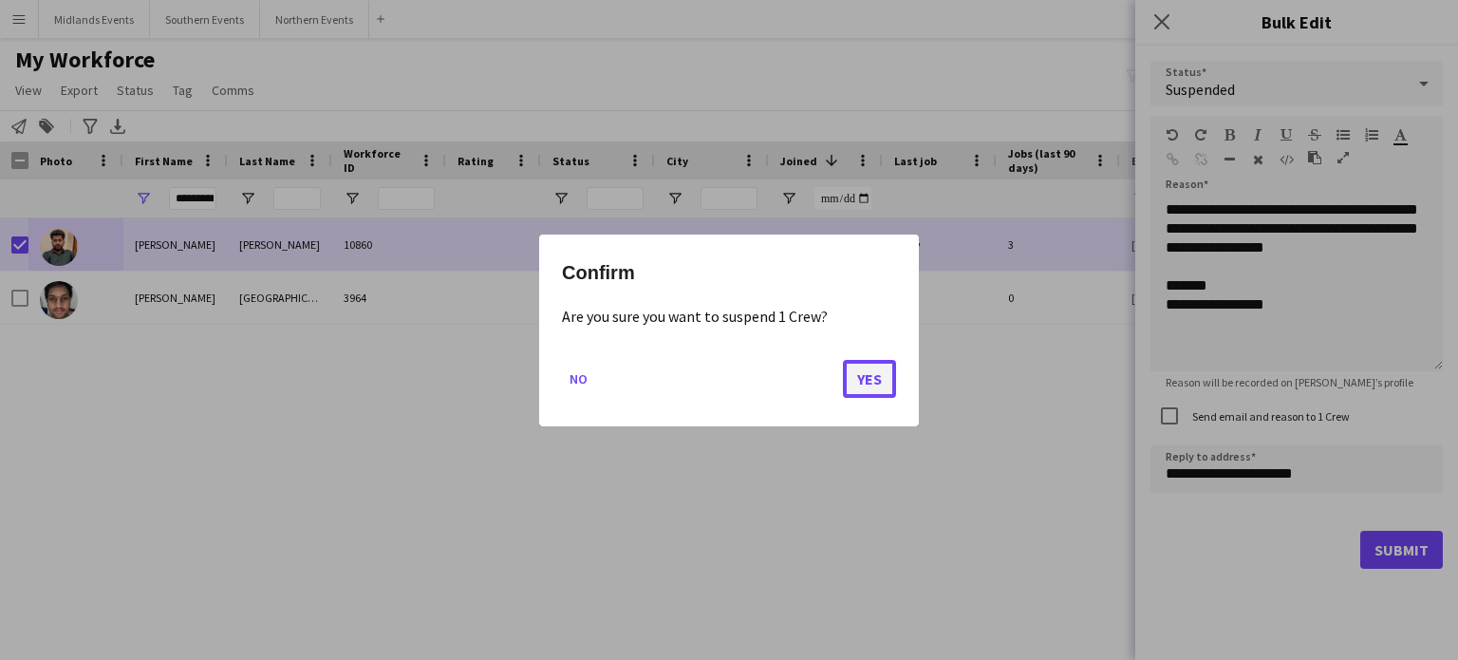
click at [877, 370] on button "Yes" at bounding box center [869, 378] width 53 height 38
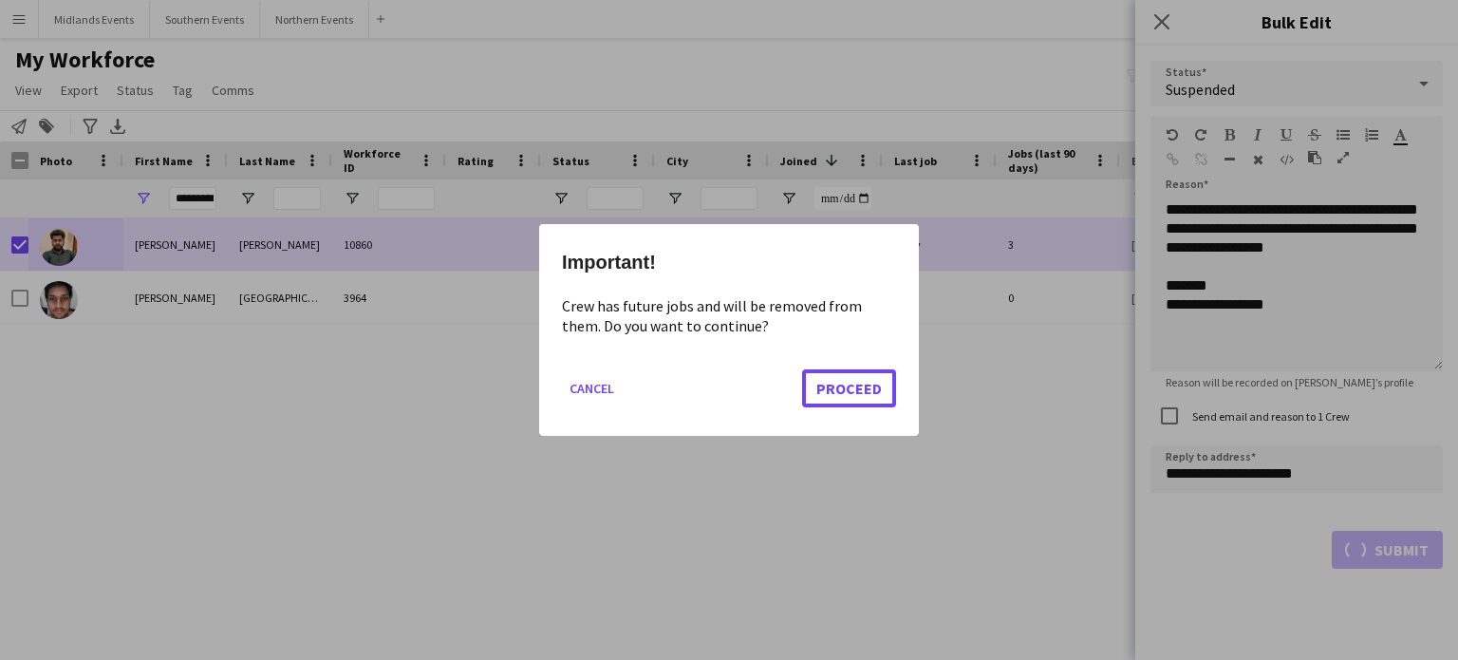
click at [877, 370] on button "Proceed" at bounding box center [849, 388] width 94 height 38
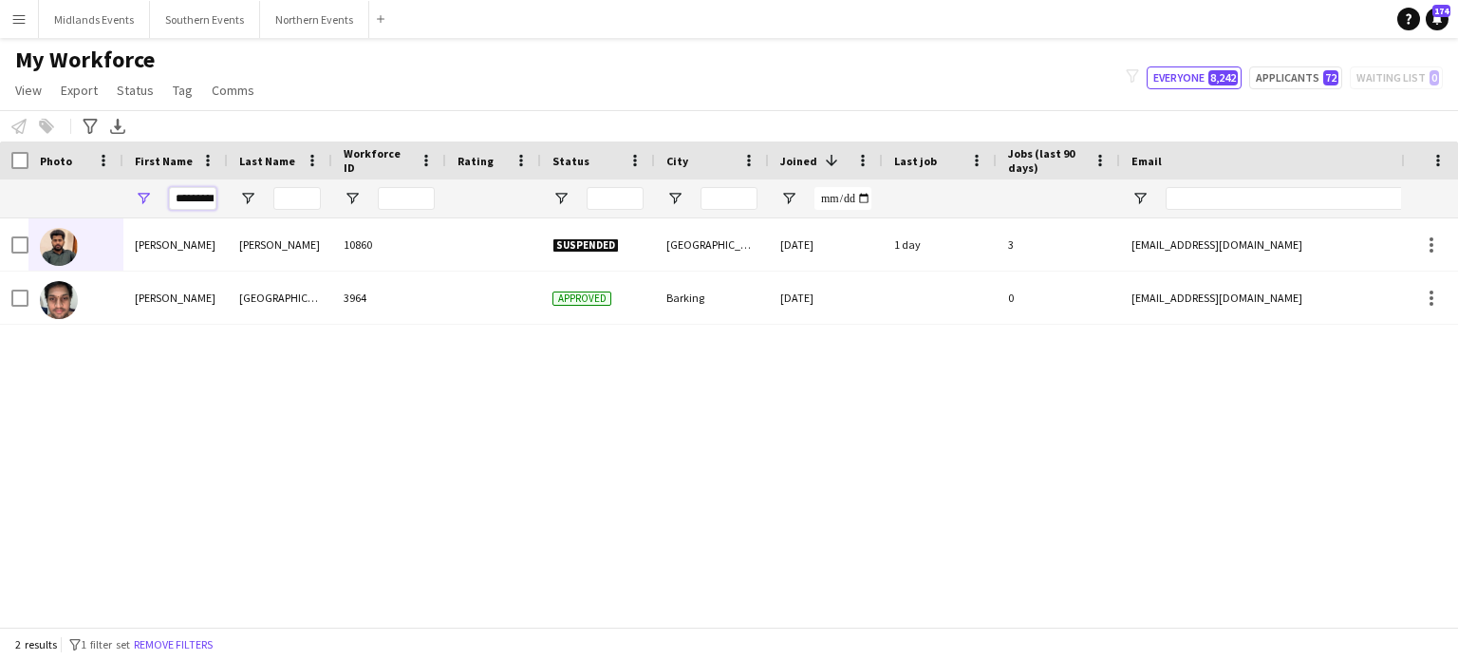
click at [179, 197] on input "********" at bounding box center [192, 198] width 47 height 23
paste input "First Name Filter Input"
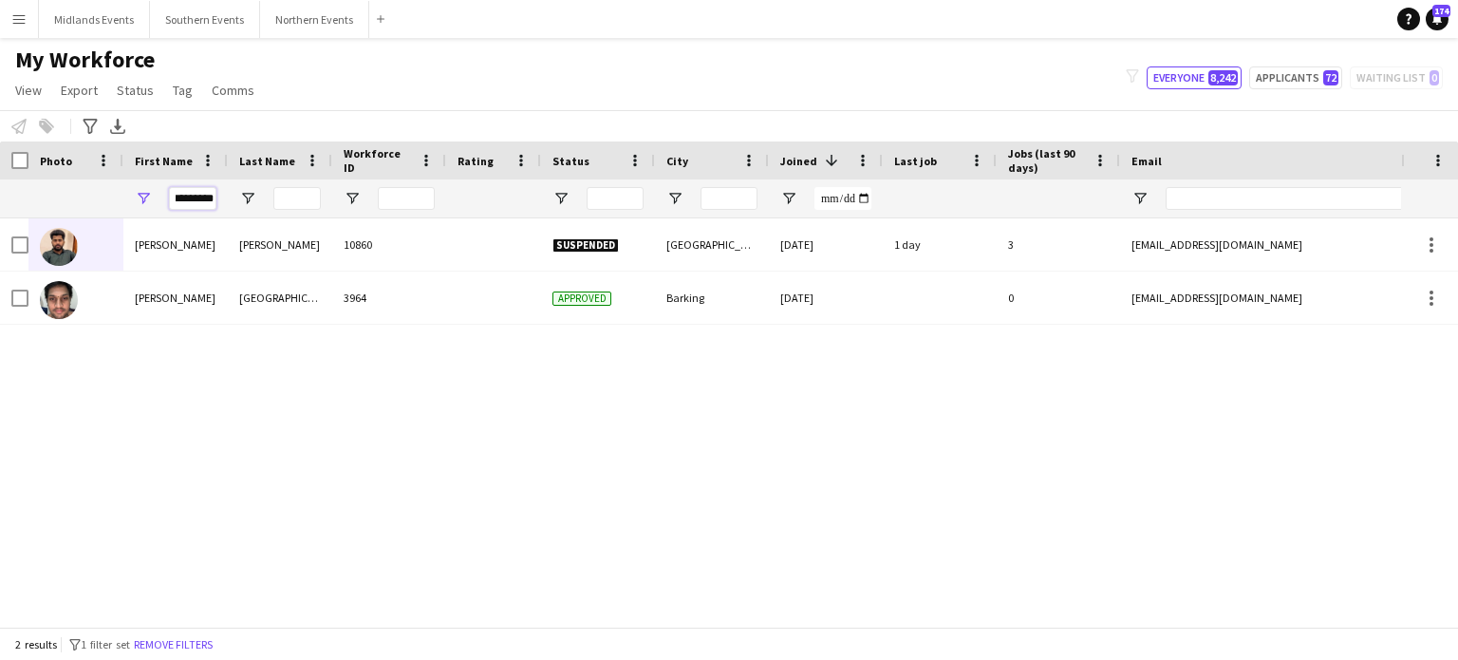
drag, startPoint x: 211, startPoint y: 197, endPoint x: 113, endPoint y: 205, distance: 98.2
click at [113, 205] on div "********" at bounding box center [1029, 198] width 2059 height 38
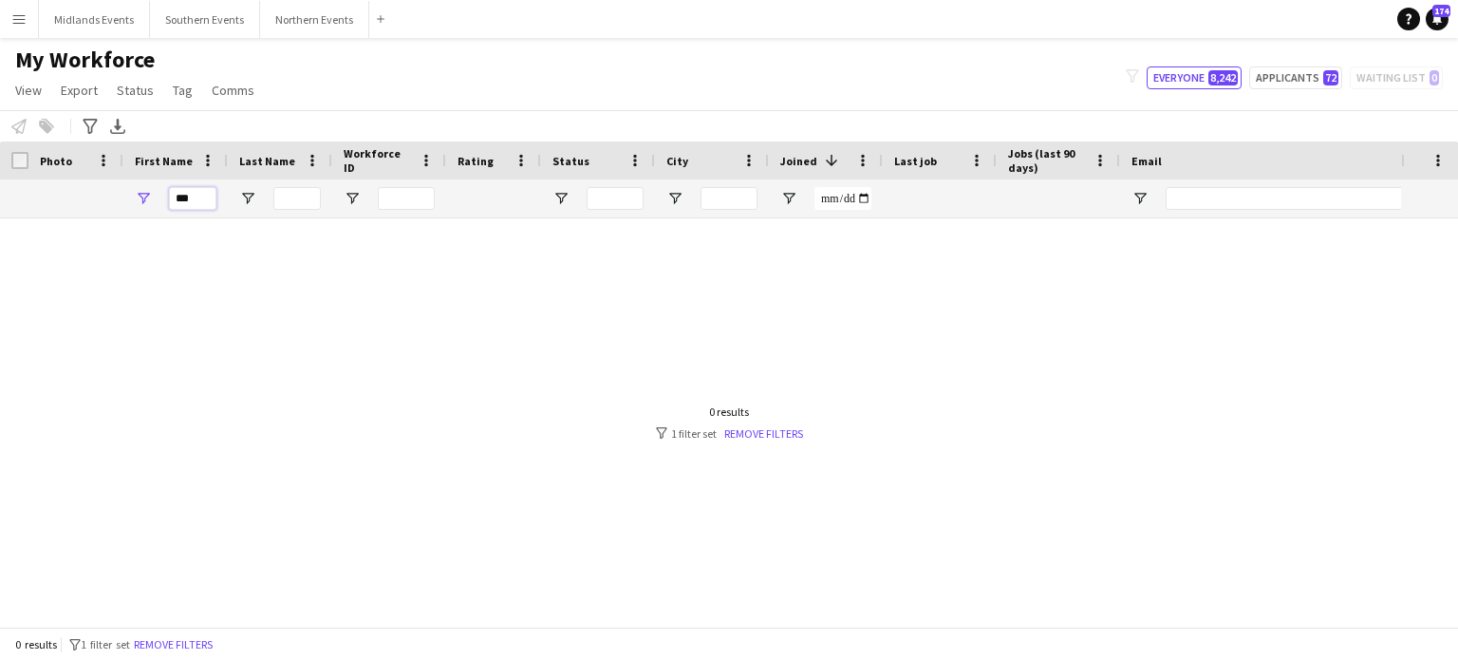
type input "*"
type input "******"
click at [304, 202] on input "Last Name Filter Input" at bounding box center [296, 198] width 47 height 23
drag, startPoint x: 212, startPoint y: 200, endPoint x: 152, endPoint y: 204, distance: 59.9
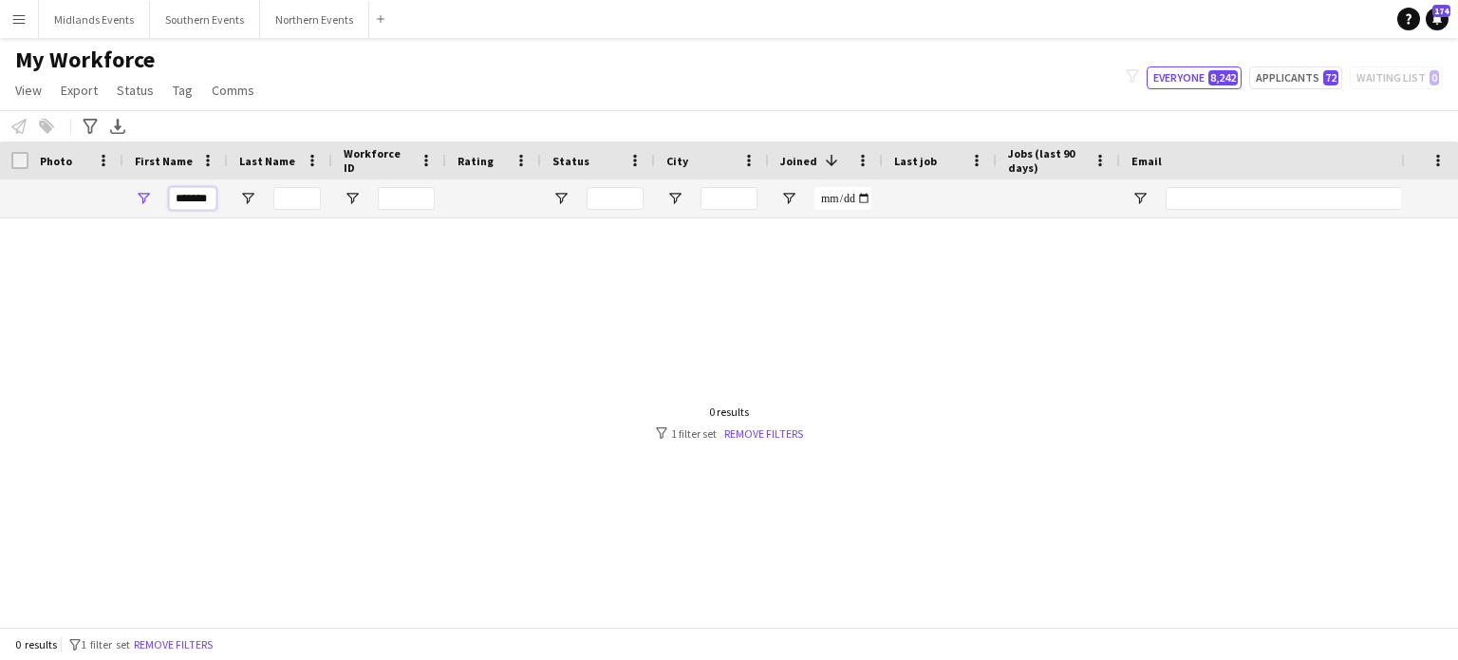
click at [152, 204] on div "******" at bounding box center [175, 198] width 104 height 38
click at [292, 197] on input "Last Name Filter Input" at bounding box center [296, 198] width 47 height 23
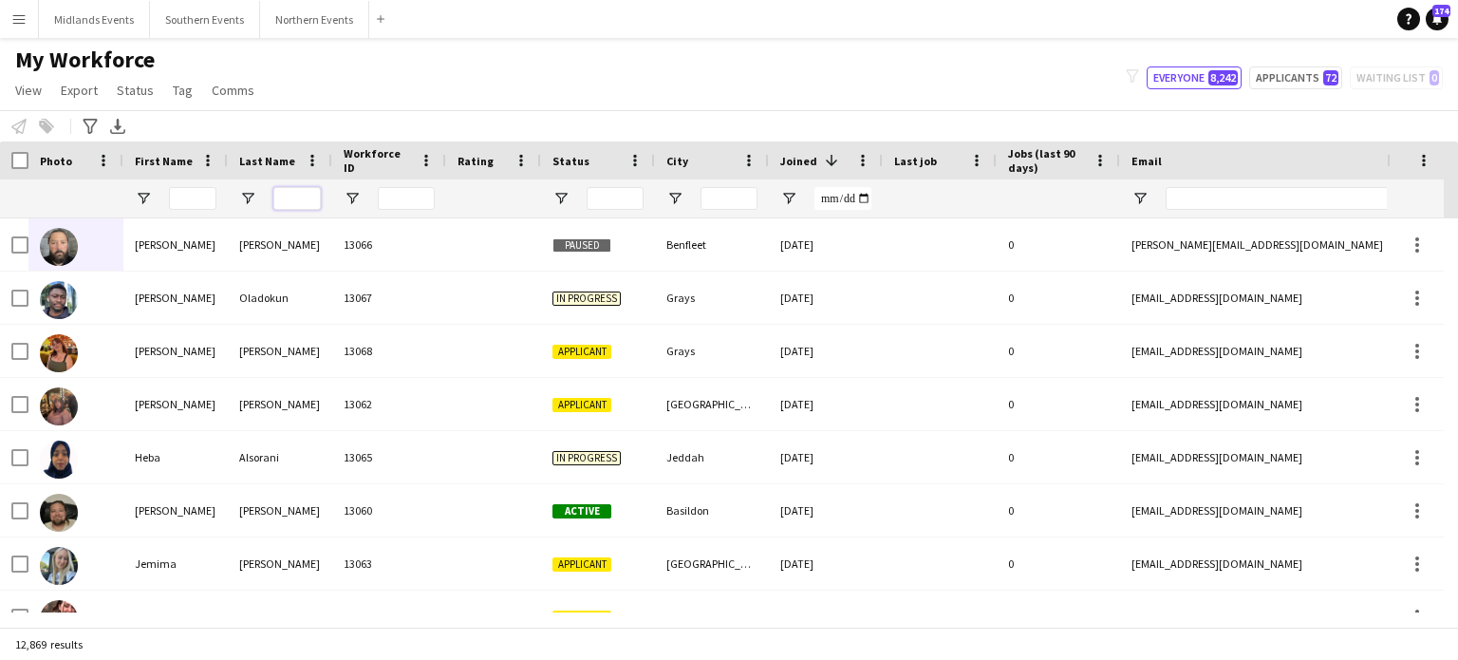
click at [292, 197] on input "Last Name Filter Input" at bounding box center [296, 198] width 47 height 23
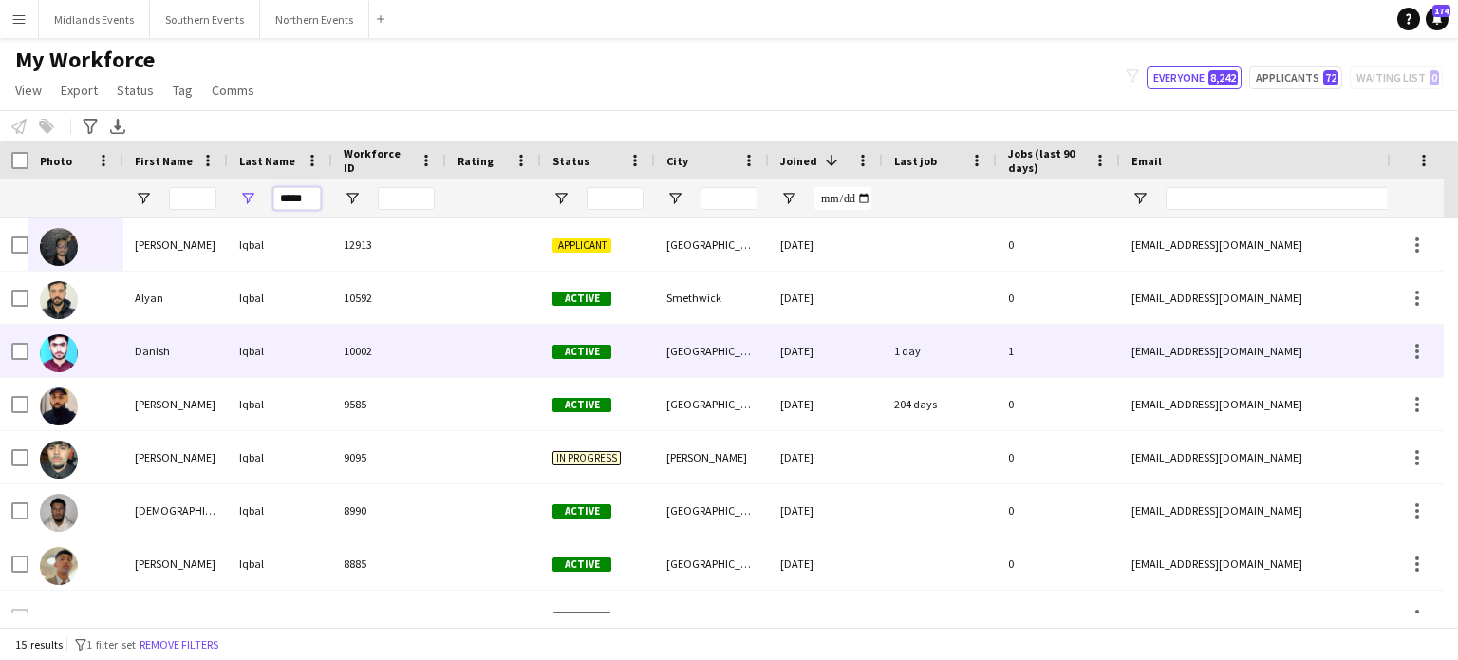
type input "*****"
click at [31, 346] on div at bounding box center [75, 351] width 95 height 52
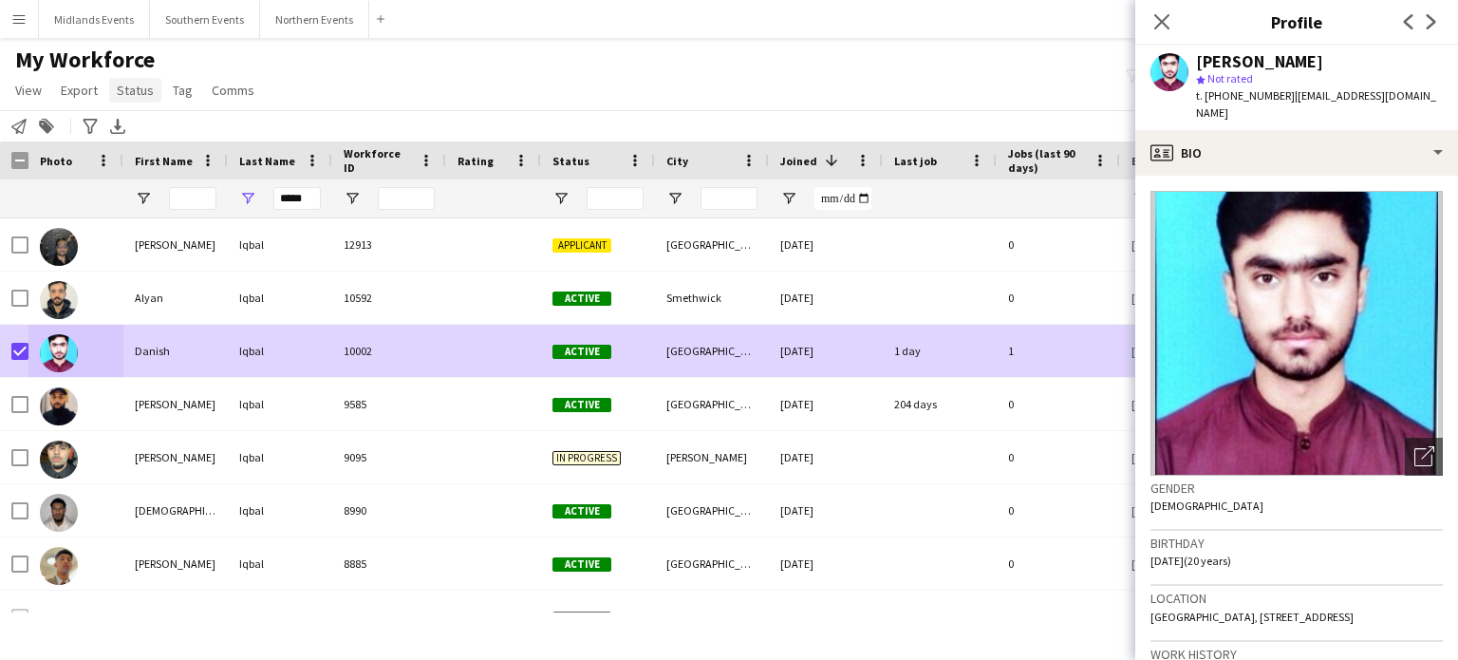
click at [141, 86] on span "Status" at bounding box center [135, 90] width 37 height 17
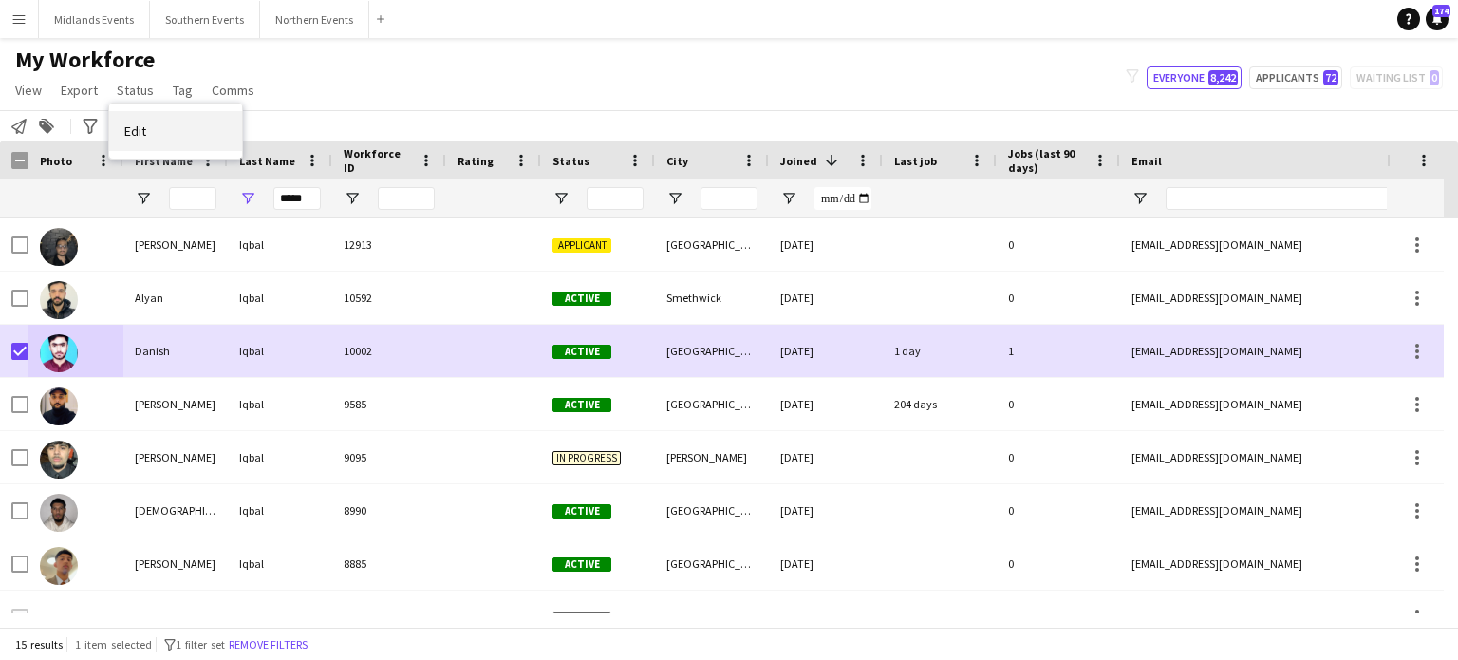
click at [160, 127] on link "Edit" at bounding box center [175, 131] width 133 height 40
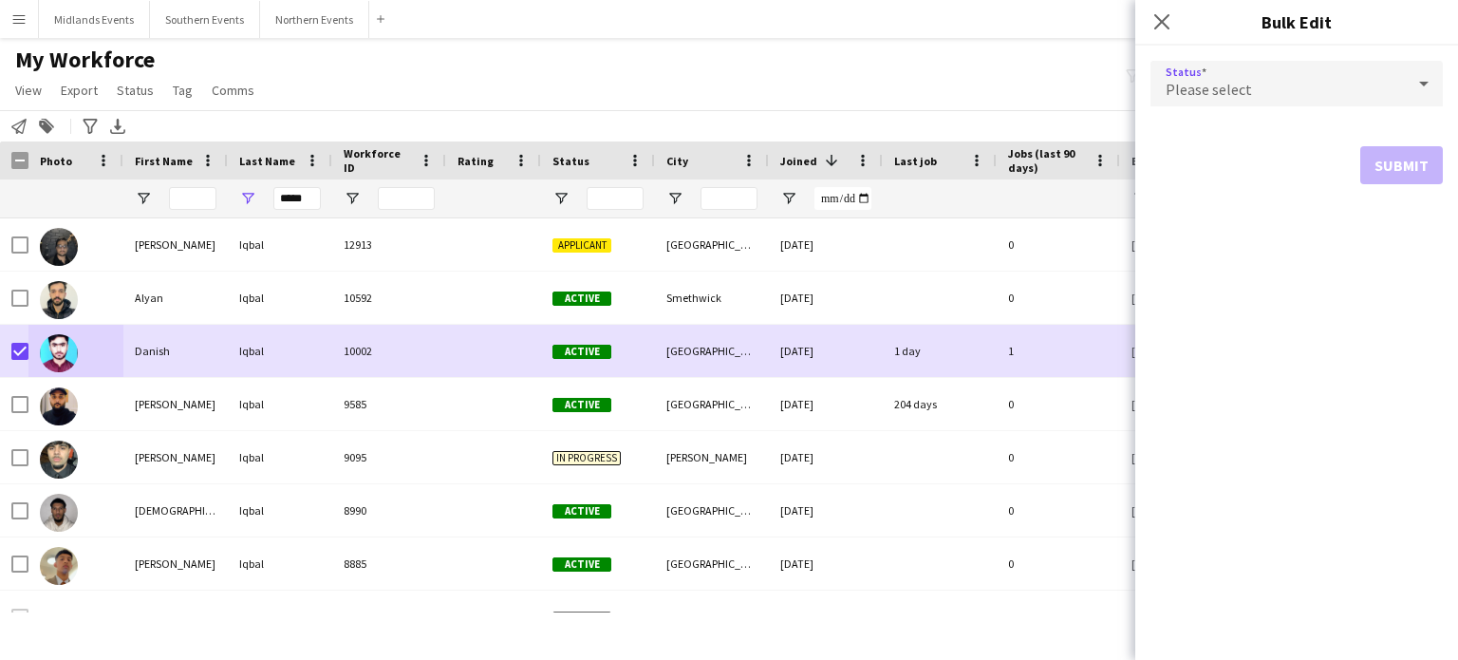
click at [1223, 88] on span "Please select" at bounding box center [1209, 89] width 86 height 19
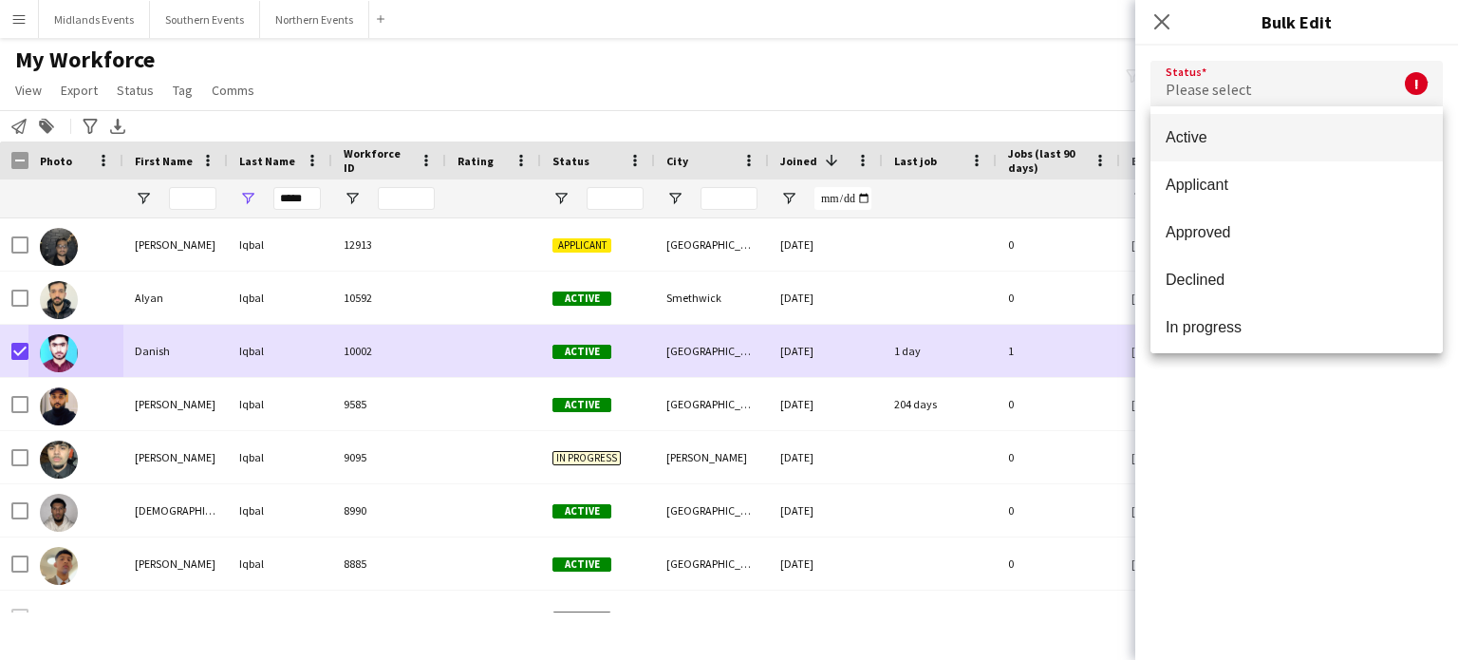
scroll to position [196, 0]
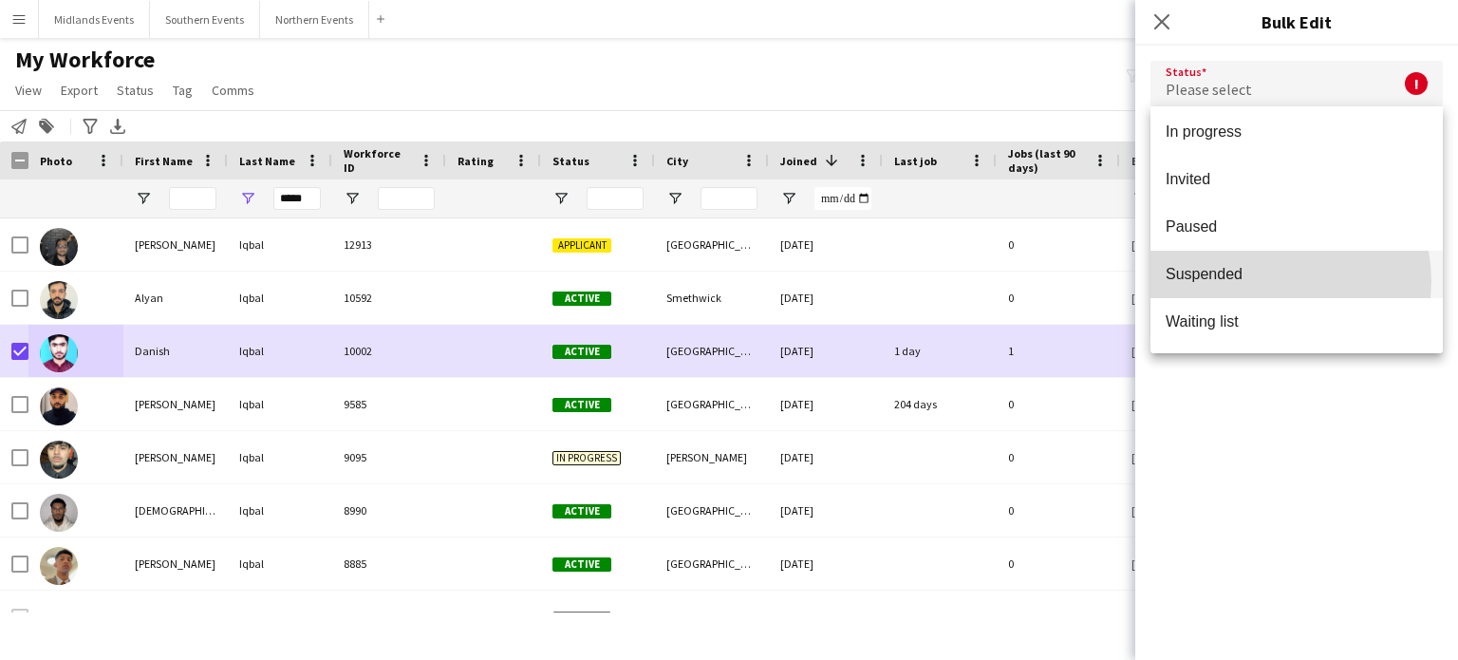
click at [1274, 280] on span "Suspended" at bounding box center [1297, 274] width 262 height 18
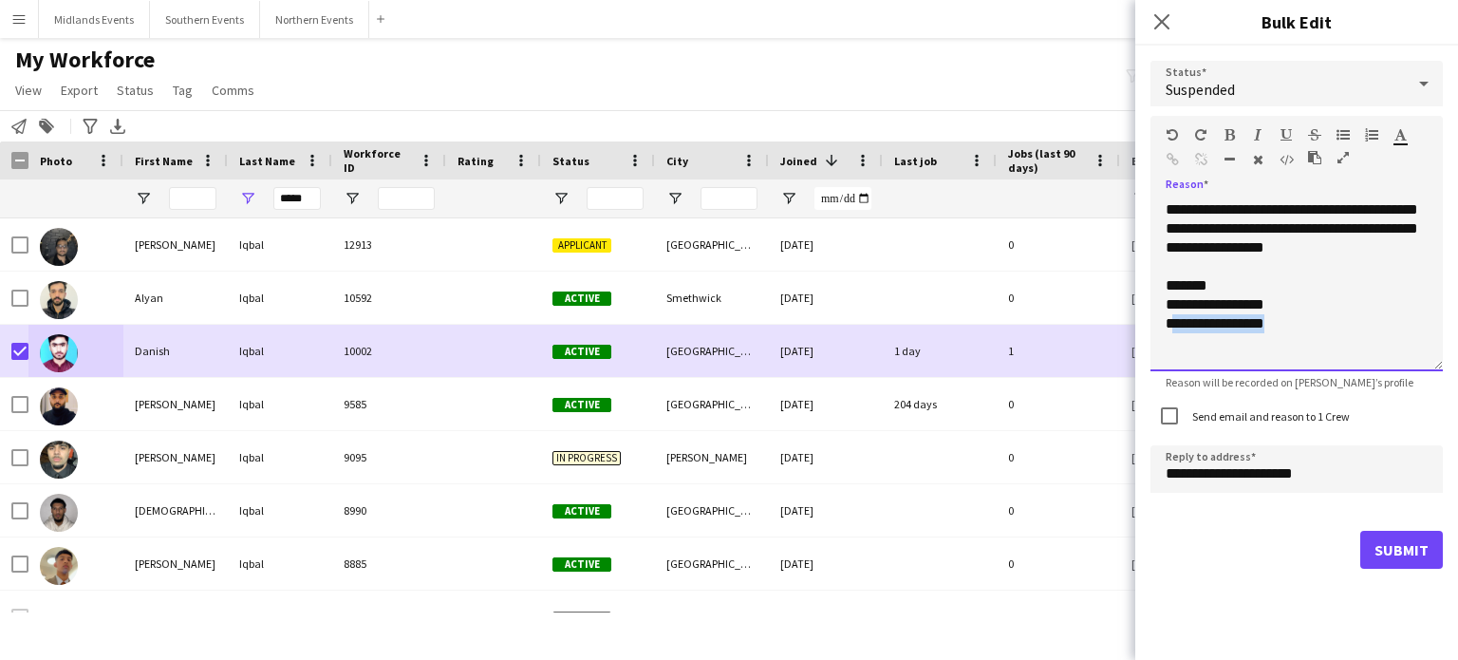
drag, startPoint x: 1242, startPoint y: 321, endPoint x: 1175, endPoint y: 314, distance: 67.7
click at [1175, 314] on div "**********" at bounding box center [1297, 285] width 292 height 171
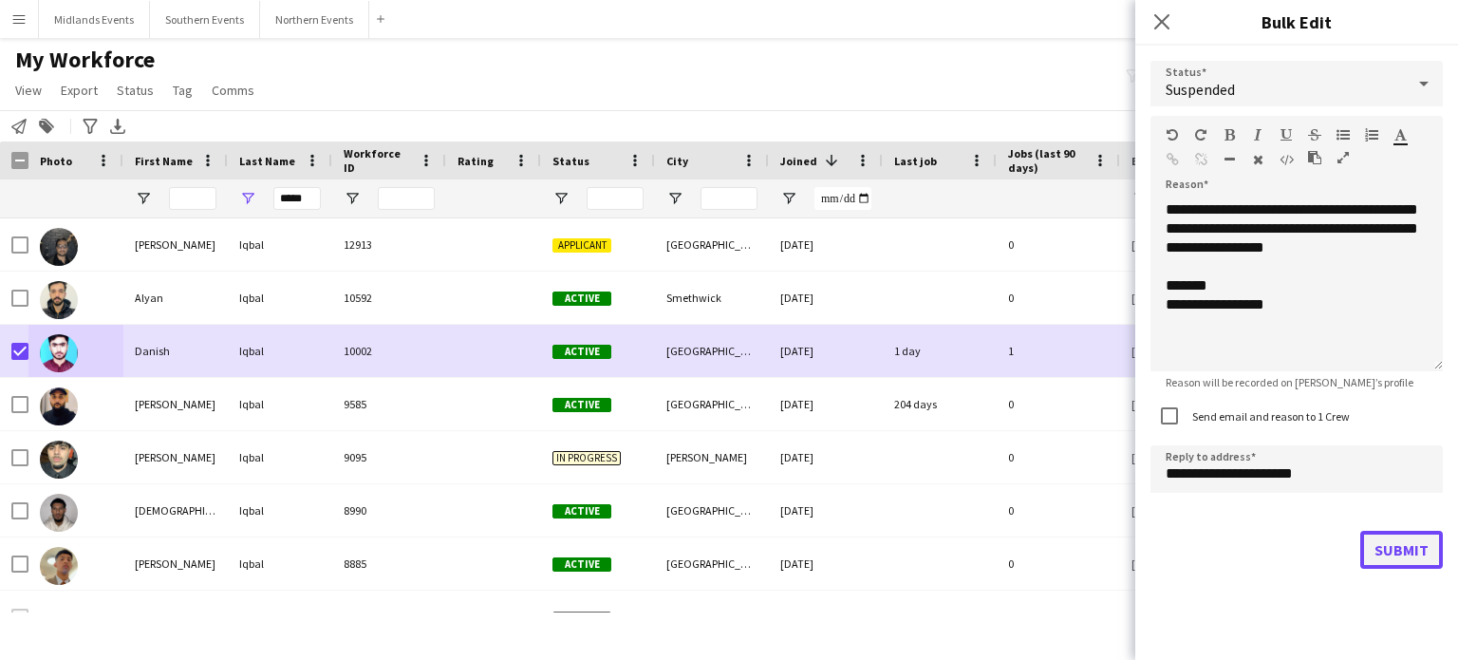
click at [1401, 546] on button "Submit" at bounding box center [1402, 550] width 83 height 38
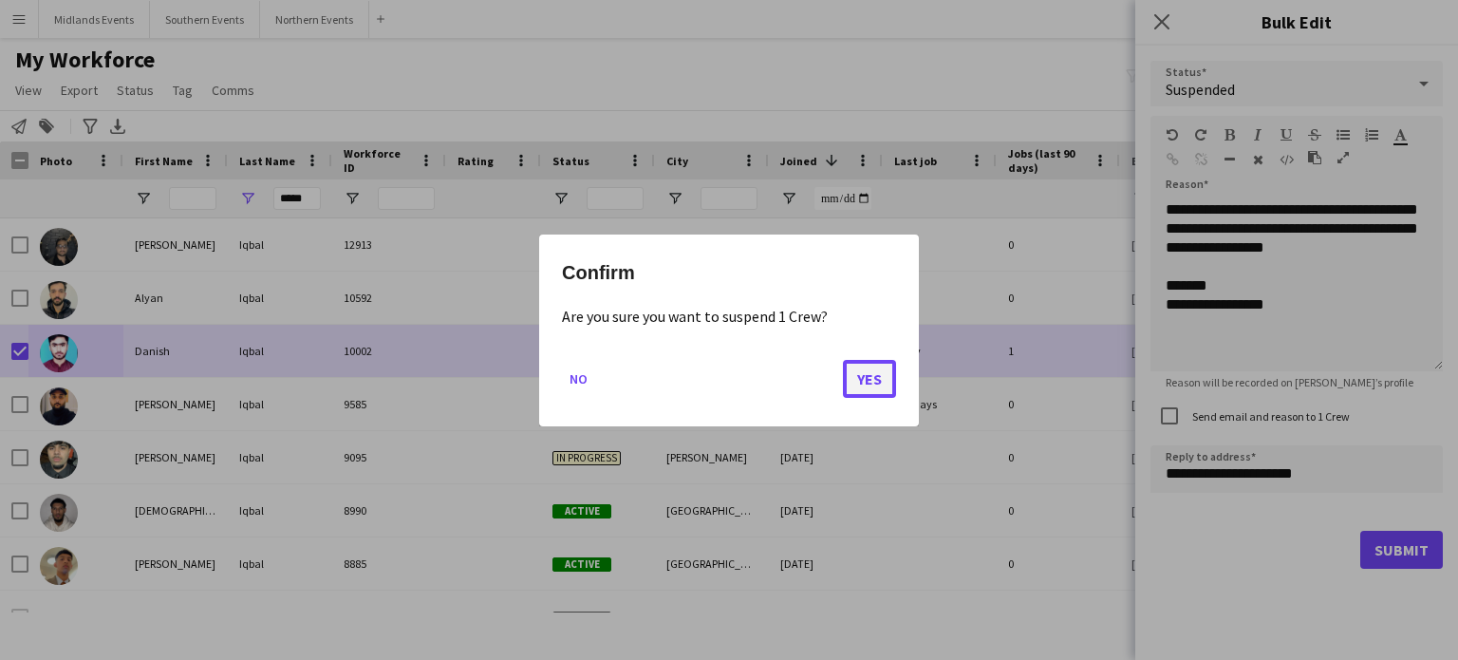
click at [867, 375] on button "Yes" at bounding box center [869, 378] width 53 height 38
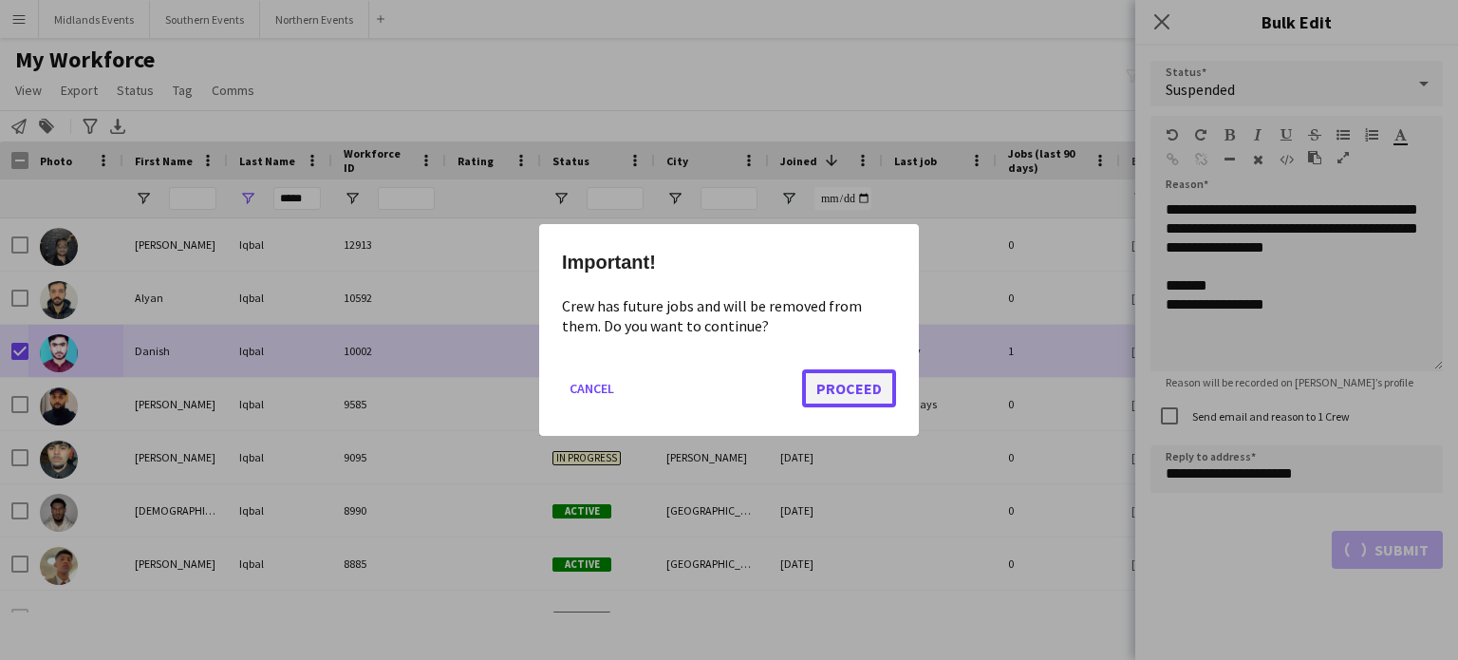
click at [868, 379] on button "Proceed" at bounding box center [849, 388] width 94 height 38
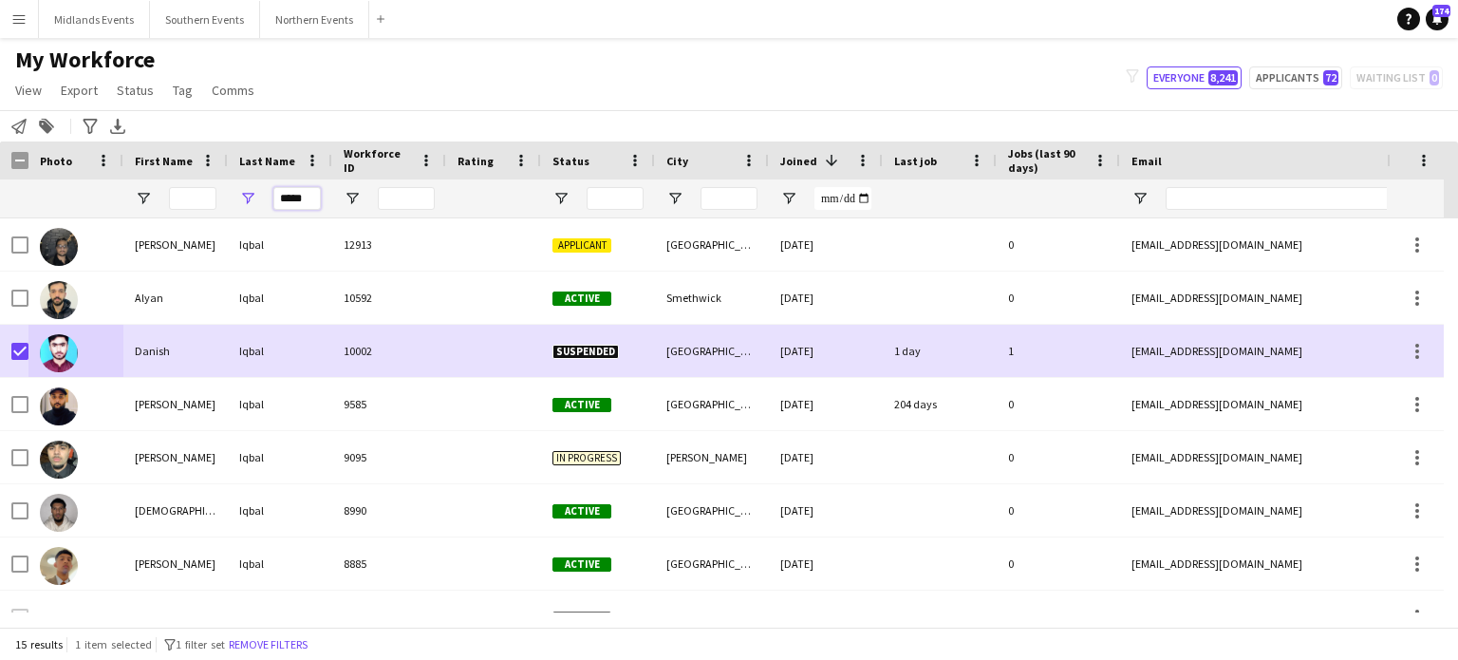
click at [310, 197] on input "*****" at bounding box center [296, 198] width 47 height 23
click at [176, 197] on input "First Name Filter Input" at bounding box center [192, 198] width 47 height 23
click at [194, 199] on input "First Name Filter Input" at bounding box center [192, 198] width 47 height 23
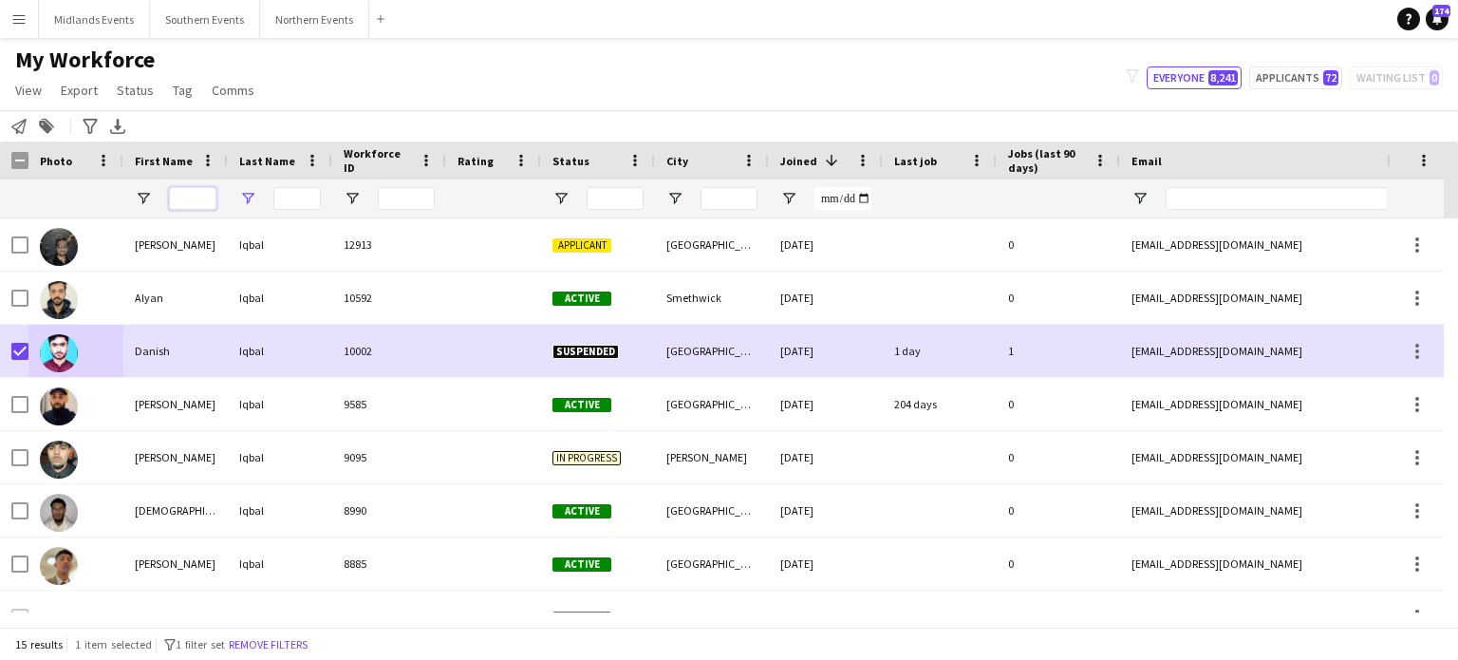
click at [194, 199] on input "First Name Filter Input" at bounding box center [192, 198] width 47 height 23
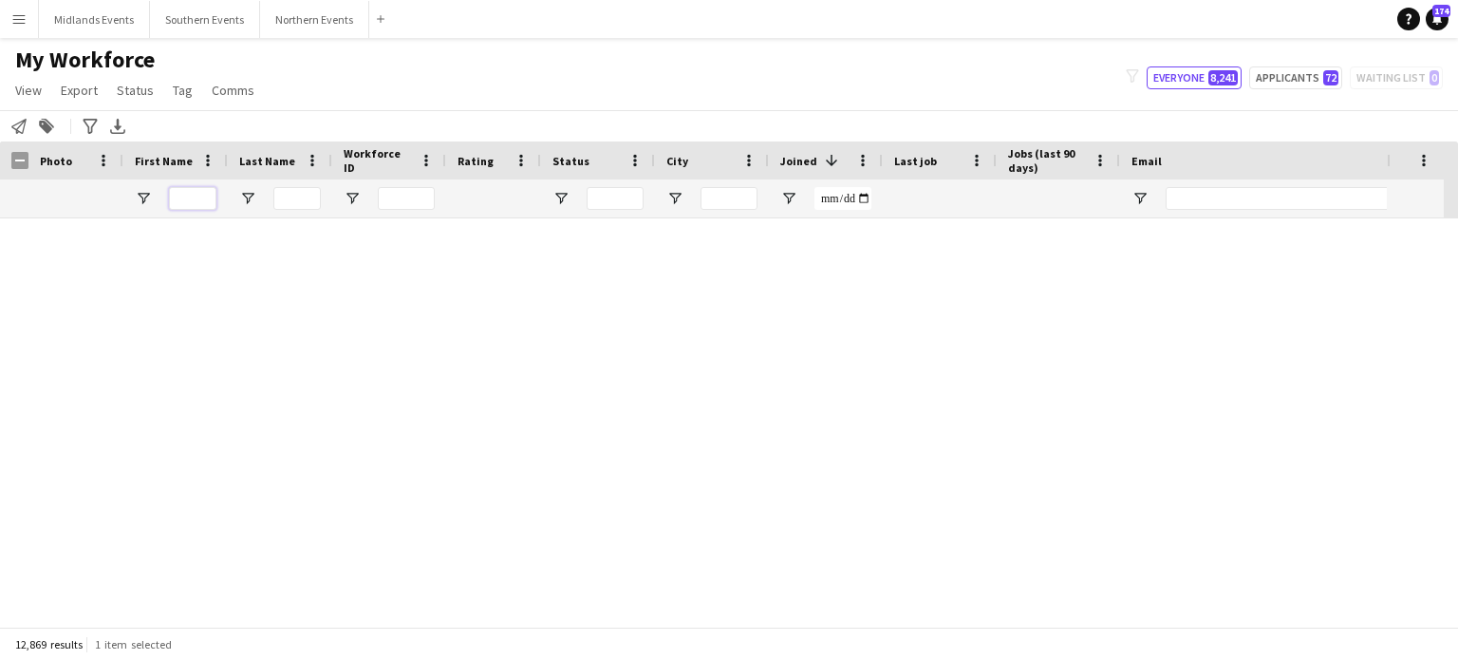
click at [190, 196] on input "First Name Filter Input" at bounding box center [192, 198] width 47 height 23
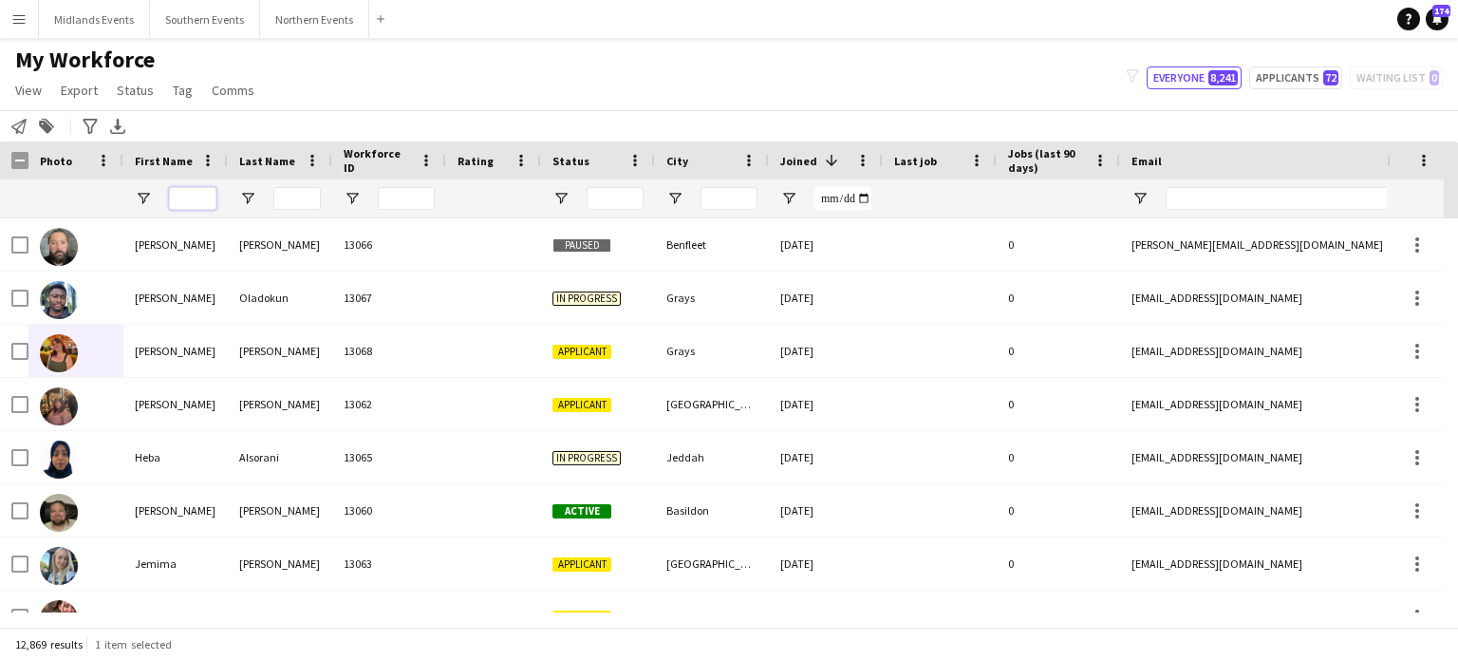
paste input "*********"
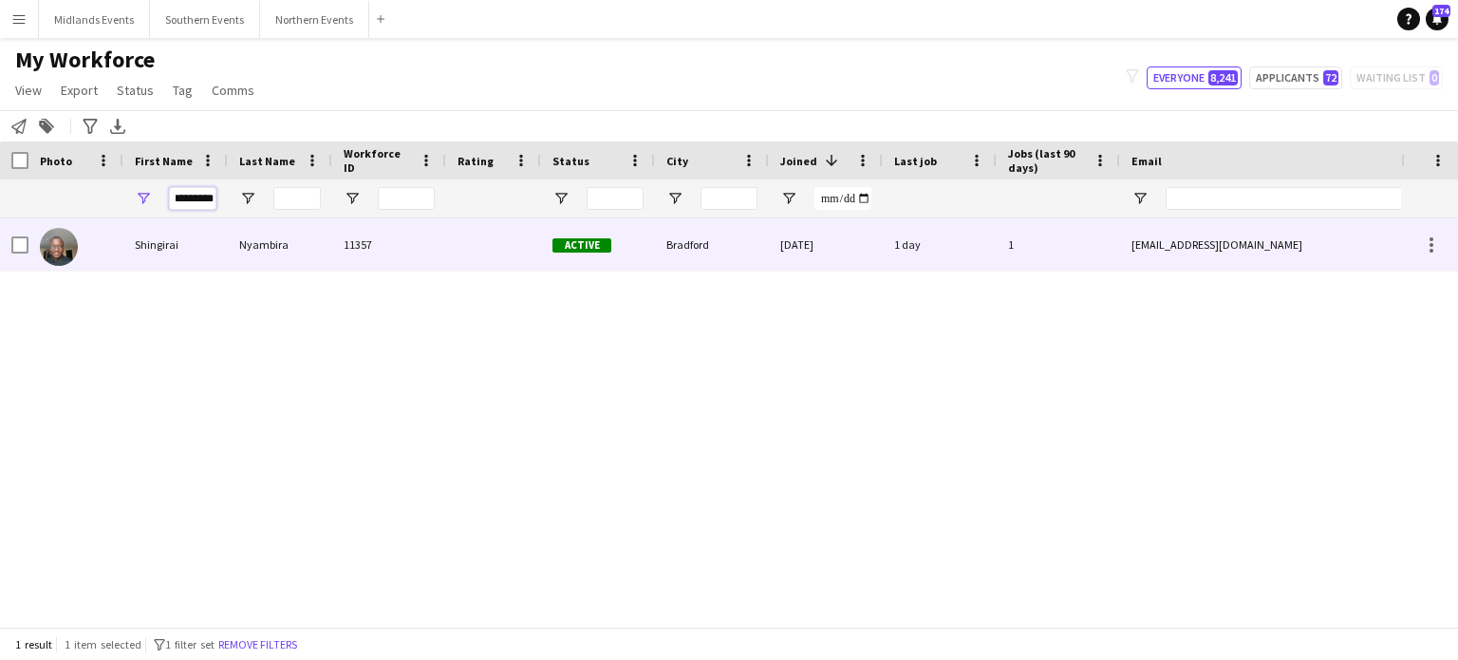
type input "*********"
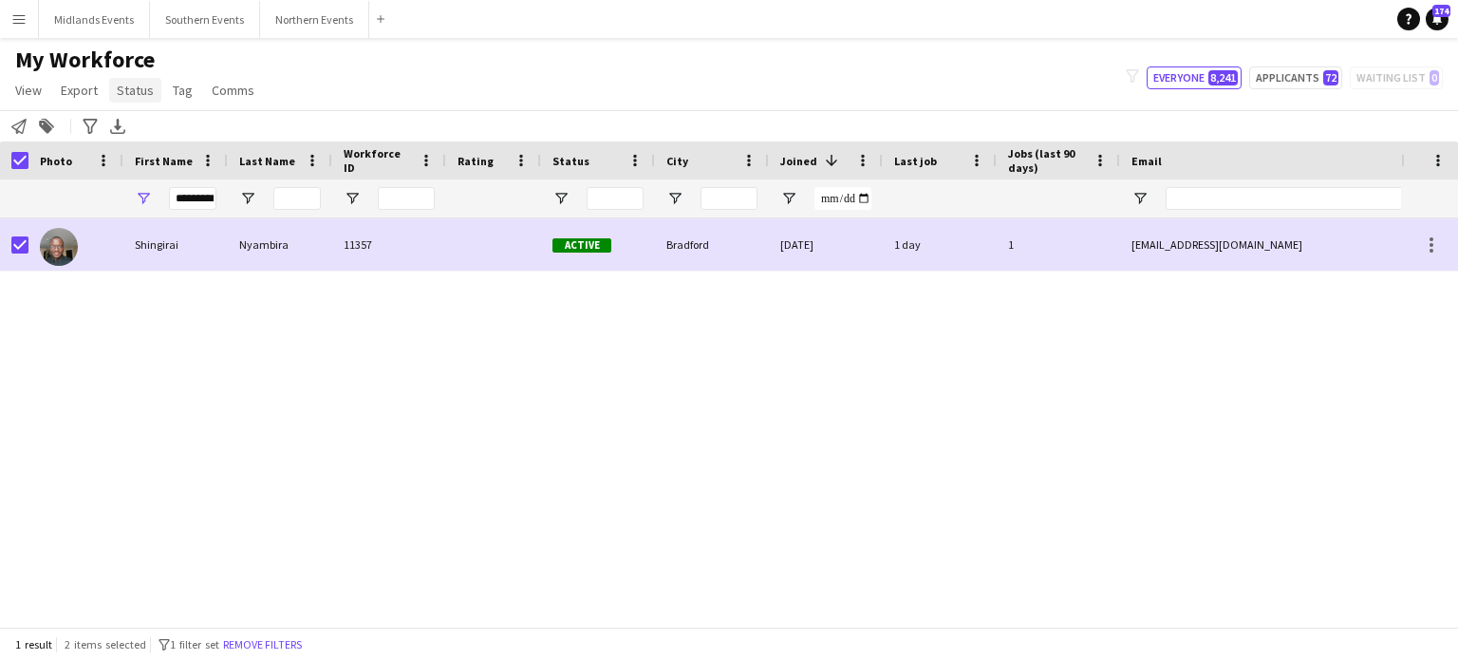
click at [129, 89] on span "Status" at bounding box center [135, 90] width 37 height 17
click at [163, 126] on link "Edit" at bounding box center [175, 131] width 133 height 40
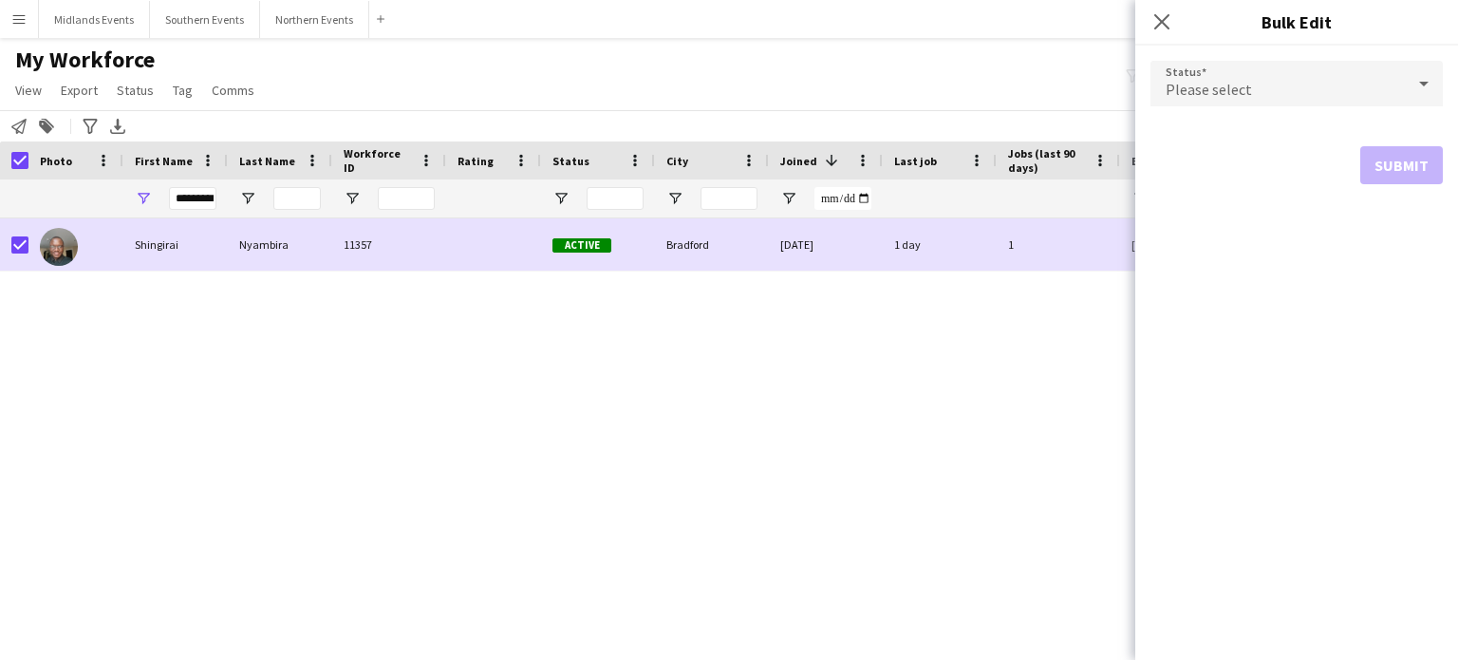
click at [1364, 98] on div "Please select" at bounding box center [1278, 84] width 254 height 46
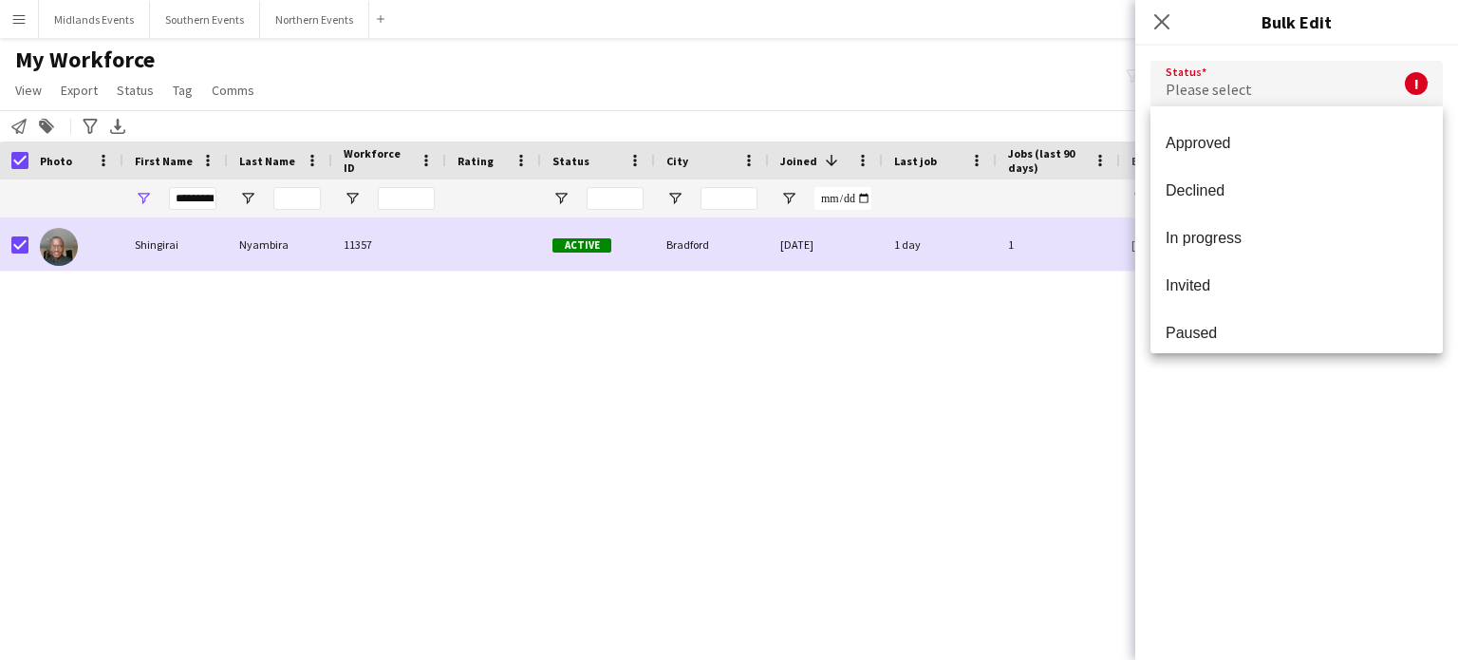
scroll to position [108, 0]
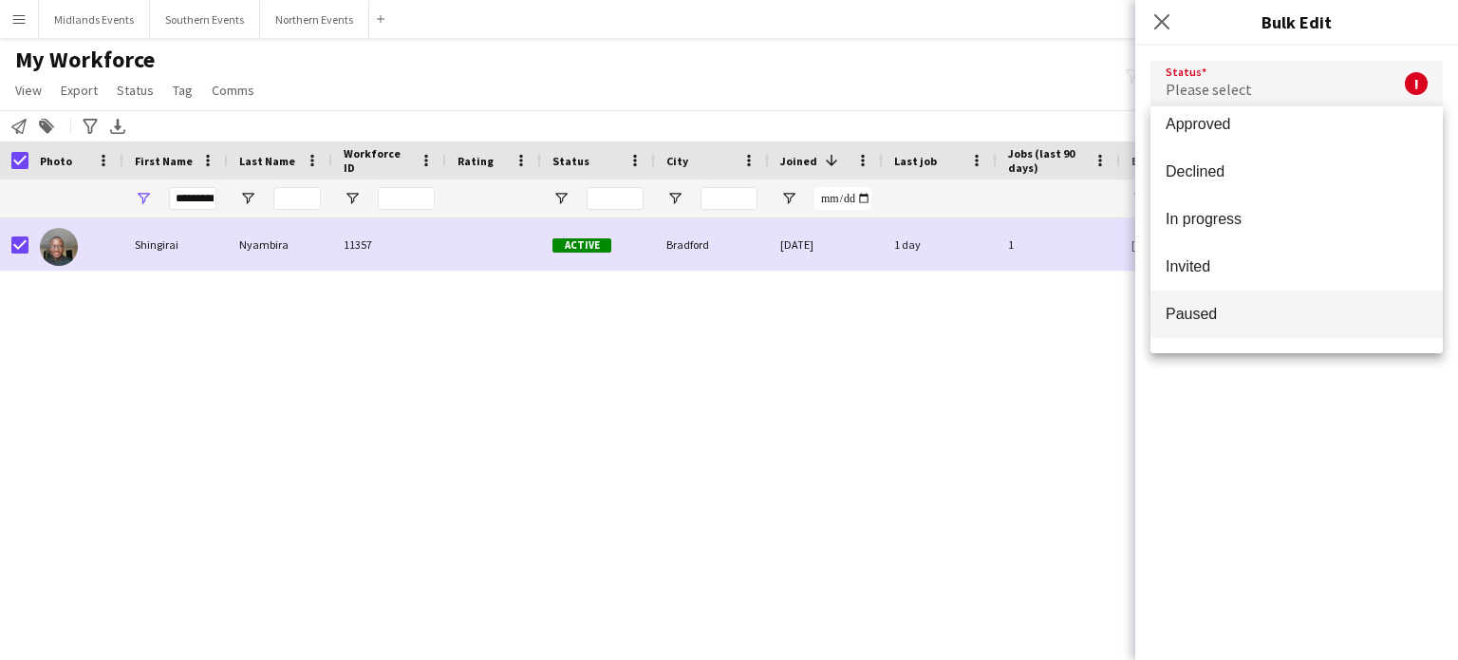
click at [1273, 322] on span "Paused" at bounding box center [1297, 314] width 262 height 18
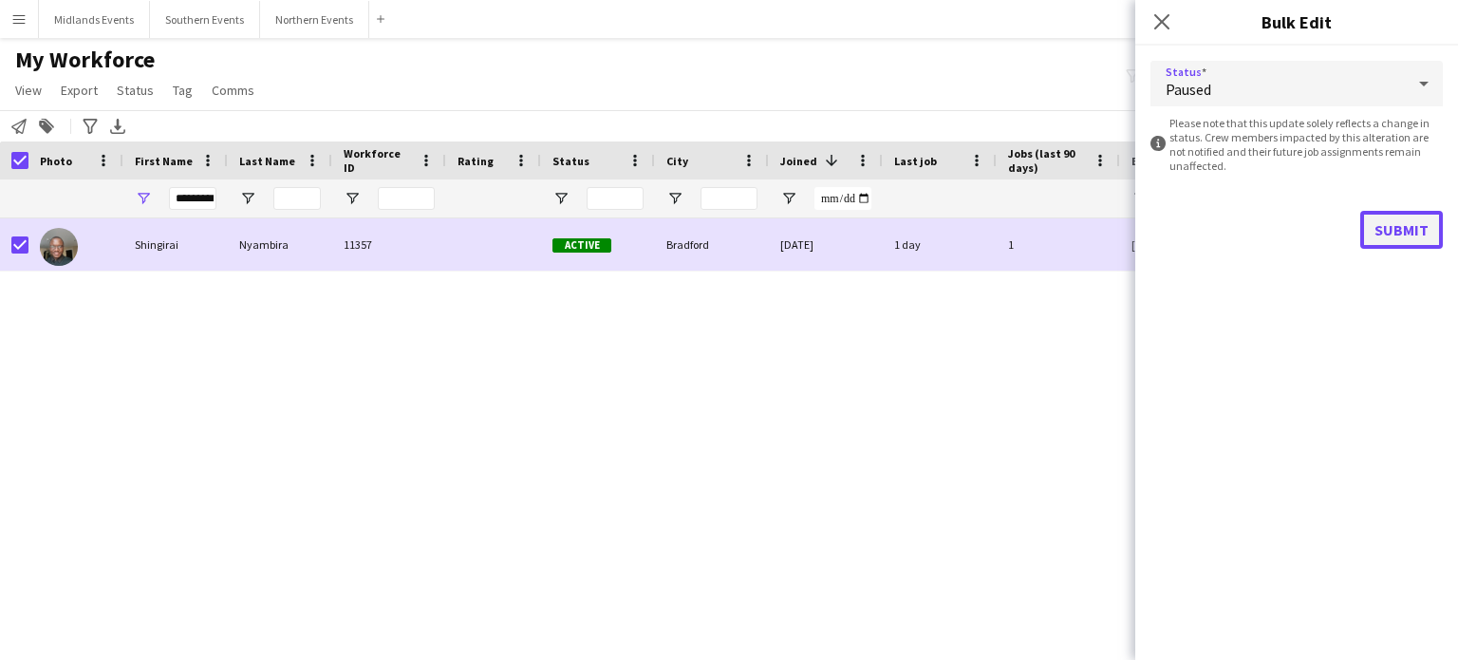
click at [1391, 235] on button "Submit" at bounding box center [1402, 230] width 83 height 38
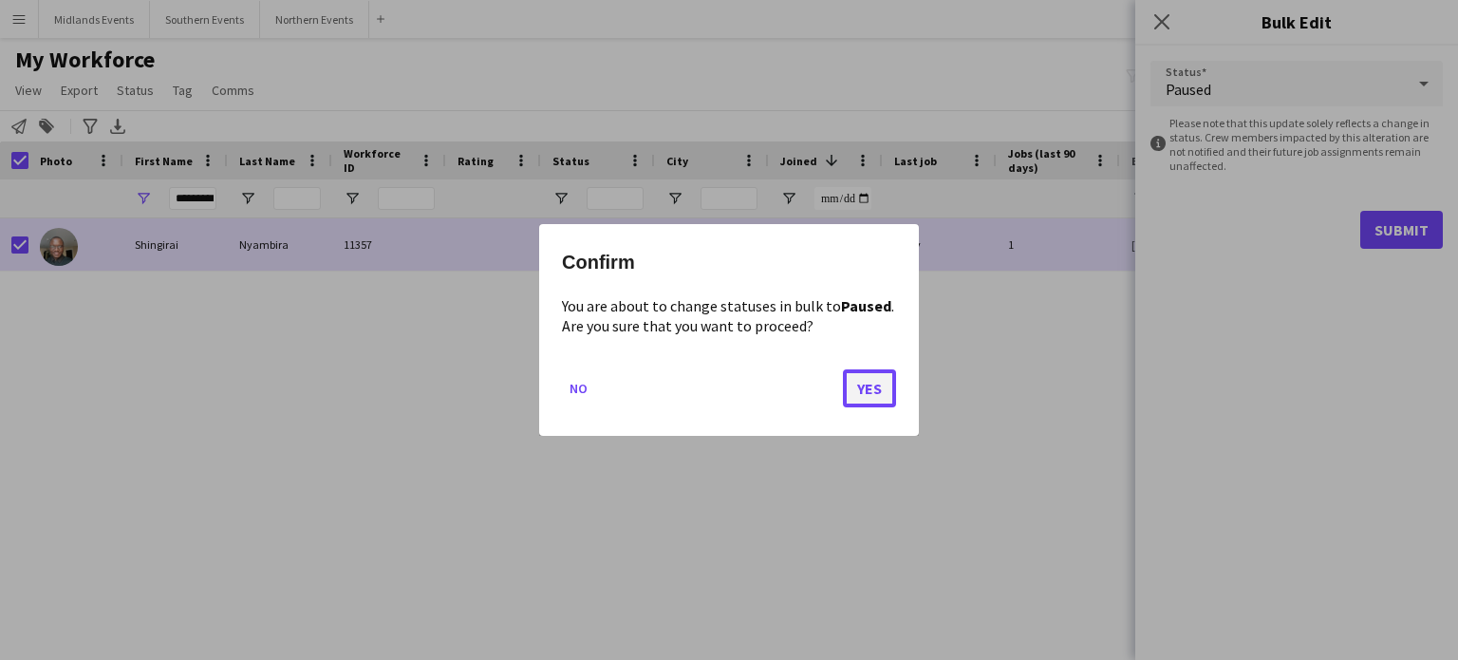
click at [881, 394] on button "Yes" at bounding box center [869, 388] width 53 height 38
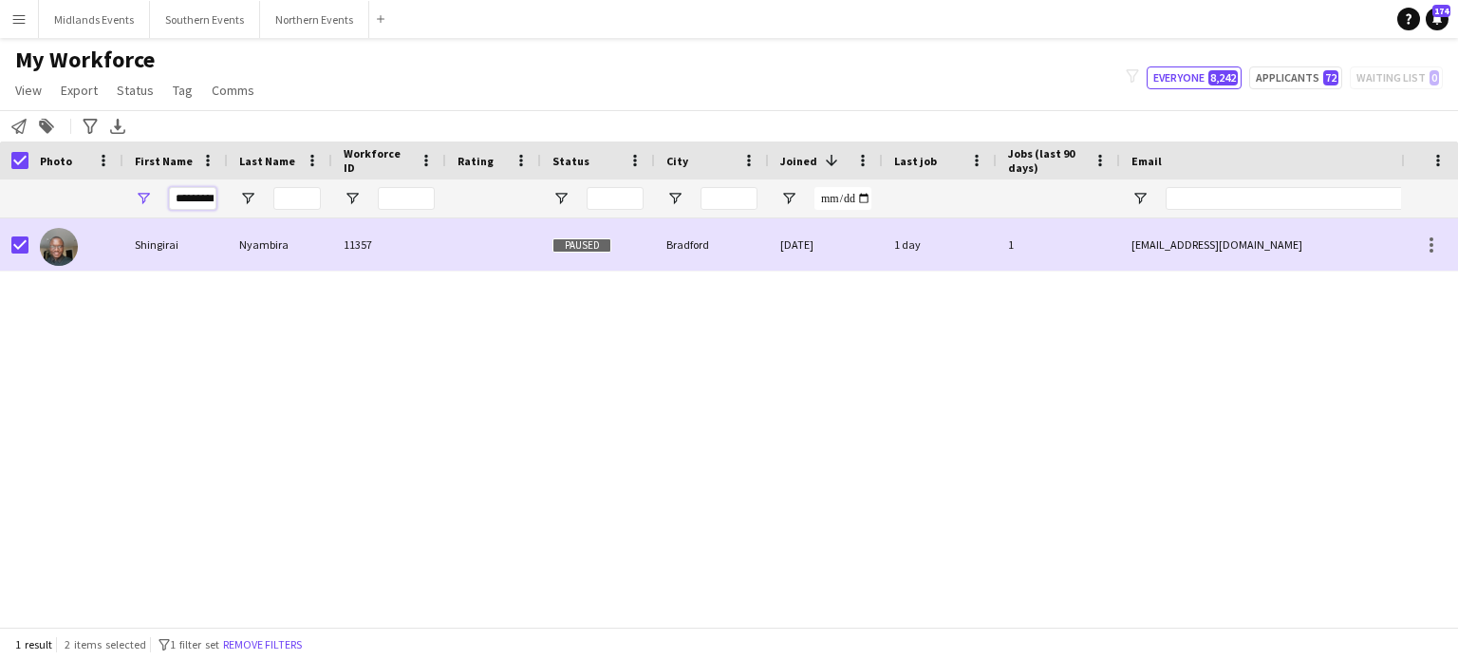
click at [193, 202] on input "*********" at bounding box center [192, 198] width 47 height 23
paste input "******"
click at [194, 201] on input "******" at bounding box center [192, 198] width 47 height 23
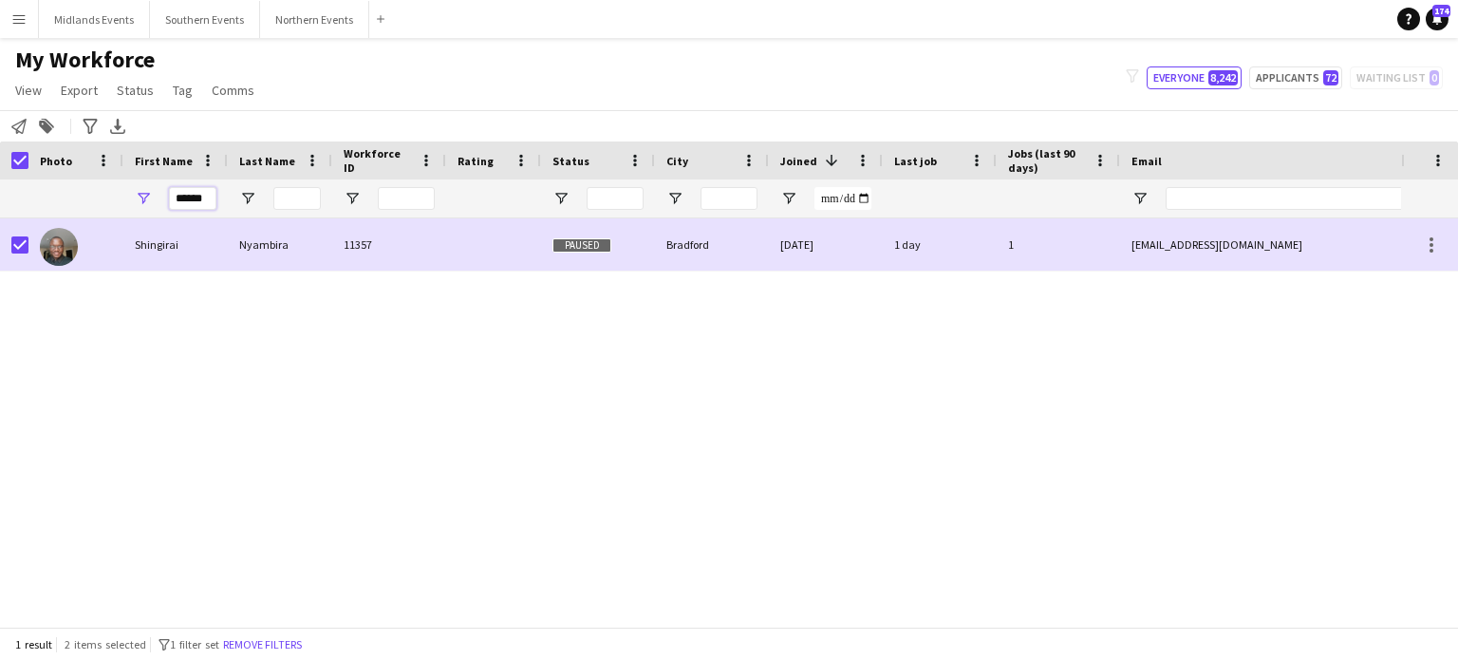
paste input "******"
type input "**********"
click at [201, 201] on input "**********" at bounding box center [192, 198] width 47 height 23
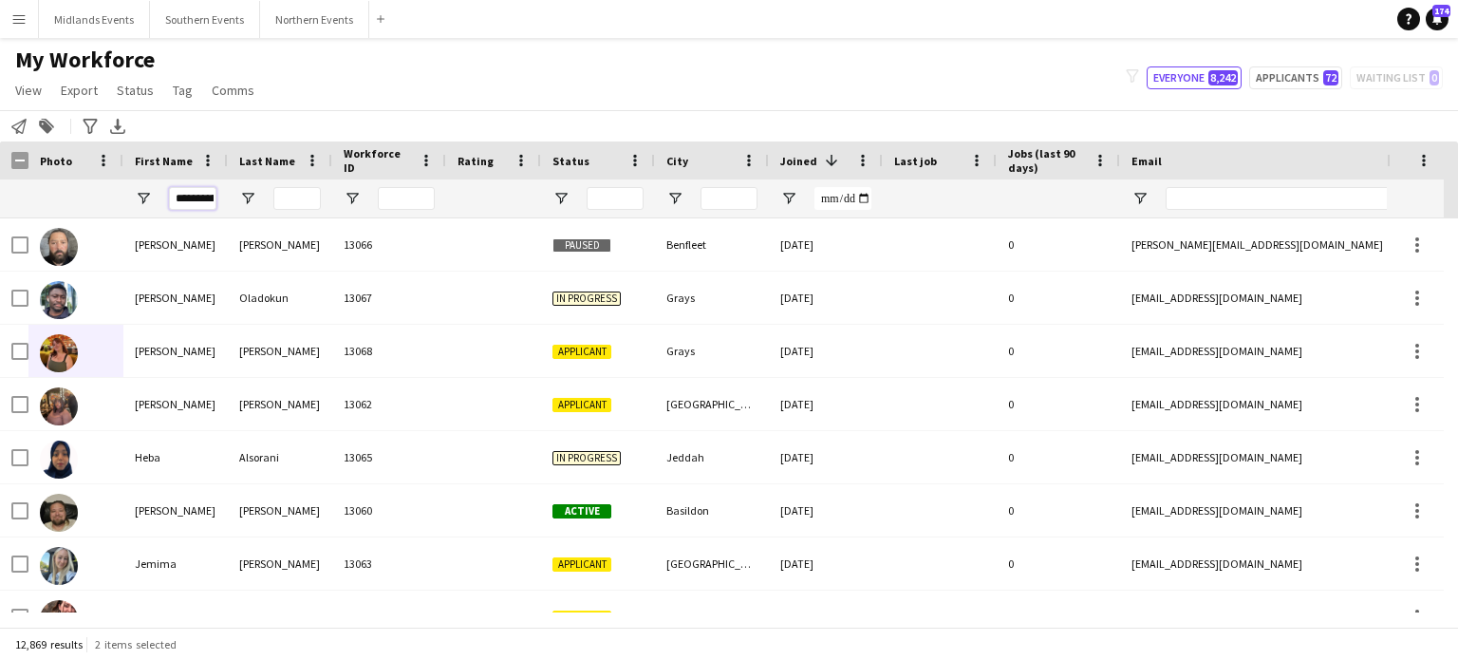
scroll to position [0, 12]
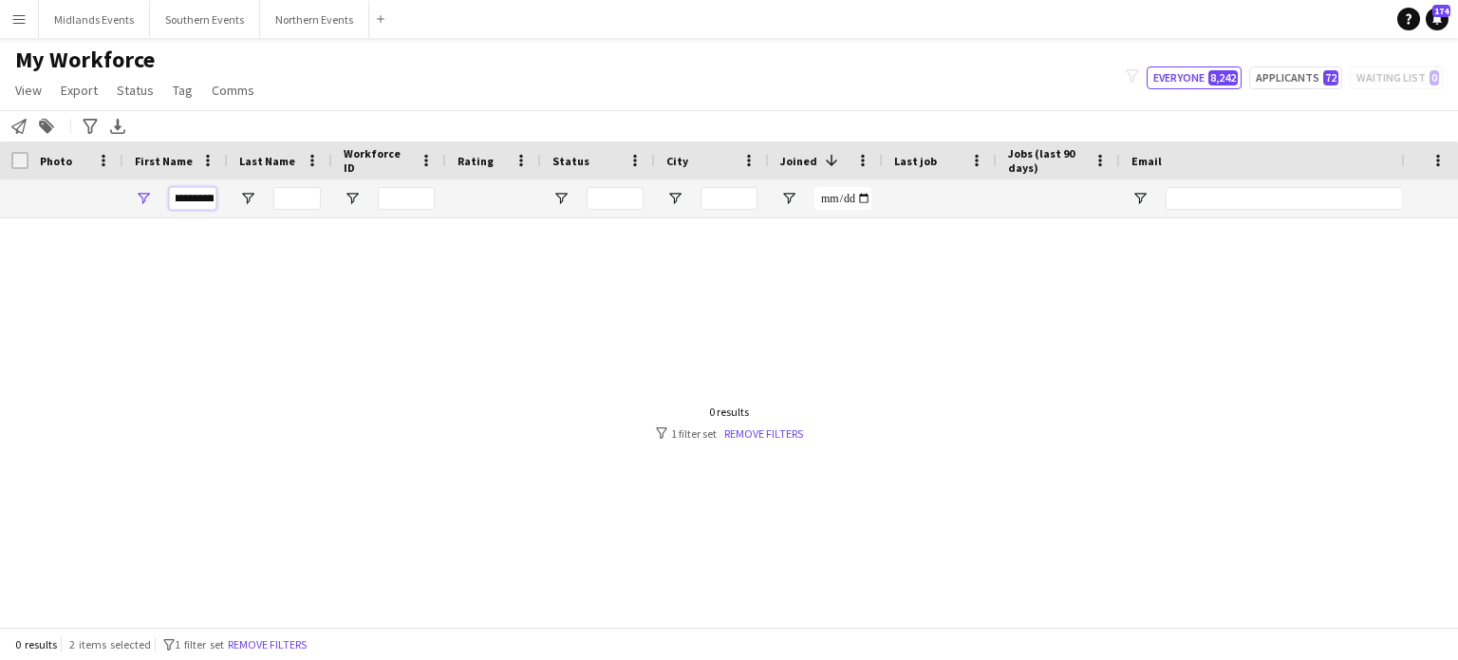
click at [205, 200] on input "**********" at bounding box center [192, 198] width 47 height 23
paste input "******"
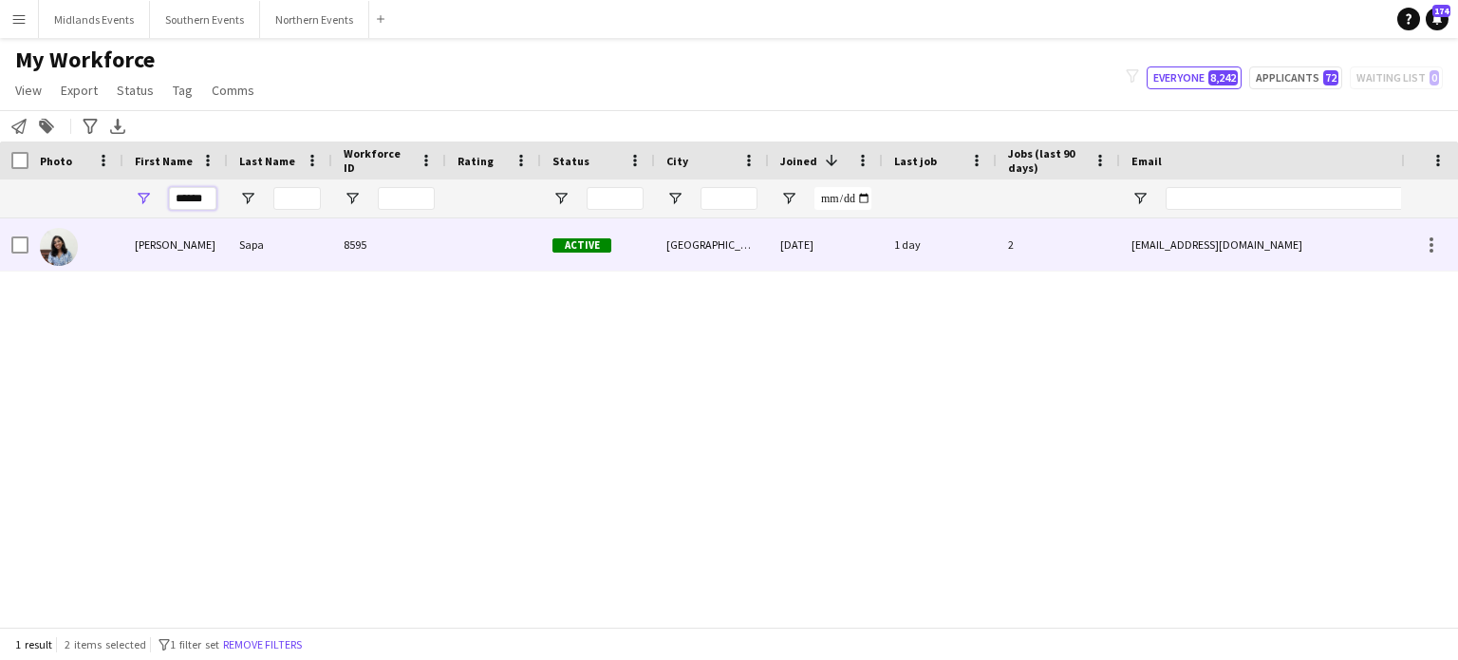
type input "******"
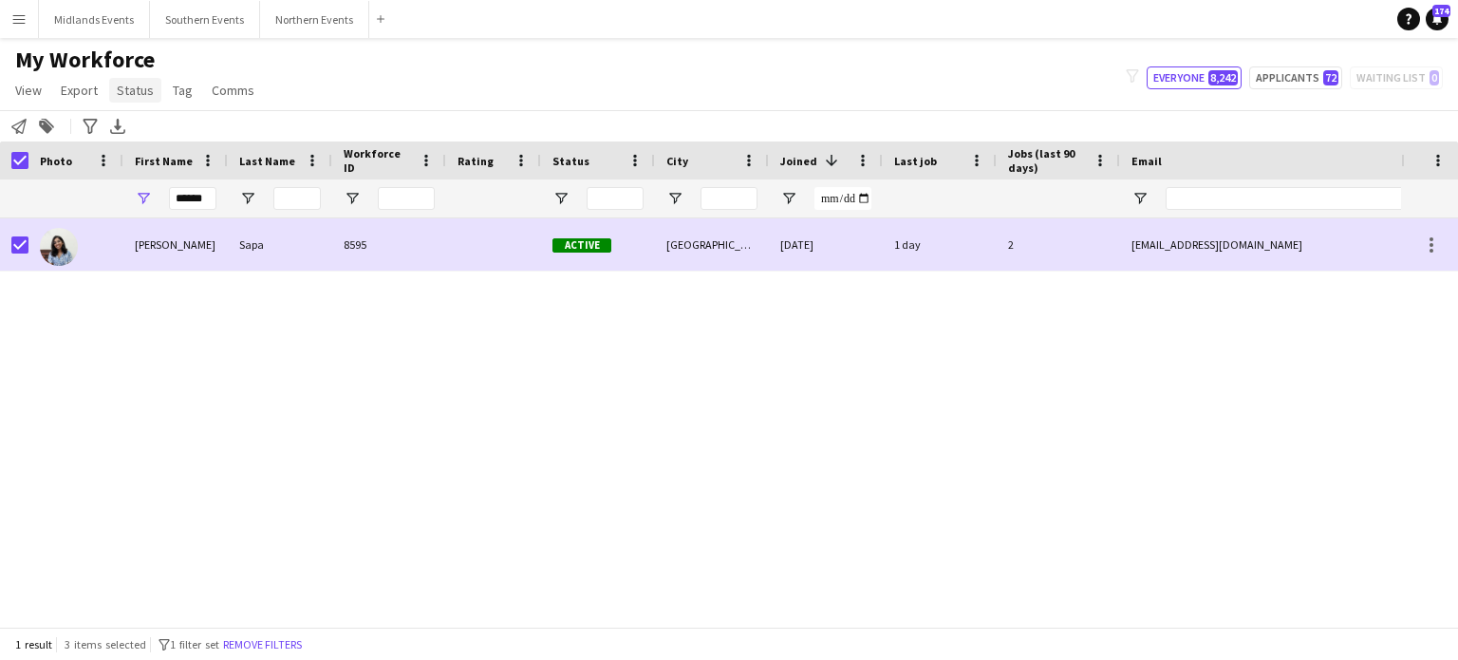
click at [137, 90] on span "Status" at bounding box center [135, 90] width 37 height 17
click at [137, 135] on span "Edit" at bounding box center [135, 130] width 22 height 17
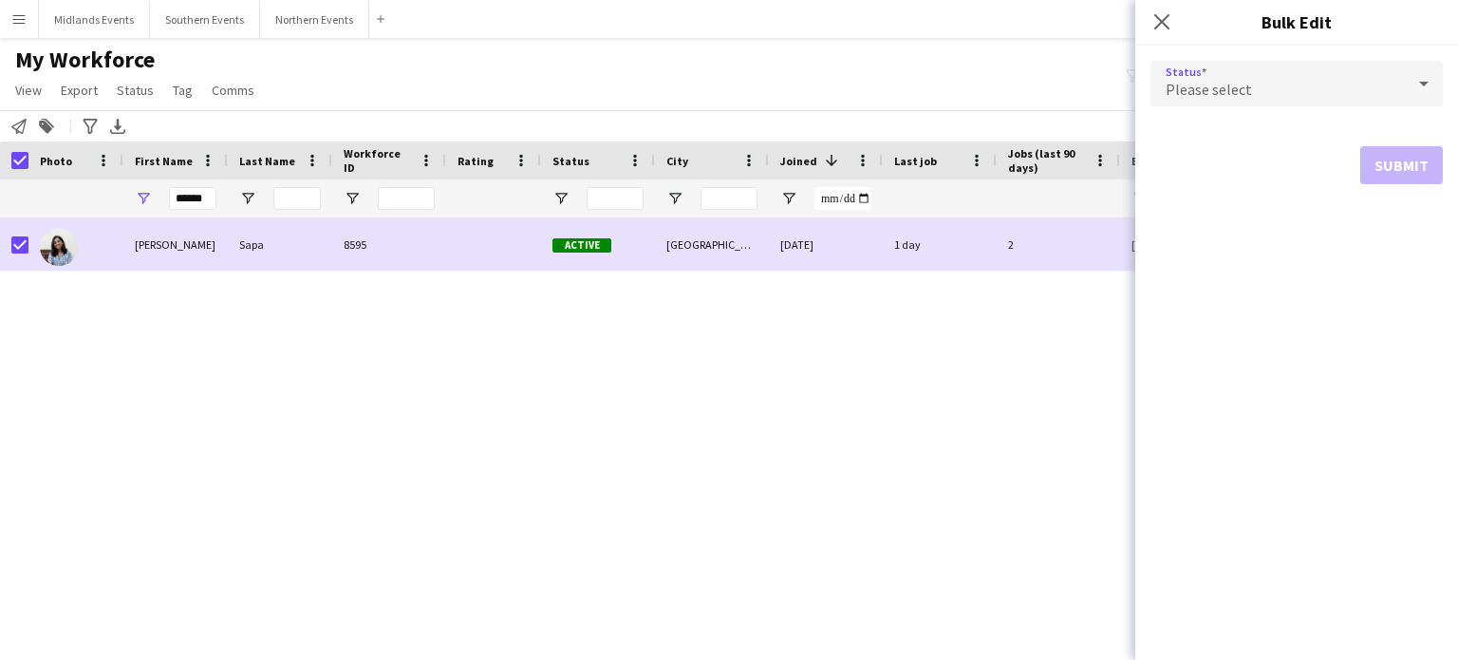
click at [1225, 98] on span "Please select" at bounding box center [1209, 89] width 86 height 19
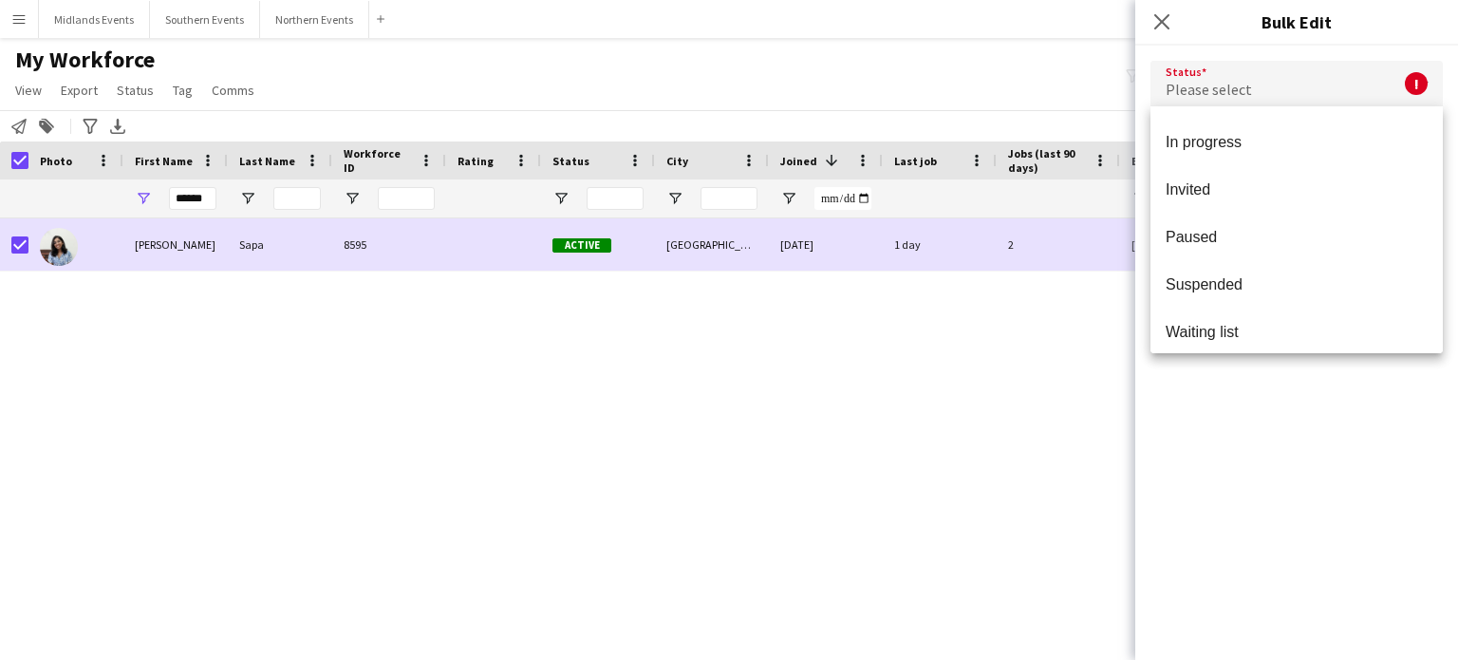
scroll to position [191, 0]
click at [1343, 279] on span "Suspended" at bounding box center [1297, 279] width 262 height 18
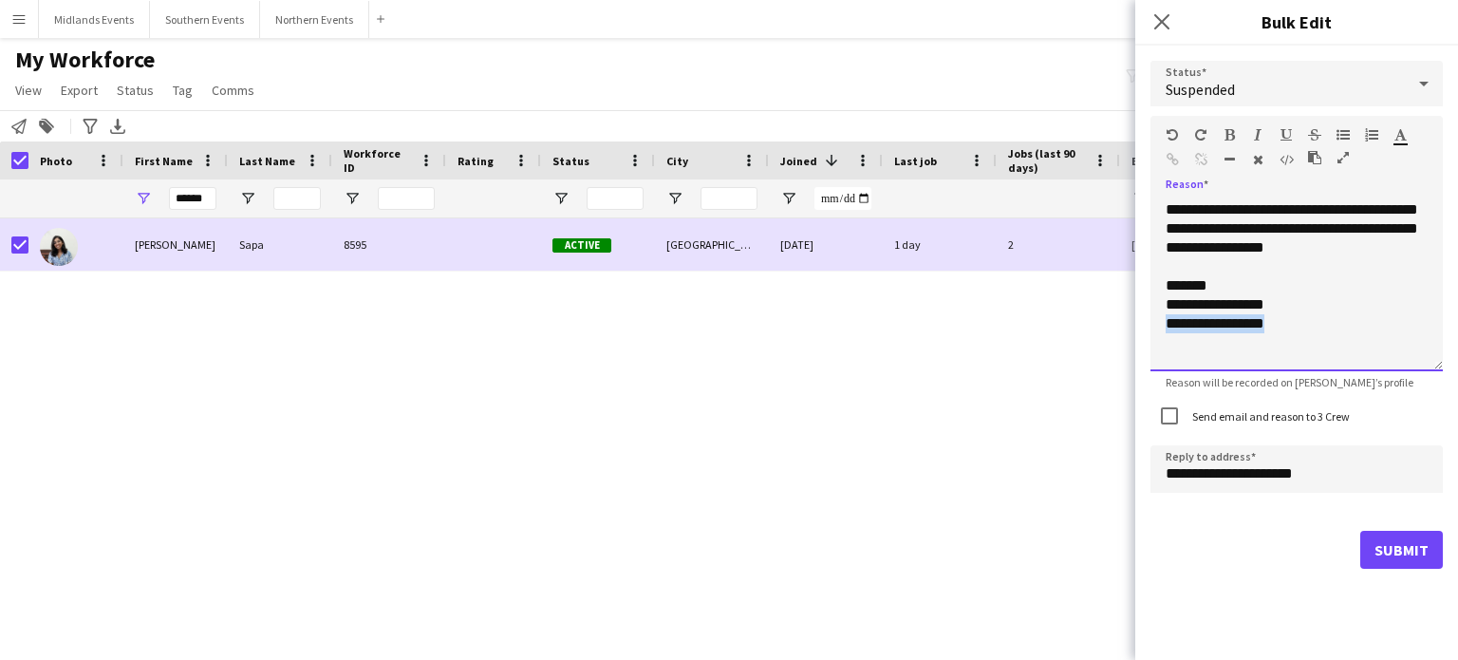
drag, startPoint x: 1291, startPoint y: 330, endPoint x: 1157, endPoint y: 348, distance: 135.1
click at [1157, 348] on div "**********" at bounding box center [1297, 285] width 292 height 171
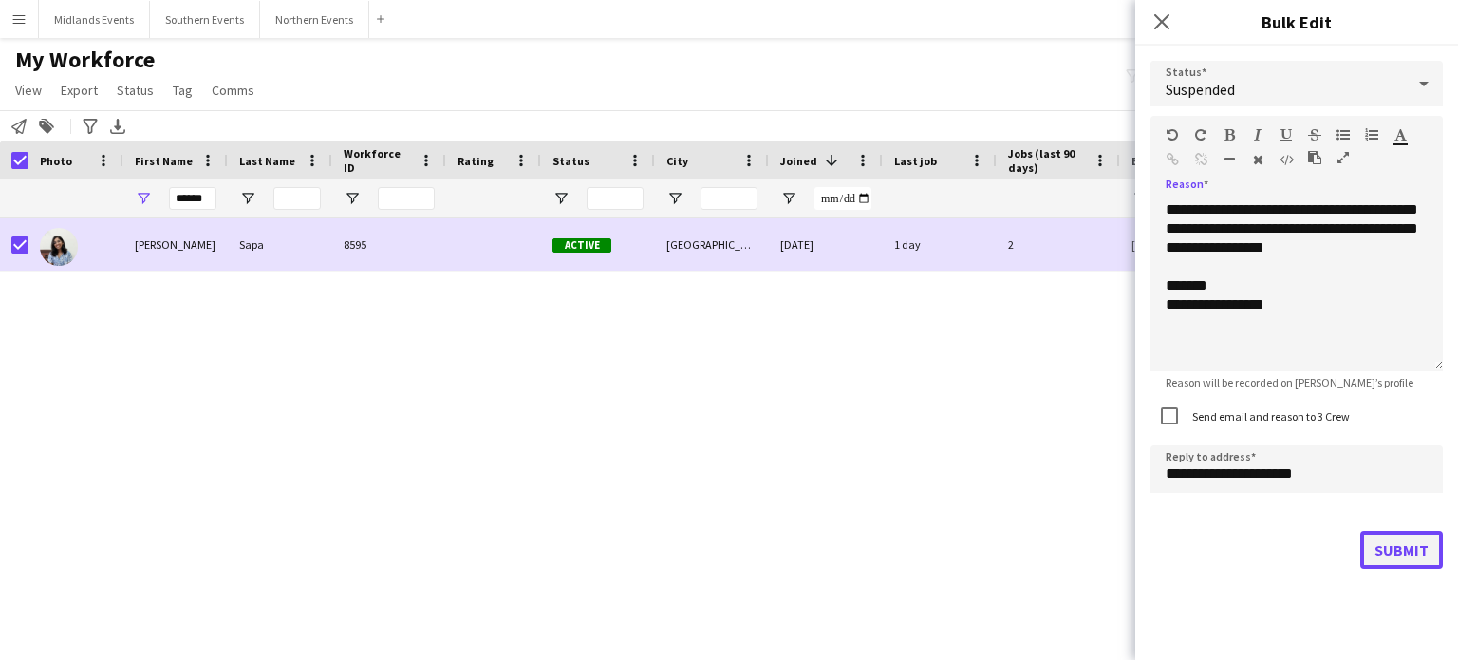
click at [1380, 556] on button "Submit" at bounding box center [1402, 550] width 83 height 38
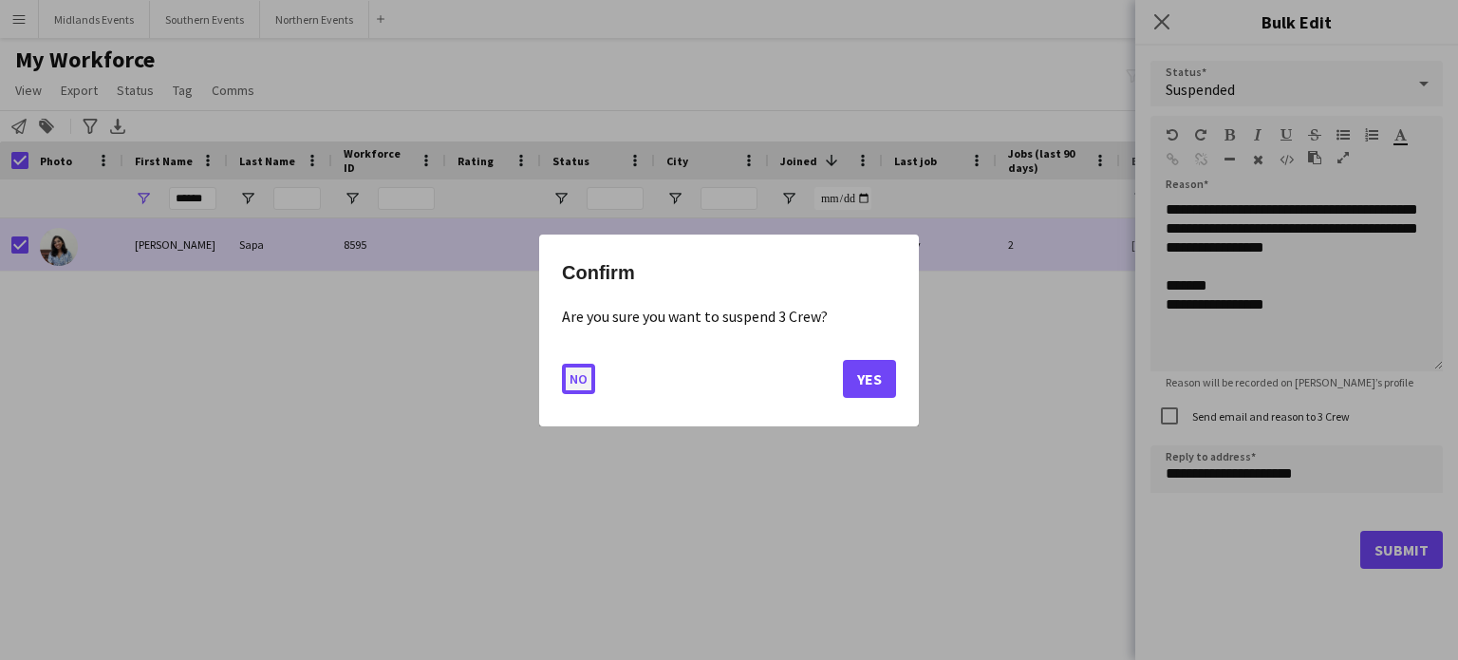
click at [577, 386] on button "No" at bounding box center [578, 378] width 33 height 30
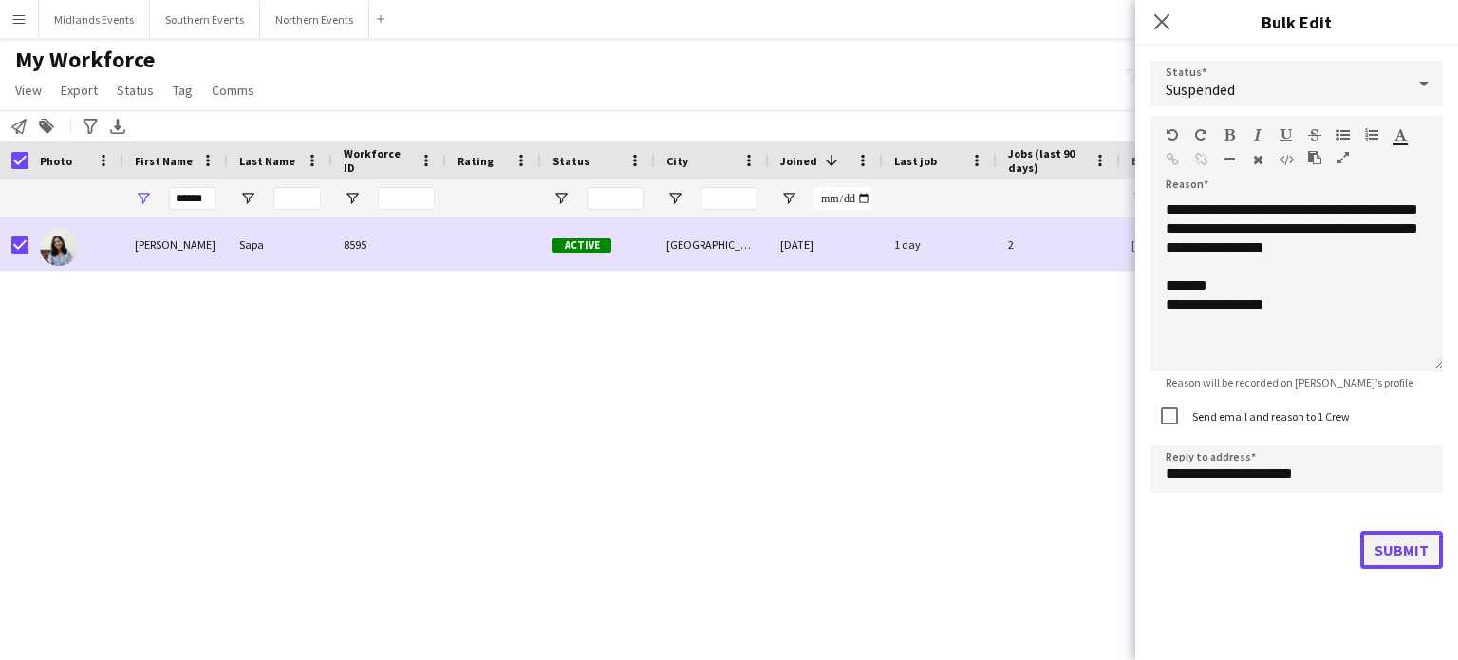
click at [1413, 561] on button "Submit" at bounding box center [1402, 550] width 83 height 38
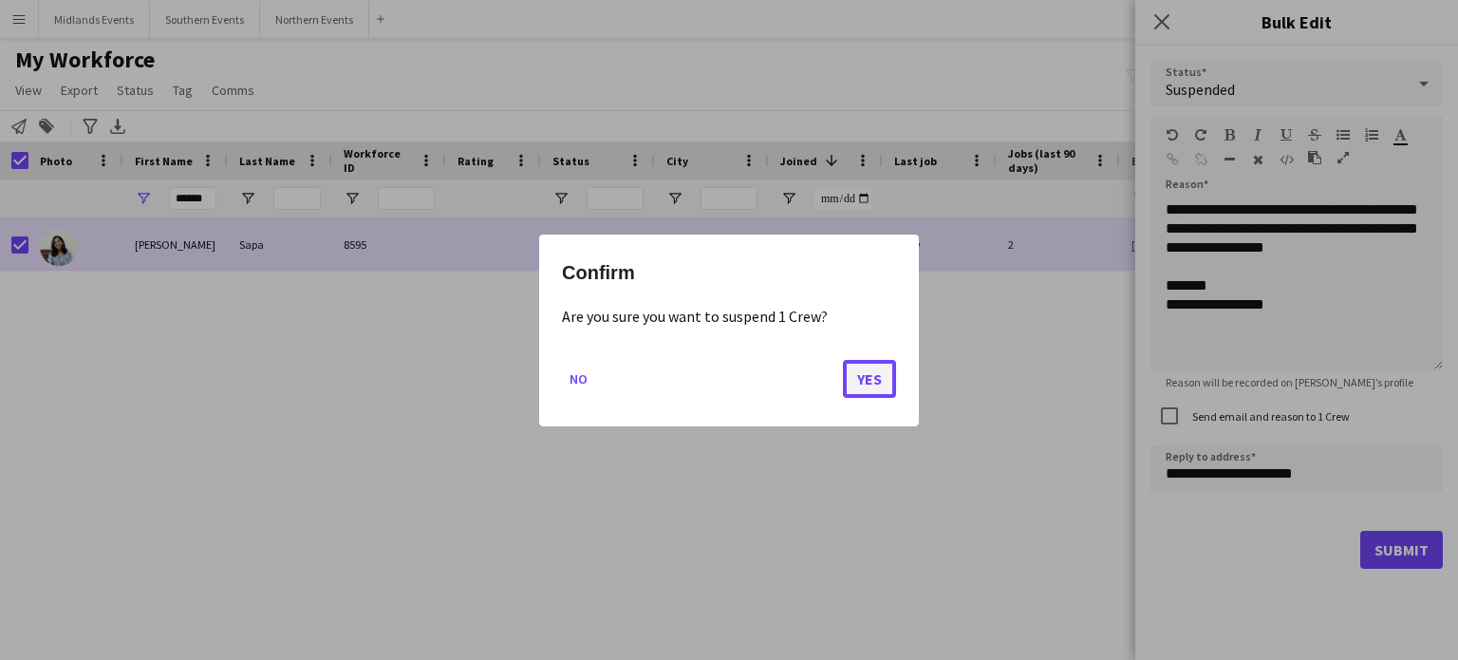
click at [862, 379] on button "Yes" at bounding box center [869, 378] width 53 height 38
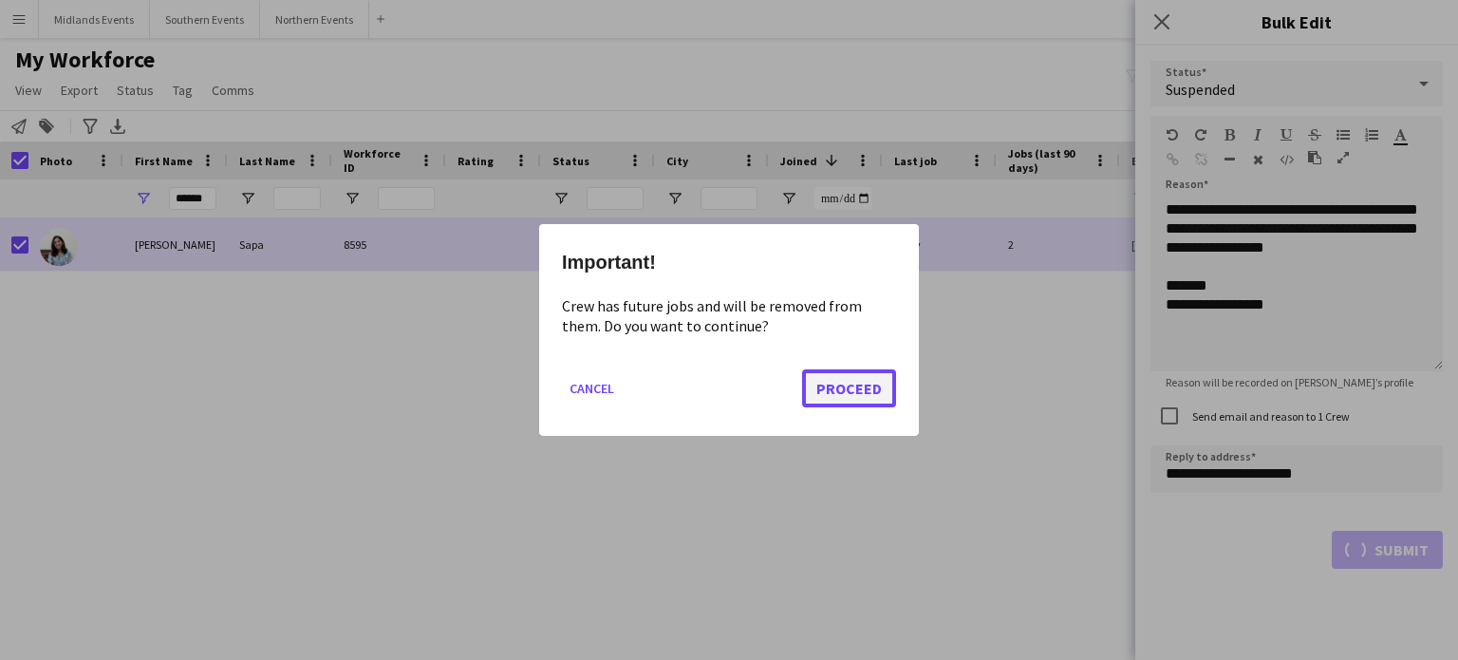
click at [857, 391] on button "Proceed" at bounding box center [849, 388] width 94 height 38
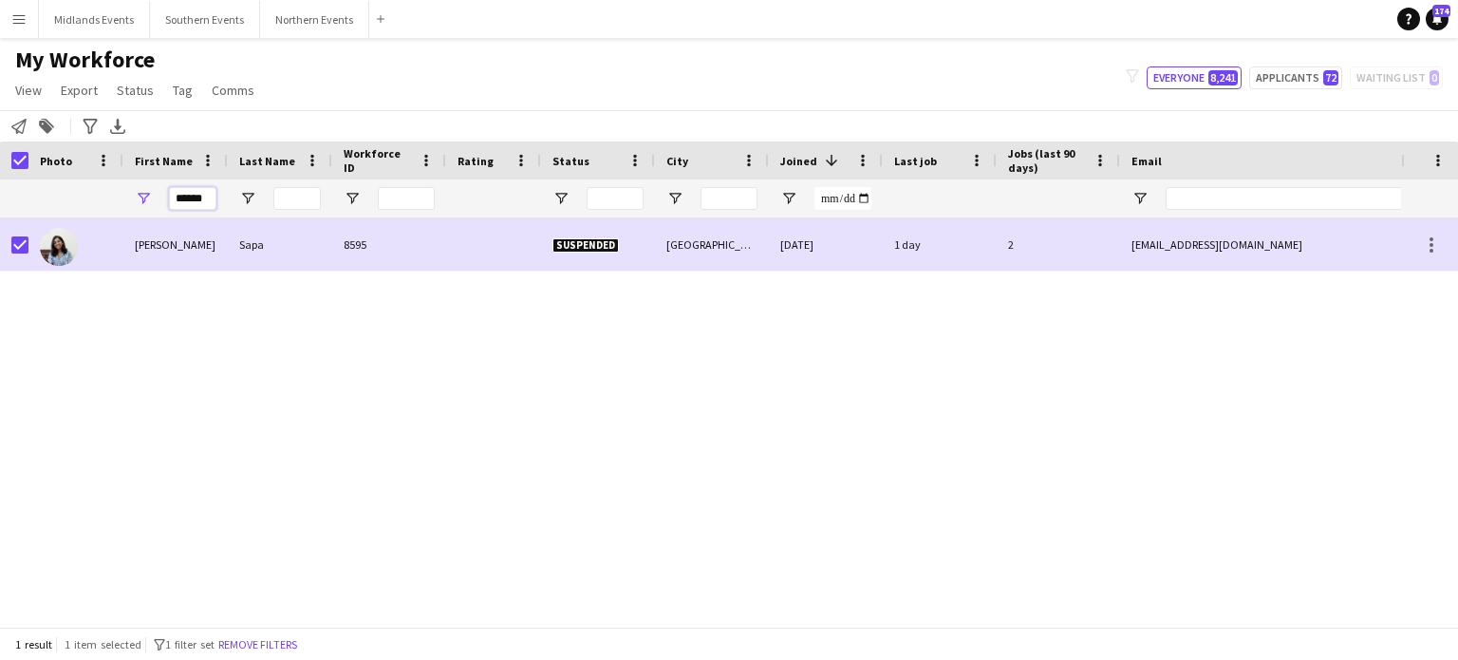
drag, startPoint x: 213, startPoint y: 197, endPoint x: 132, endPoint y: 200, distance: 80.8
click at [132, 200] on div "******" at bounding box center [175, 198] width 104 height 38
paste input "First Name Filter Input"
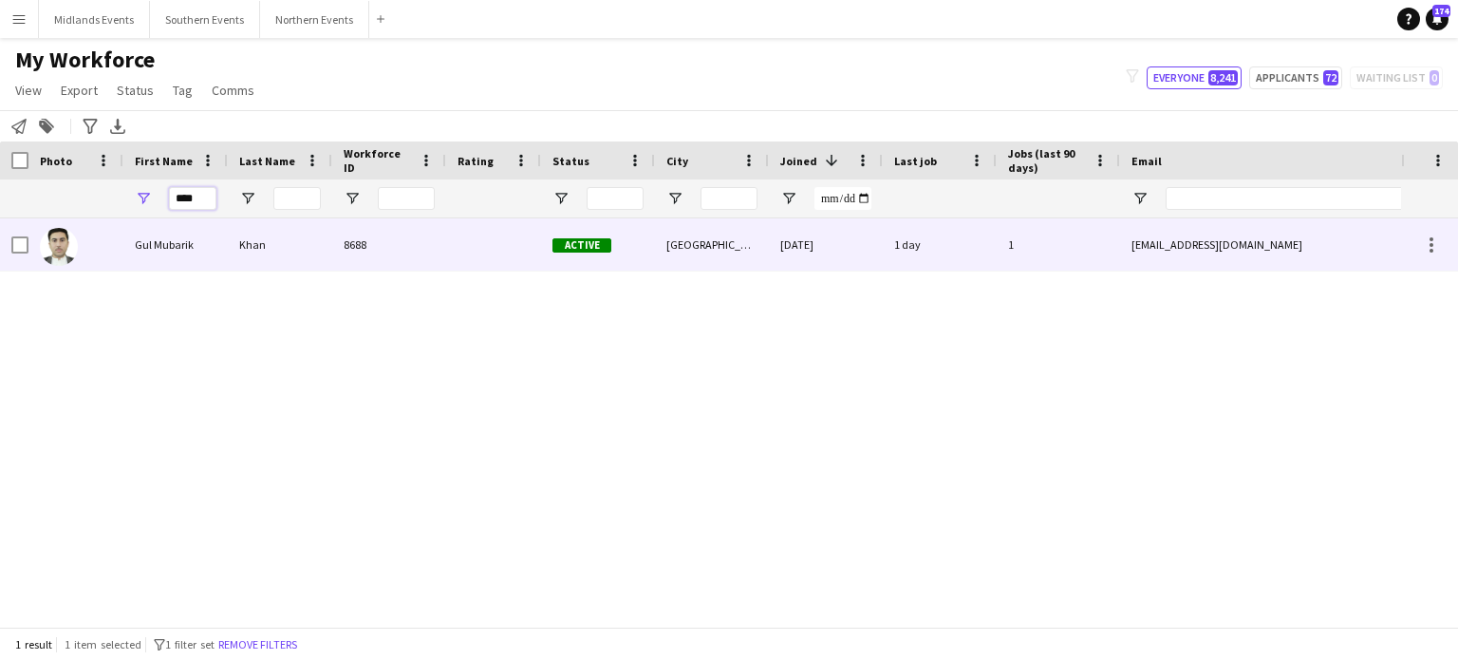
type input "***"
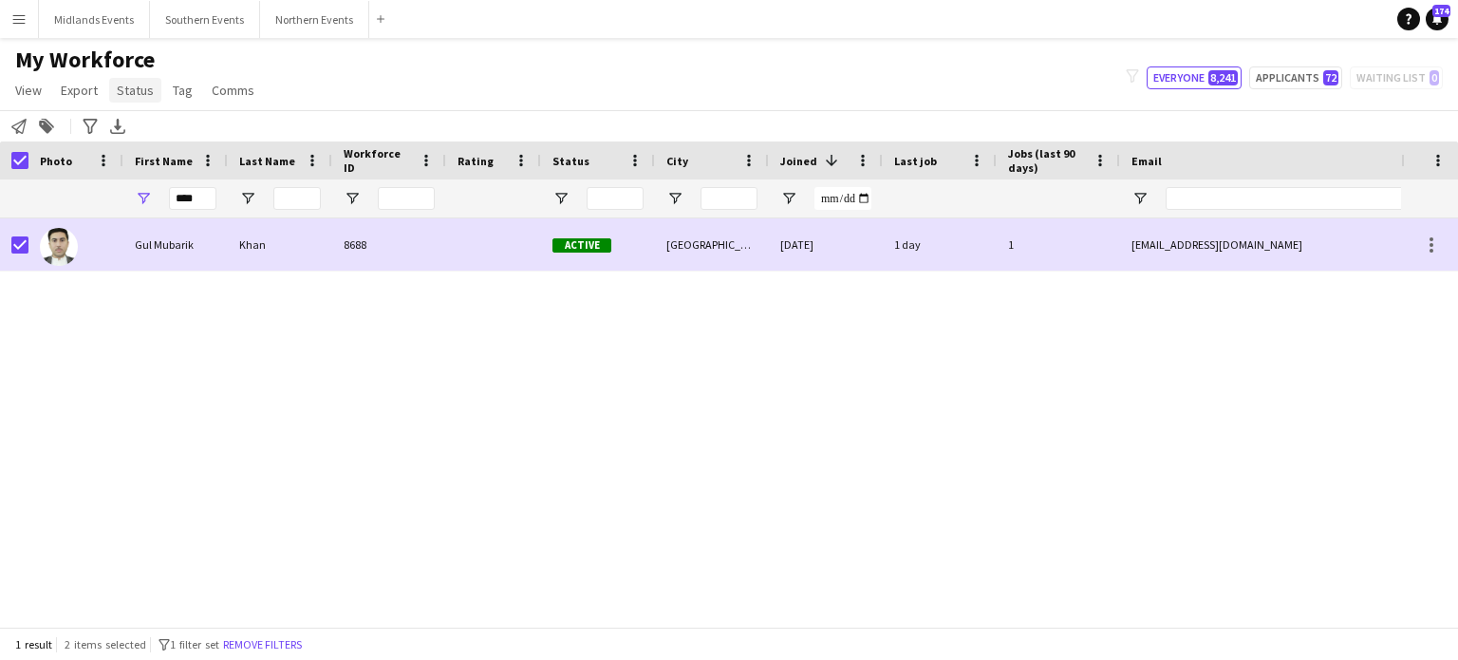
click at [136, 90] on span "Status" at bounding box center [135, 90] width 37 height 17
click at [152, 135] on link "Edit" at bounding box center [175, 131] width 133 height 40
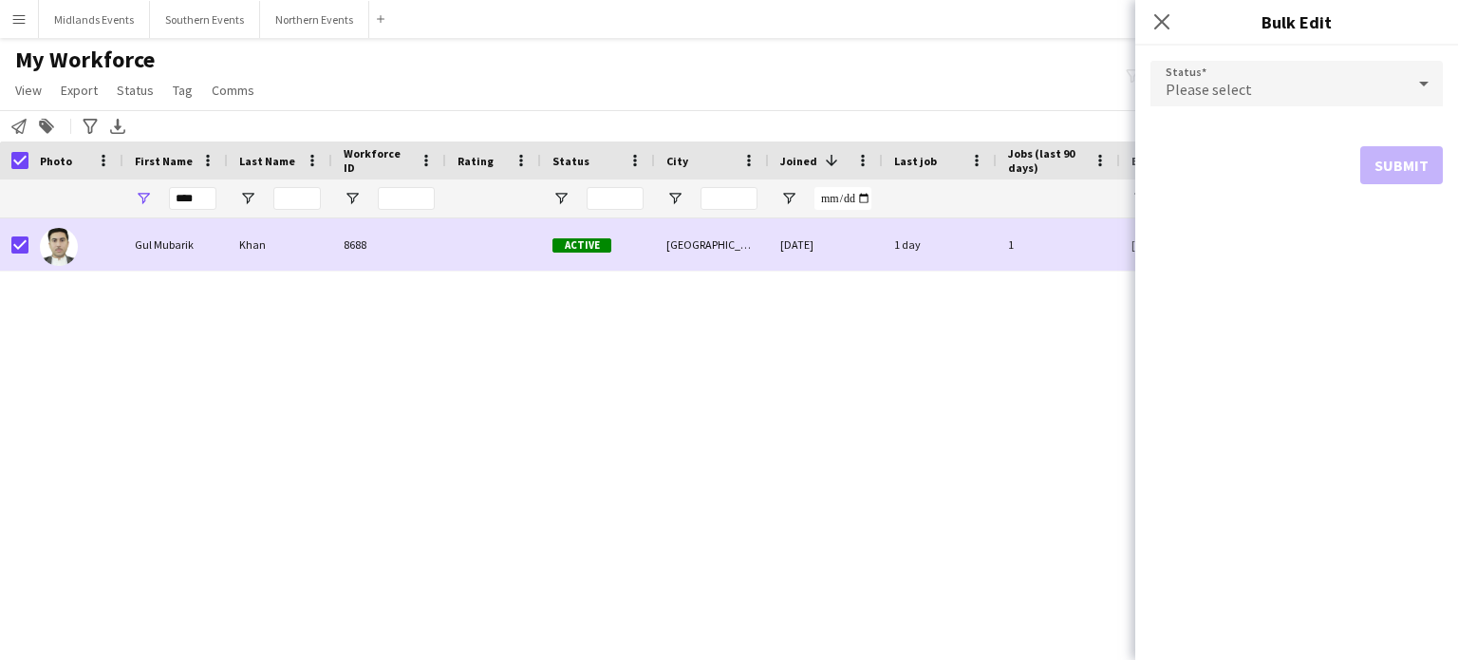
click at [1215, 93] on span "Please select" at bounding box center [1209, 89] width 86 height 19
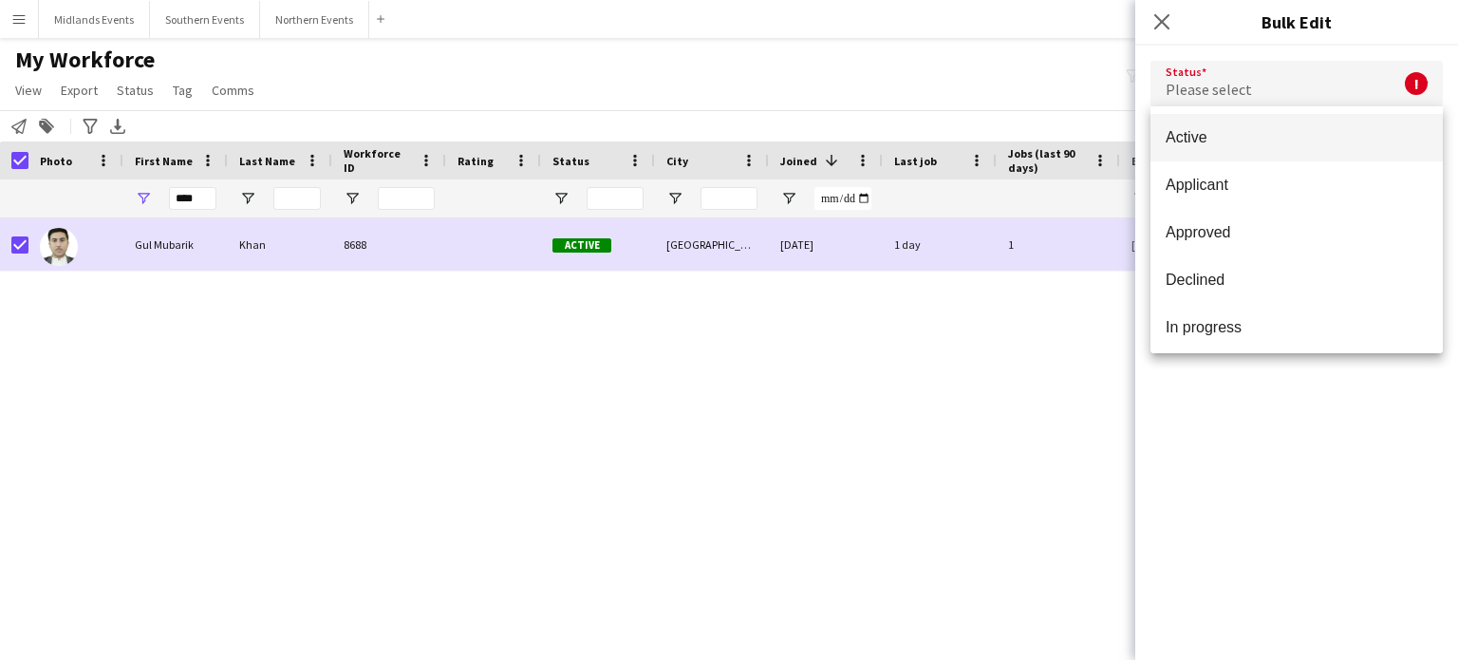
scroll to position [196, 0]
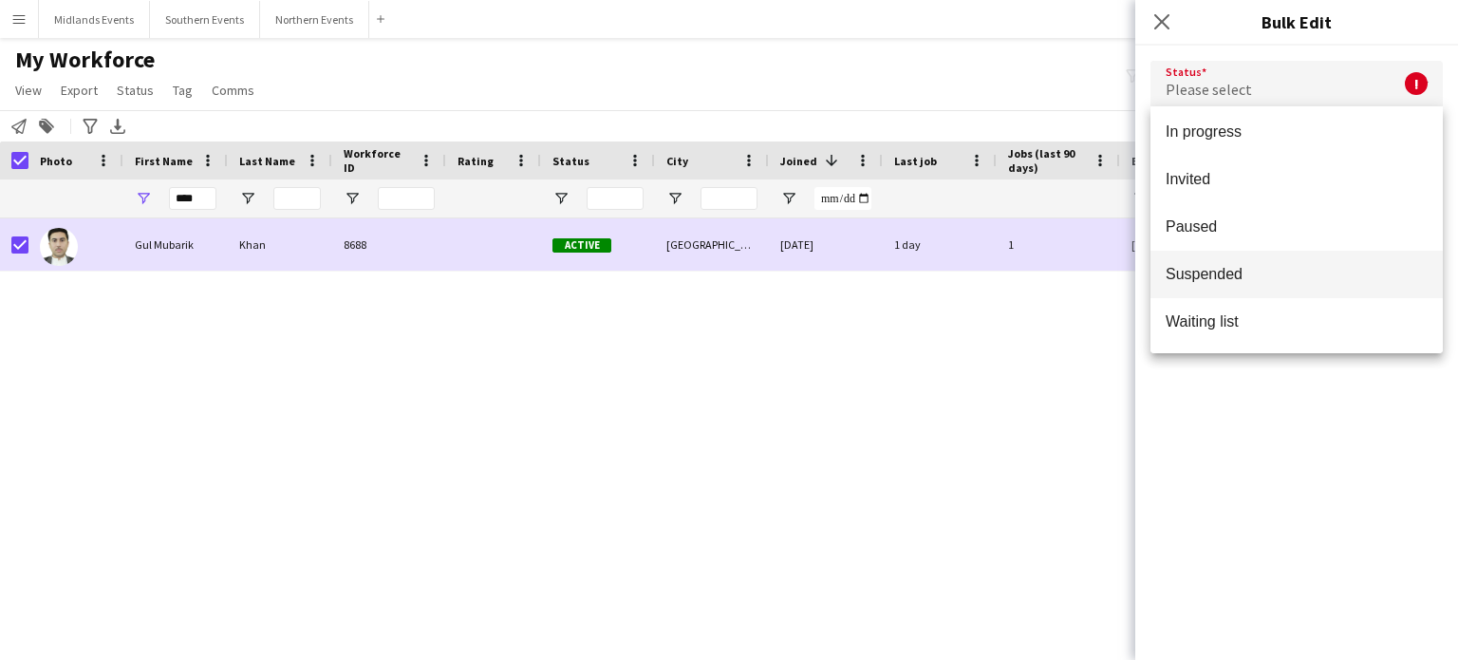
click at [1307, 255] on mat-option "Suspended" at bounding box center [1297, 274] width 292 height 47
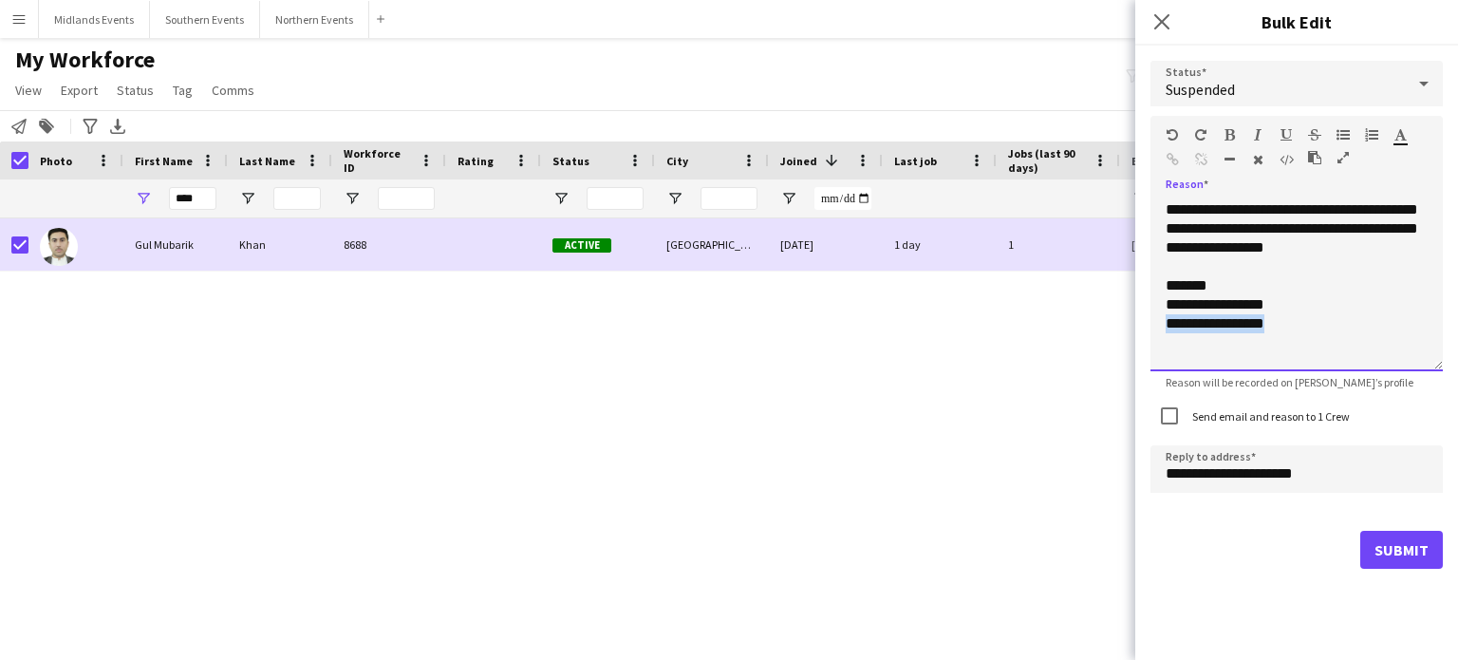
drag, startPoint x: 1290, startPoint y: 328, endPoint x: 1142, endPoint y: 343, distance: 148.9
click at [1142, 343] on div "**********" at bounding box center [1297, 315] width 323 height 538
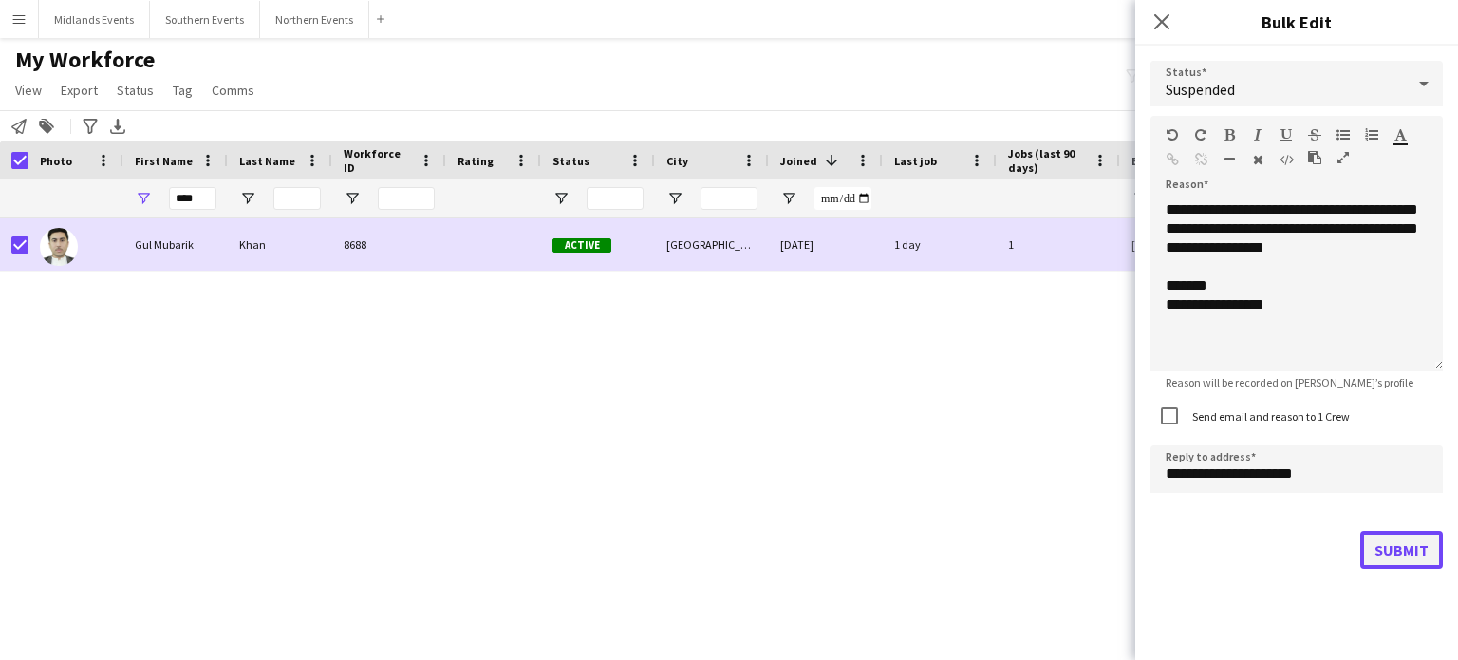
click at [1387, 558] on button "Submit" at bounding box center [1402, 550] width 83 height 38
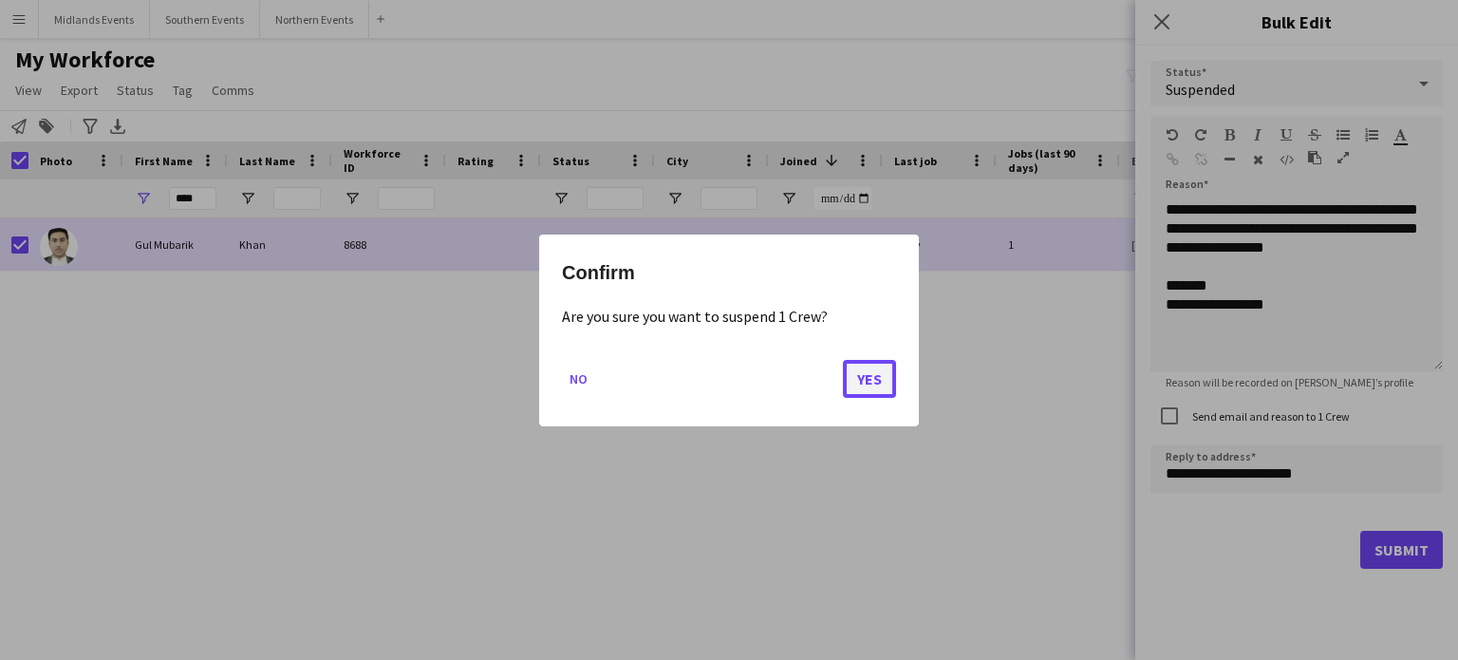
click at [874, 376] on button "Yes" at bounding box center [869, 378] width 53 height 38
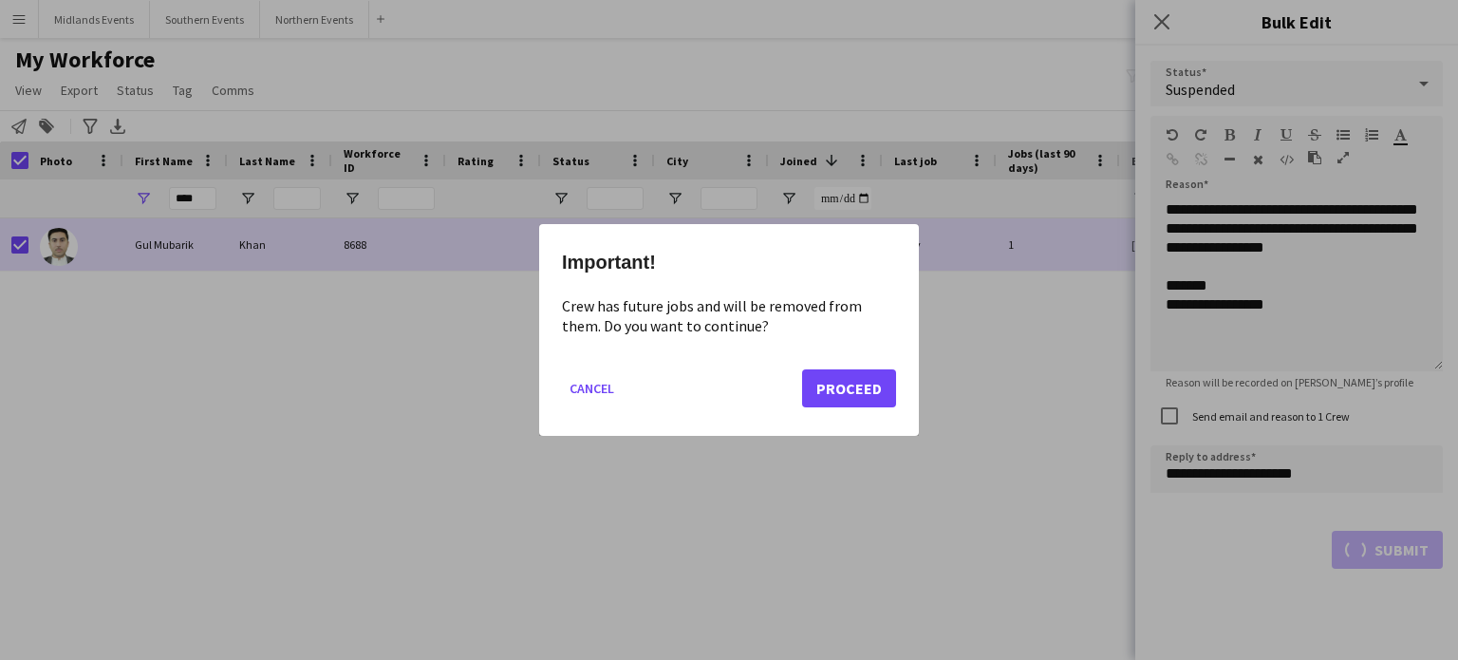
click at [856, 407] on mat-dialog-actions "Cancel Proceed" at bounding box center [729, 395] width 334 height 81
click at [862, 385] on button "Proceed" at bounding box center [849, 388] width 94 height 38
